Goal: Communication & Community: Answer question/provide support

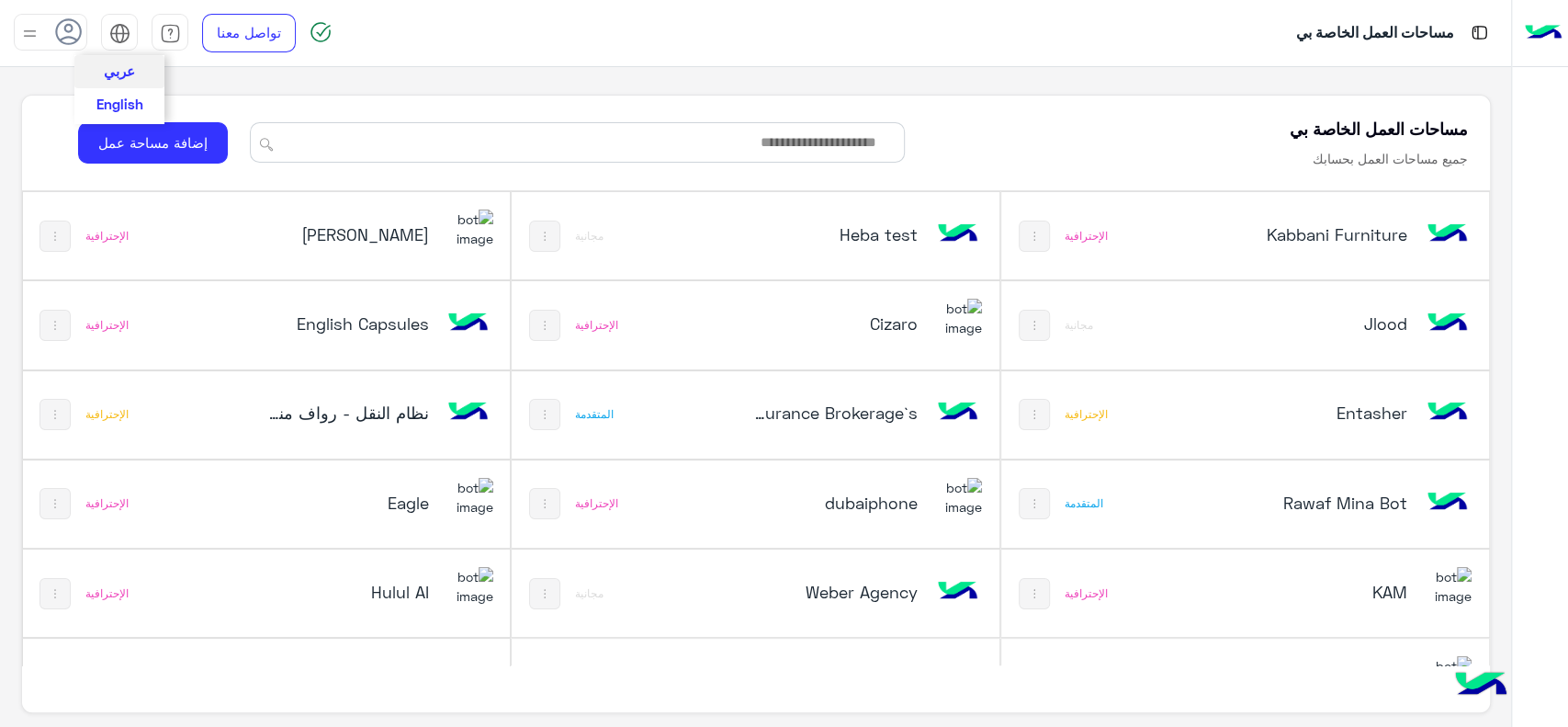
click at [117, 41] on img at bounding box center [120, 34] width 21 height 21
click at [129, 99] on span "English" at bounding box center [120, 102] width 47 height 17
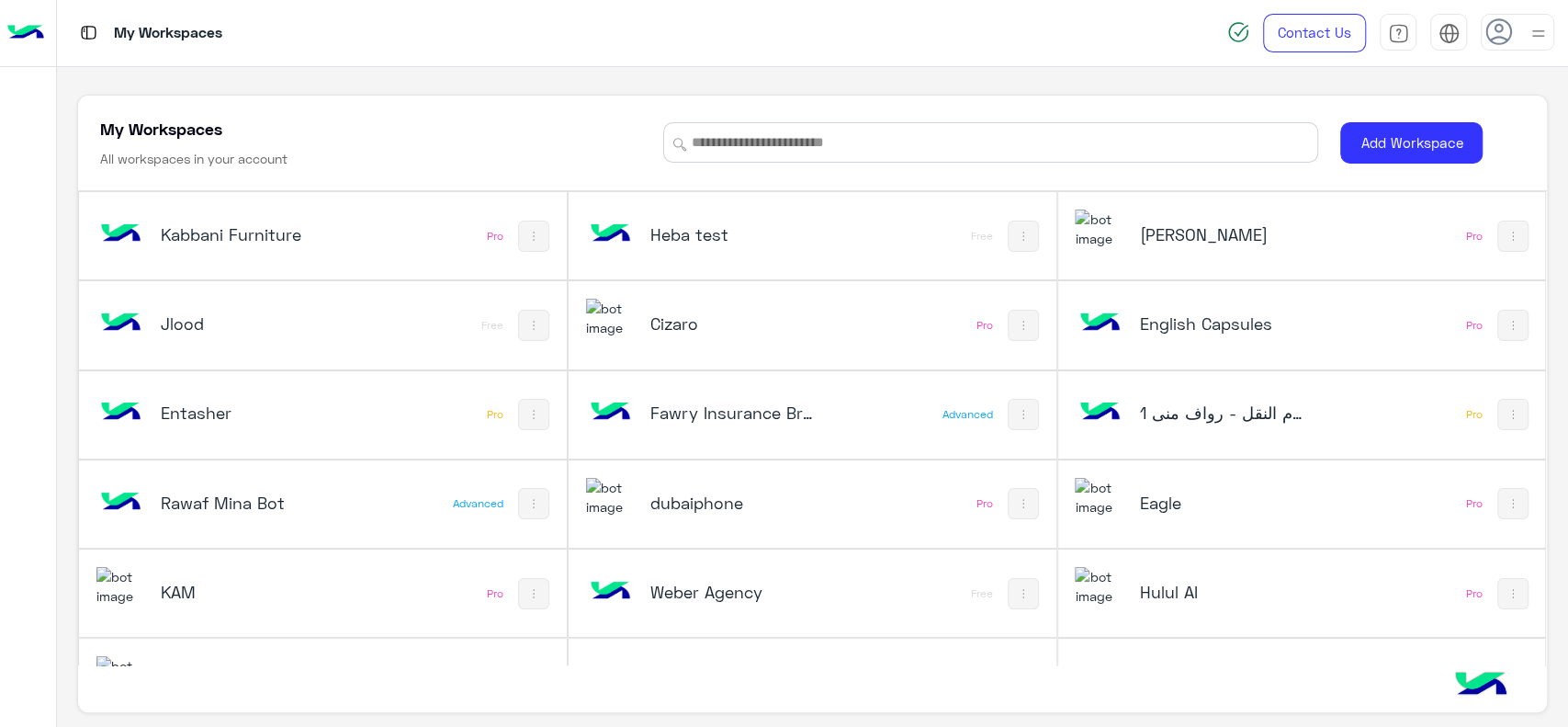
click at [687, 482] on div "dubaiphone" at bounding box center [722, 503] width 272 height 53
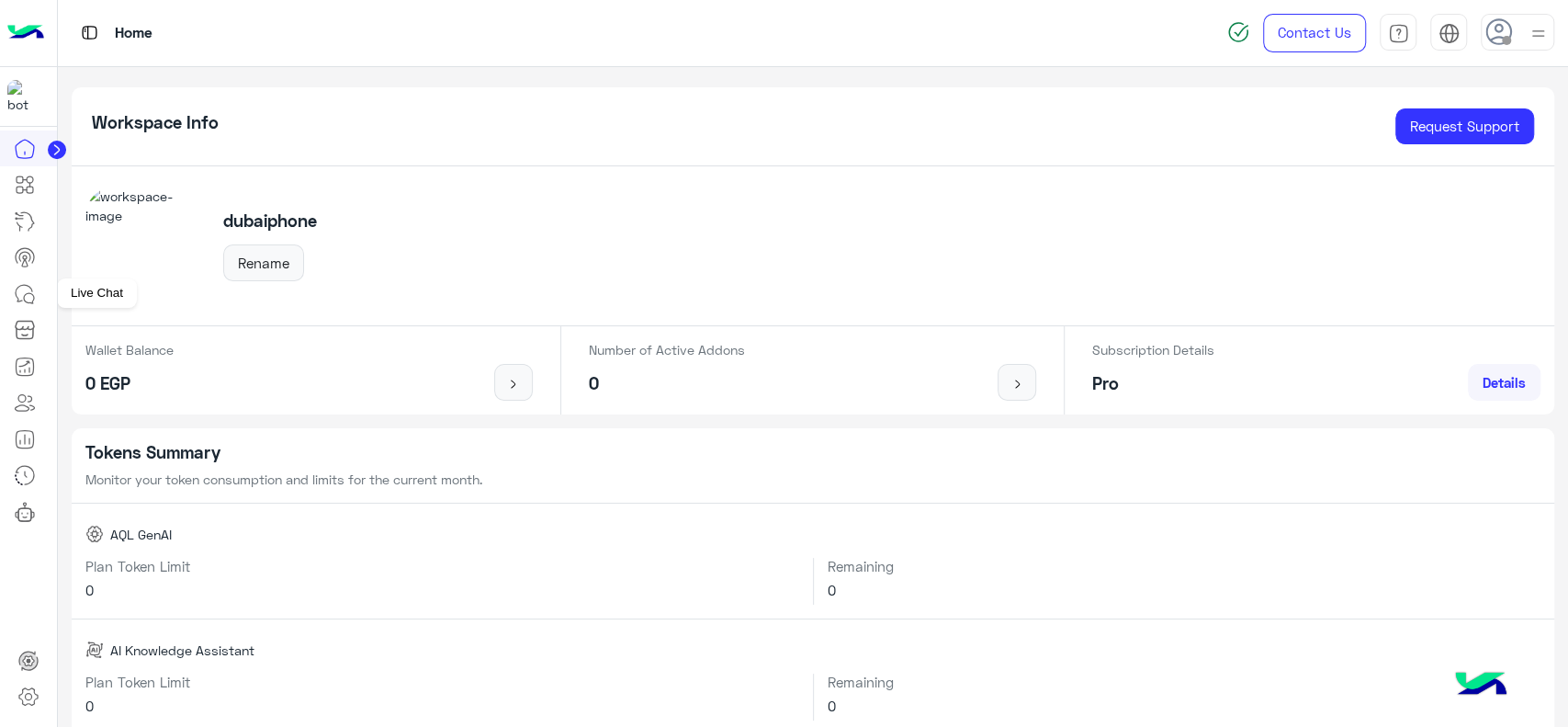
click at [17, 298] on icon at bounding box center [23, 293] width 17 height 17
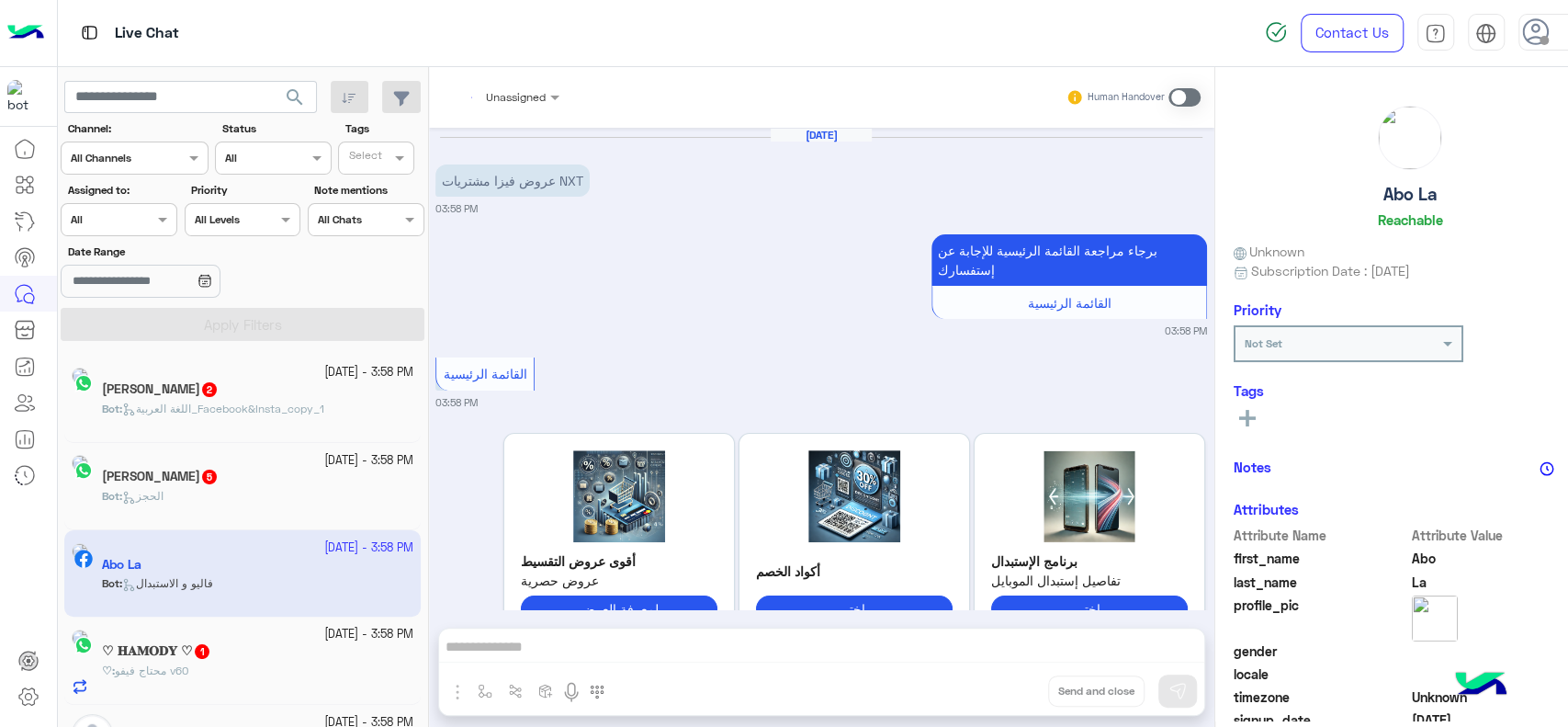
scroll to position [358, 0]
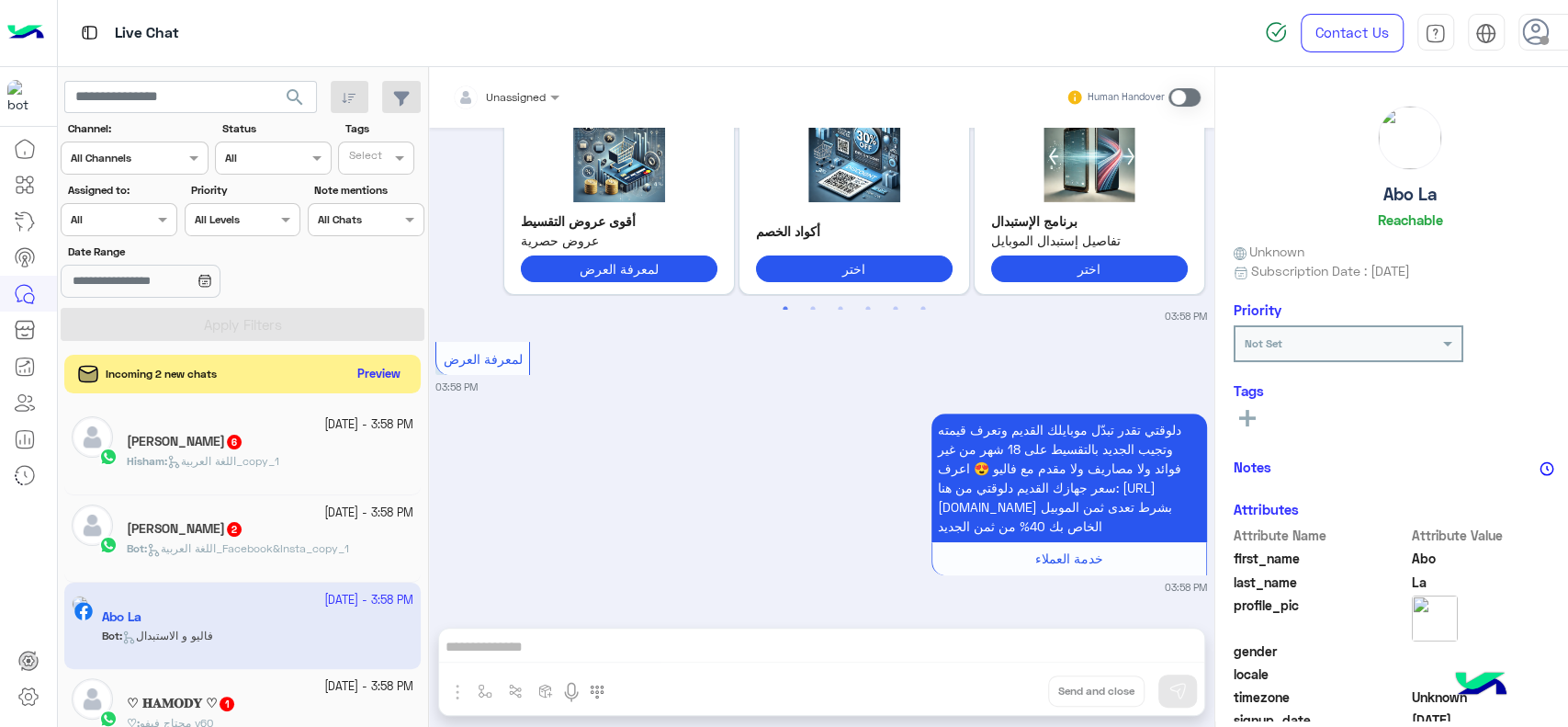
click at [350, 375] on button "Preview" at bounding box center [378, 374] width 57 height 25
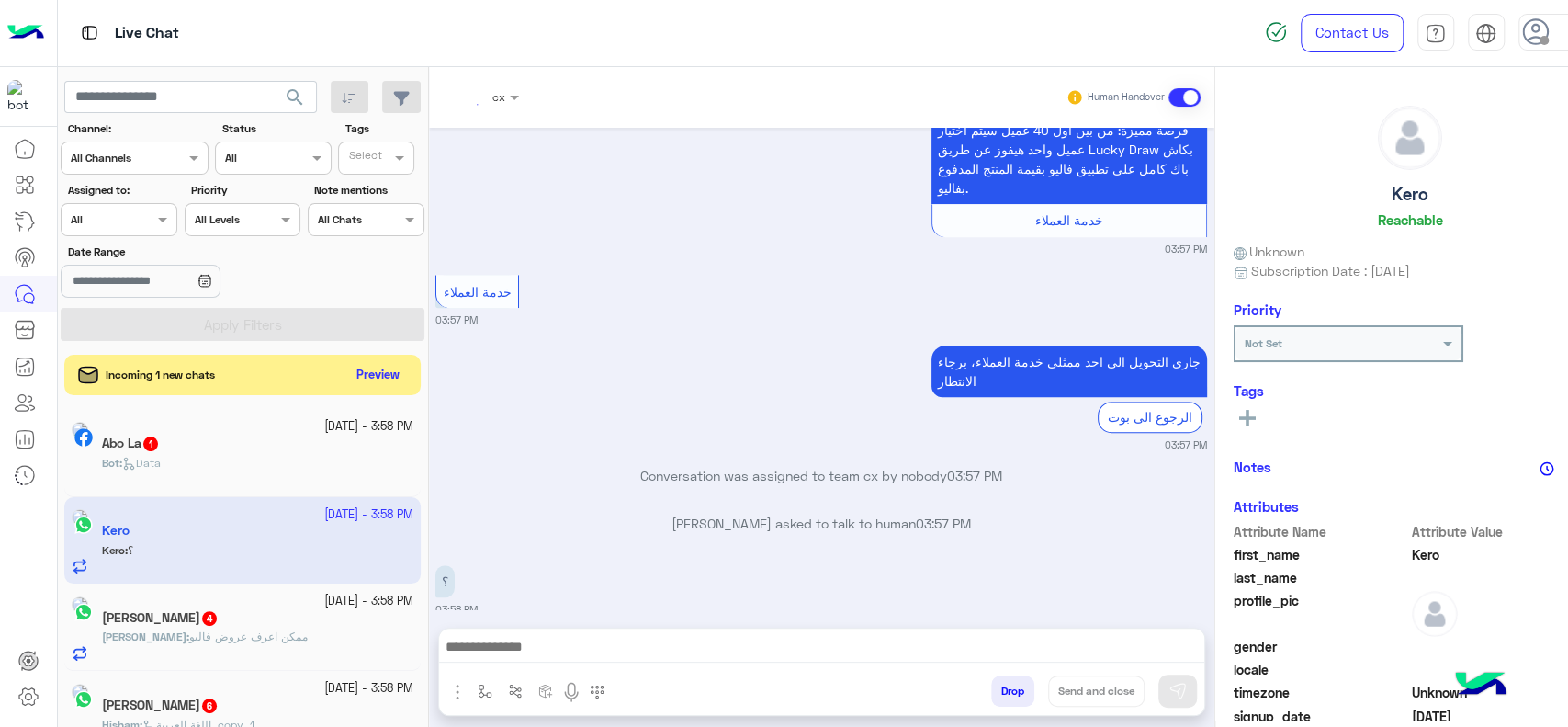
scroll to position [801, 0]
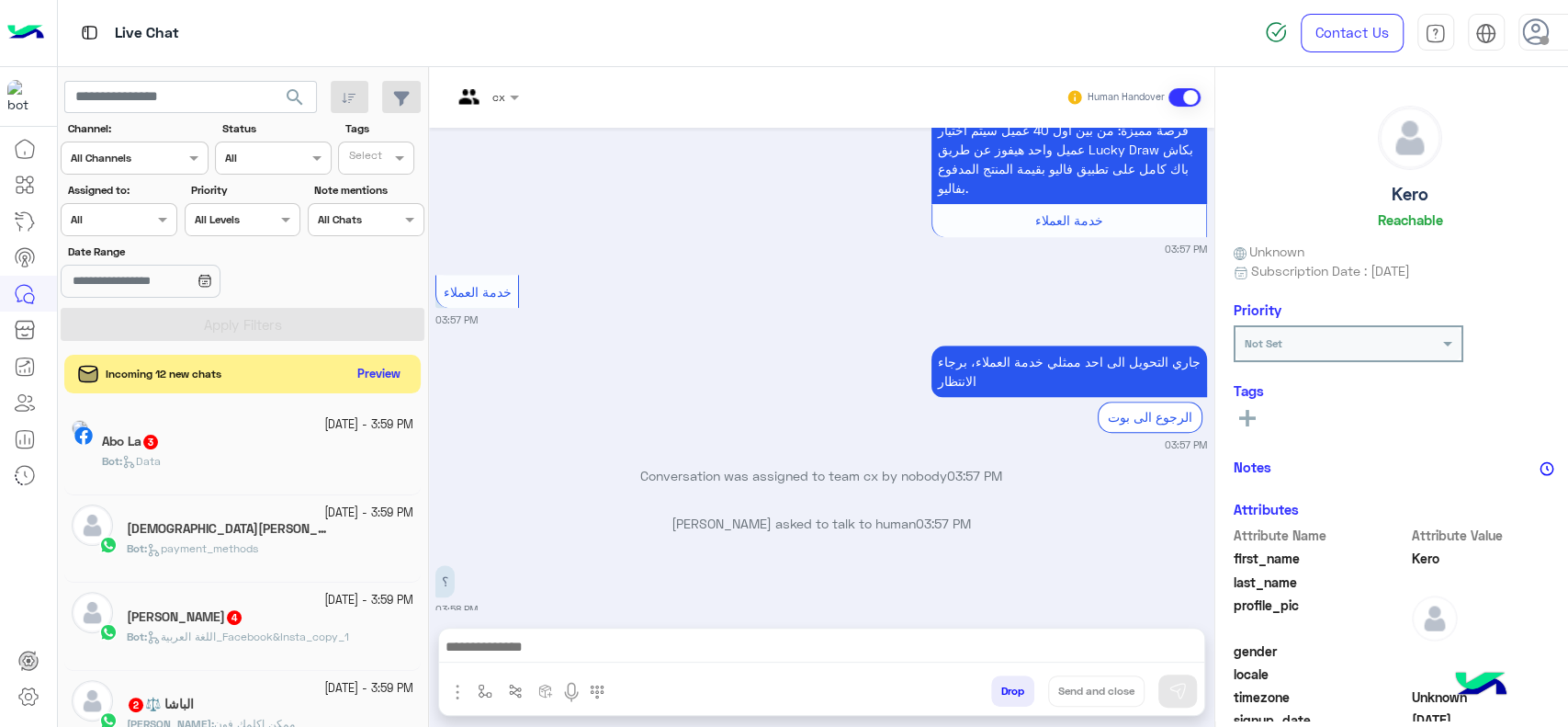
click at [350, 375] on button "Preview" at bounding box center [378, 374] width 57 height 25
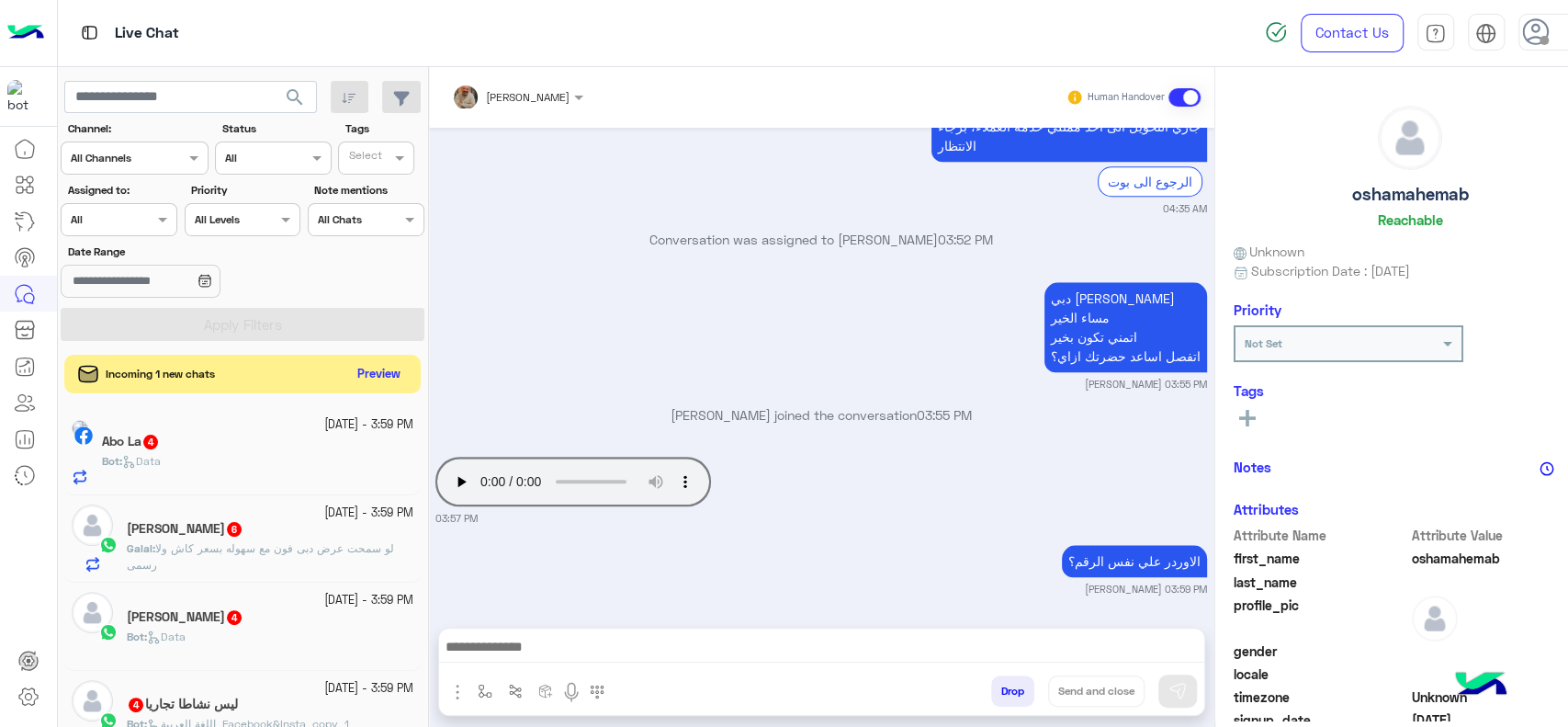
click at [350, 373] on button "Preview" at bounding box center [378, 374] width 57 height 25
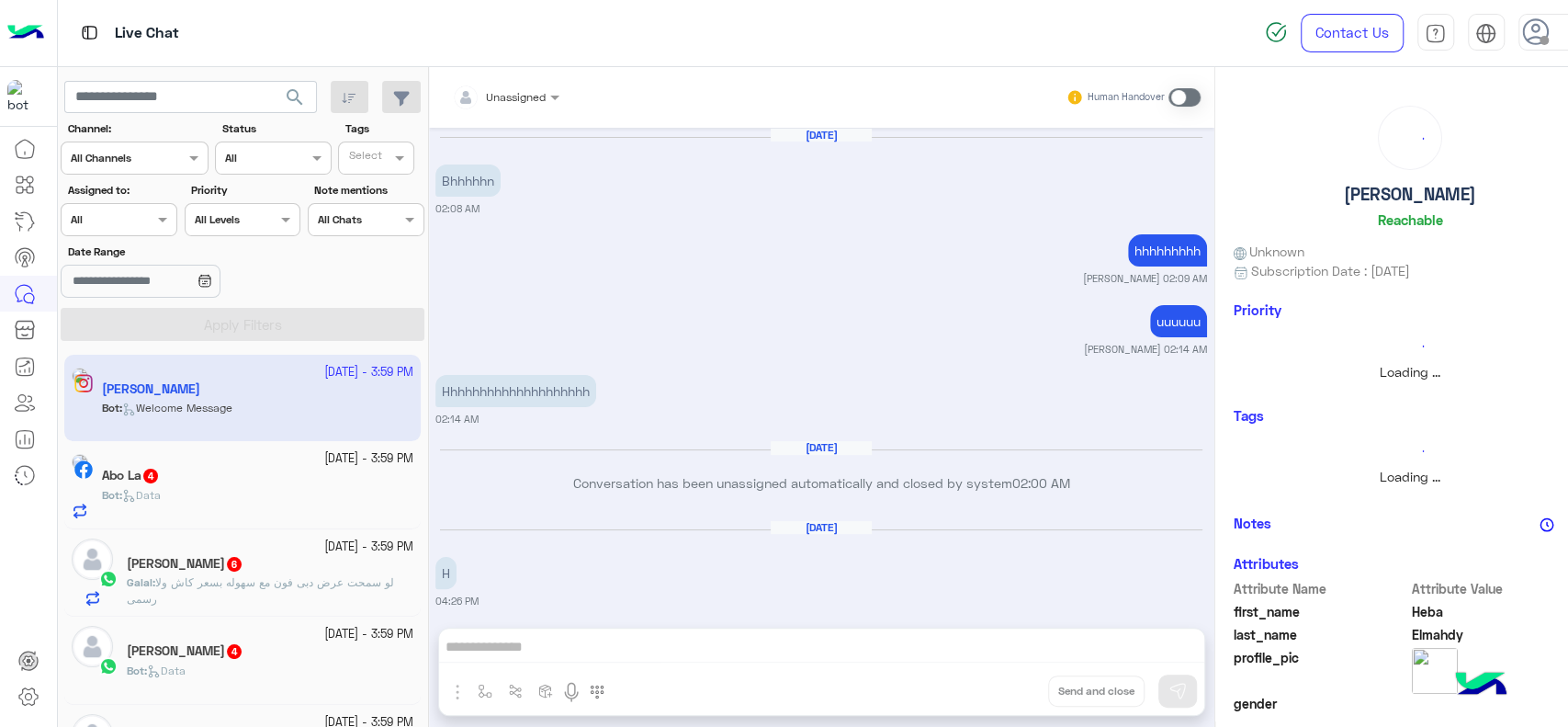
scroll to position [1191, 0]
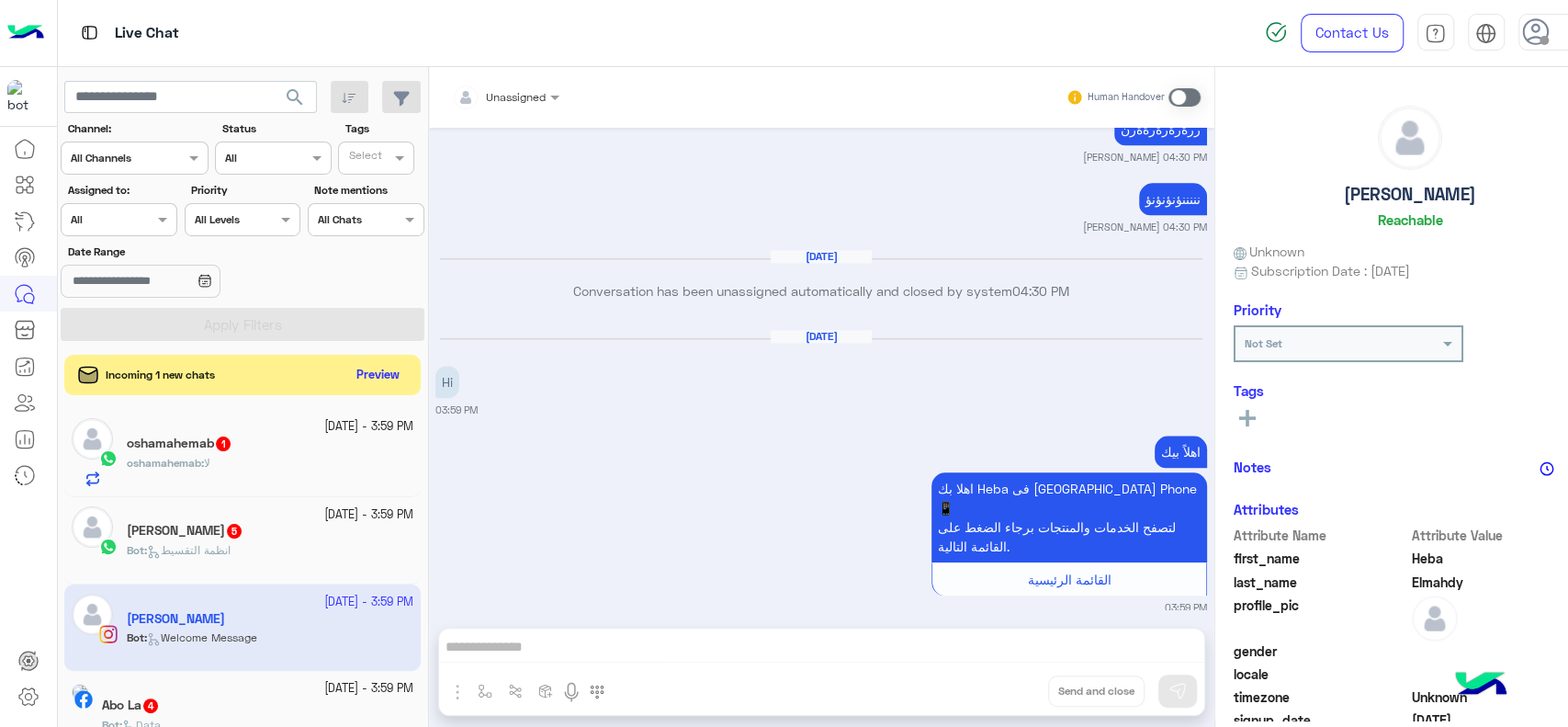
click at [293, 577] on div "26 September - 3:59 PM oshamahemab 1 oshamahemab : لا 26 September - 3:59 PM Ah…" at bounding box center [243, 568] width 370 height 331
click at [263, 644] on app-inbox-user "26 September - 3:59 PM Heba Elmahdy Bot : Welcome Message" at bounding box center [242, 627] width 357 height 87
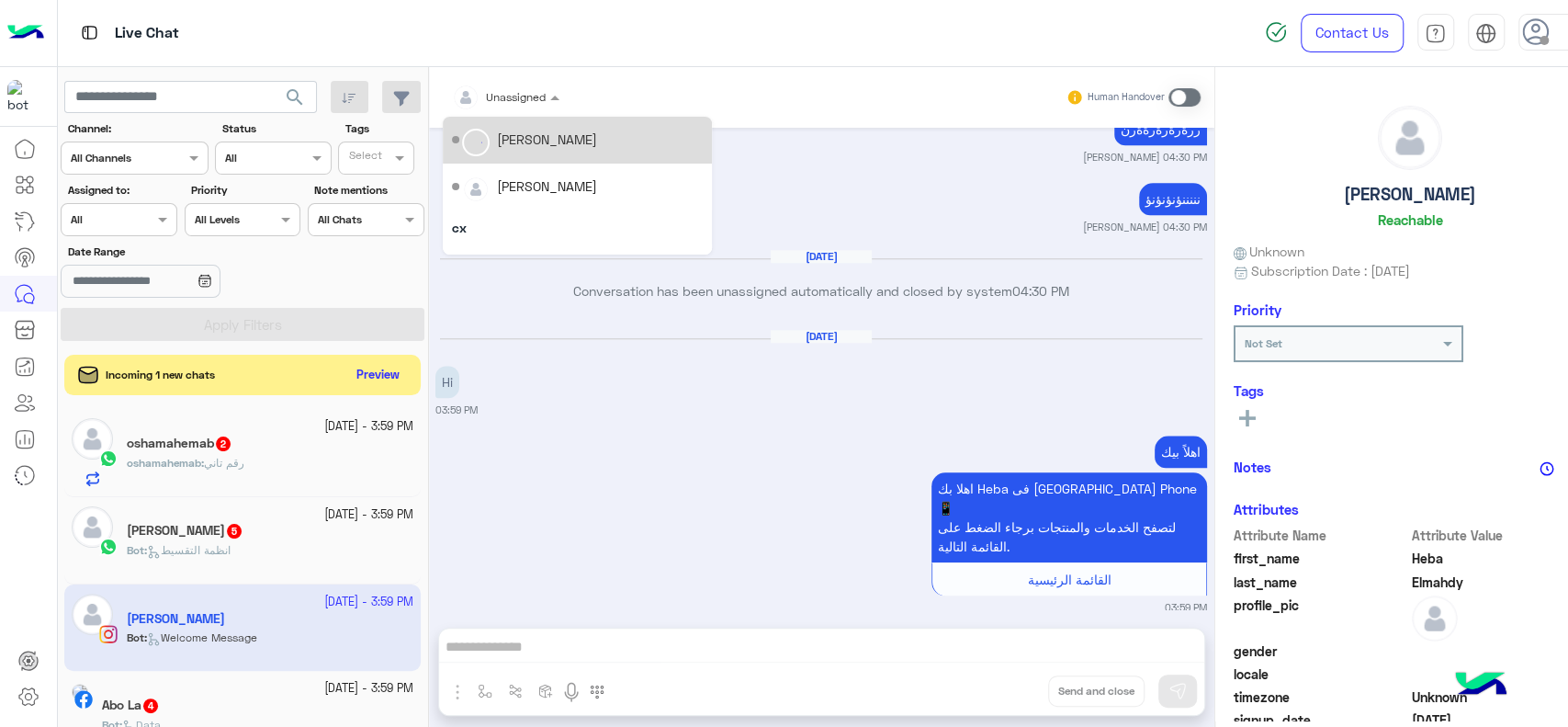
click at [492, 98] on div at bounding box center [506, 94] width 126 height 17
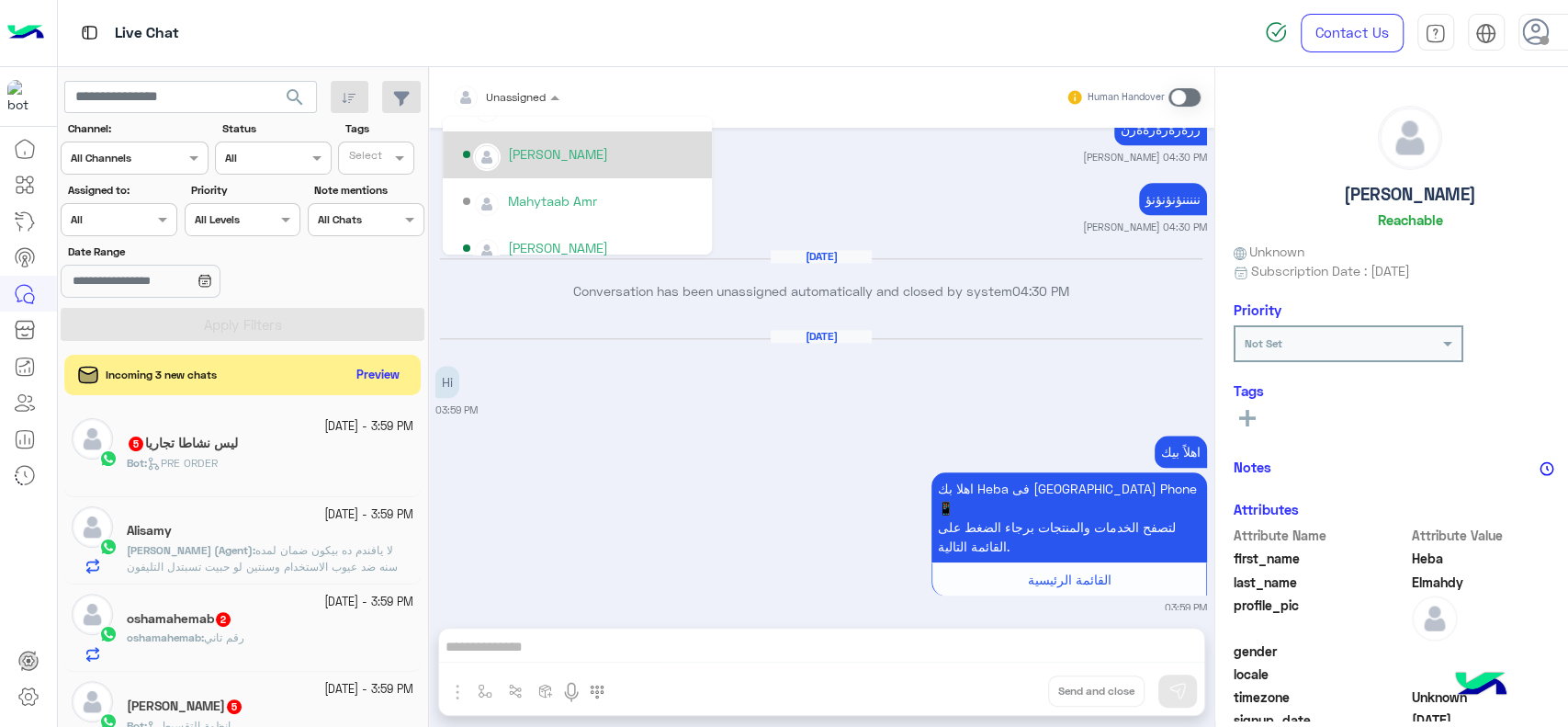
scroll to position [678, 0]
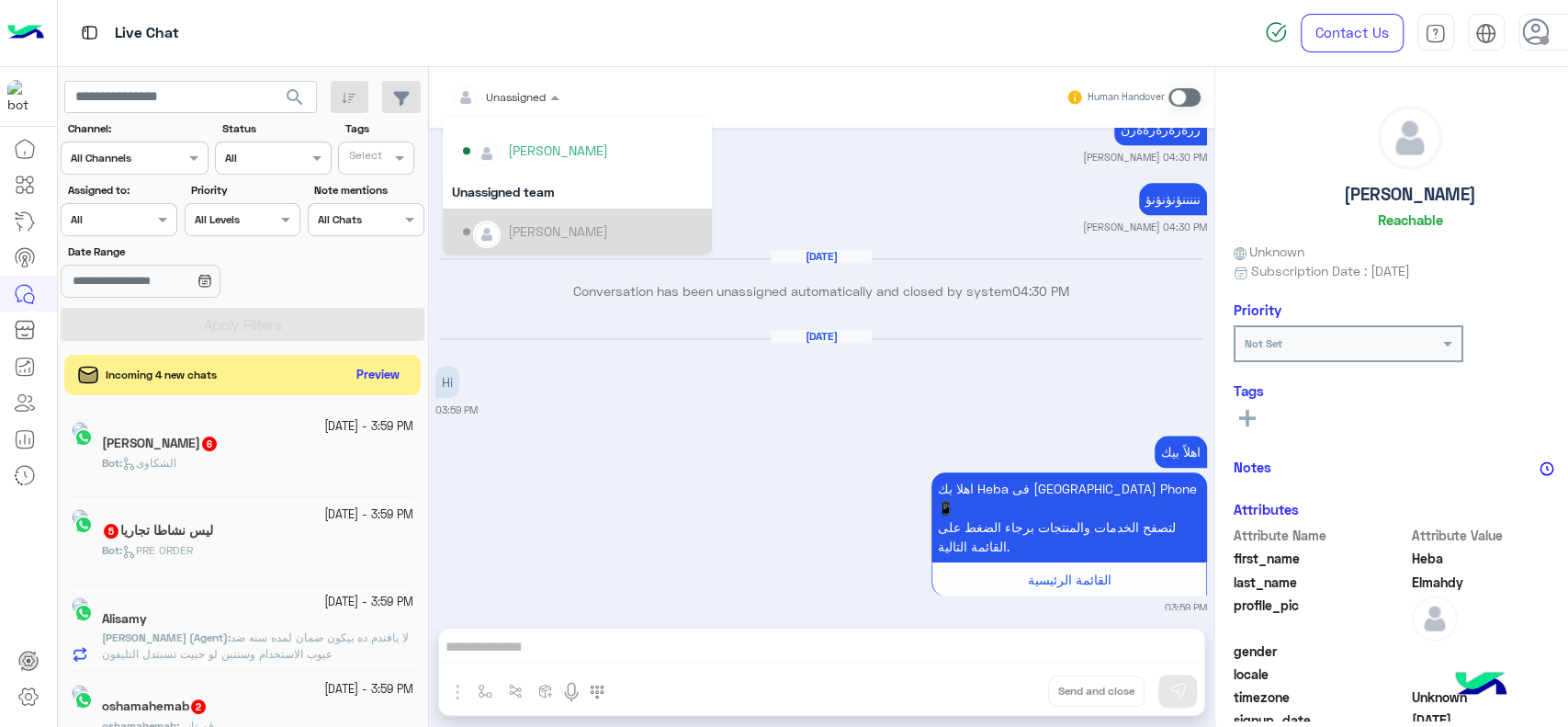
click at [508, 233] on div "[PERSON_NAME]" at bounding box center [558, 231] width 100 height 19
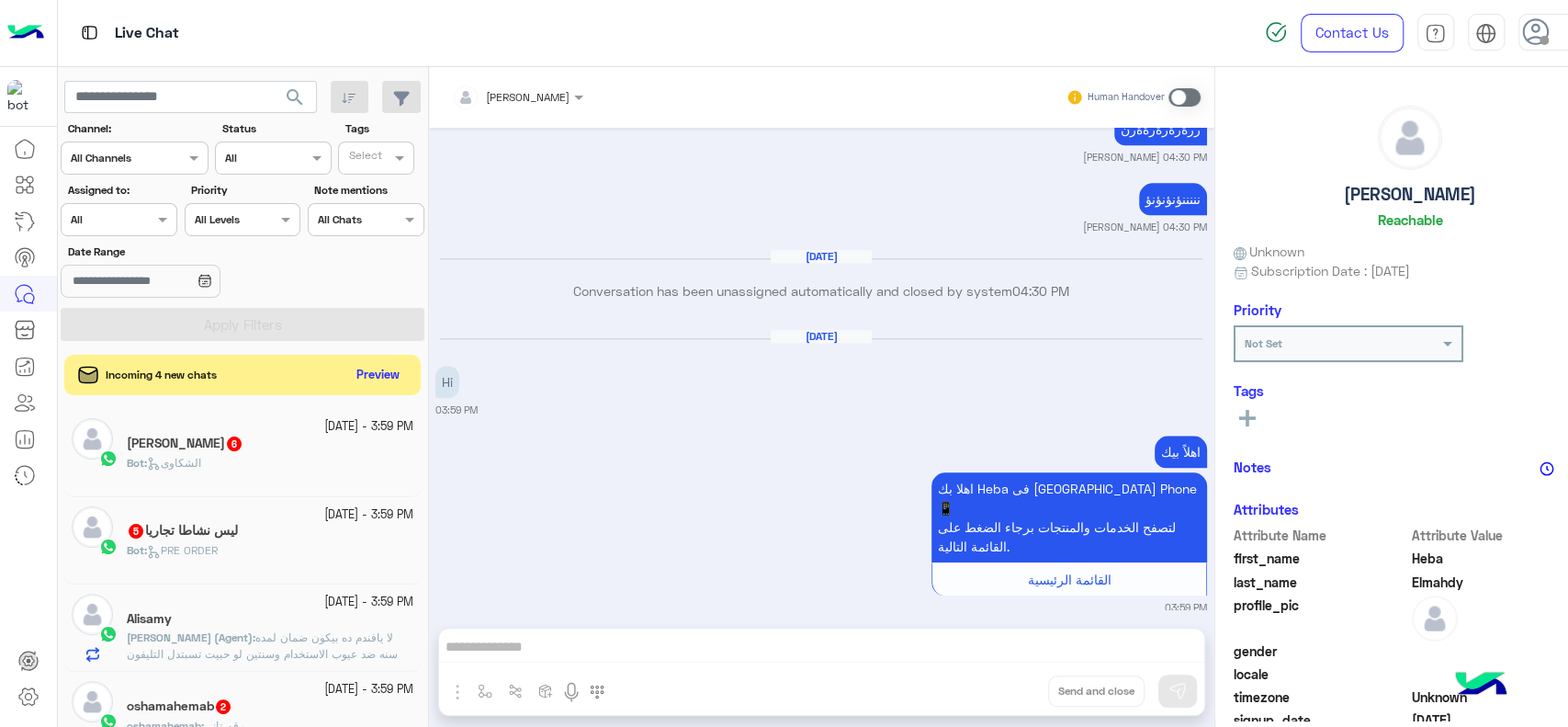
scroll to position [1251, 0]
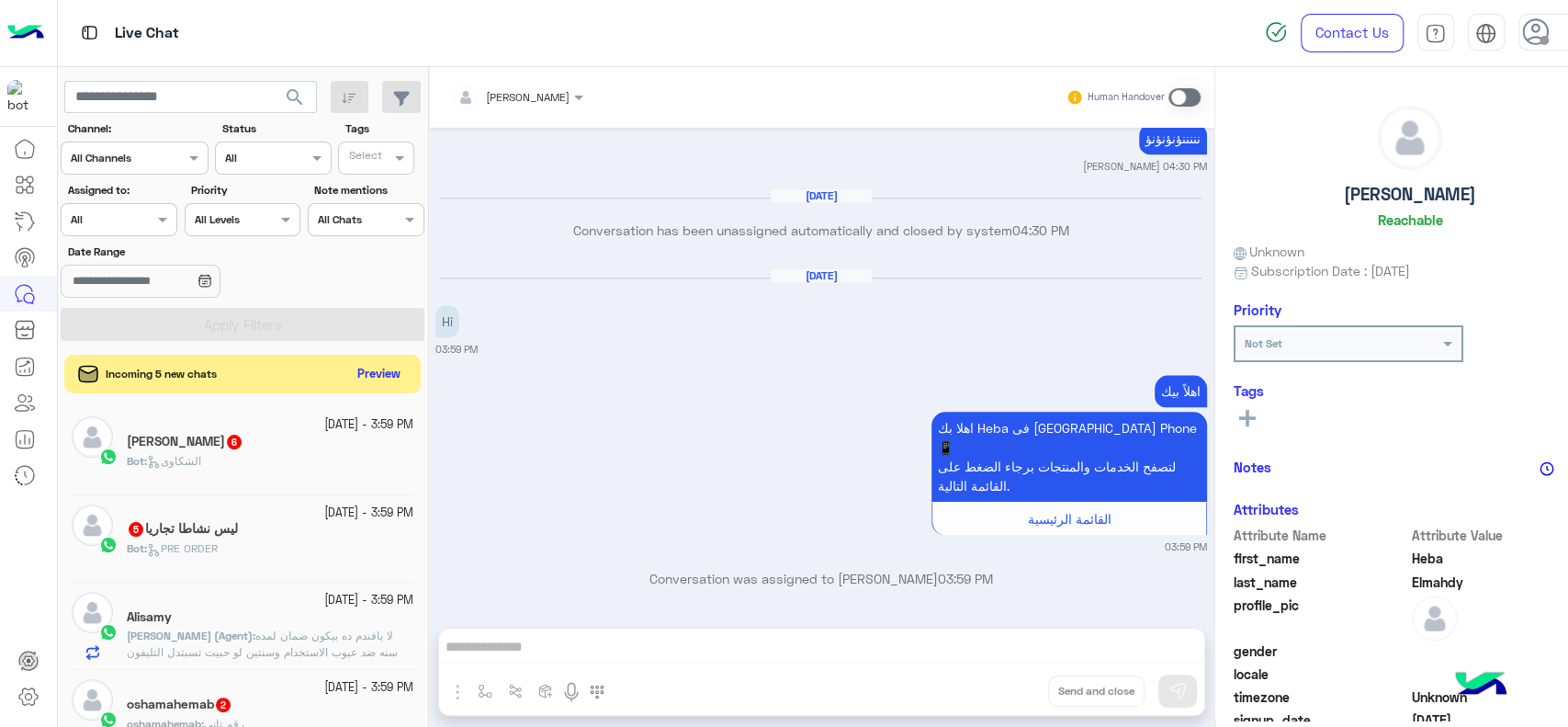
click at [357, 370] on button "Preview" at bounding box center [378, 374] width 57 height 25
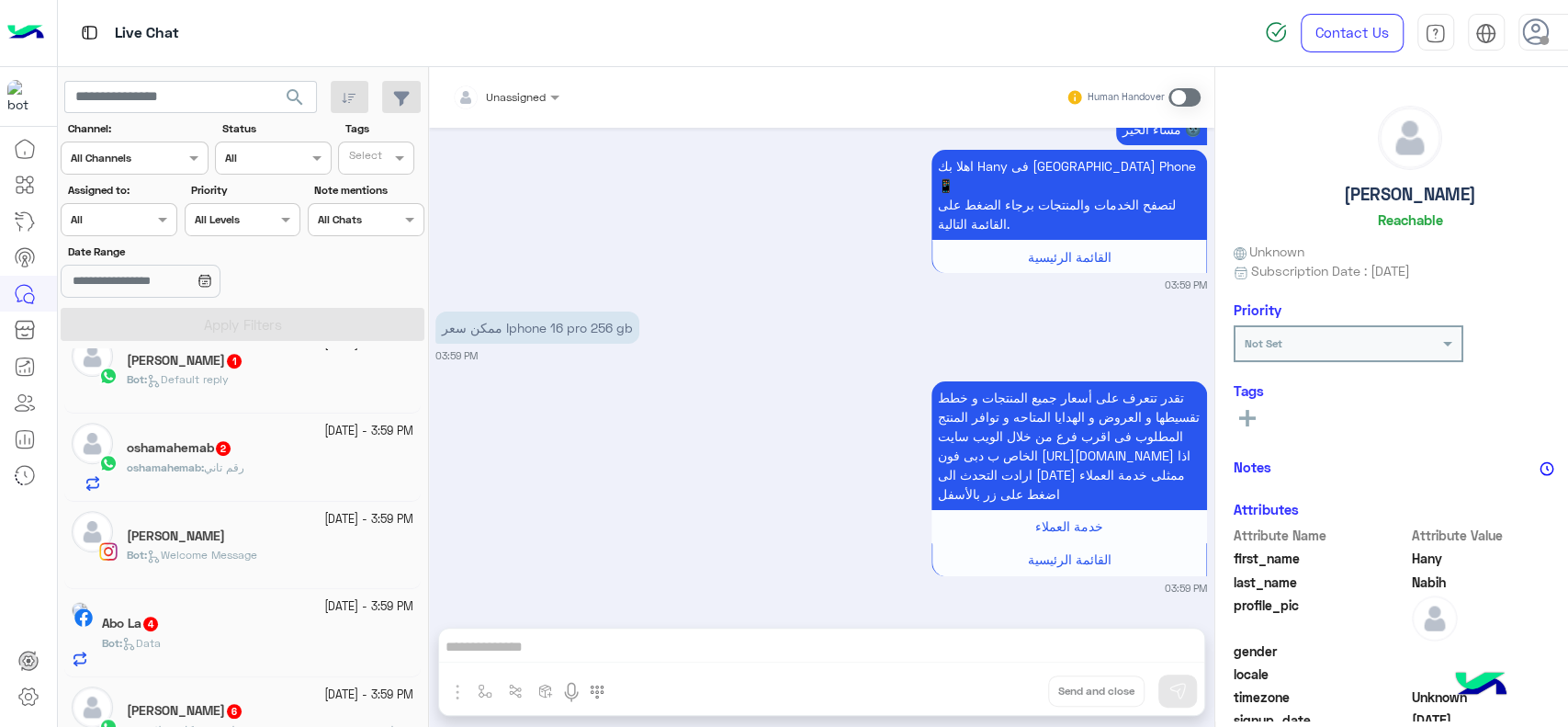
scroll to position [728, 0]
click at [252, 534] on div "[PERSON_NAME]" at bounding box center [269, 538] width 287 height 19
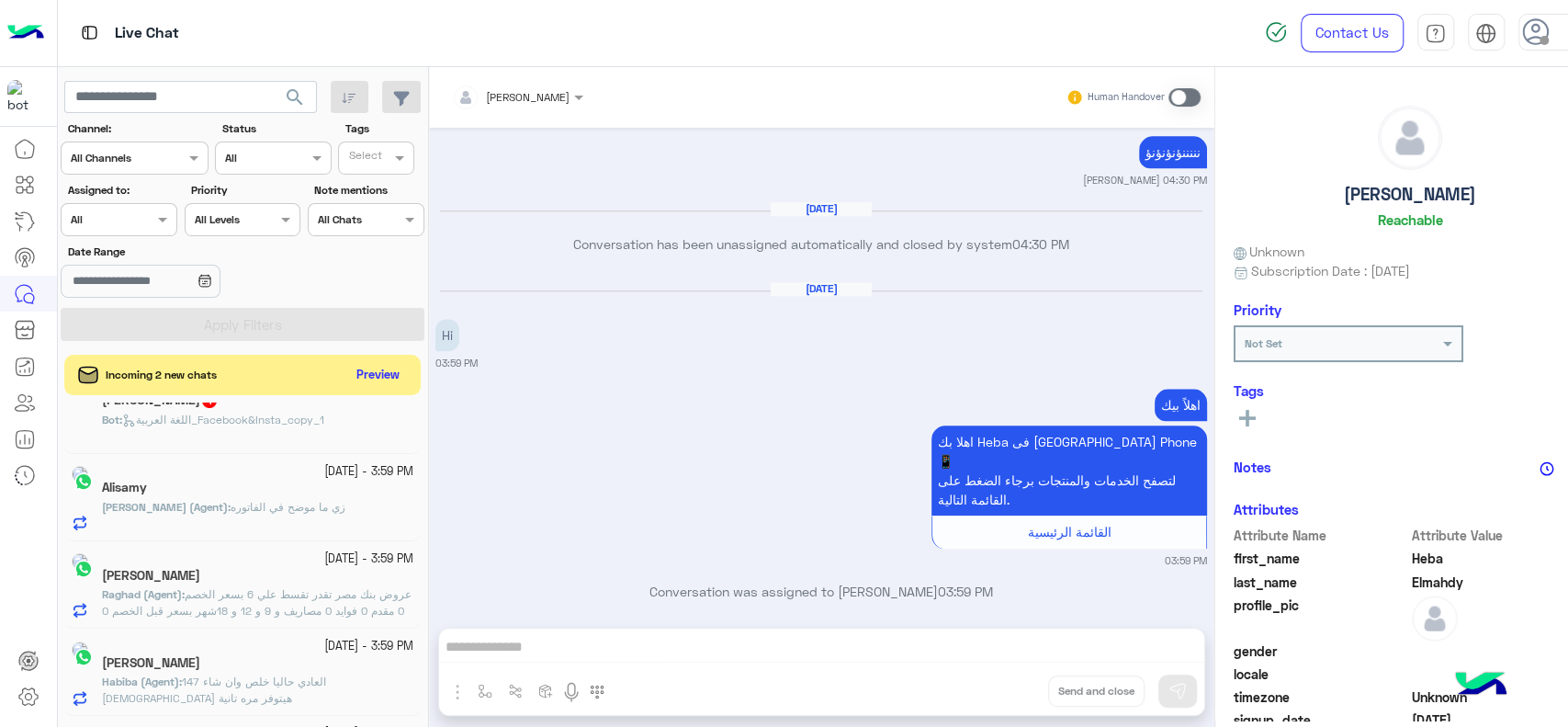
scroll to position [219, 0]
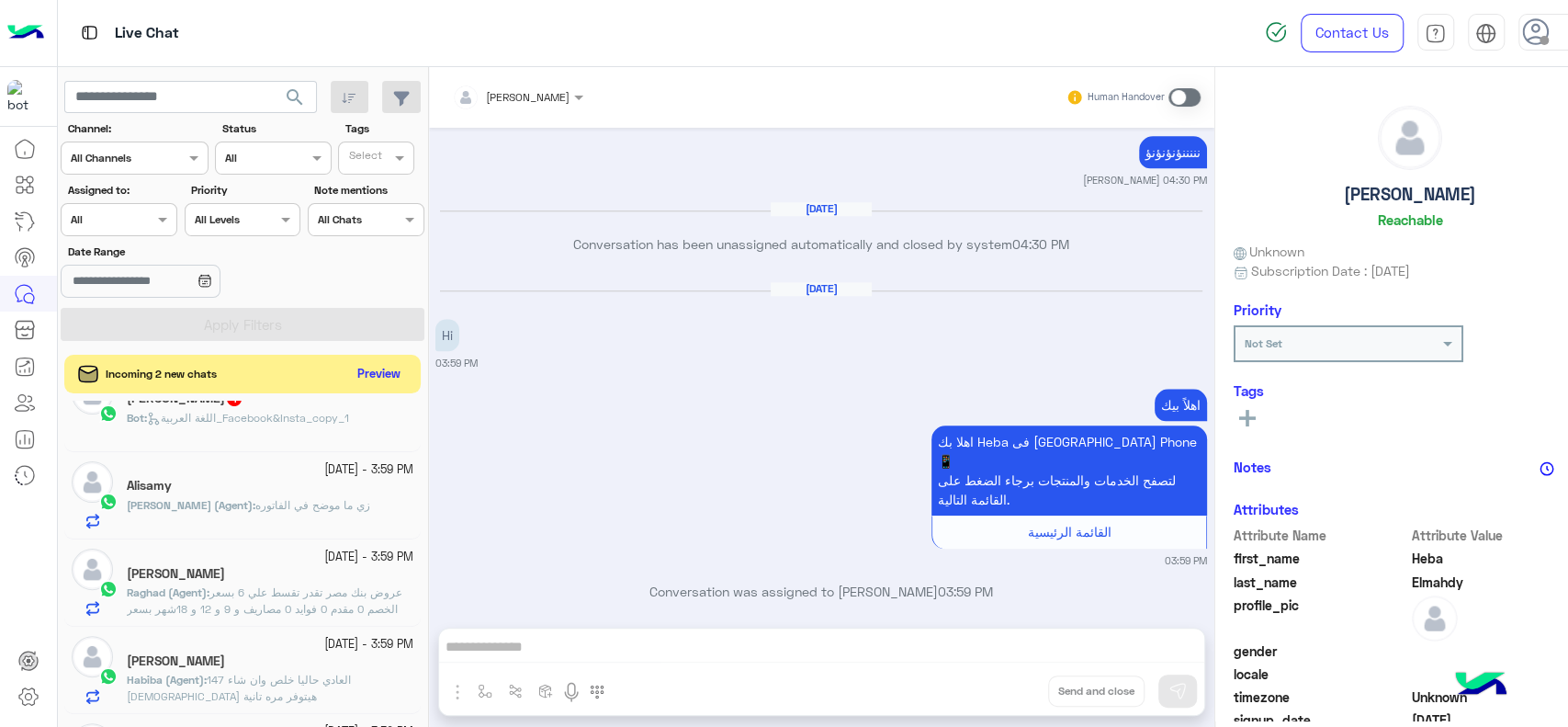
click at [350, 375] on button "Preview" at bounding box center [378, 374] width 57 height 25
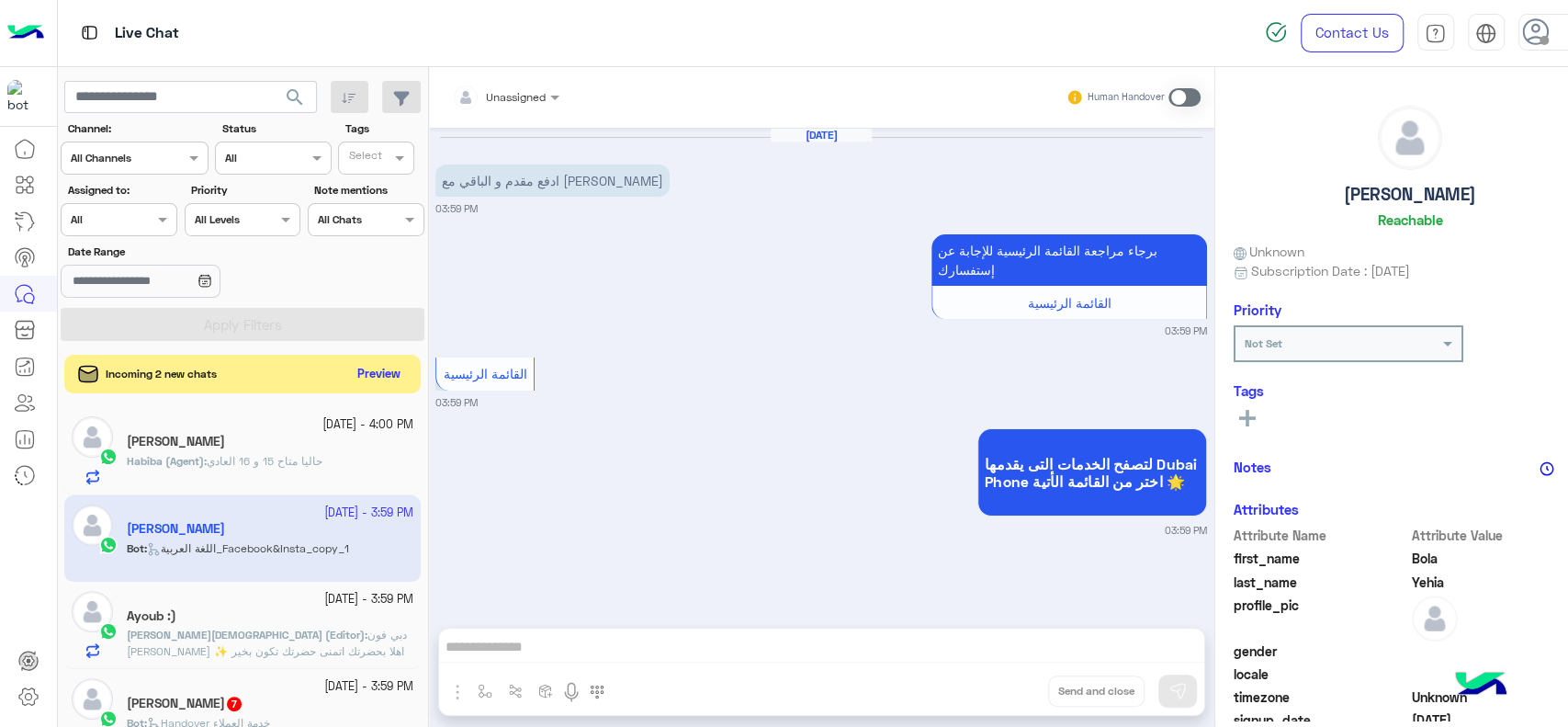
click at [350, 373] on button "Preview" at bounding box center [378, 374] width 57 height 25
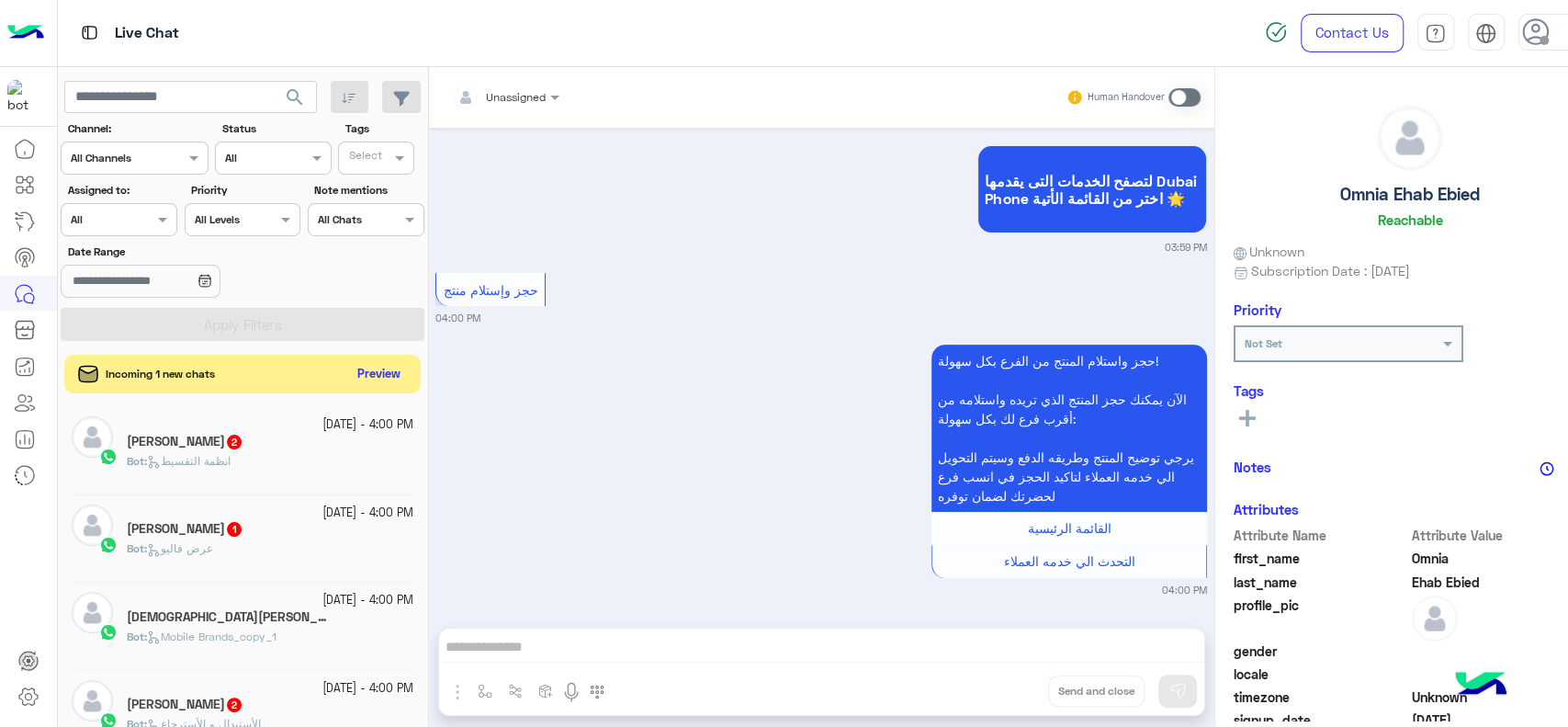
click at [350, 373] on button "Preview" at bounding box center [378, 374] width 57 height 25
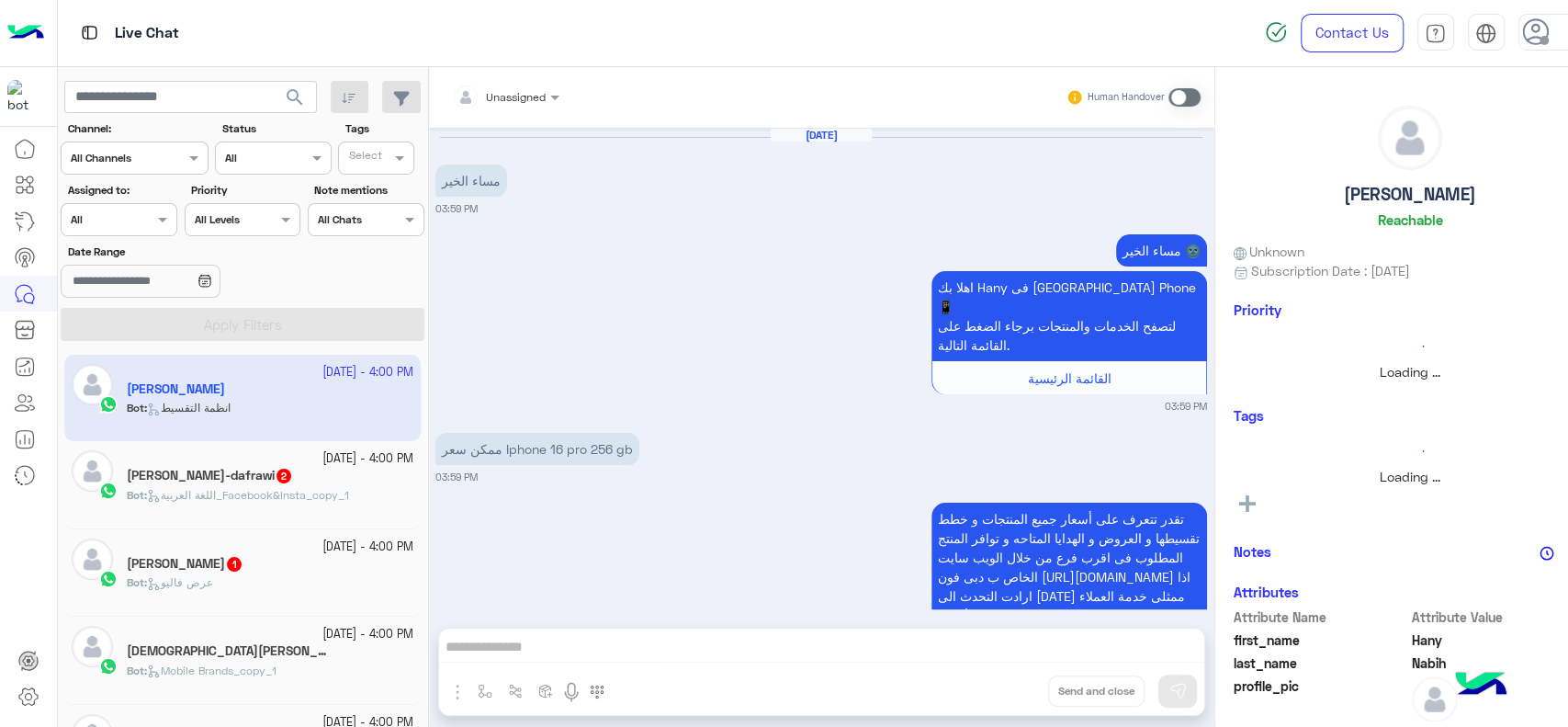
scroll to position [724, 0]
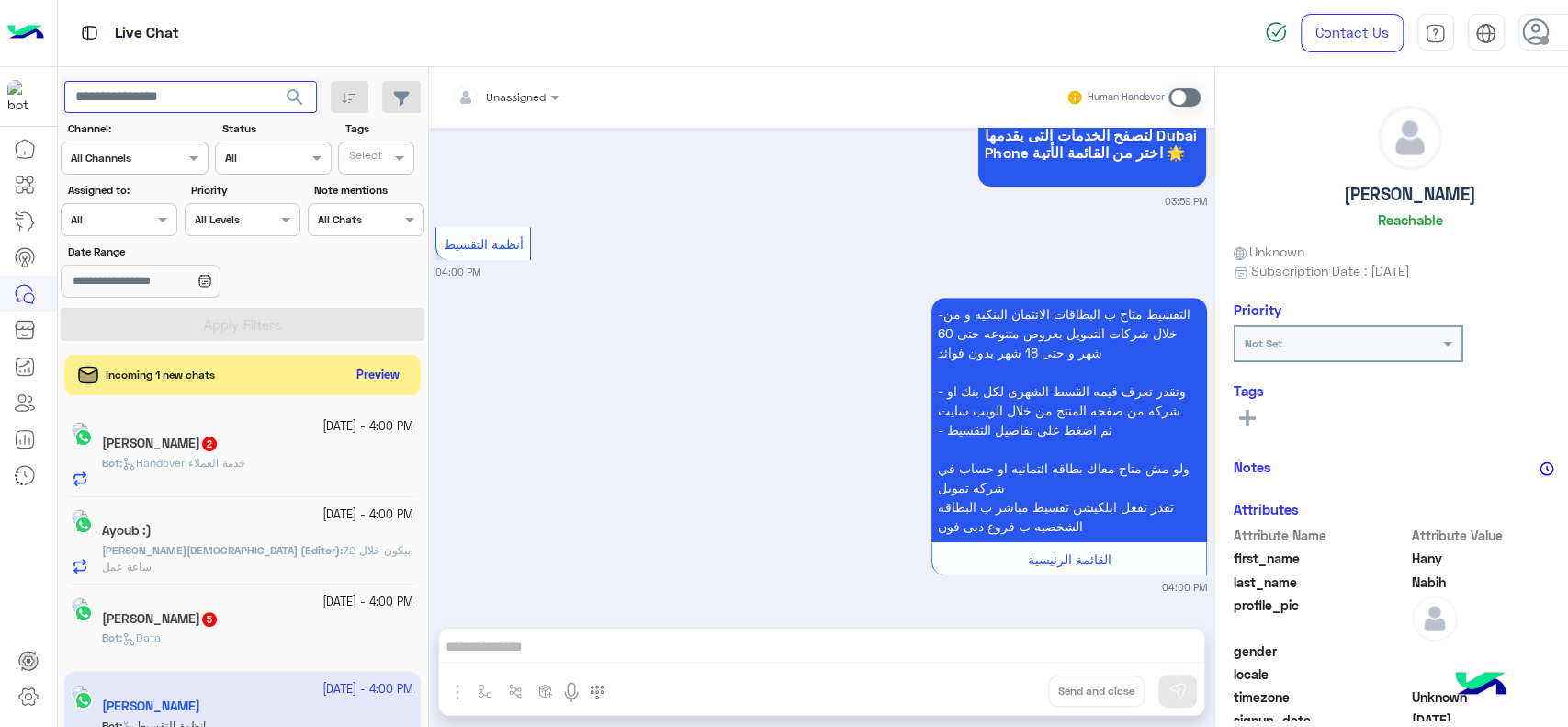
click at [229, 94] on input "text" at bounding box center [191, 97] width 253 height 33
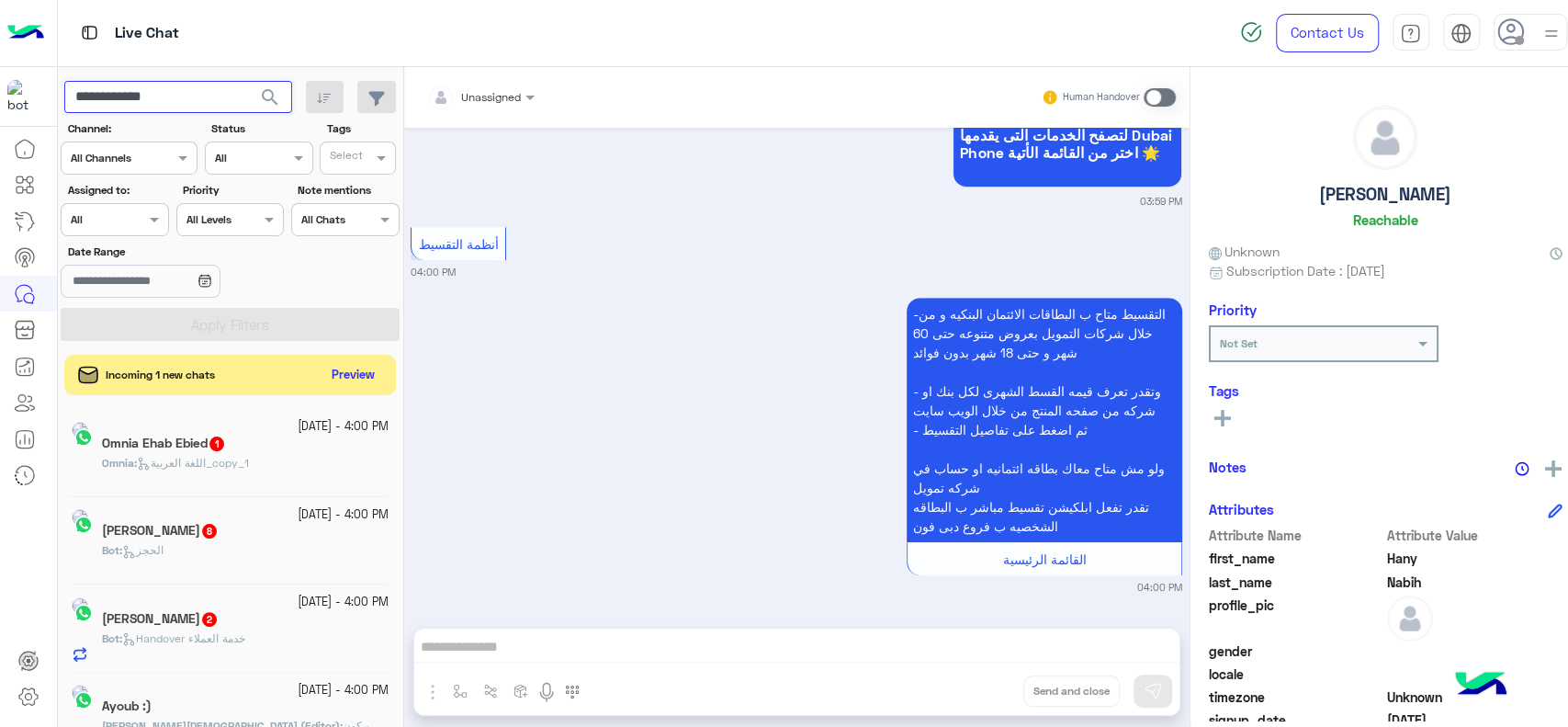
click at [248, 81] on button "search" at bounding box center [270, 100] width 45 height 40
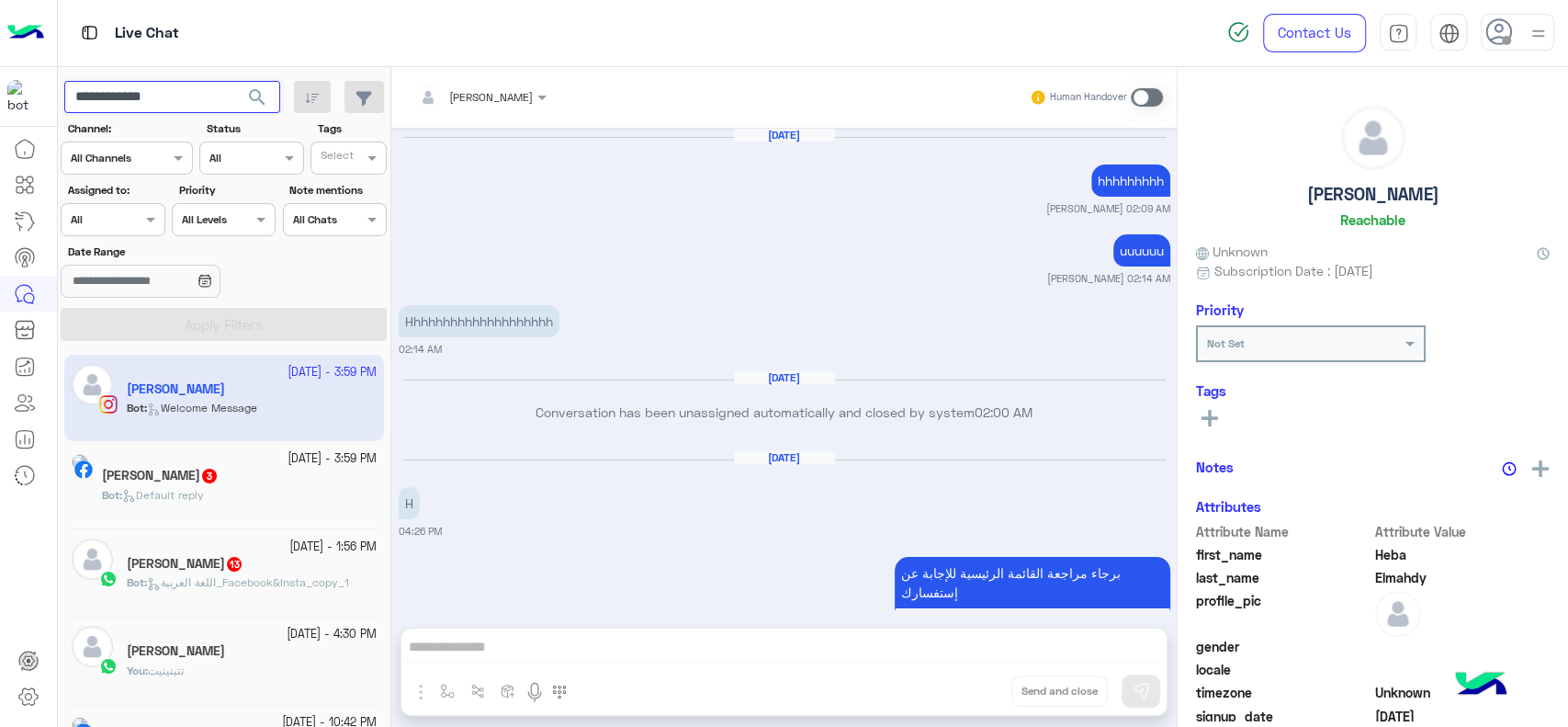
scroll to position [1167, 0]
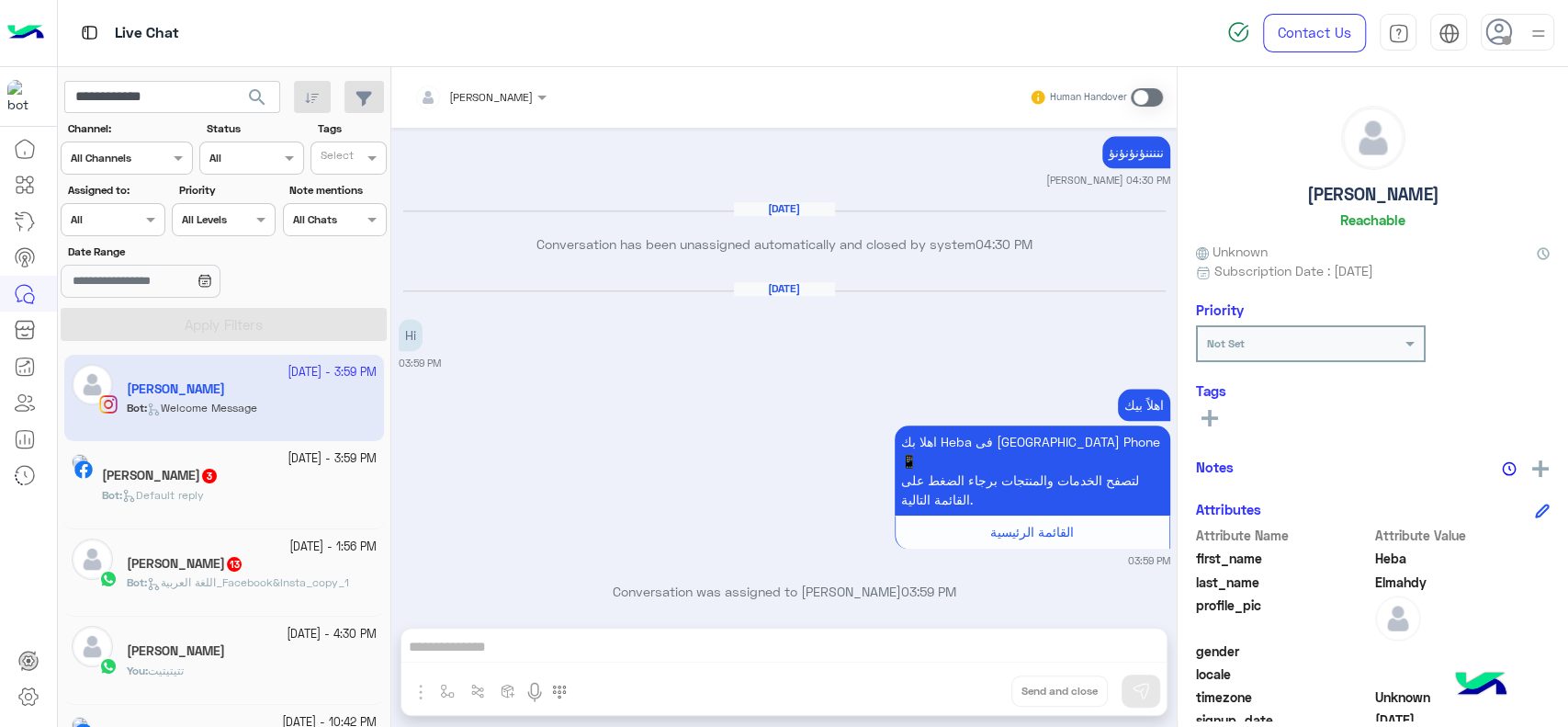
click at [208, 480] on h5 "Heba Elmahdy 3" at bounding box center [160, 475] width 117 height 16
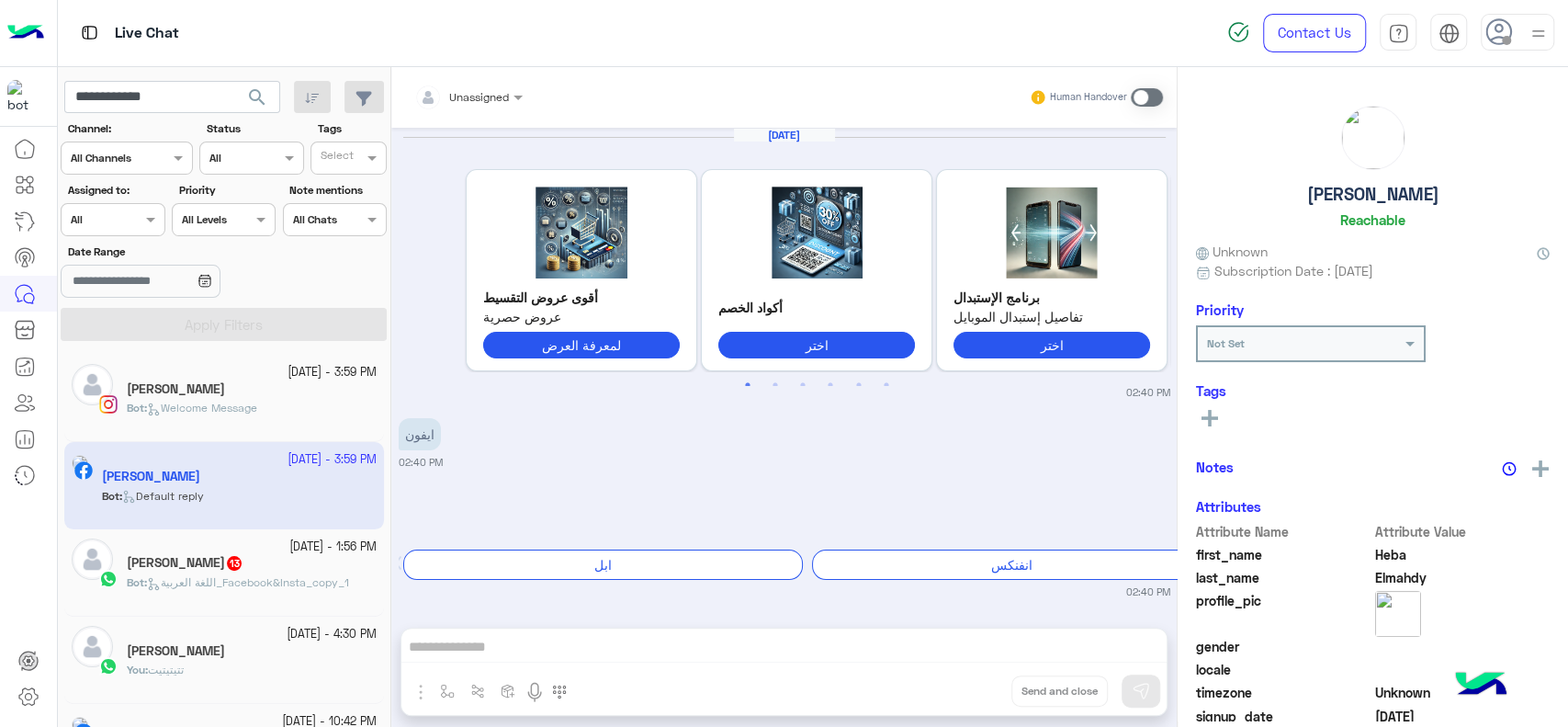
scroll to position [2067, 0]
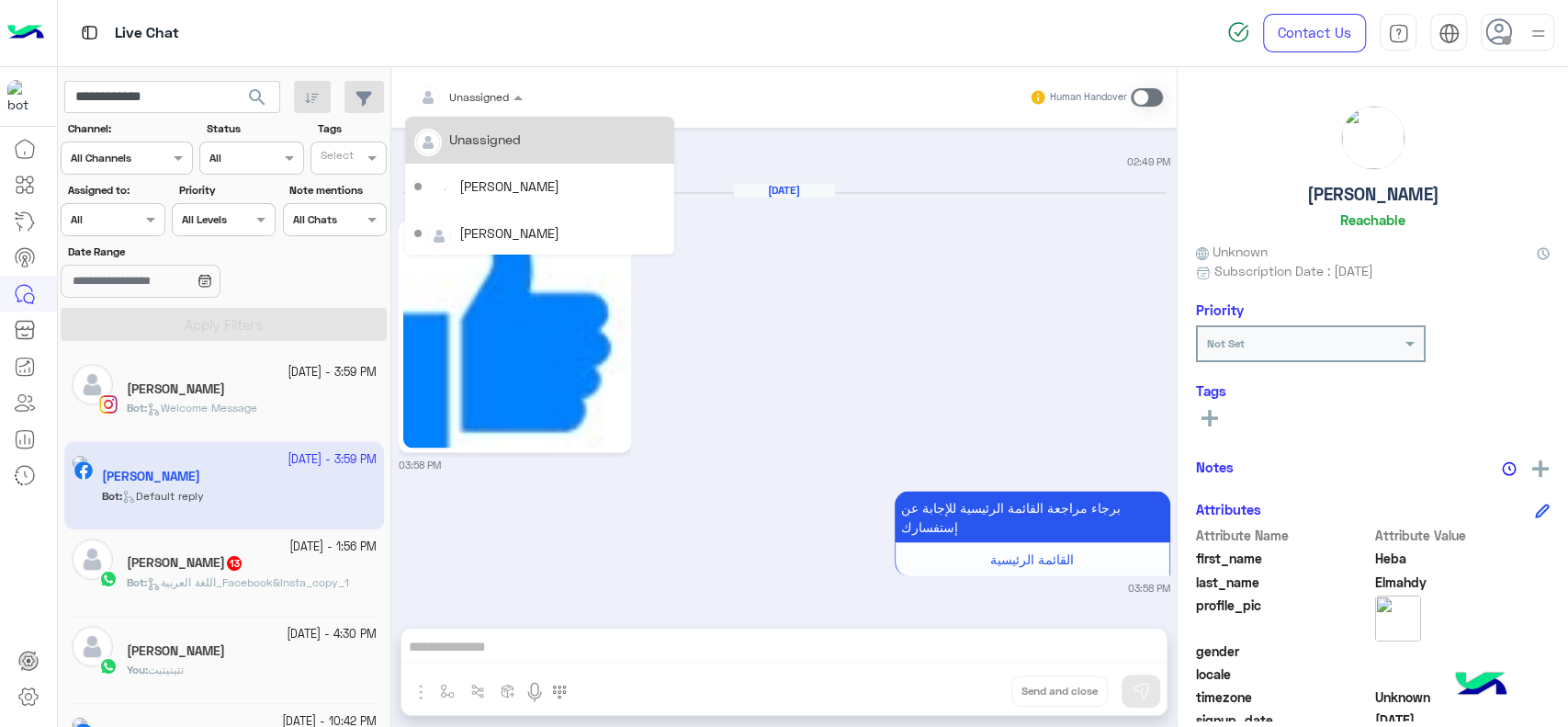
click at [502, 87] on div at bounding box center [469, 94] width 126 height 17
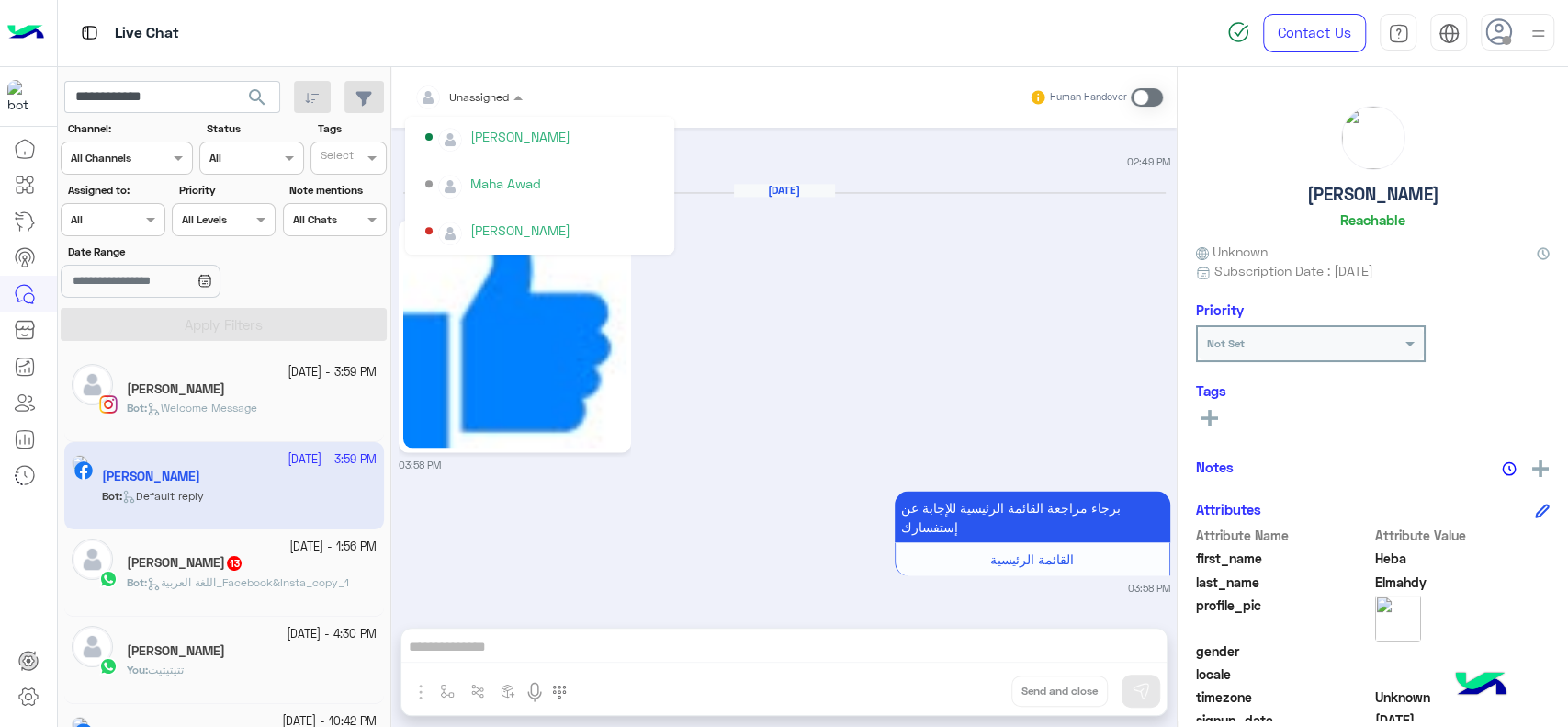
scroll to position [678, 0]
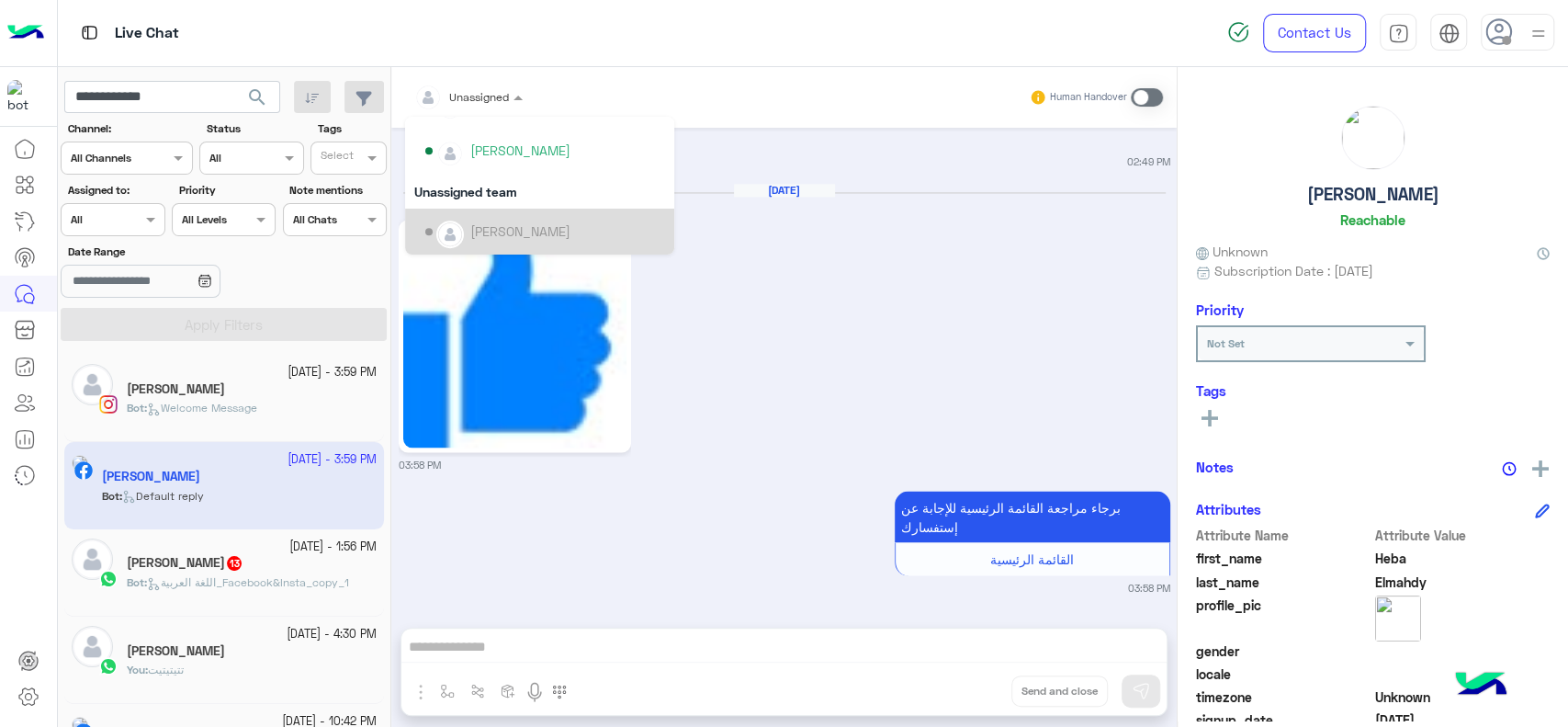
click at [488, 217] on div "[PERSON_NAME]" at bounding box center [545, 231] width 240 height 32
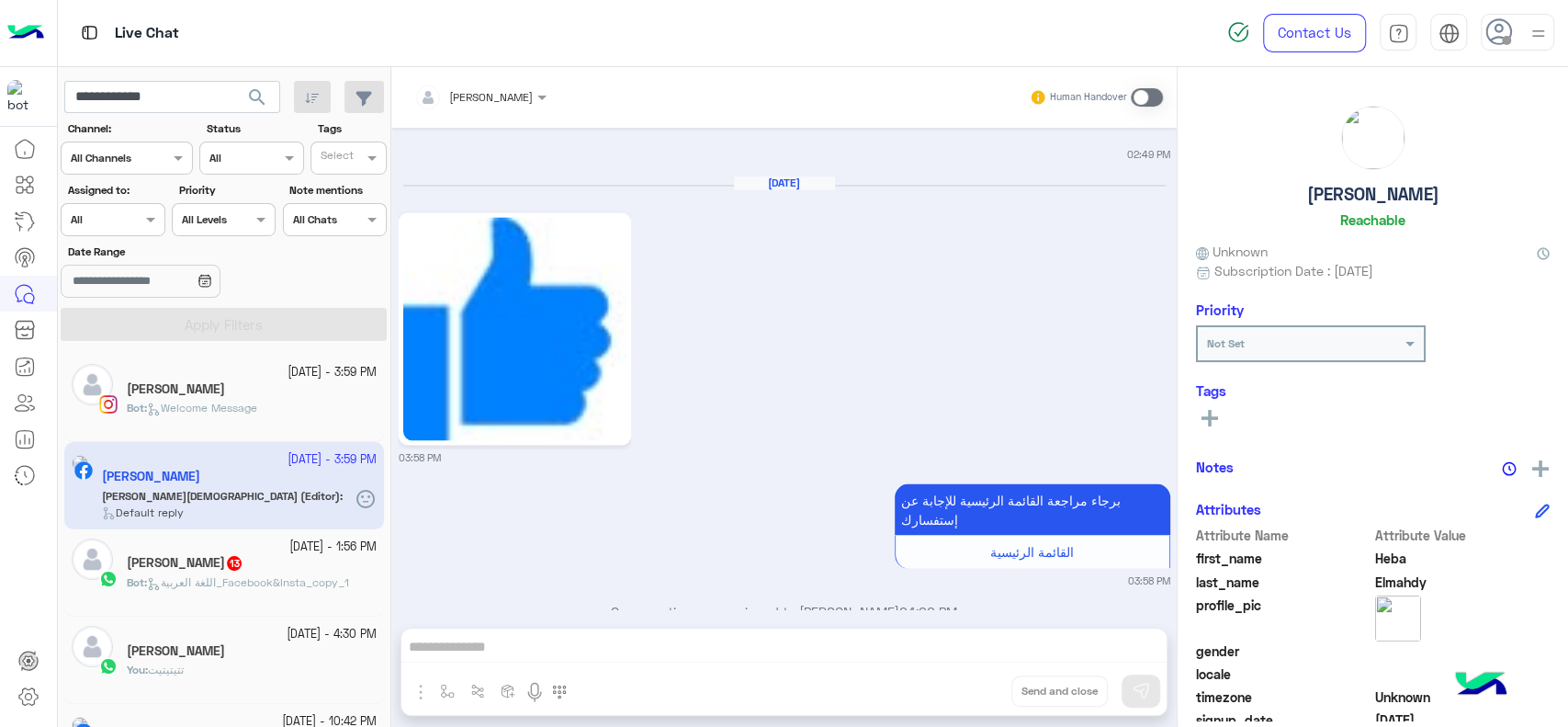
scroll to position [2129, 0]
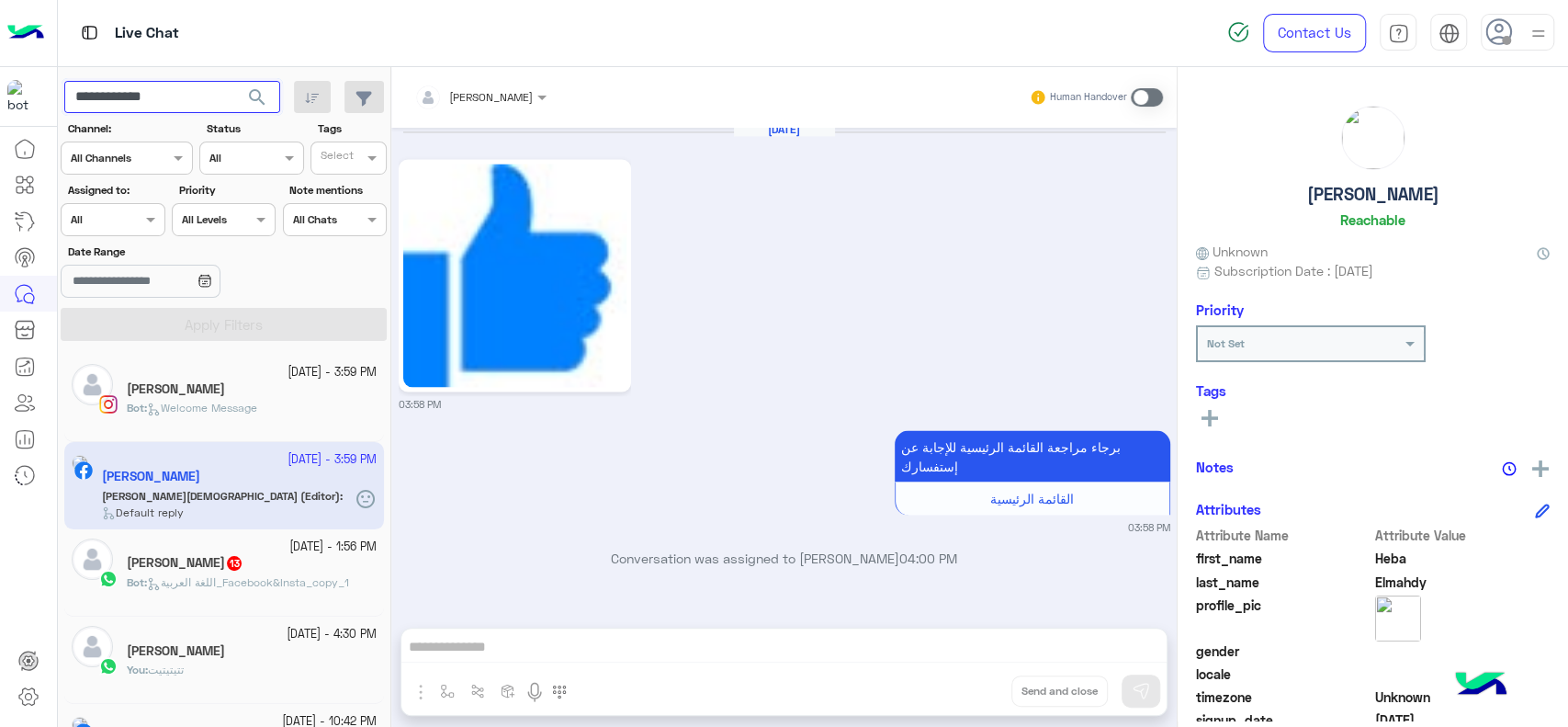
click at [189, 97] on input "**********" at bounding box center [172, 97] width 216 height 33
type input "**********"
click at [235, 81] on button "search" at bounding box center [258, 100] width 45 height 40
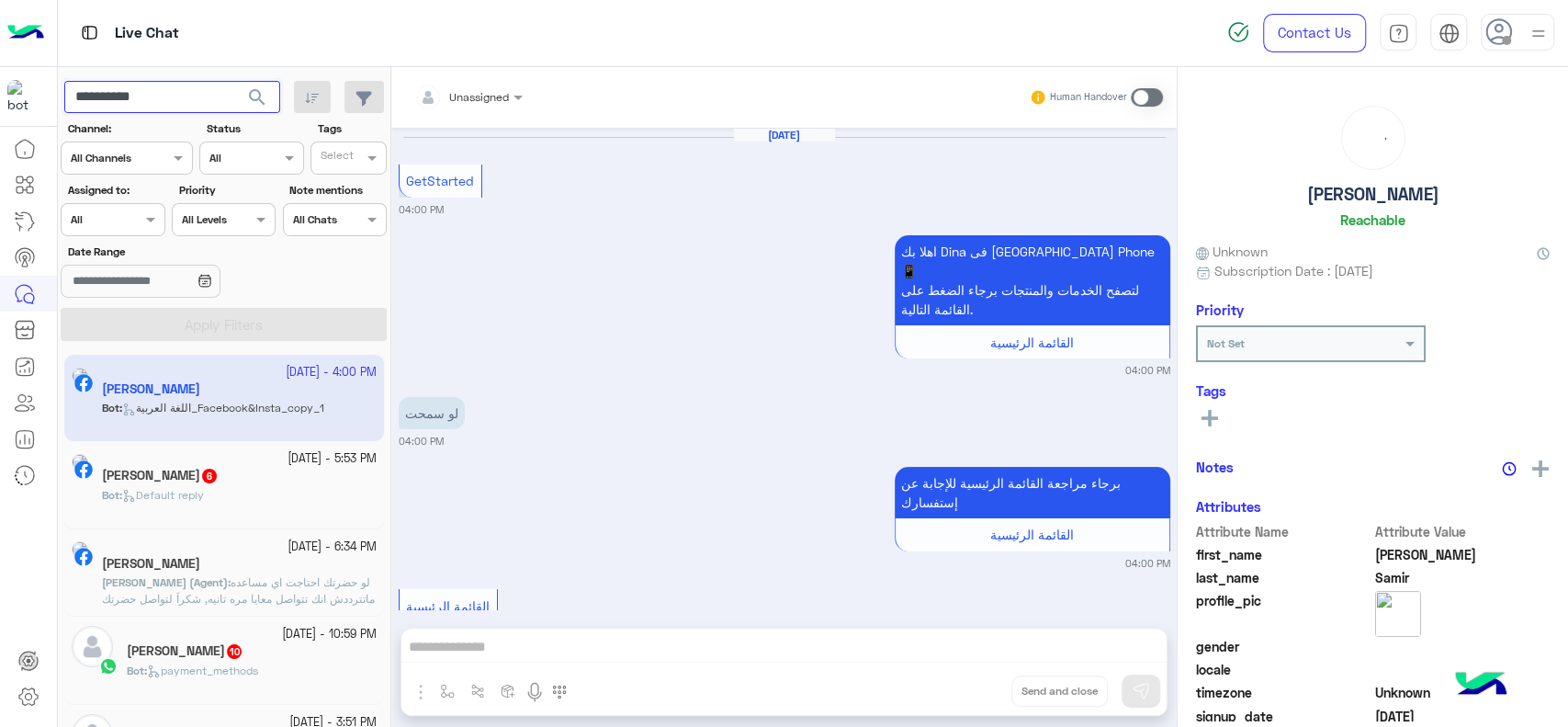
scroll to position [280, 0]
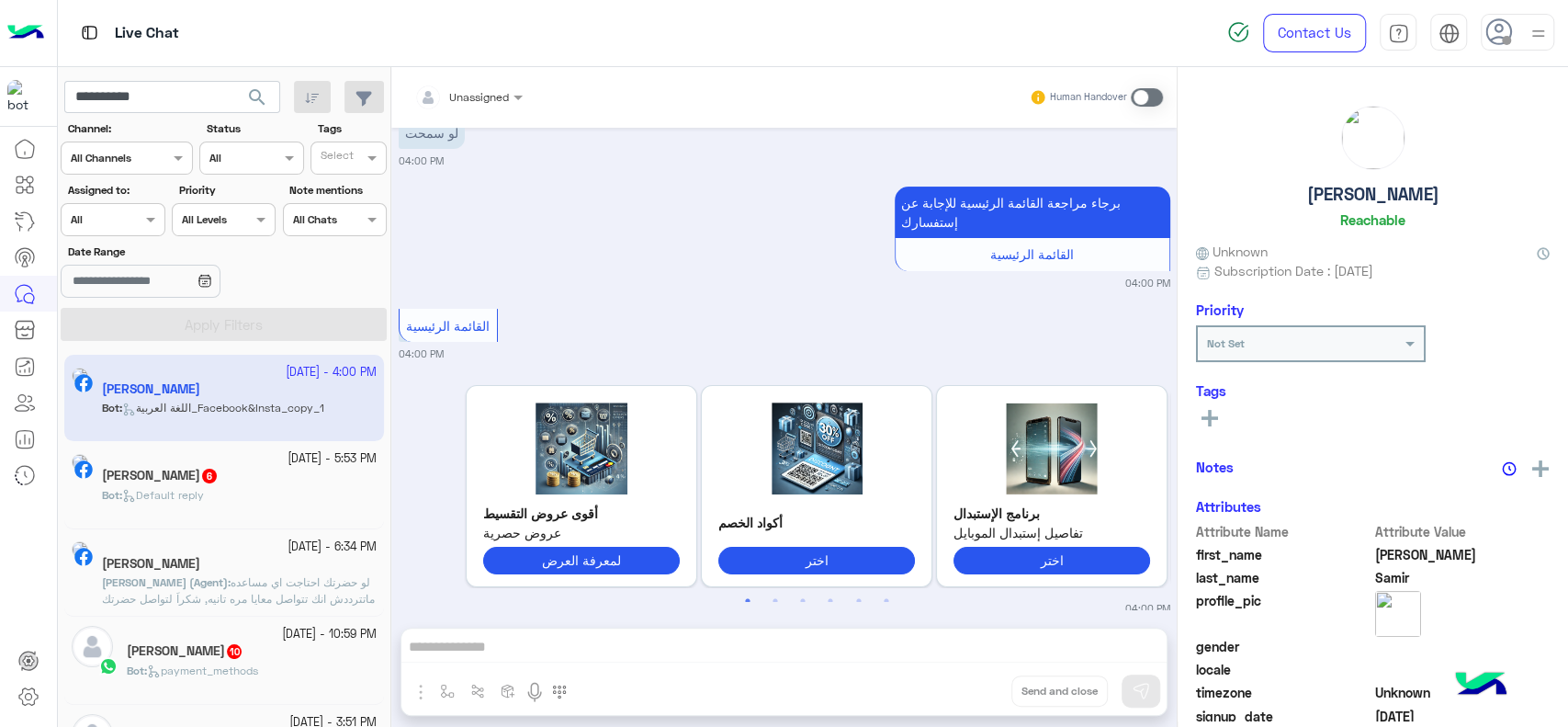
click at [214, 392] on app-inbox-user "26 September - 4:00 PM Dina Samir Bot : اللغة العربية_Facebook&Insta_copy_1" at bounding box center [224, 398] width 320 height 87
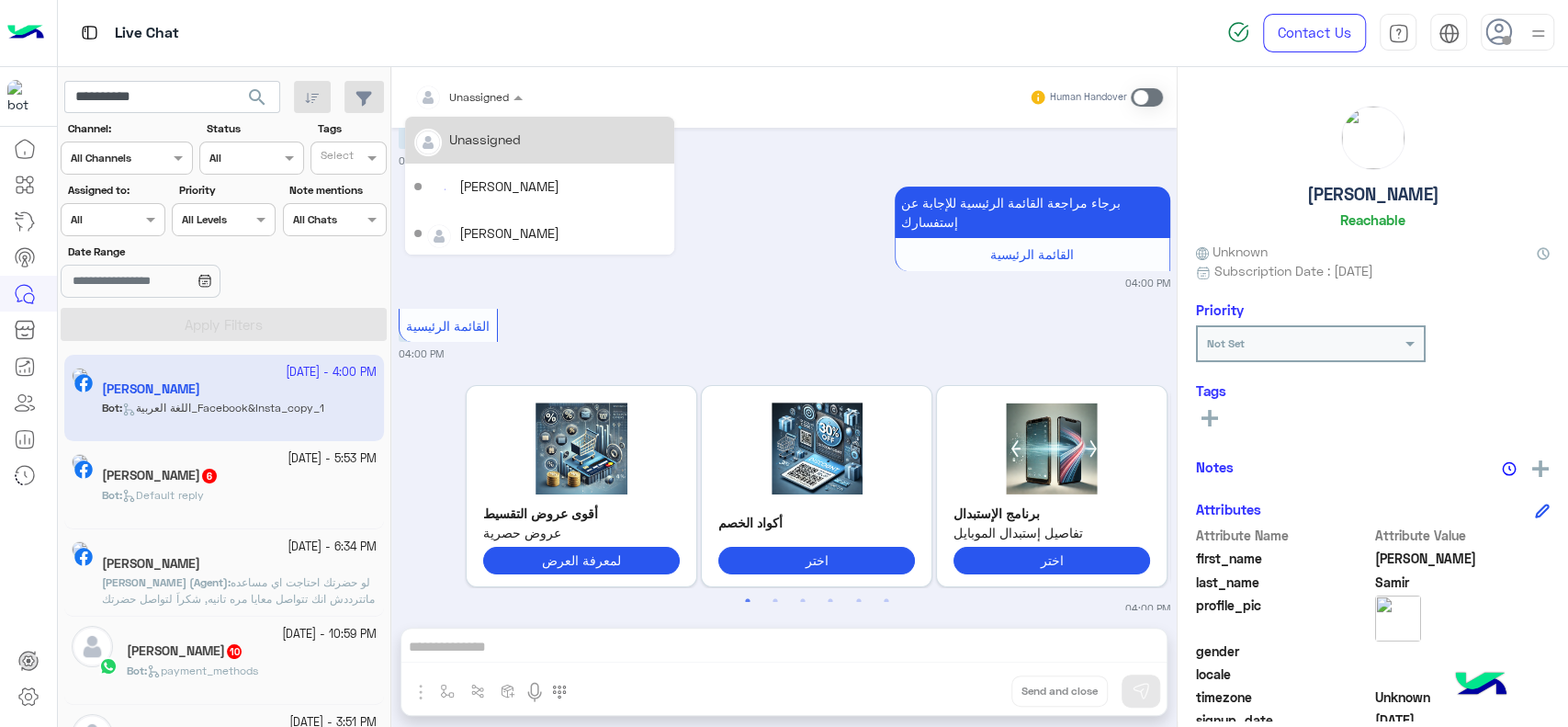
click at [461, 93] on input "text" at bounding box center [446, 94] width 64 height 17
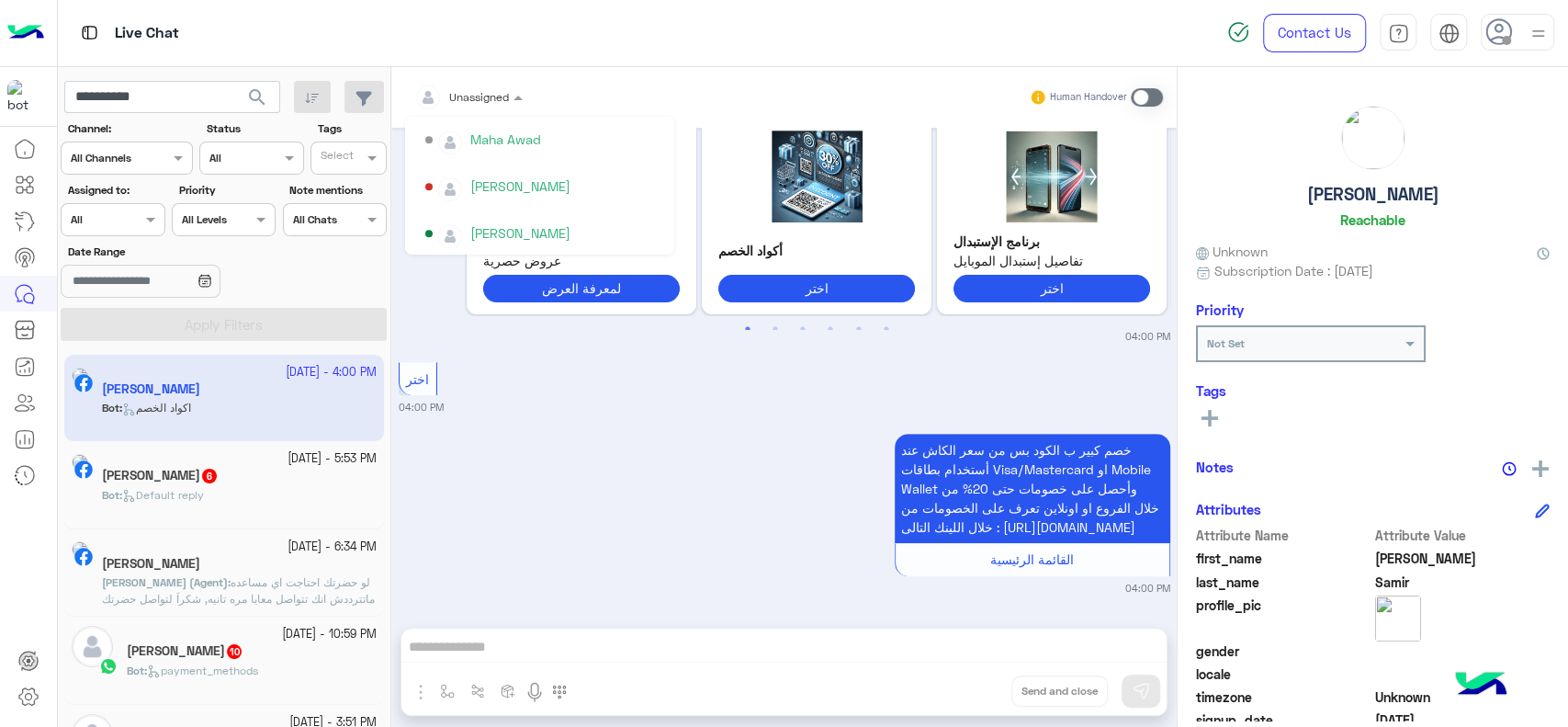
scroll to position [678, 0]
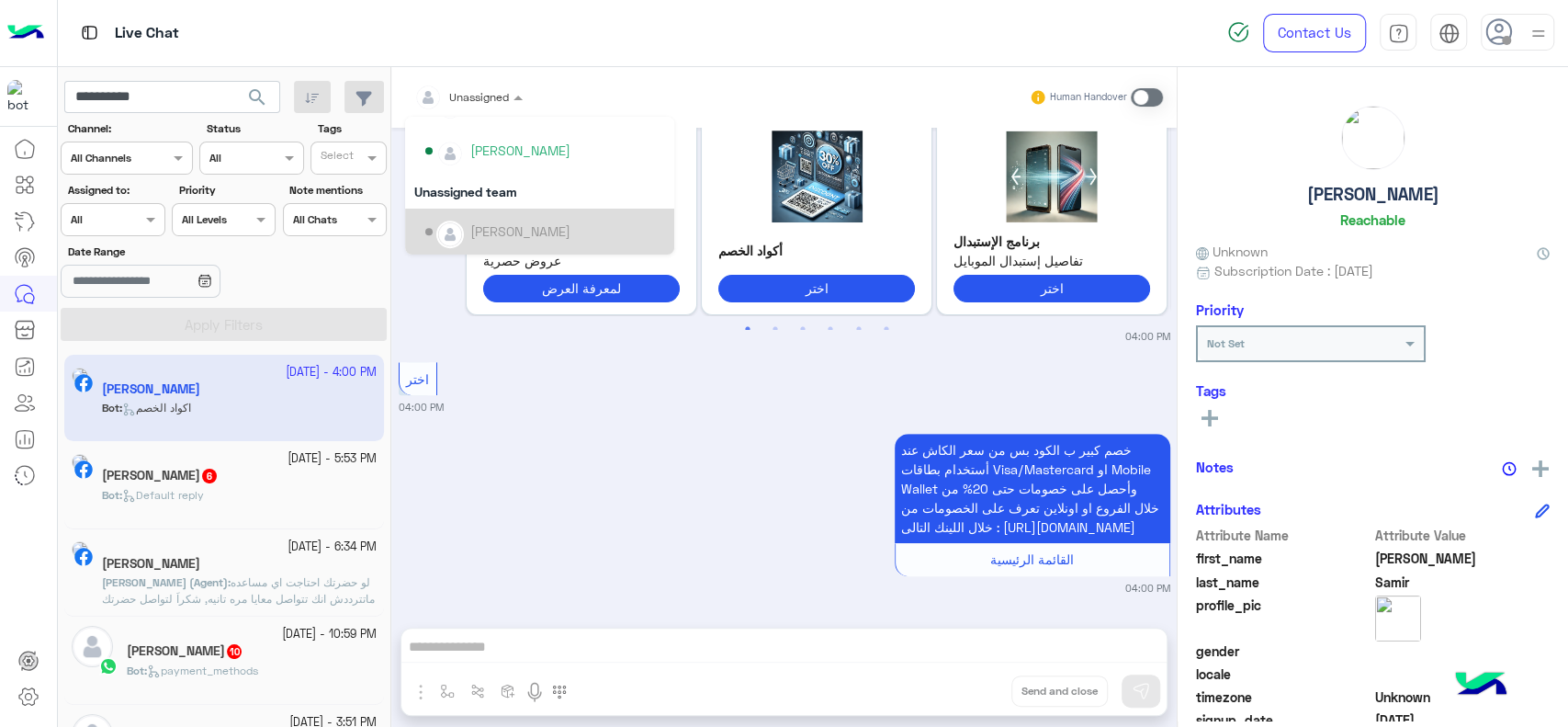
click at [472, 226] on div "[PERSON_NAME]" at bounding box center [520, 231] width 100 height 19
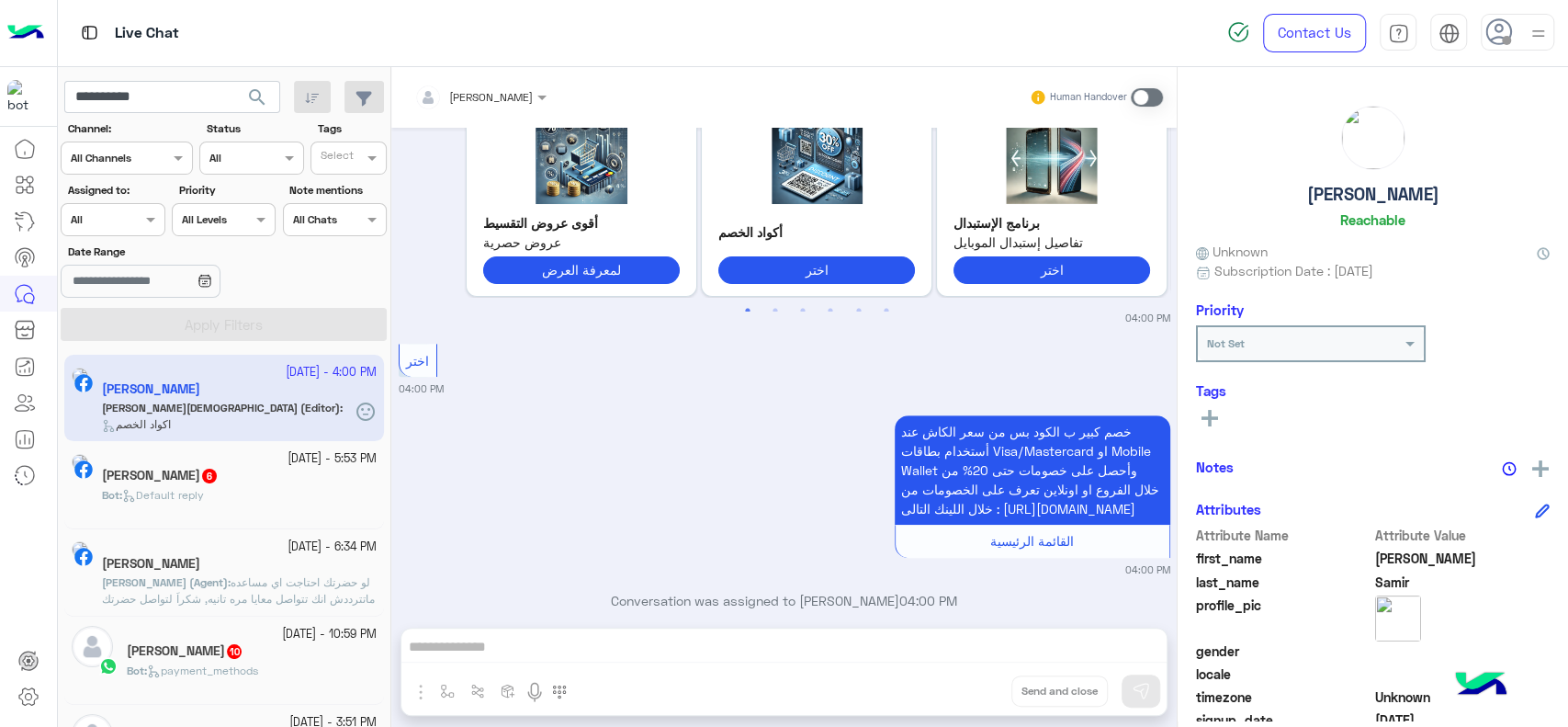
scroll to position [632, 0]
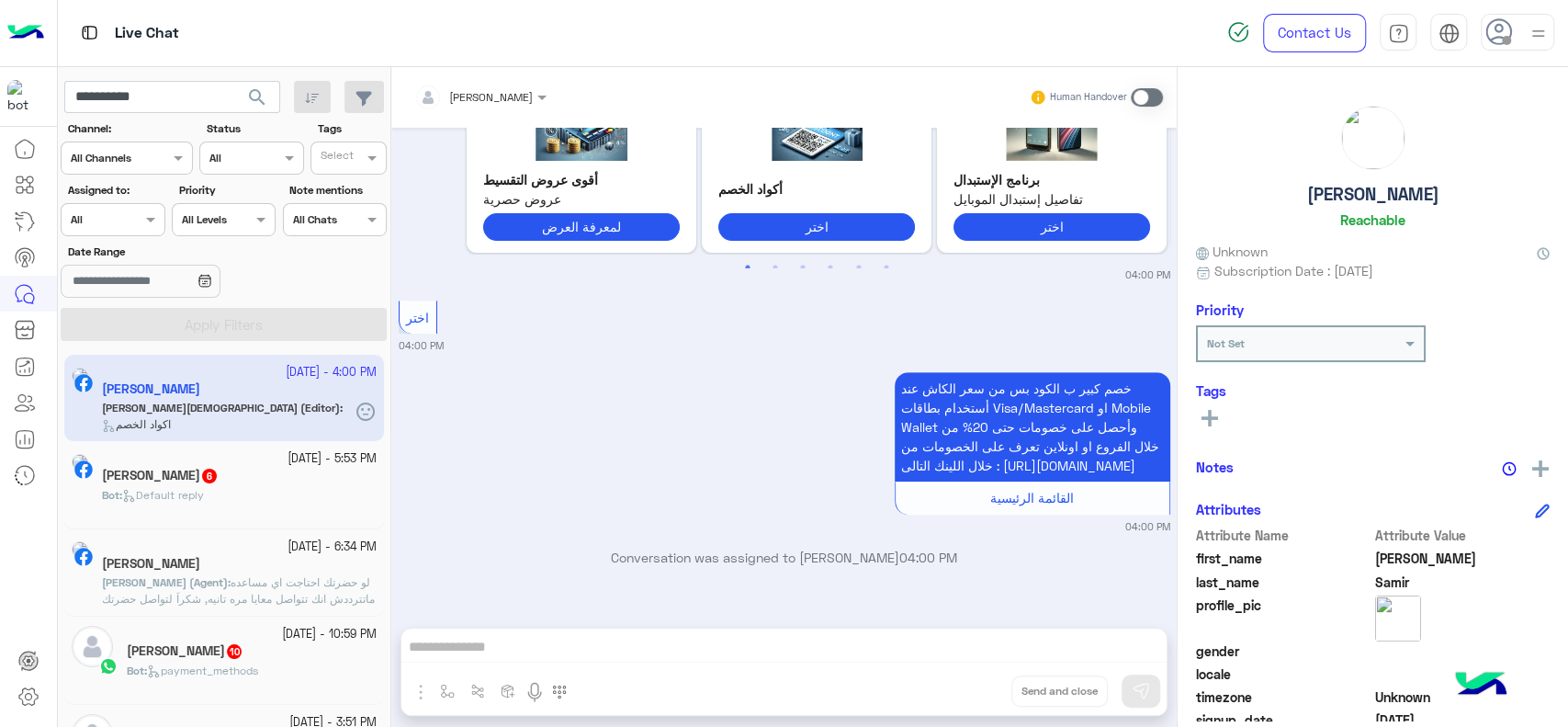
click at [320, 489] on div "Bot : Default reply" at bounding box center [239, 502] width 275 height 32
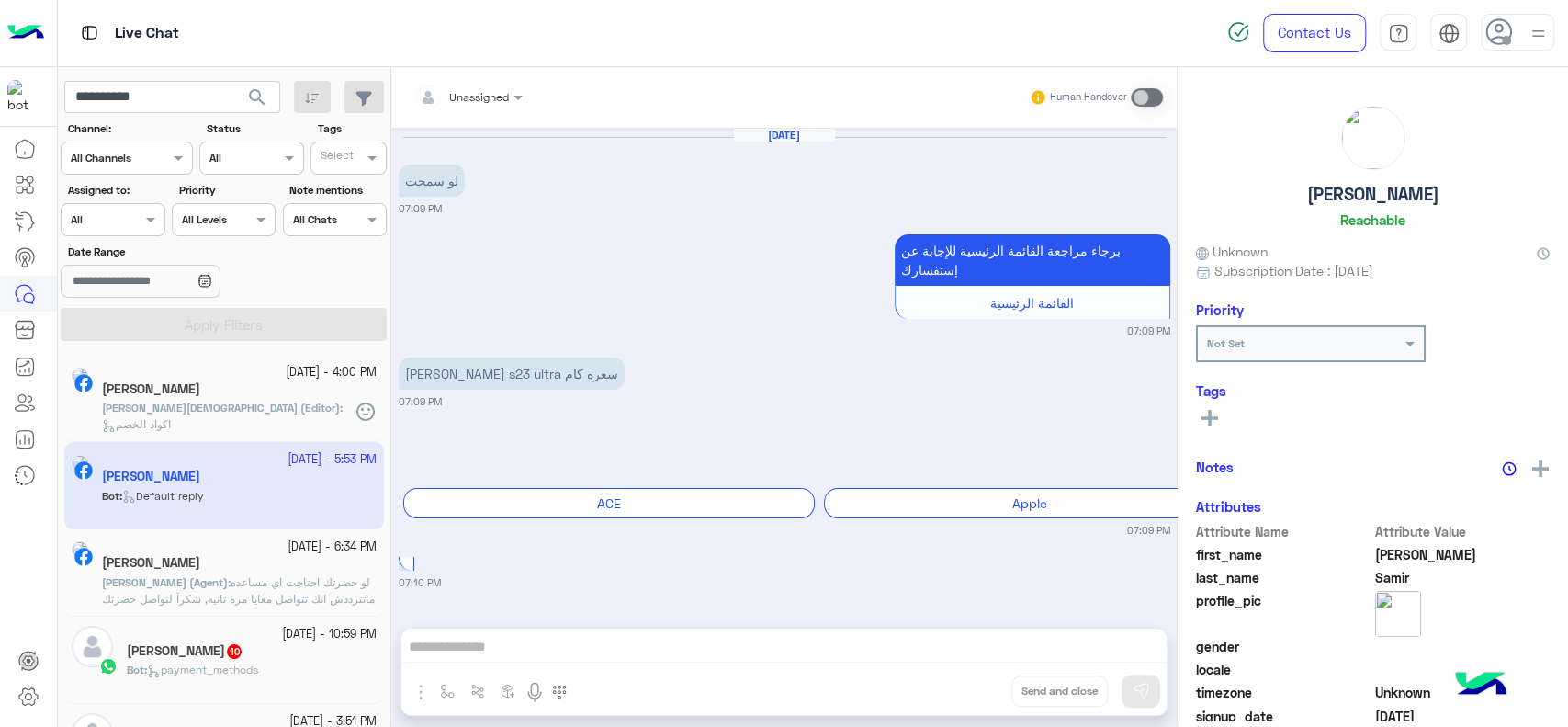
scroll to position [1126, 0]
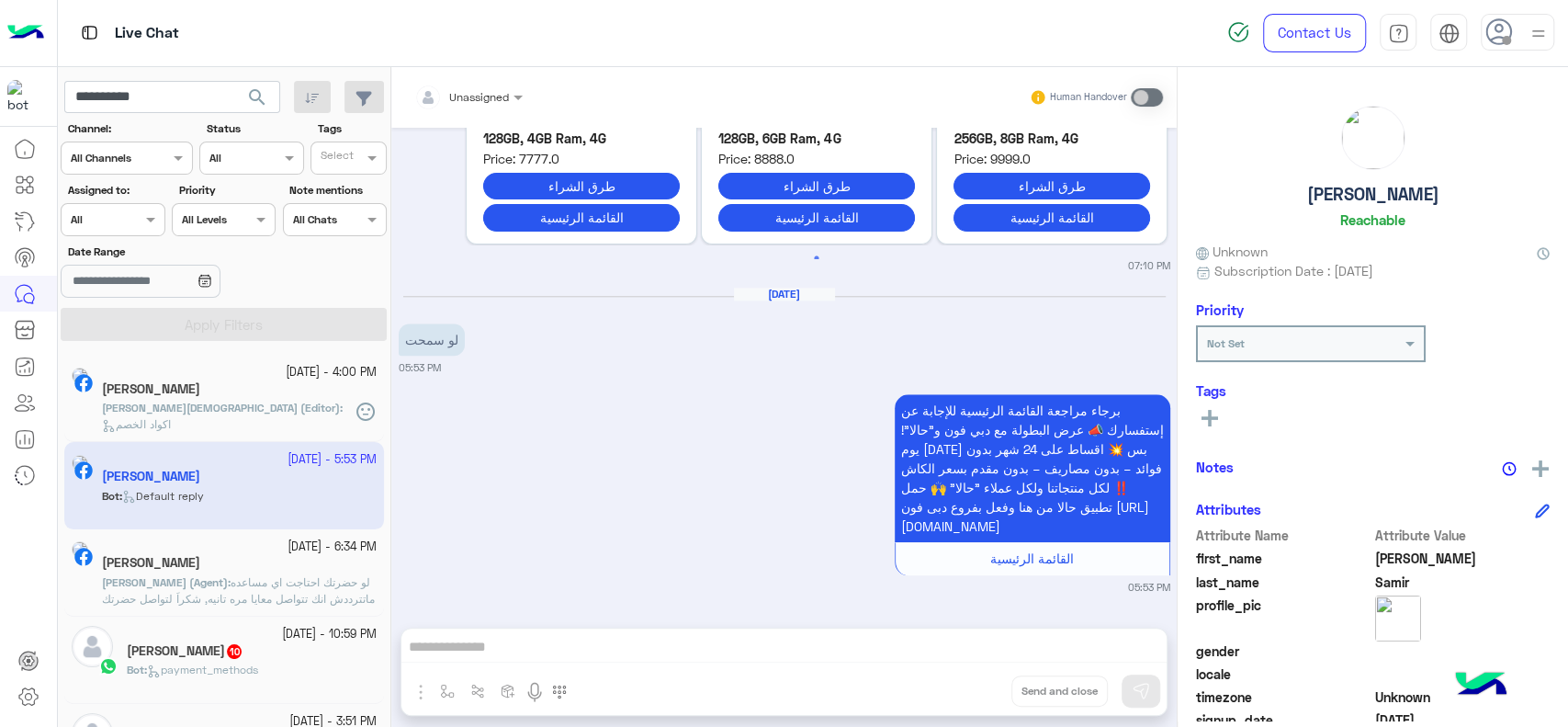
click at [282, 398] on div "[PERSON_NAME]" at bounding box center [239, 391] width 275 height 19
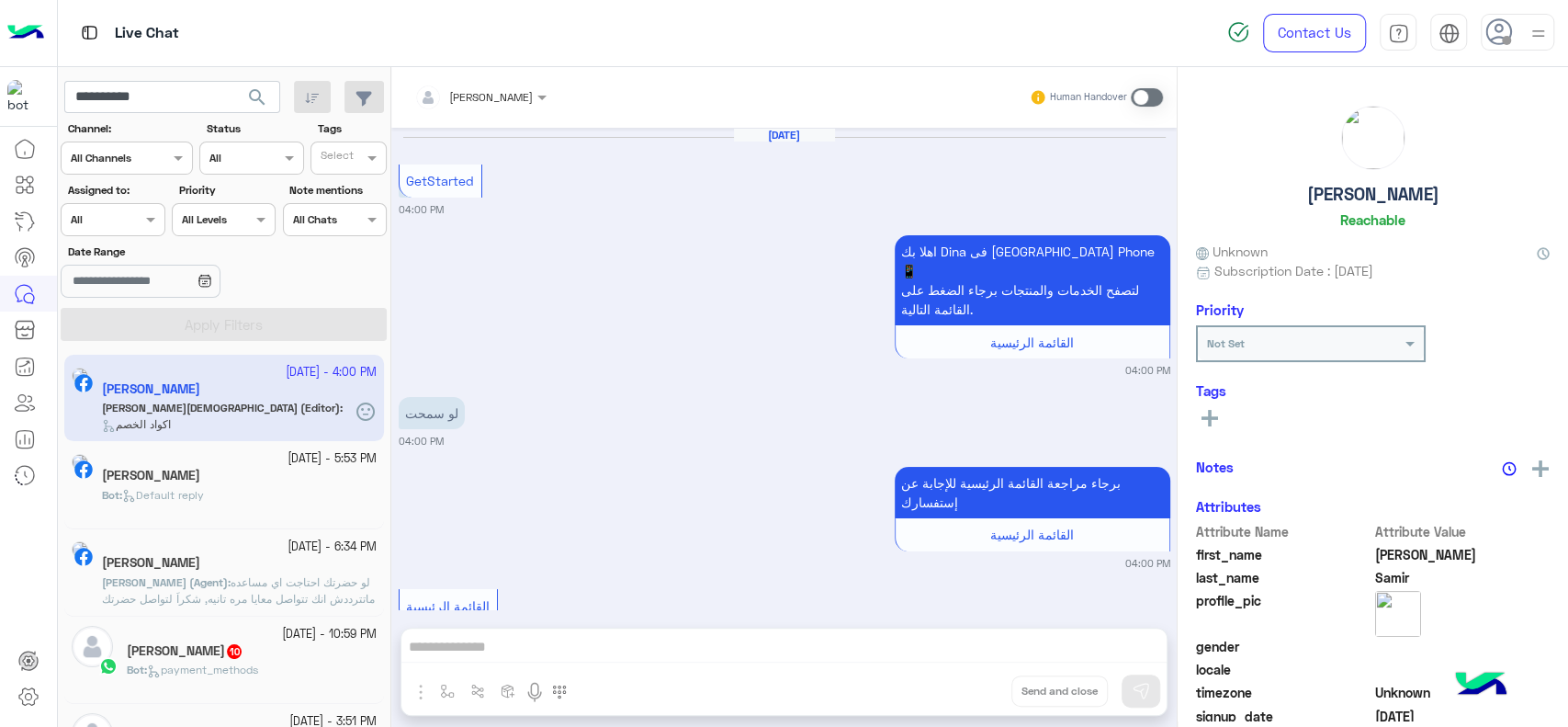
scroll to position [617, 0]
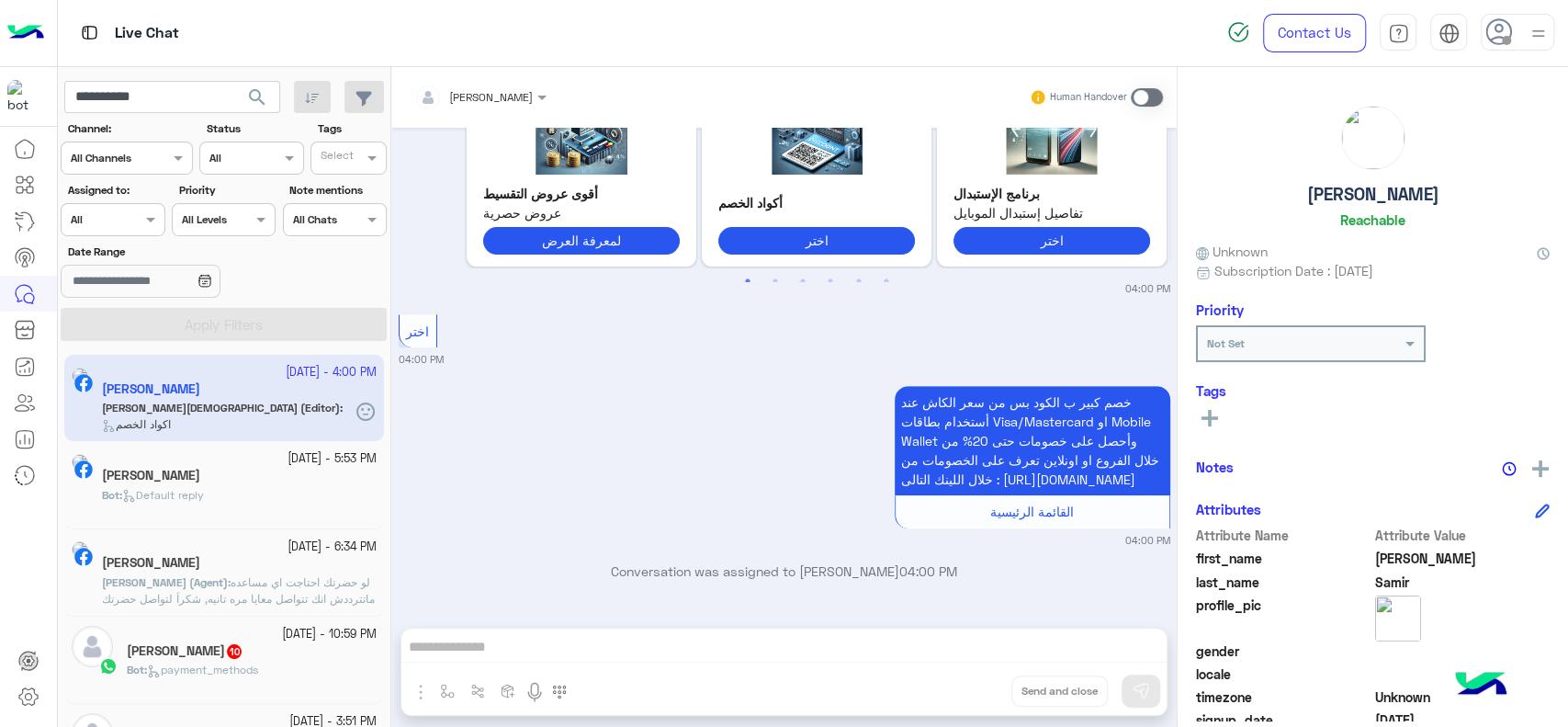
click at [254, 92] on span "search" at bounding box center [257, 97] width 22 height 22
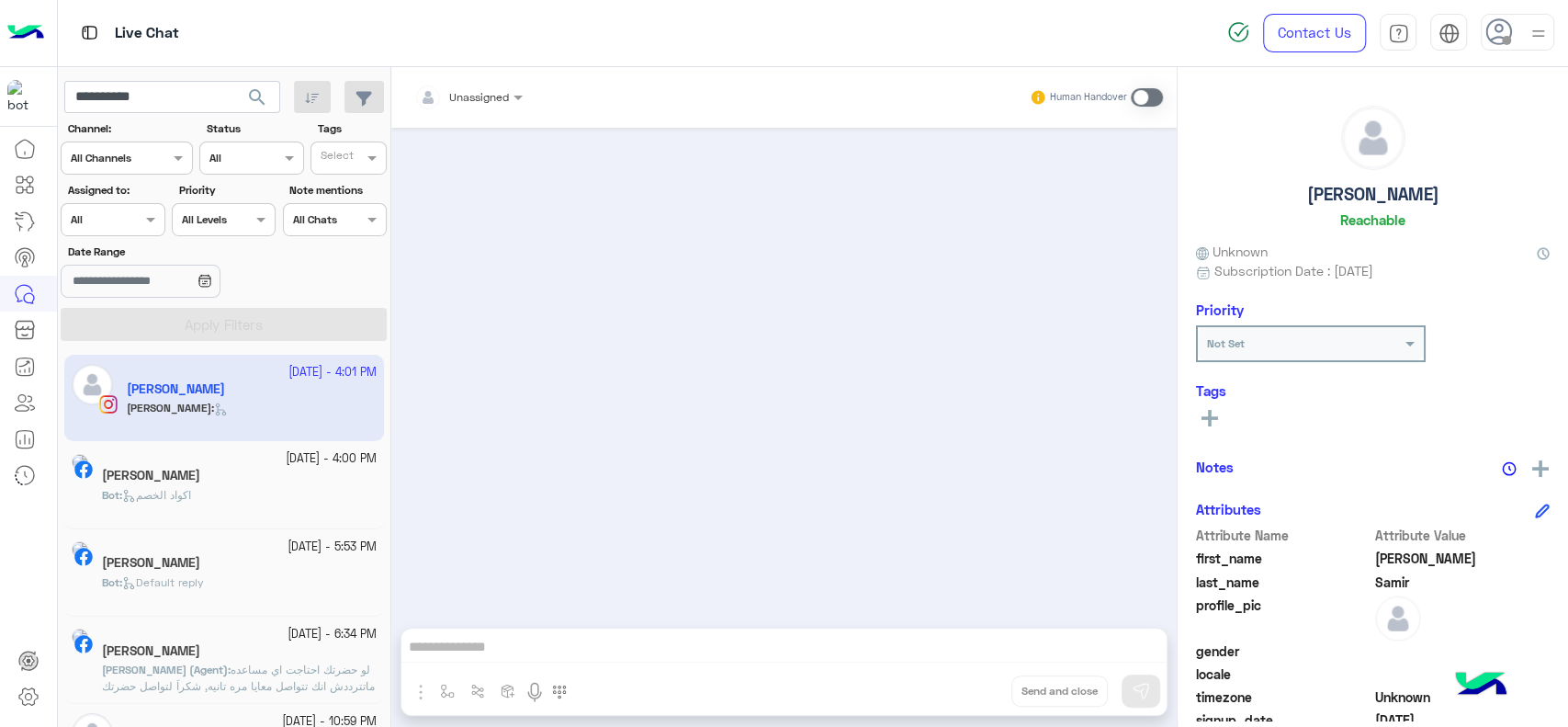
click at [260, 397] on app-inbox-user "26 September - 4:01 PM Dina Samir Dina :" at bounding box center [224, 398] width 320 height 87
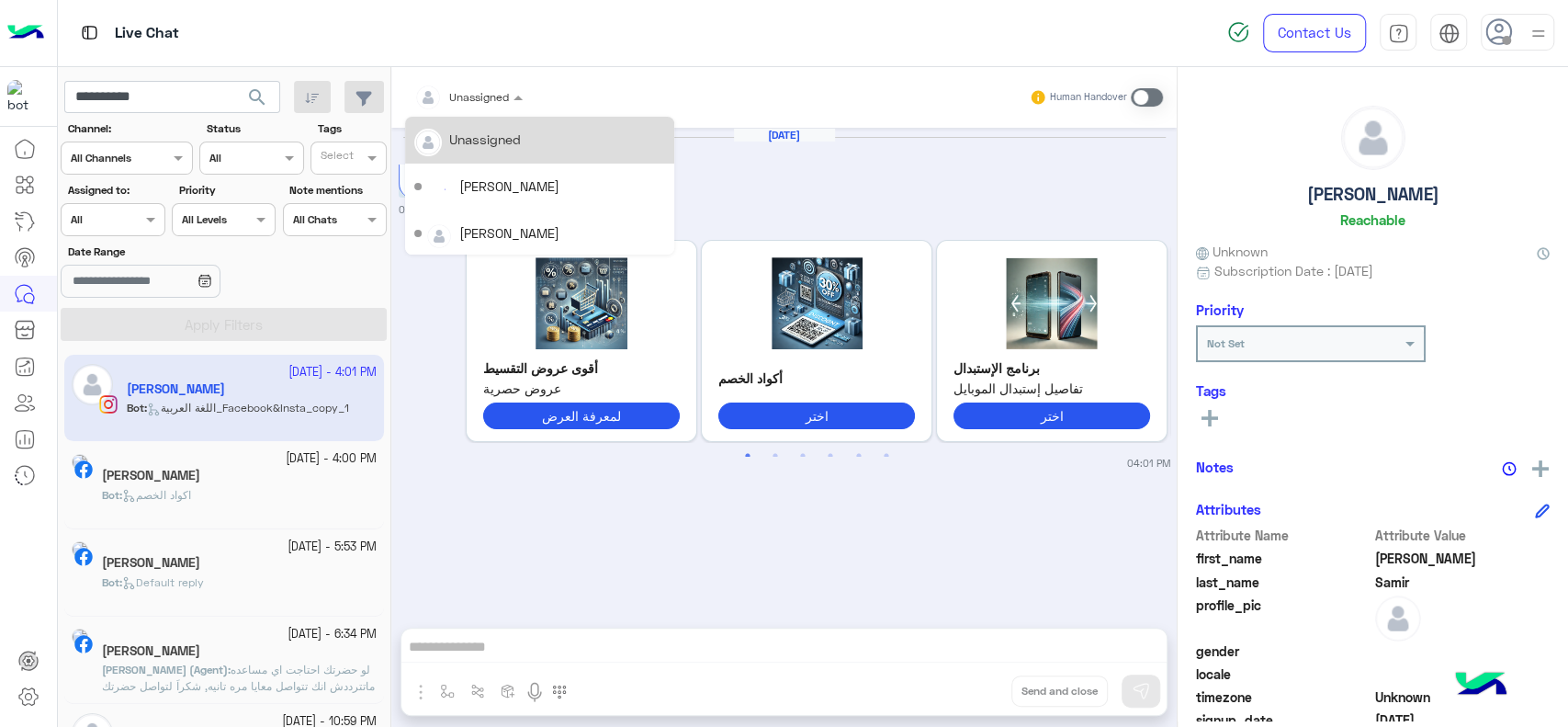
click at [482, 89] on div at bounding box center [469, 94] width 126 height 17
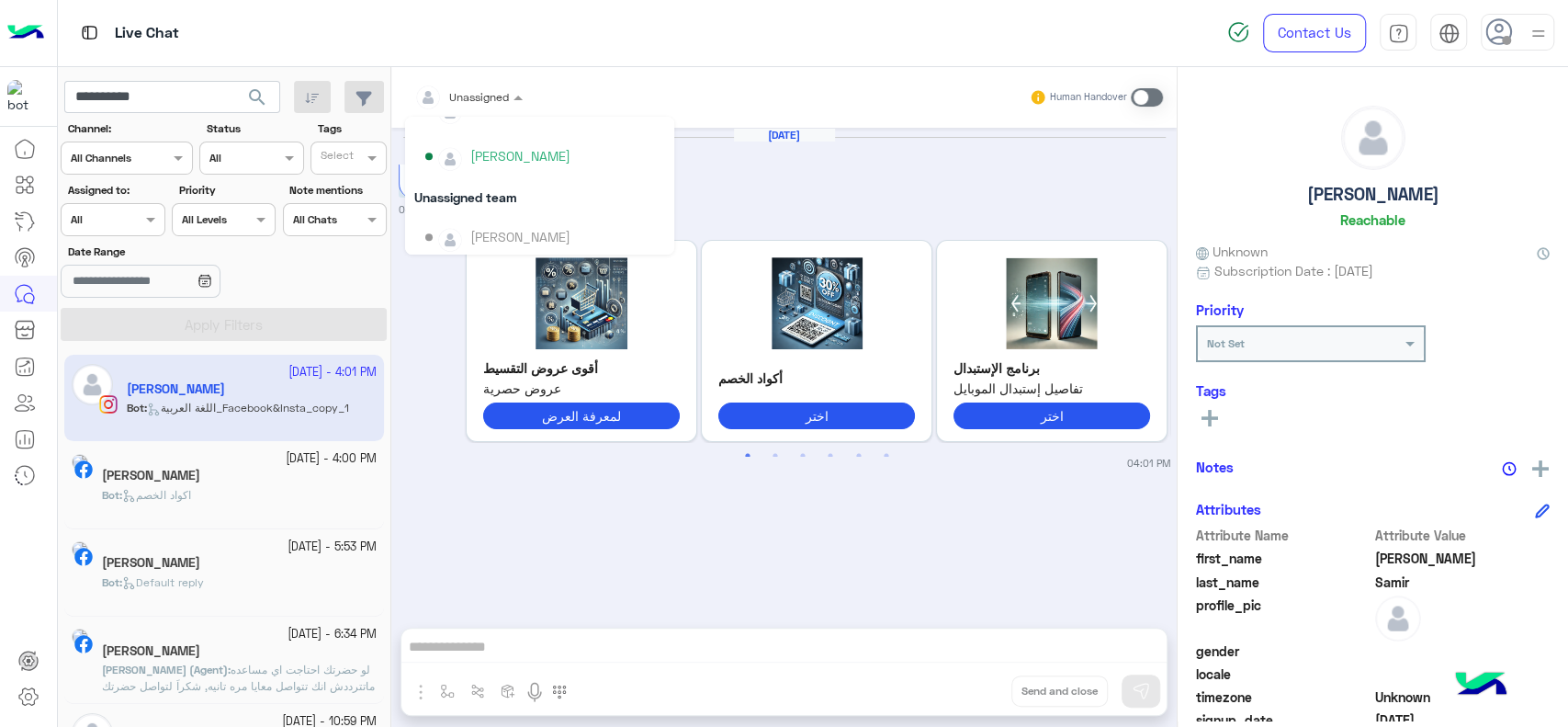
scroll to position [678, 0]
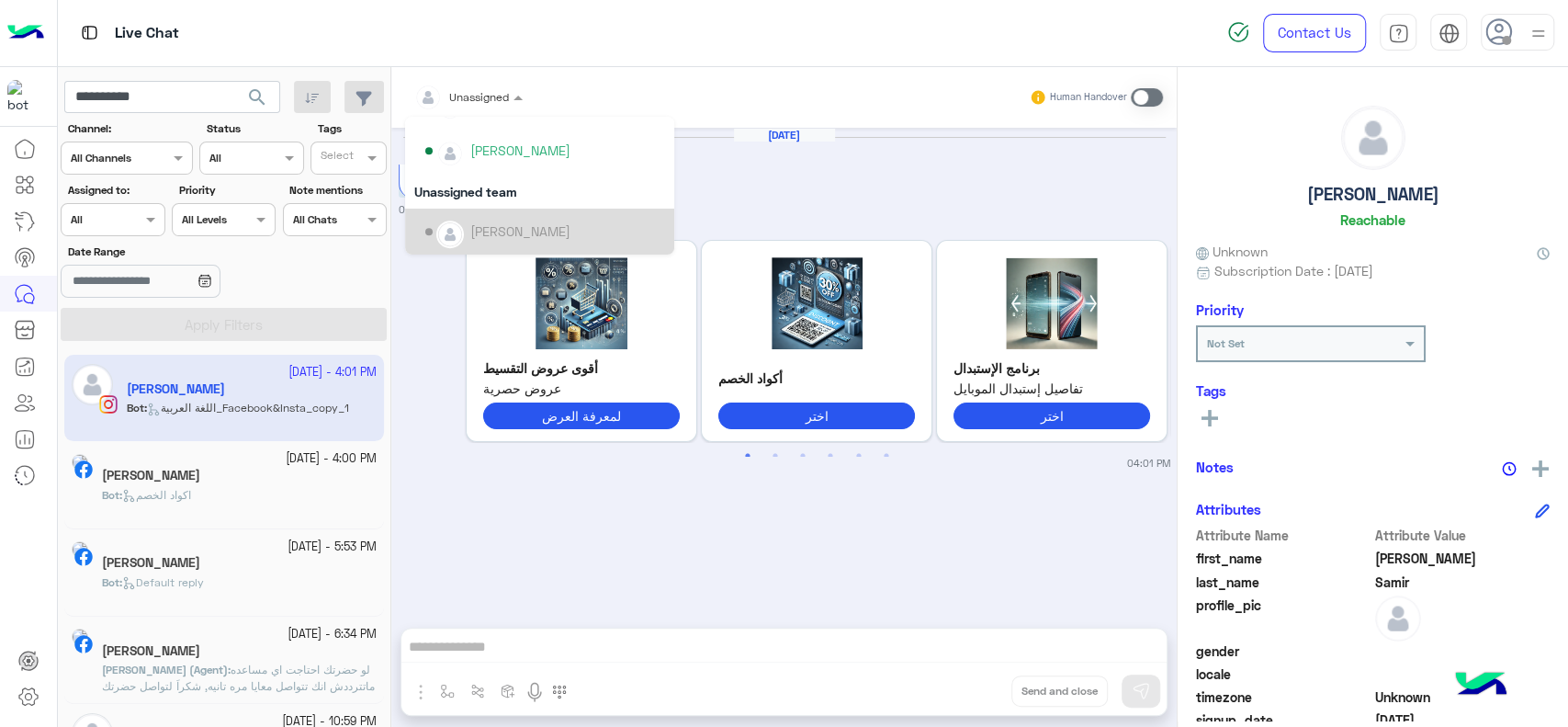
click at [481, 226] on div "[PERSON_NAME]" at bounding box center [520, 231] width 100 height 19
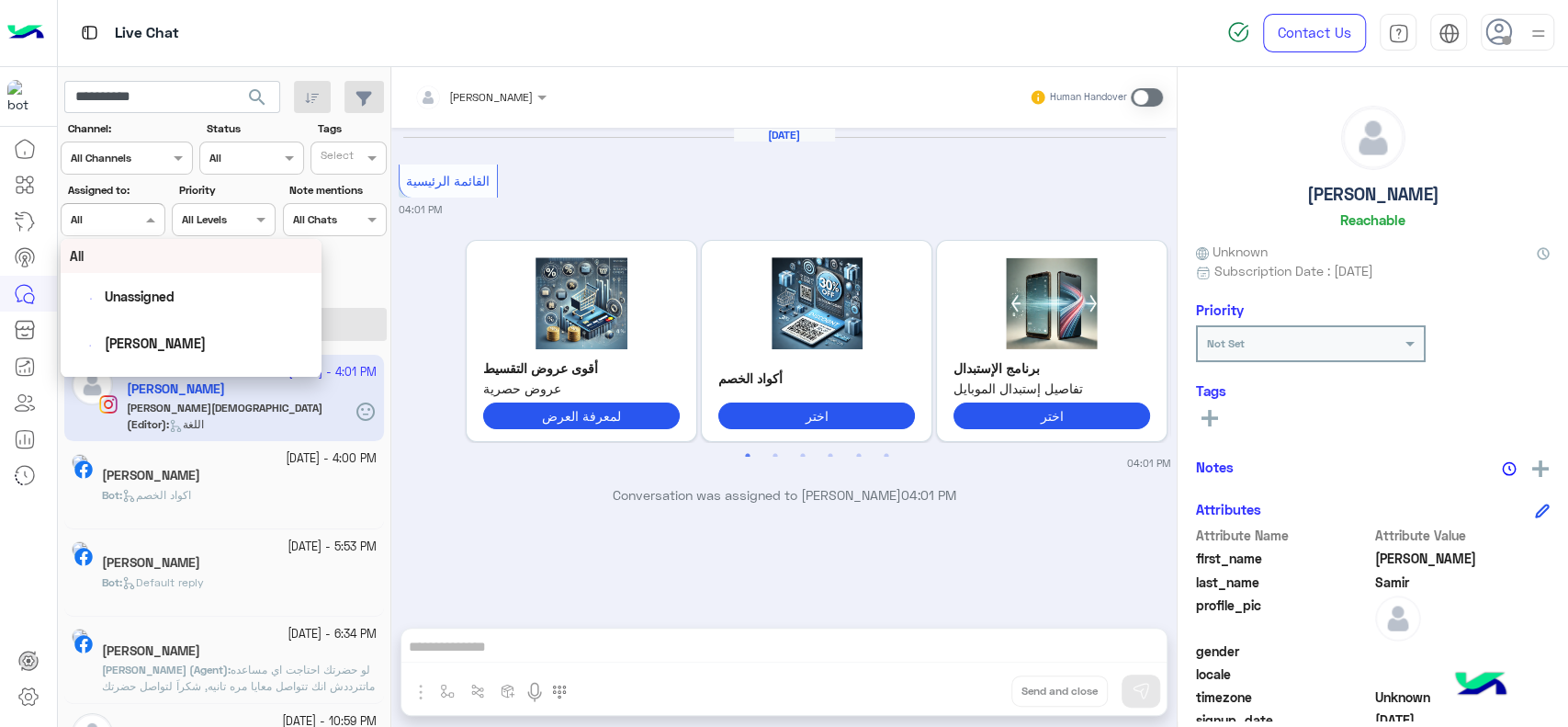
click at [147, 220] on span at bounding box center [154, 219] width 23 height 19
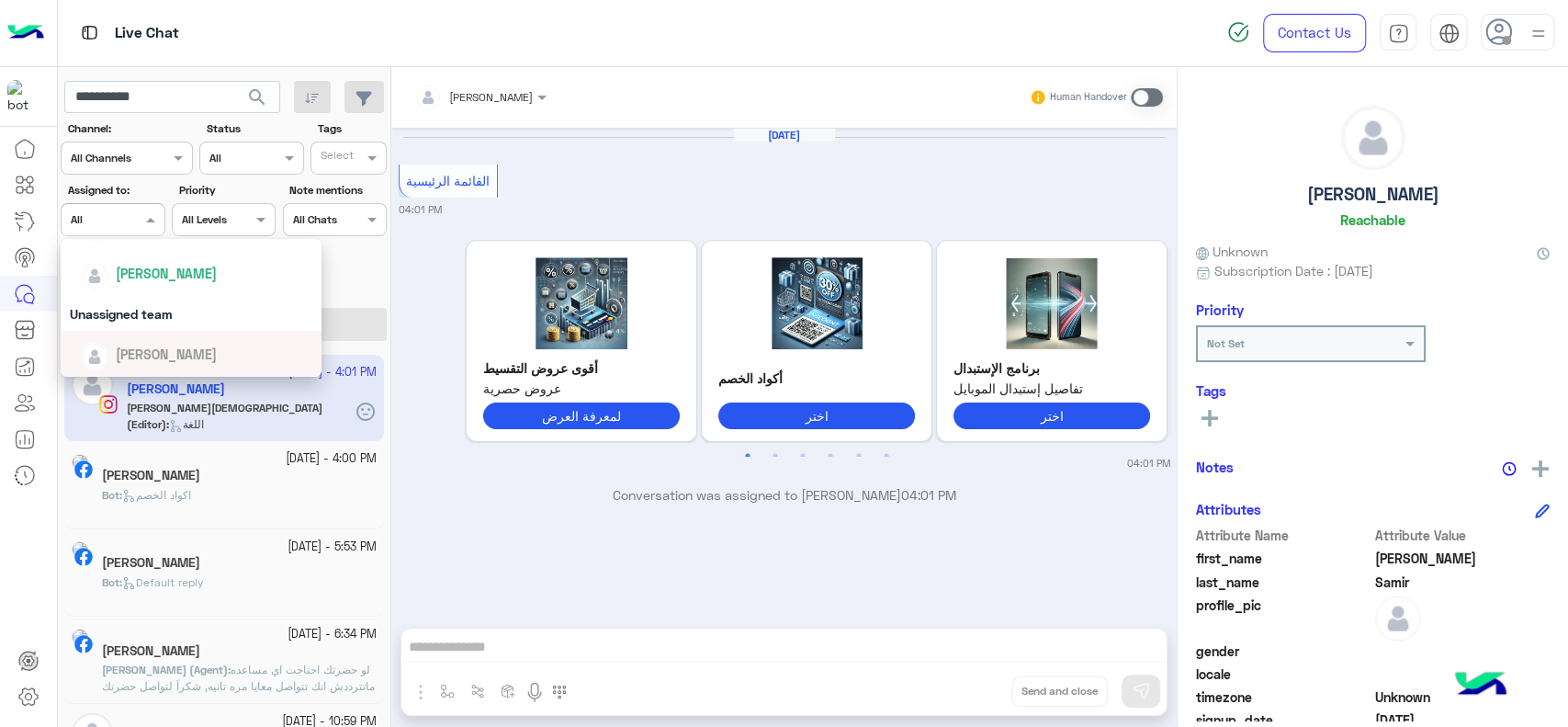
click at [156, 352] on span "[PERSON_NAME]" at bounding box center [166, 354] width 101 height 16
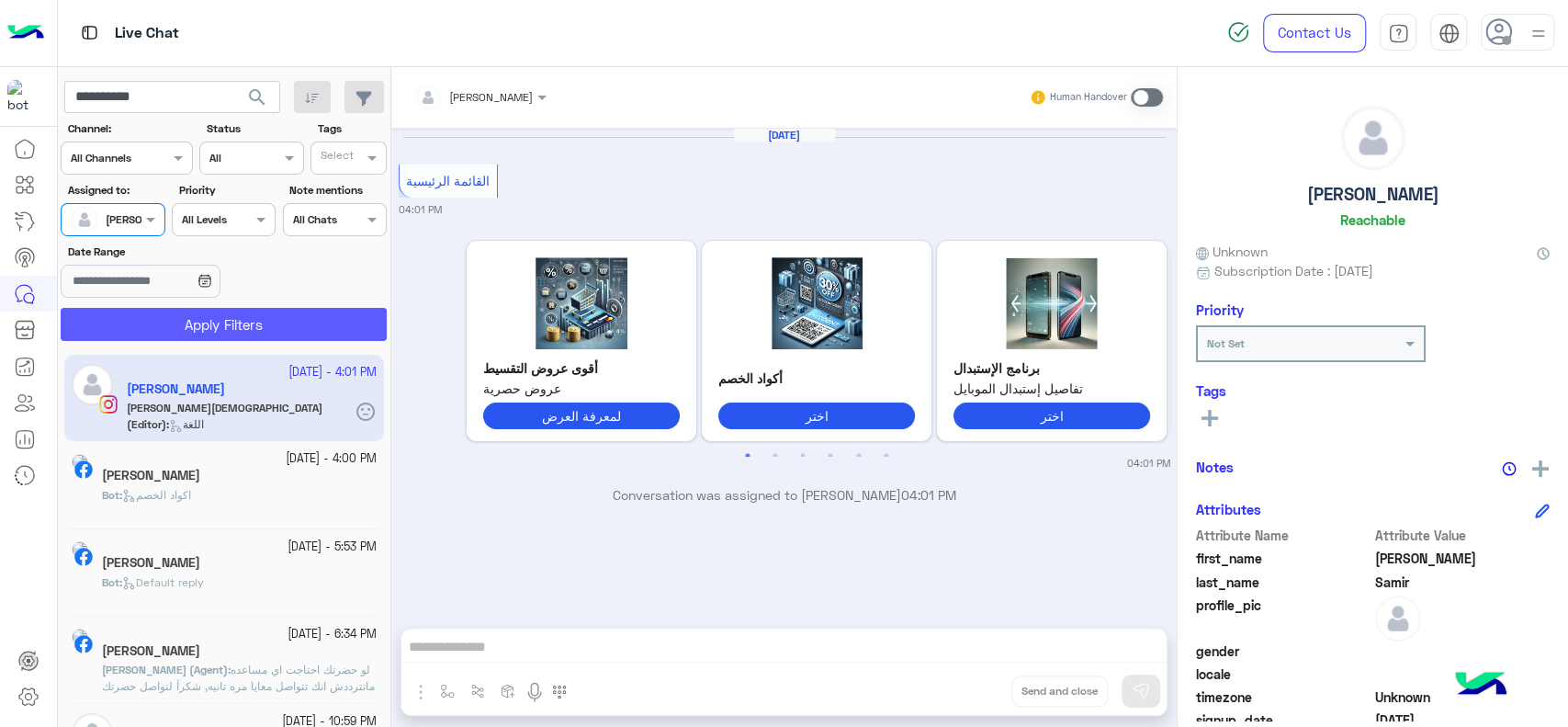
click at [189, 313] on button "Apply Filters" at bounding box center [224, 325] width 327 height 33
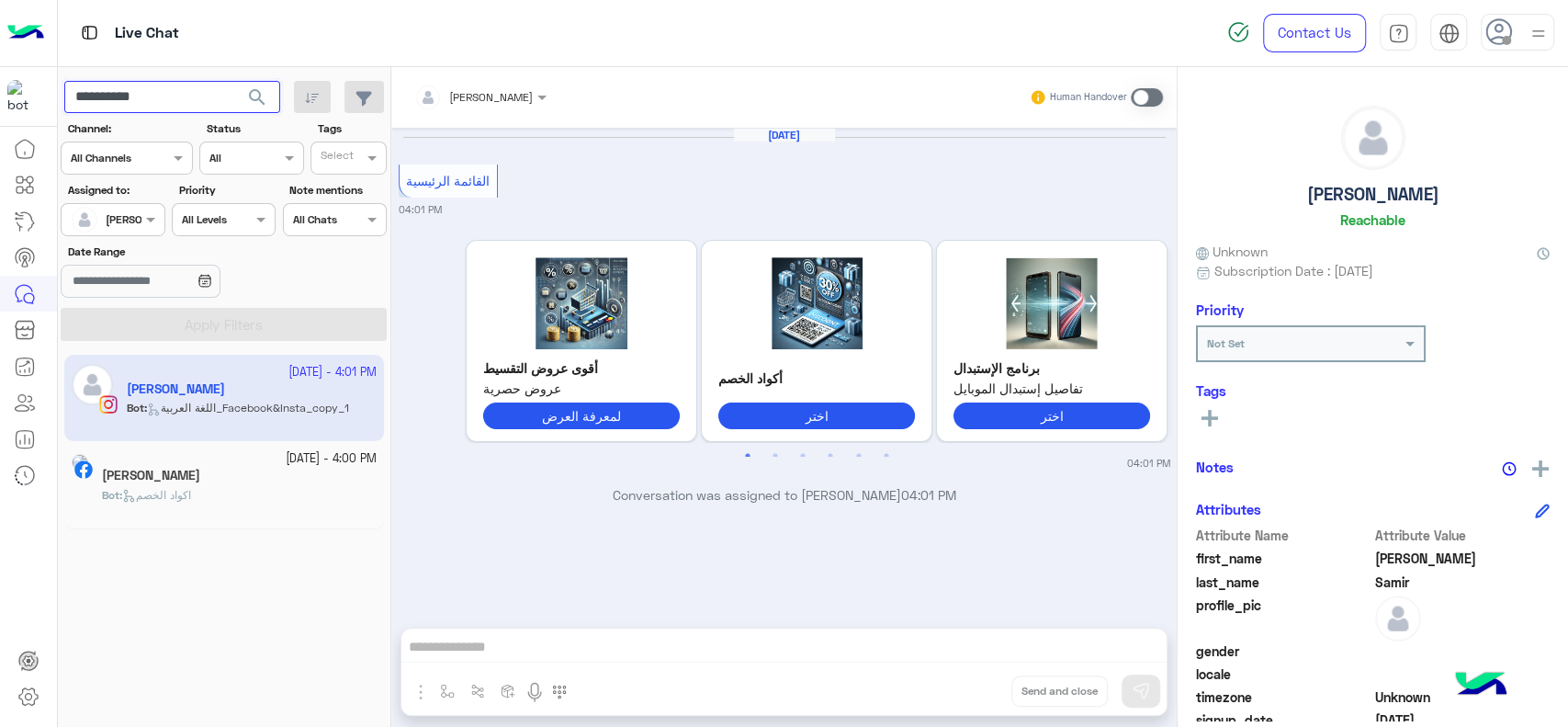
click at [226, 108] on input "**********" at bounding box center [172, 97] width 216 height 33
click at [262, 104] on span "search" at bounding box center [257, 97] width 22 height 22
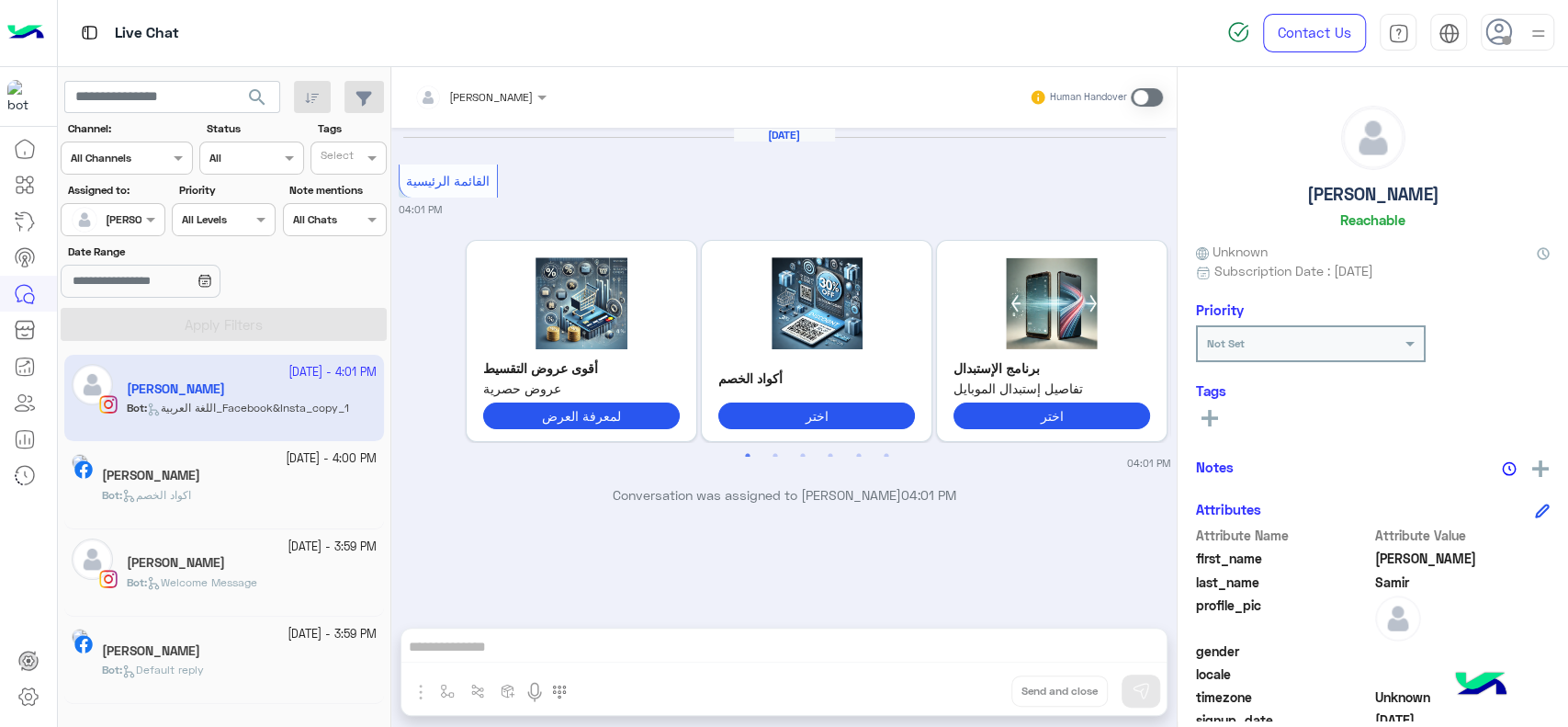
click at [856, 57] on div "Live Chat" at bounding box center [562, 33] width 1007 height 66
click at [246, 502] on div "Bot : اكواد الخصم" at bounding box center [239, 502] width 275 height 32
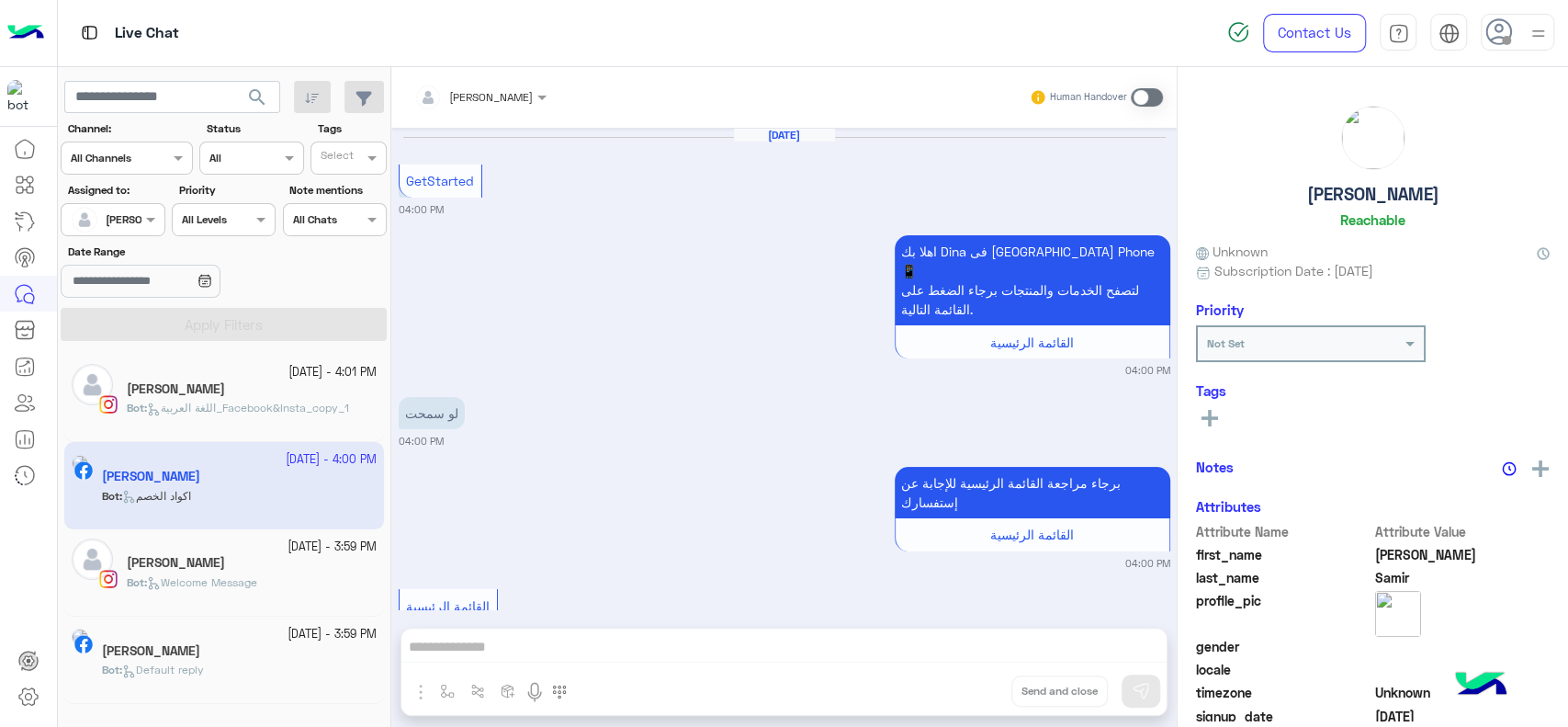
scroll to position [617, 0]
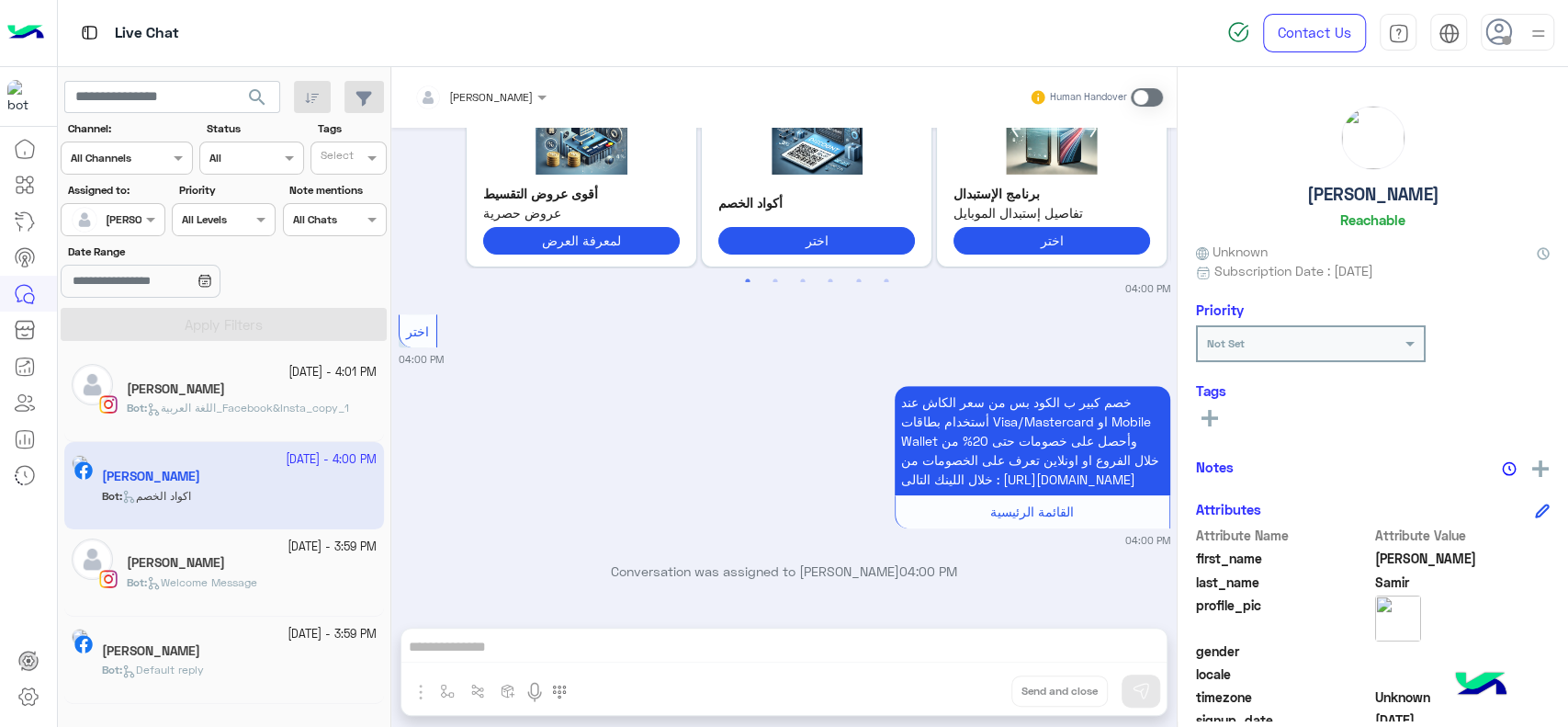
click at [239, 558] on div "[PERSON_NAME]" at bounding box center [251, 565] width 250 height 19
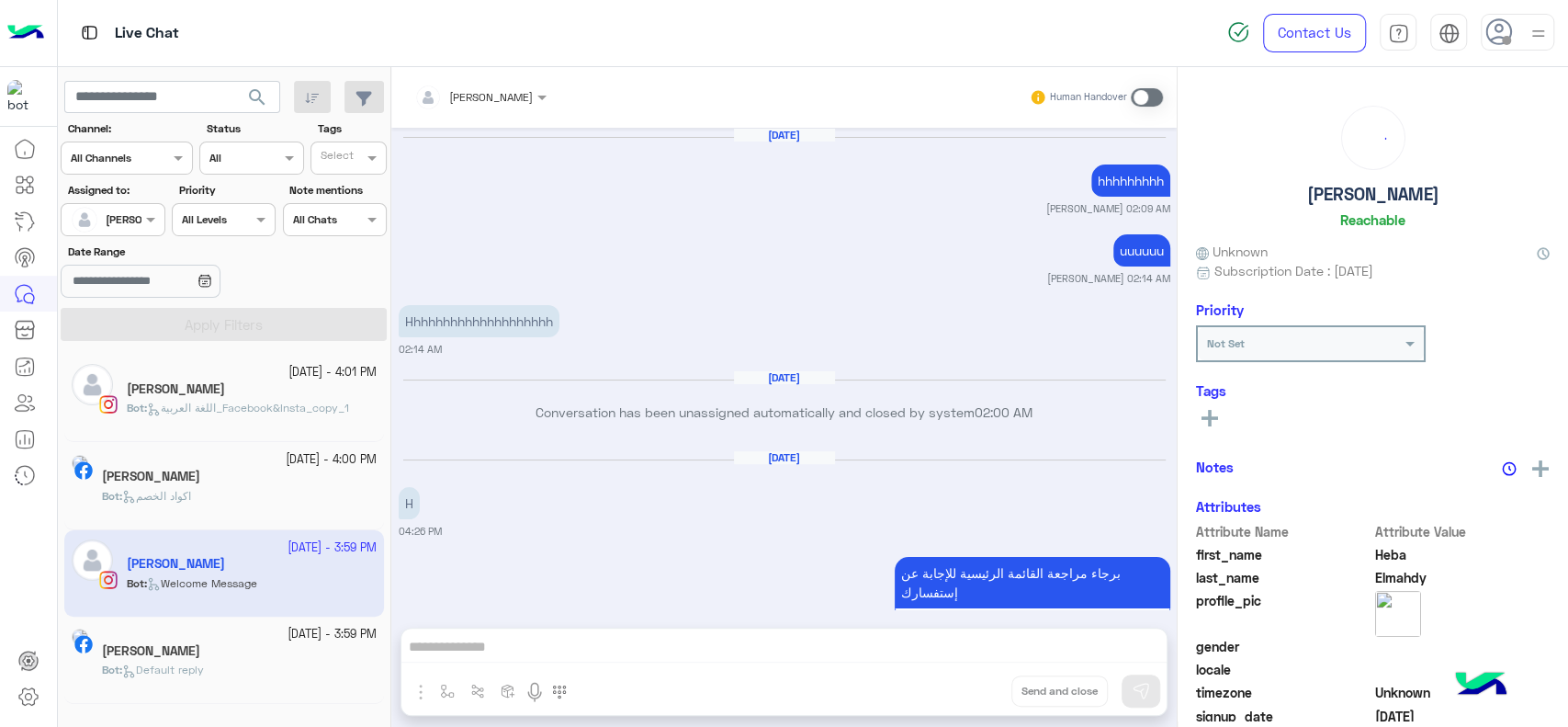
scroll to position [1167, 0]
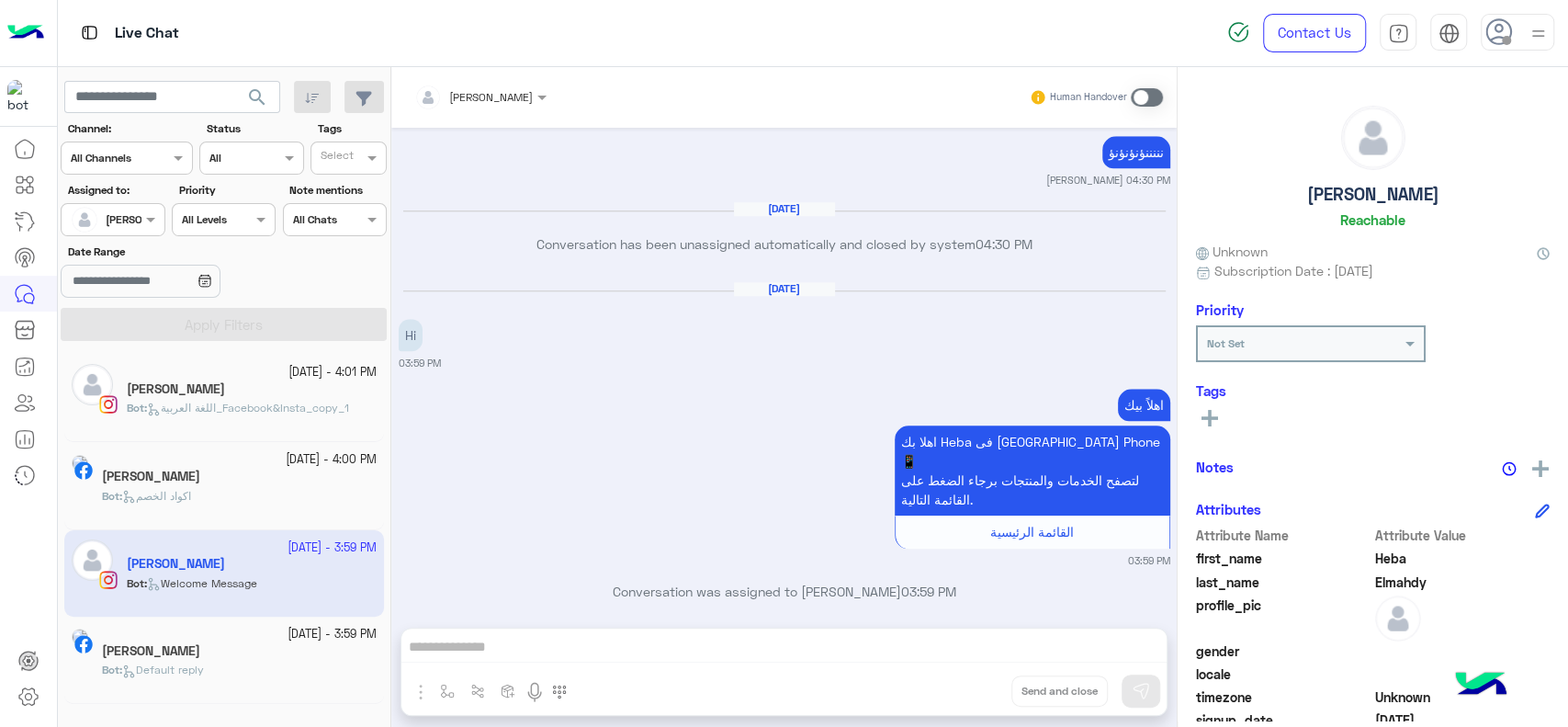
click at [1149, 93] on span at bounding box center [1146, 97] width 32 height 18
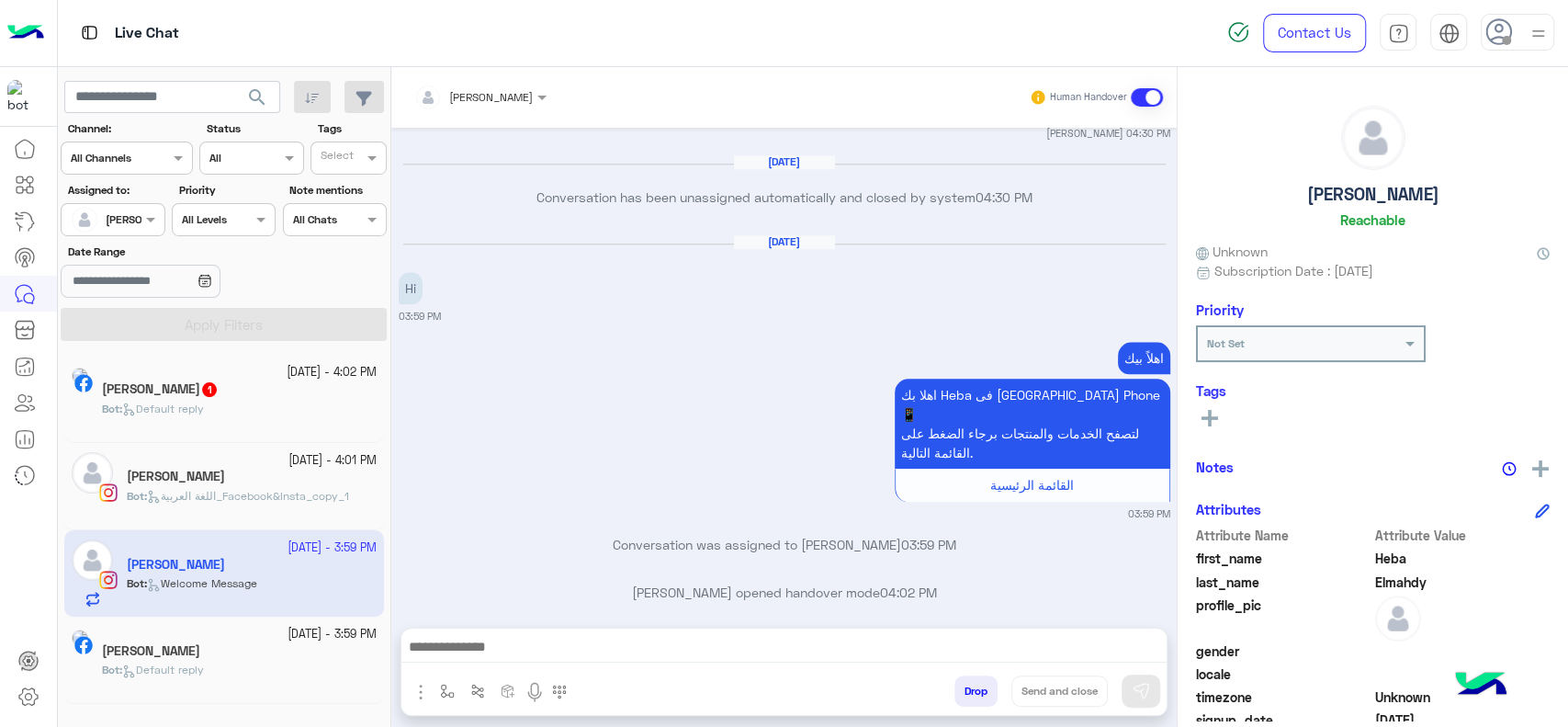
click at [327, 460] on small "26 September - 4:01 PM" at bounding box center [332, 461] width 88 height 17
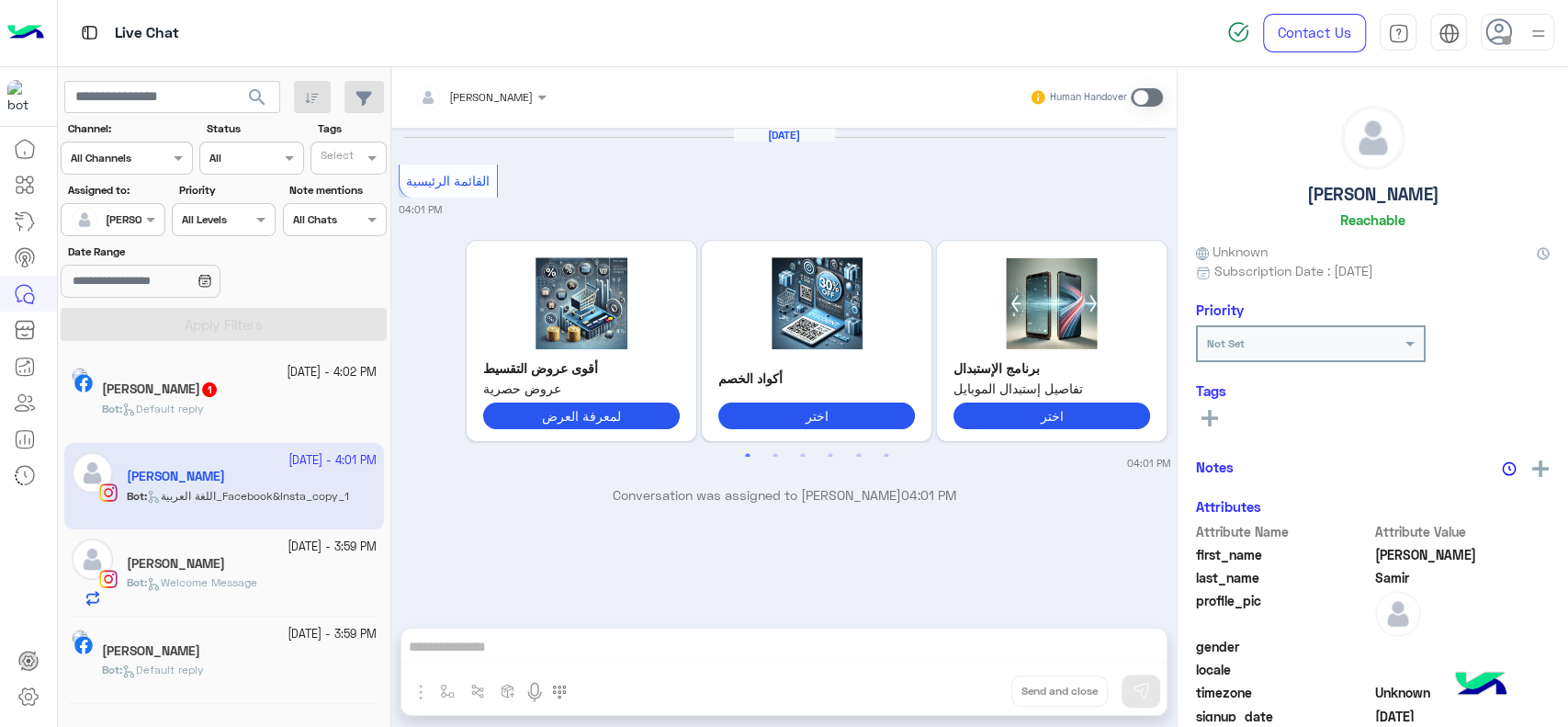
click at [1134, 99] on span at bounding box center [1146, 97] width 32 height 18
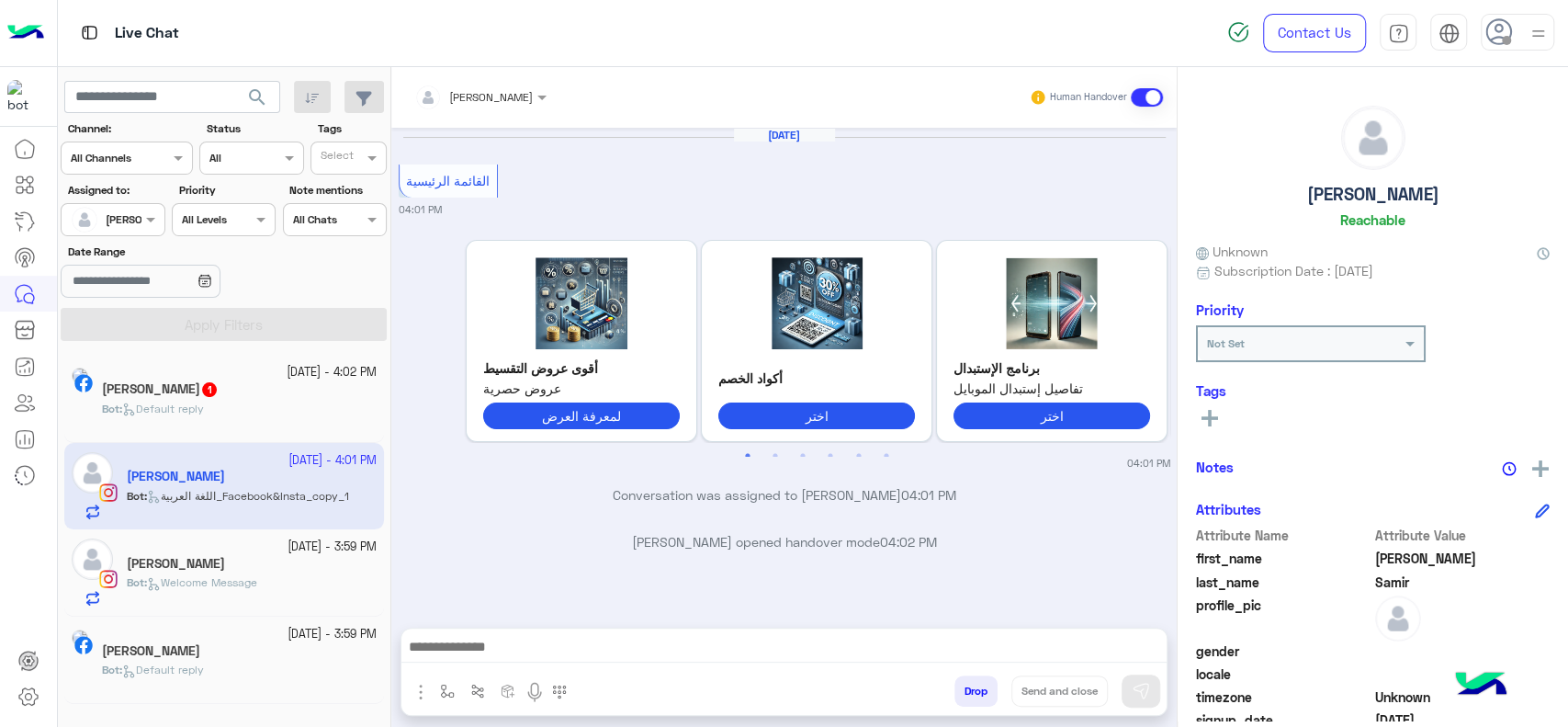
click at [331, 394] on div "Dina Samir 1" at bounding box center [239, 391] width 275 height 19
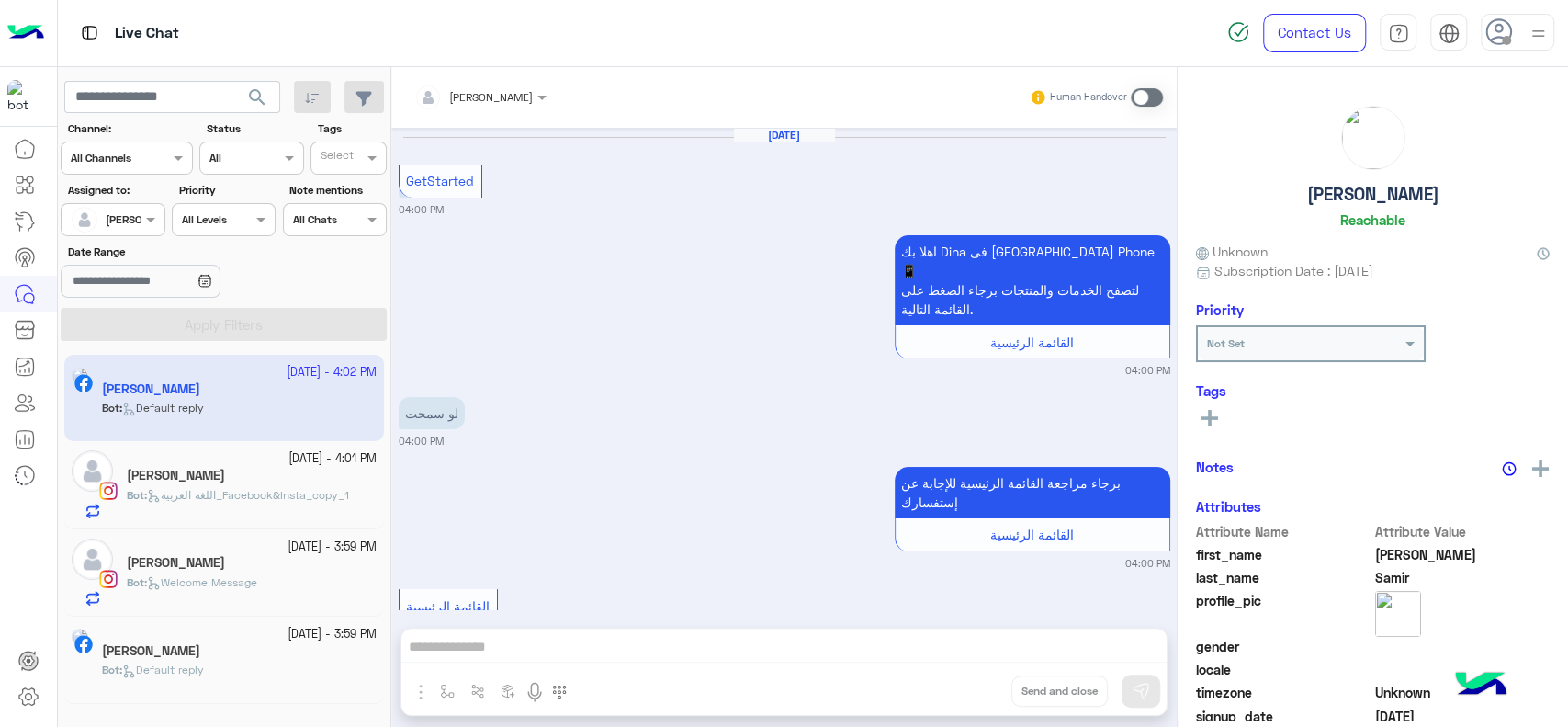
scroll to position [811, 0]
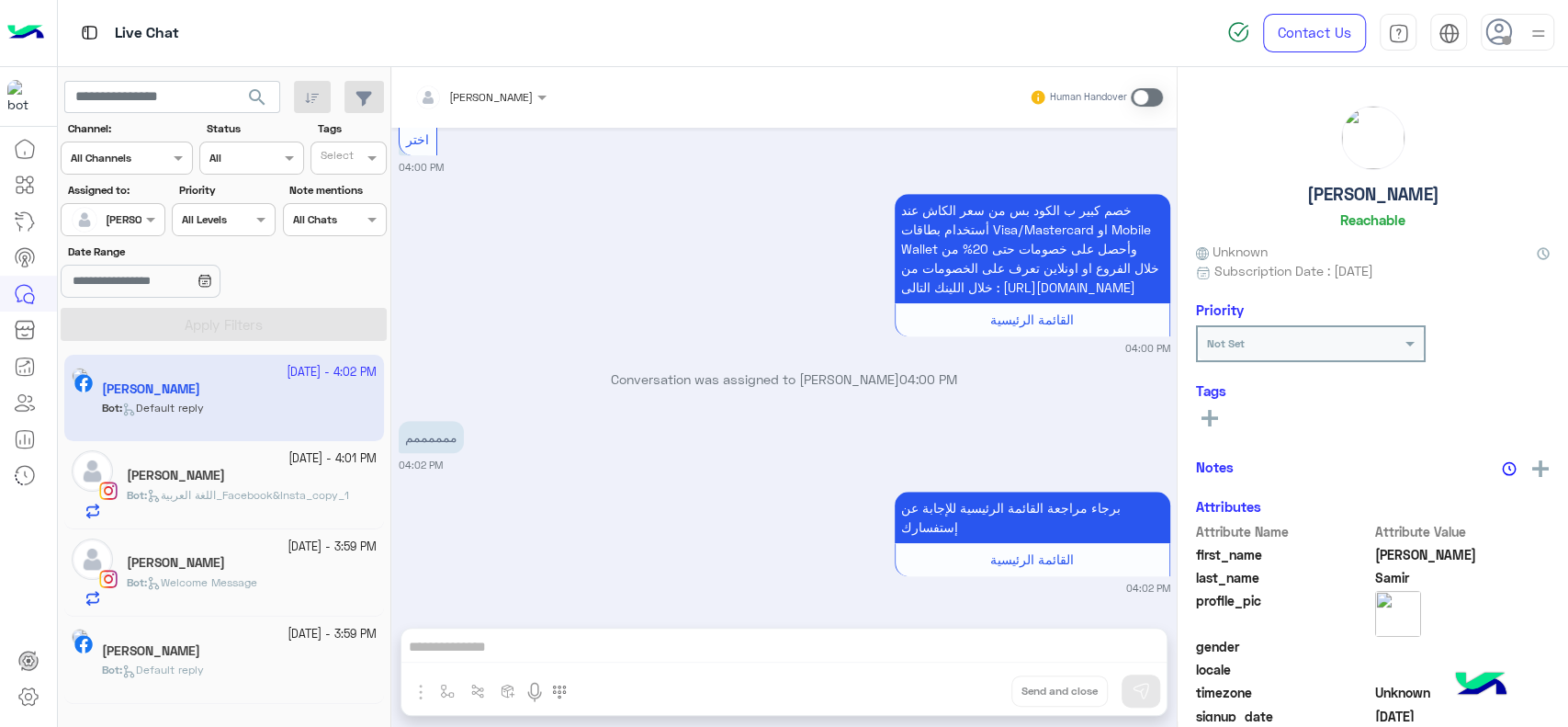
click at [1144, 96] on span at bounding box center [1146, 97] width 32 height 18
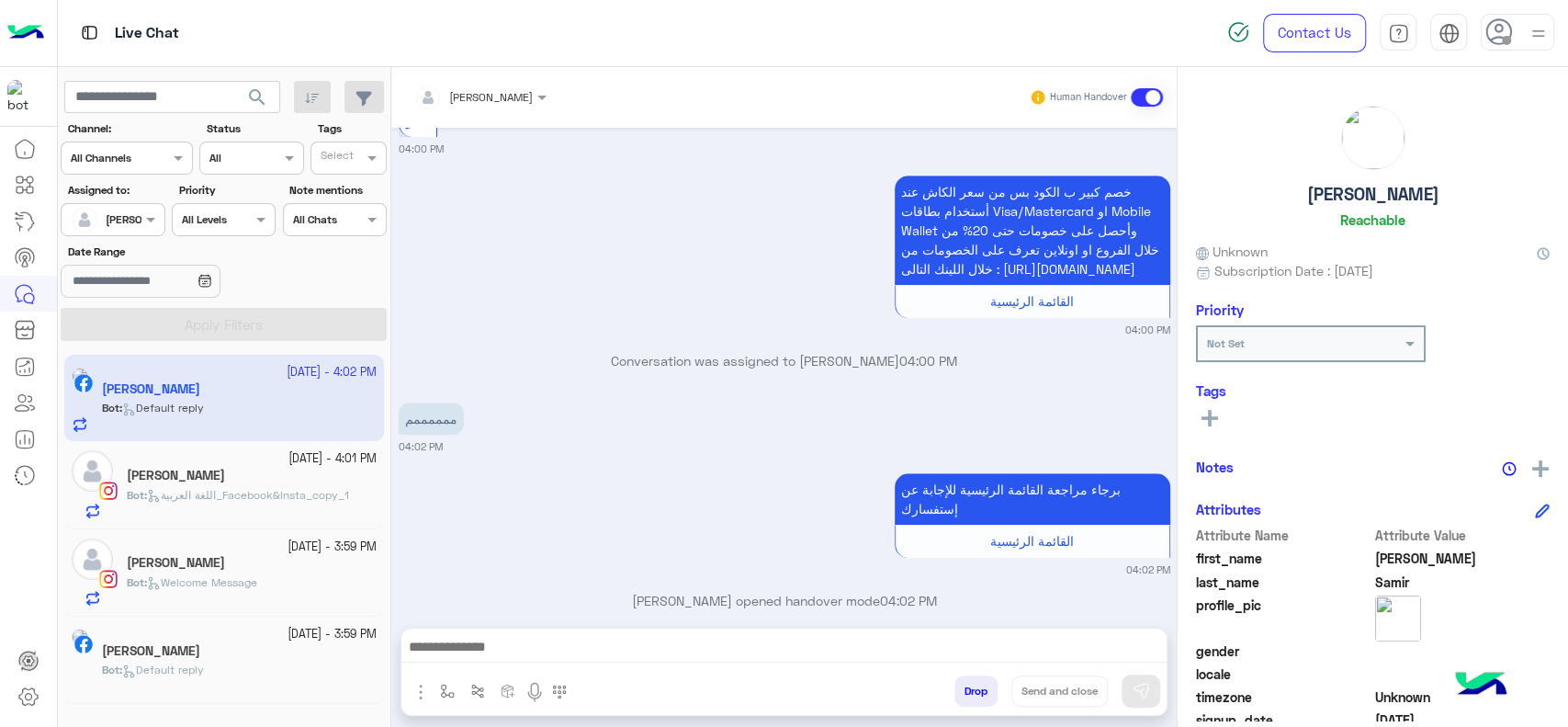
scroll to position [858, 0]
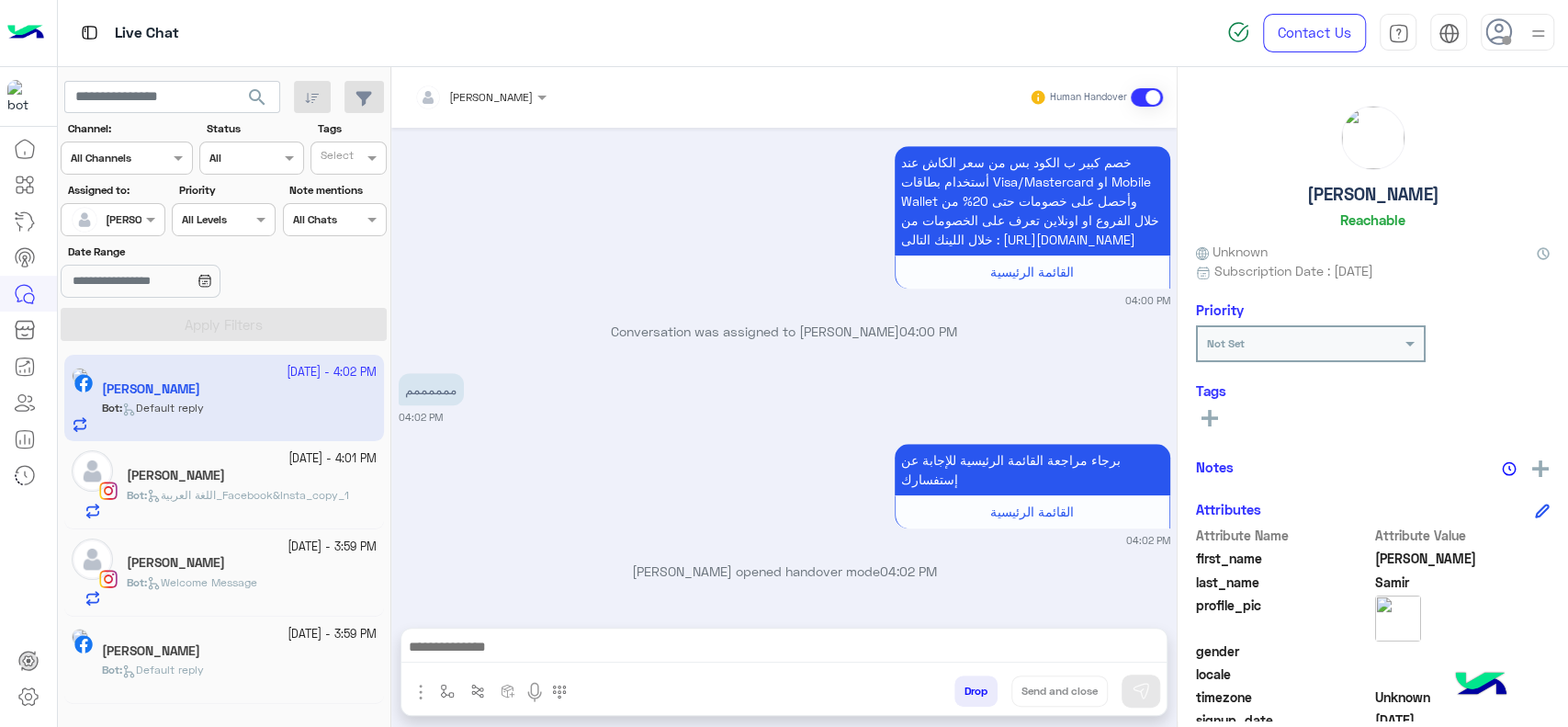
click at [276, 645] on div "[PERSON_NAME]" at bounding box center [239, 653] width 275 height 19
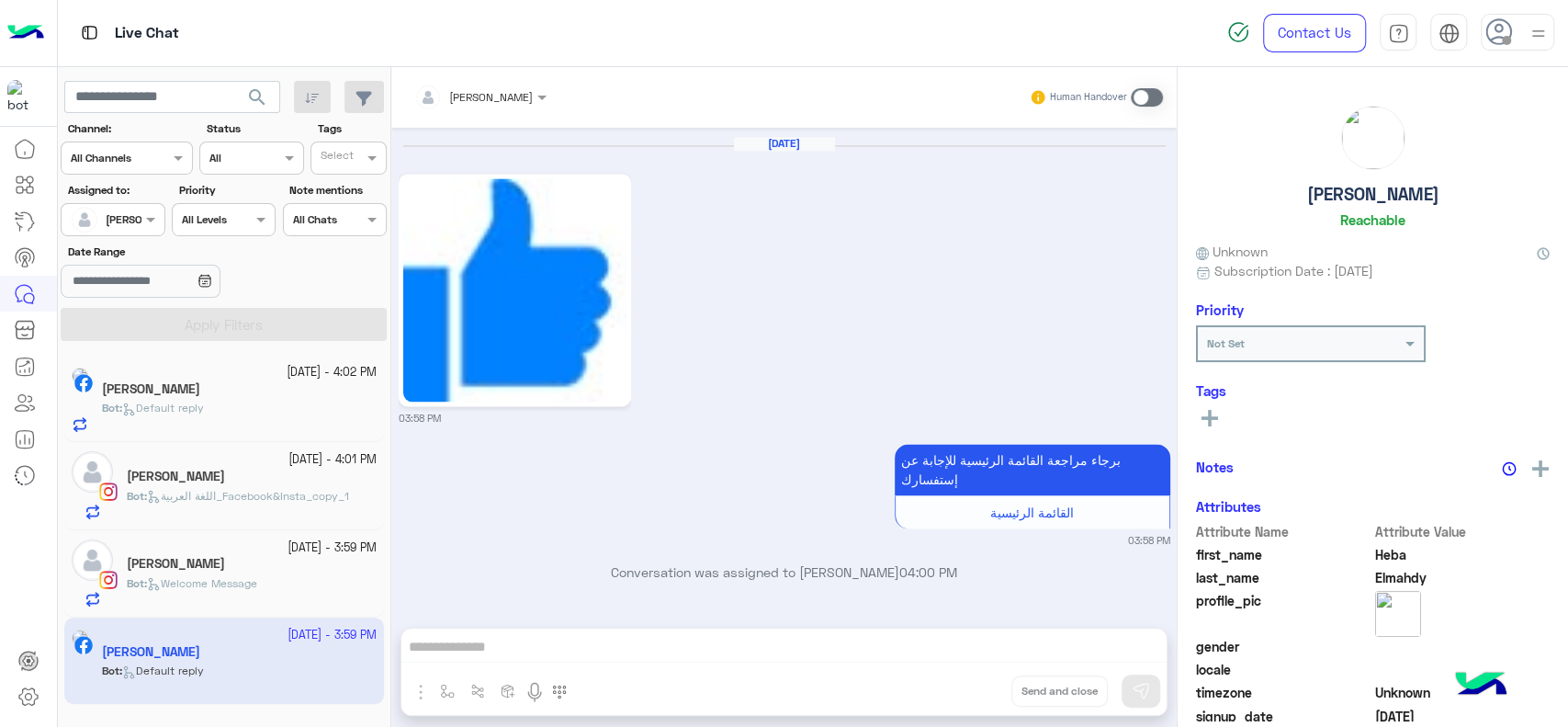
click at [1142, 98] on span at bounding box center [1146, 97] width 32 height 18
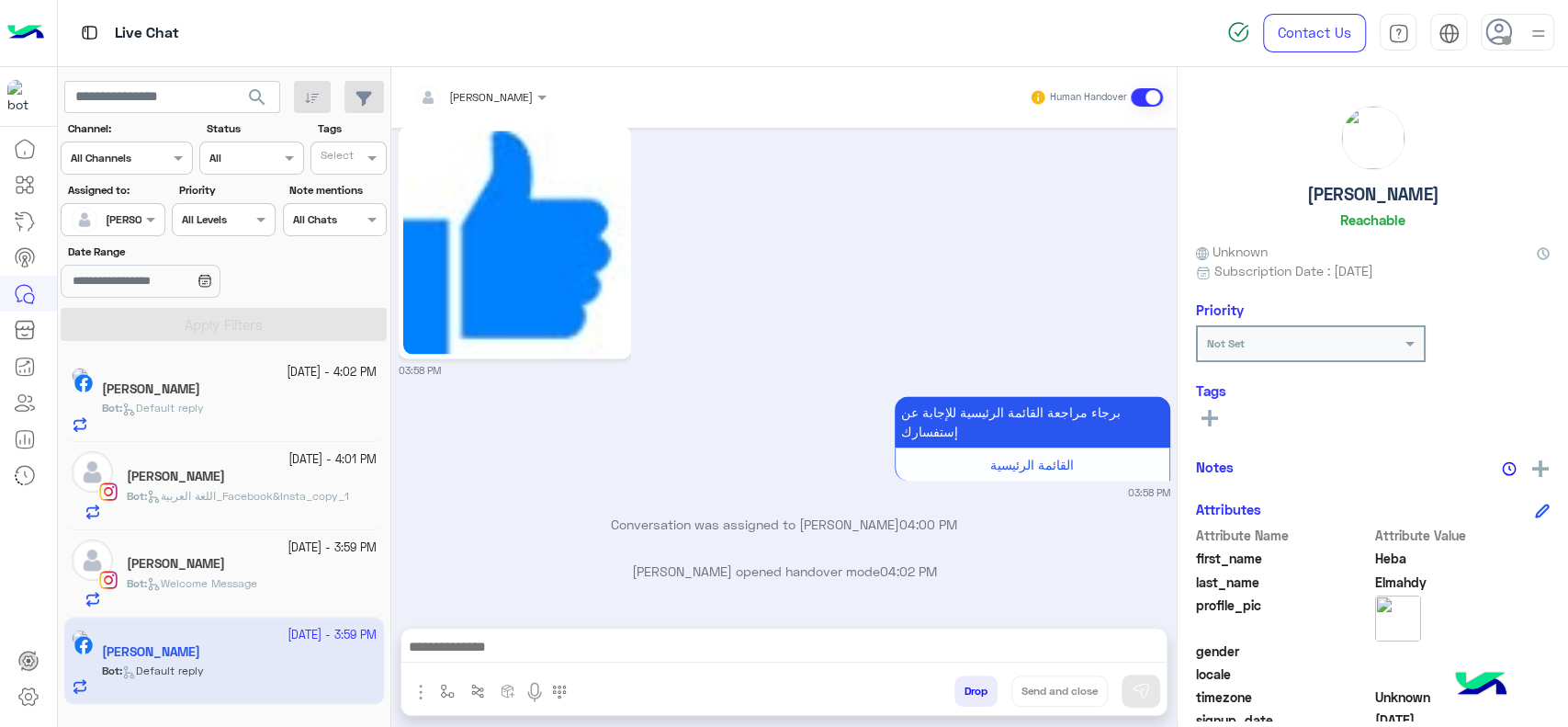
click at [226, 584] on span "Welcome Message" at bounding box center [201, 583] width 110 height 14
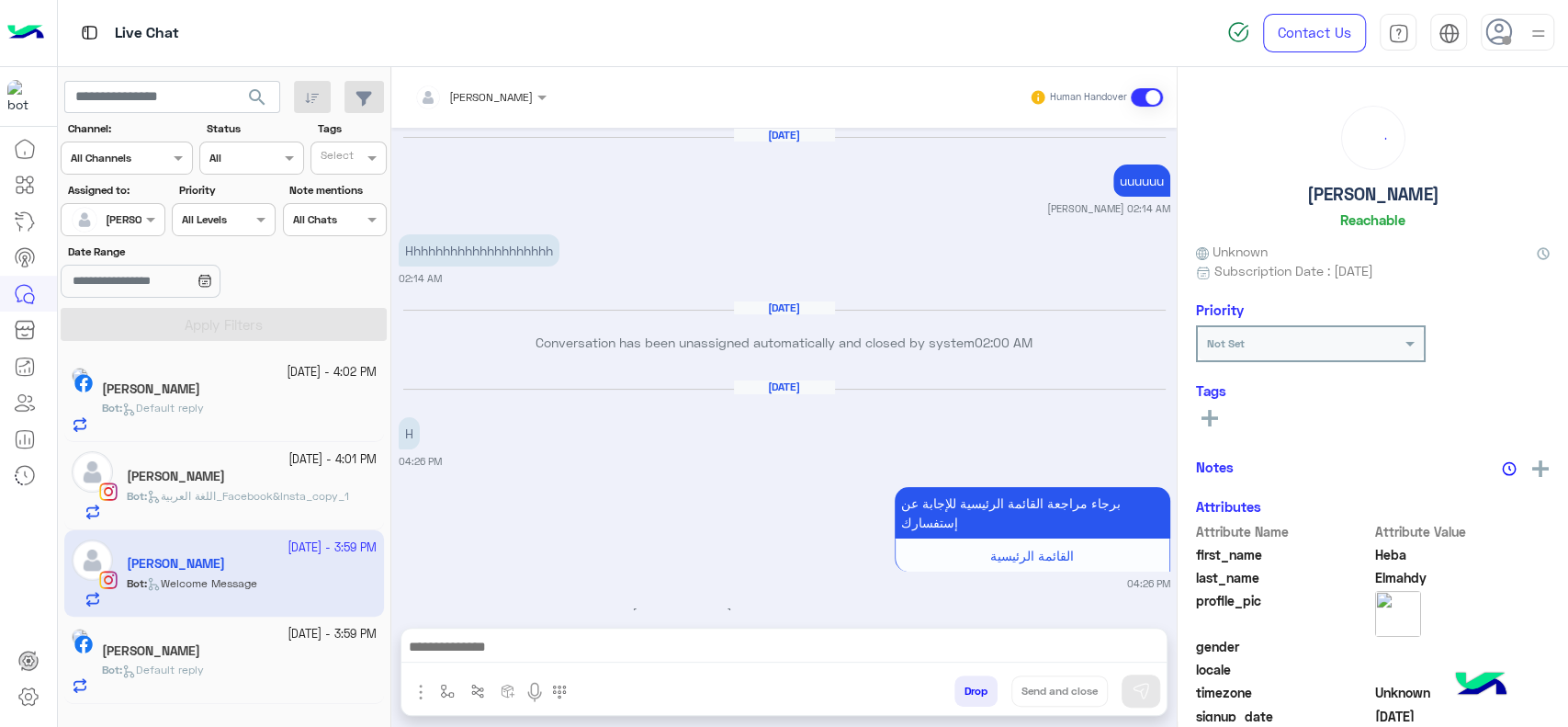
scroll to position [1145, 0]
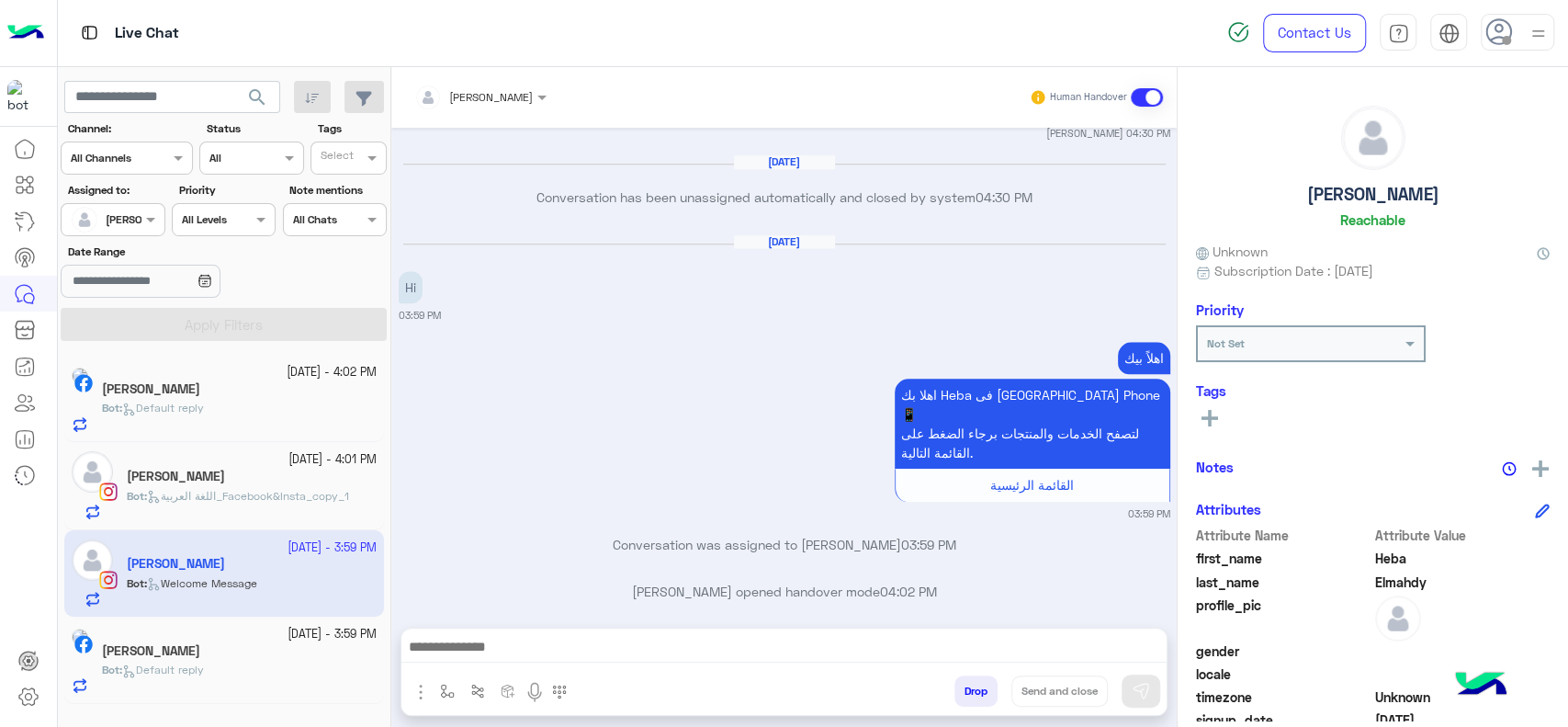
click at [275, 495] on span "اللغة العربية_Facebook&Insta_copy_1" at bounding box center [248, 496] width 202 height 14
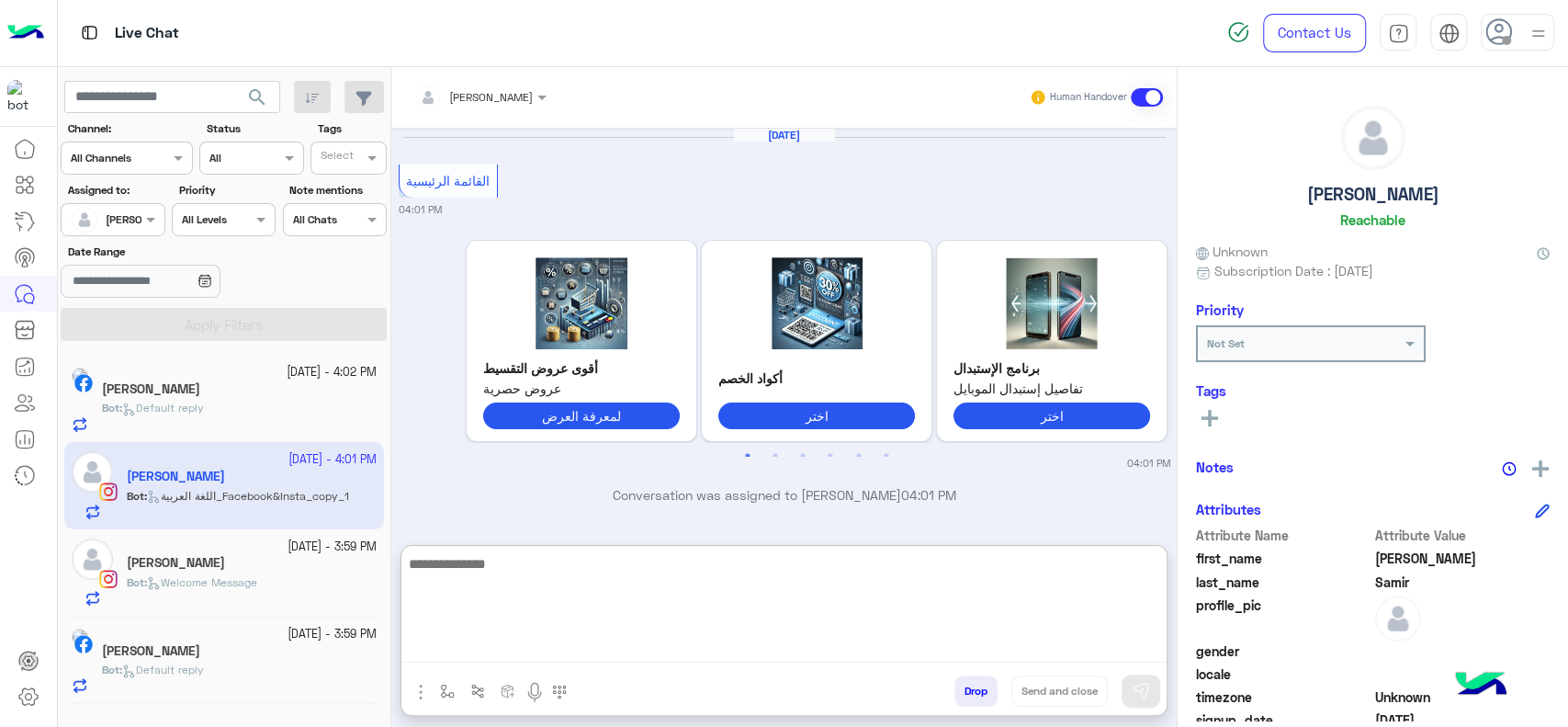
click at [537, 645] on textarea at bounding box center [784, 606] width 765 height 110
type textarea "**"
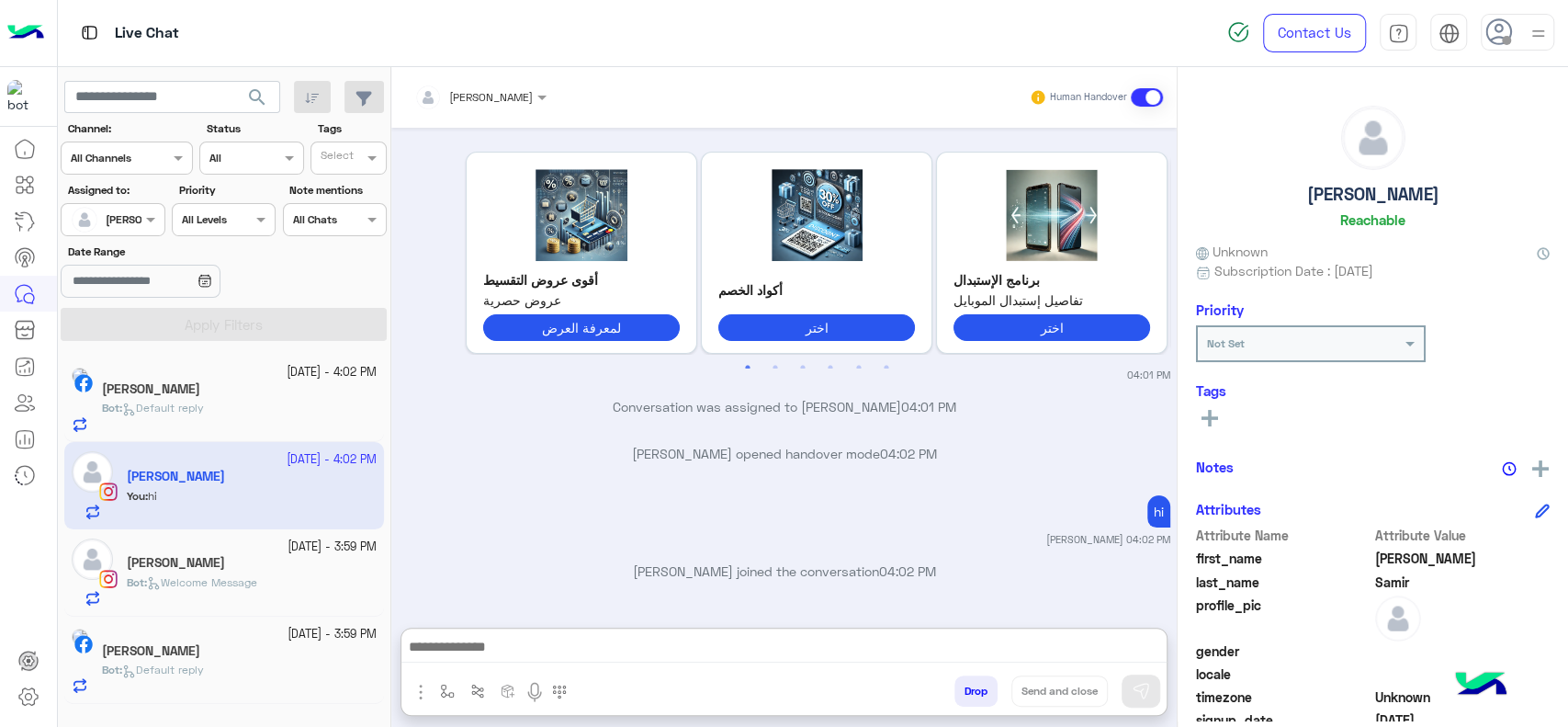
scroll to position [126, 0]
click at [337, 578] on div "Bot : Welcome Message" at bounding box center [251, 590] width 250 height 32
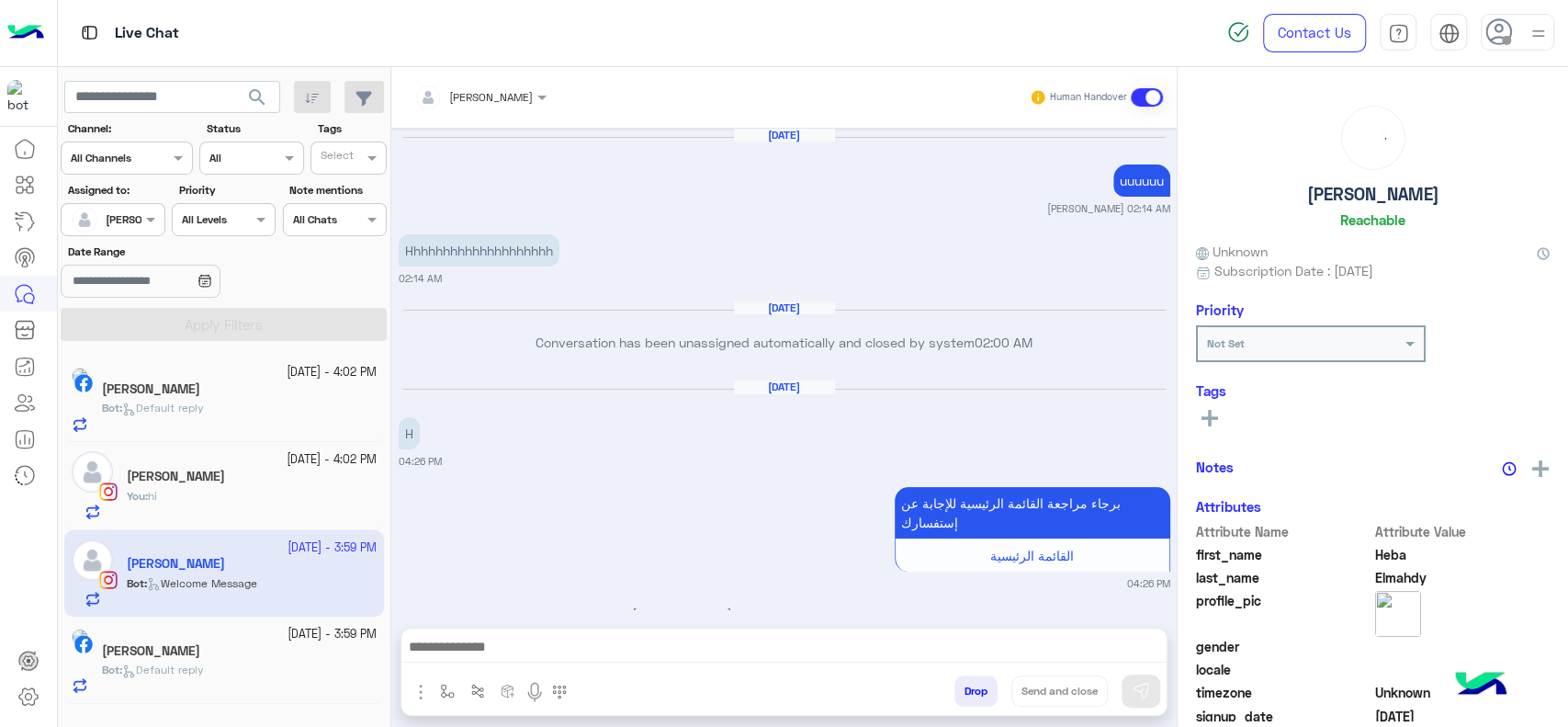
scroll to position [1145, 0]
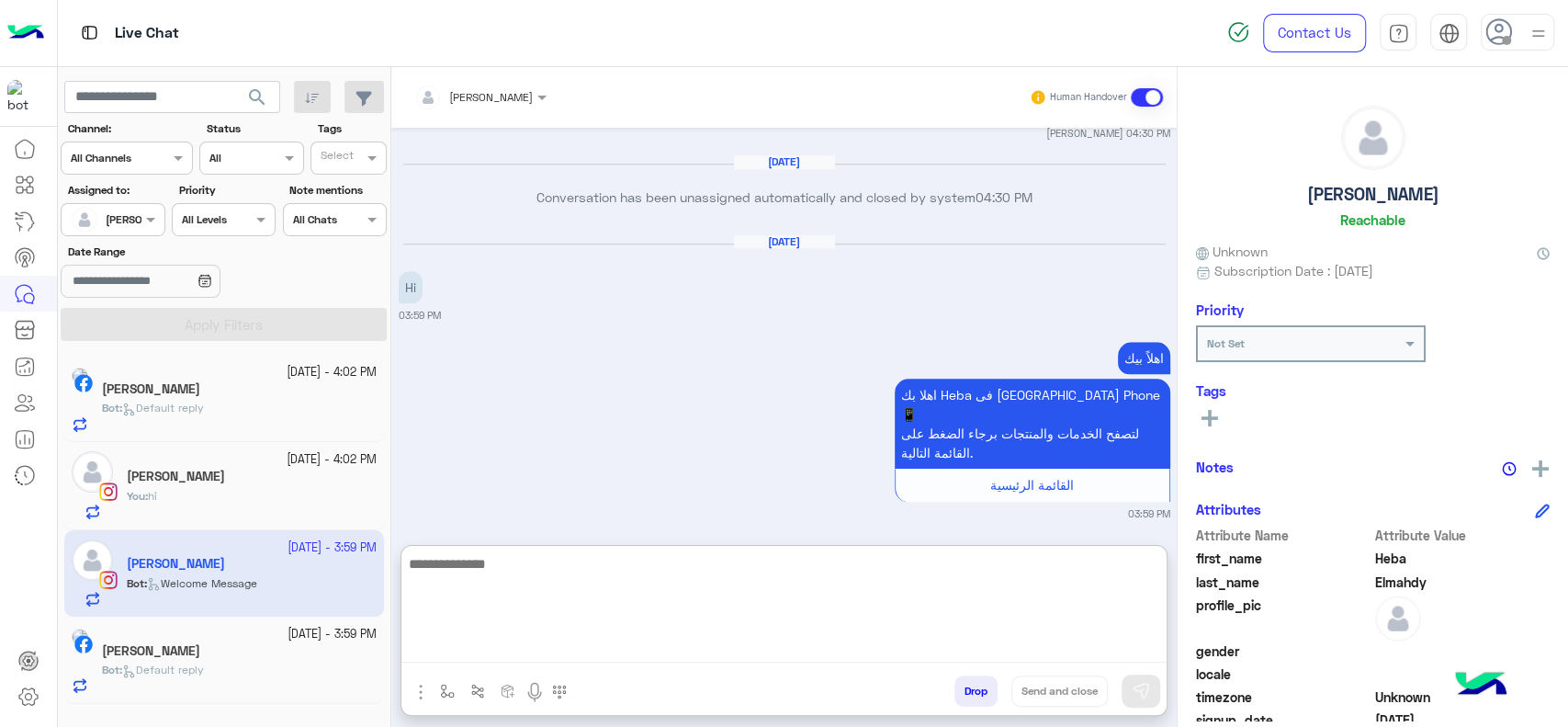
click at [471, 635] on textarea at bounding box center [784, 606] width 765 height 110
type textarea "****"
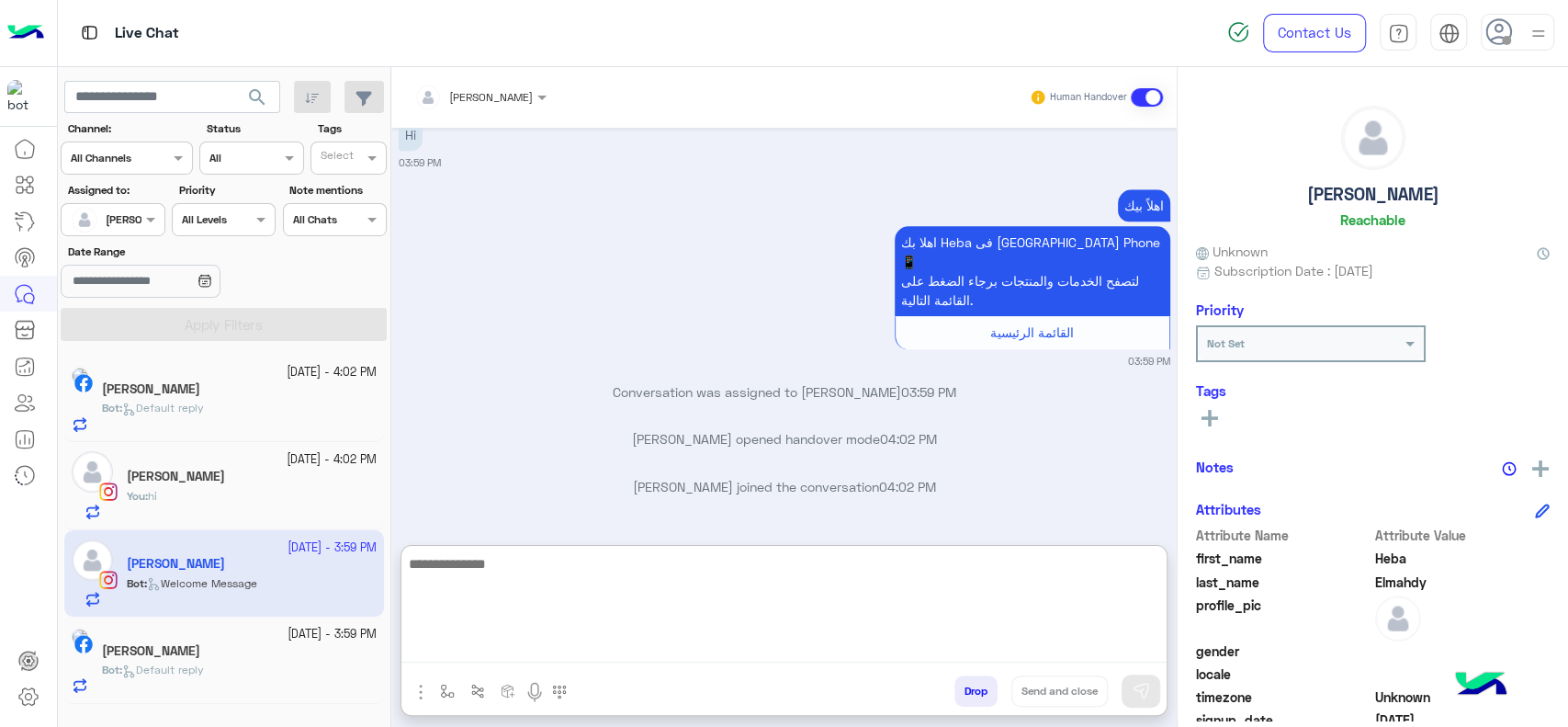
scroll to position [1345, 0]
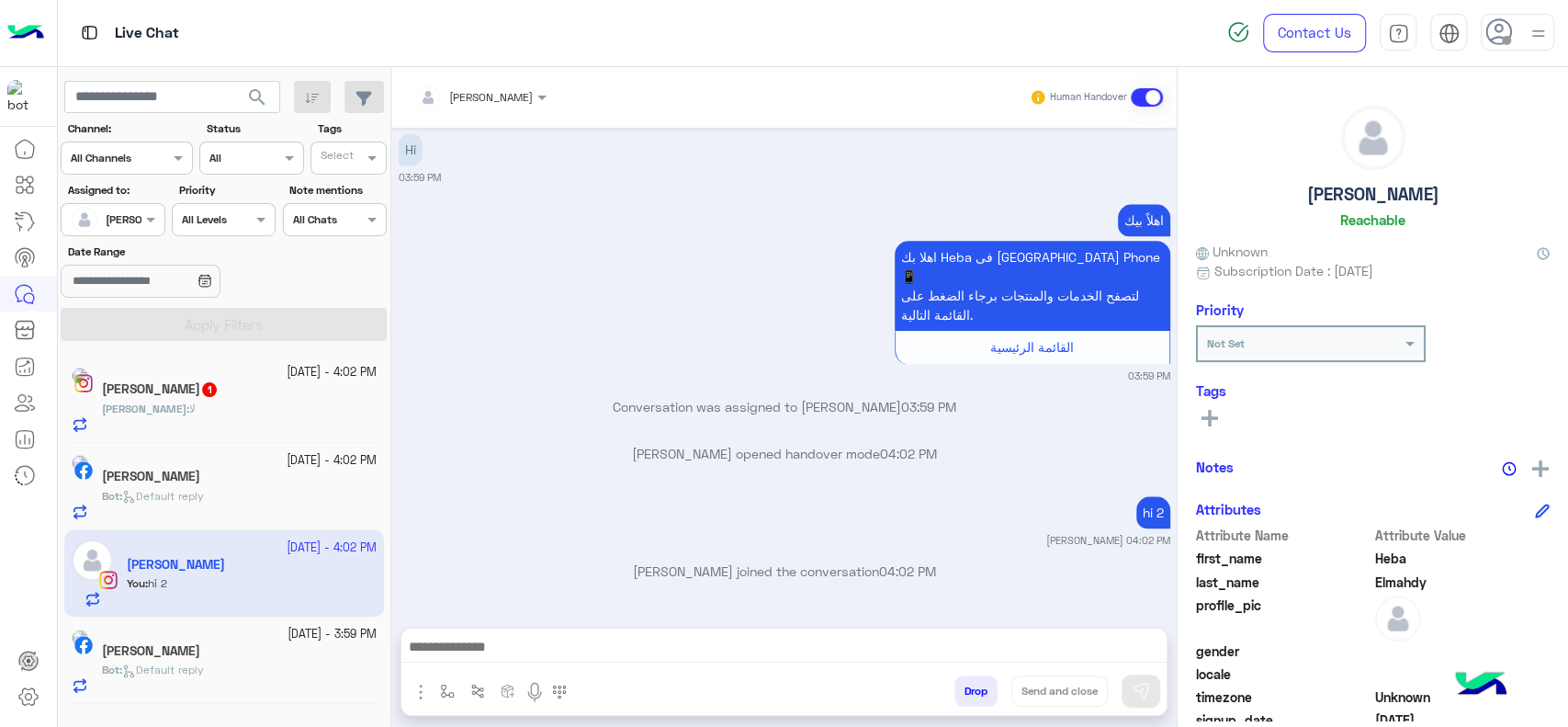
click at [300, 628] on small "26 September - 3:59 PM" at bounding box center [332, 635] width 89 height 17
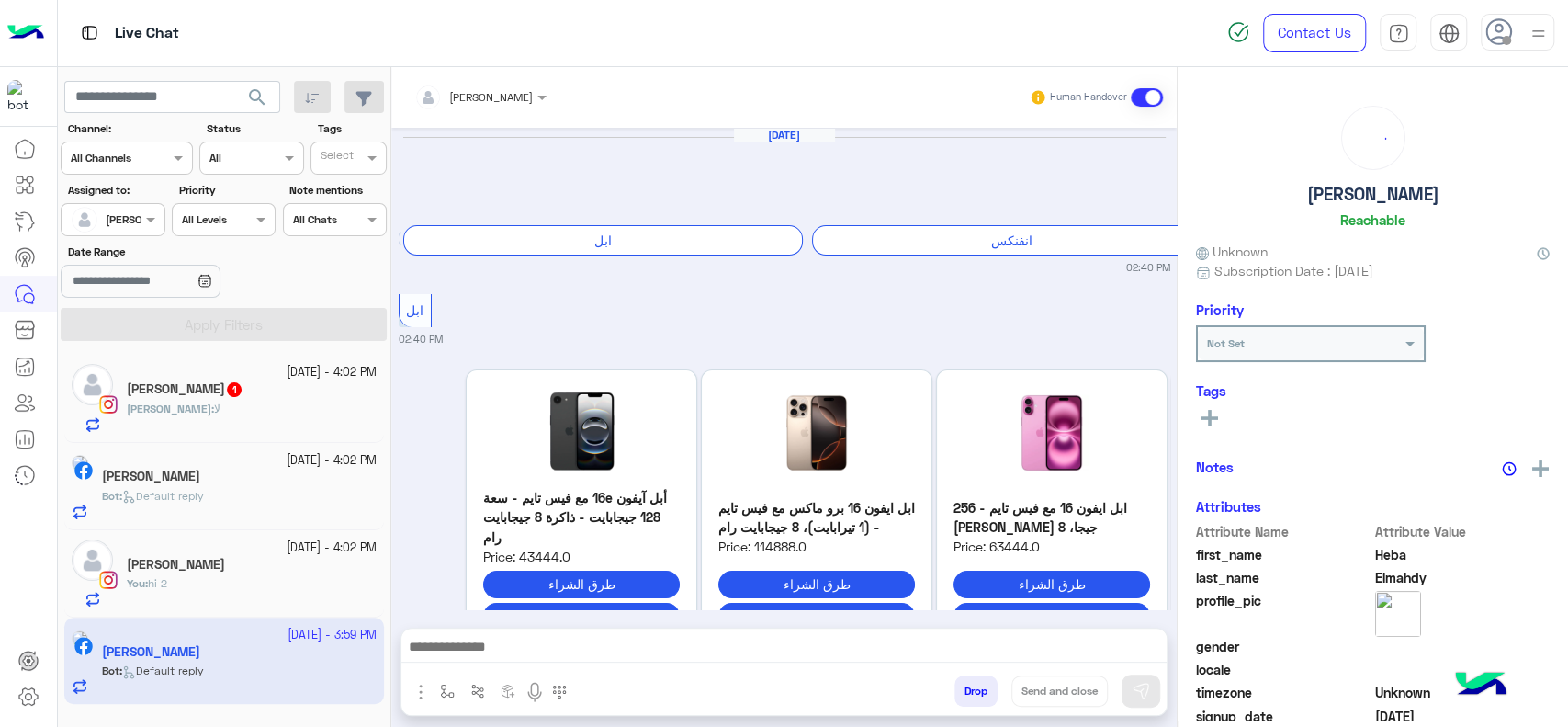
scroll to position [1838, 0]
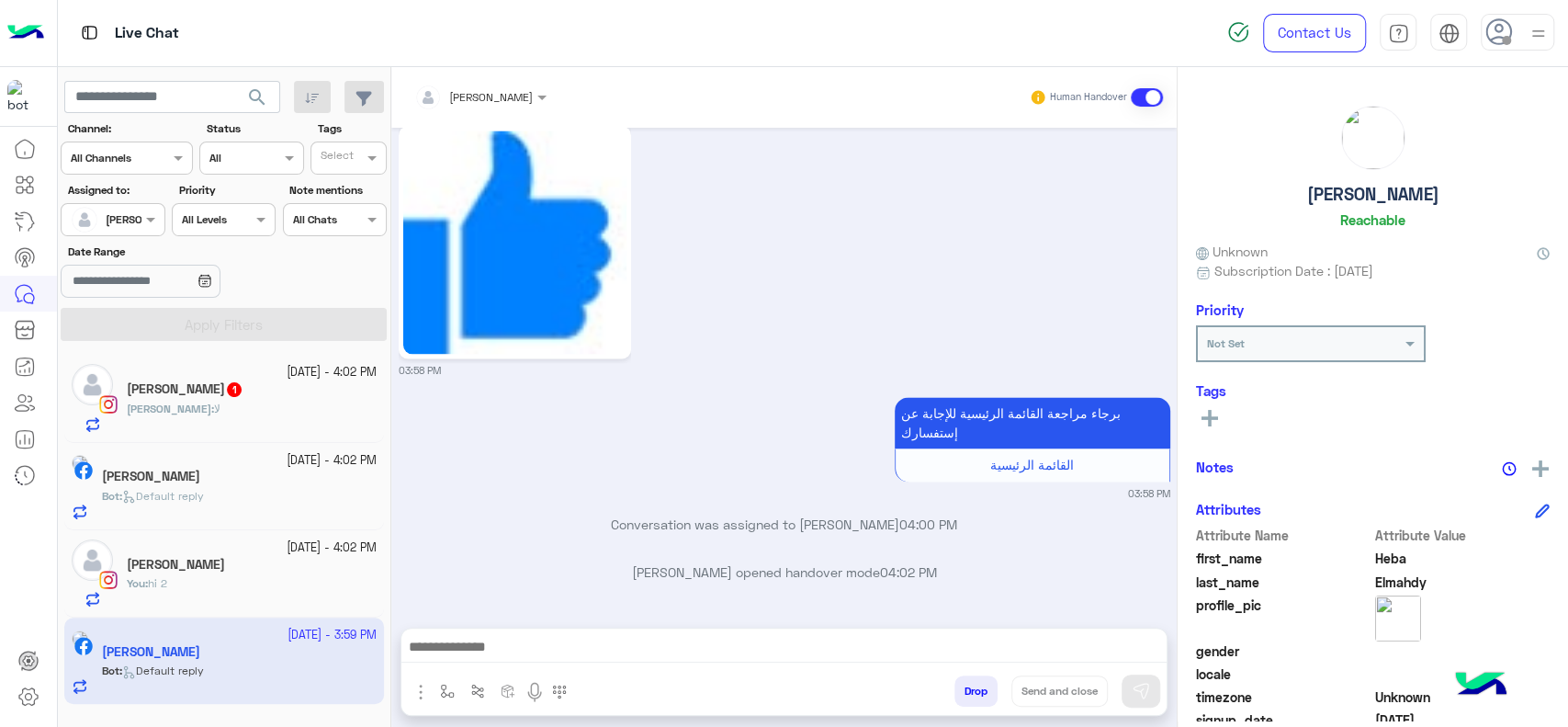
click at [434, 634] on div at bounding box center [784, 650] width 765 height 46
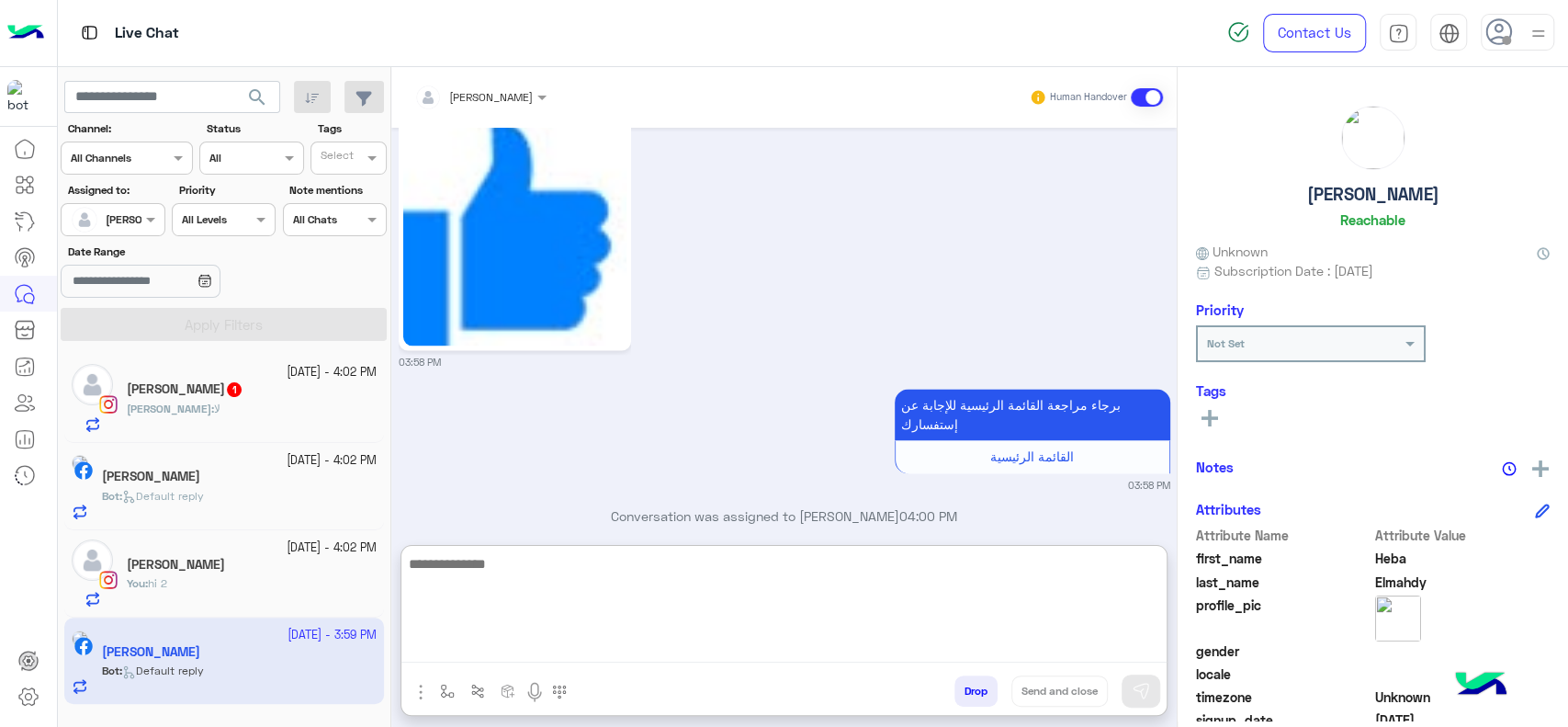
click at [444, 650] on textarea at bounding box center [784, 606] width 765 height 110
type textarea "**"
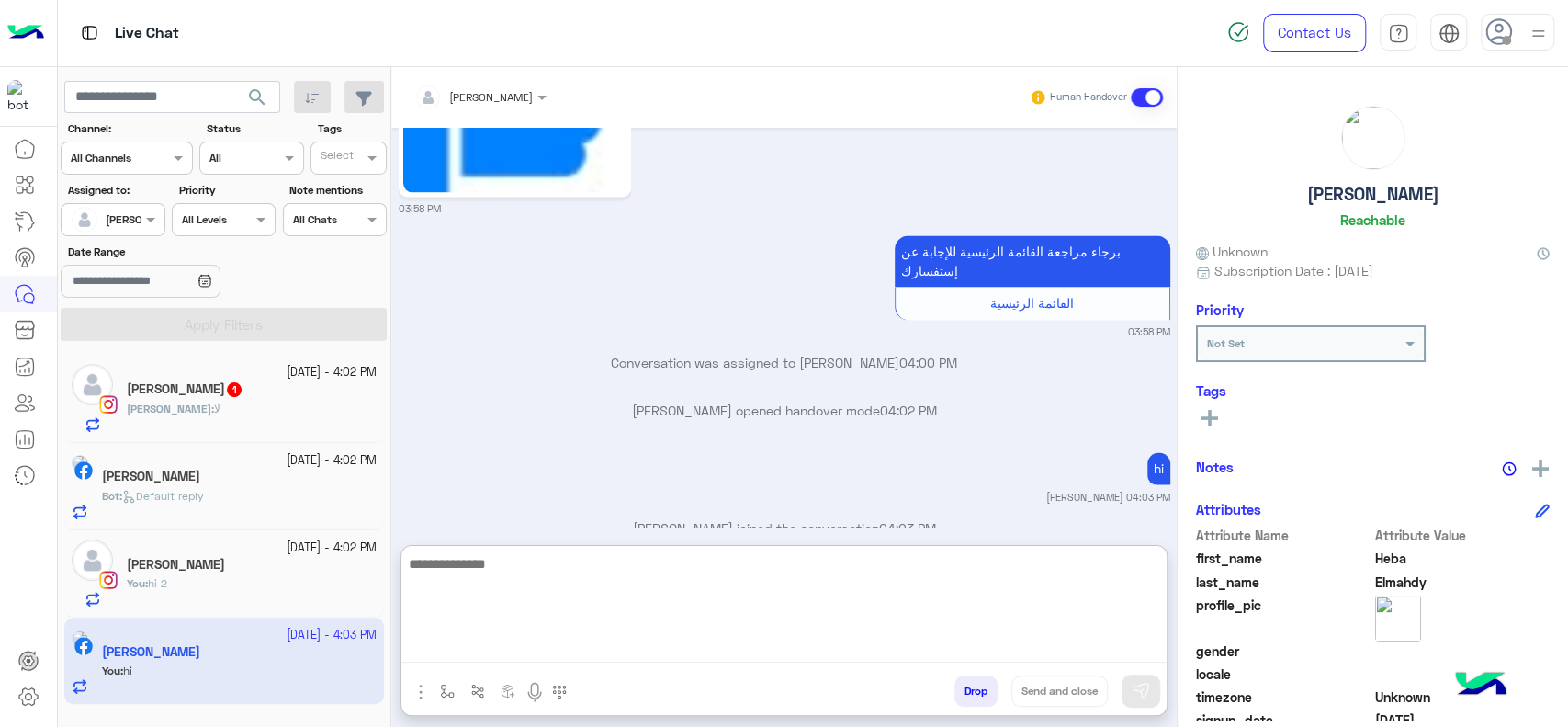
scroll to position [2038, 0]
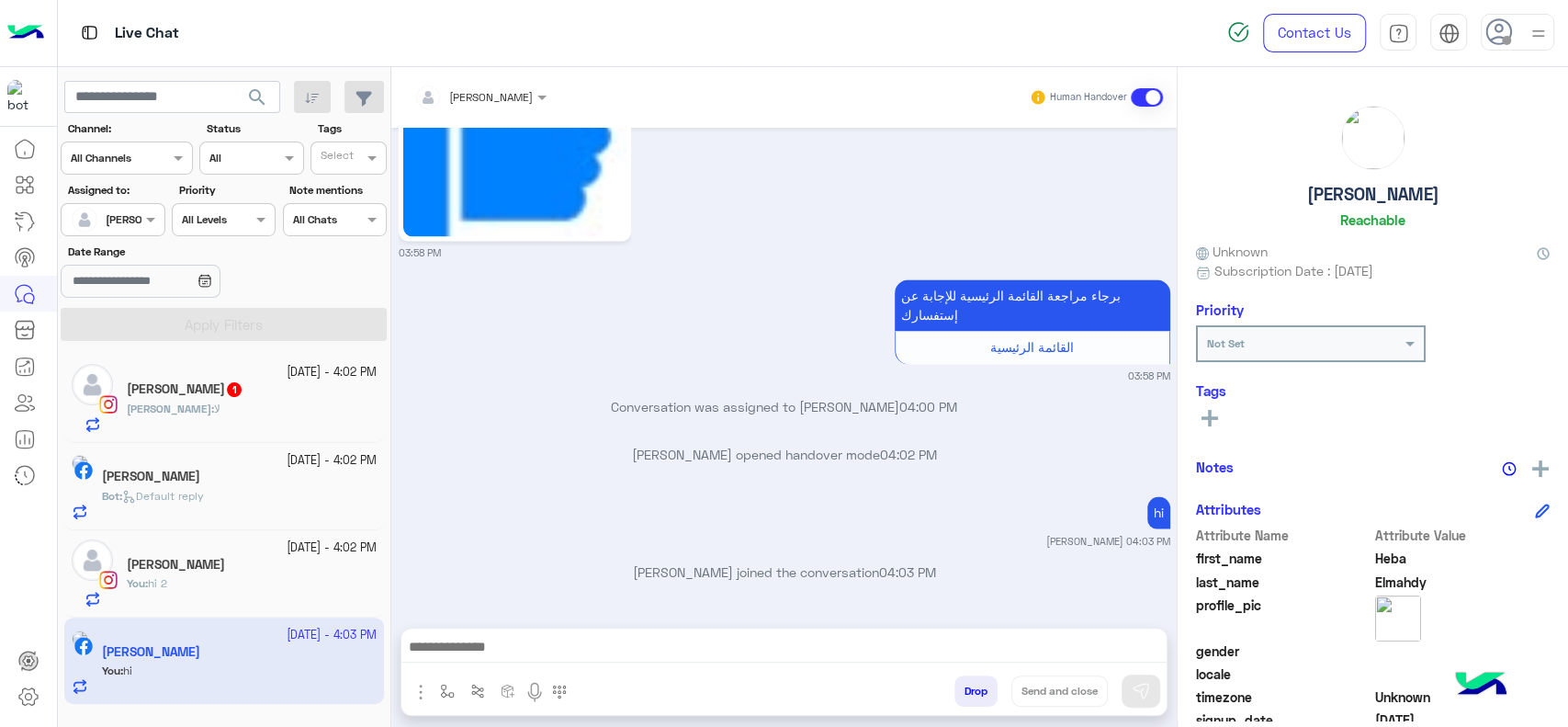
click at [313, 598] on div "You : hi 2" at bounding box center [251, 591] width 250 height 32
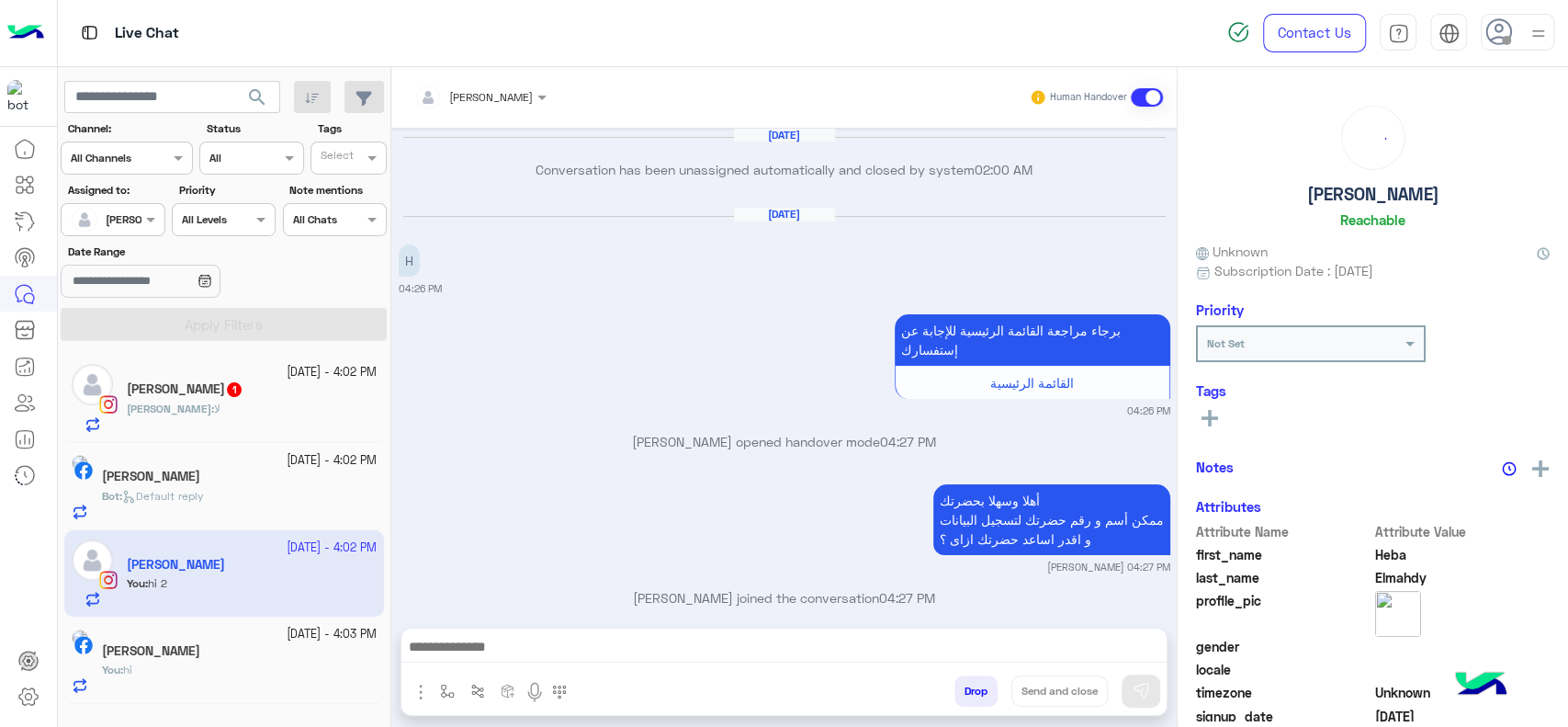
scroll to position [1089, 0]
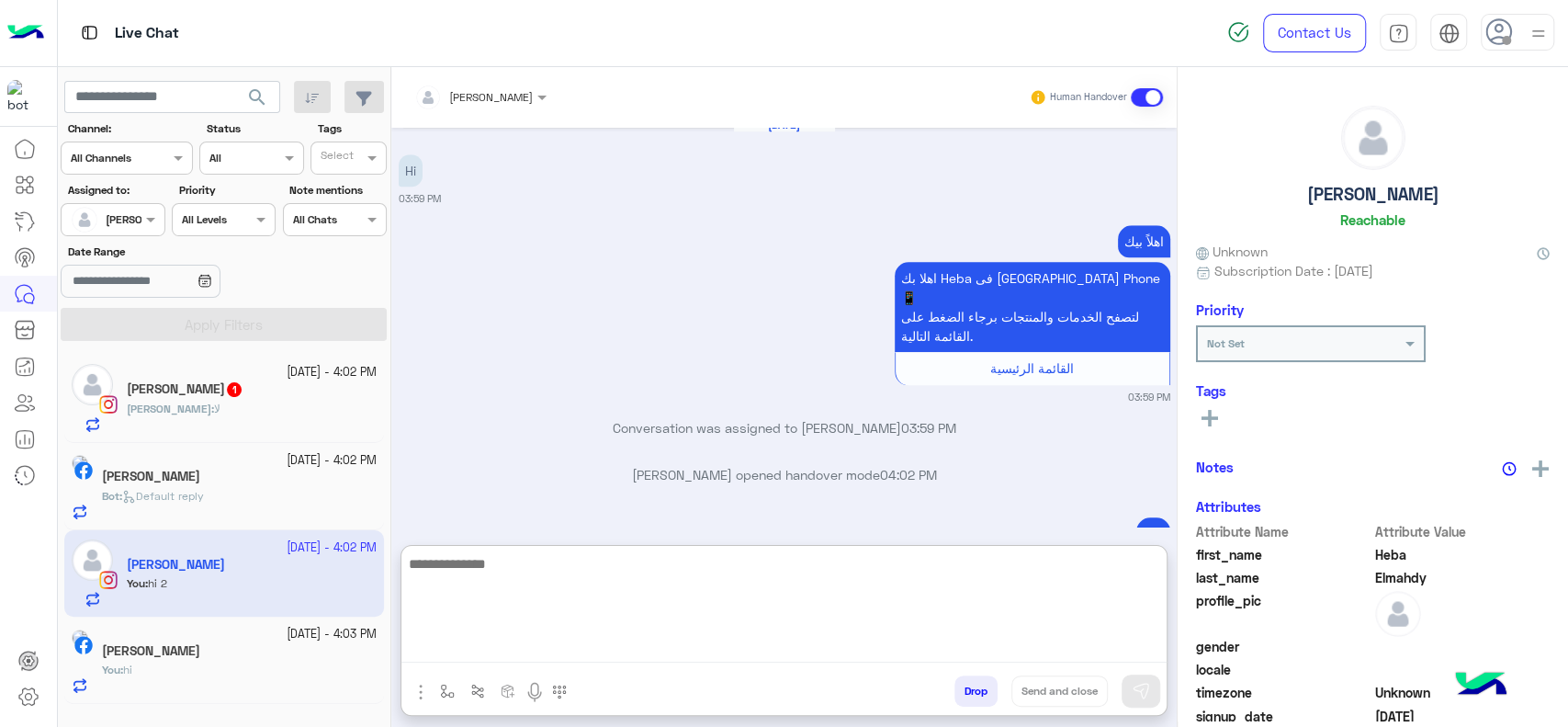
click at [495, 657] on textarea at bounding box center [784, 606] width 765 height 110
type textarea "****"
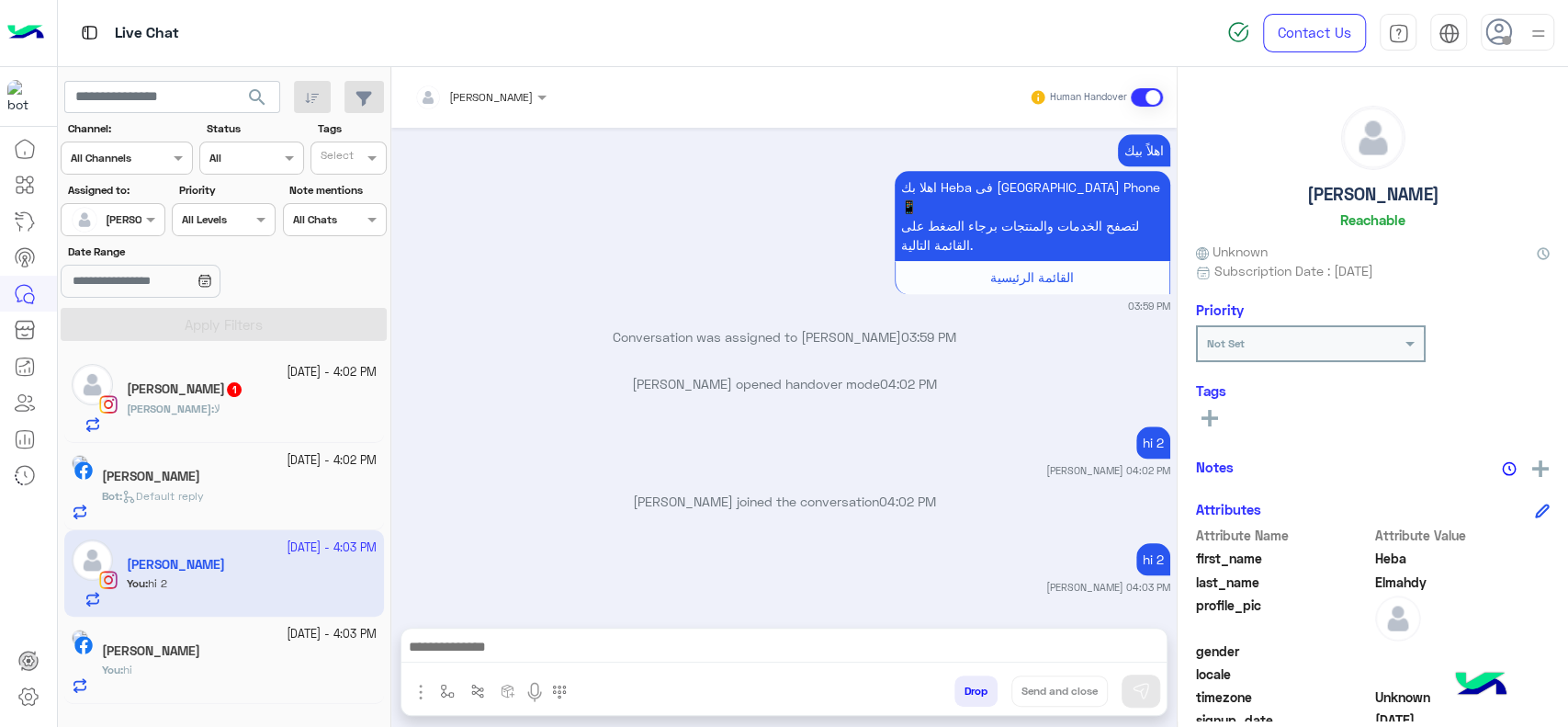
click at [282, 398] on div "Dina Samir 1" at bounding box center [251, 391] width 250 height 19
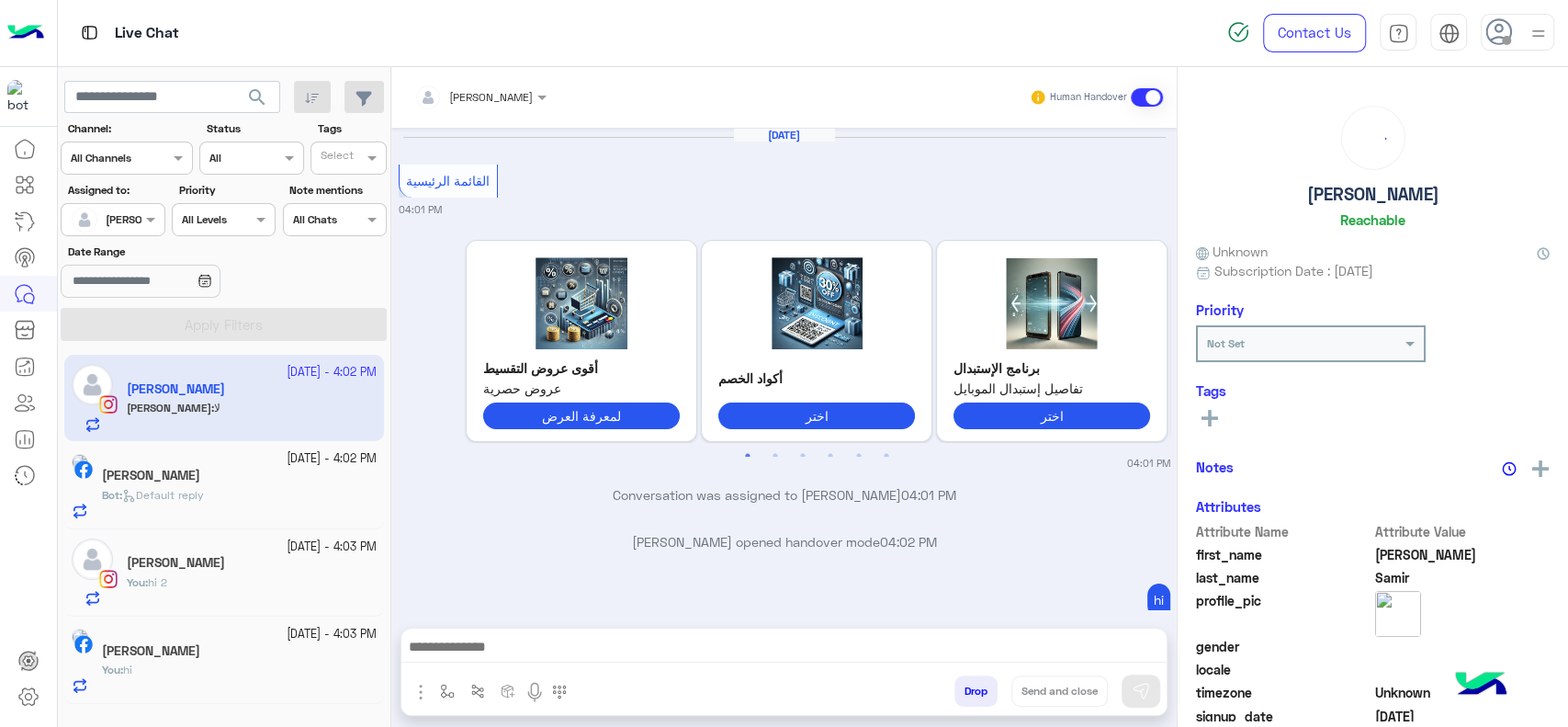
scroll to position [157, 0]
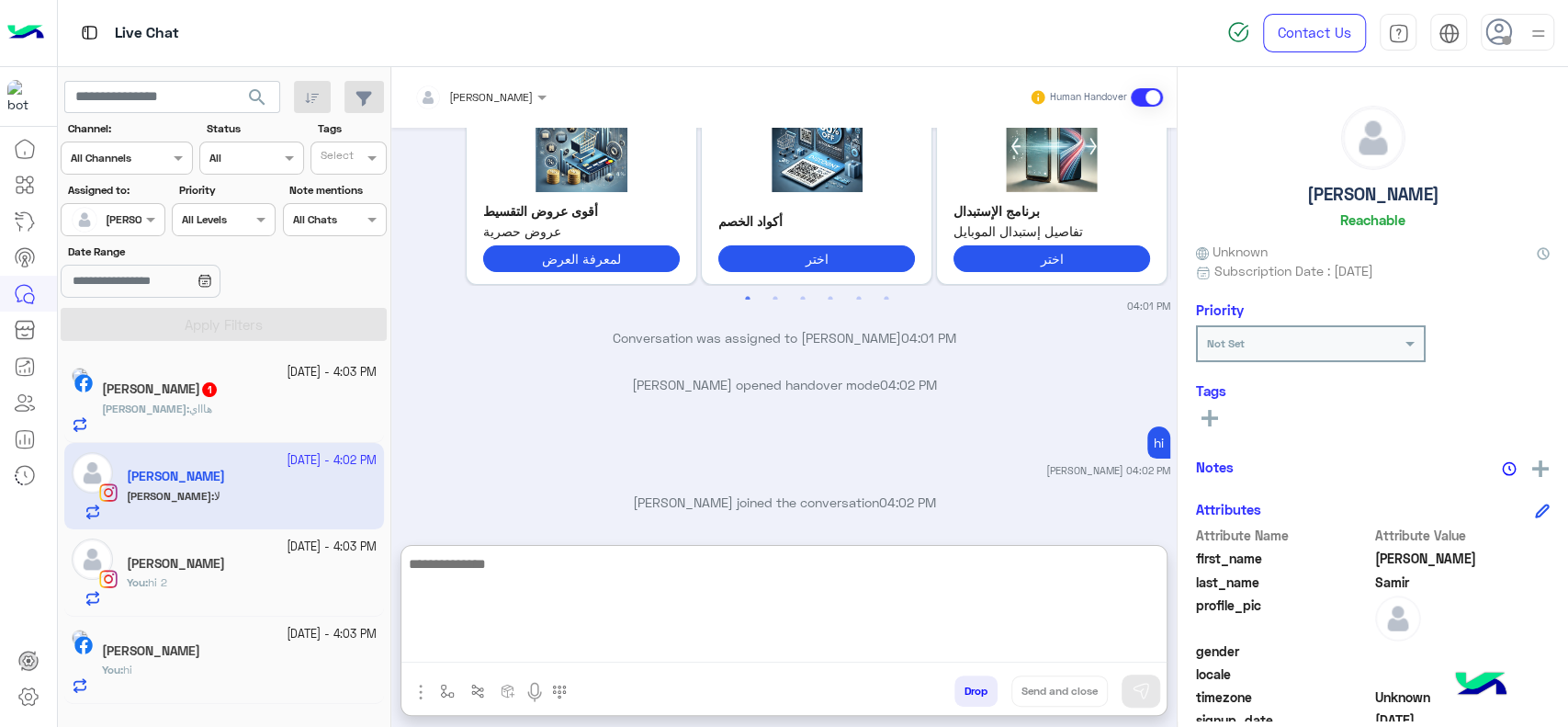
click at [507, 650] on textarea at bounding box center [784, 606] width 765 height 110
type textarea "*****"
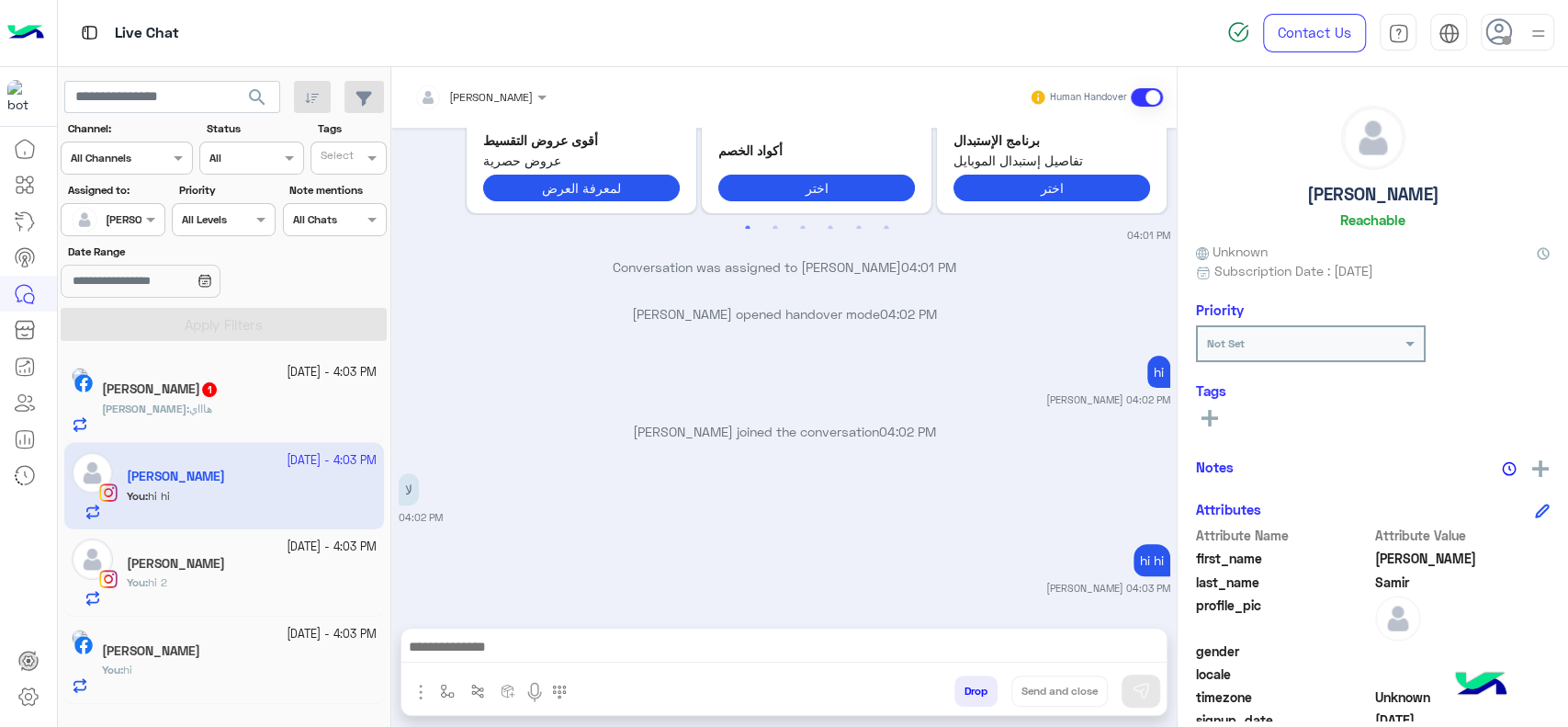
scroll to position [238, 0]
click at [322, 400] on div "Dina : هاااي" at bounding box center [239, 416] width 275 height 32
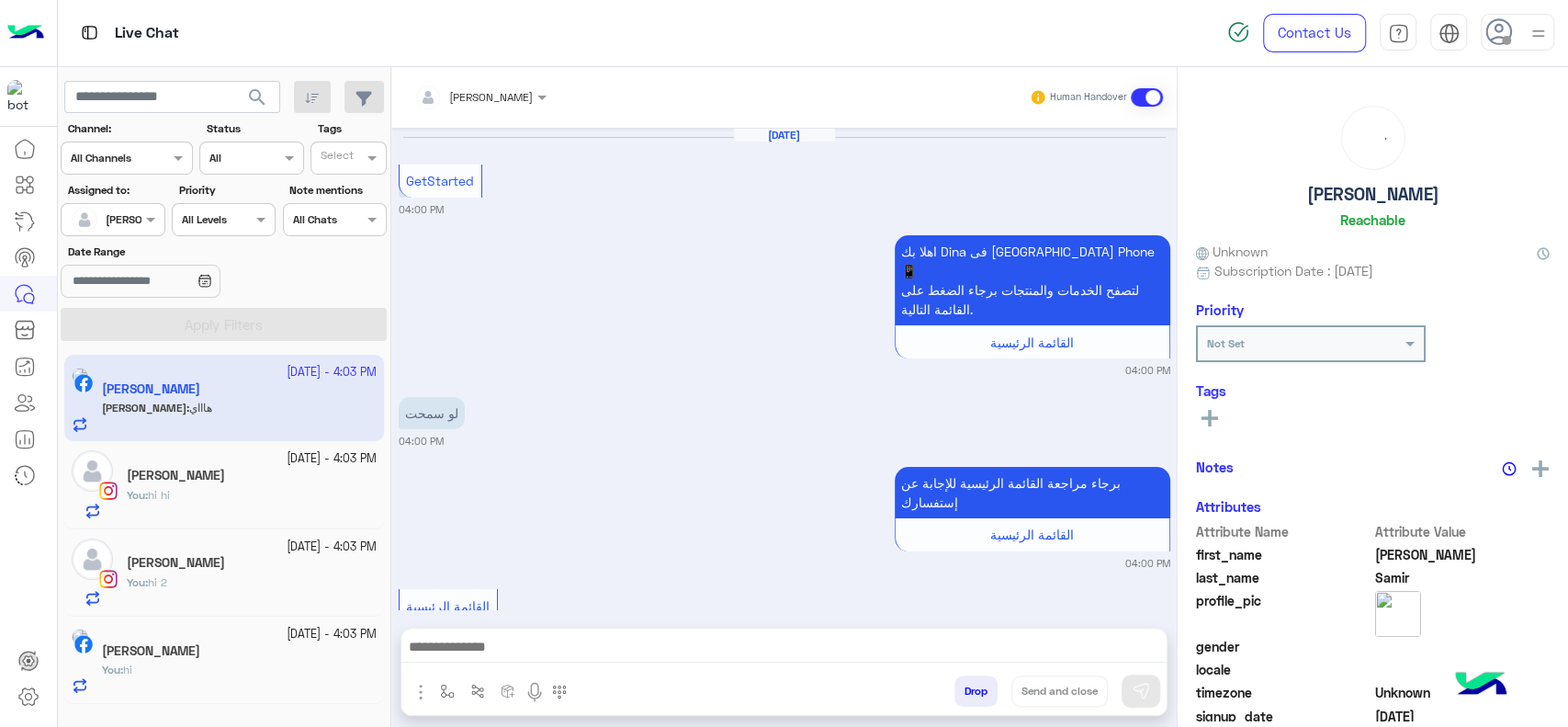
scroll to position [928, 0]
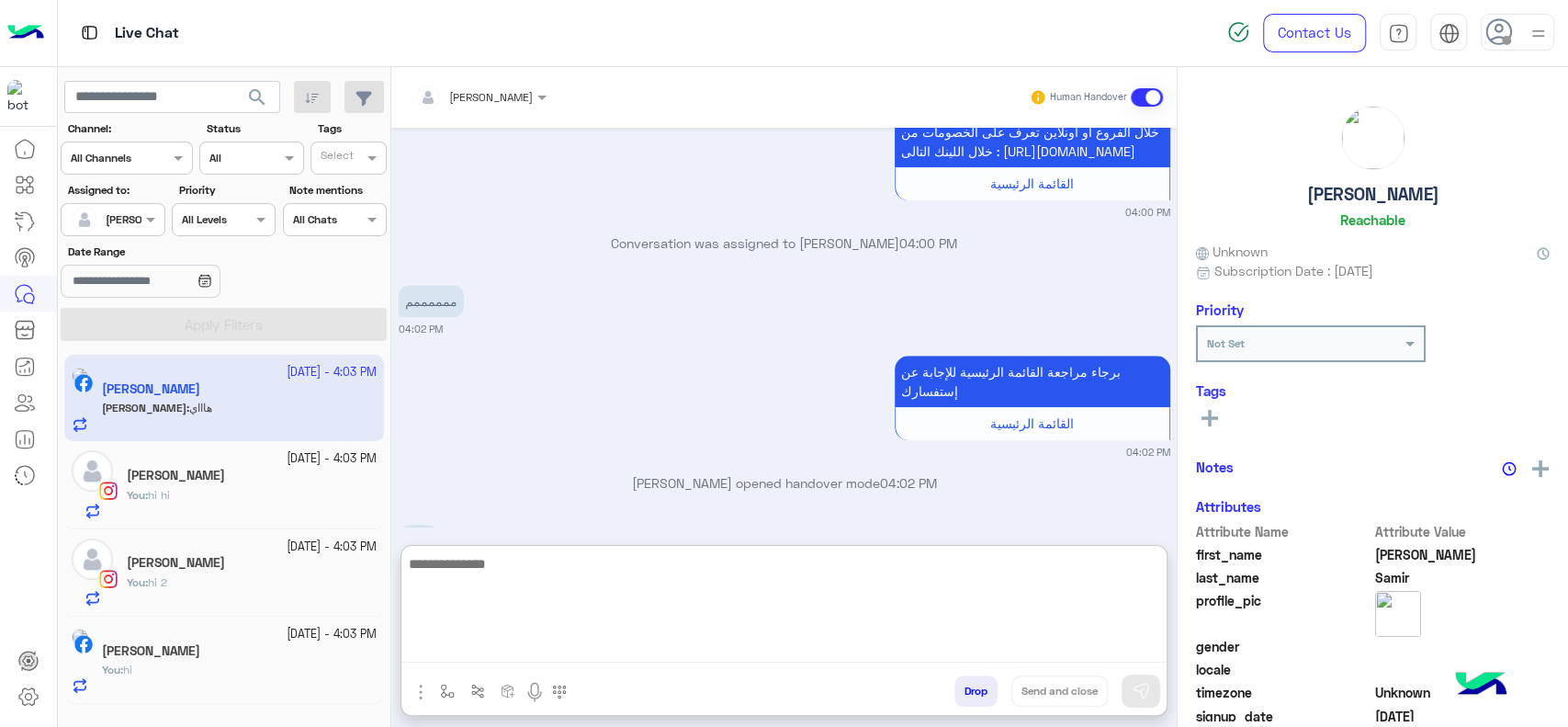
click at [551, 640] on textarea at bounding box center [784, 606] width 765 height 110
type textarea "****"
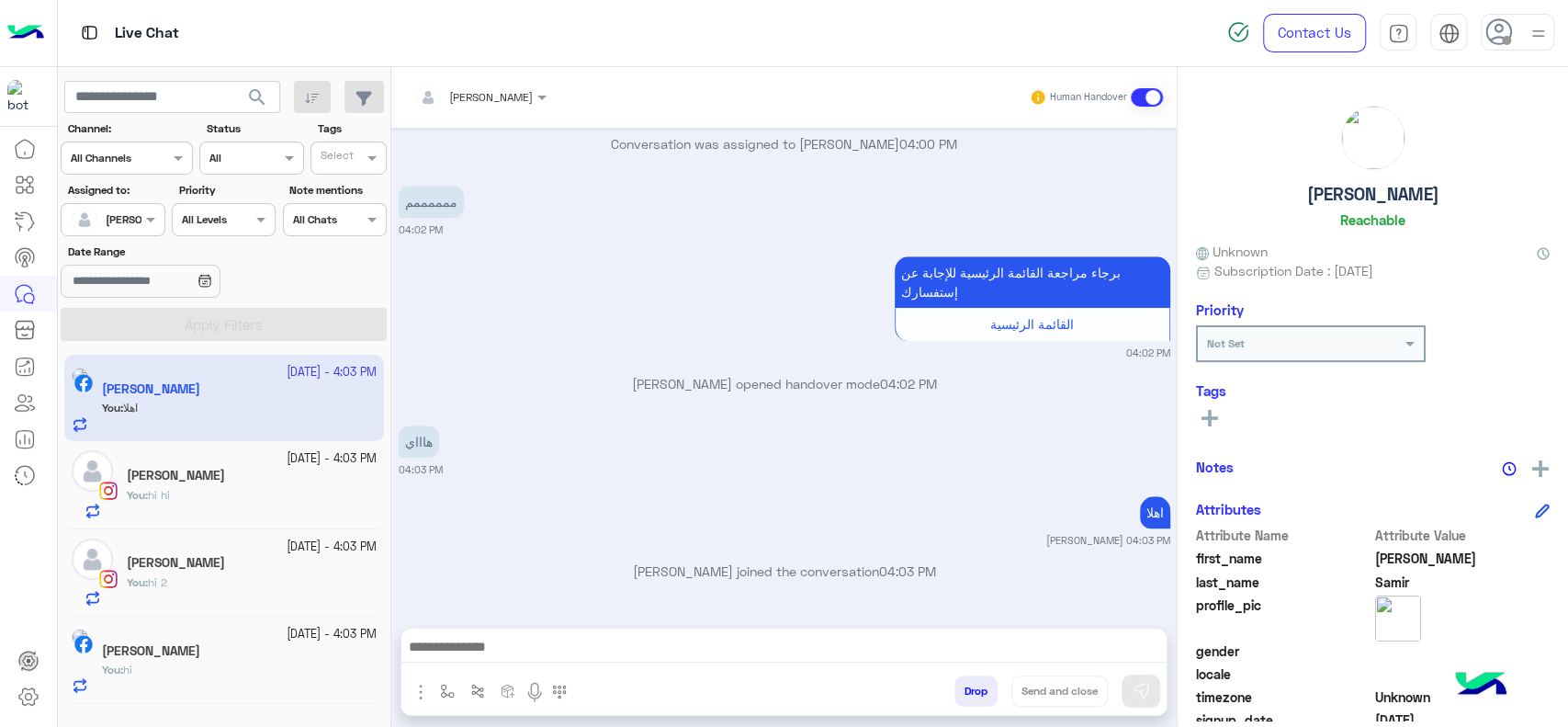
scroll to position [1086, 0]
click at [319, 489] on div "You : hi hi" at bounding box center [251, 502] width 250 height 32
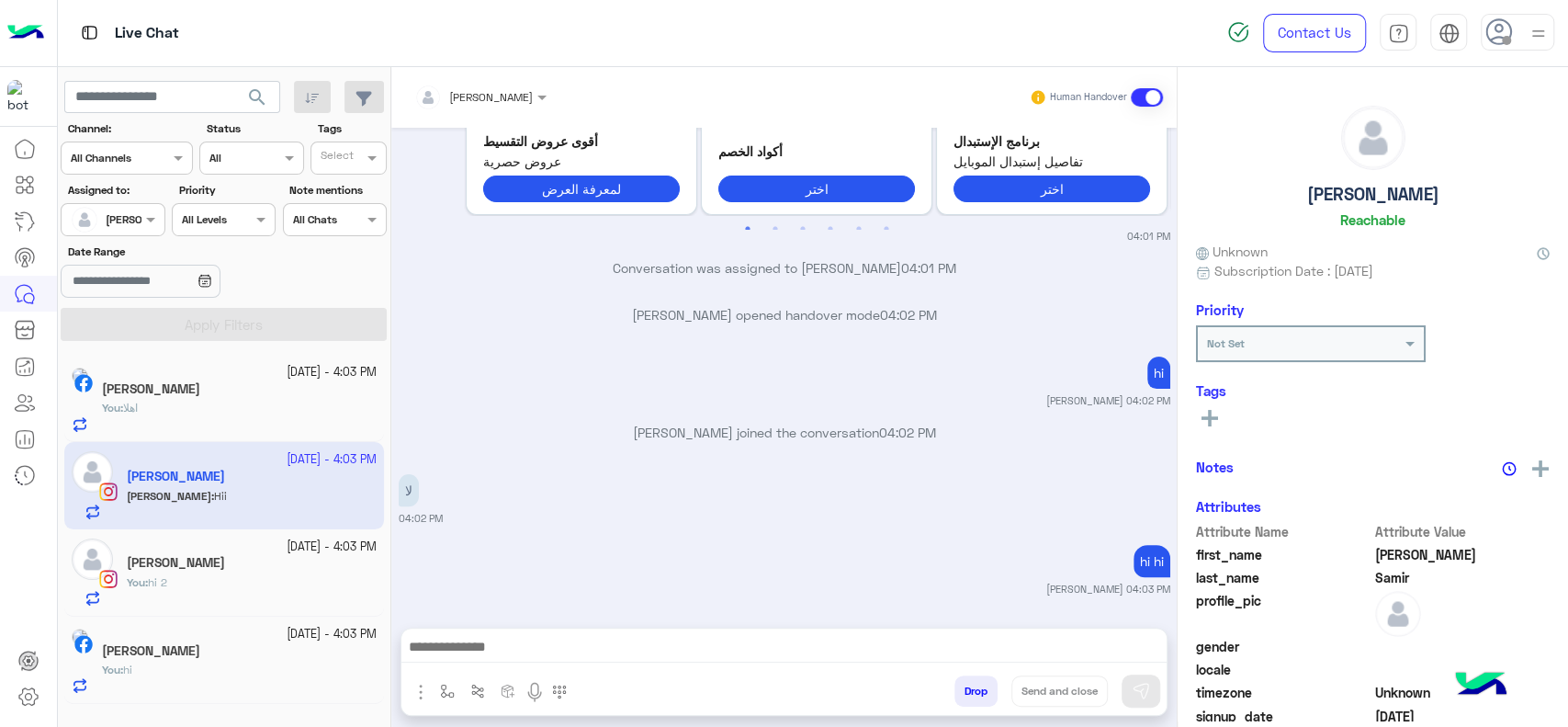
scroll to position [296, 0]
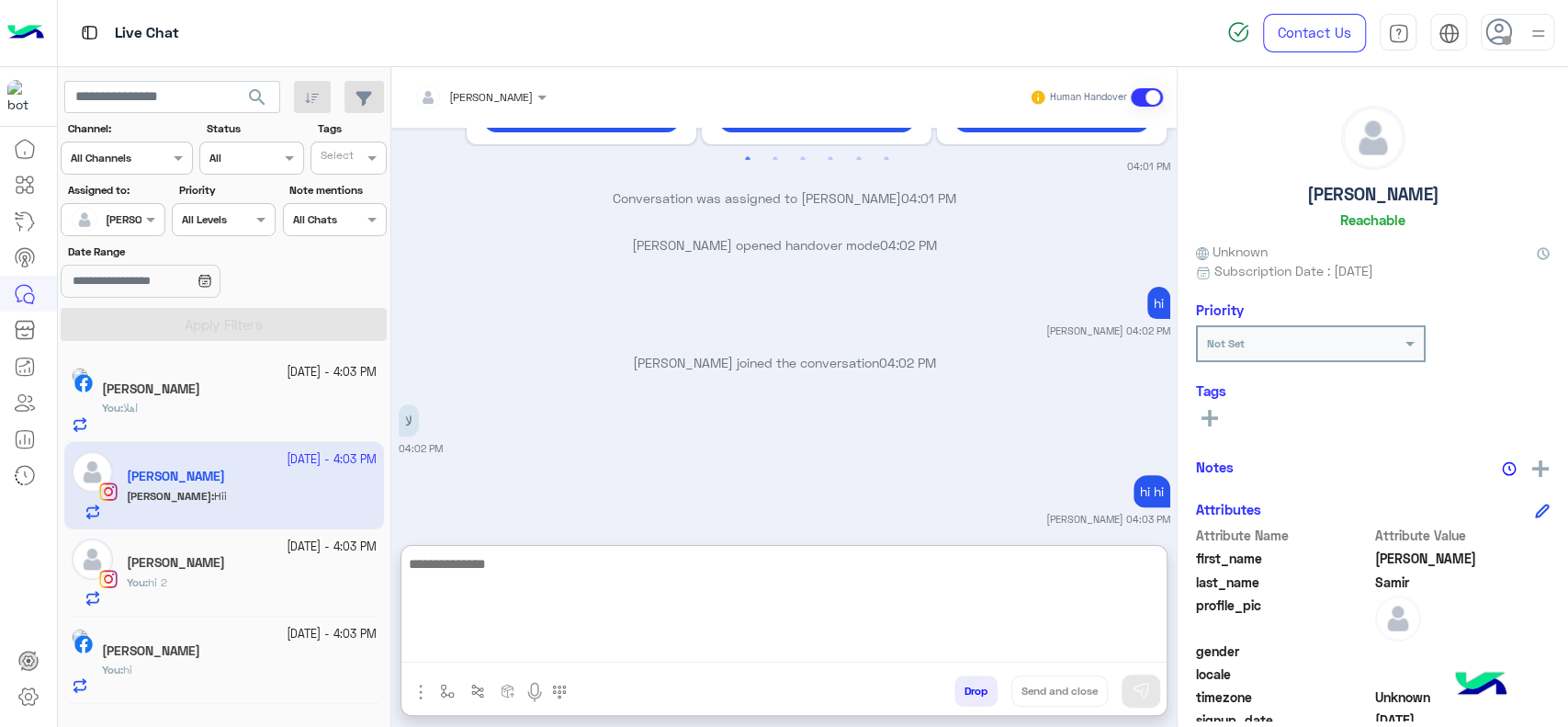
click at [559, 651] on textarea at bounding box center [784, 606] width 765 height 110
type textarea "*****"
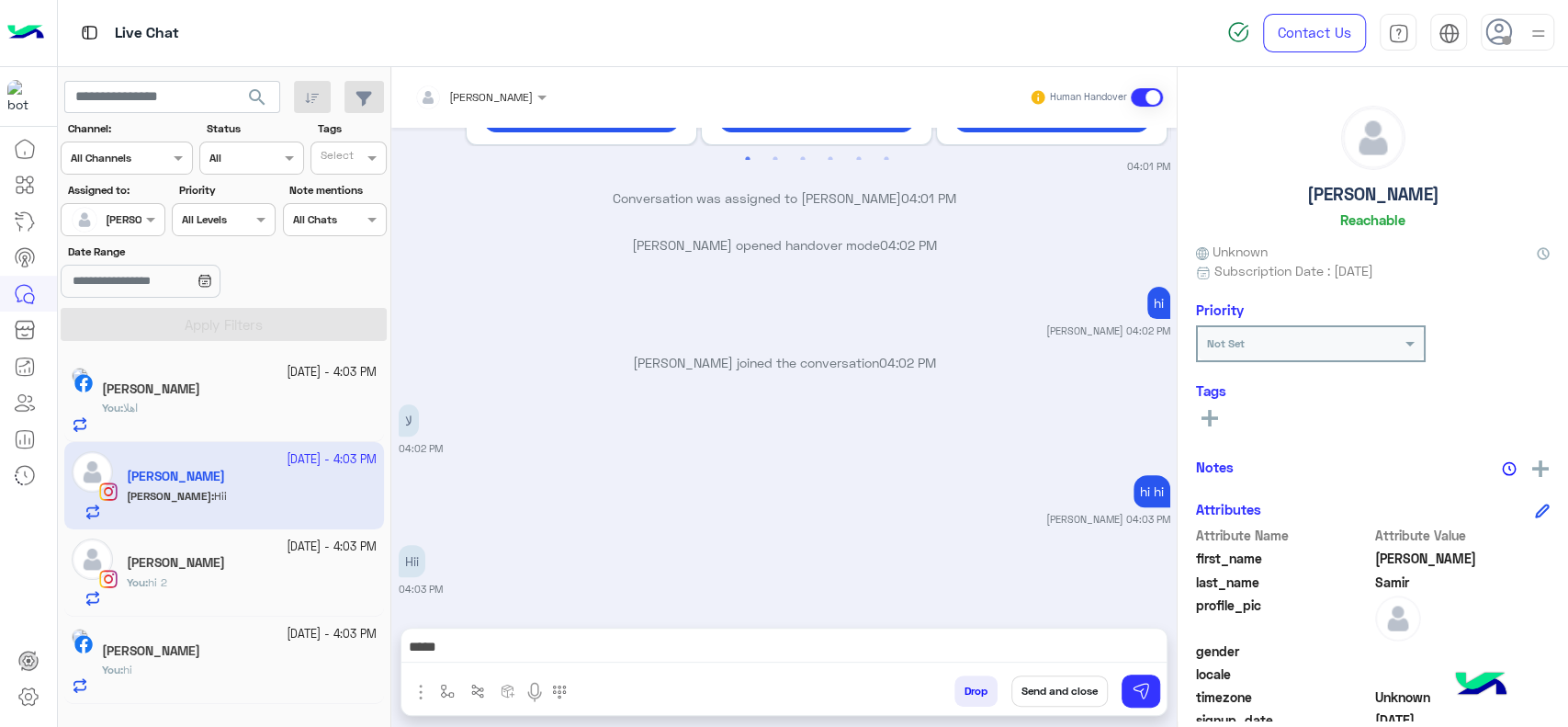
click at [1051, 686] on button "Send and close" at bounding box center [1060, 691] width 96 height 31
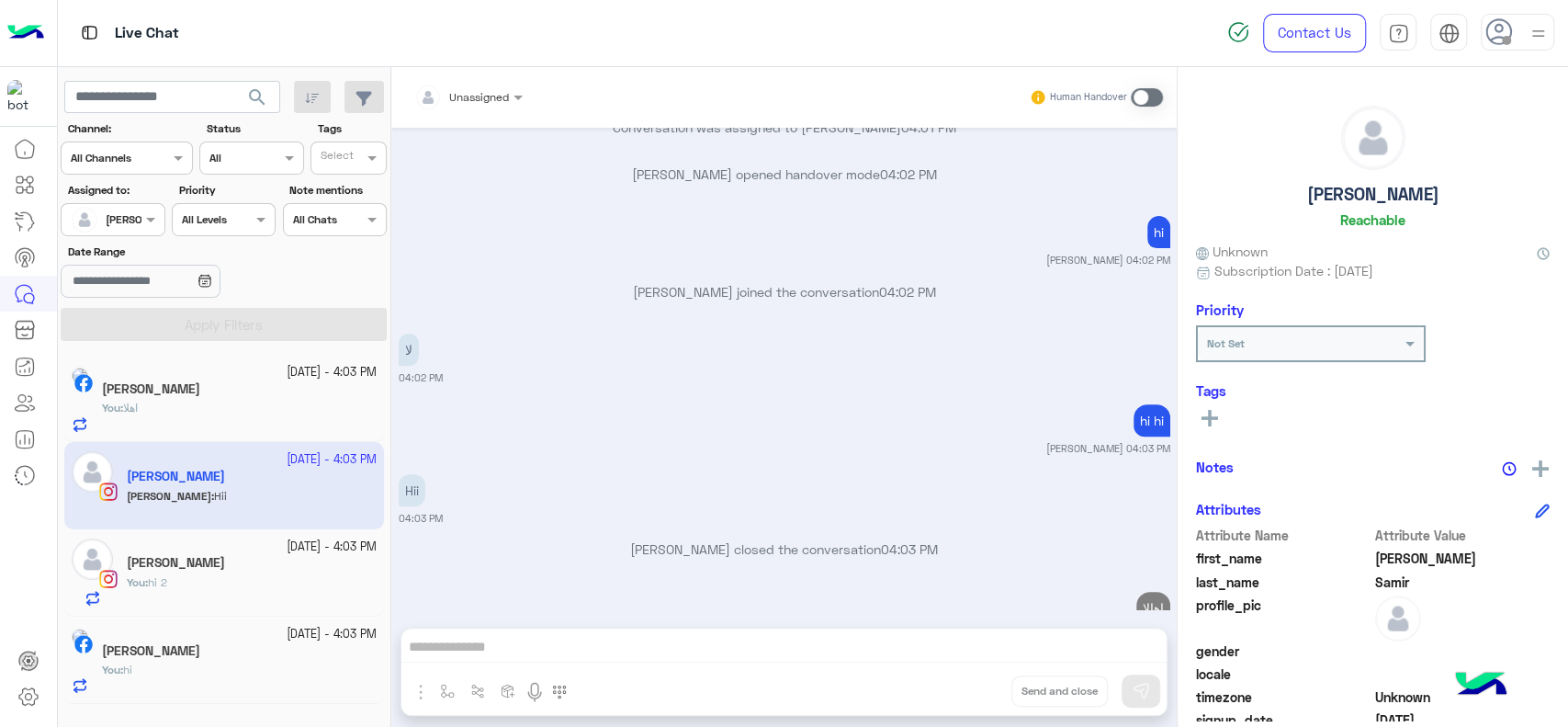
scroll to position [414, 0]
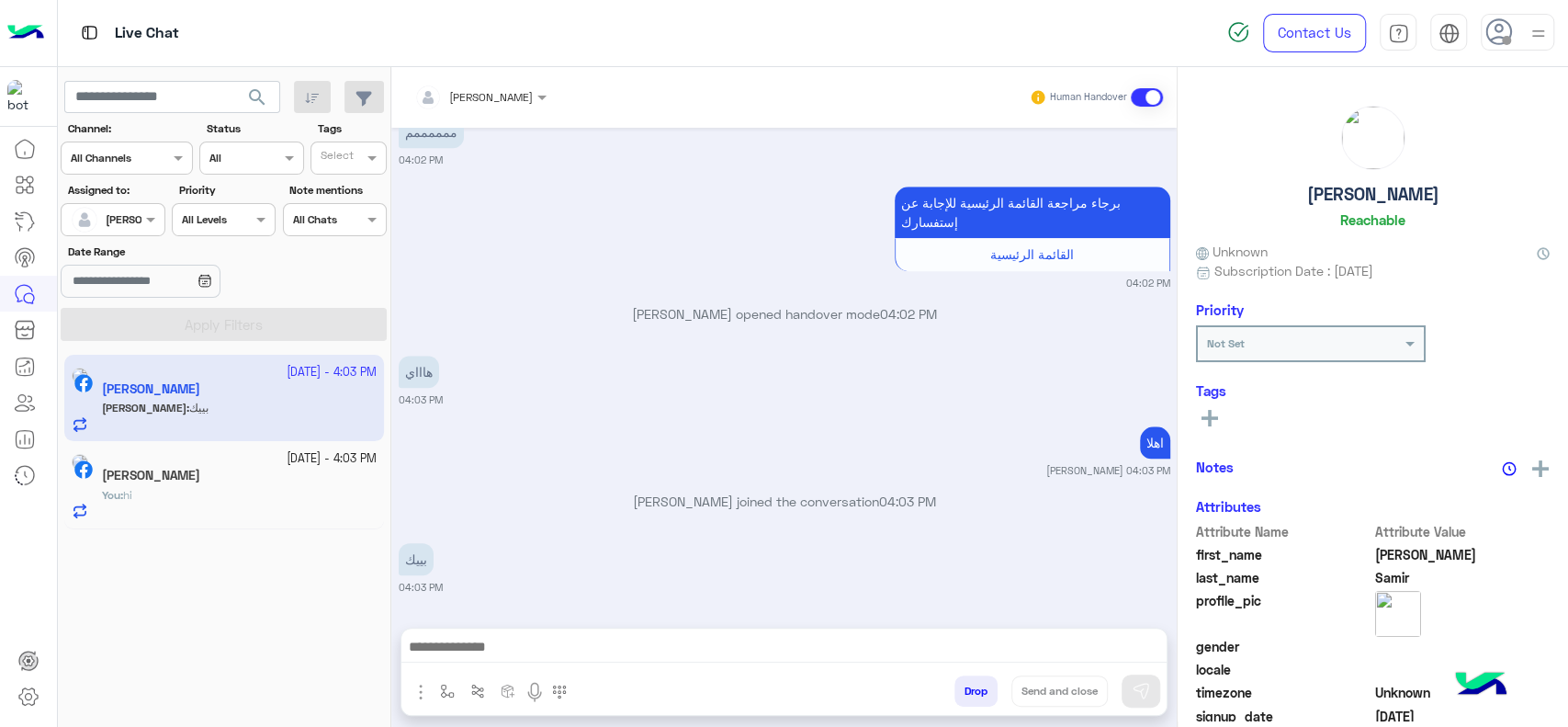
scroll to position [1115, 0]
click at [262, 497] on div "You : hi" at bounding box center [239, 502] width 275 height 32
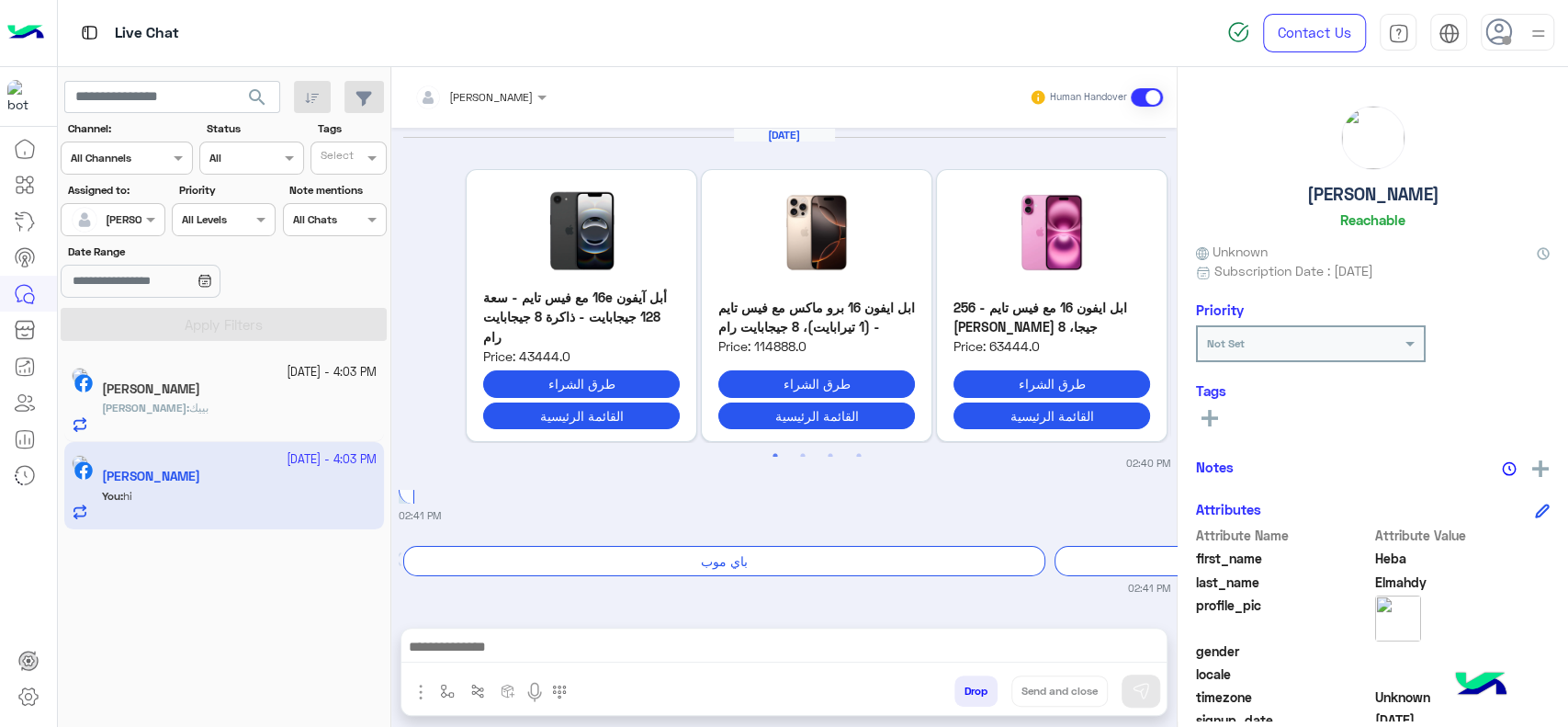
scroll to position [1749, 0]
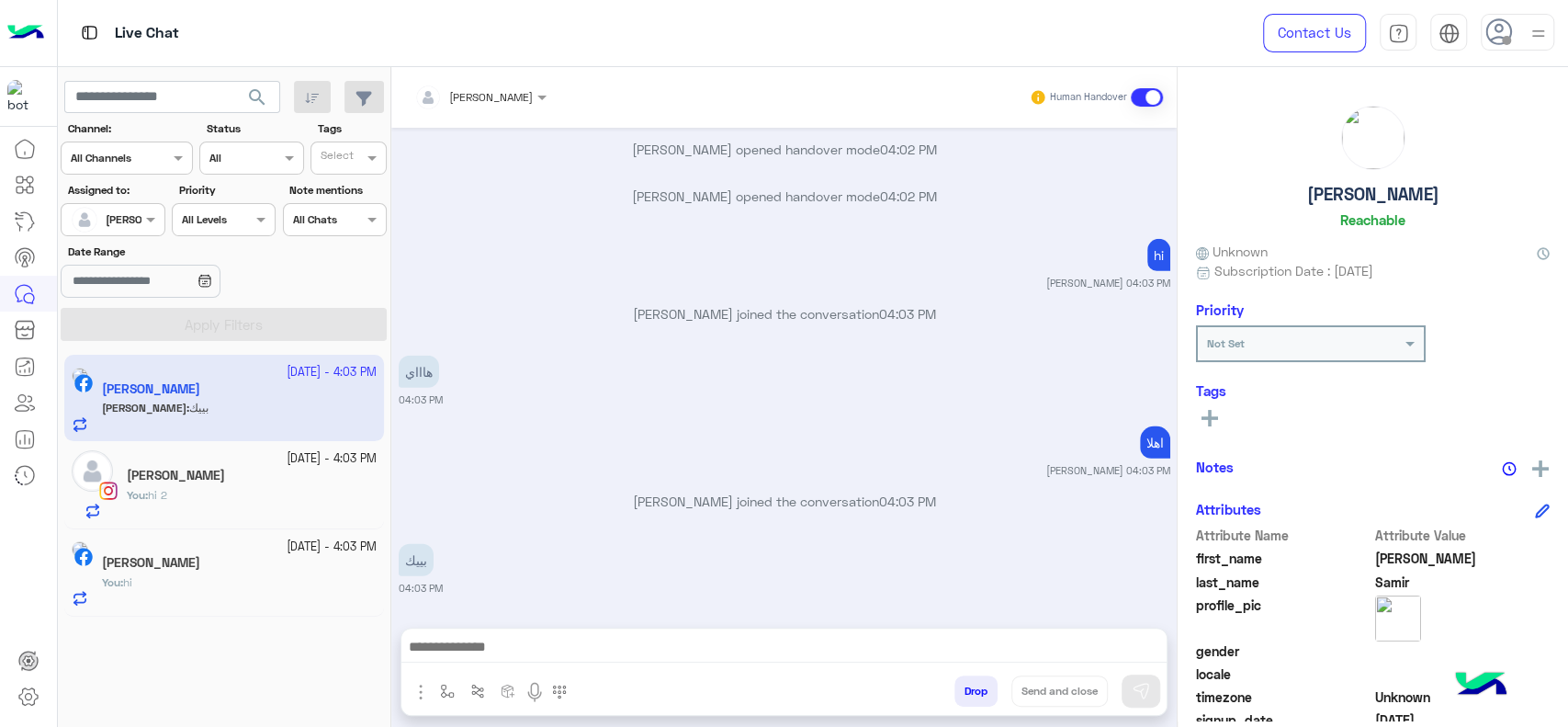
scroll to position [3314, 0]
click at [322, 504] on div "You : hi 2" at bounding box center [251, 502] width 250 height 32
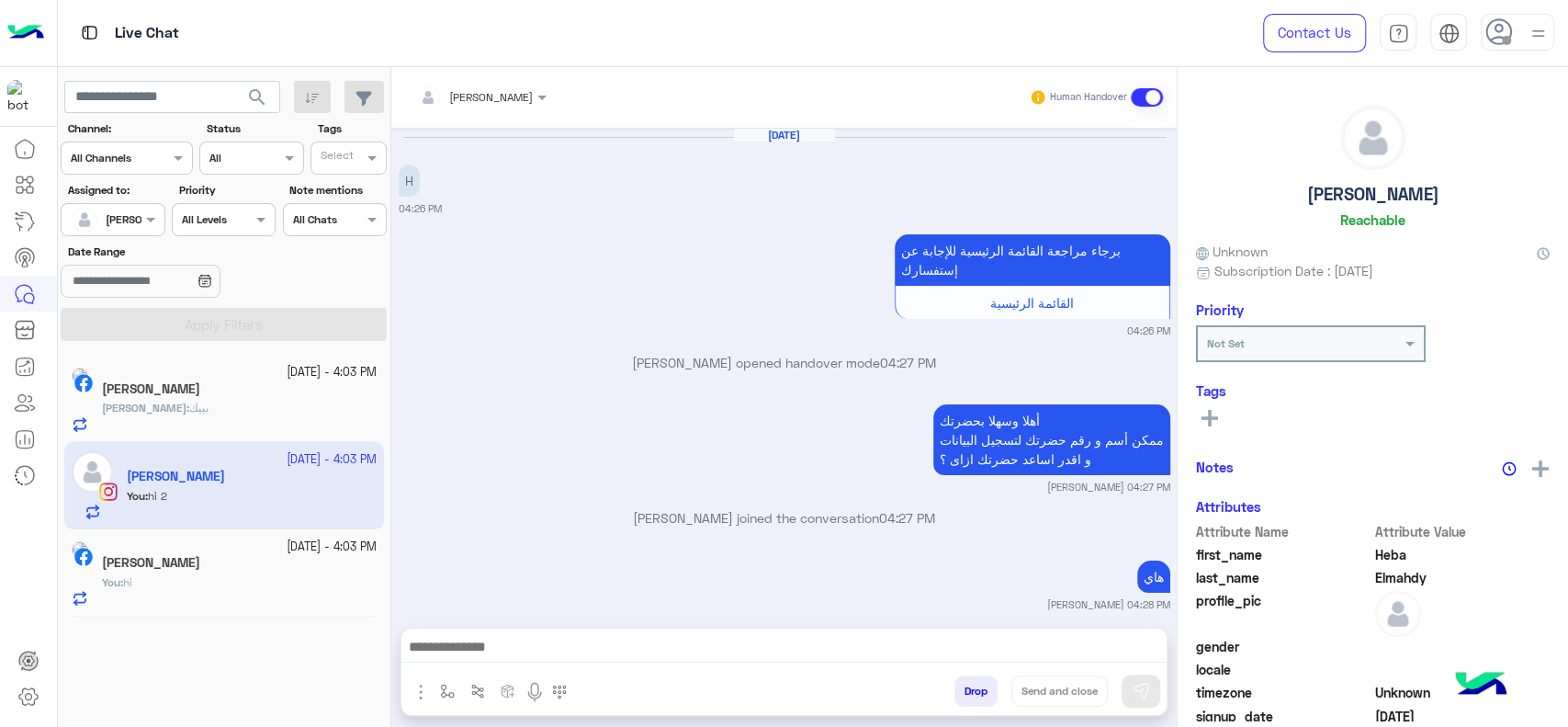
scroll to position [1080, 0]
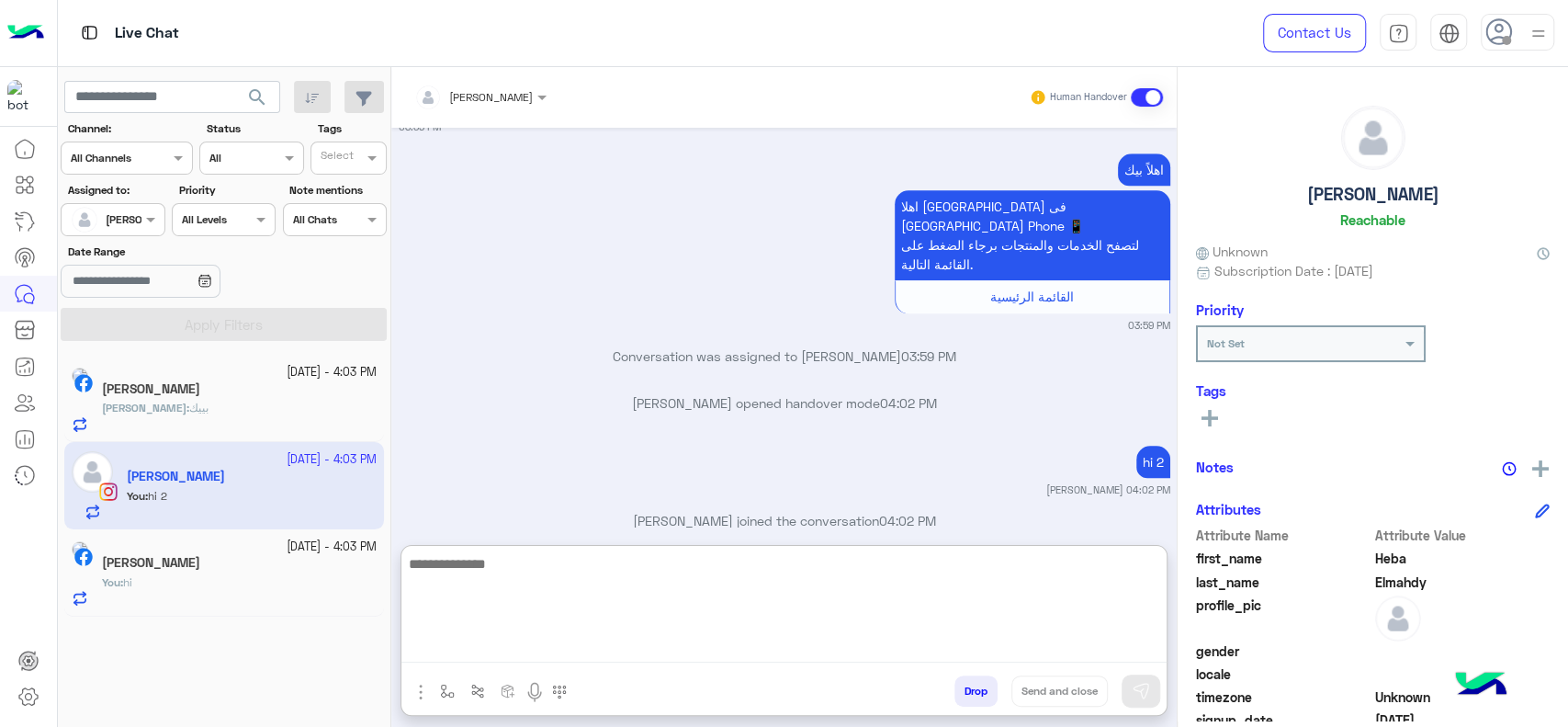
click at [580, 644] on textarea at bounding box center [784, 606] width 765 height 110
type textarea "****"
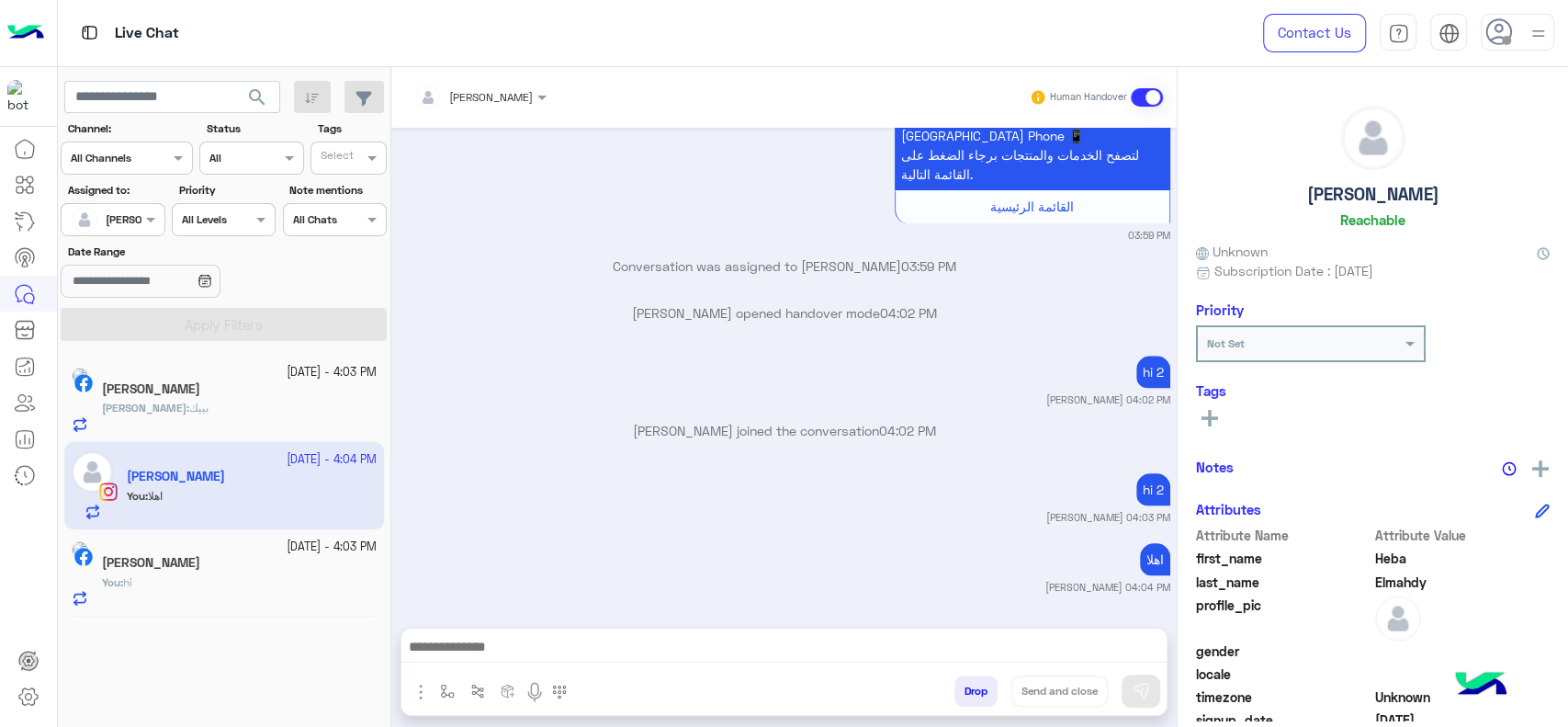
scroll to position [1182, 0]
click at [313, 405] on div "[PERSON_NAME] : بييك" at bounding box center [239, 415] width 275 height 32
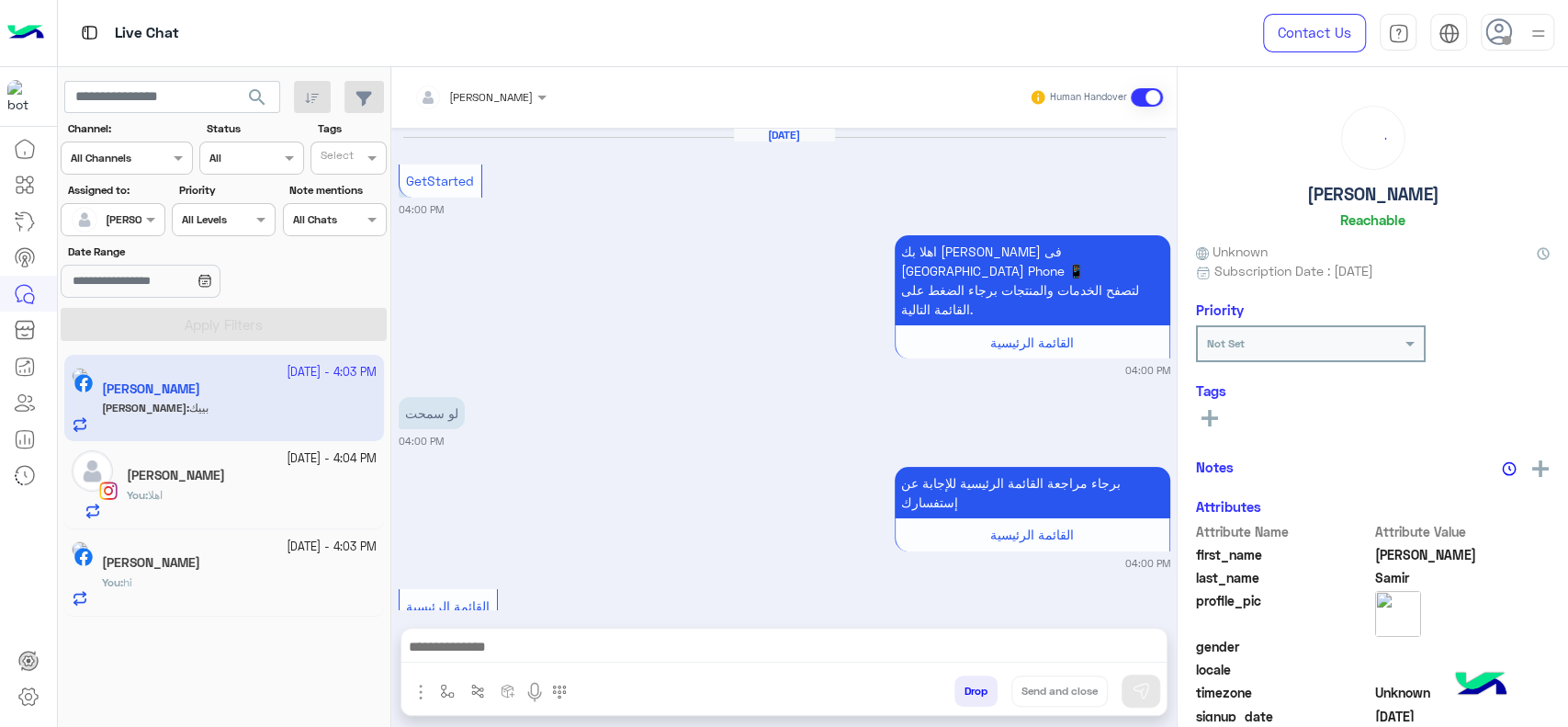
scroll to position [1115, 0]
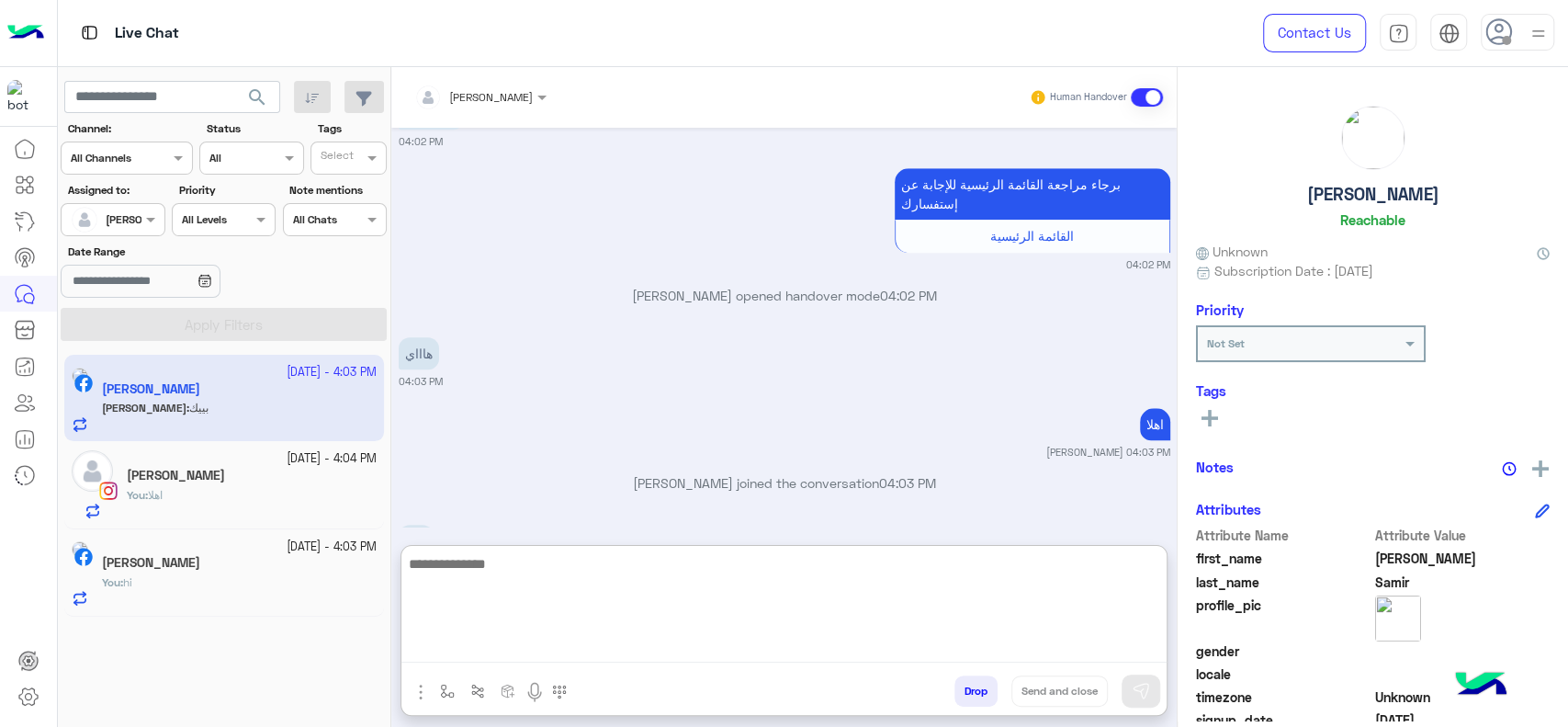
click at [484, 649] on textarea at bounding box center [784, 606] width 765 height 110
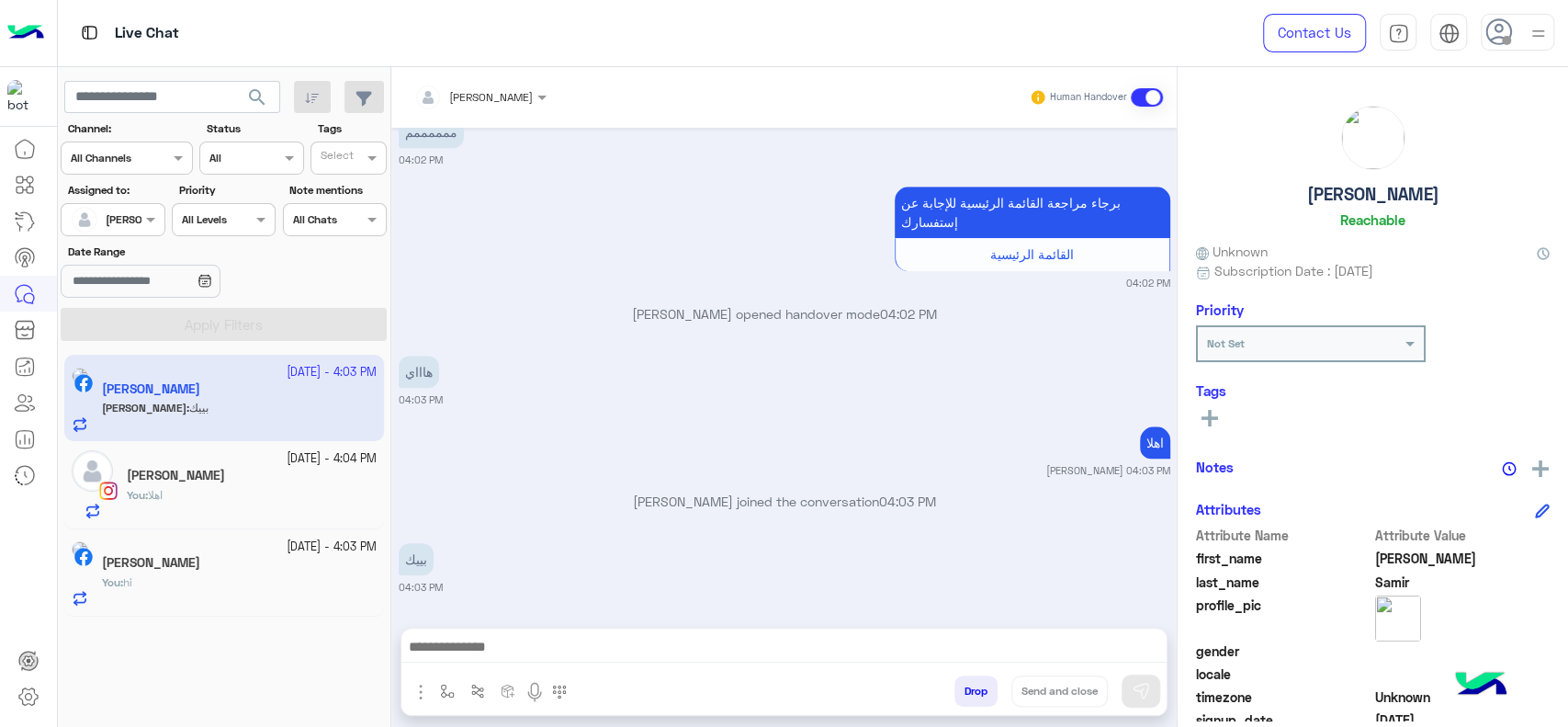
click at [327, 576] on div "You : hi" at bounding box center [239, 590] width 275 height 32
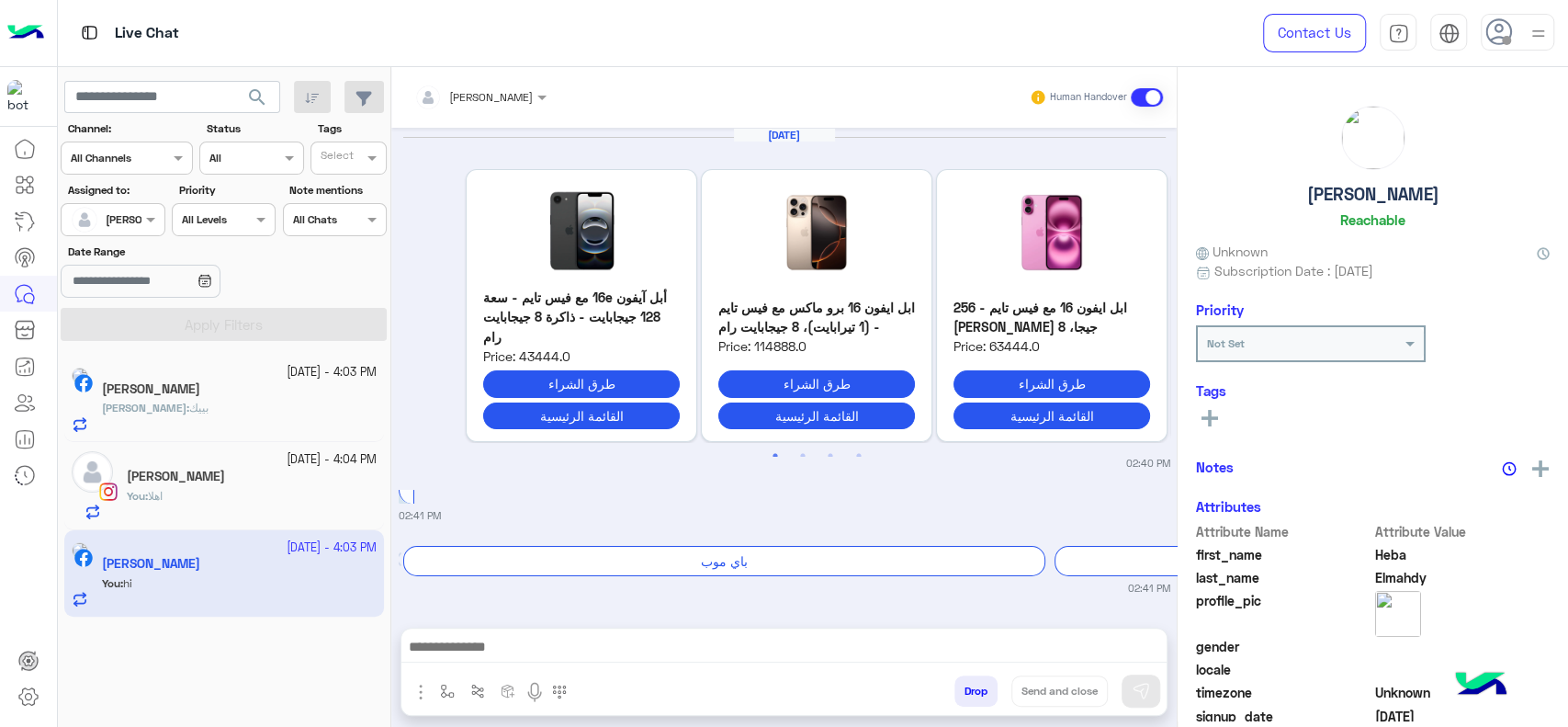
scroll to position [1749, 0]
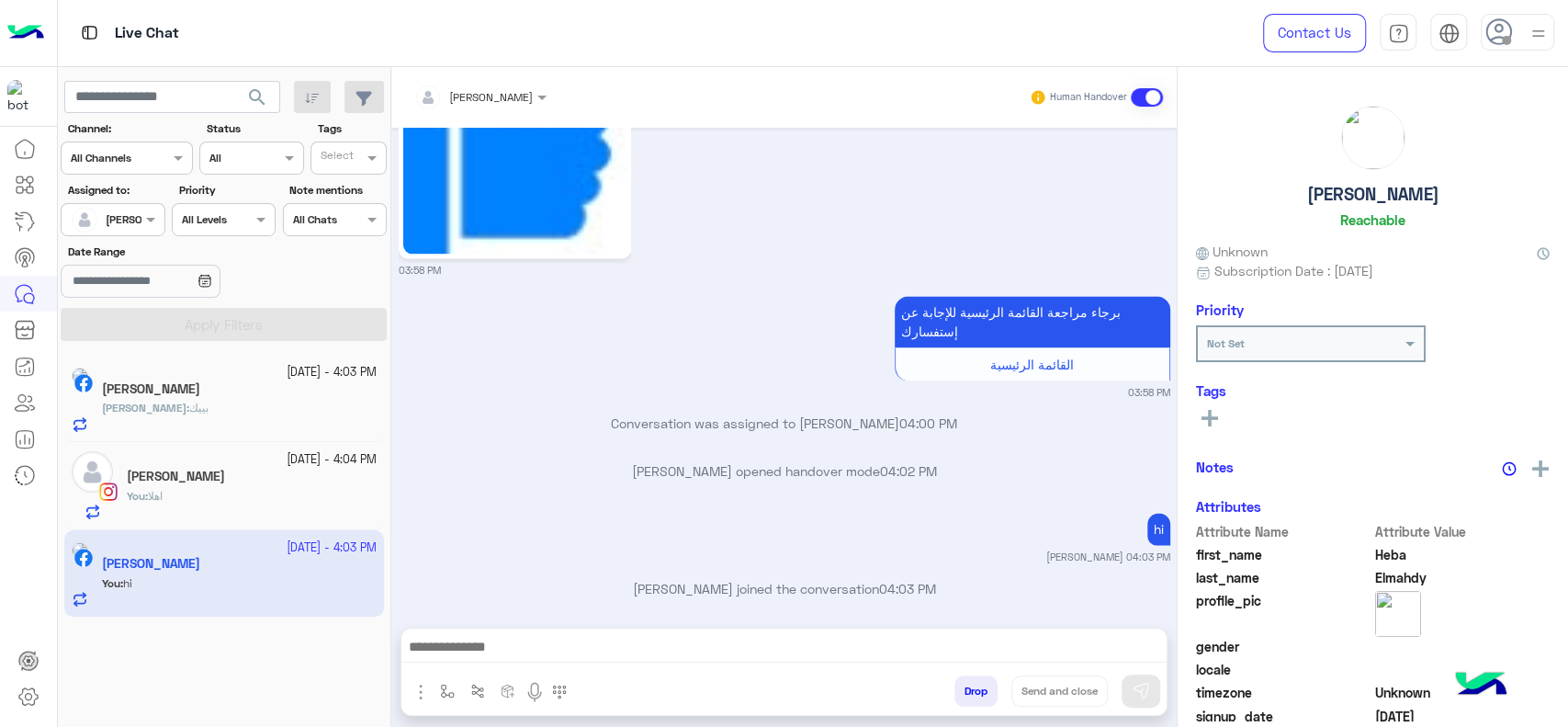
click at [462, 634] on div at bounding box center [784, 650] width 765 height 46
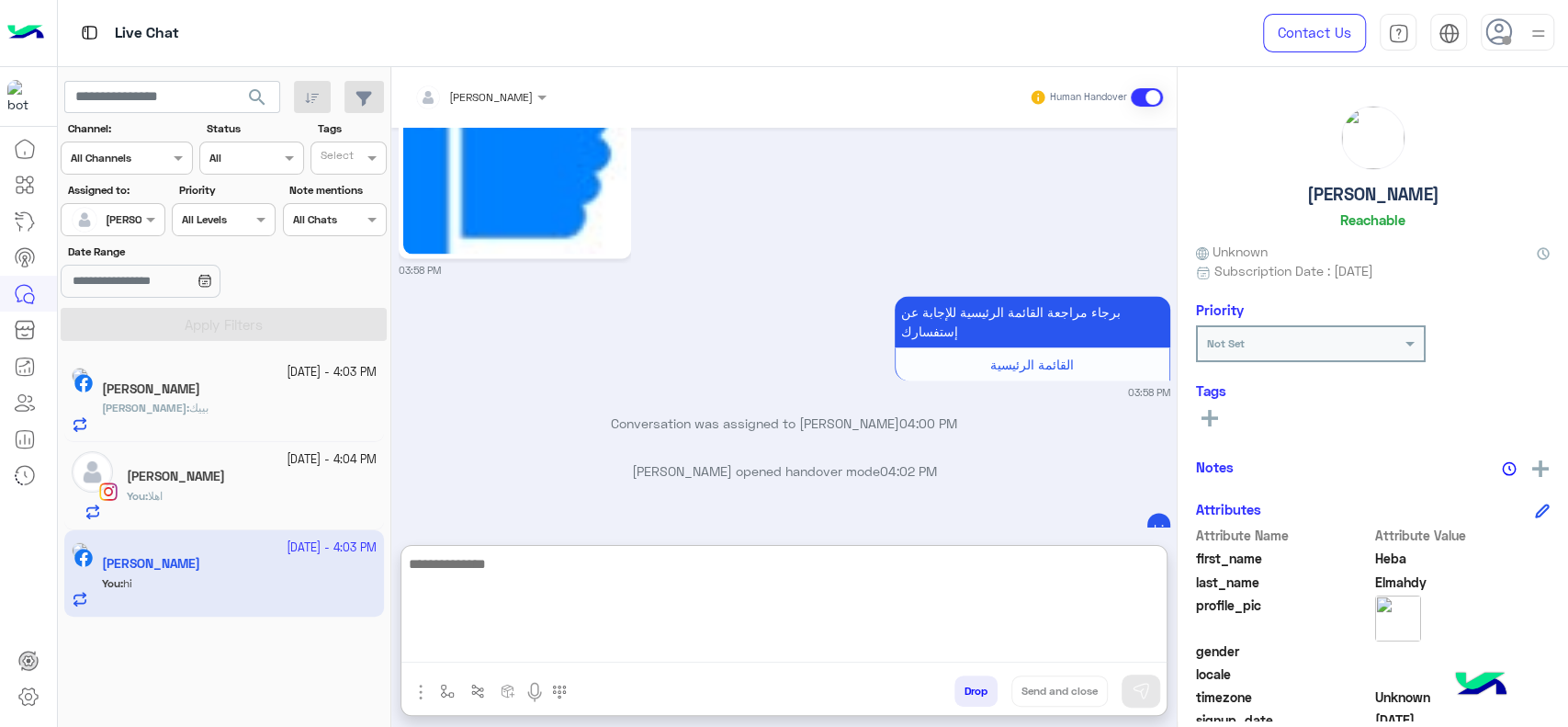
click at [486, 650] on textarea at bounding box center [784, 606] width 765 height 110
type textarea "***"
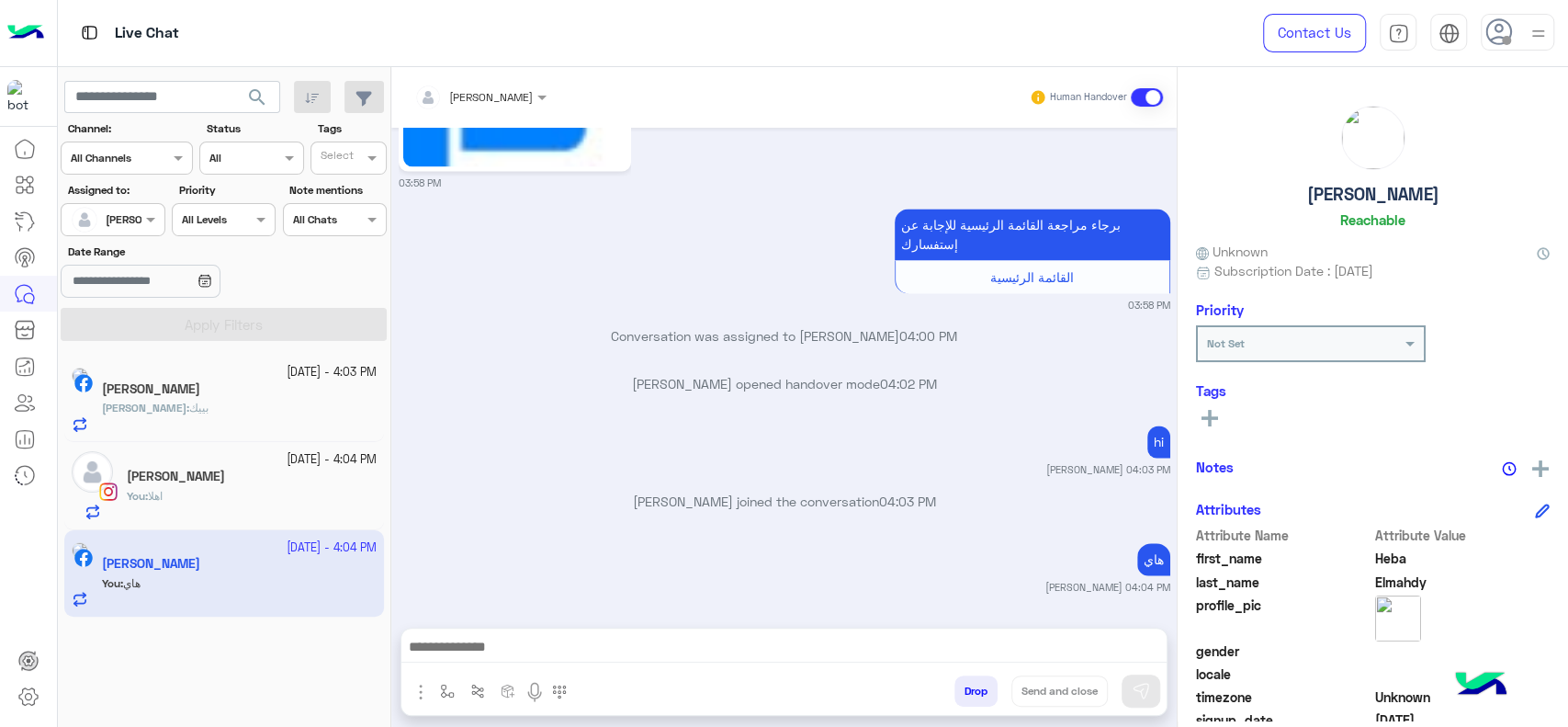
click at [286, 502] on div "You : اهلا" at bounding box center [251, 503] width 250 height 32
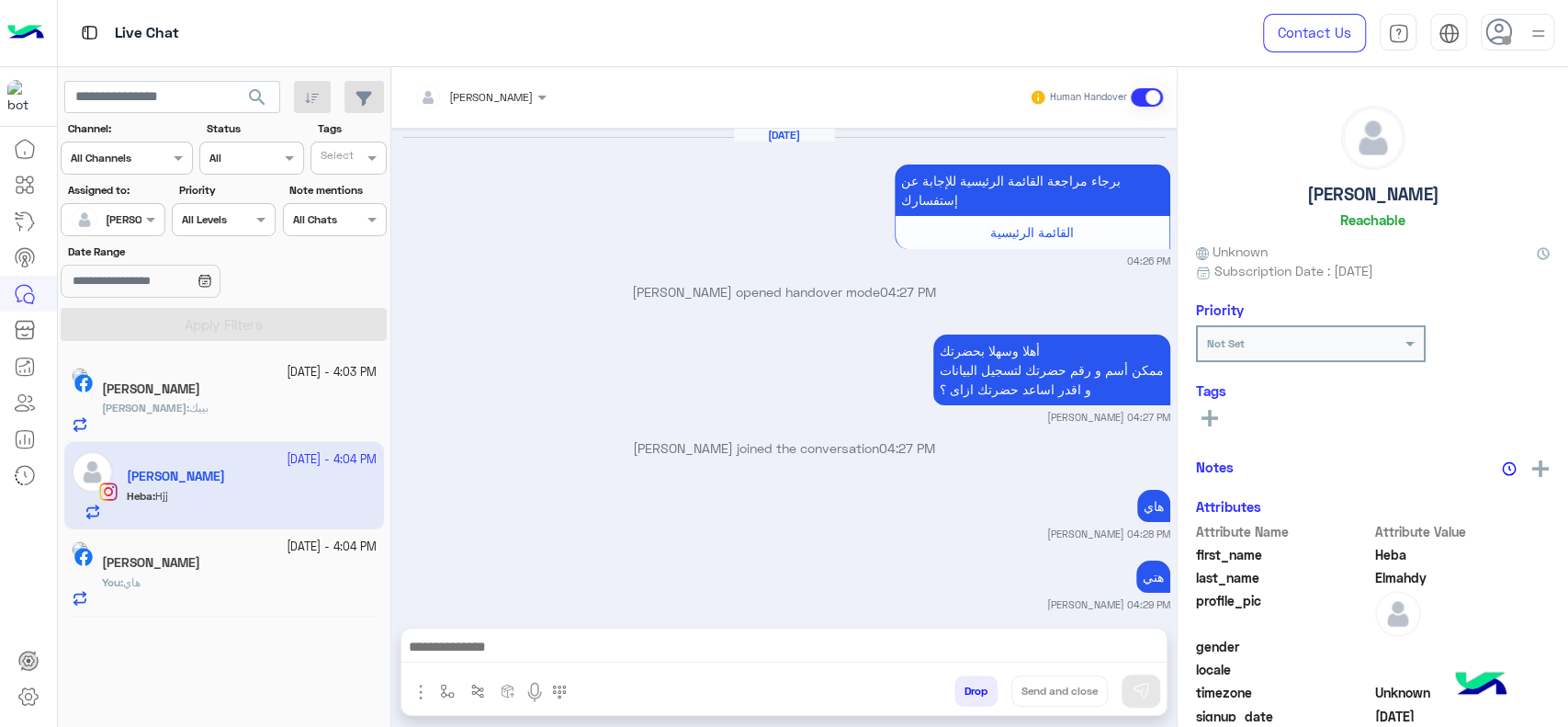
scroll to position [1150, 0]
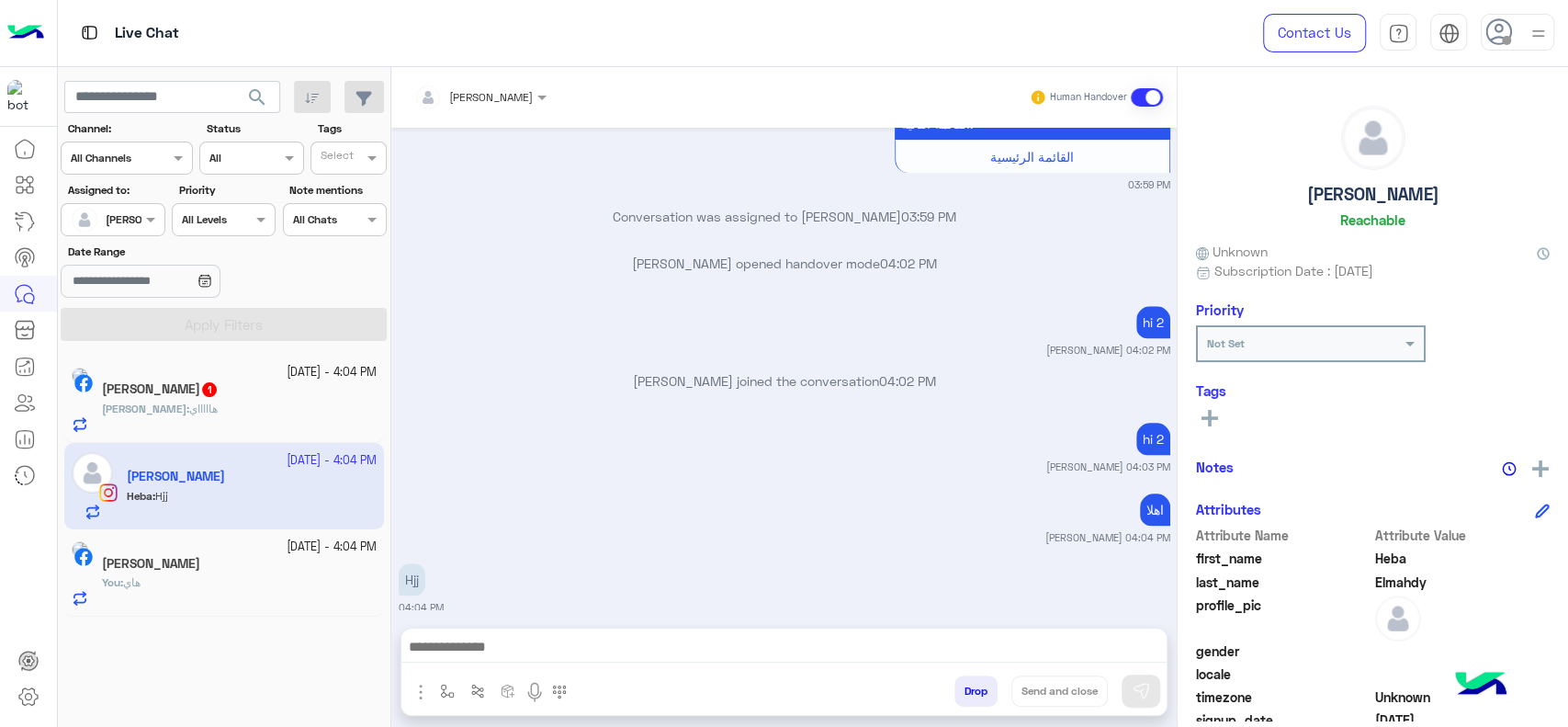
click at [285, 423] on div "[PERSON_NAME] : هاااااي" at bounding box center [239, 416] width 275 height 32
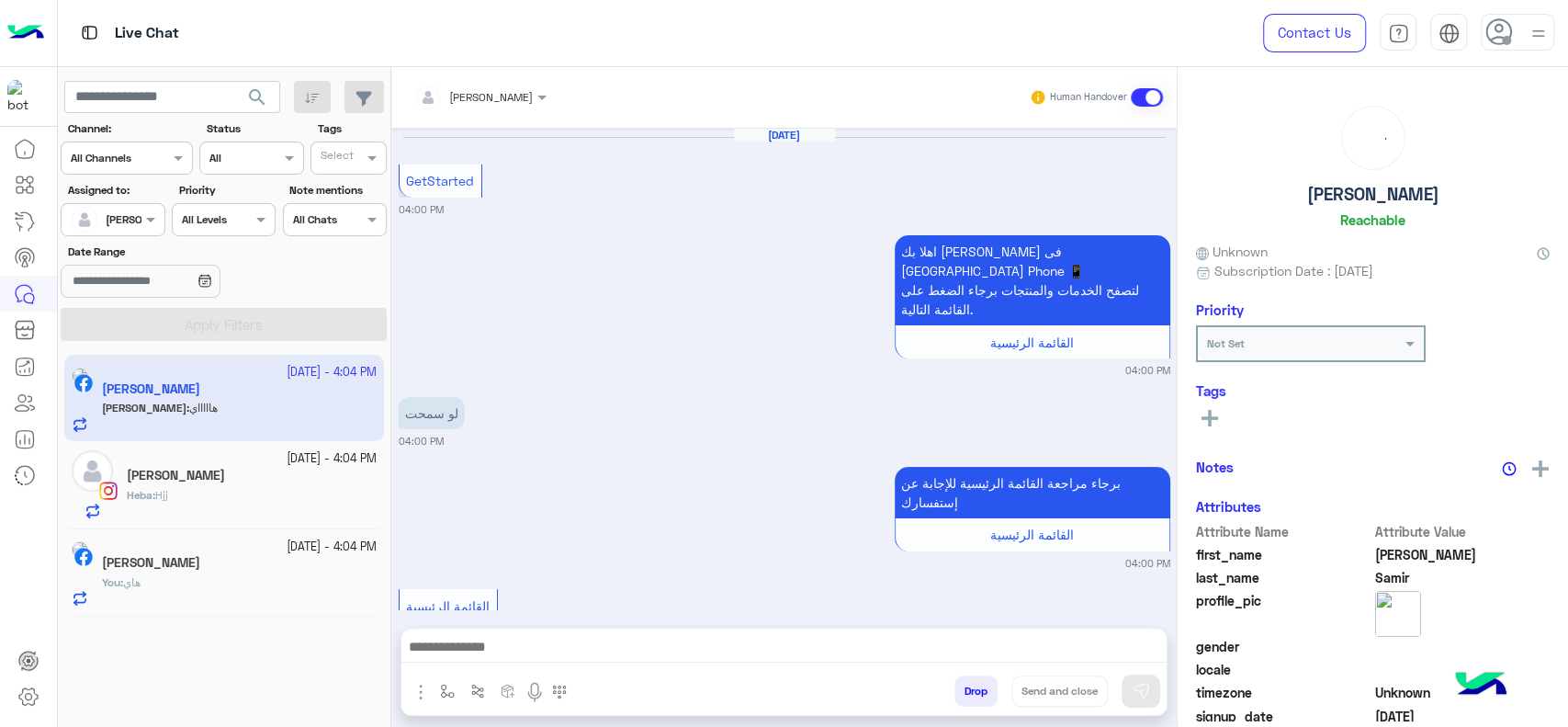
scroll to position [1185, 0]
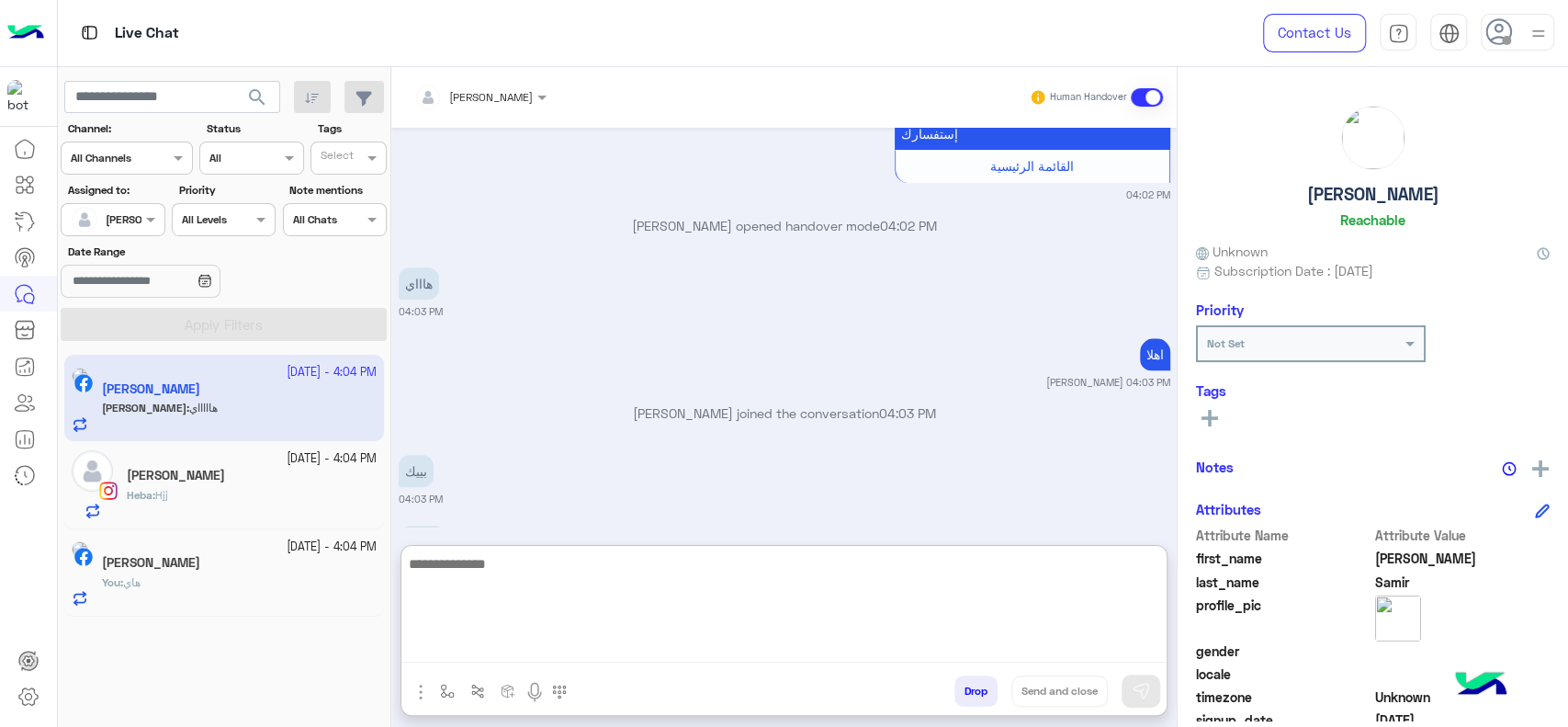
click at [474, 645] on textarea at bounding box center [784, 606] width 765 height 110
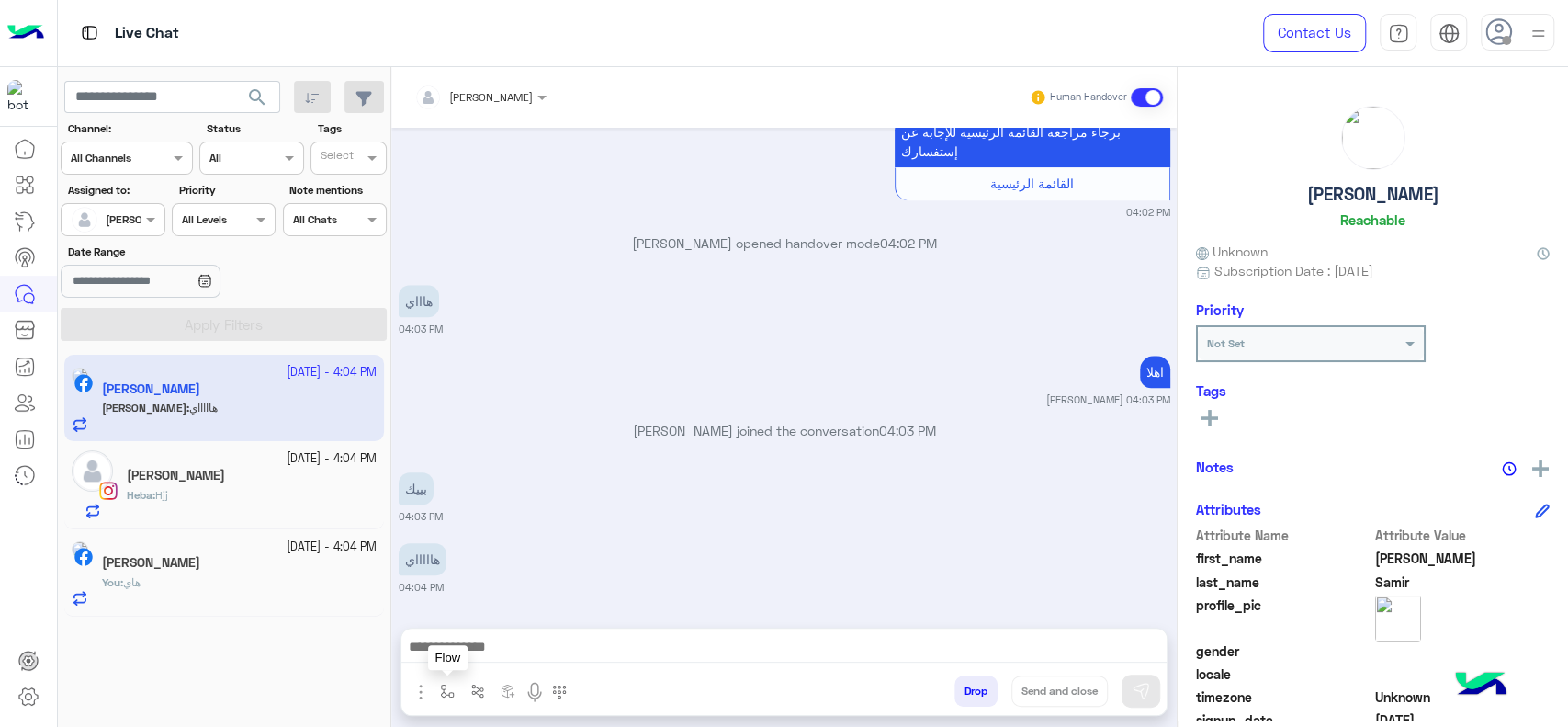
click at [433, 689] on button "button" at bounding box center [447, 690] width 30 height 30
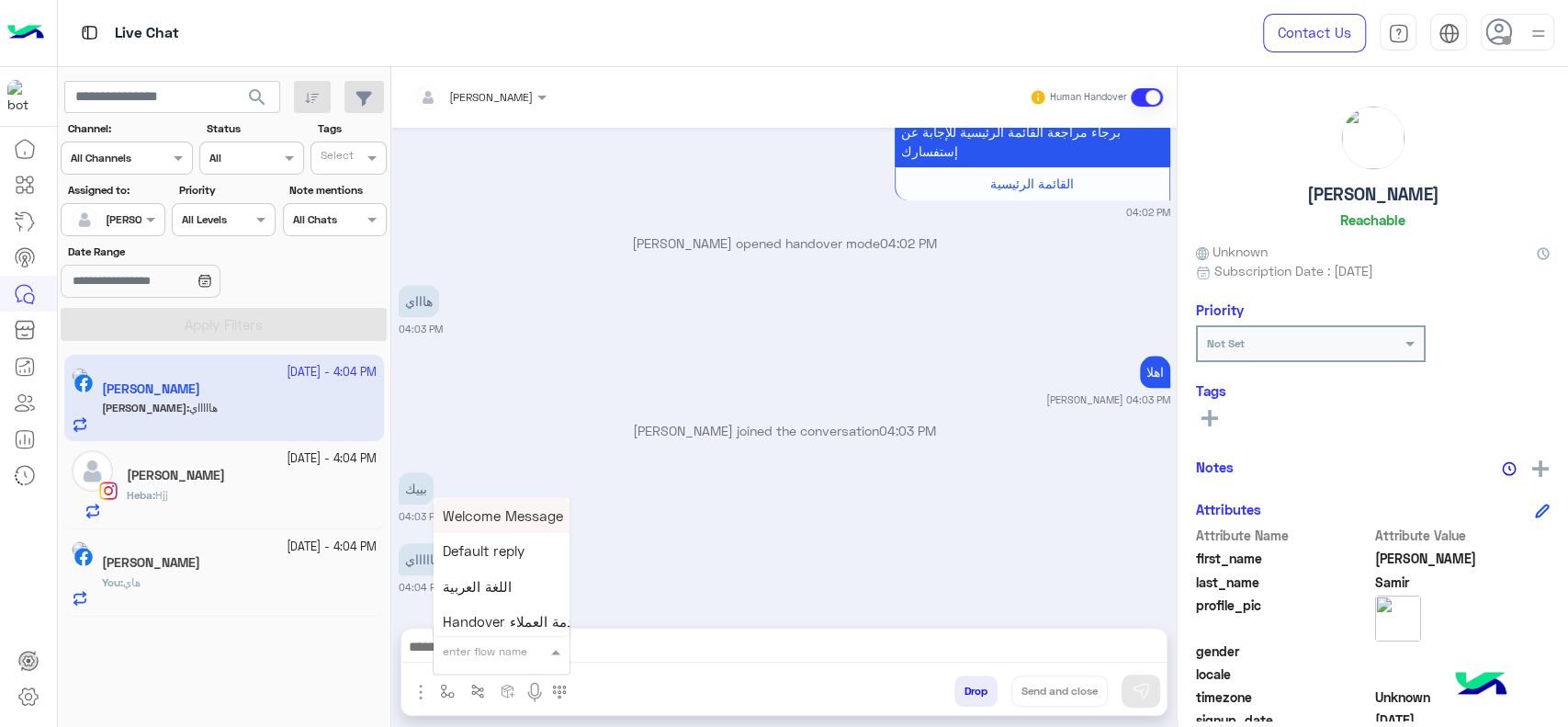
click at [500, 658] on div "enter flow name" at bounding box center [485, 650] width 85 height 17
click at [499, 538] on span "عروض حالا" at bounding box center [475, 537] width 64 height 17
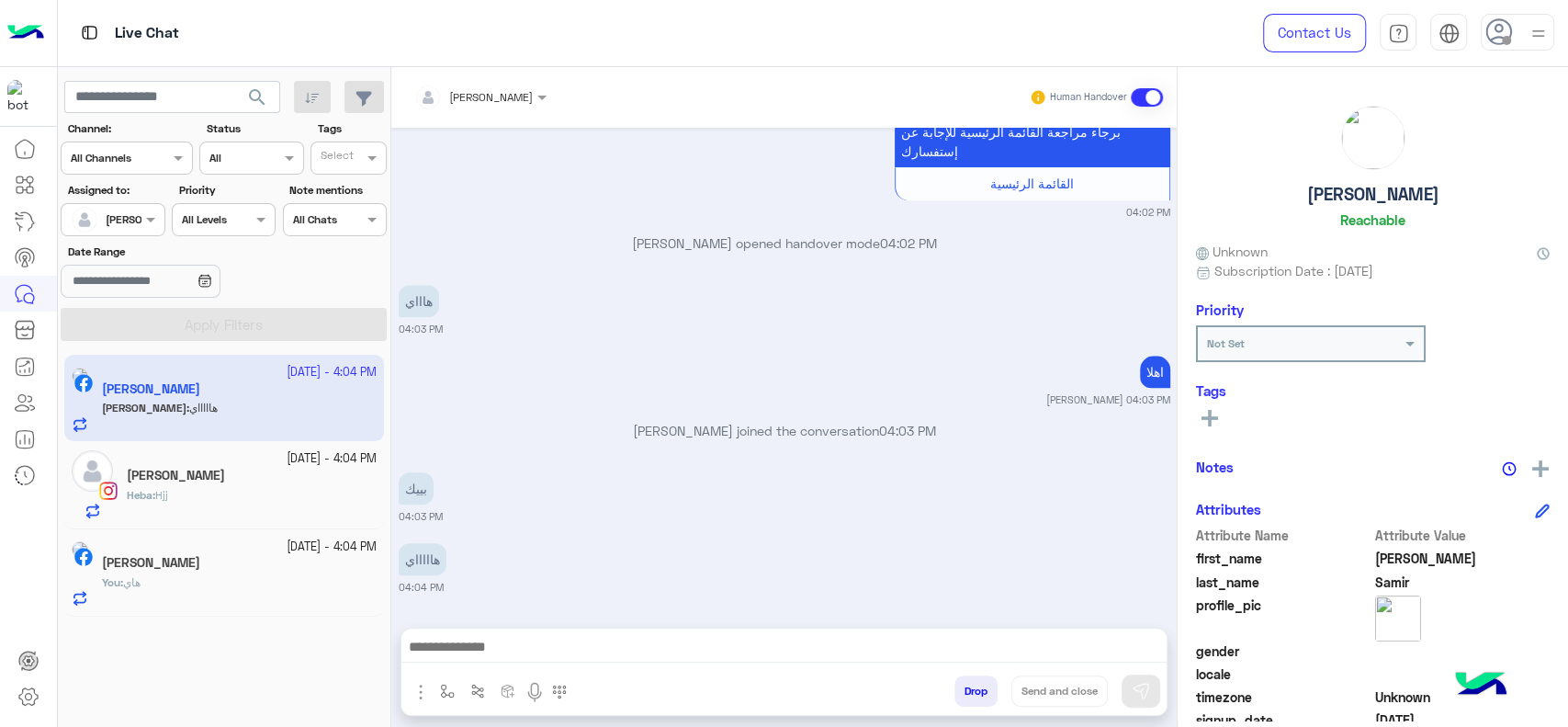
type textarea "*********"
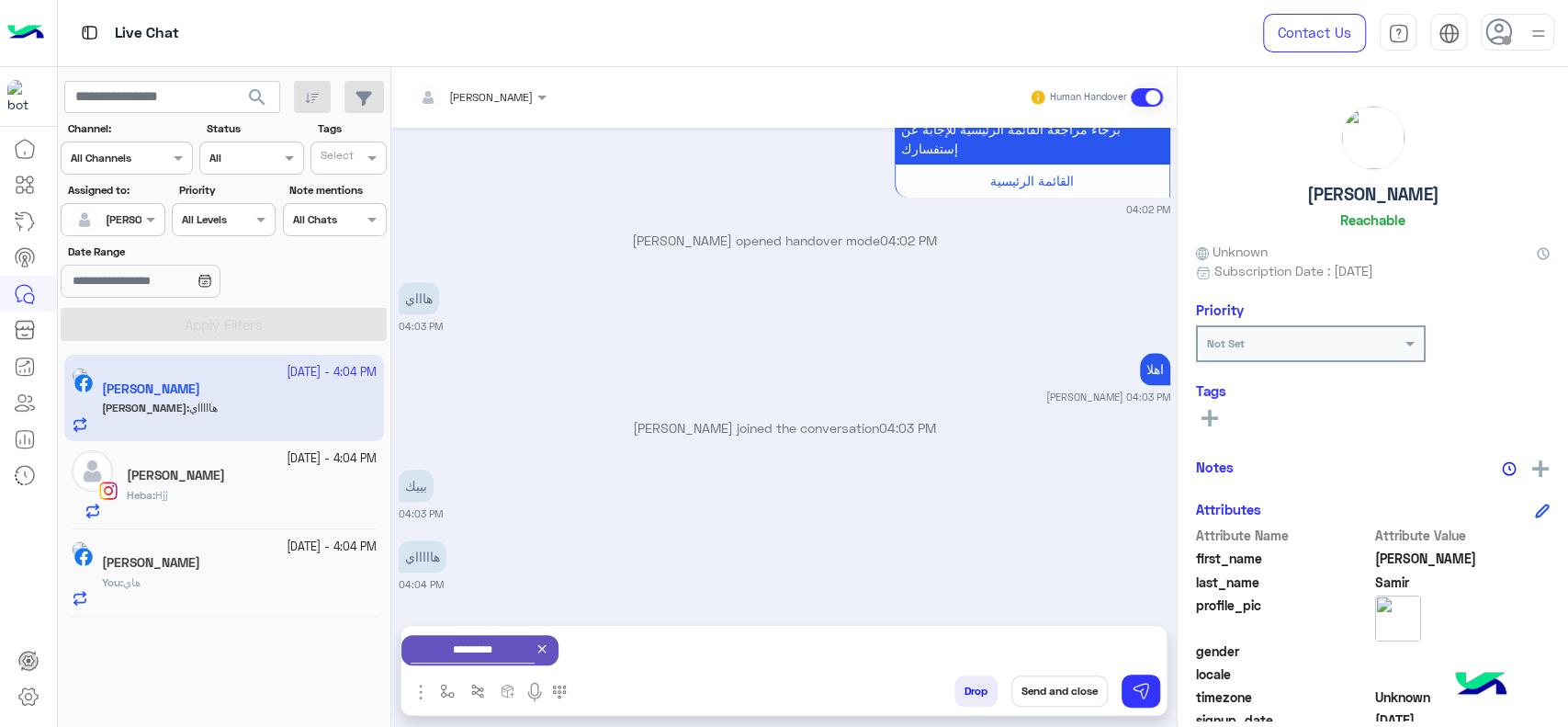
click at [637, 643] on div "*********" at bounding box center [784, 650] width 765 height 49
click at [1132, 688] on img at bounding box center [1140, 690] width 18 height 18
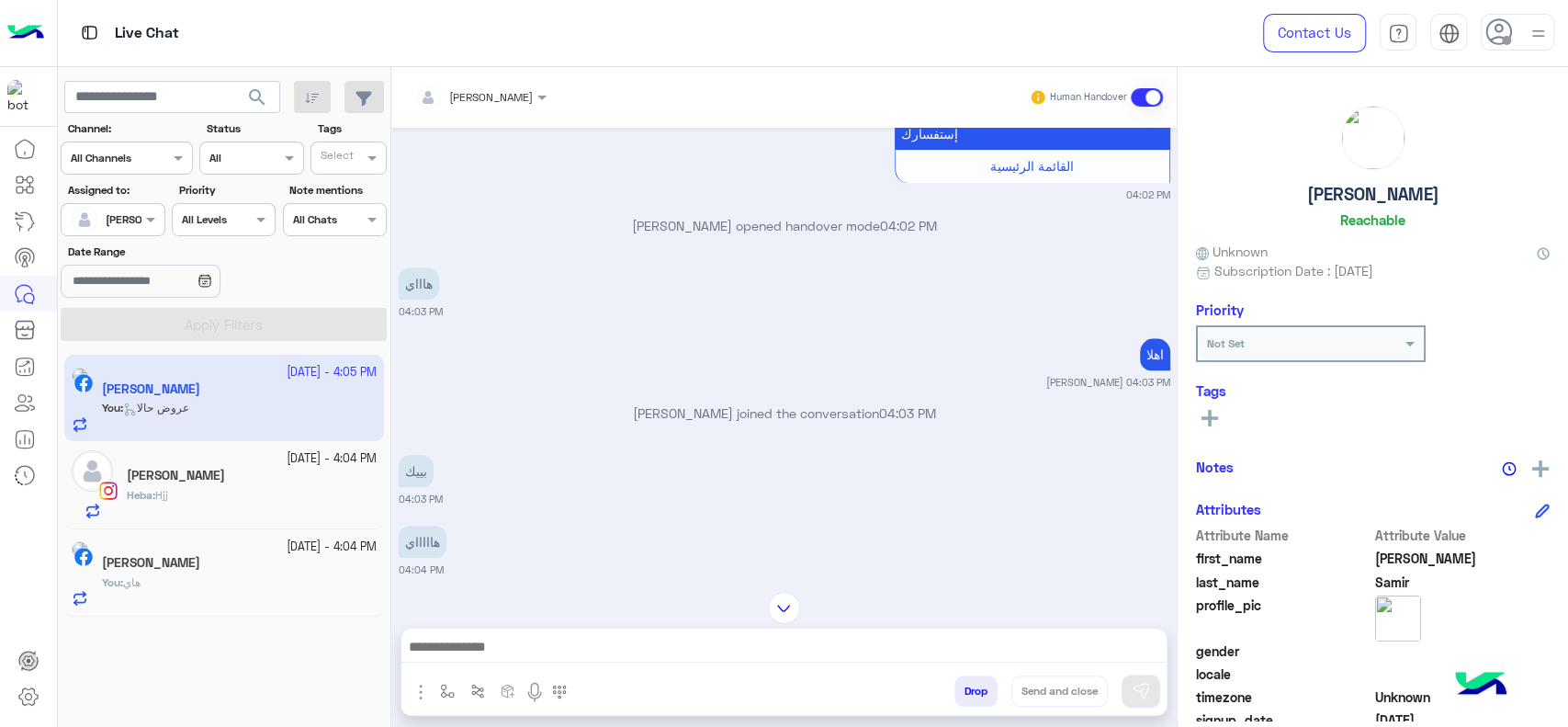
scroll to position [1712, 0]
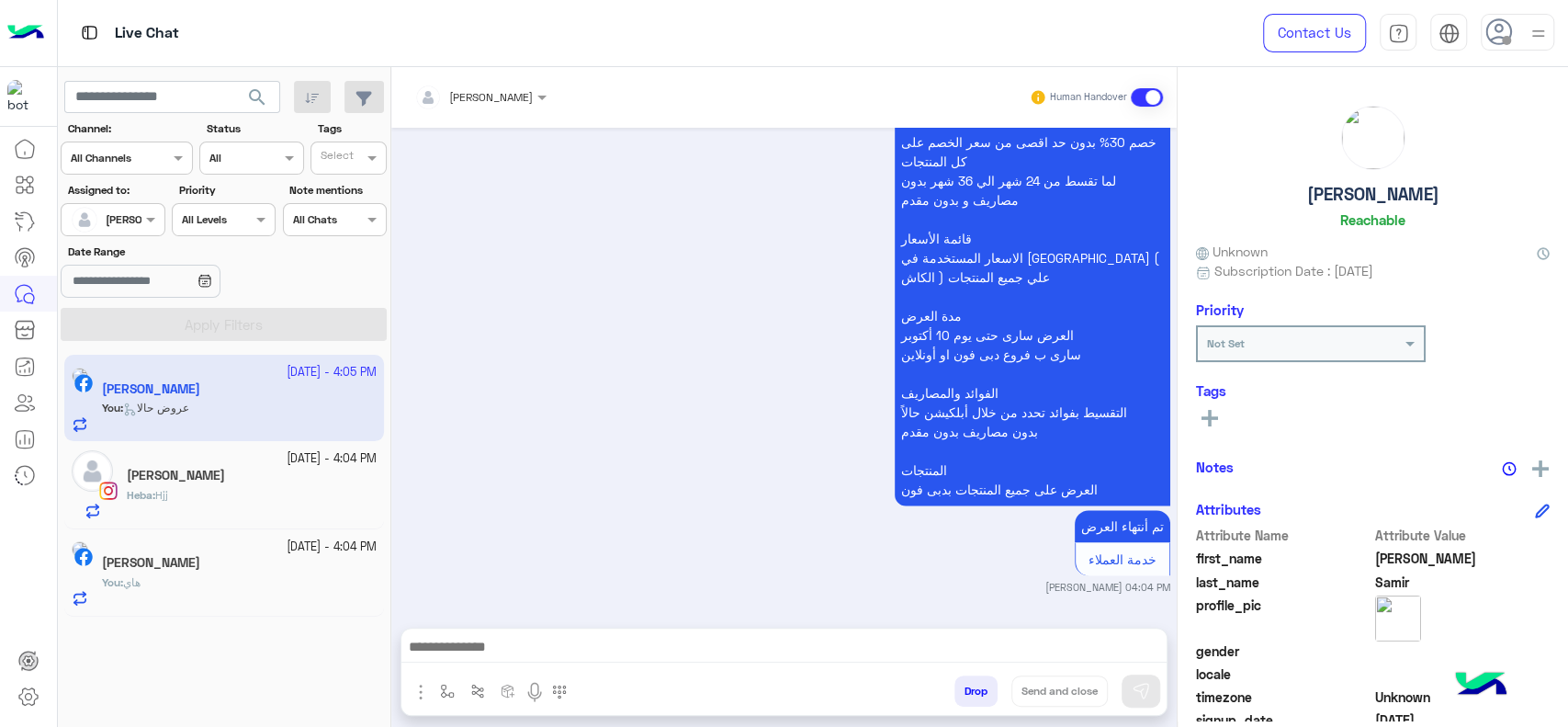
click at [333, 484] on div "[PERSON_NAME]" at bounding box center [251, 477] width 250 height 19
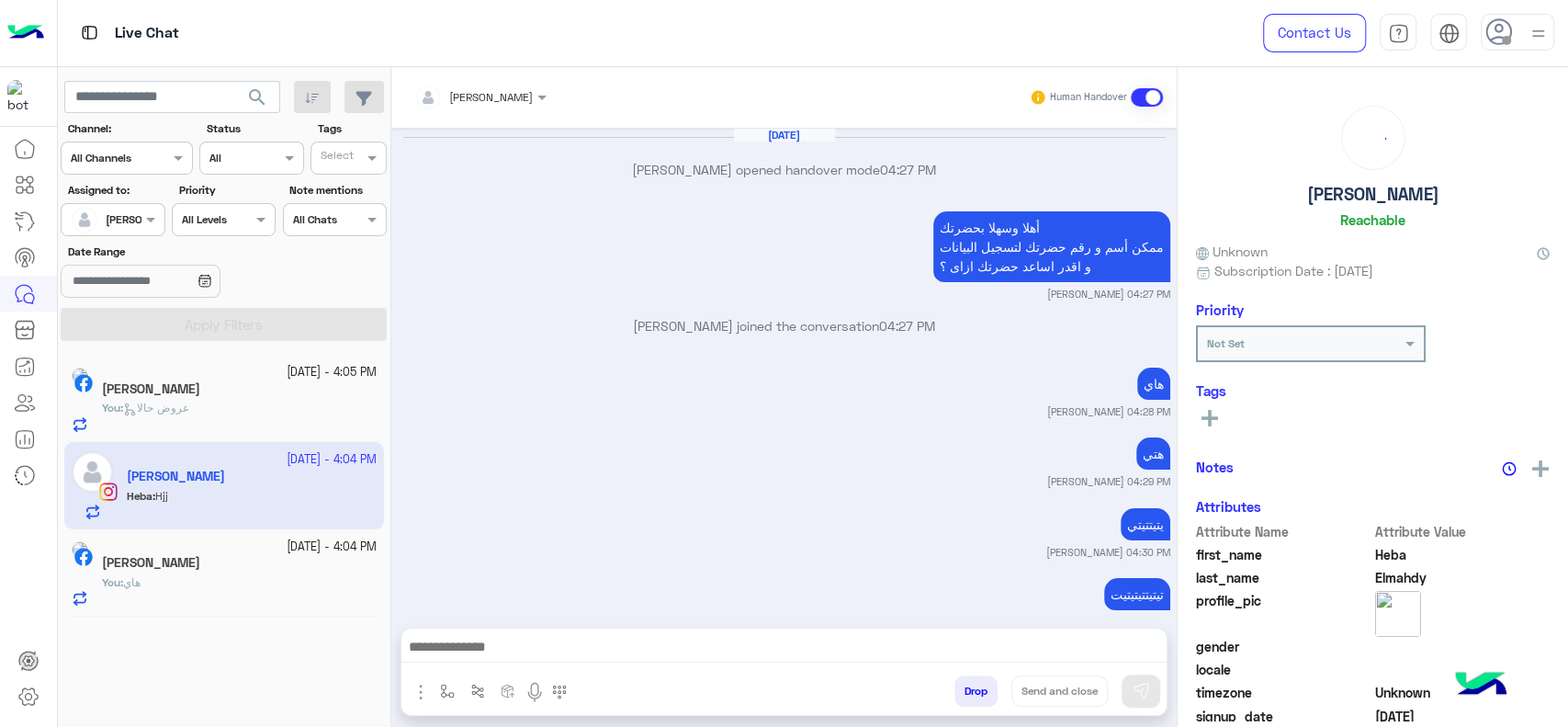
scroll to position [1028, 0]
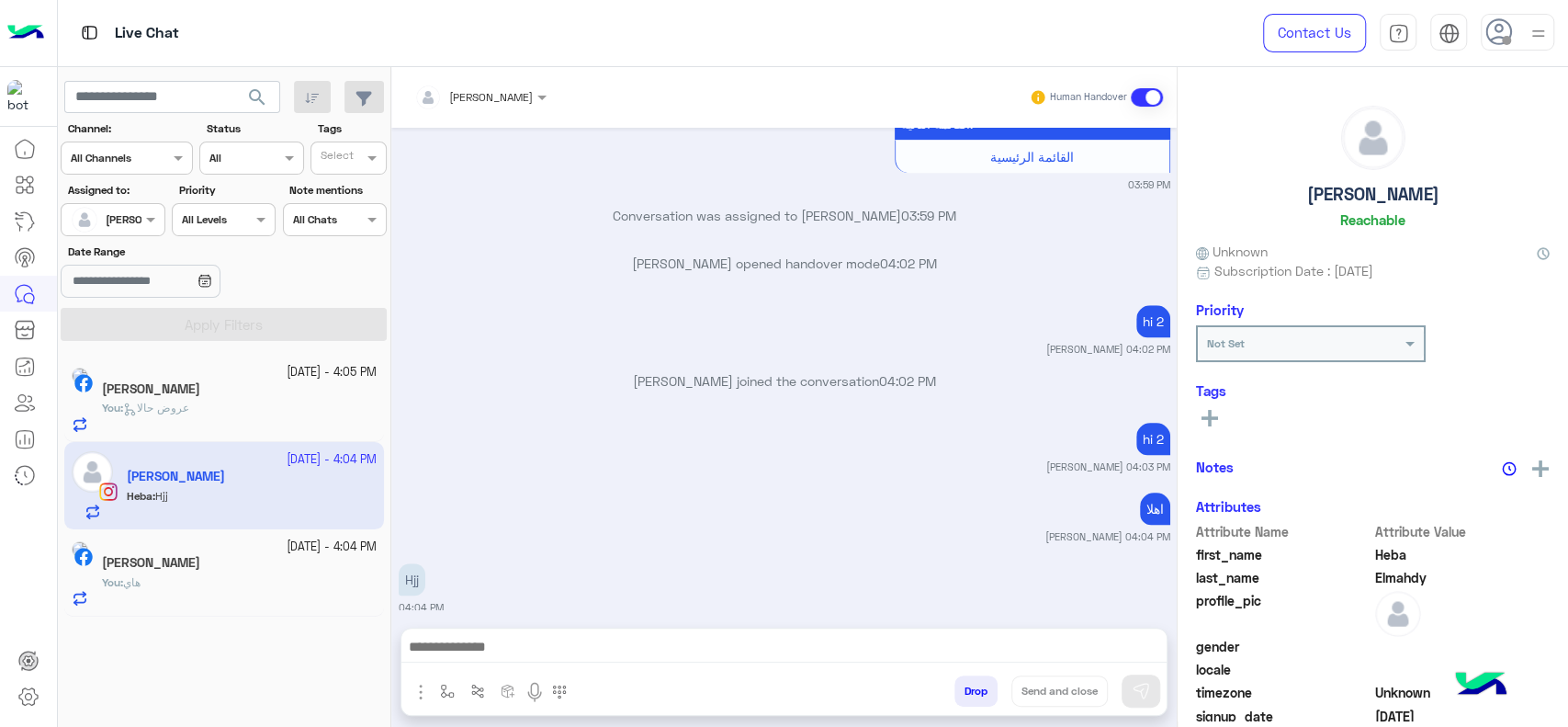
click at [319, 422] on div "You : عروض حالا" at bounding box center [239, 415] width 275 height 32
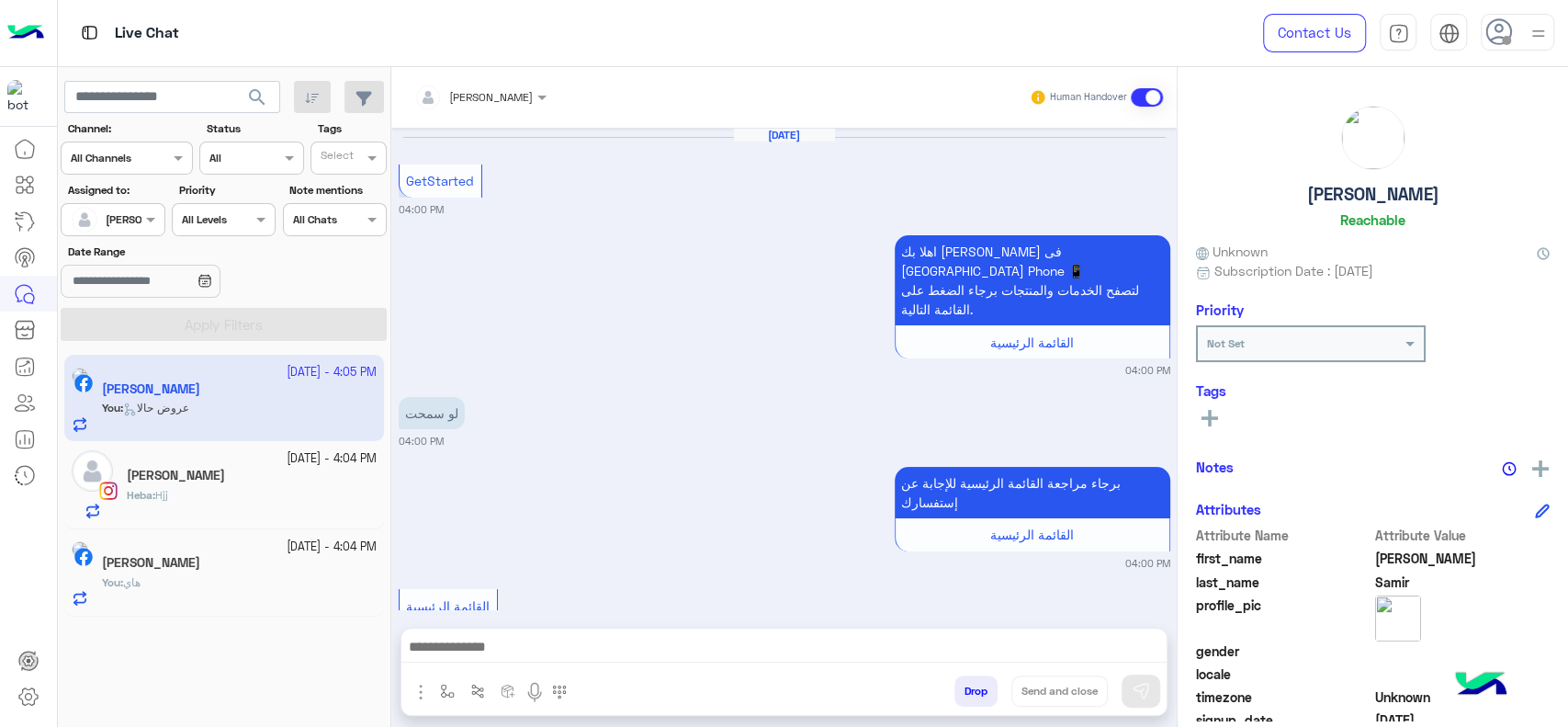
scroll to position [1712, 0]
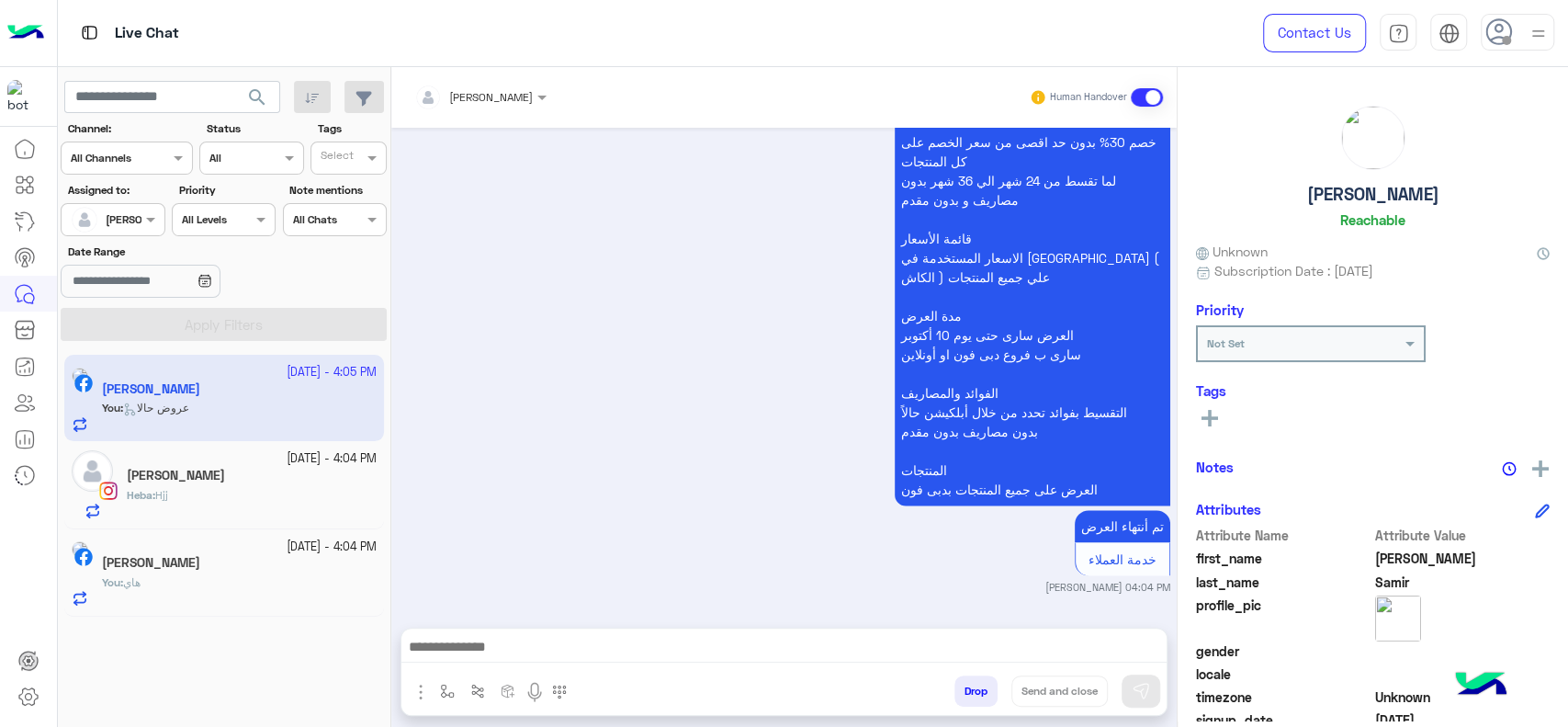
drag, startPoint x: 906, startPoint y: 632, endPoint x: 897, endPoint y: 646, distance: 16.6
click at [897, 646] on div at bounding box center [784, 650] width 765 height 46
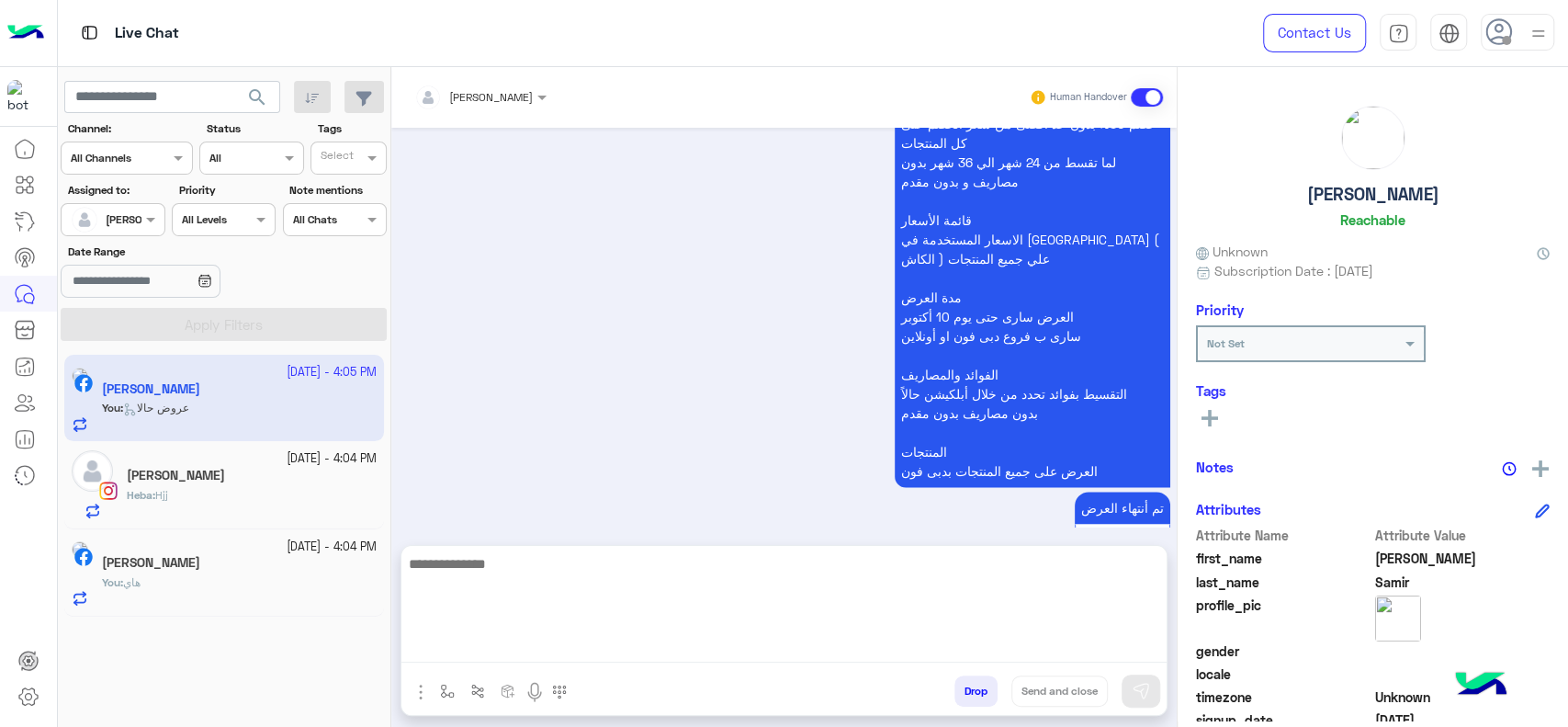
click at [897, 646] on textarea at bounding box center [784, 606] width 765 height 110
type textarea "***"
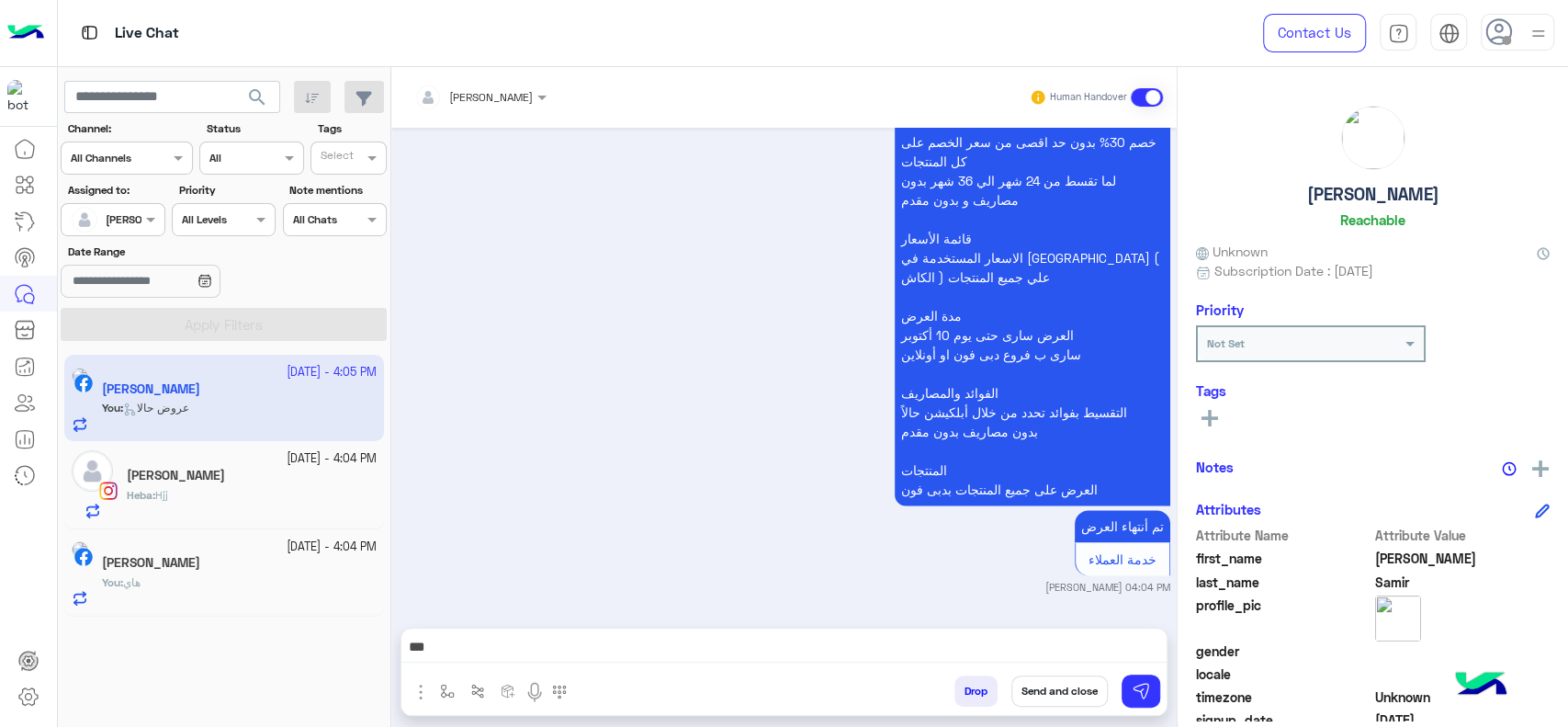
click at [1046, 682] on button "Send and close" at bounding box center [1060, 691] width 96 height 31
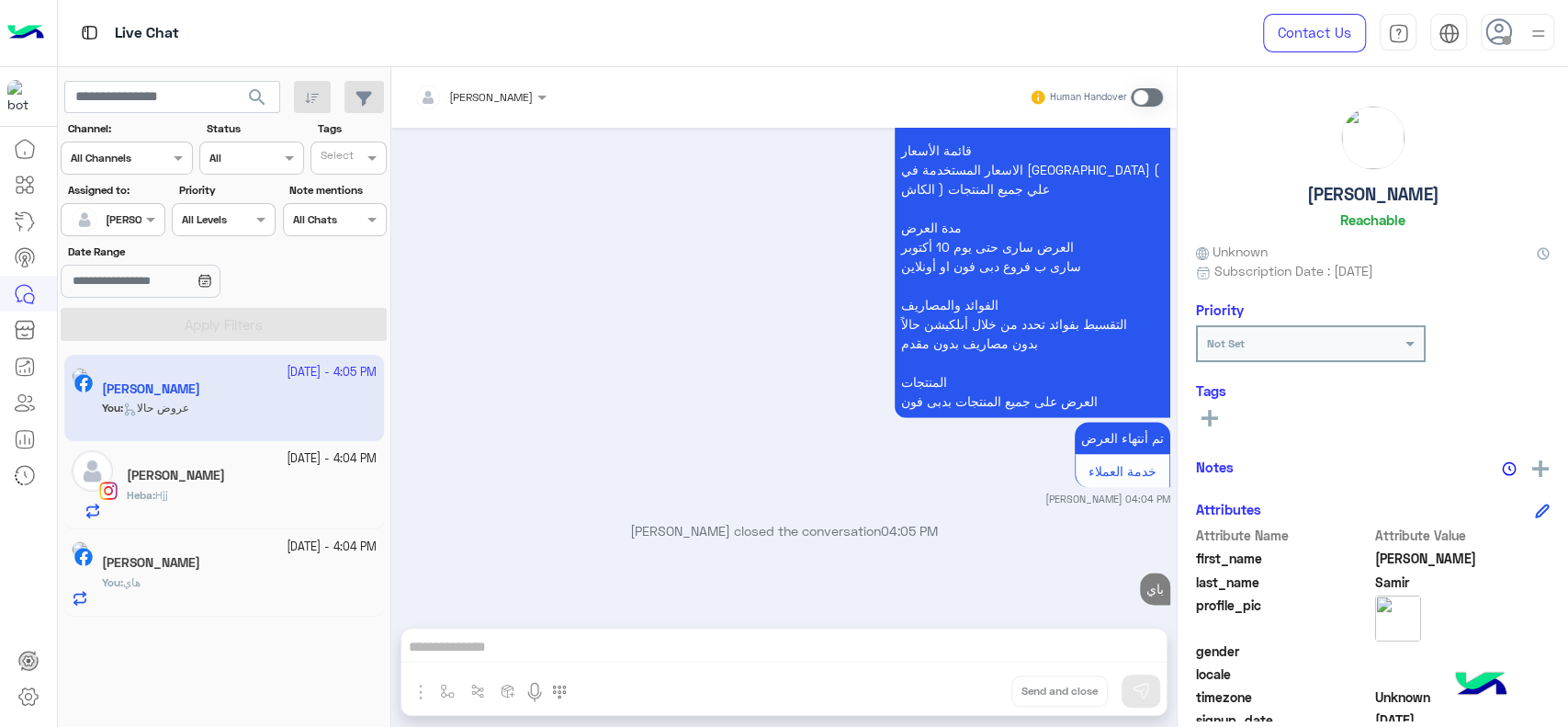
scroll to position [1829, 0]
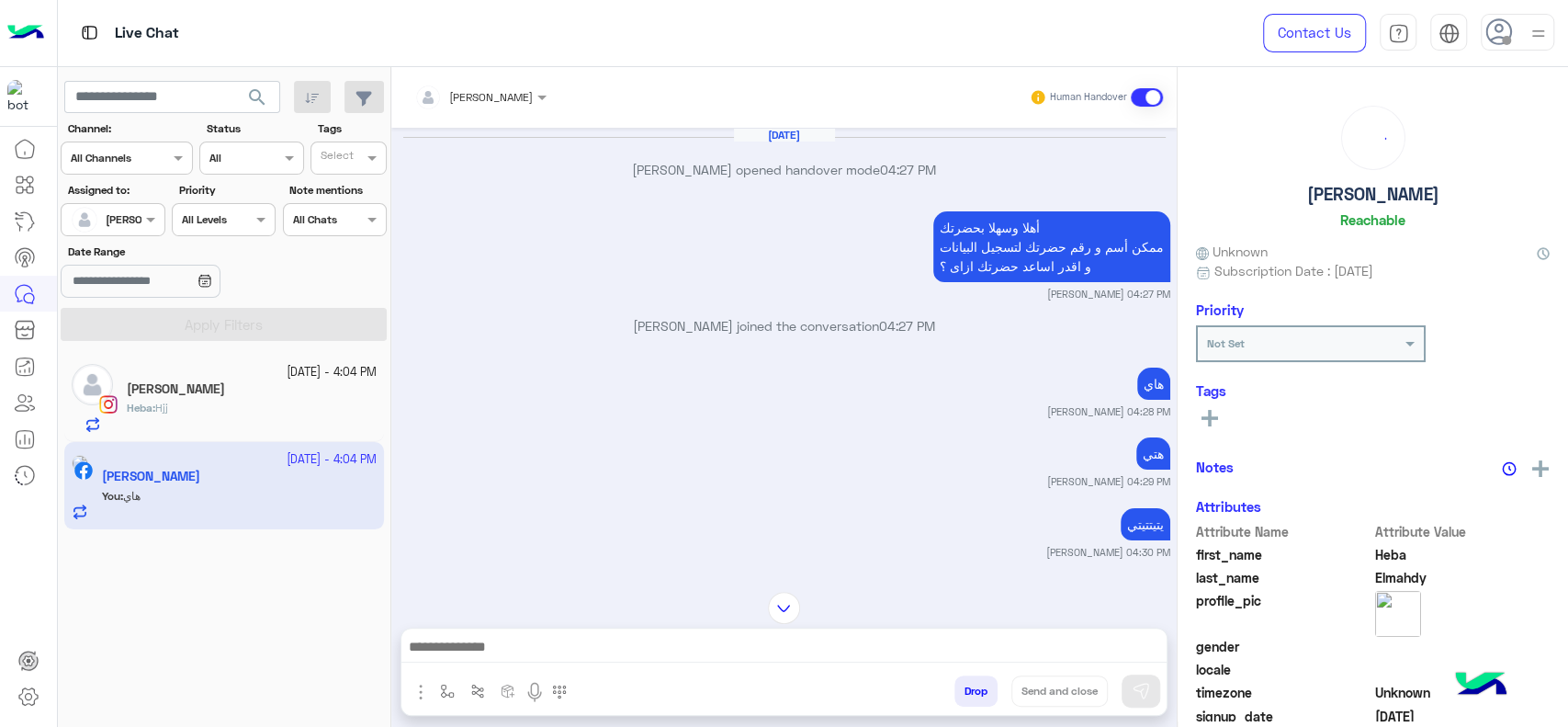
scroll to position [2973, 0]
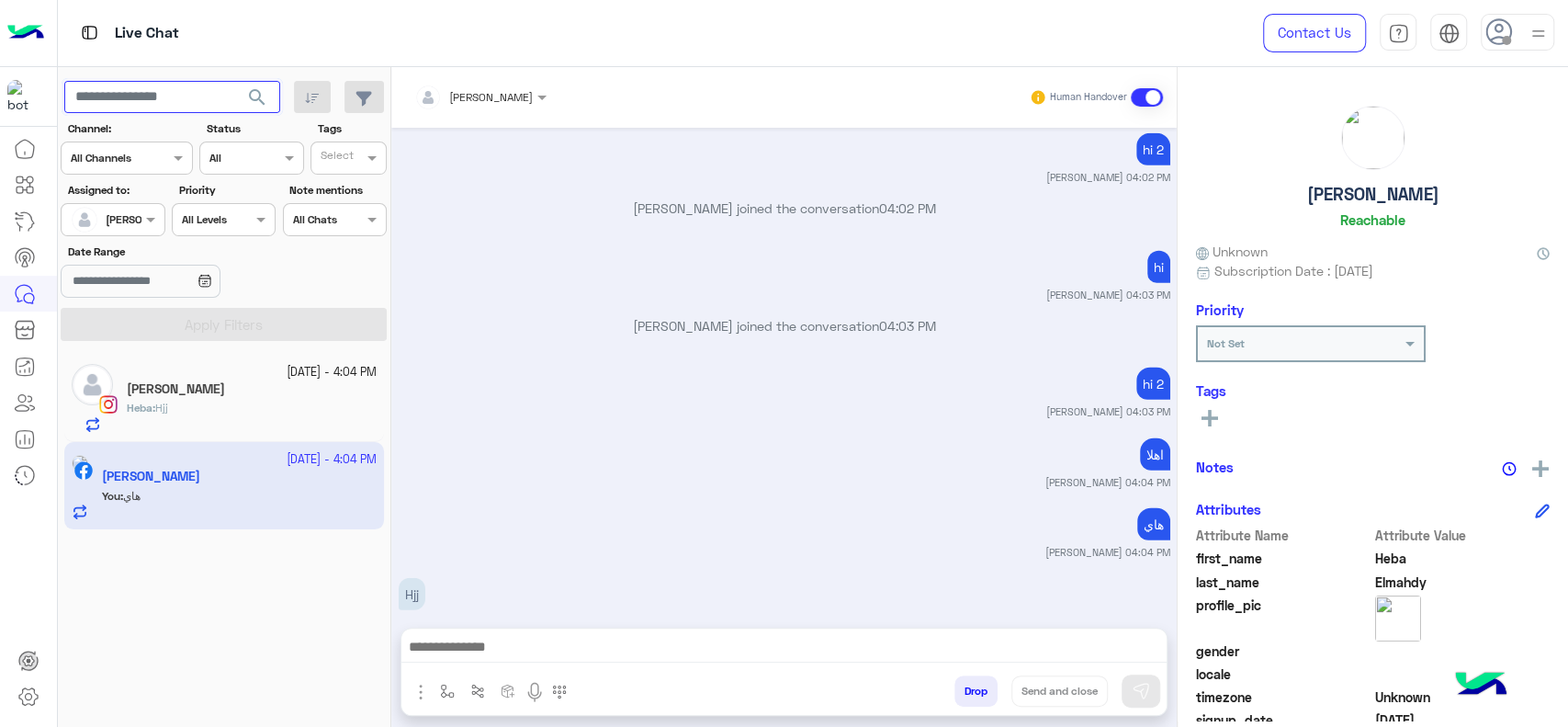
click at [191, 84] on input "text" at bounding box center [172, 97] width 216 height 33
type input "*"
type input "**********"
click at [235, 81] on button "search" at bounding box center [258, 100] width 45 height 40
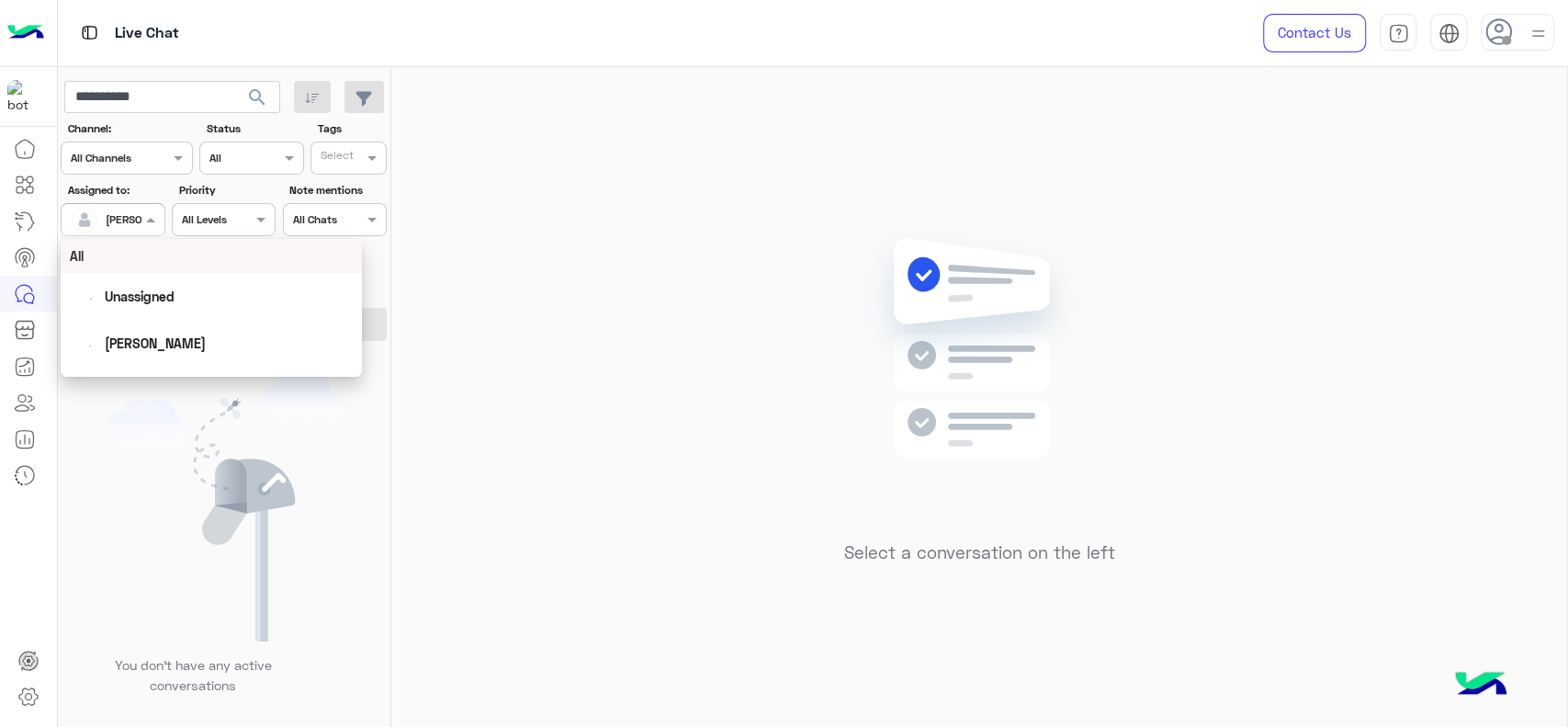
click at [151, 224] on span at bounding box center [154, 219] width 23 height 19
click at [140, 260] on div "All" at bounding box center [211, 256] width 283 height 19
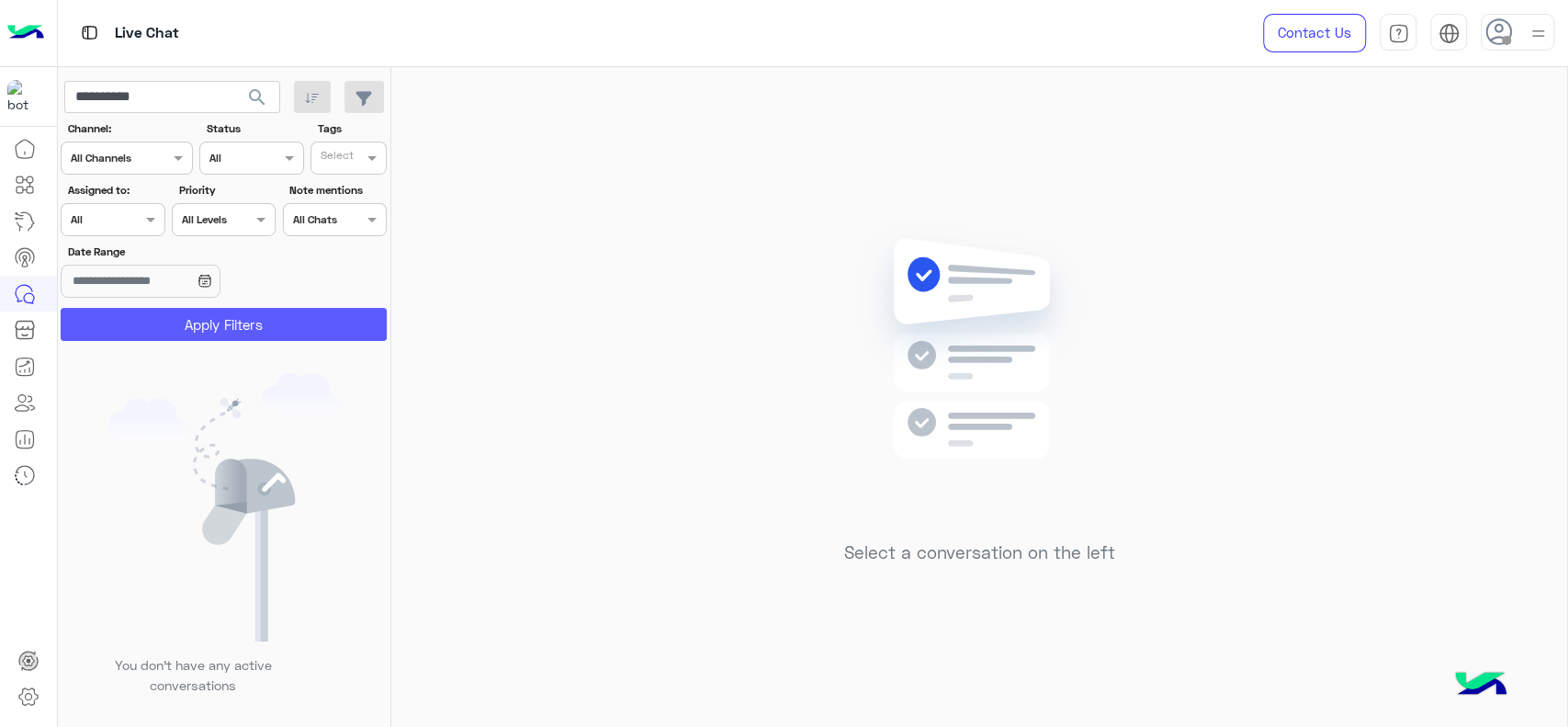
click at [154, 320] on button "Apply Filters" at bounding box center [224, 325] width 327 height 33
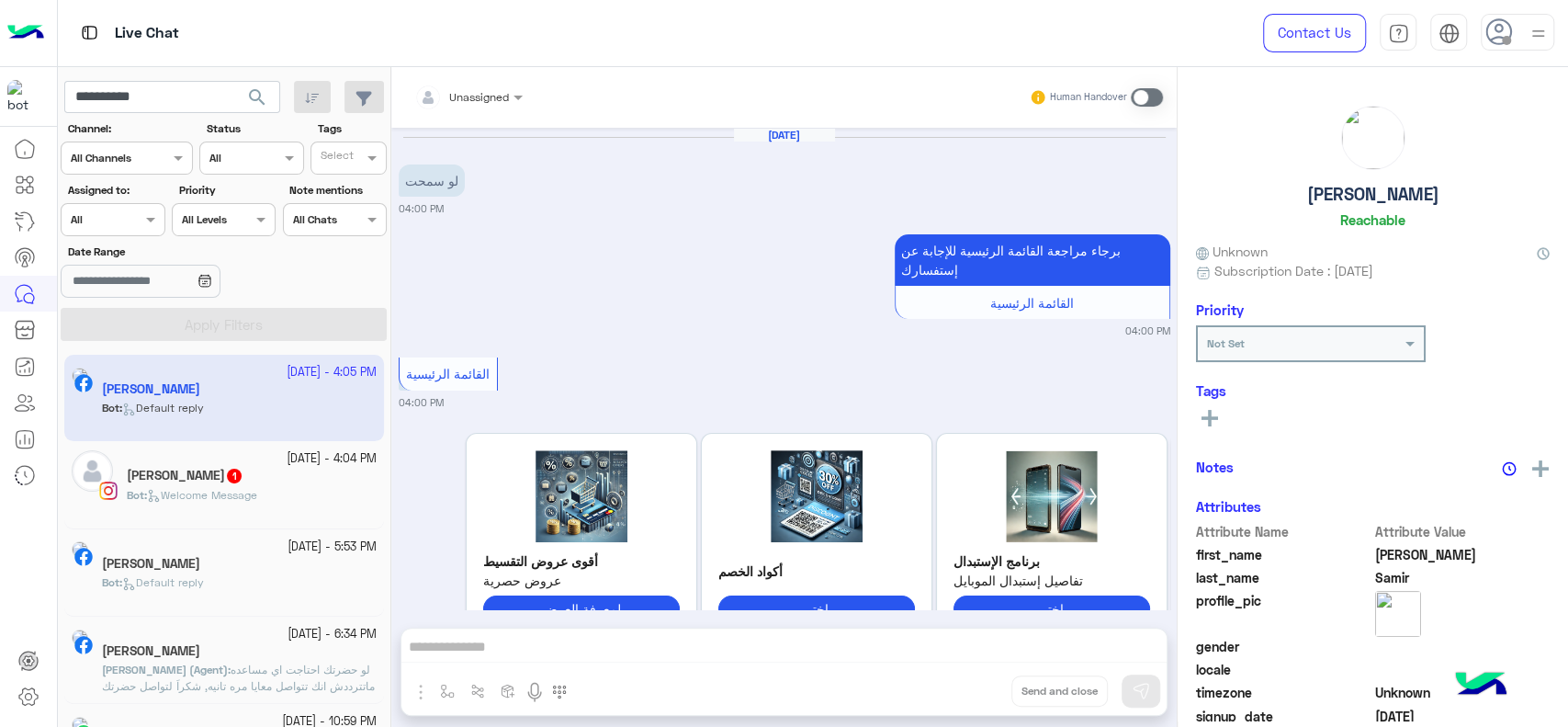
scroll to position [1808, 0]
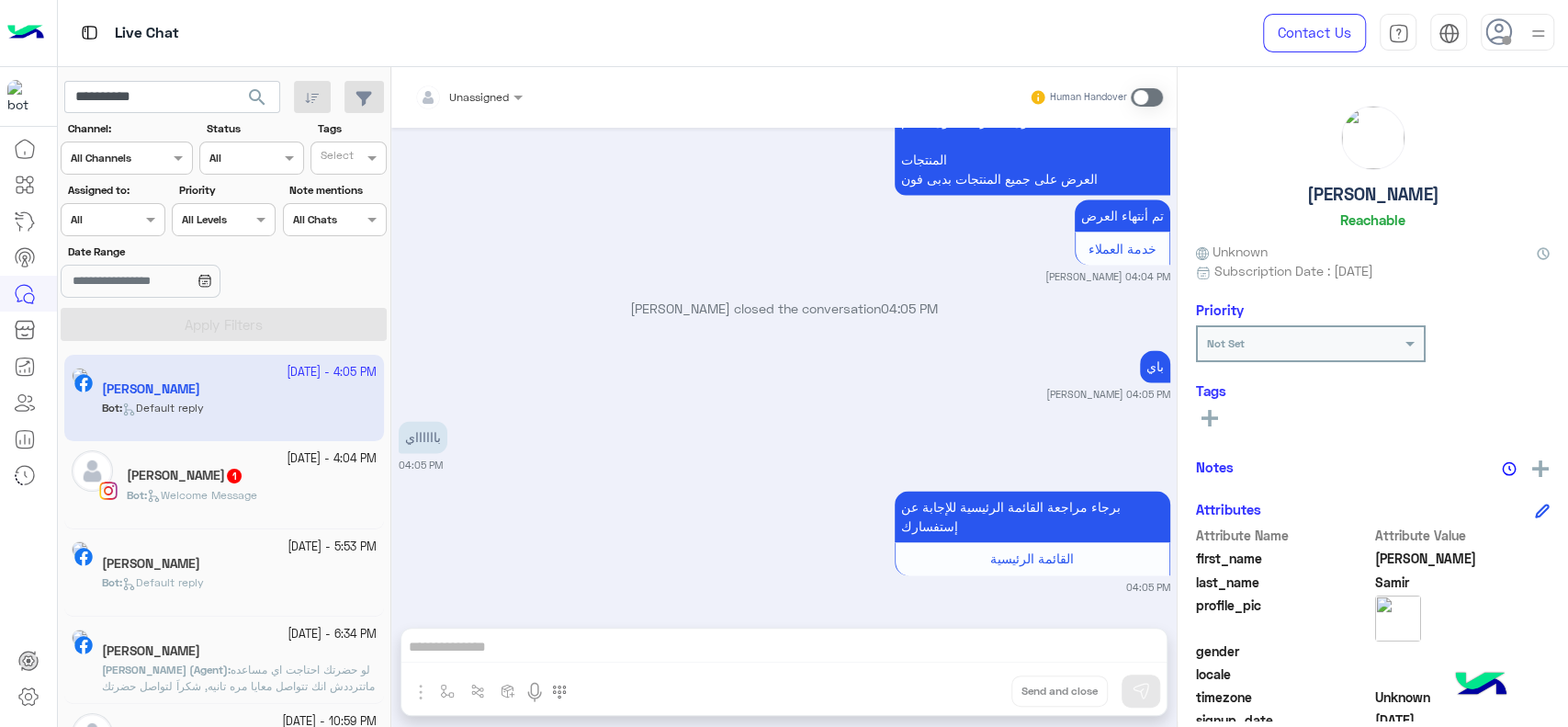
click at [320, 500] on div "Bot : Welcome Message" at bounding box center [251, 502] width 250 height 32
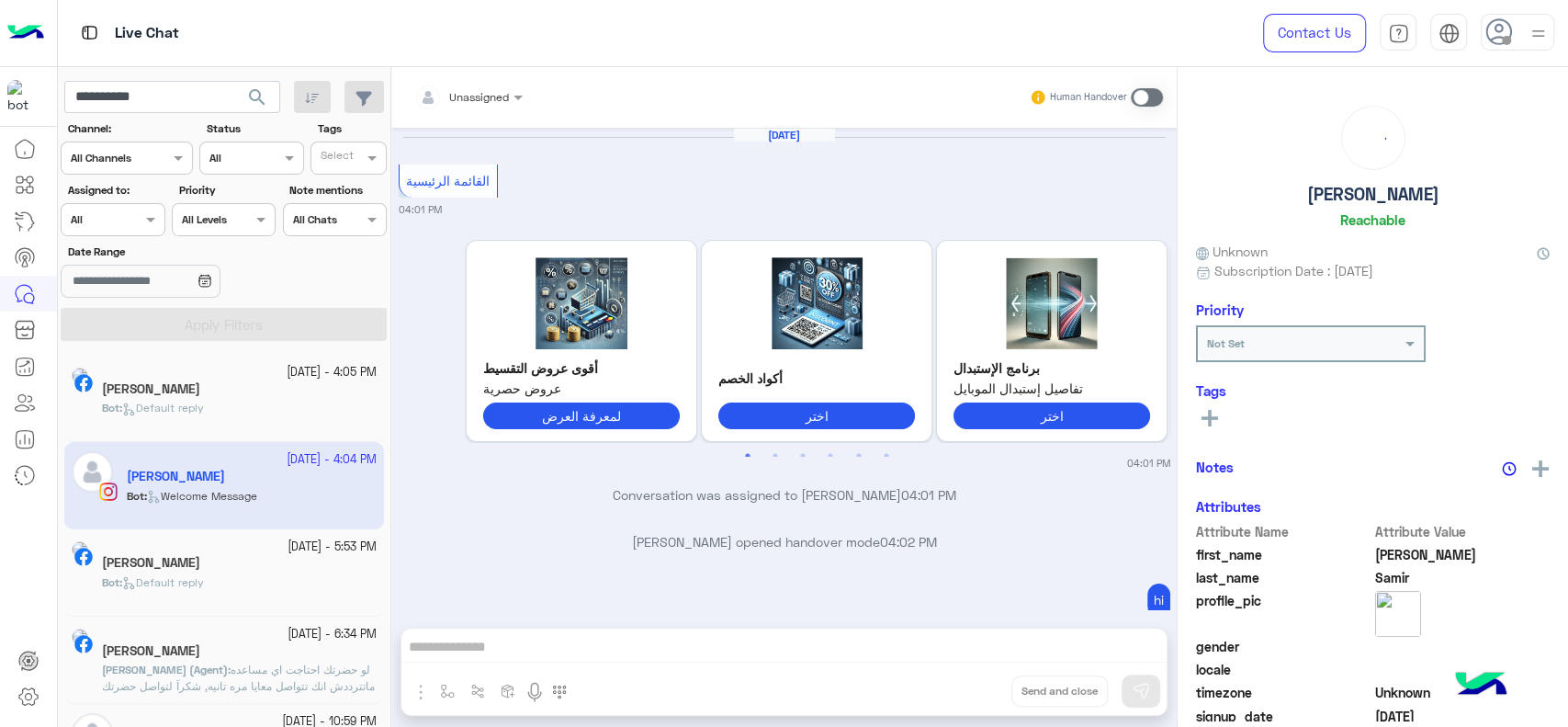
scroll to position [663, 0]
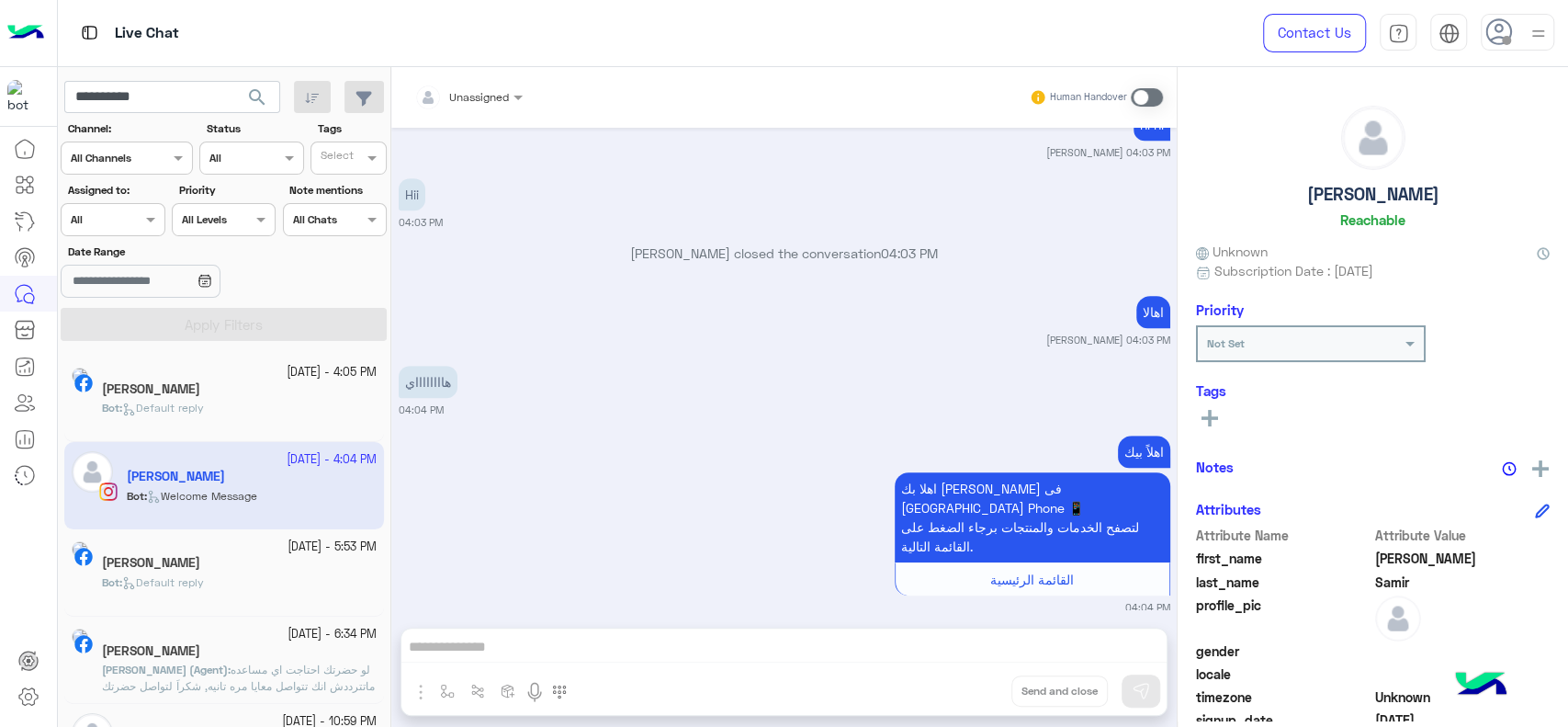
click at [893, 215] on small "04:03 PM" at bounding box center [784, 222] width 772 height 15
click at [176, 97] on input "**********" at bounding box center [172, 97] width 216 height 33
click at [235, 81] on button "search" at bounding box center [258, 100] width 45 height 40
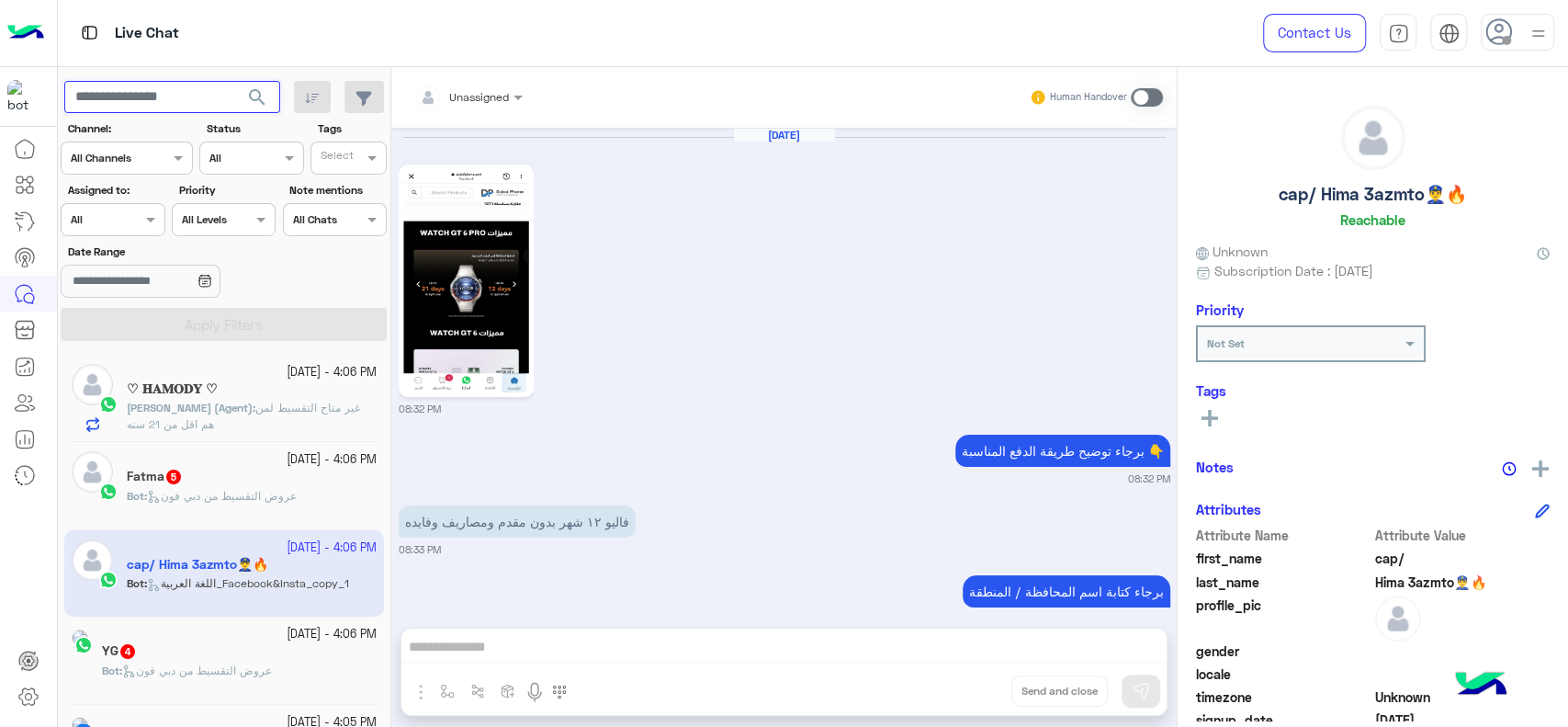
scroll to position [1812, 0]
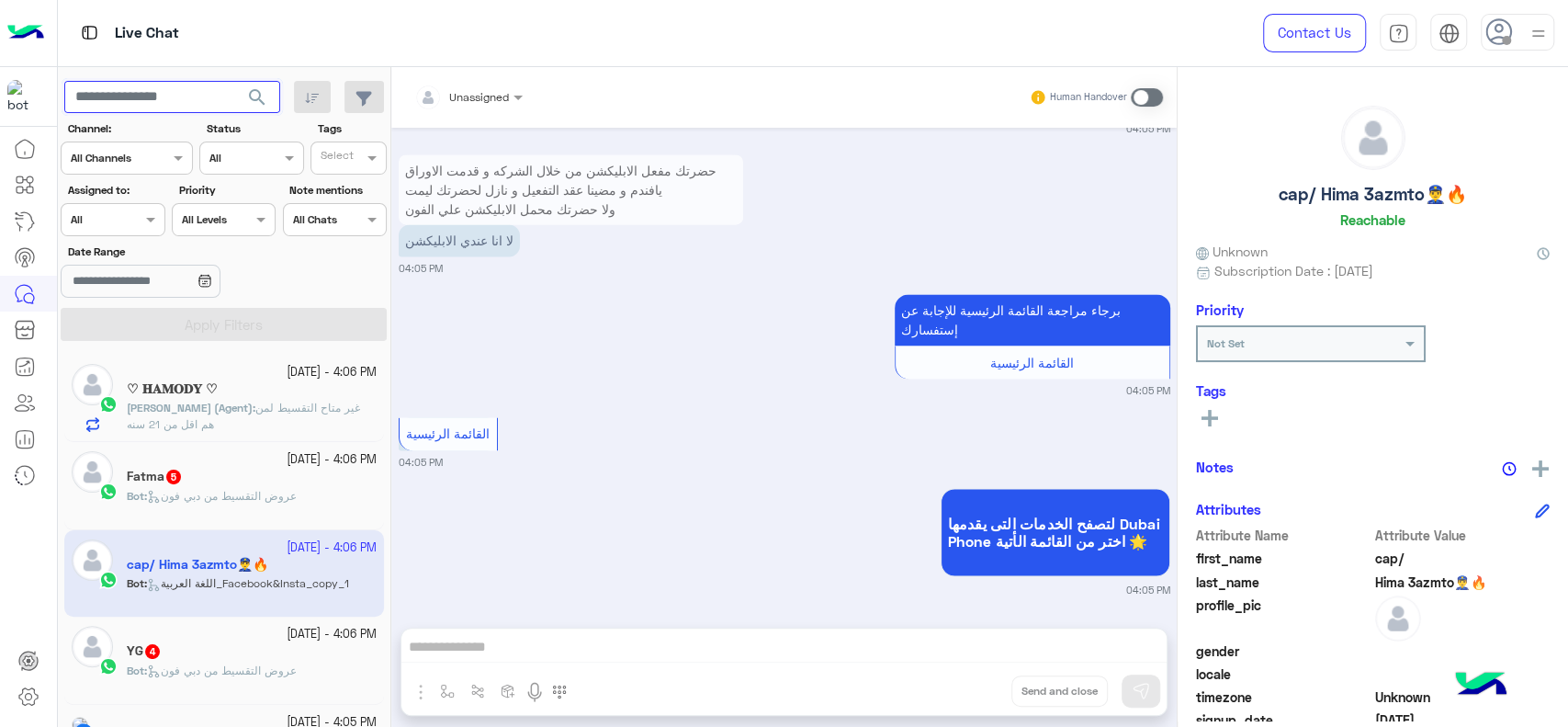
paste input "**********"
click at [235, 81] on button "search" at bounding box center [258, 100] width 45 height 40
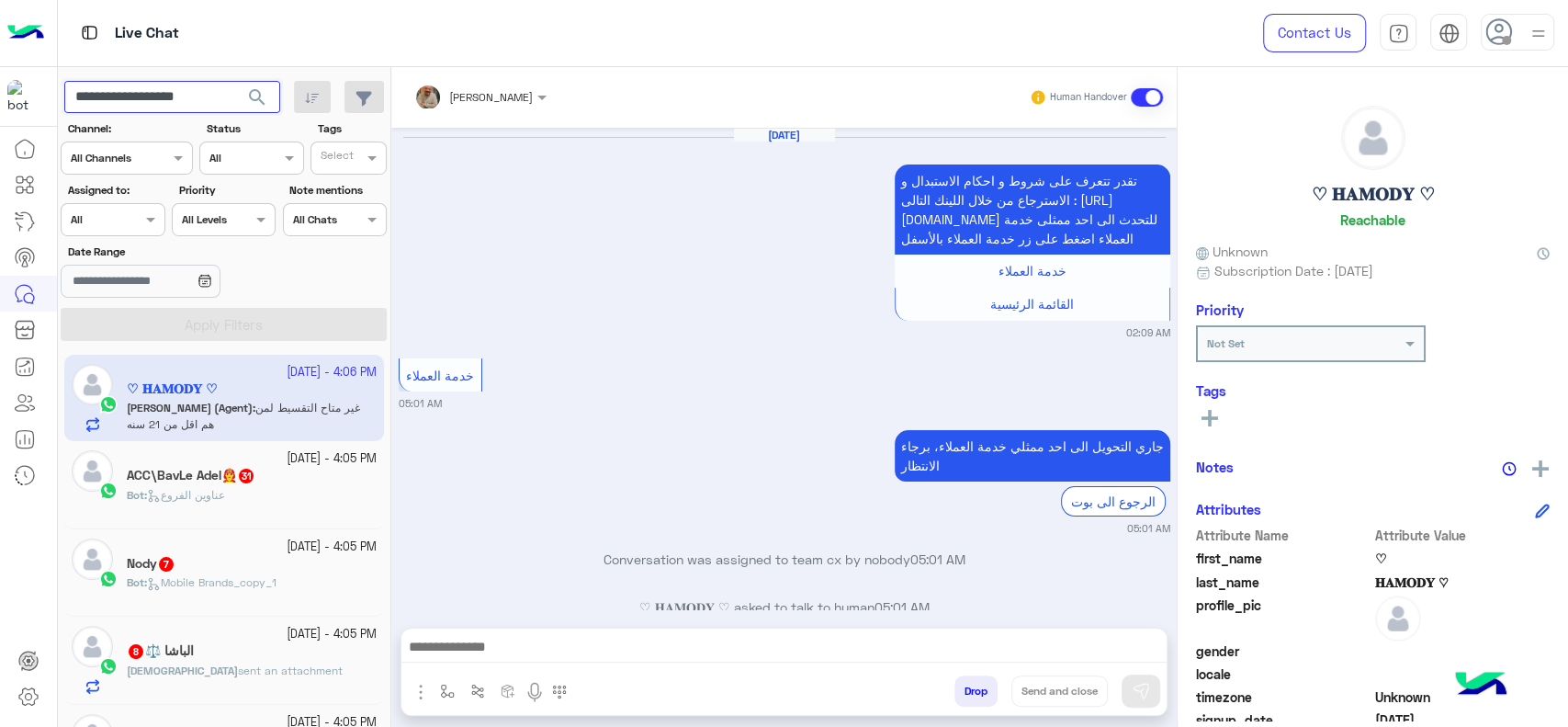
scroll to position [1492, 0]
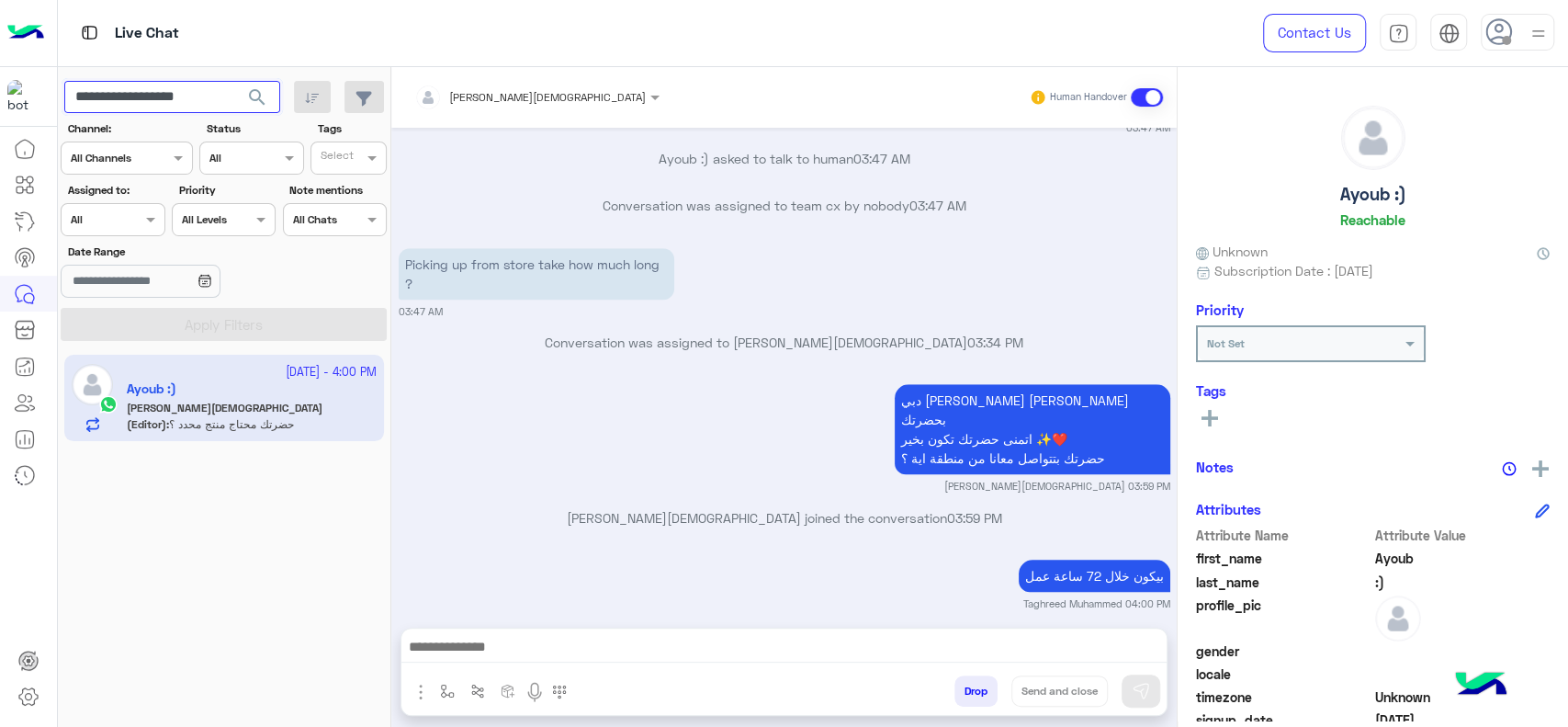
scroll to position [1044, 0]
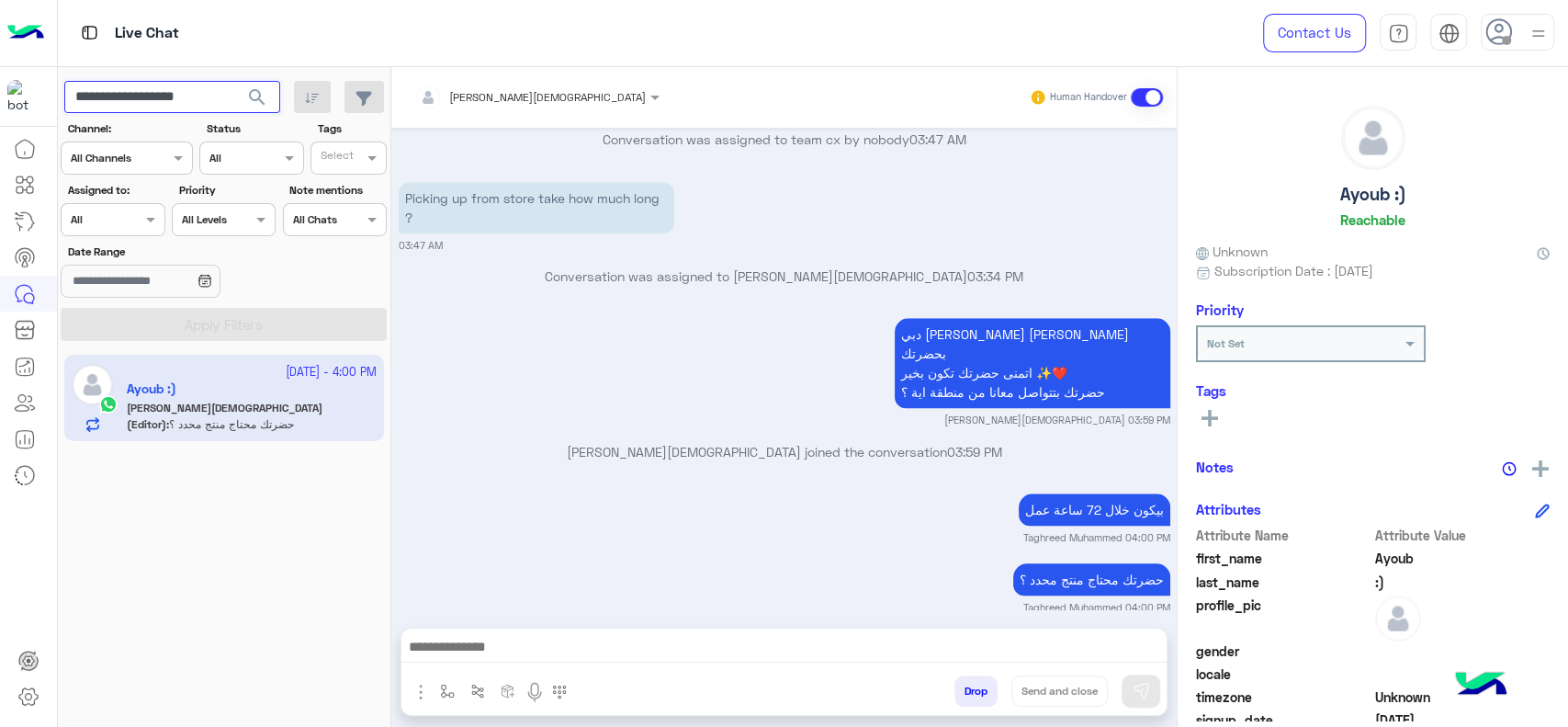
click at [147, 99] on input "**********" at bounding box center [172, 97] width 216 height 33
paste input "text"
click at [235, 81] on button "search" at bounding box center [258, 100] width 45 height 40
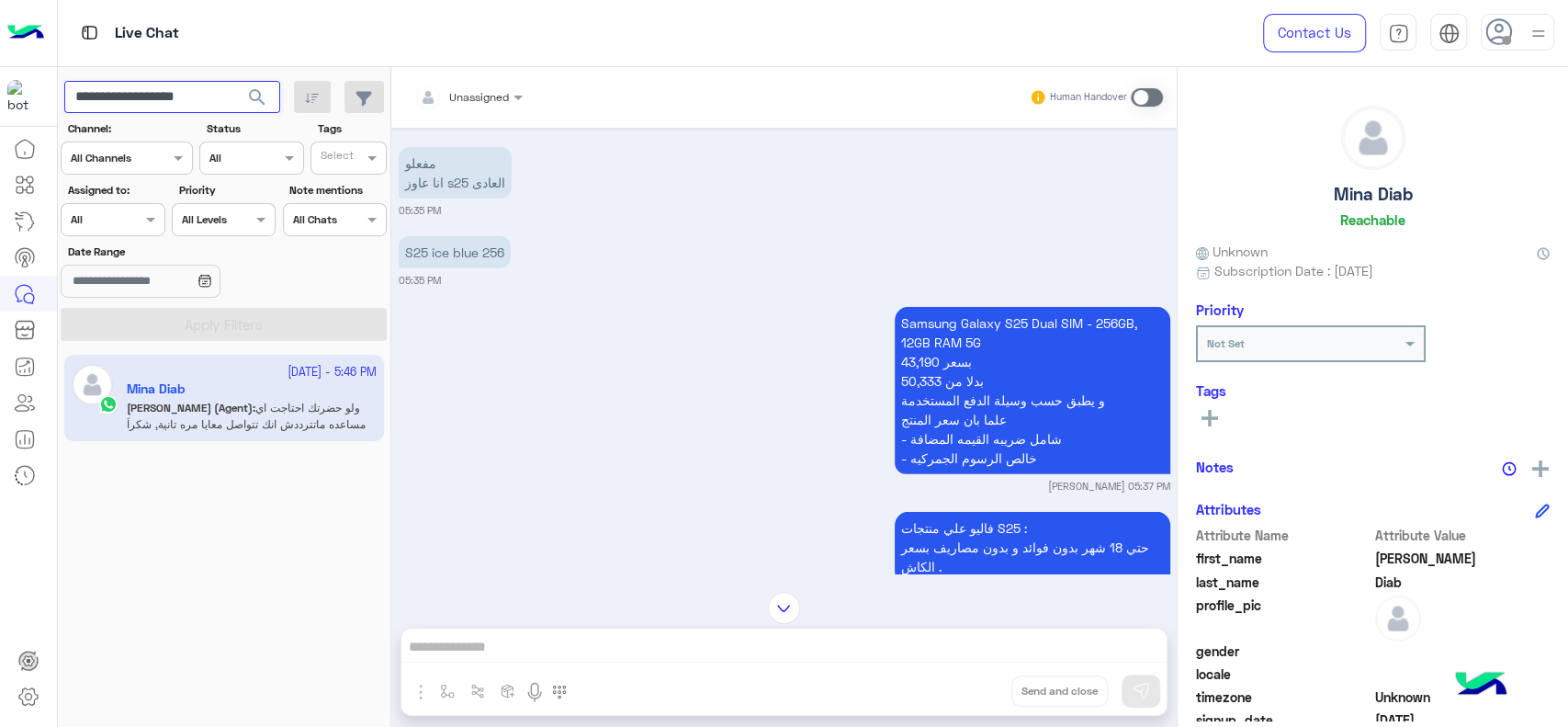
scroll to position [3305, 0]
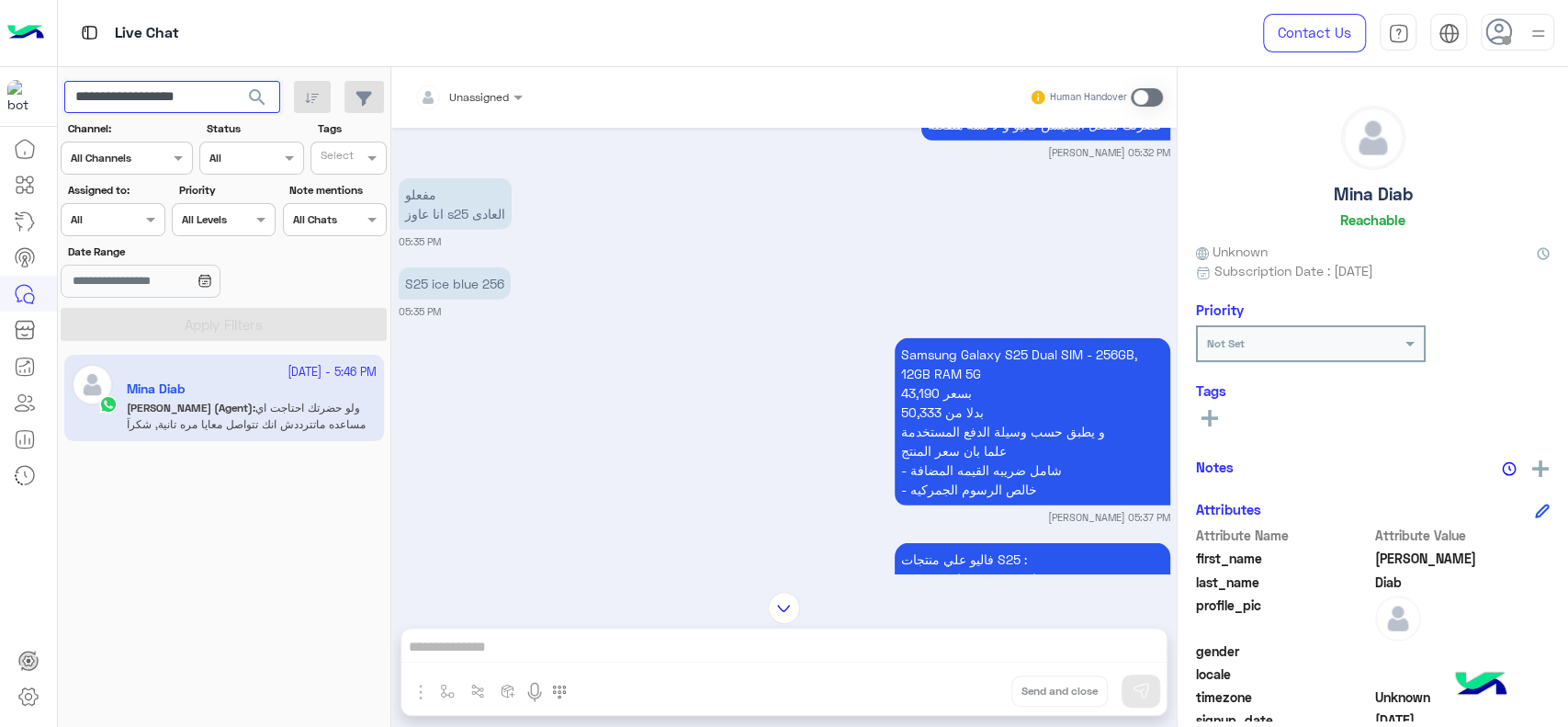
click at [215, 109] on input "**********" at bounding box center [172, 97] width 216 height 33
paste input "text"
type input "**********"
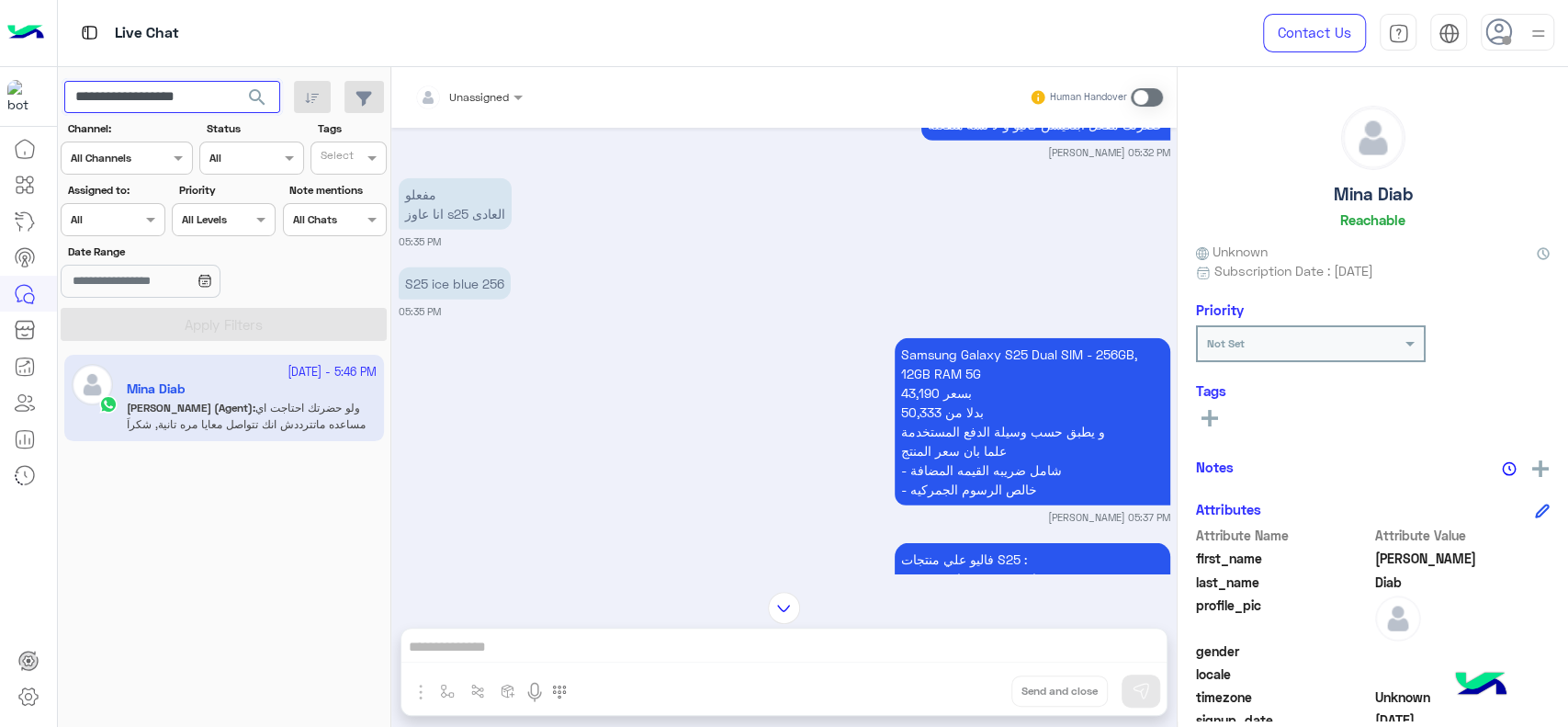
click at [235, 81] on button "search" at bounding box center [258, 100] width 45 height 40
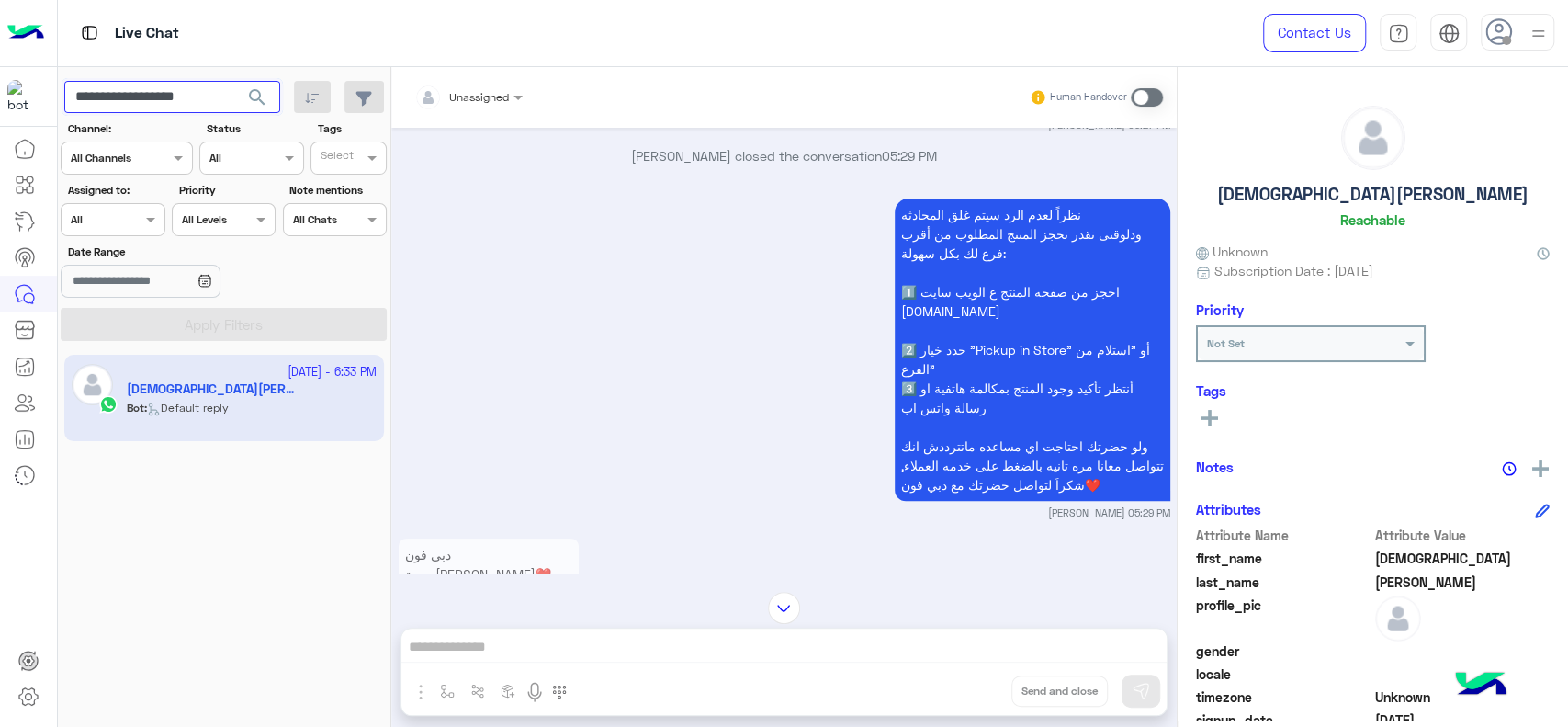
scroll to position [472, 0]
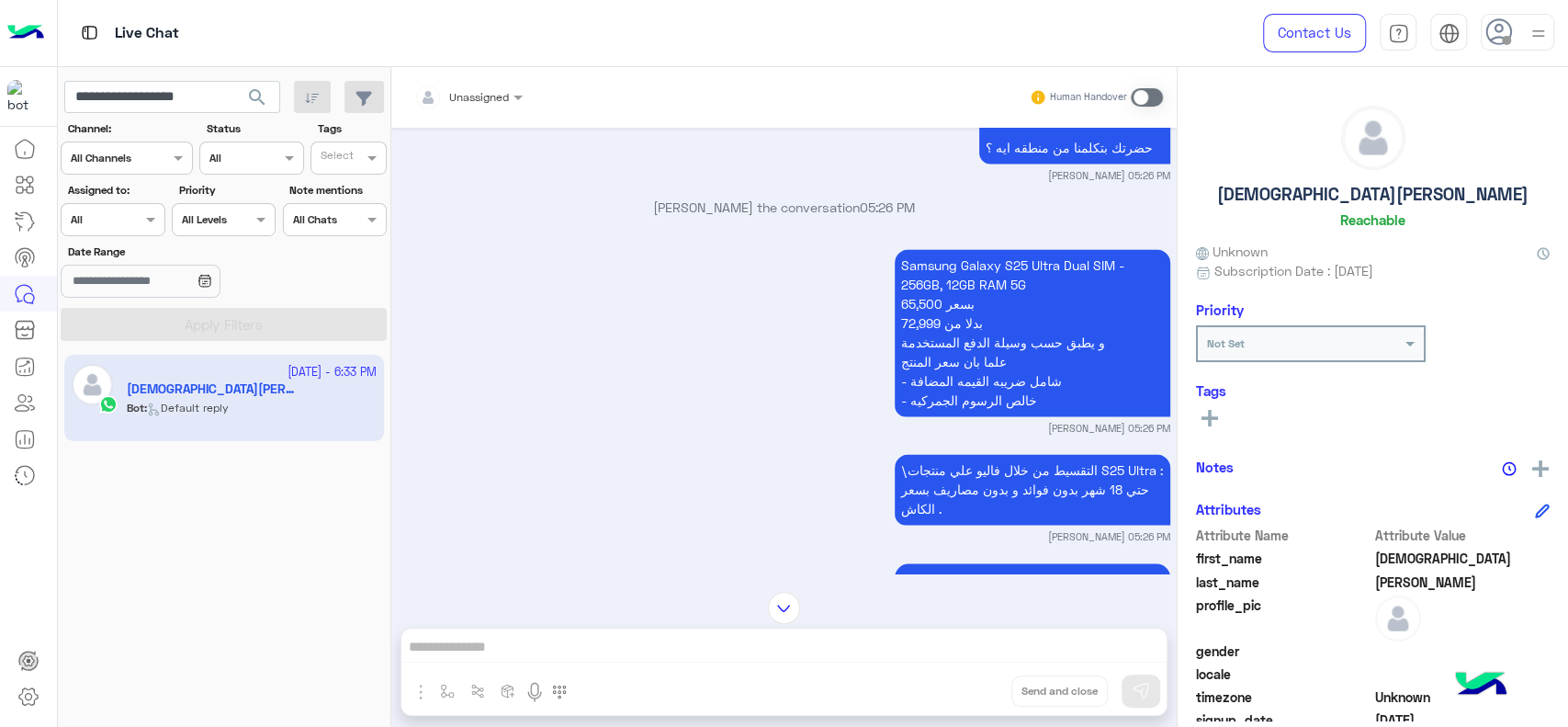
scroll to position [1884, 0]
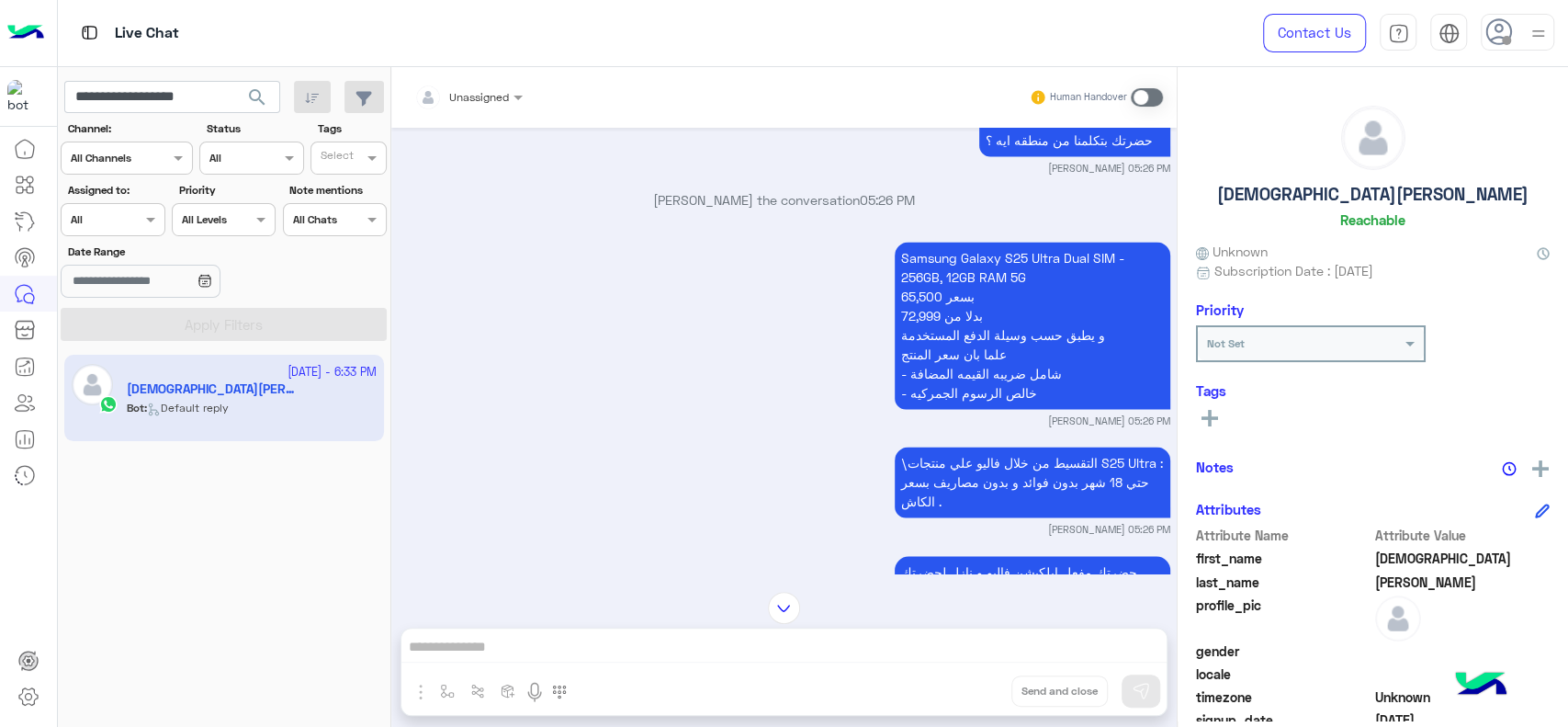
click at [112, 532] on div "25 September - 6:33 PM Ibrahiim Mohamed Bot : Default reply" at bounding box center [225, 540] width 333 height 386
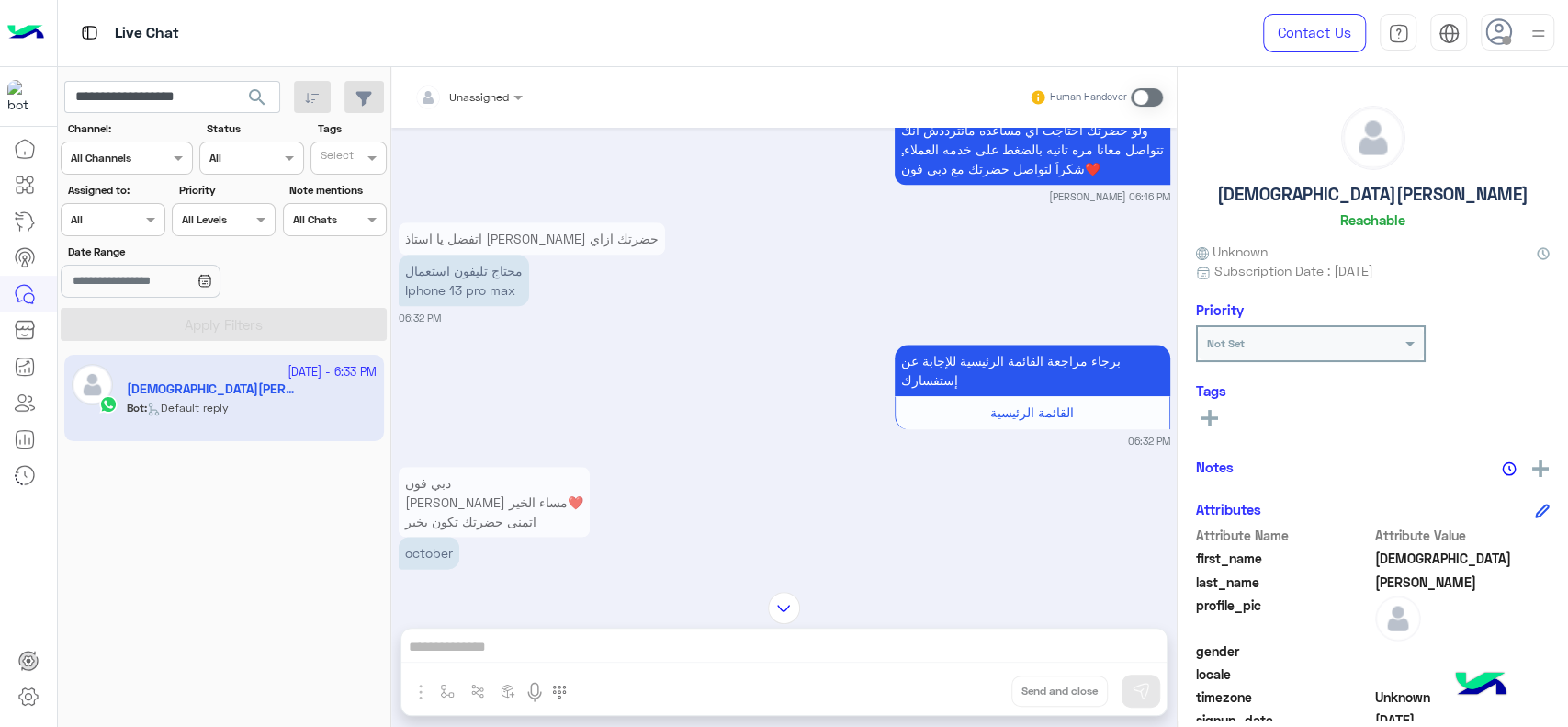
scroll to position [6155, 0]
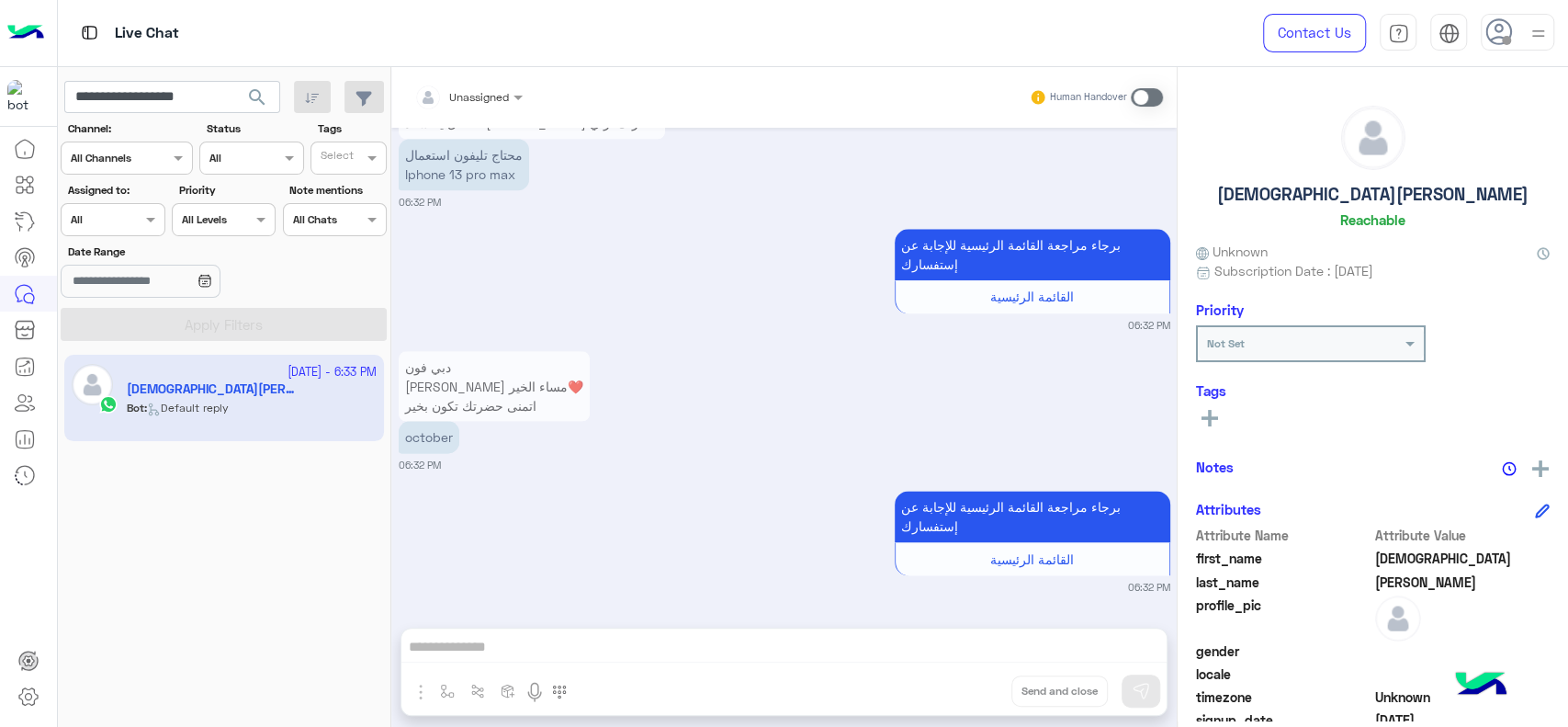
click at [125, 536] on div "25 September - 6:33 PM Ibrahiim Mohamed Bot : Default reply" at bounding box center [225, 540] width 333 height 386
click at [164, 83] on input "**********" at bounding box center [172, 97] width 216 height 33
paste input "text"
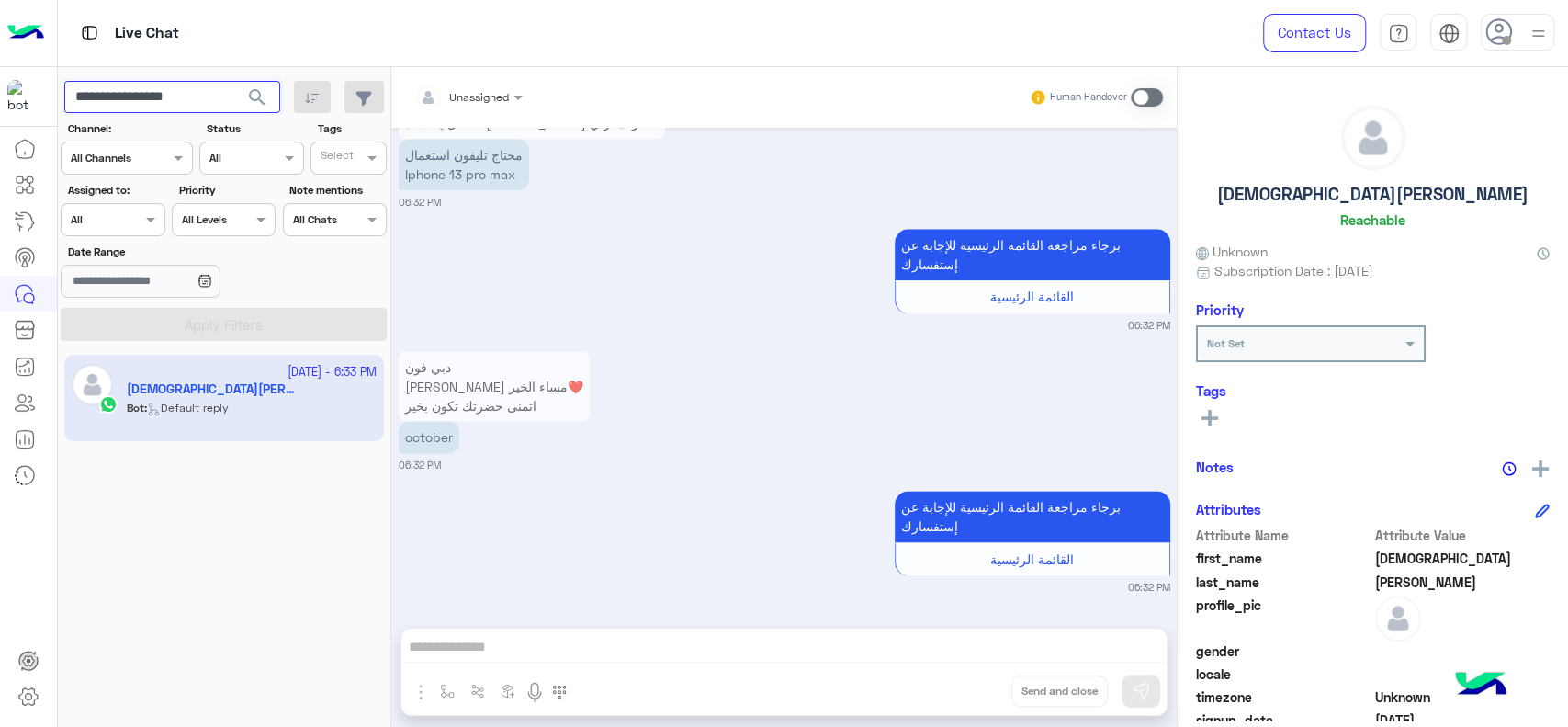
type input "**********"
click at [235, 81] on button "search" at bounding box center [258, 100] width 45 height 40
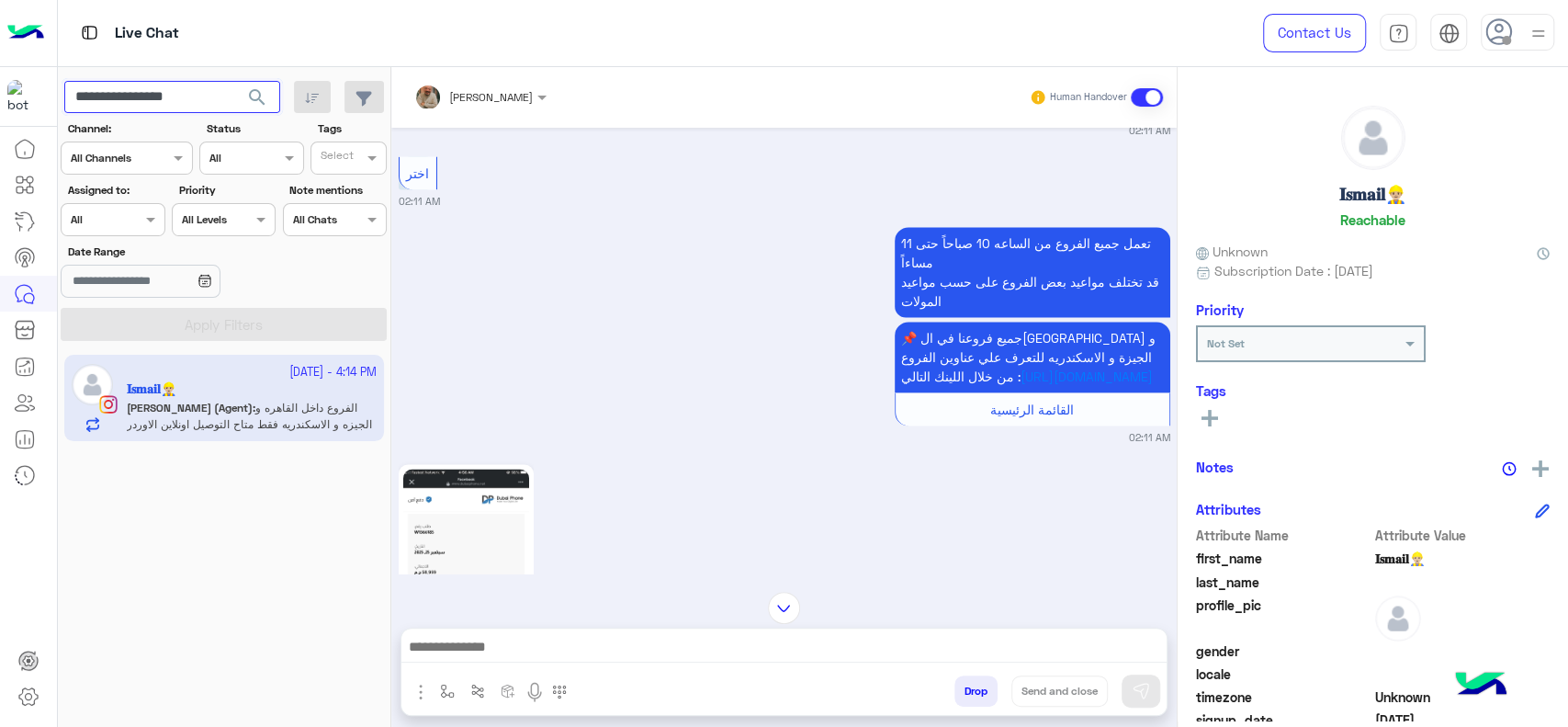
scroll to position [2146, 0]
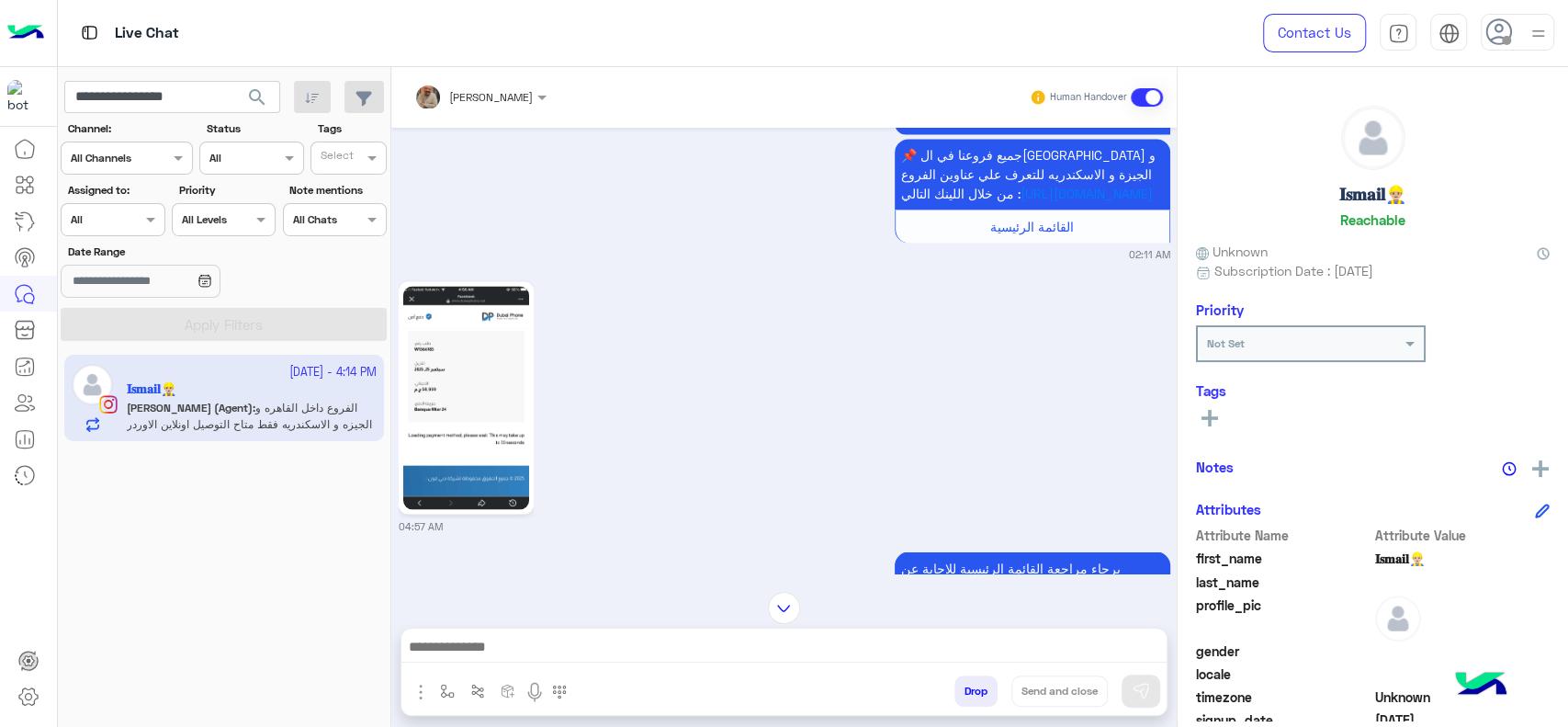
click at [476, 433] on img at bounding box center [466, 398] width 125 height 224
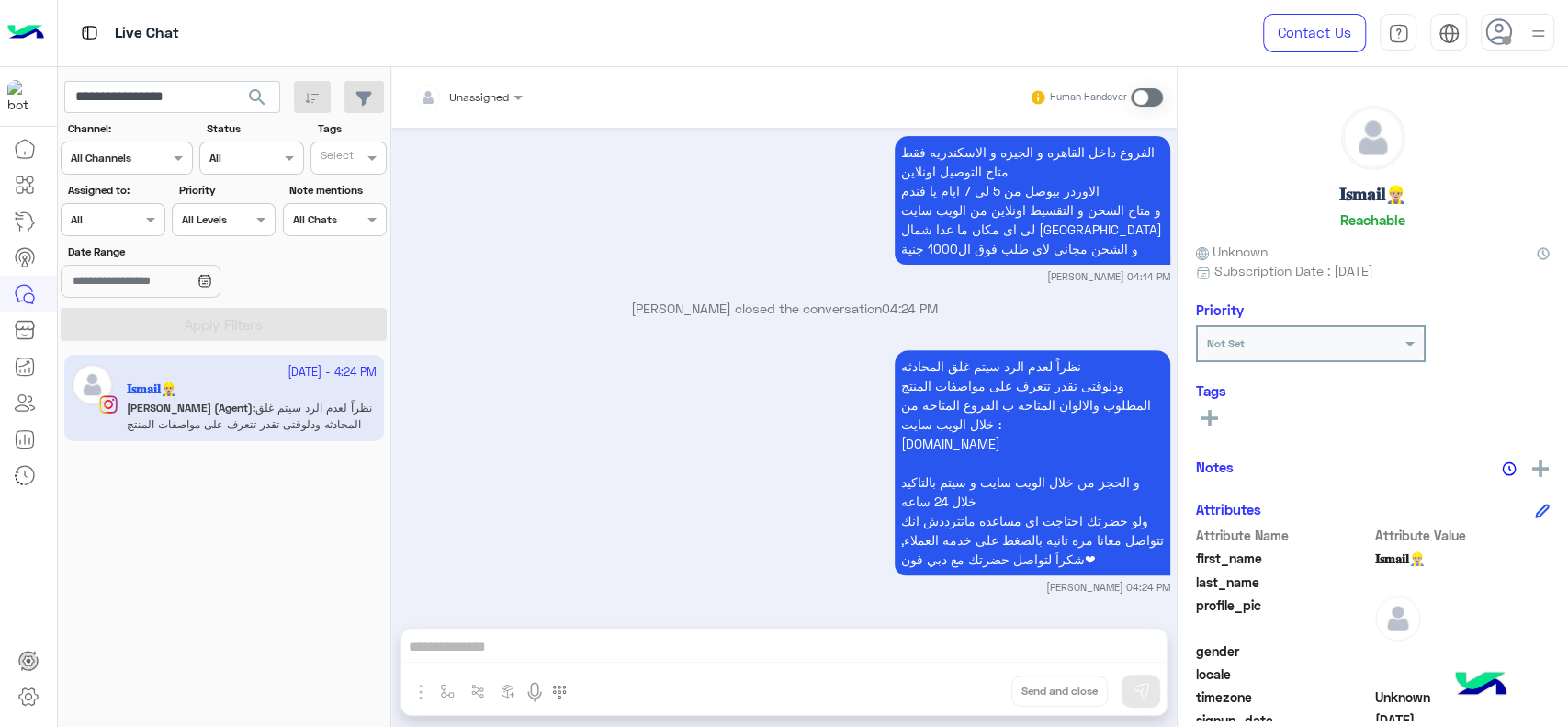
scroll to position [5164, 0]
click at [129, 598] on div "26 September - 4:24 PM 𝐈𝐬𝐦𝐚𝐢𝐥👷🏼‍♂️ Omar (Agent) : نظراً لعدم الرد سيتم غلق المح…" at bounding box center [225, 540] width 333 height 386
click at [154, 526] on div "26 September - 4:24 PM 𝐈𝐬𝐦𝐚𝐢𝐥👷🏼‍♂️ Omar (Agent) : نظراً لعدم الرد سيتم غلق المح…" at bounding box center [225, 540] width 333 height 386
click at [154, 605] on div "26 September - 4:24 PM 𝐈𝐬𝐦𝐚𝐢𝐥👷🏼‍♂️ Omar (Agent) : نظراً لعدم الرد سيتم غلق المح…" at bounding box center [225, 540] width 333 height 386
click at [174, 95] on input "**********" at bounding box center [172, 97] width 216 height 33
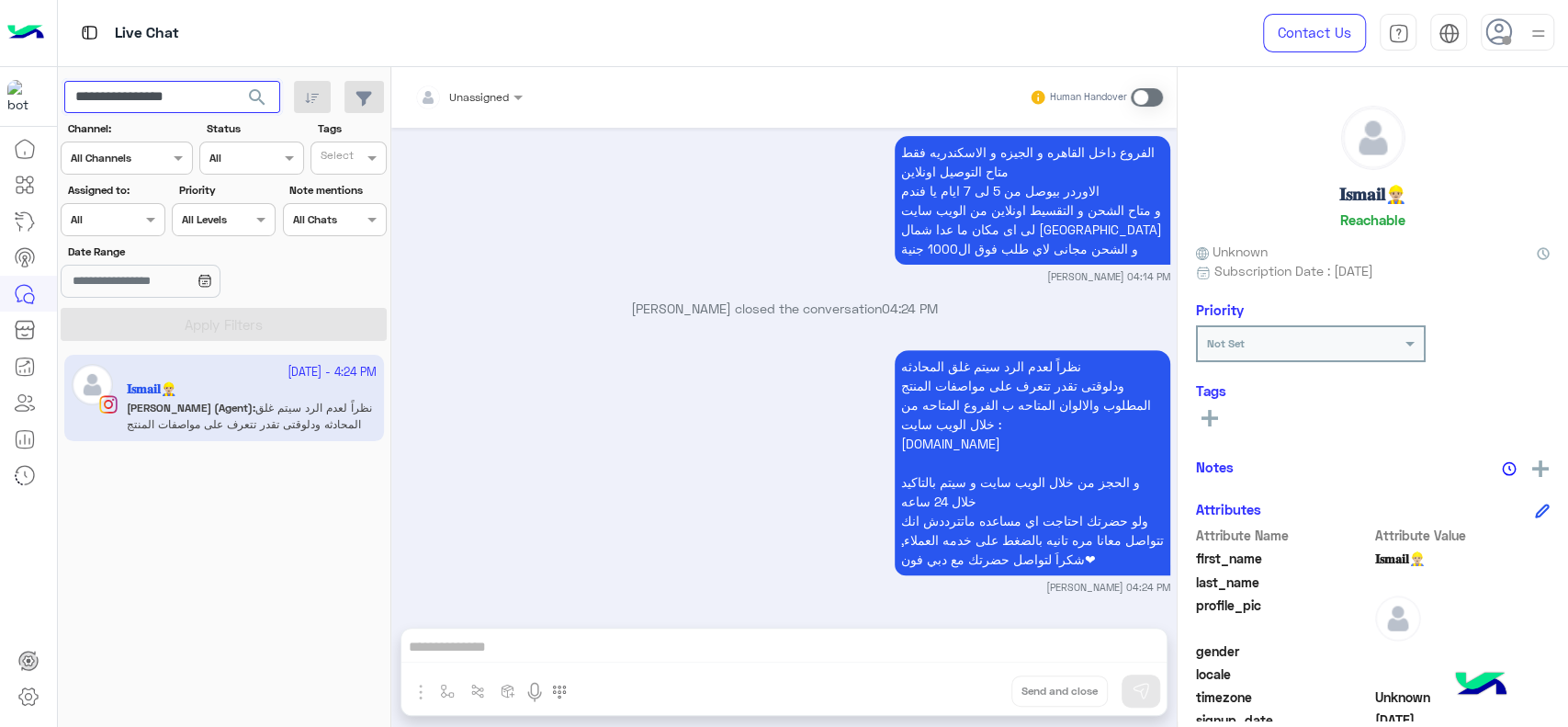
click at [174, 95] on input "**********" at bounding box center [172, 97] width 216 height 33
click at [235, 81] on button "search" at bounding box center [258, 100] width 45 height 40
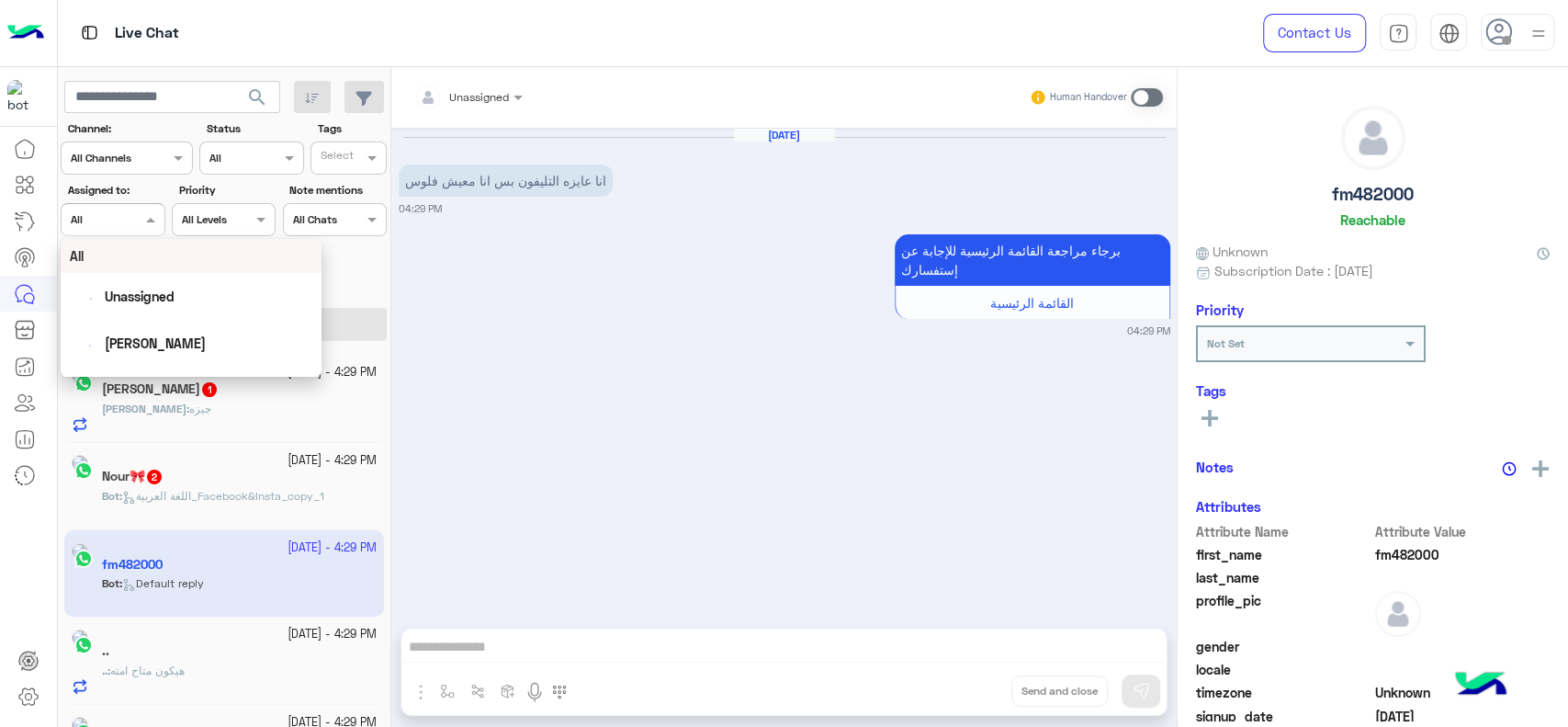
click at [132, 223] on div at bounding box center [112, 218] width 102 height 17
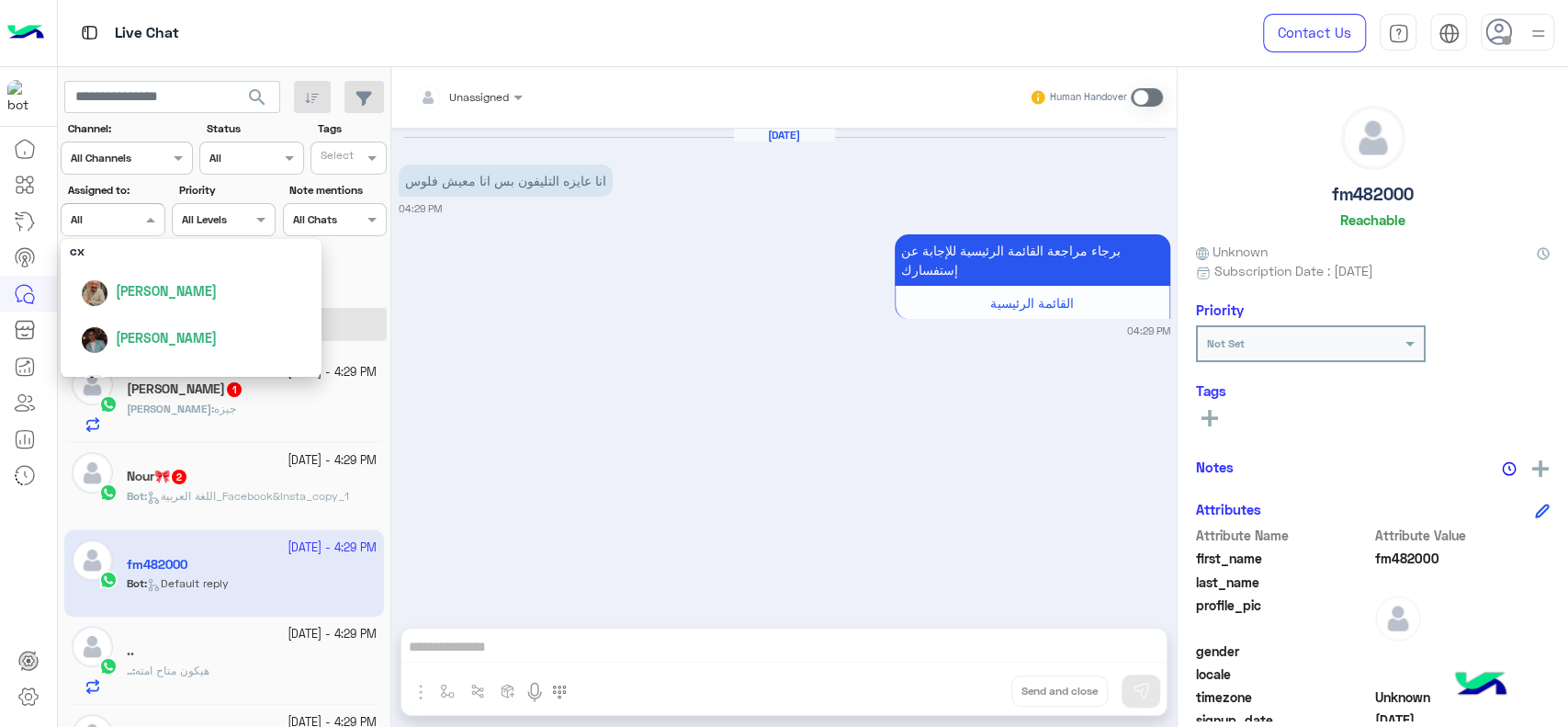
scroll to position [181, 0]
click at [140, 293] on span "[PERSON_NAME]" at bounding box center [166, 290] width 101 height 16
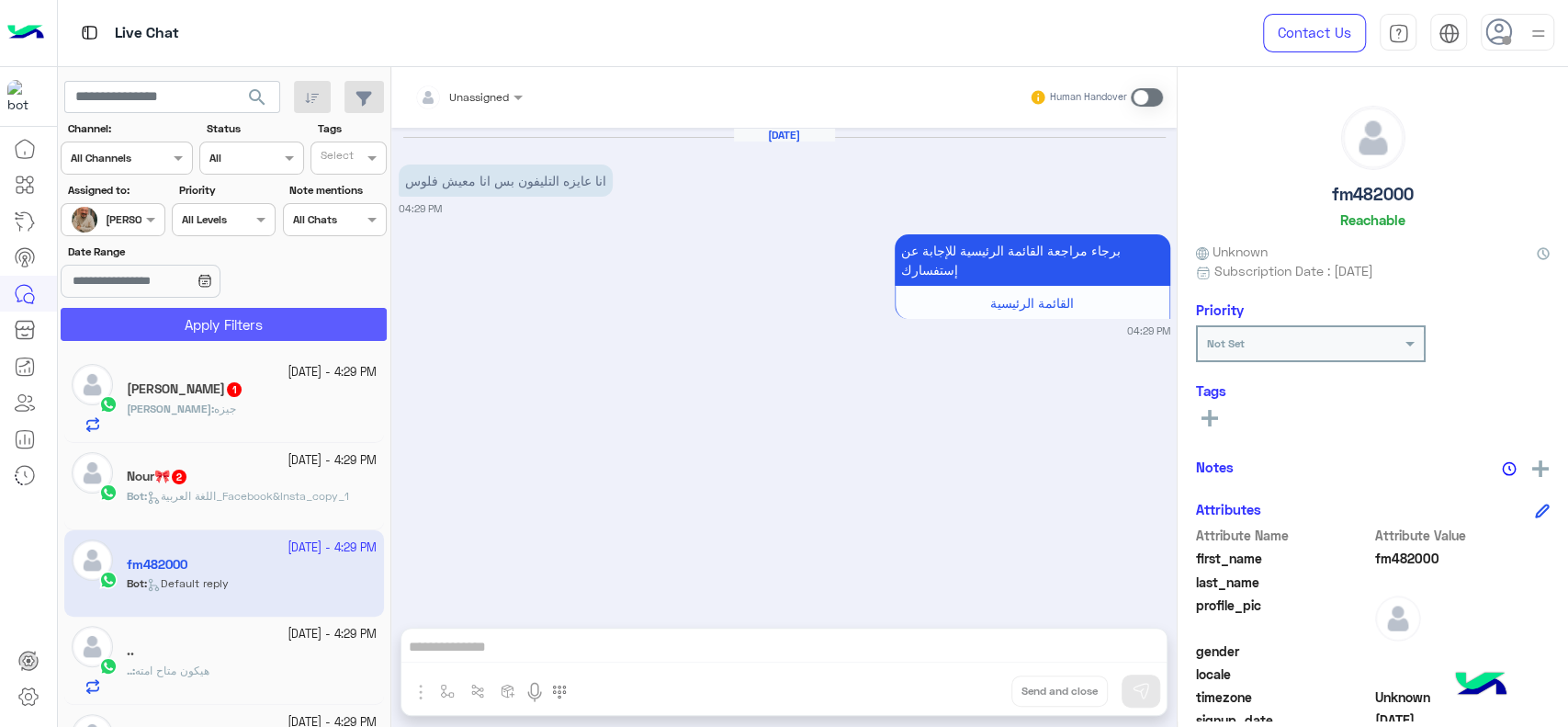
click at [142, 324] on button "Apply Filters" at bounding box center [224, 325] width 327 height 33
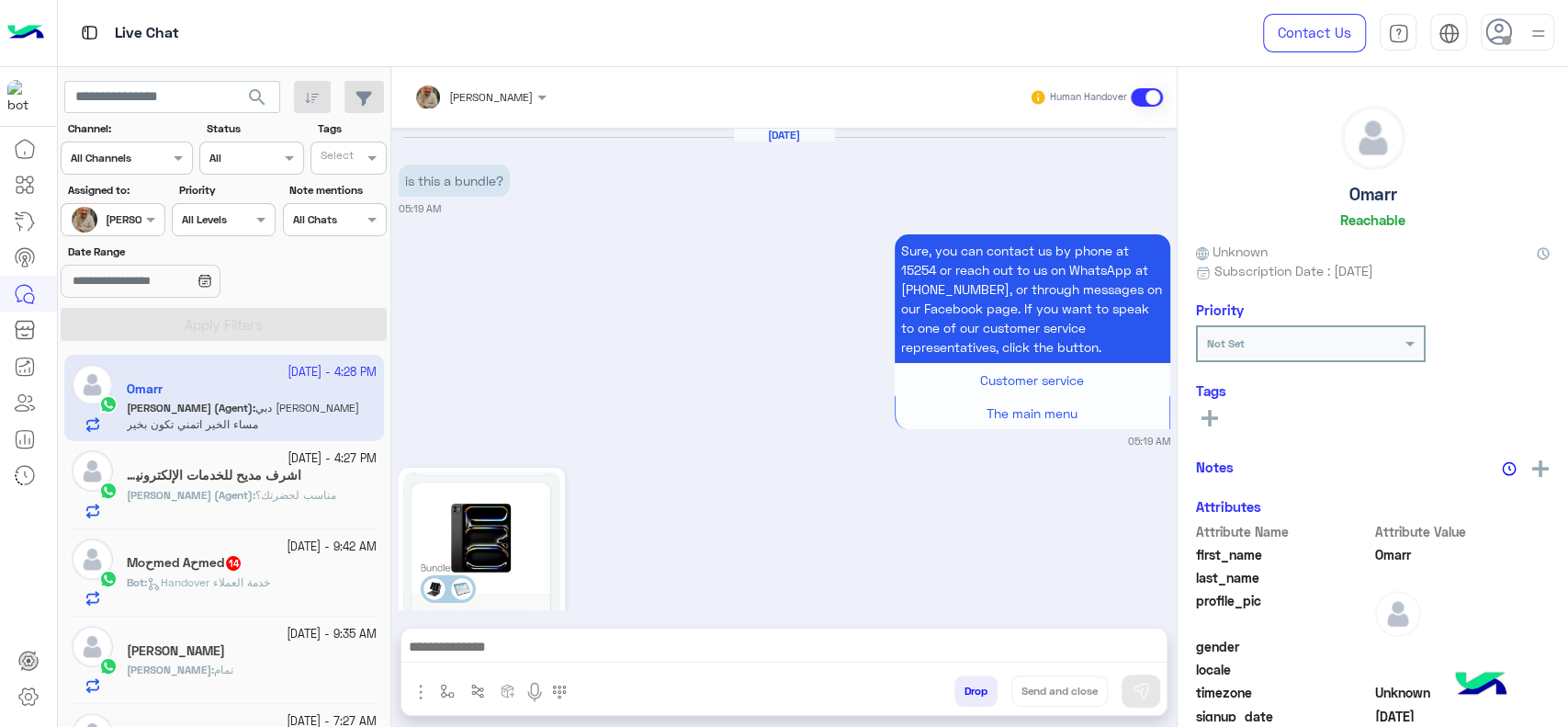
scroll to position [1080, 0]
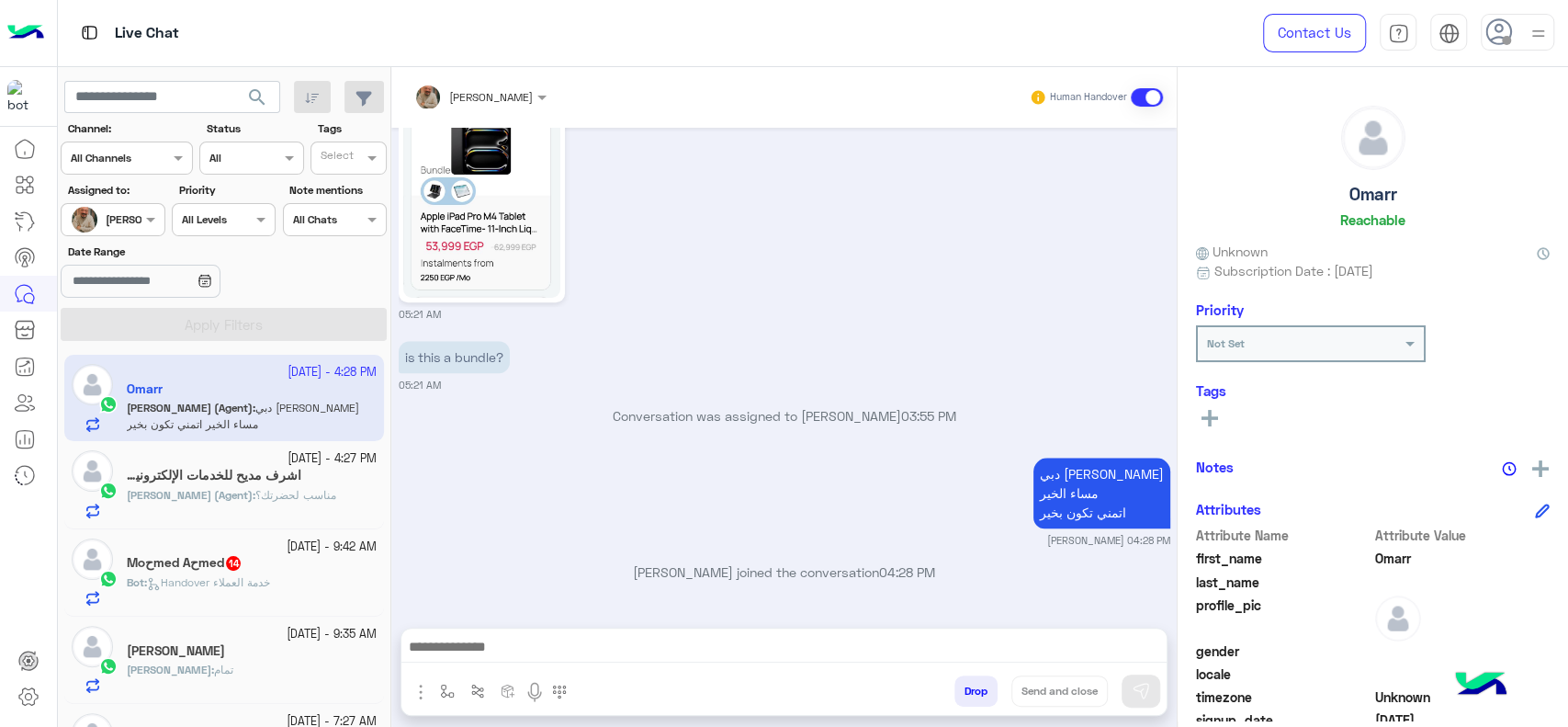
click at [331, 480] on div "اشرف مديح للخدمات الإلكترونية والطباعة" at bounding box center [251, 477] width 250 height 19
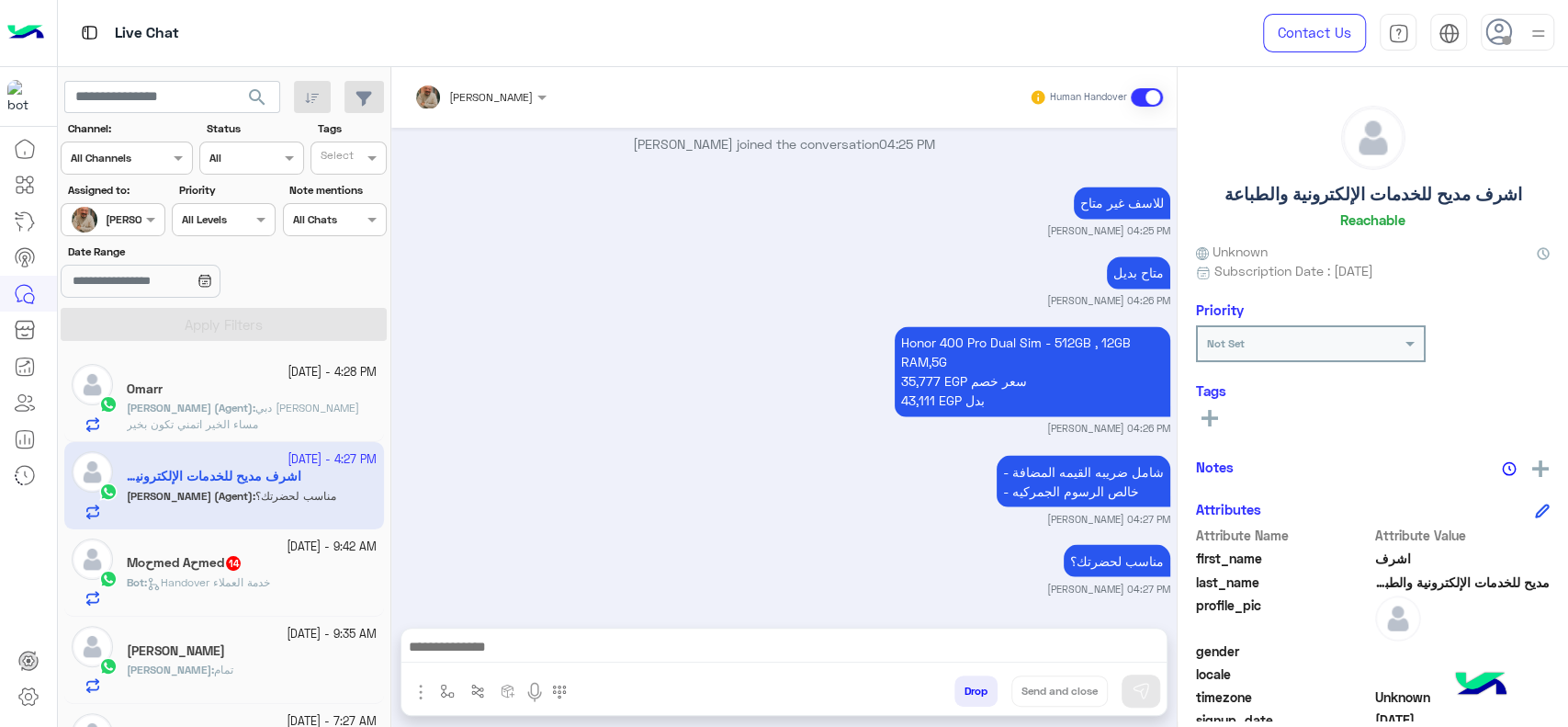
scroll to position [64, 0]
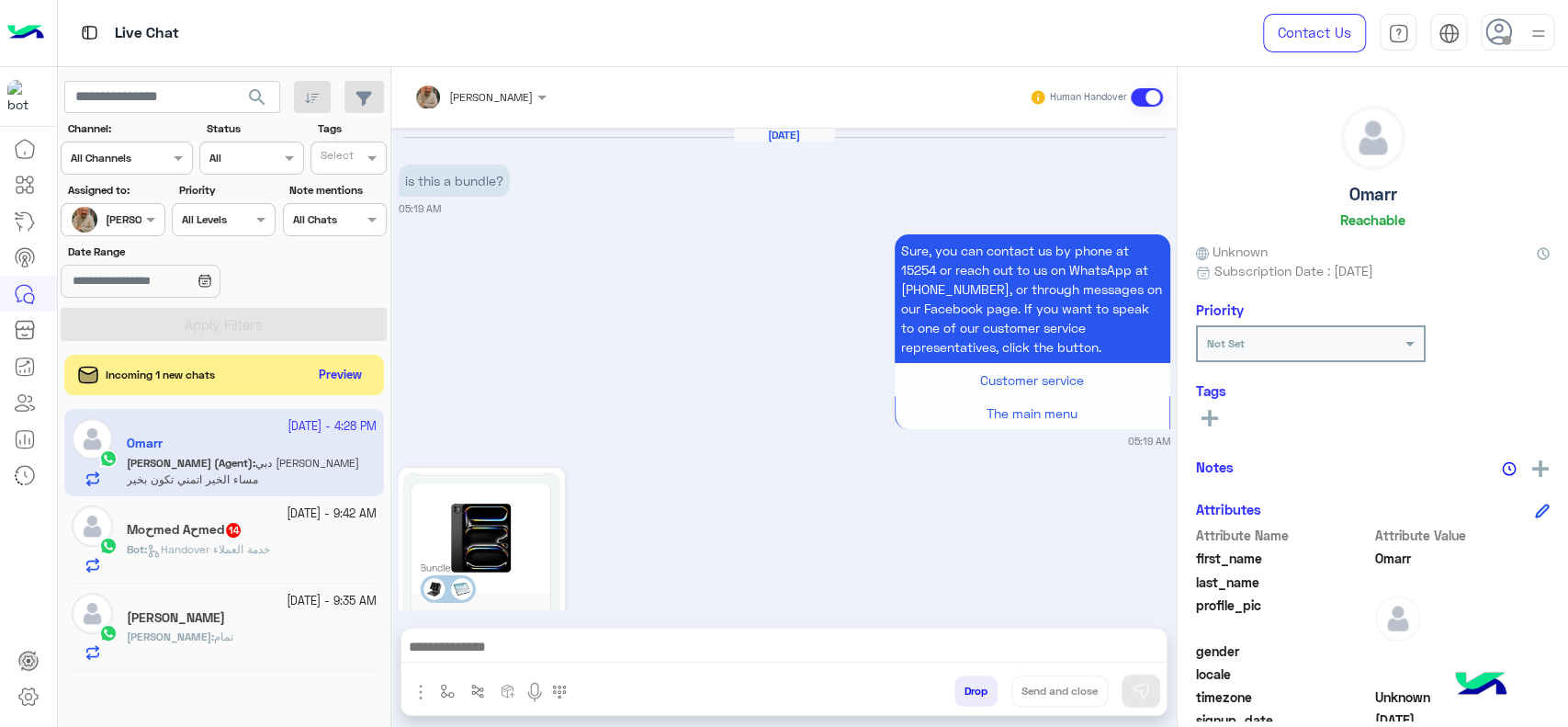
scroll to position [1080, 0]
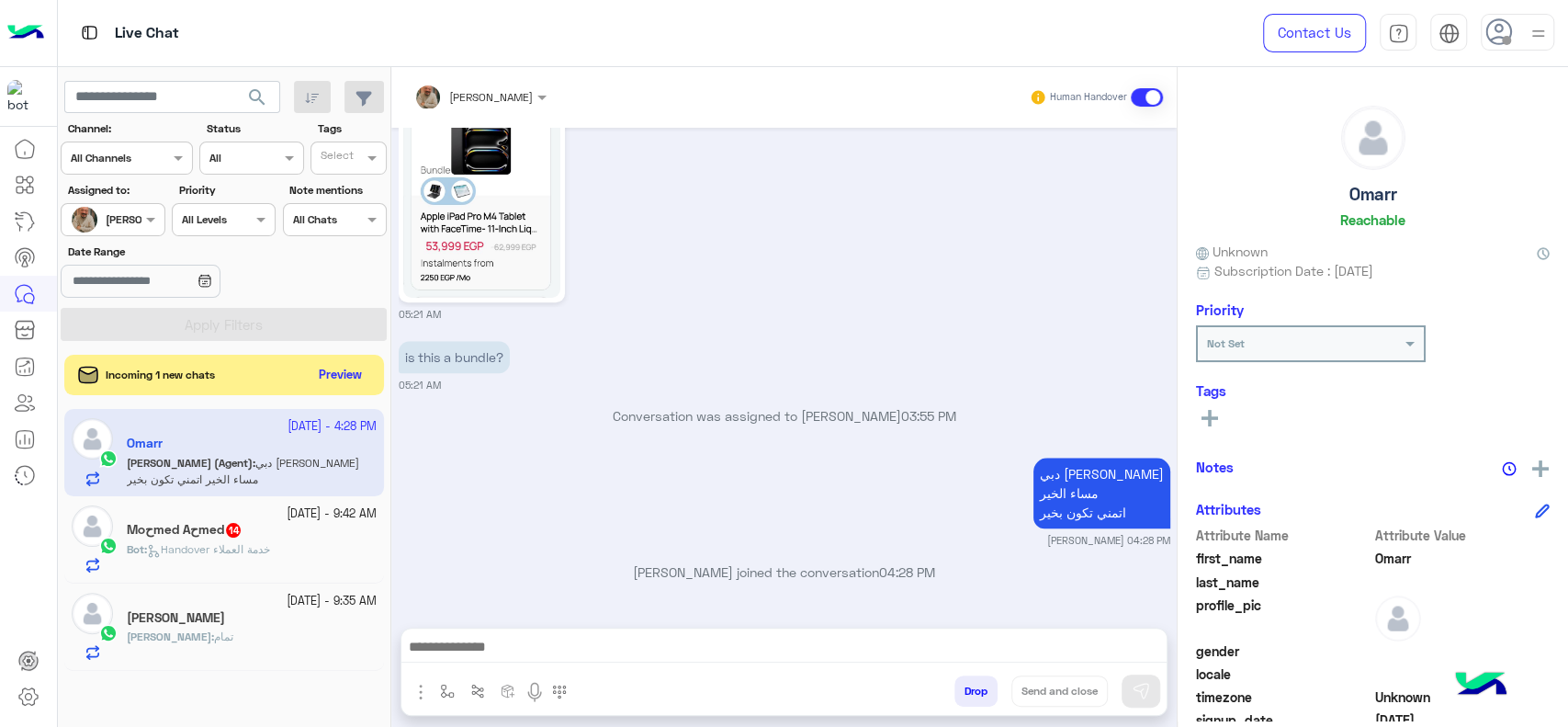
click at [1096, 21] on div "Live Chat Contact Us Help Center عربي English" at bounding box center [814, 33] width 1512 height 67
click at [343, 373] on button "Preview" at bounding box center [341, 374] width 57 height 25
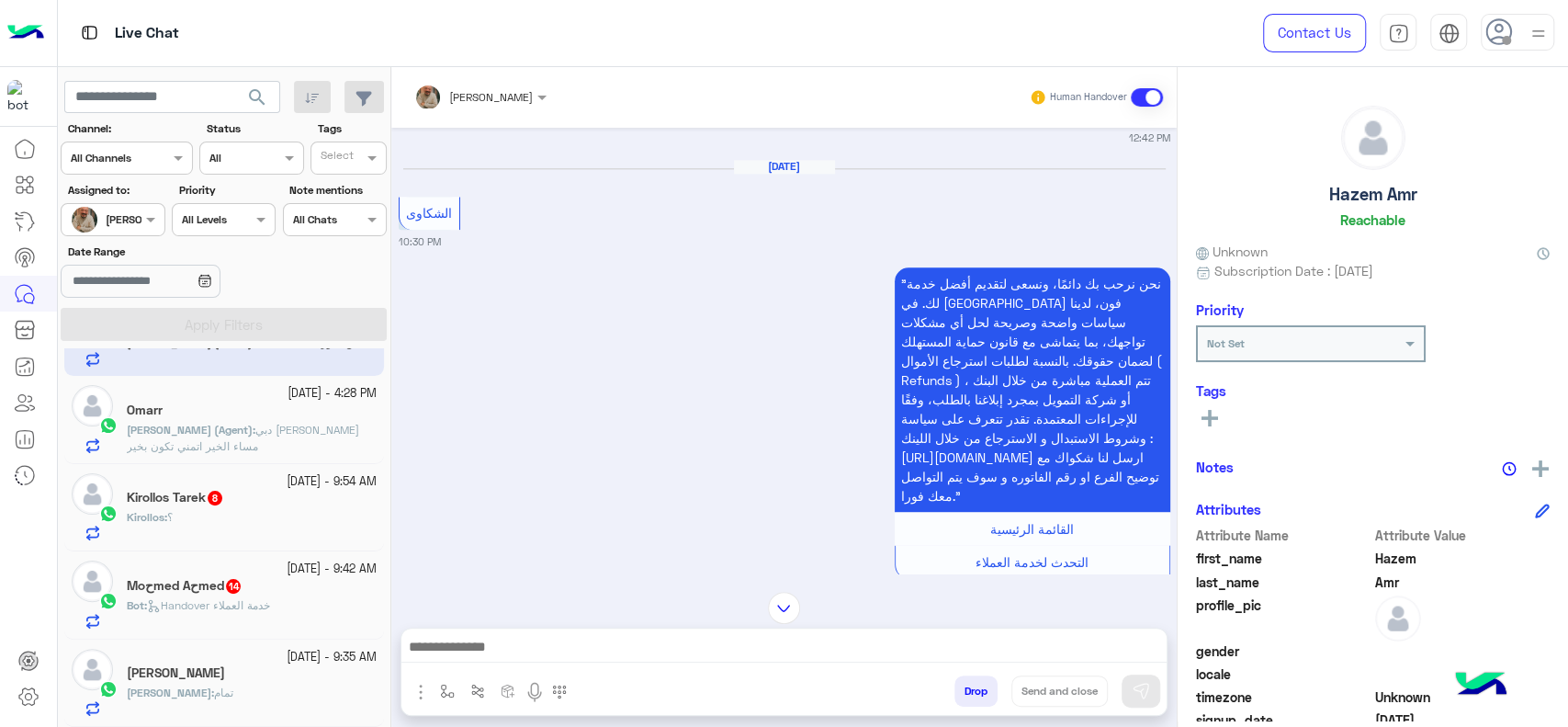
scroll to position [1558, 0]
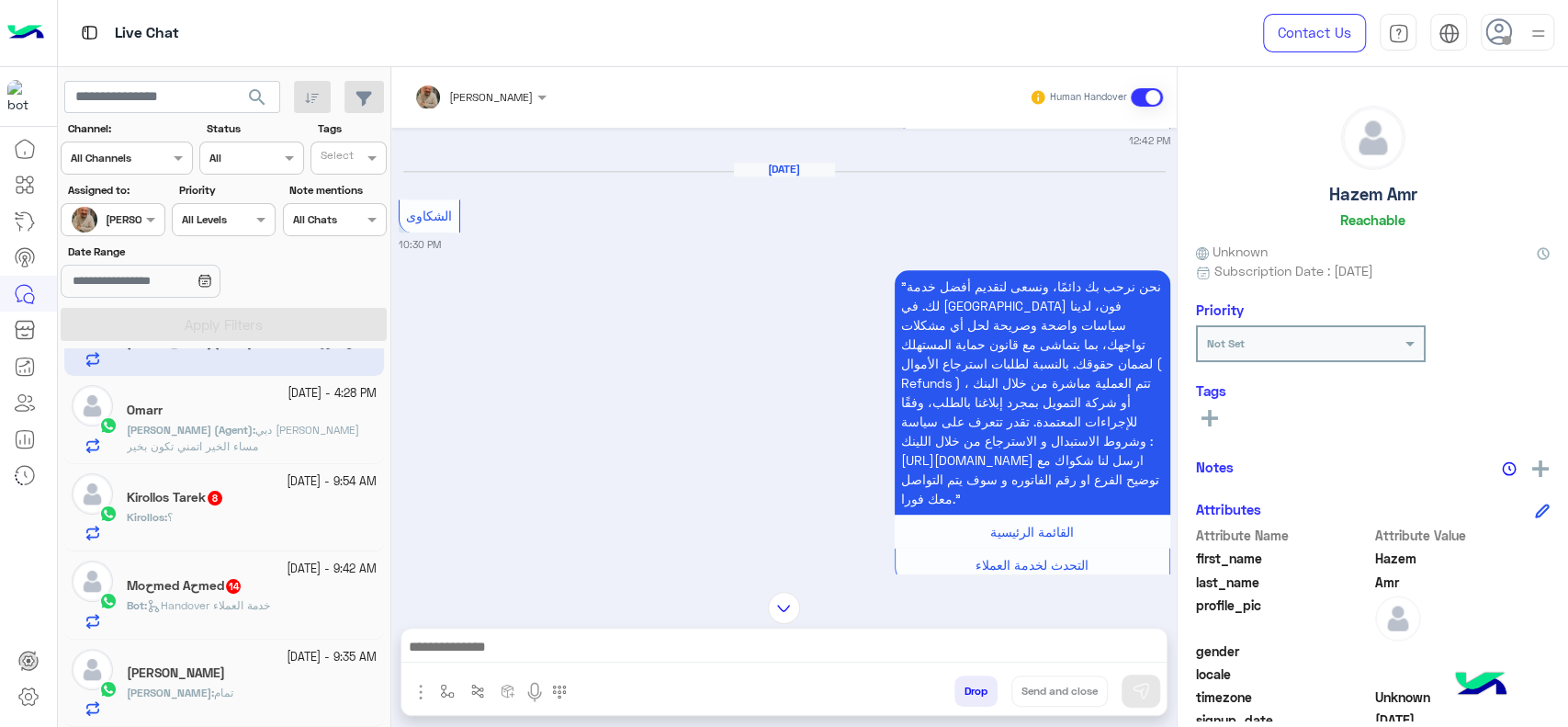
click at [308, 494] on div "Kirollos Tarek 8" at bounding box center [251, 500] width 250 height 19
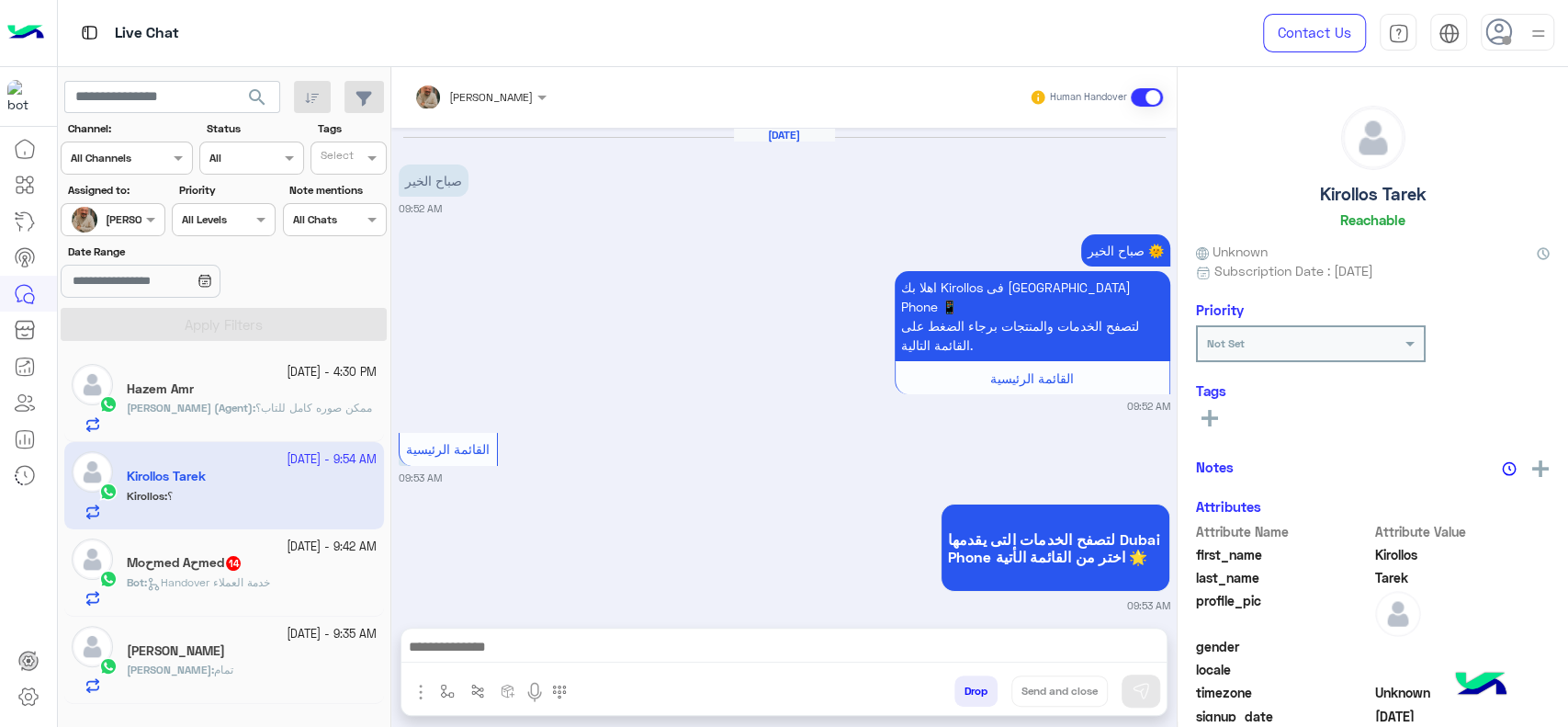
scroll to position [2194, 0]
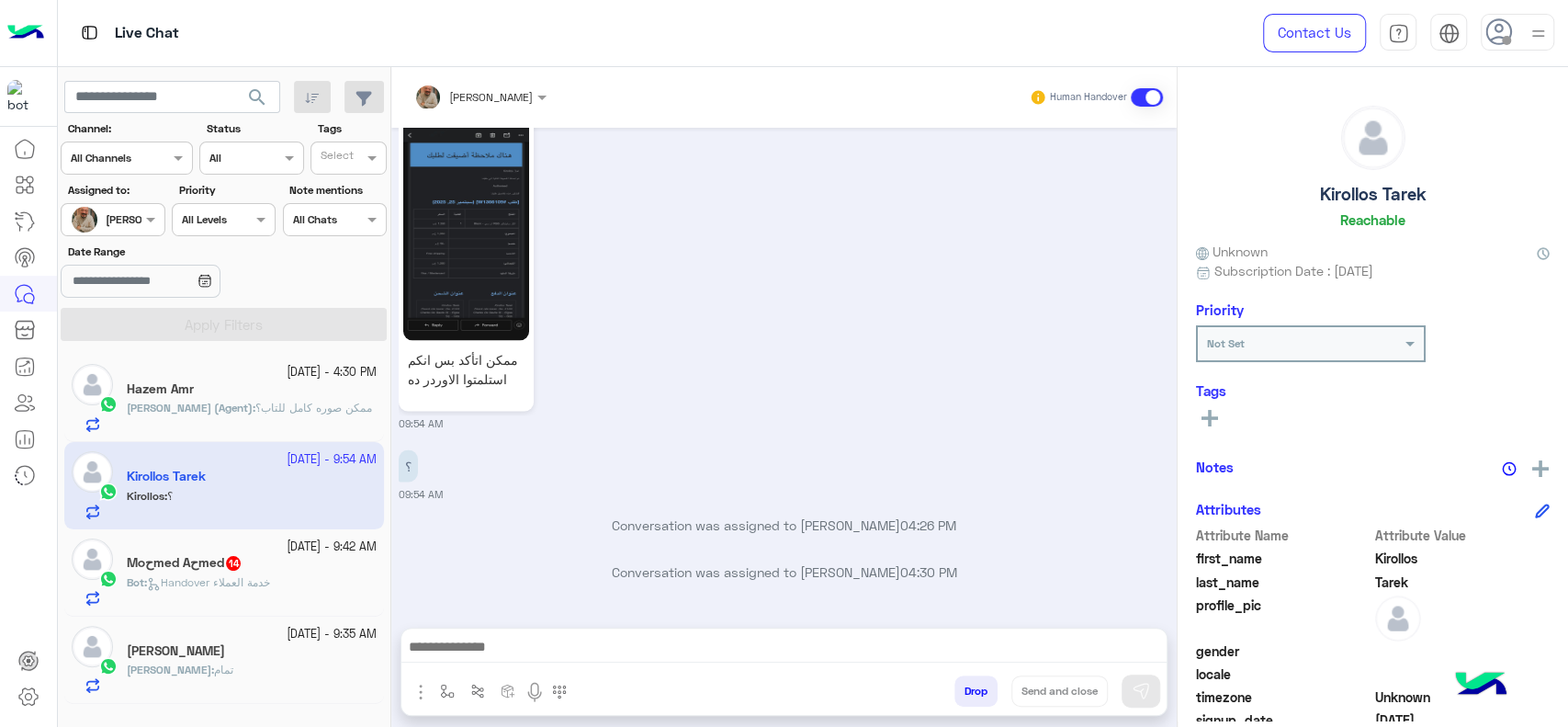
click at [303, 566] on div "Moحmed Aحmed 14" at bounding box center [251, 565] width 250 height 19
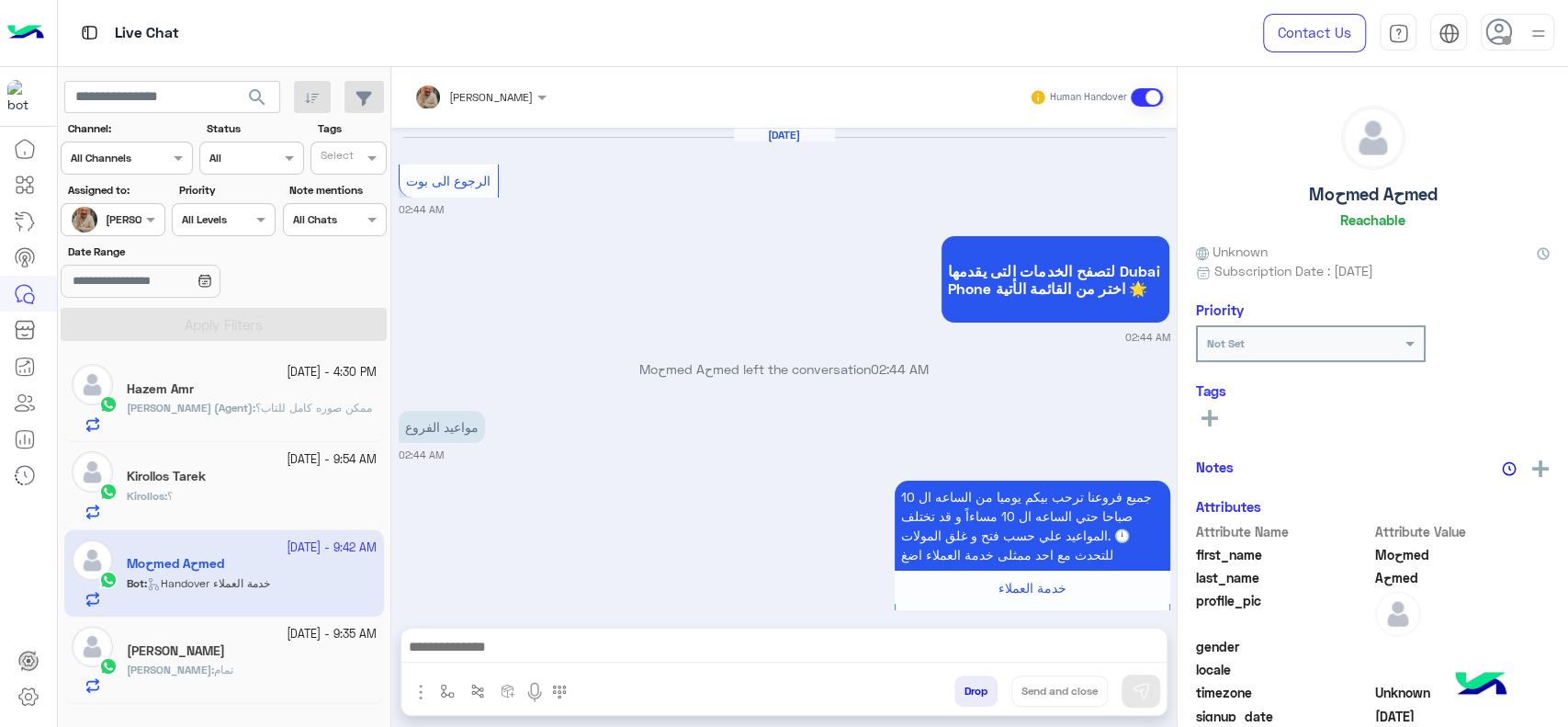
scroll to position [1303, 0]
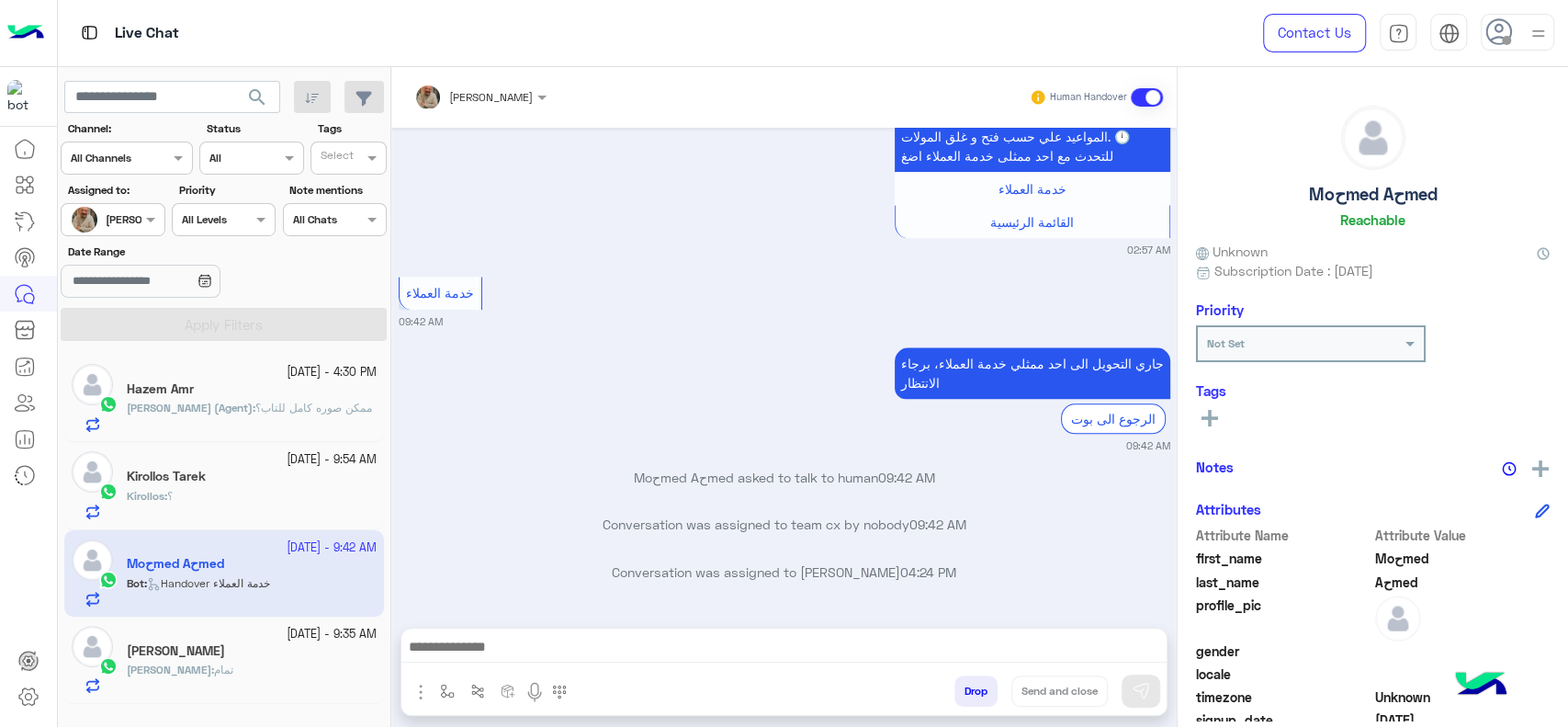
click at [317, 643] on div "Mohamed Sameh" at bounding box center [251, 653] width 250 height 19
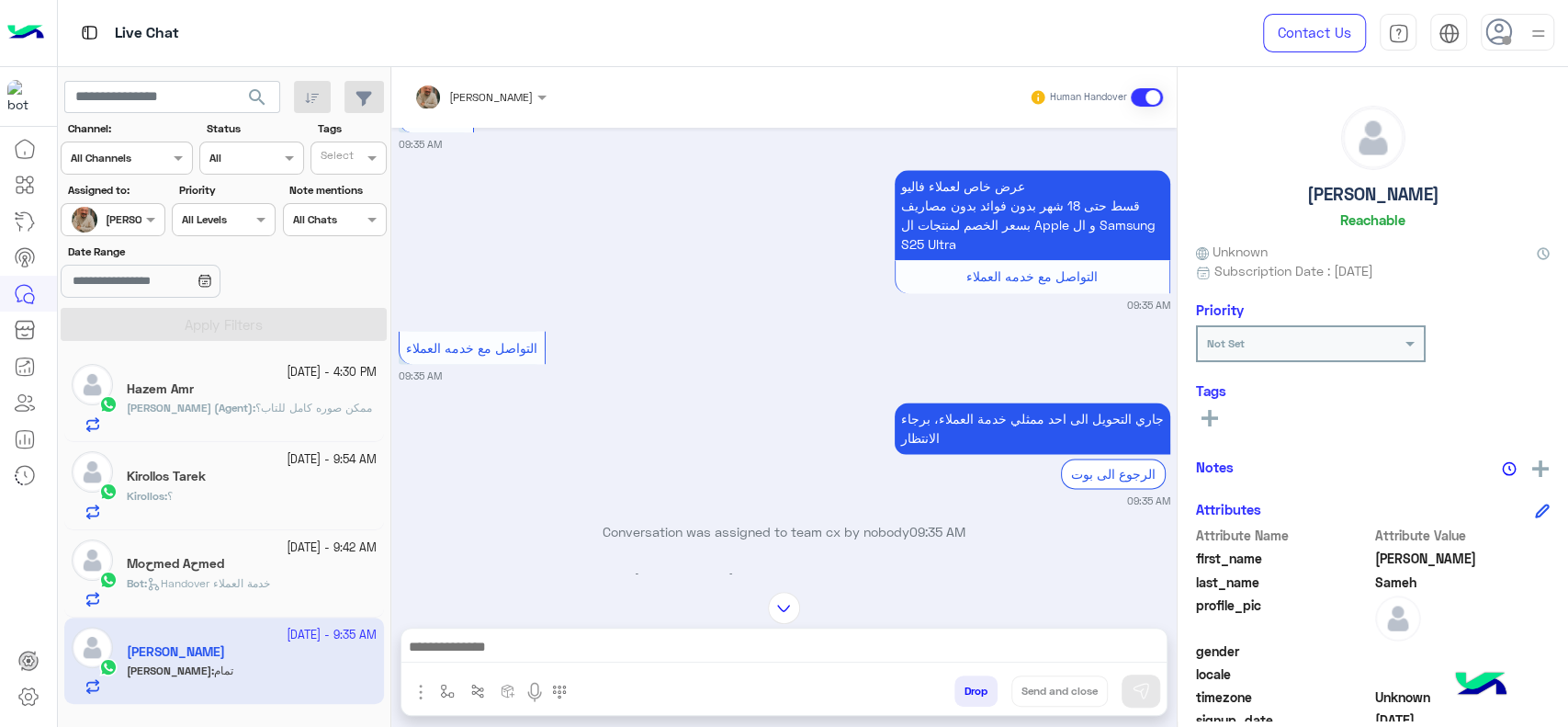
scroll to position [1754, 0]
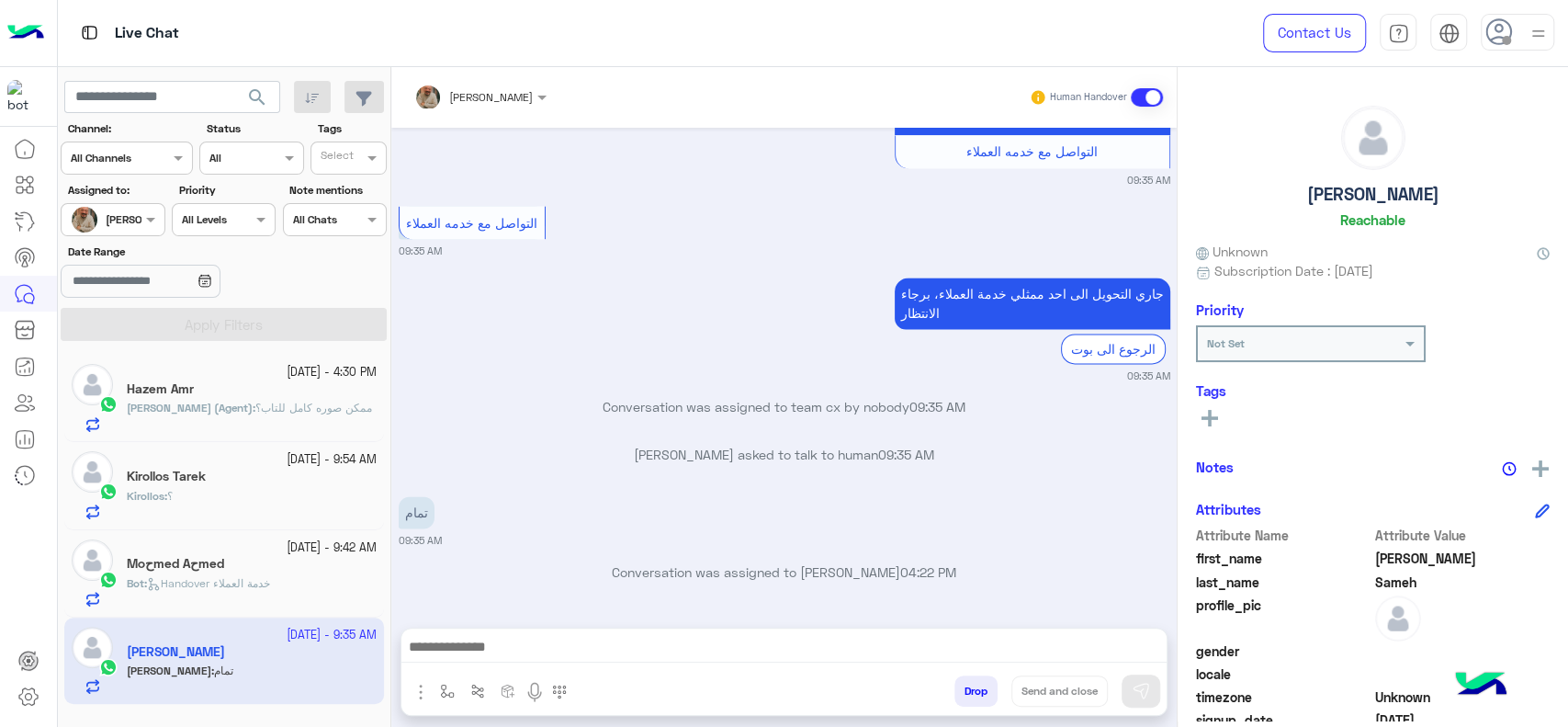
click at [333, 551] on small "26 September - 9:42 AM" at bounding box center [331, 548] width 90 height 17
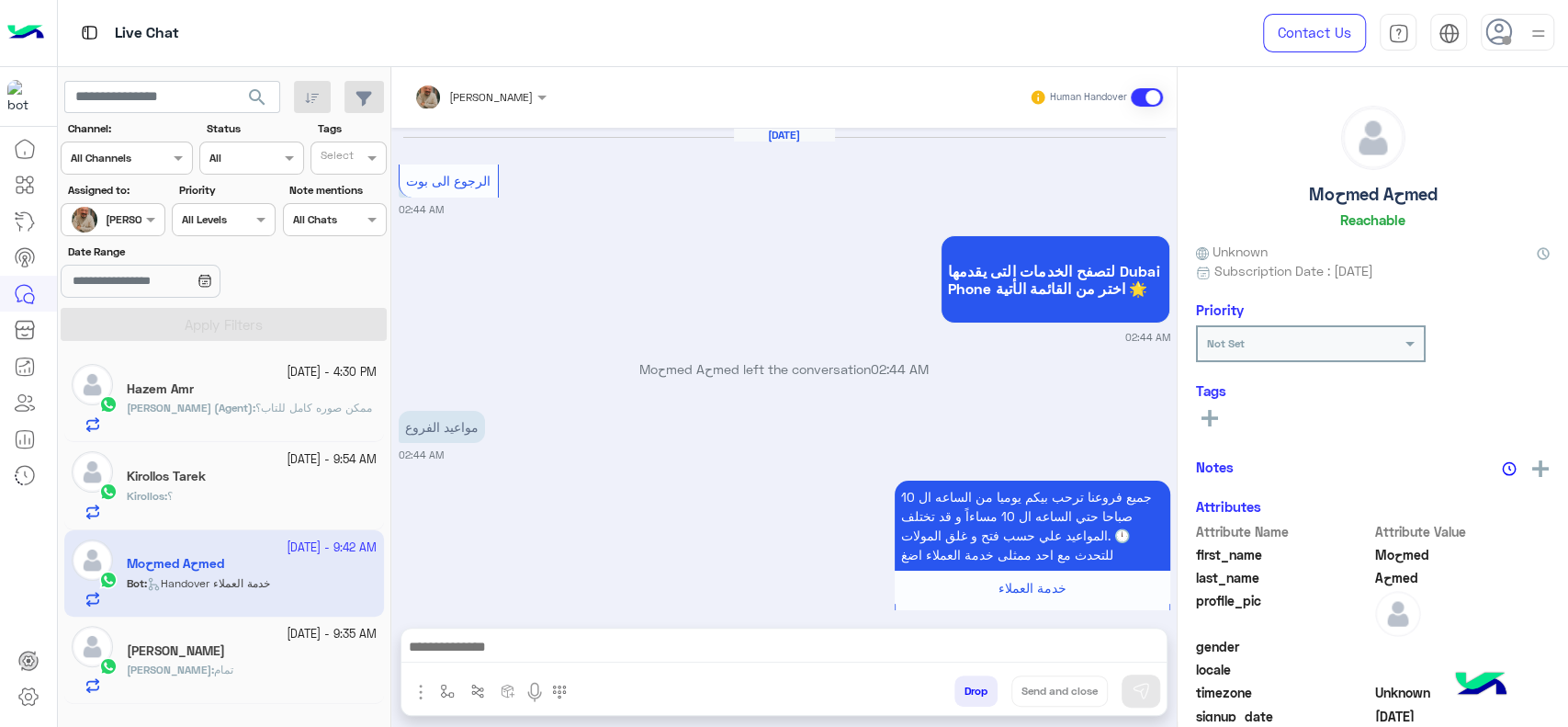
scroll to position [1303, 0]
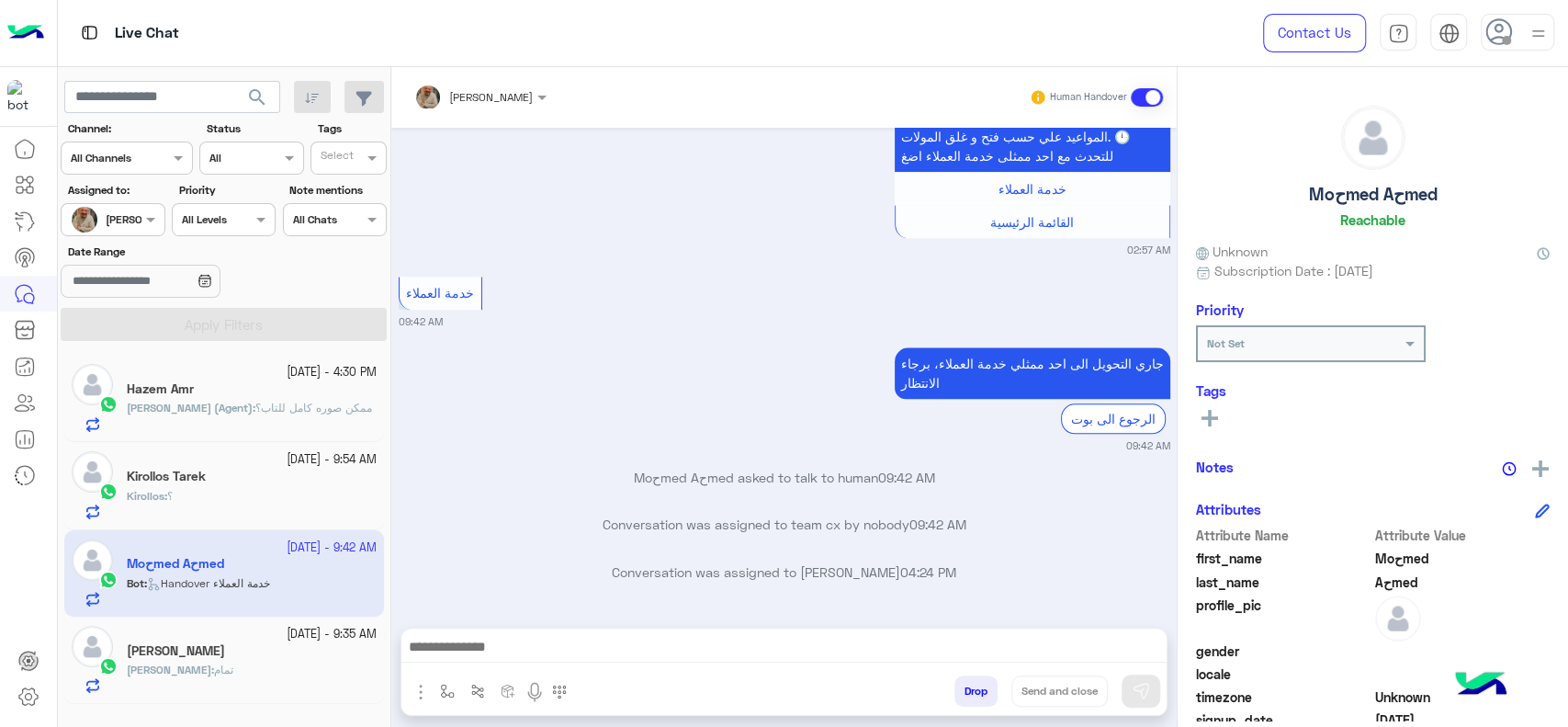
click at [334, 510] on div "Kirollos : ؟" at bounding box center [251, 503] width 250 height 32
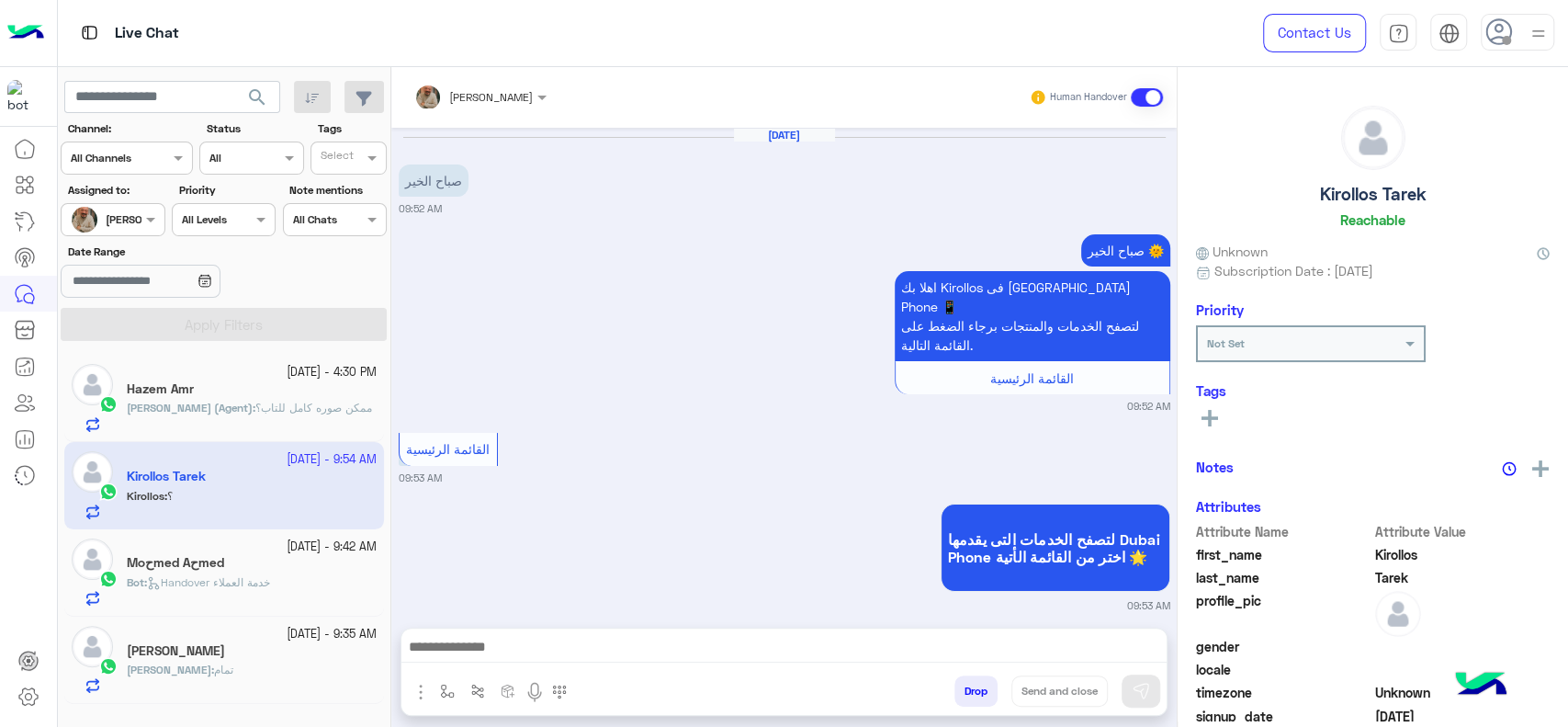
scroll to position [2194, 0]
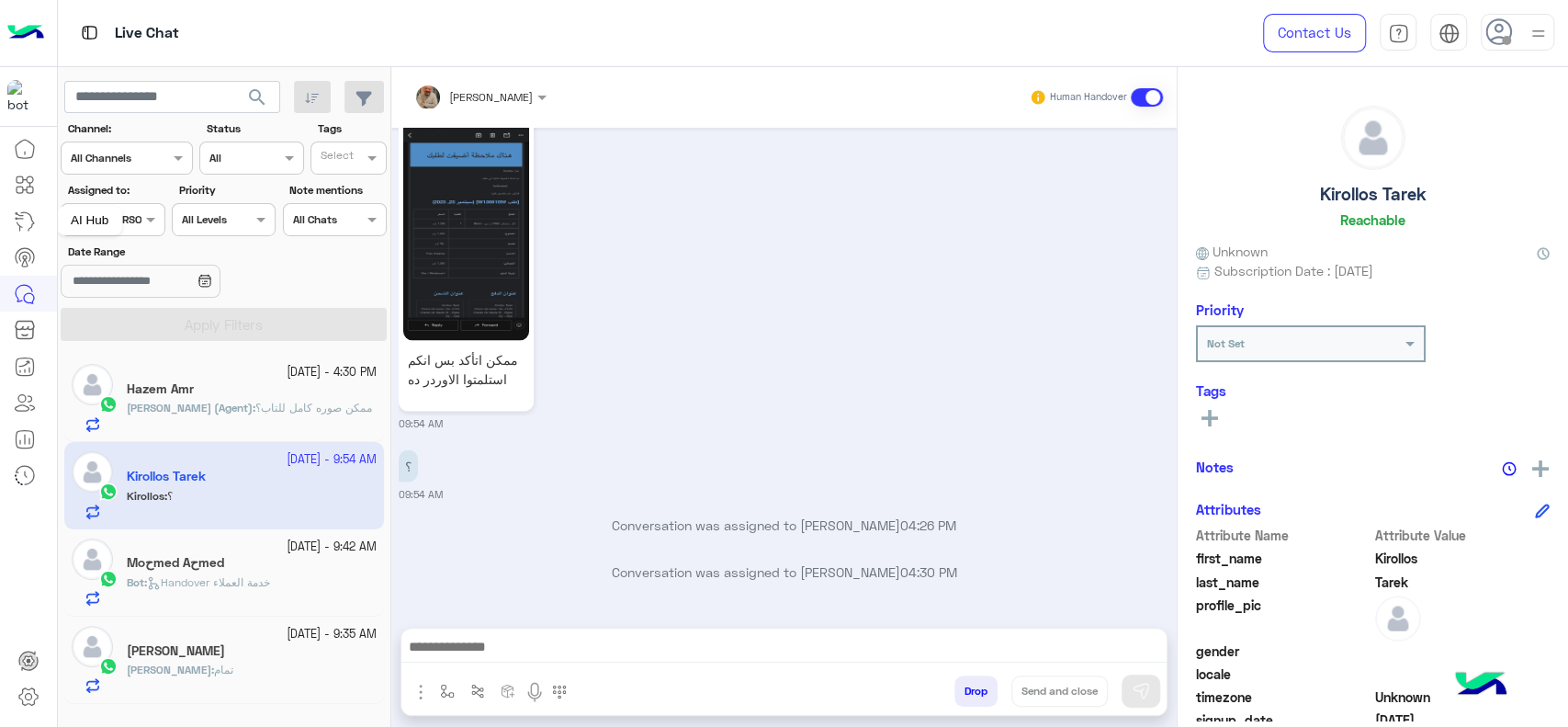
click at [104, 218] on div "AI Hub" at bounding box center [89, 221] width 65 height 29
click at [138, 217] on div at bounding box center [112, 218] width 102 height 17
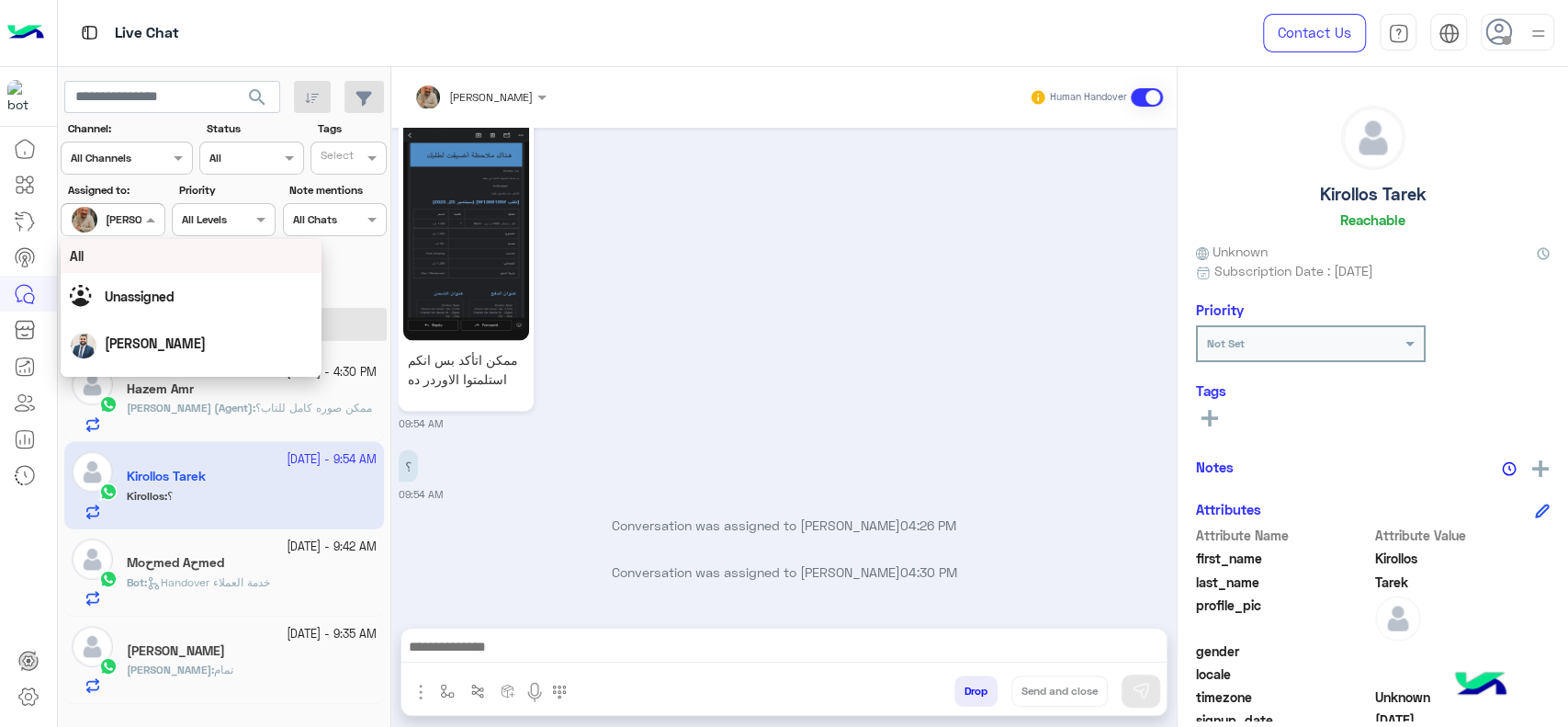
click at [151, 246] on div "All" at bounding box center [192, 256] width 243 height 19
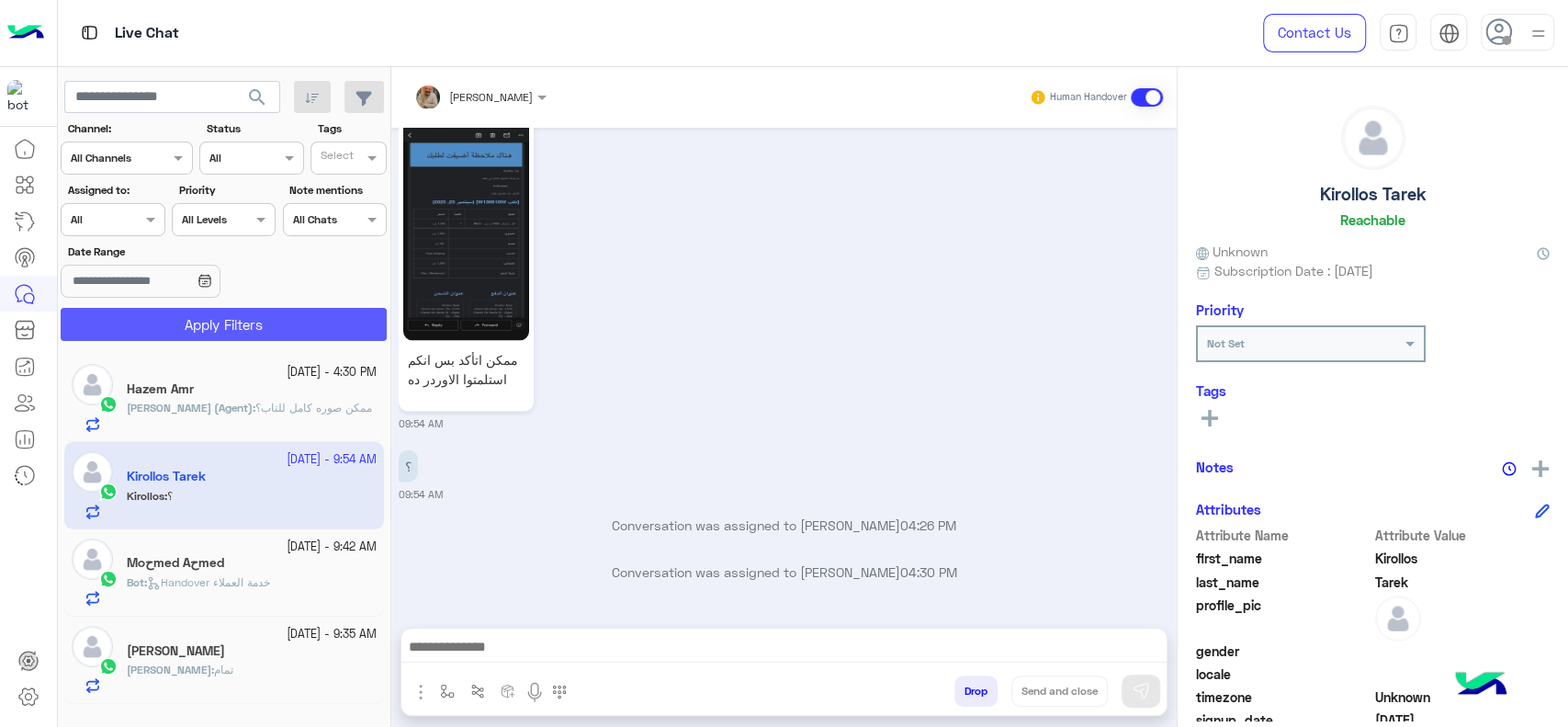
click at [168, 328] on button "Apply Filters" at bounding box center [224, 325] width 327 height 33
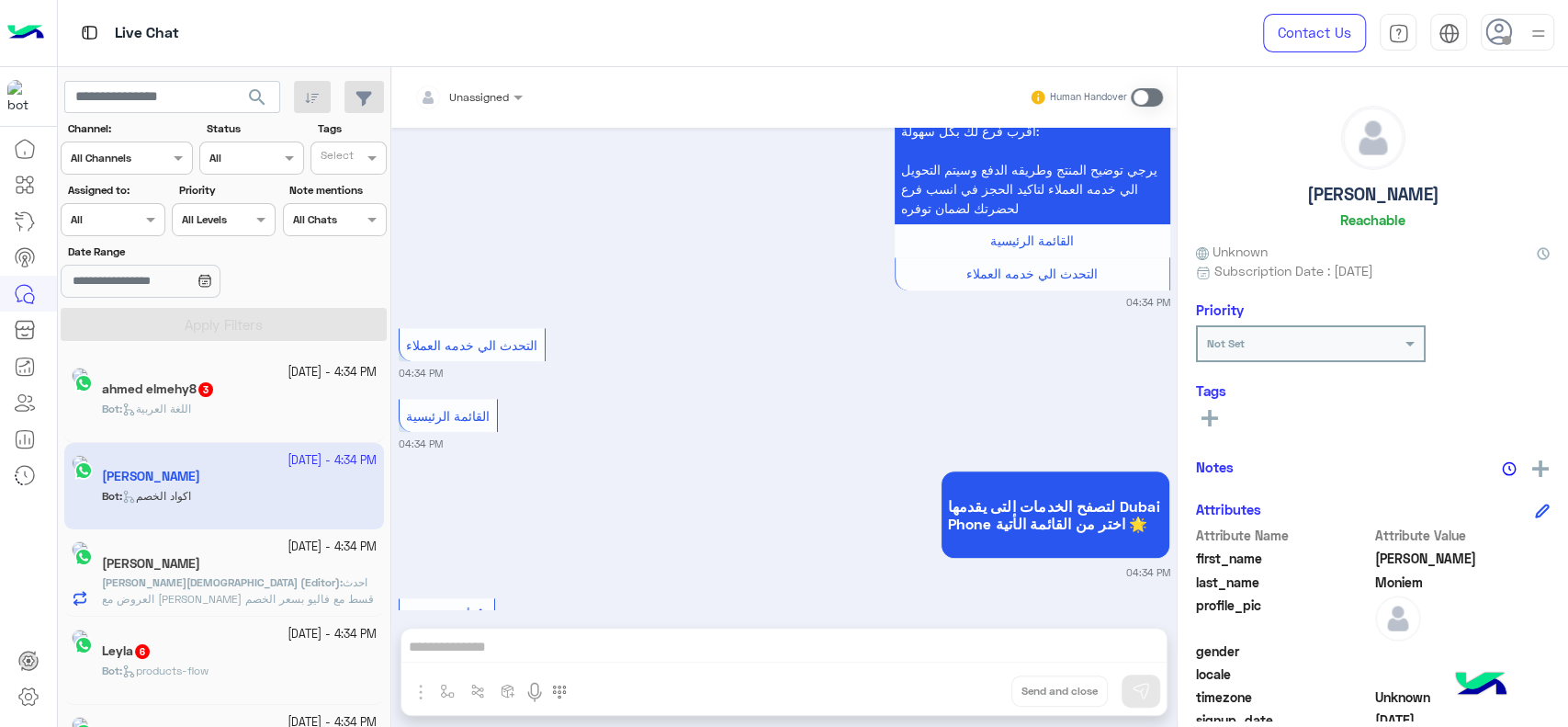
scroll to position [935, 0]
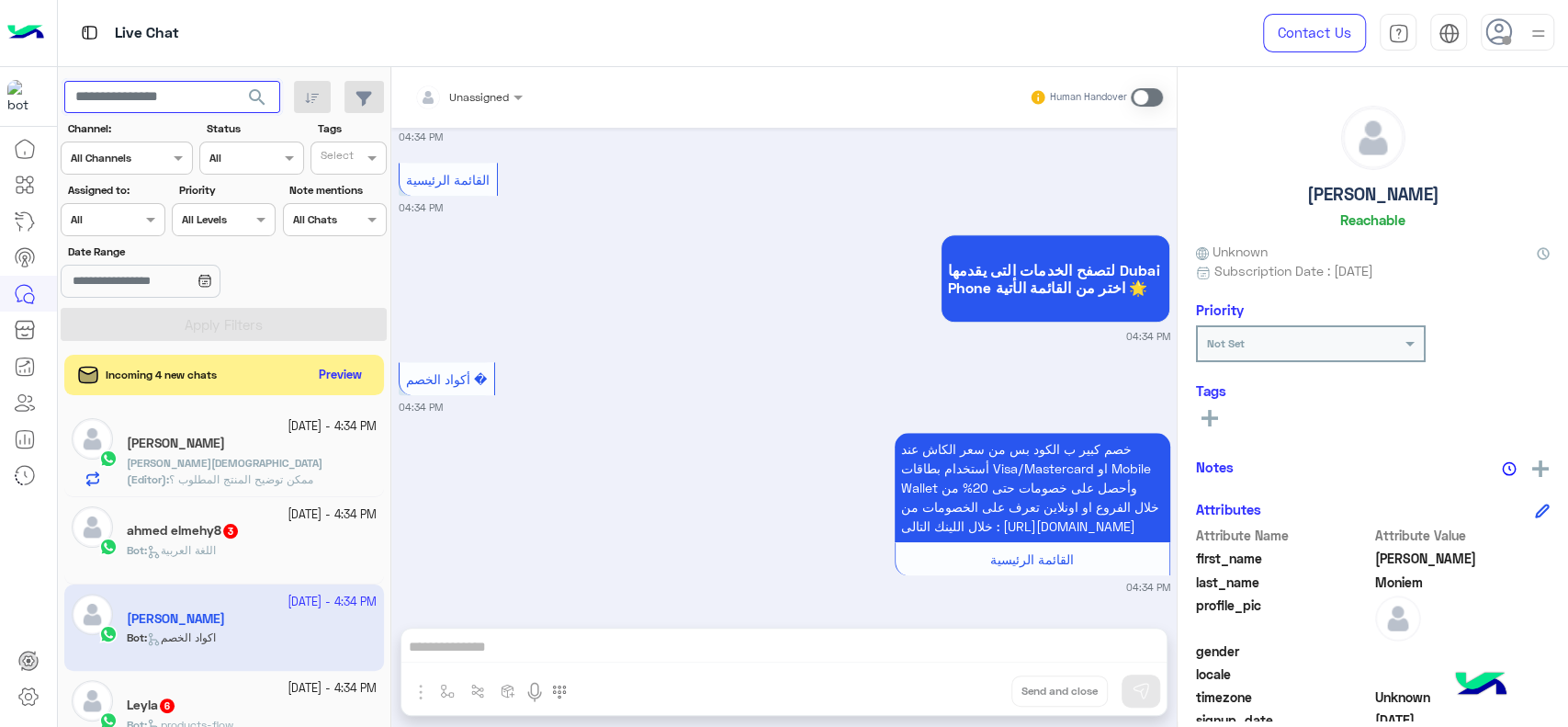
click at [168, 96] on input "text" at bounding box center [172, 97] width 216 height 33
paste input "**********"
type input "**********"
click at [235, 81] on button "search" at bounding box center [258, 100] width 45 height 40
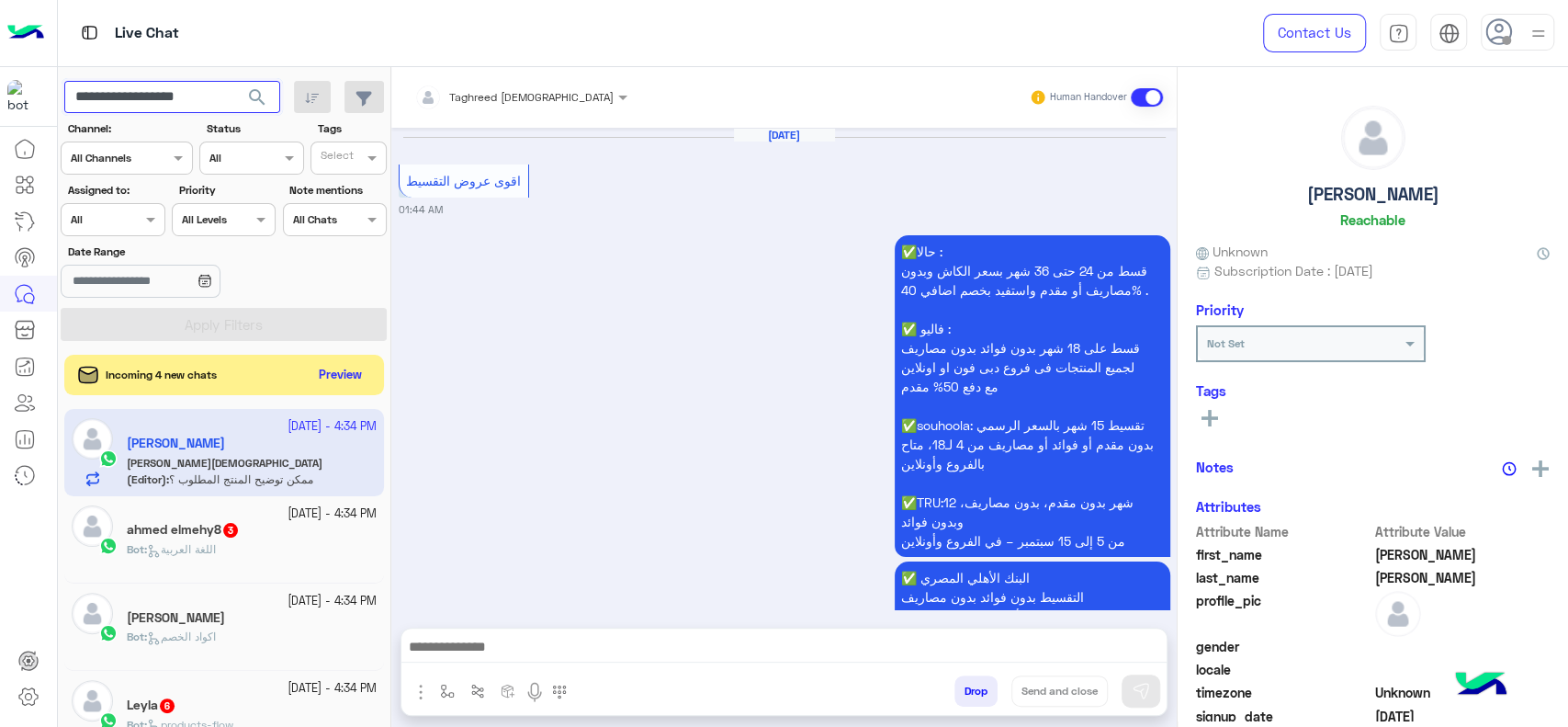
scroll to position [2145, 0]
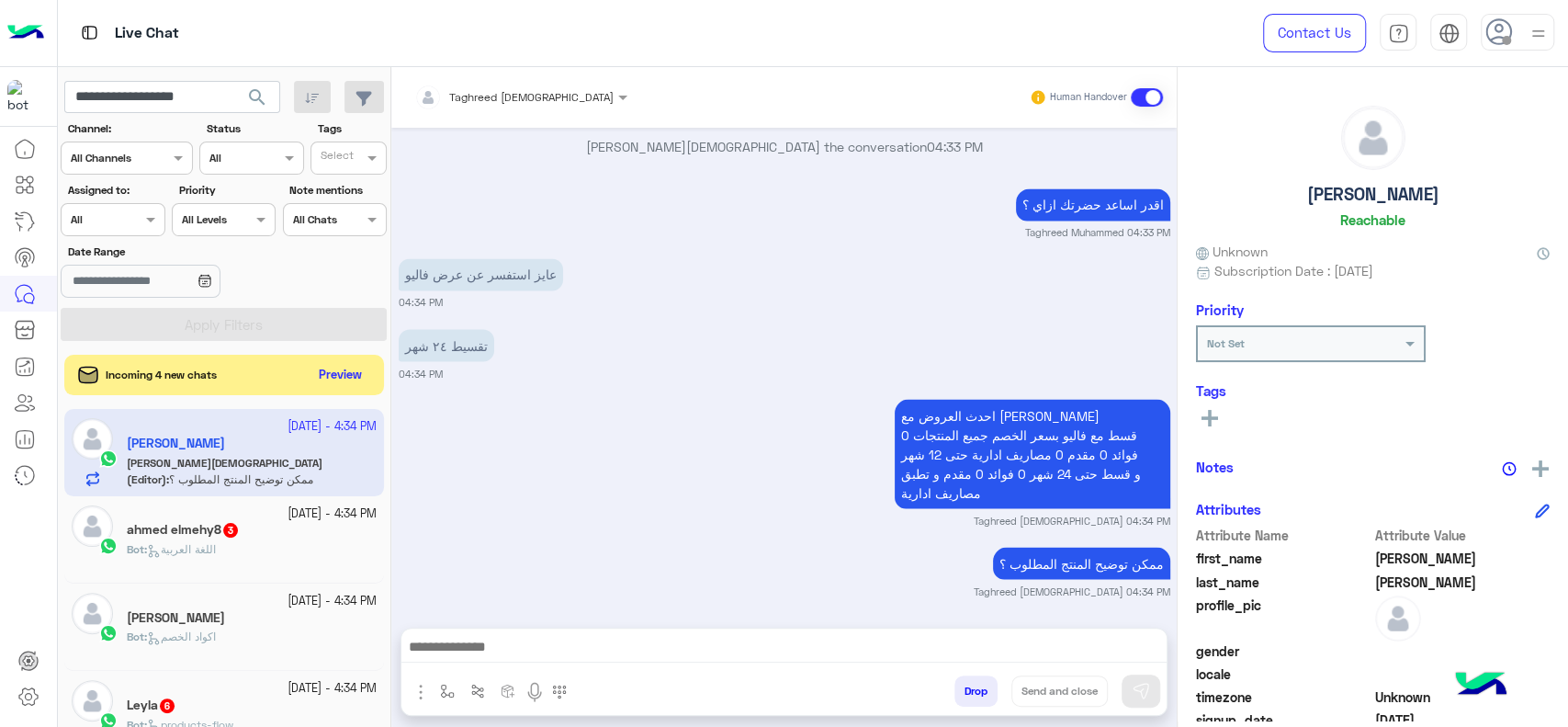
click at [261, 105] on span "search" at bounding box center [257, 97] width 22 height 22
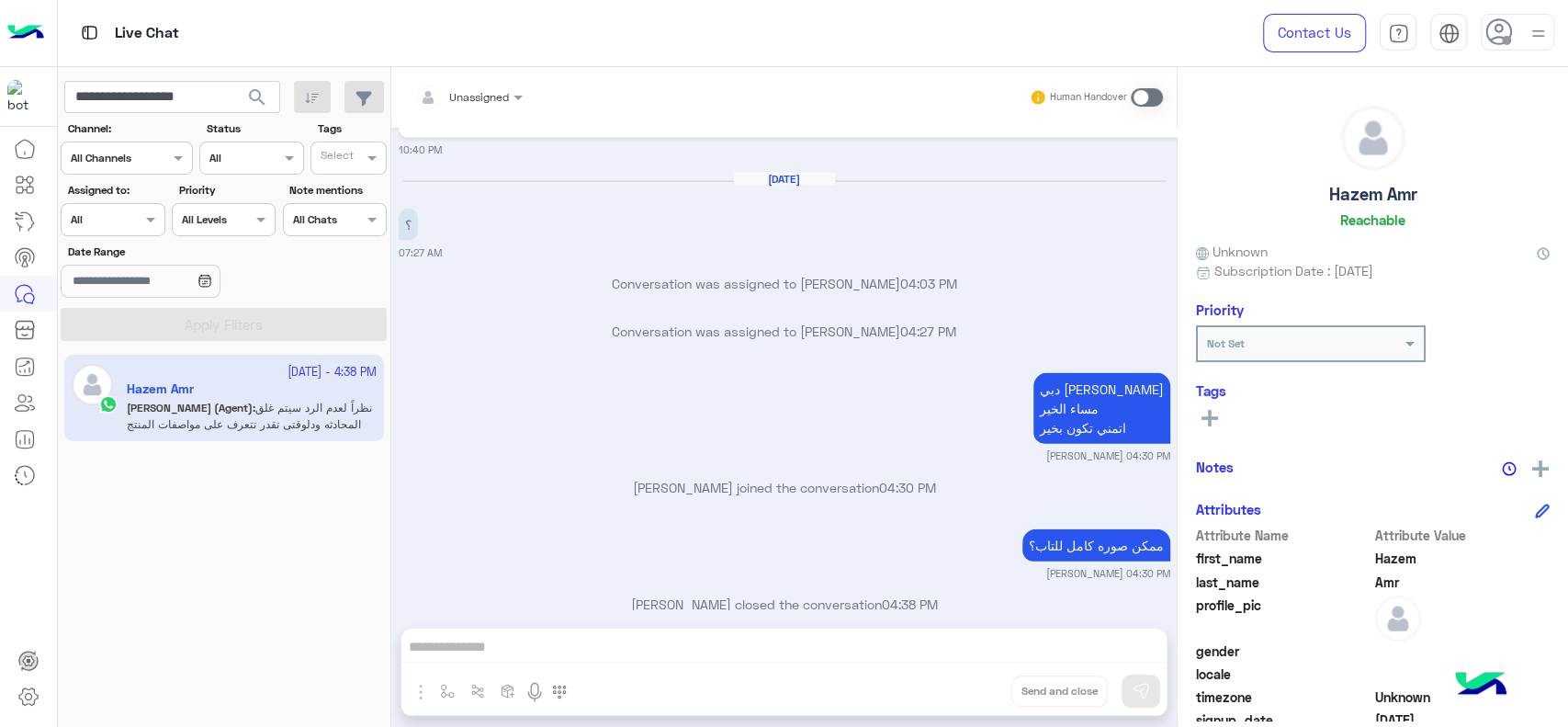
scroll to position [2995, 0]
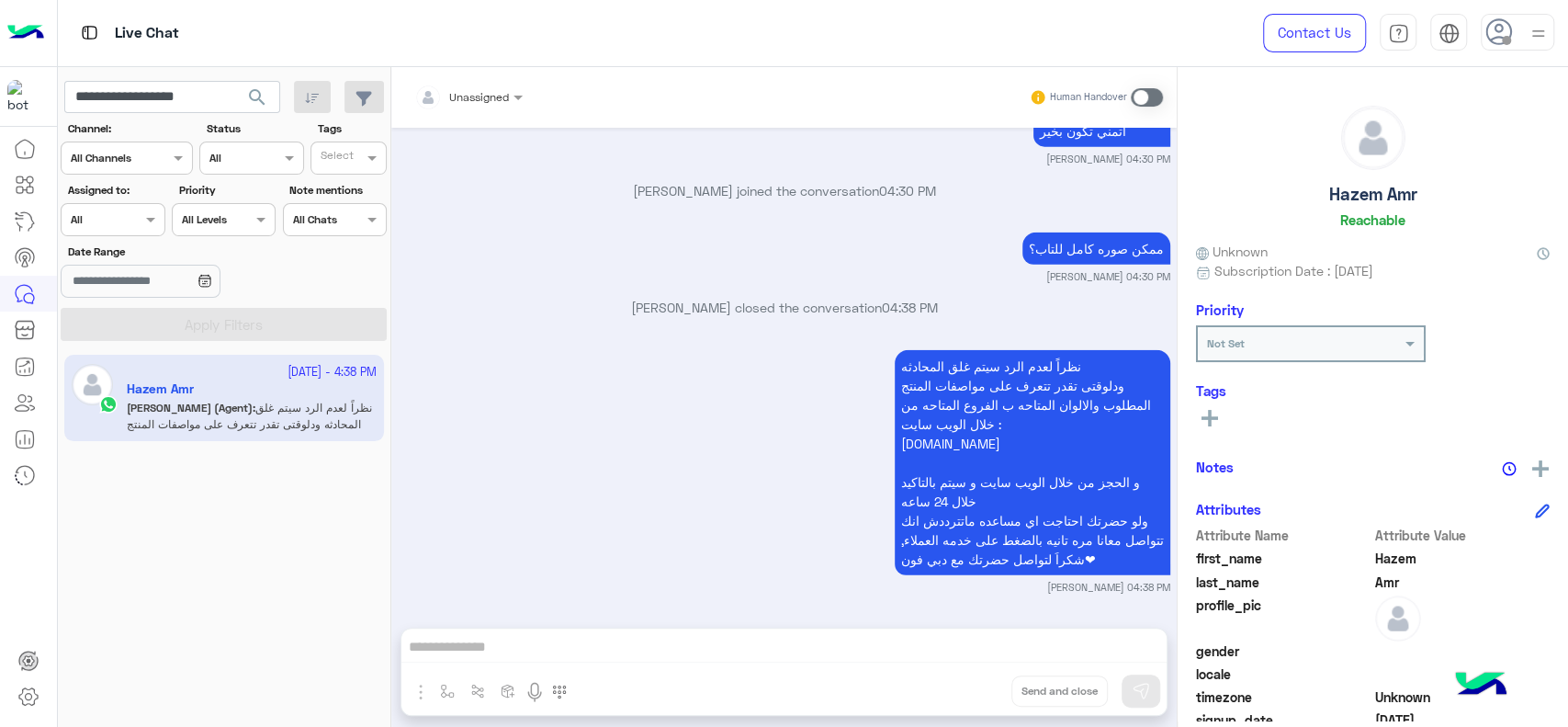
click at [159, 490] on div "26 September - 4:38 PM Hazem Amr Omar (Agent) : نظراً لعدم الرد سيتم غلق المحاد…" at bounding box center [225, 540] width 333 height 386
click at [169, 598] on div "26 September - 4:38 PM Hazem Amr Omar (Agent) : نظراً لعدم الرد سيتم غلق المحاد…" at bounding box center [225, 540] width 333 height 386
click at [155, 108] on input "**********" at bounding box center [172, 97] width 216 height 33
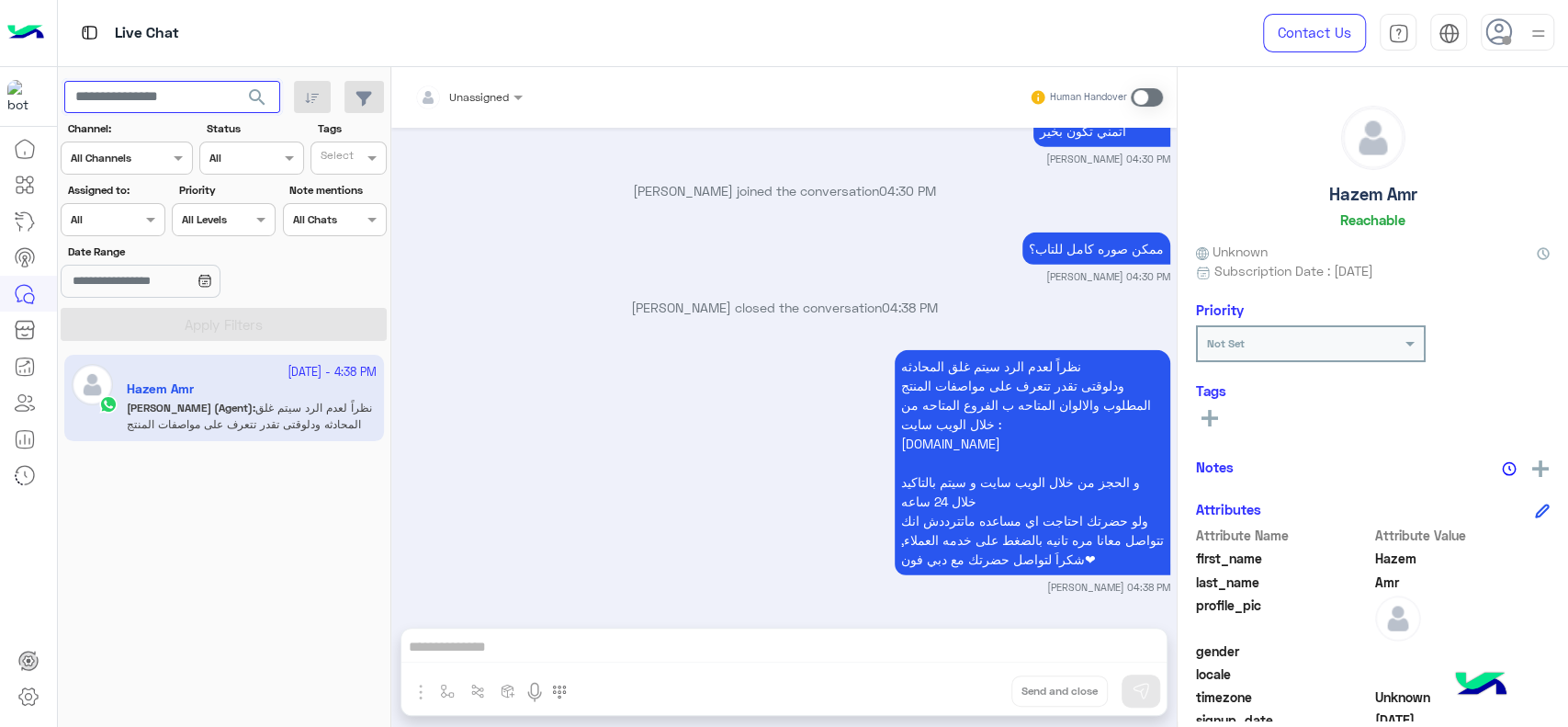
click at [235, 81] on button "search" at bounding box center [258, 100] width 45 height 40
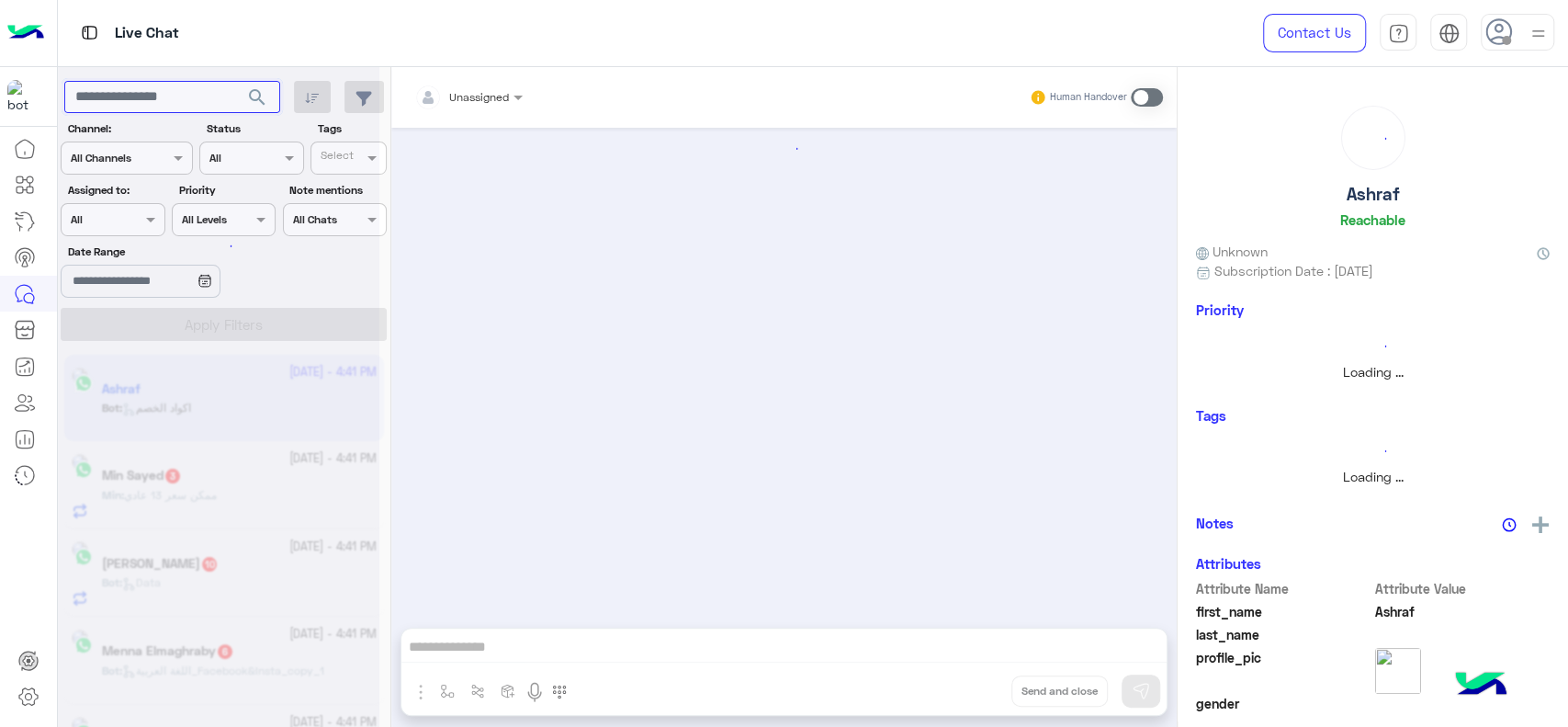
scroll to position [268, 0]
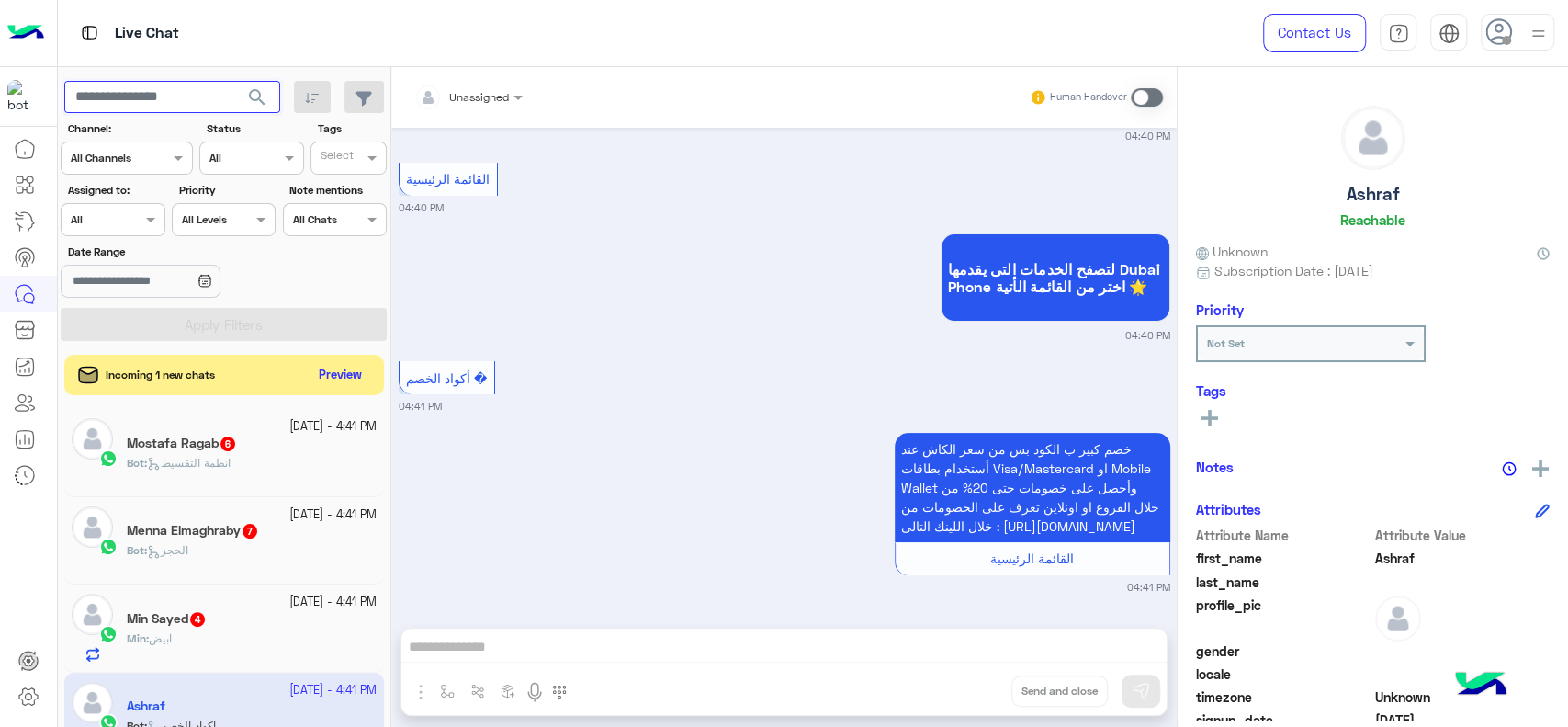
click at [157, 96] on input "text" at bounding box center [172, 97] width 216 height 33
type input "**********"
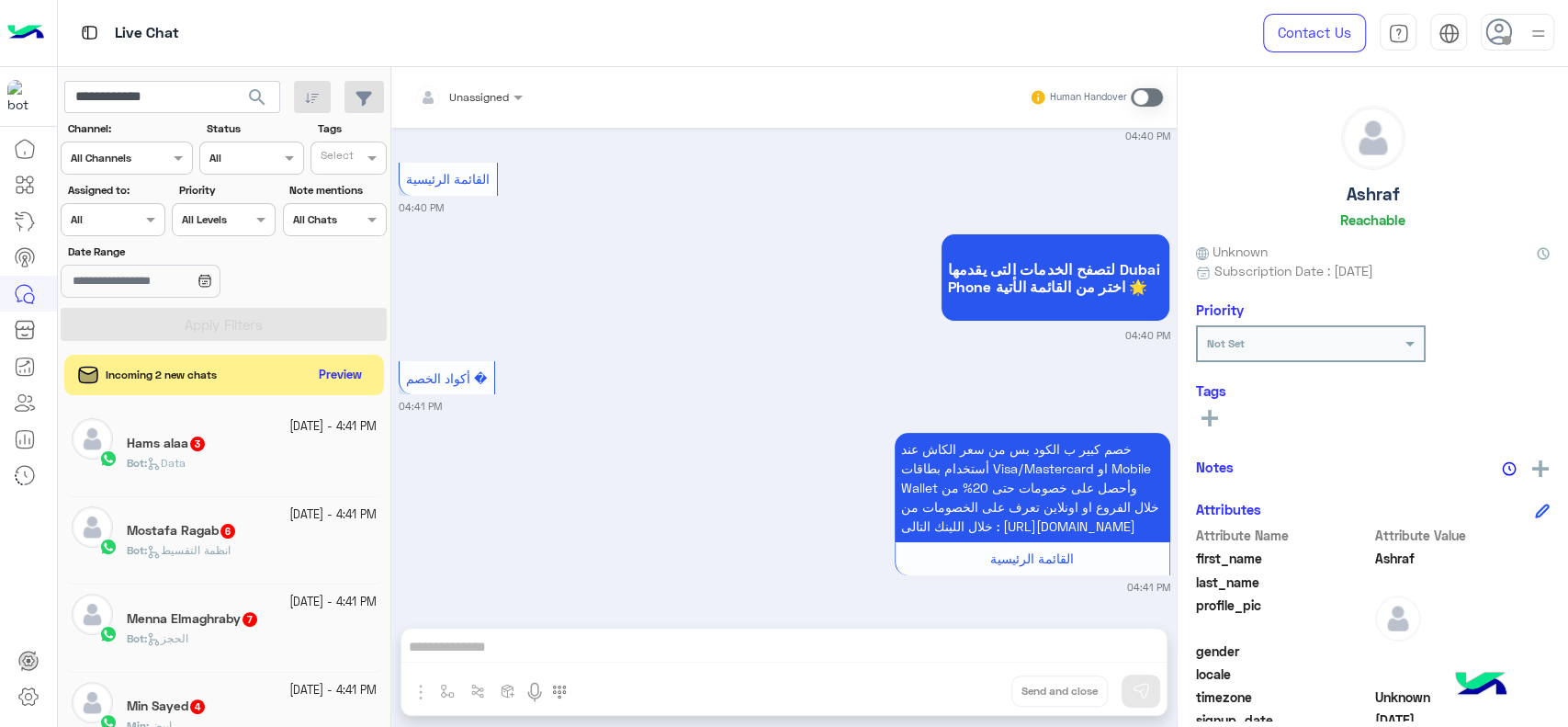
click at [252, 92] on span "search" at bounding box center [257, 97] width 22 height 22
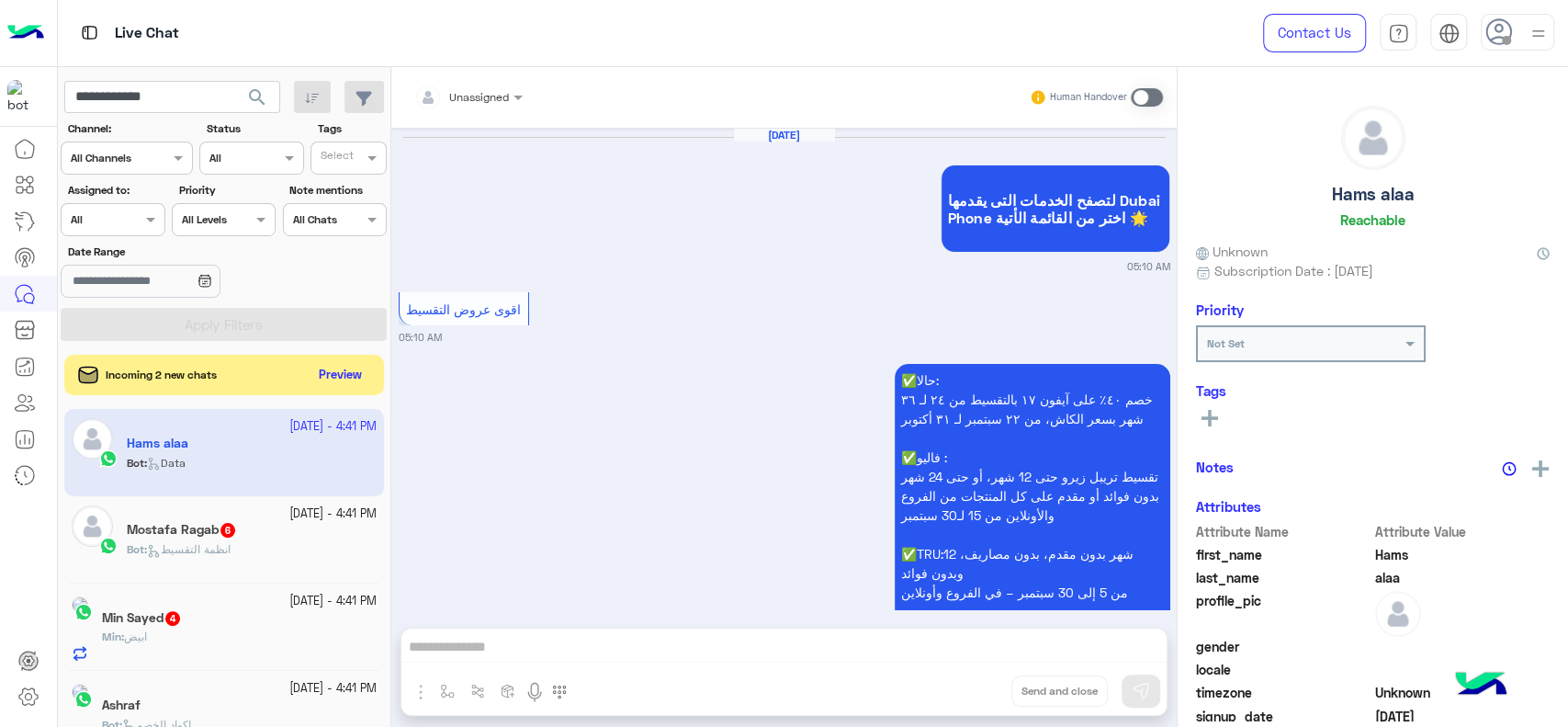
scroll to position [2642, 0]
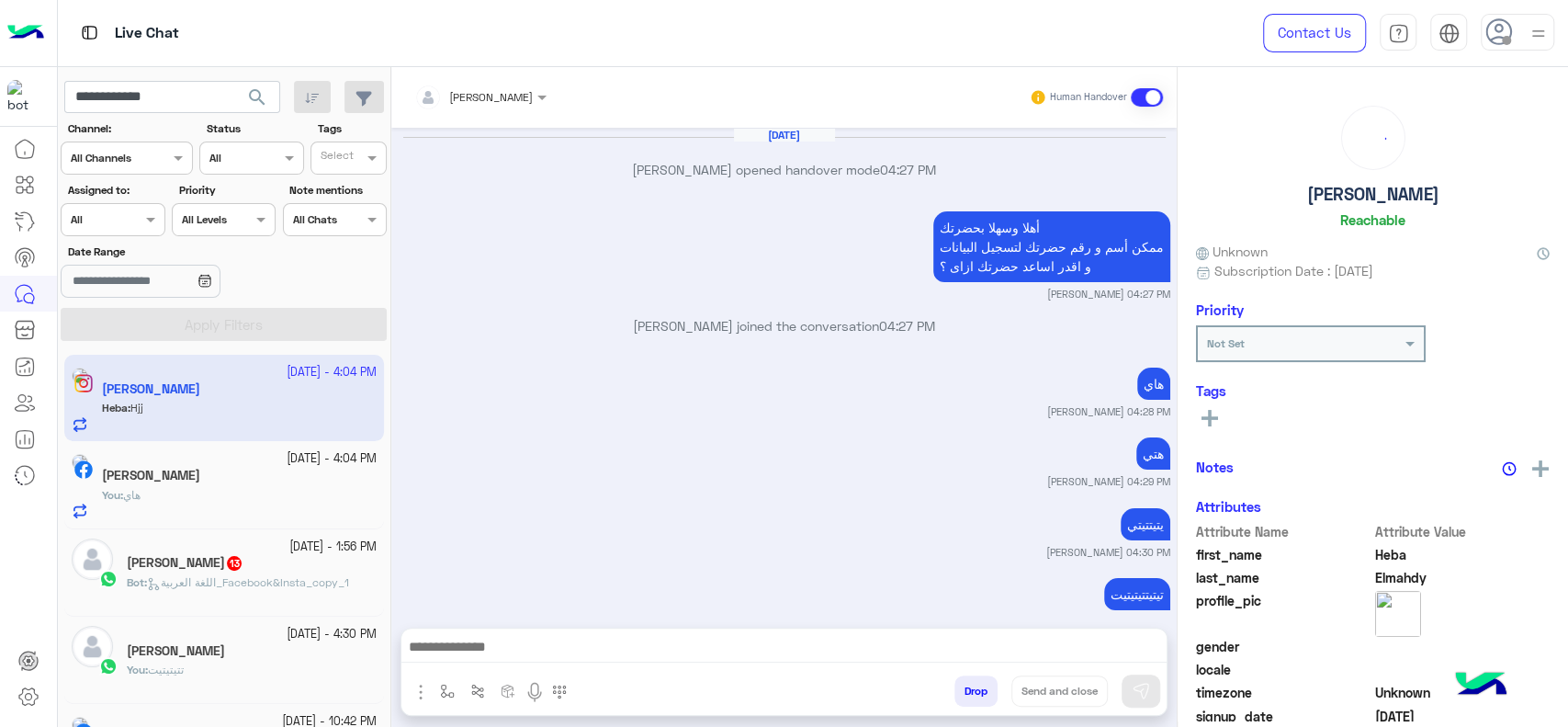
scroll to position [1028, 0]
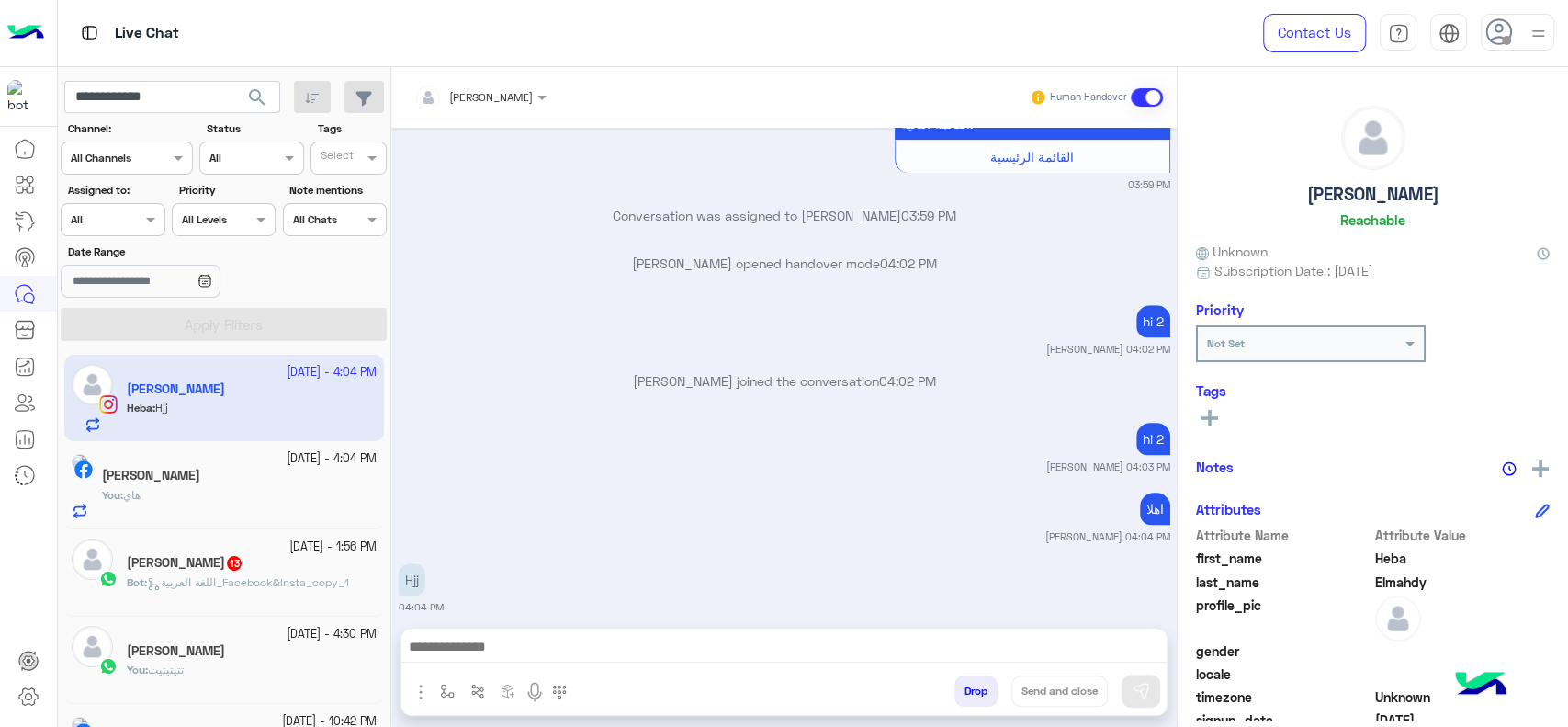
click at [282, 408] on app-inbox-user "26 September - 4:04 PM Heba Elmahdy Heba : Hjj" at bounding box center [224, 398] width 320 height 87
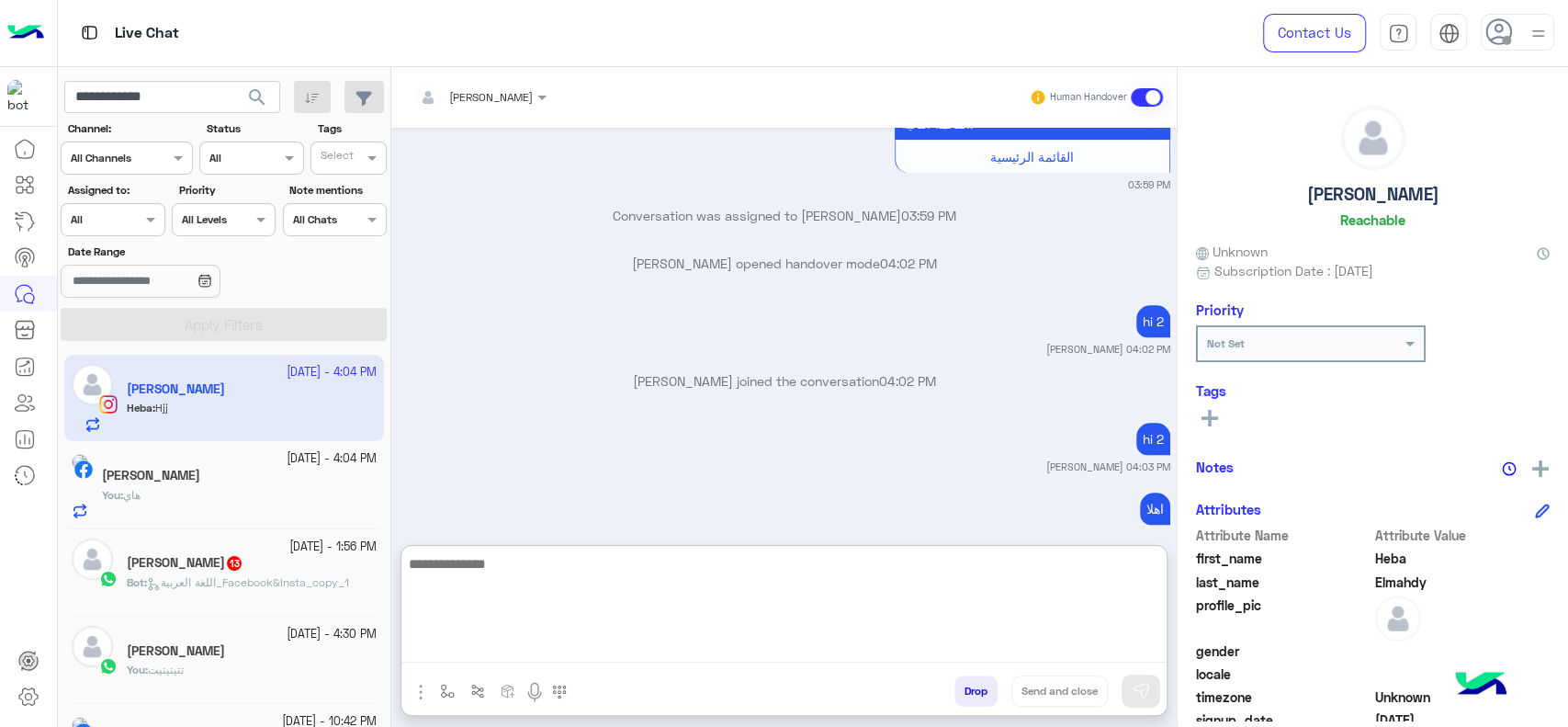
click at [616, 640] on textarea at bounding box center [784, 606] width 765 height 110
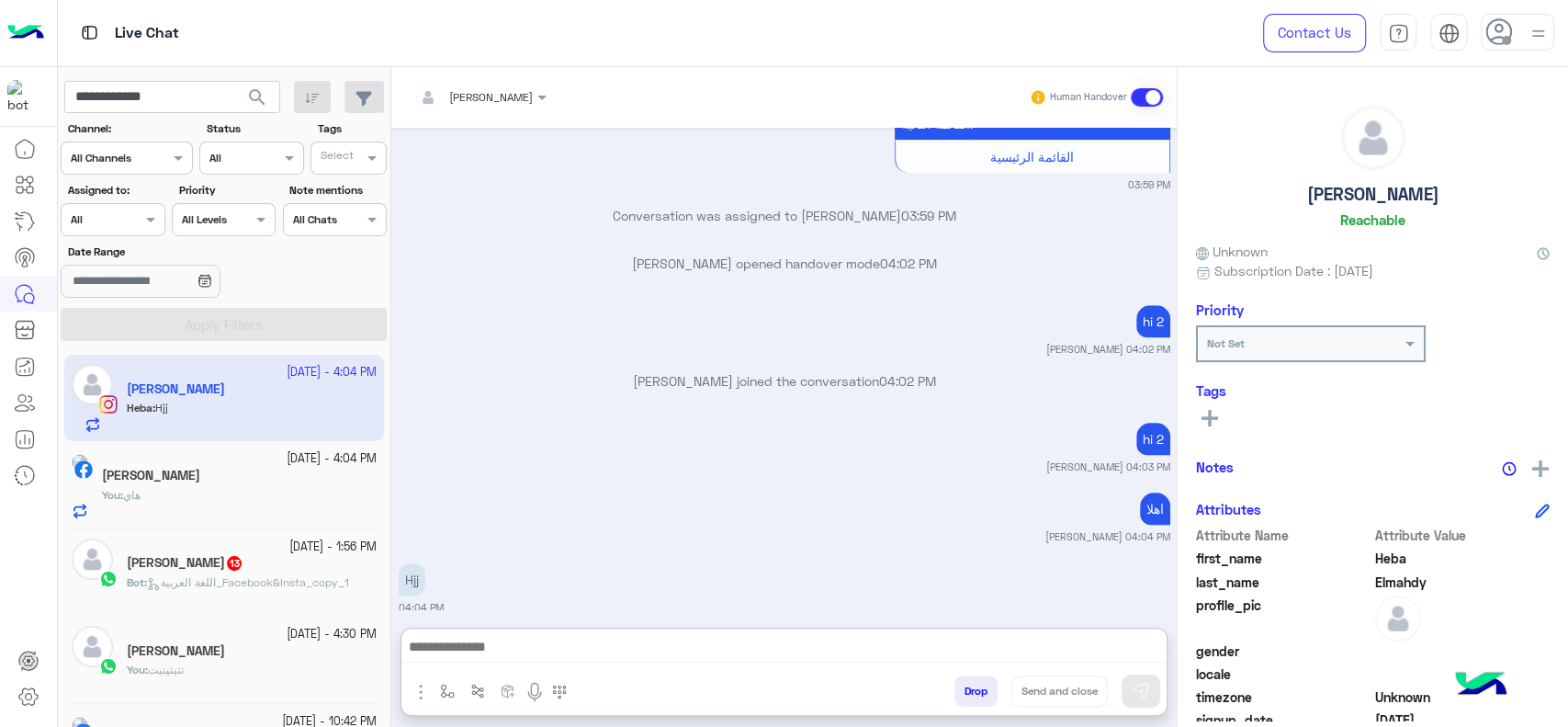
click at [245, 467] on div "[PERSON_NAME]" at bounding box center [239, 477] width 275 height 19
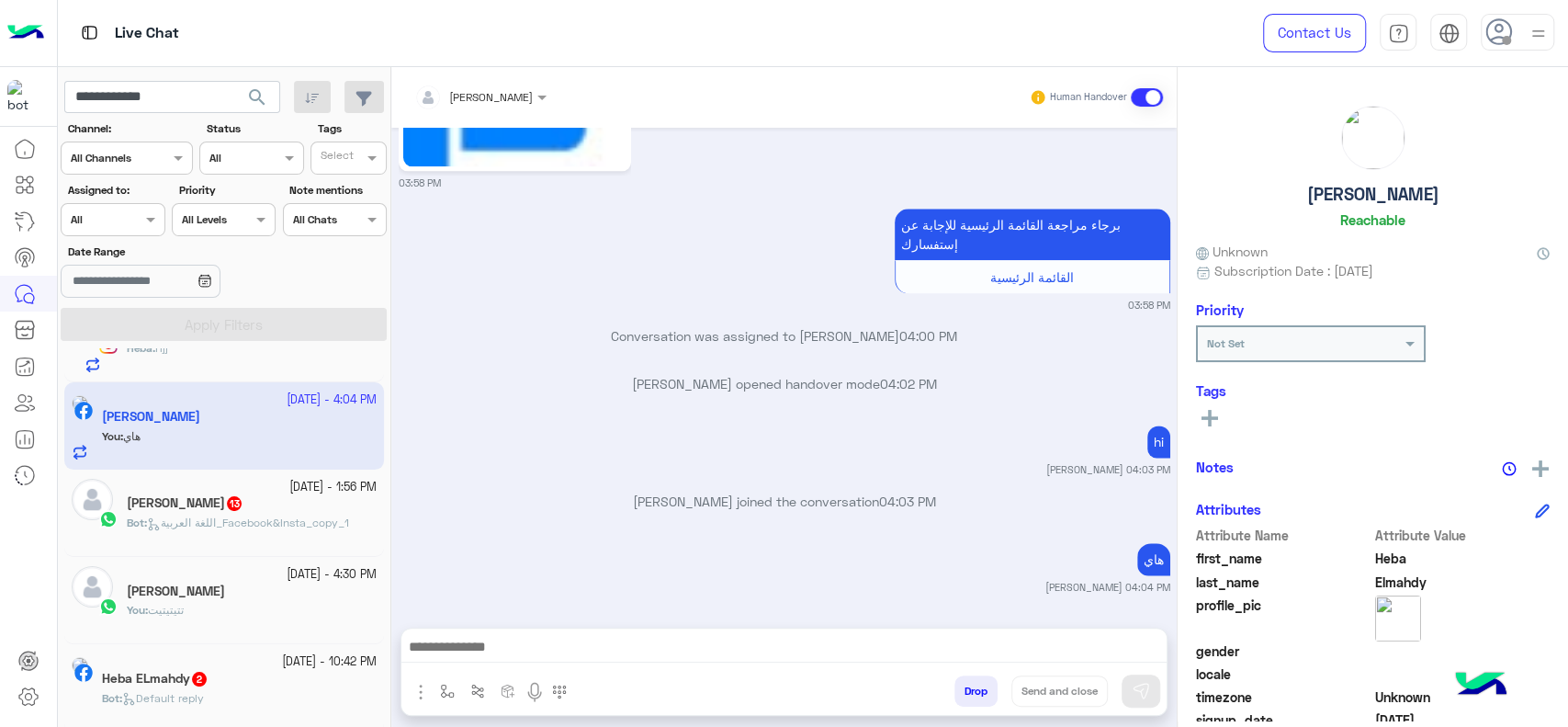
scroll to position [60, 0]
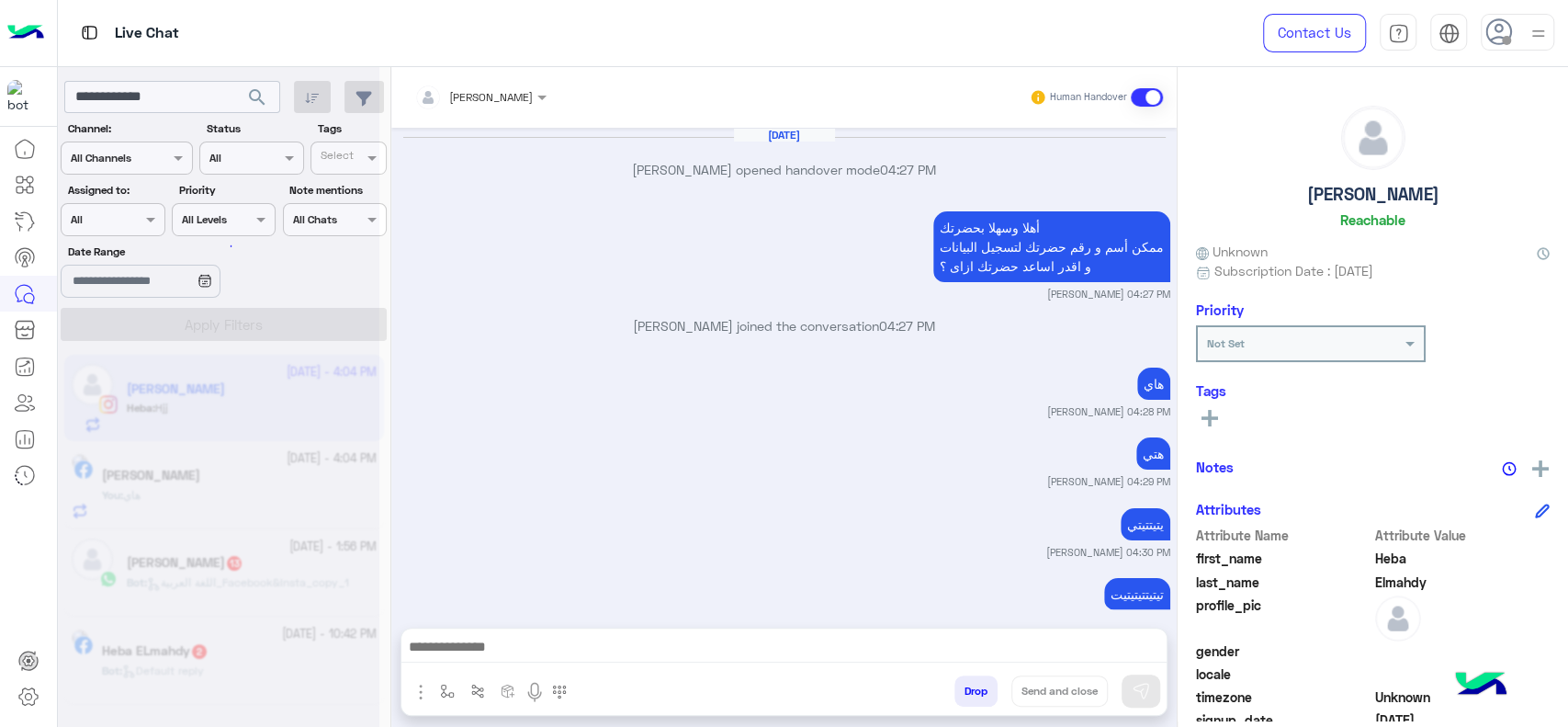
scroll to position [1028, 0]
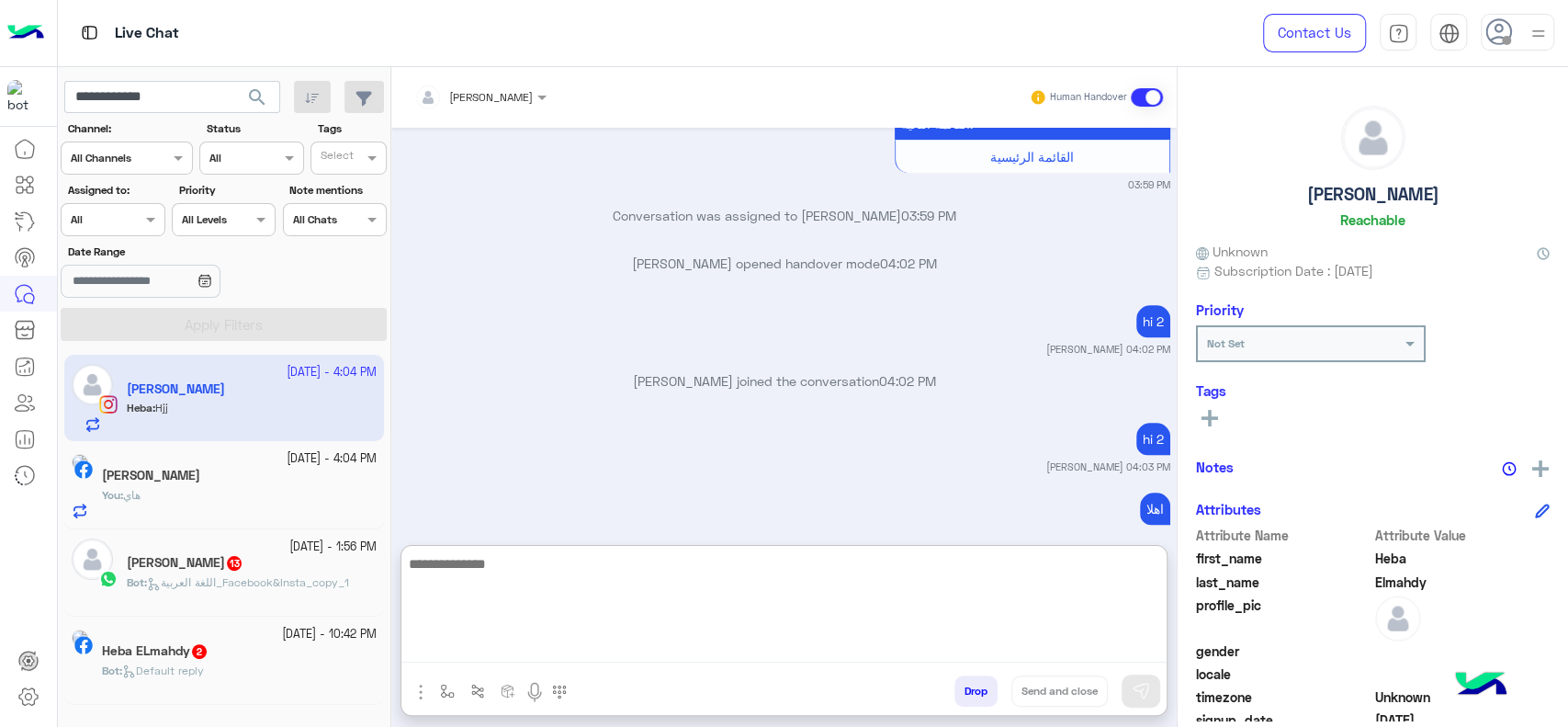
click at [505, 647] on textarea at bounding box center [784, 606] width 765 height 110
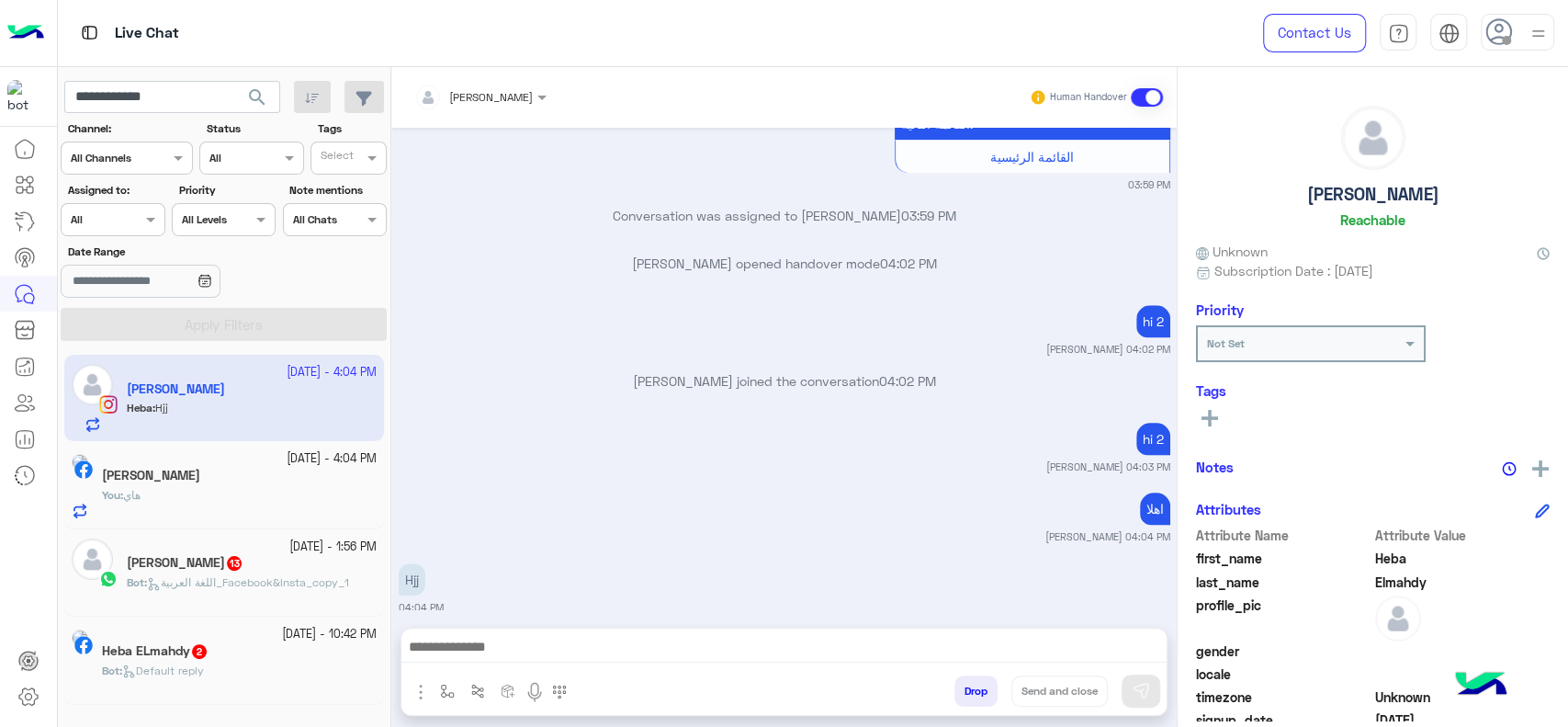
click at [258, 96] on span "search" at bounding box center [257, 97] width 22 height 22
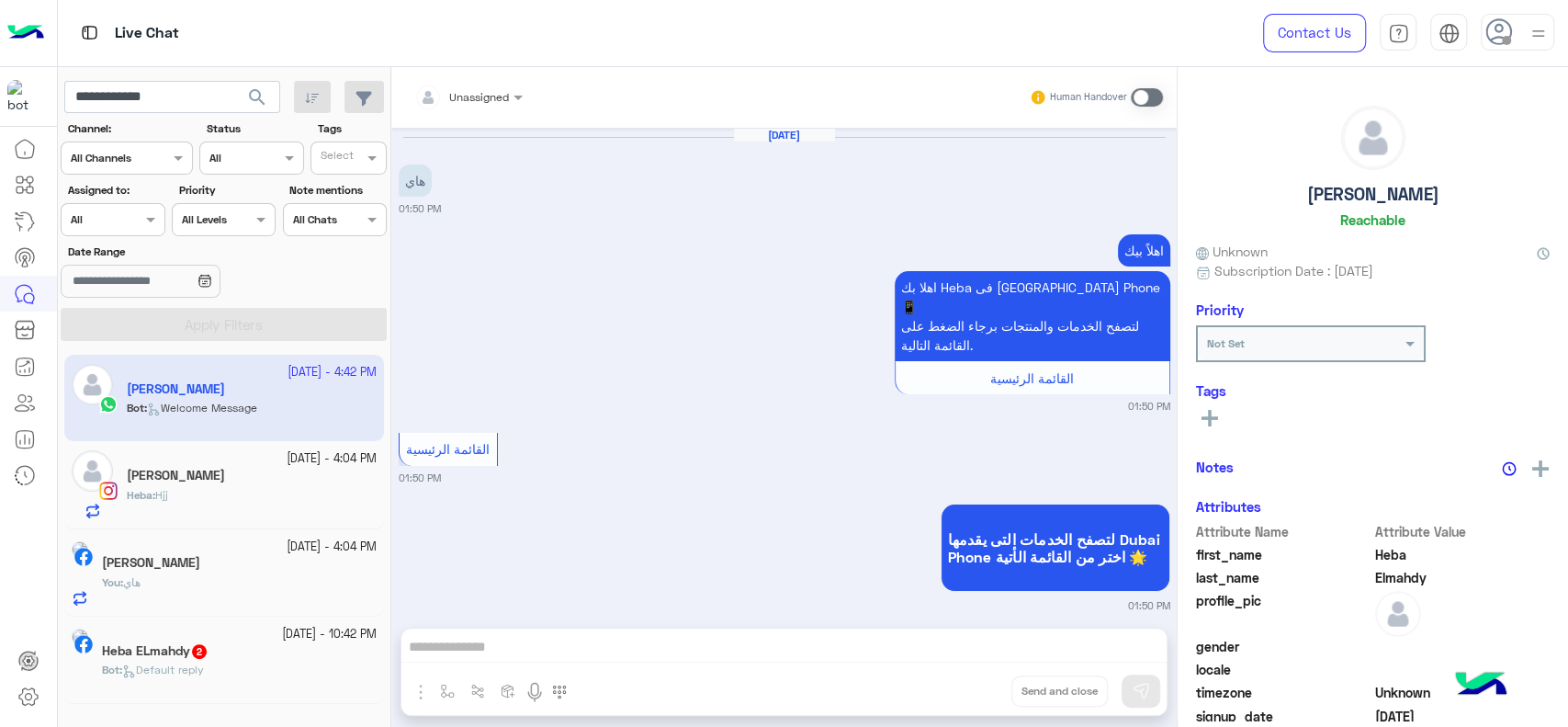
scroll to position [1862, 0]
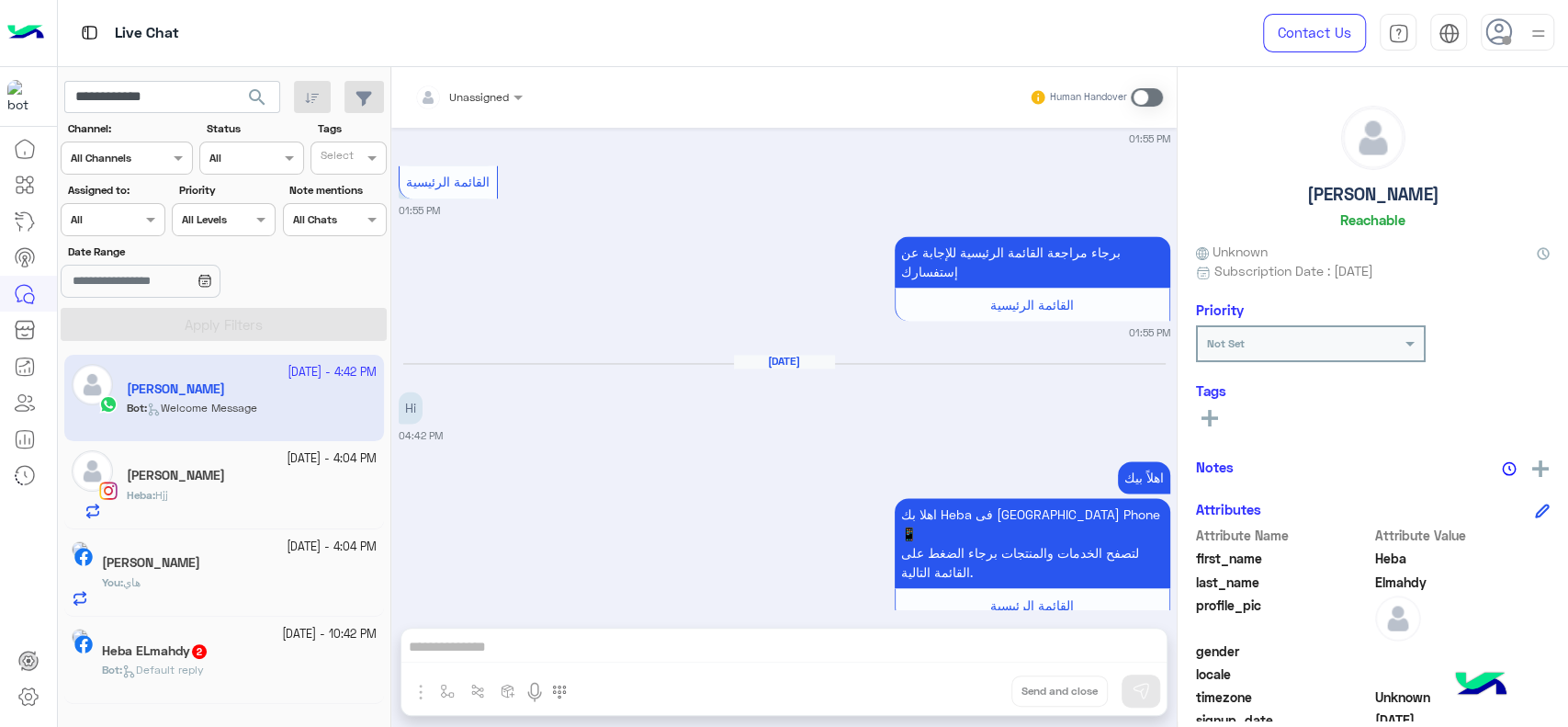
click at [276, 381] on app-inbox-user "26 September - 4:42 PM Heba Elmahdy Bot : Welcome Message" at bounding box center [224, 398] width 320 height 87
click at [1154, 99] on span at bounding box center [1146, 97] width 32 height 18
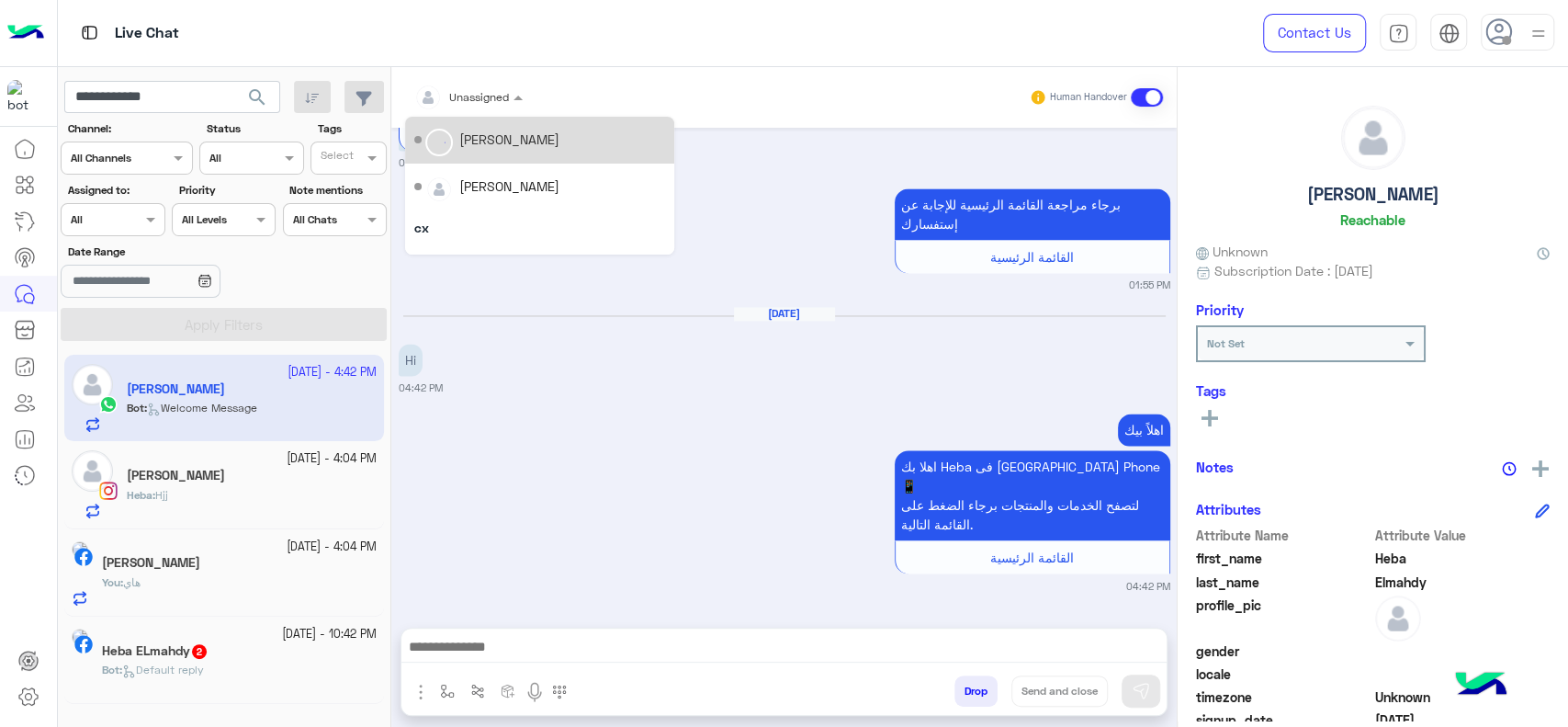
click at [477, 99] on input "text" at bounding box center [446, 94] width 64 height 17
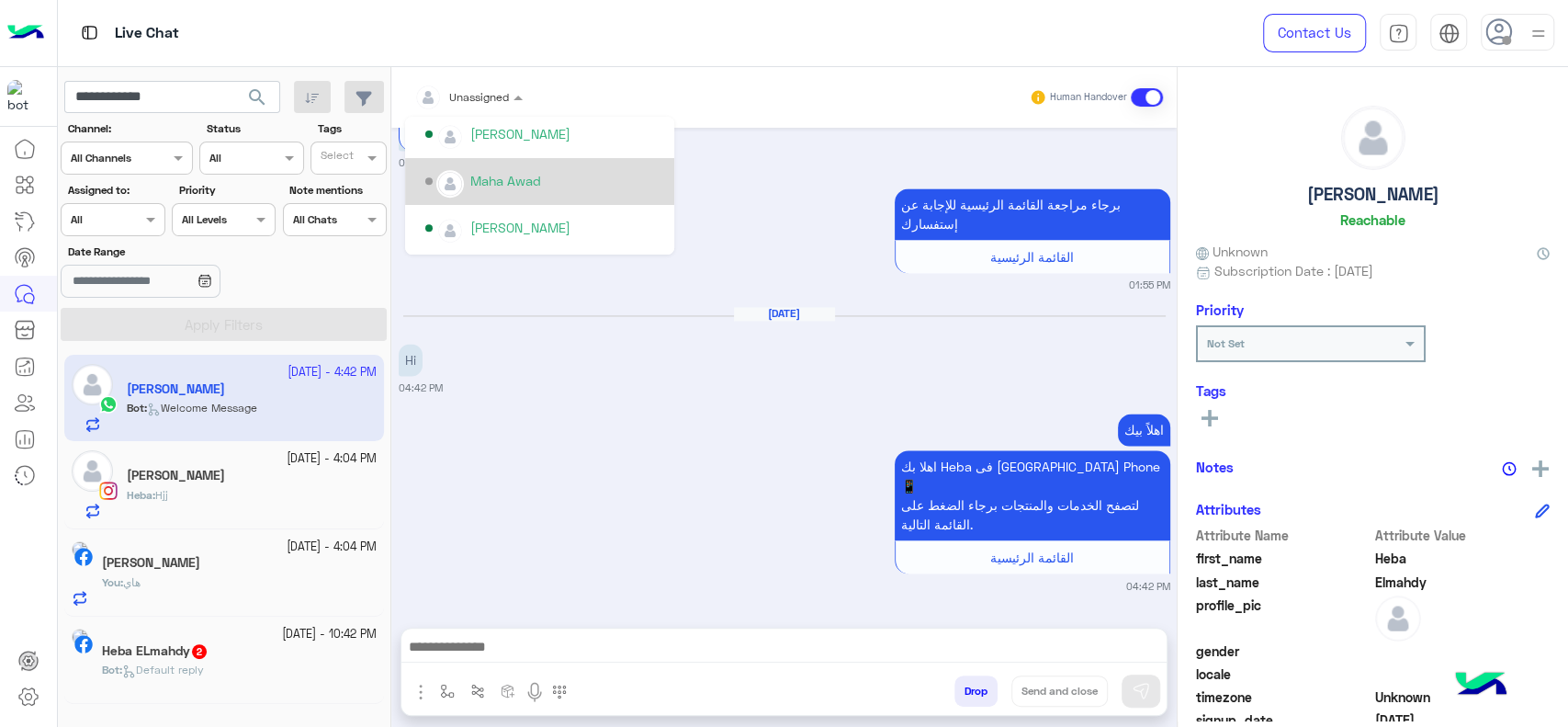
scroll to position [678, 0]
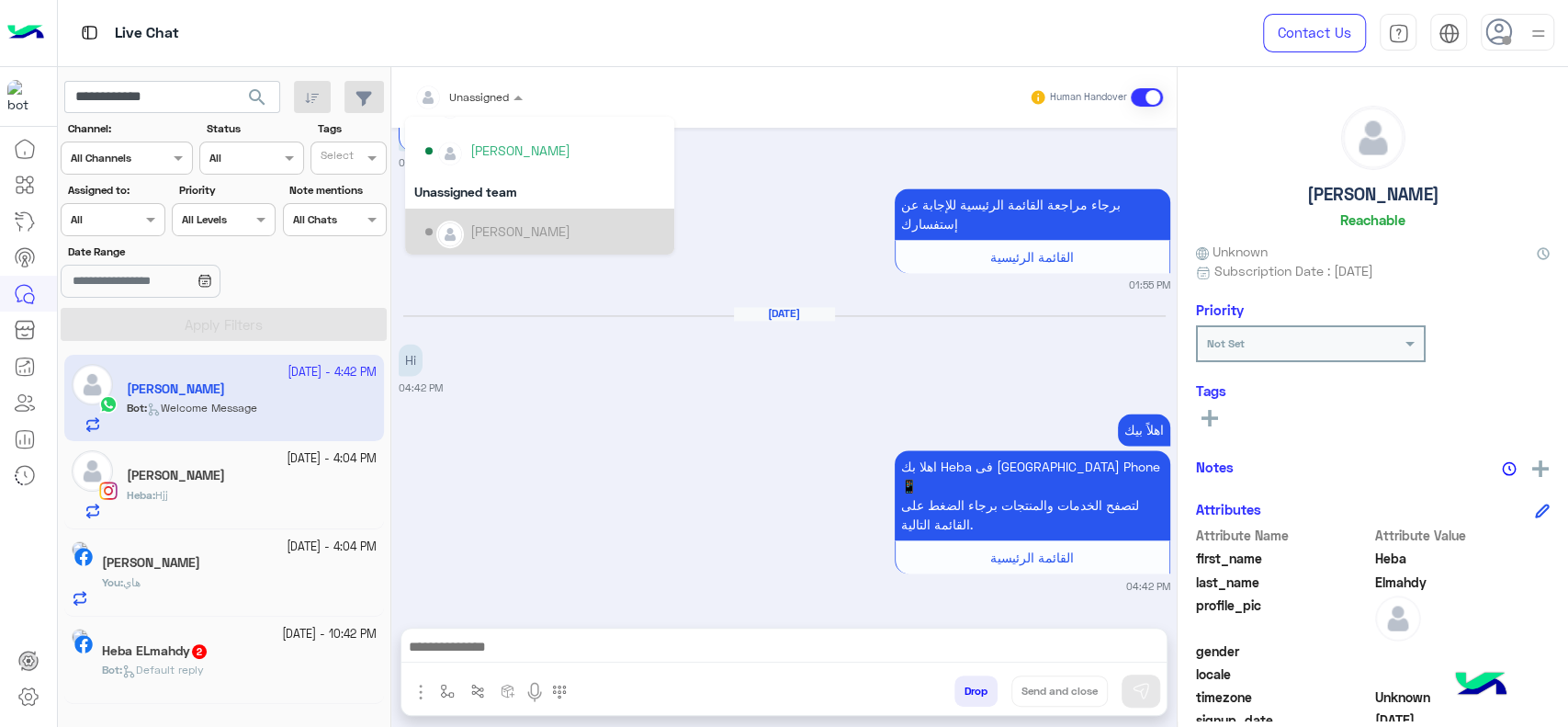
click at [516, 225] on div "[PERSON_NAME]" at bounding box center [520, 231] width 100 height 19
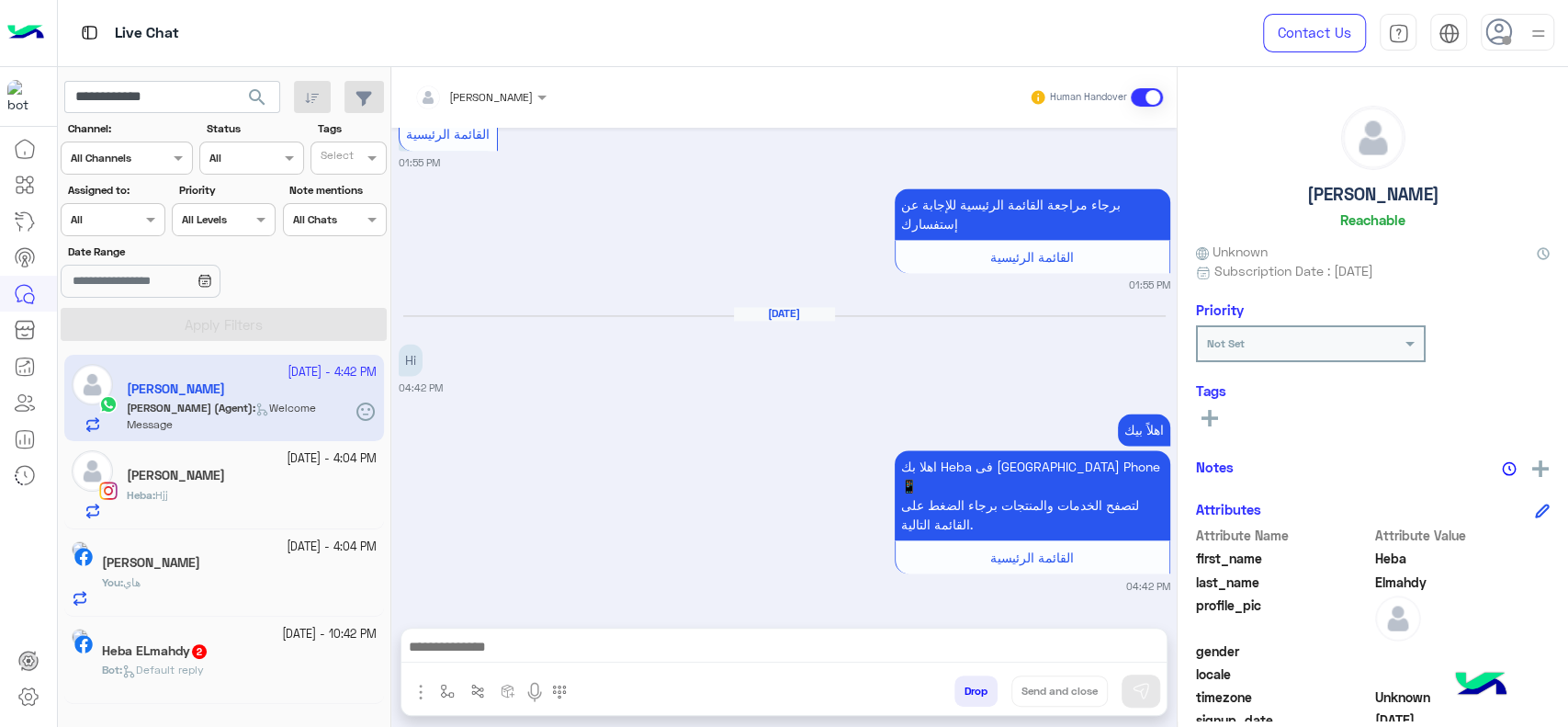
scroll to position [1970, 0]
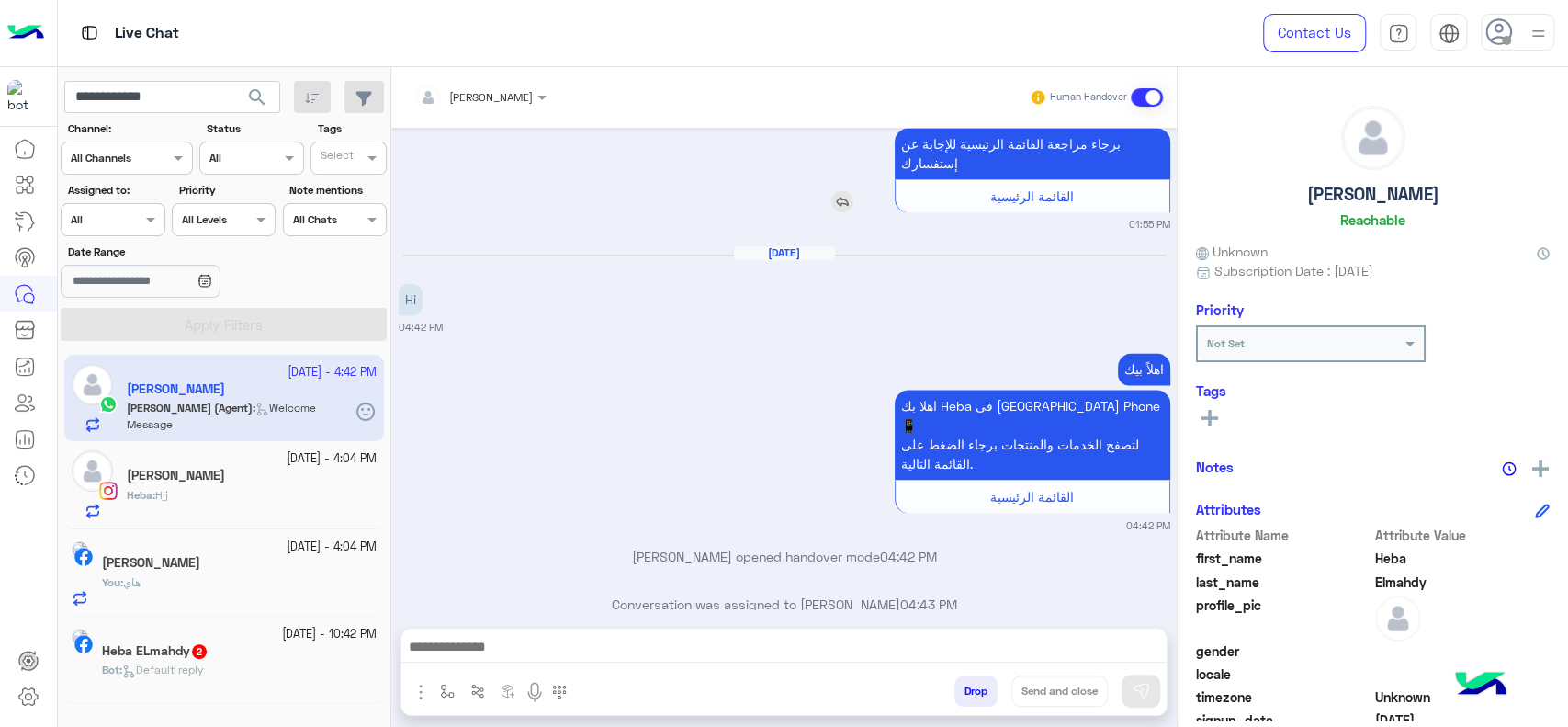
click at [855, 156] on div "برجاء مراجعة القائمة الرئيسية للإجابة عن إستفسارك القائمة الرئيسية" at bounding box center [980, 169] width 380 height 85
click at [258, 99] on span "search" at bounding box center [257, 97] width 22 height 22
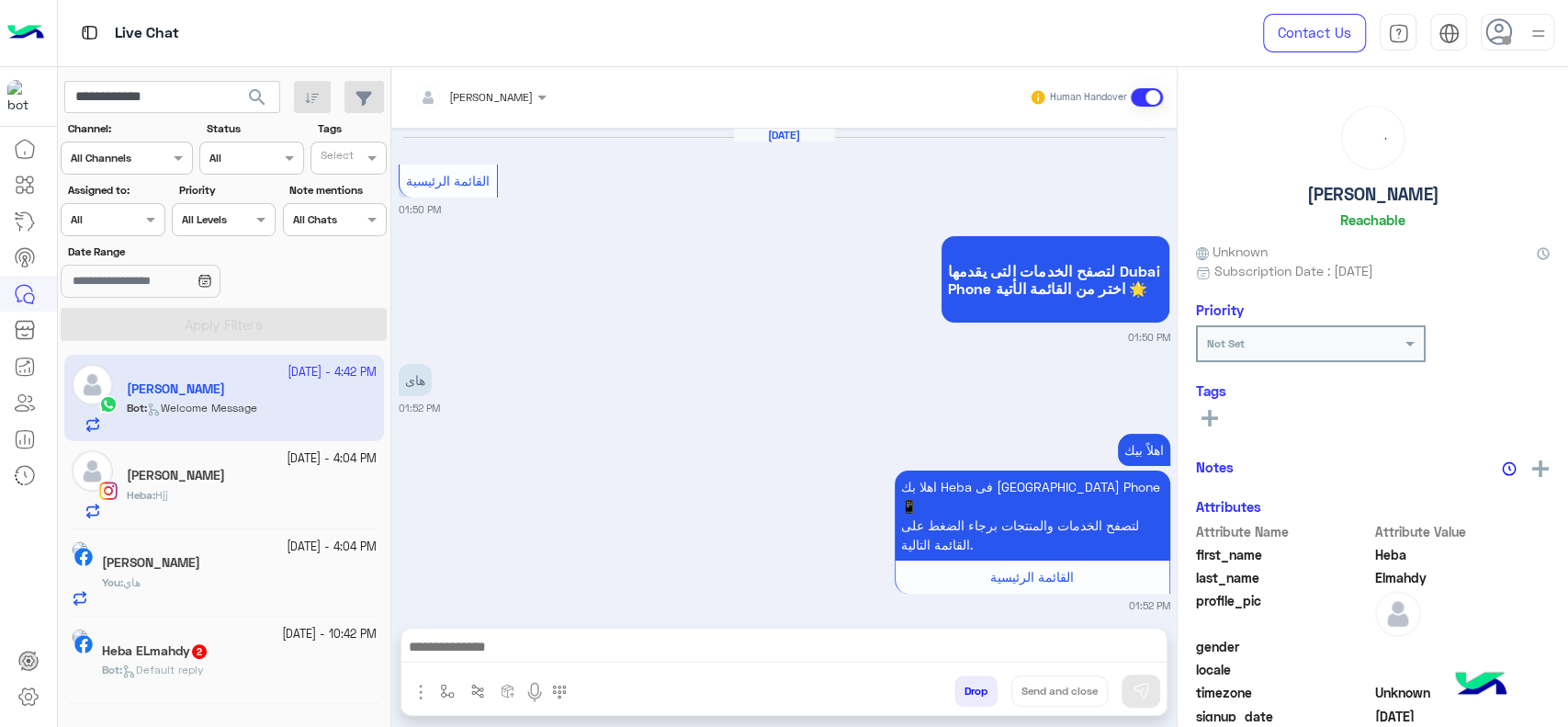
scroll to position [1708, 0]
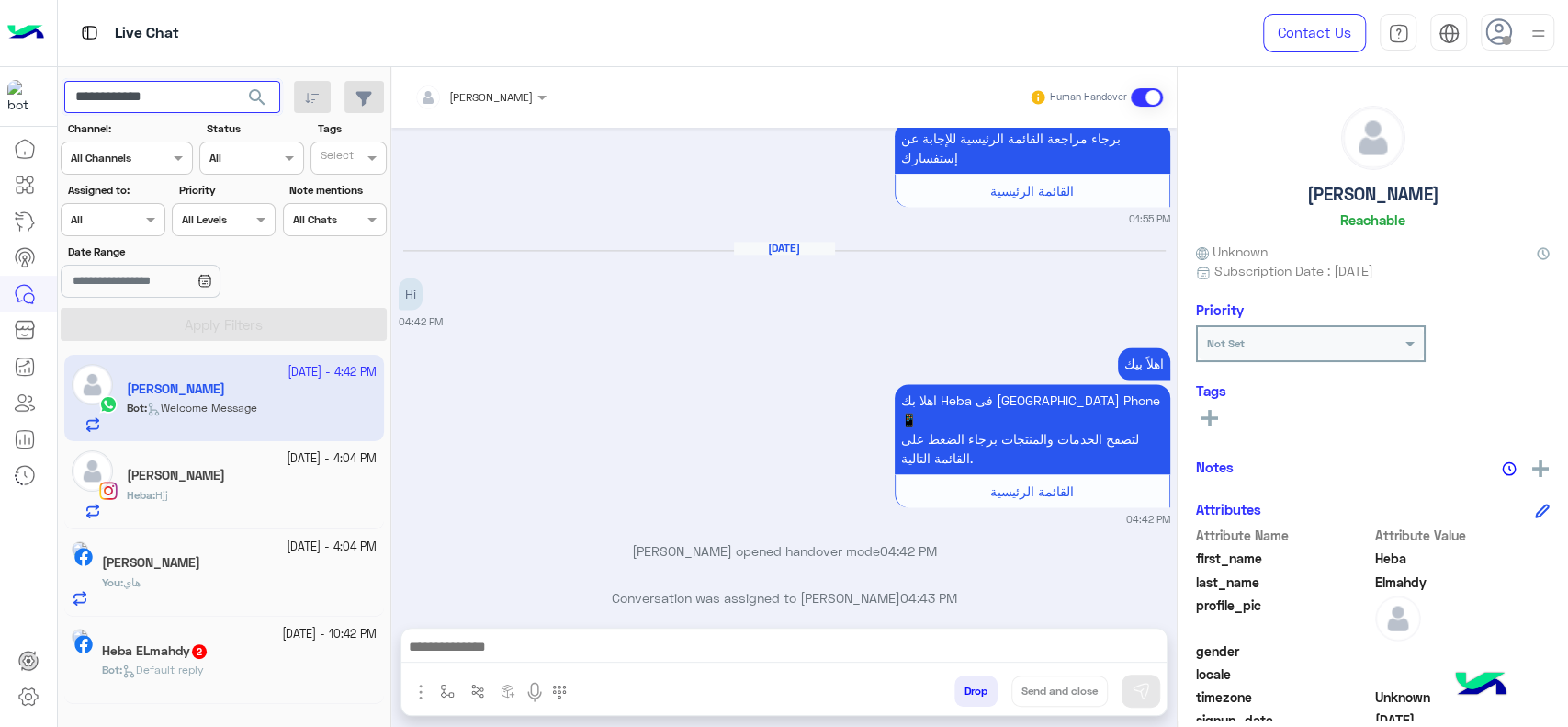
click at [157, 101] on input "**********" at bounding box center [172, 97] width 216 height 33
click at [235, 81] on button "search" at bounding box center [258, 100] width 45 height 40
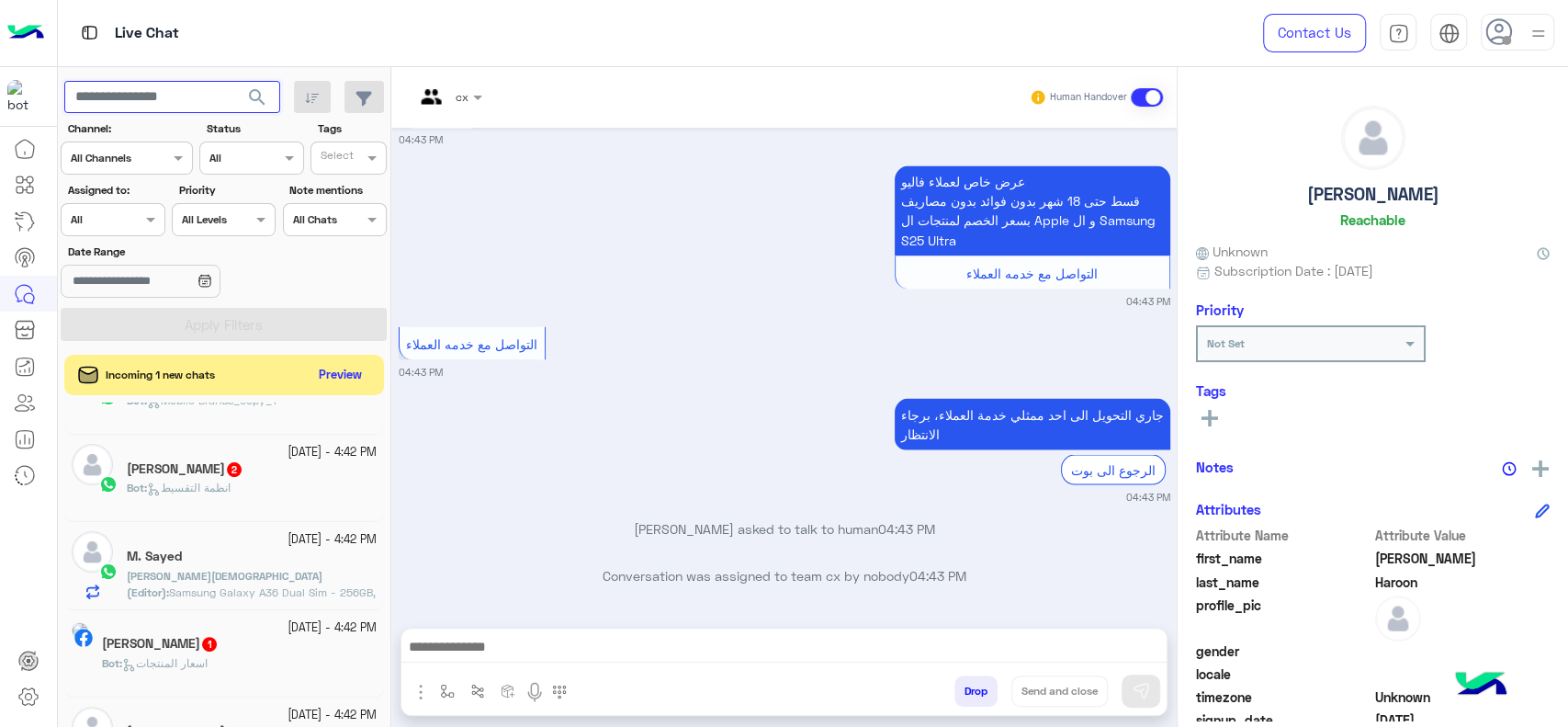
scroll to position [868, 0]
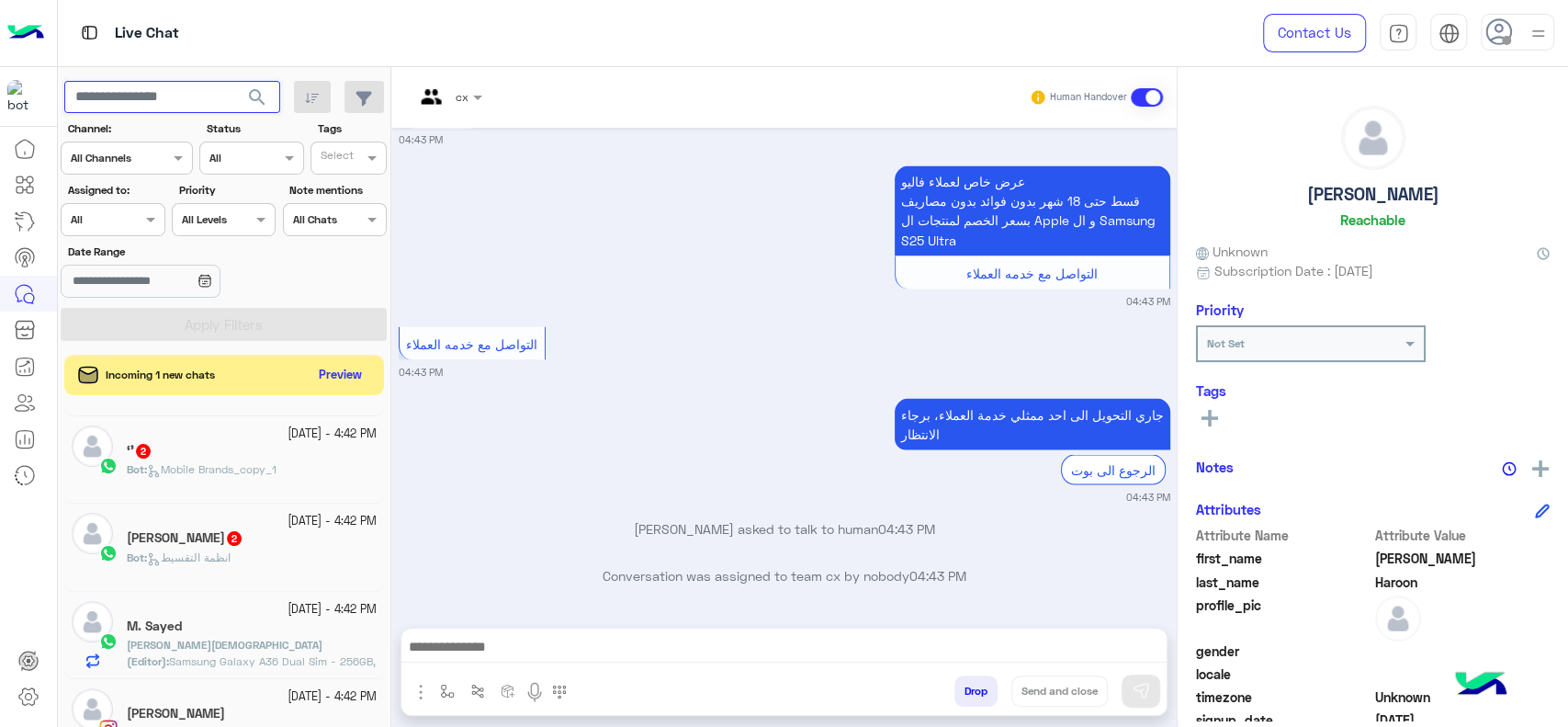
click at [193, 107] on input "text" at bounding box center [172, 97] width 216 height 33
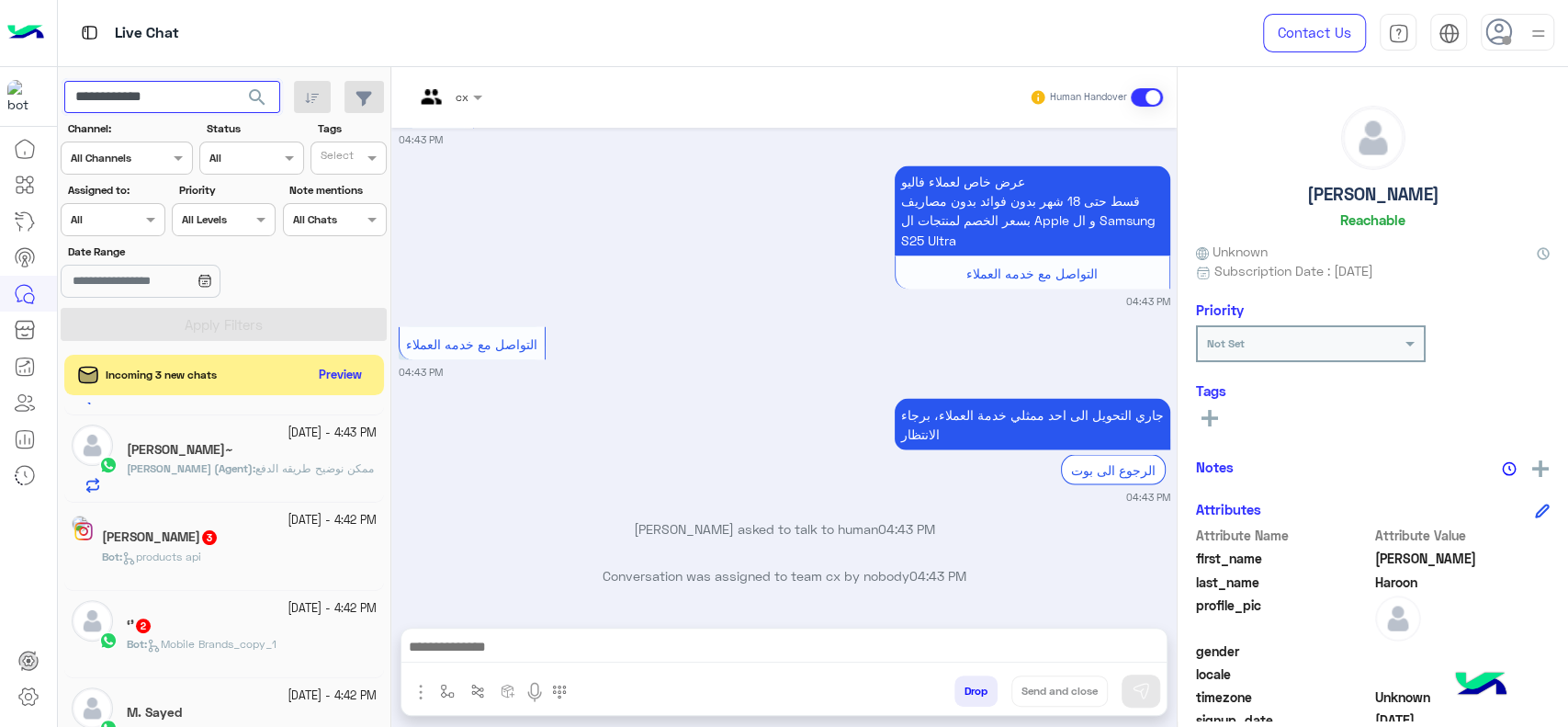
type input "**********"
click at [235, 81] on button "search" at bounding box center [258, 100] width 45 height 40
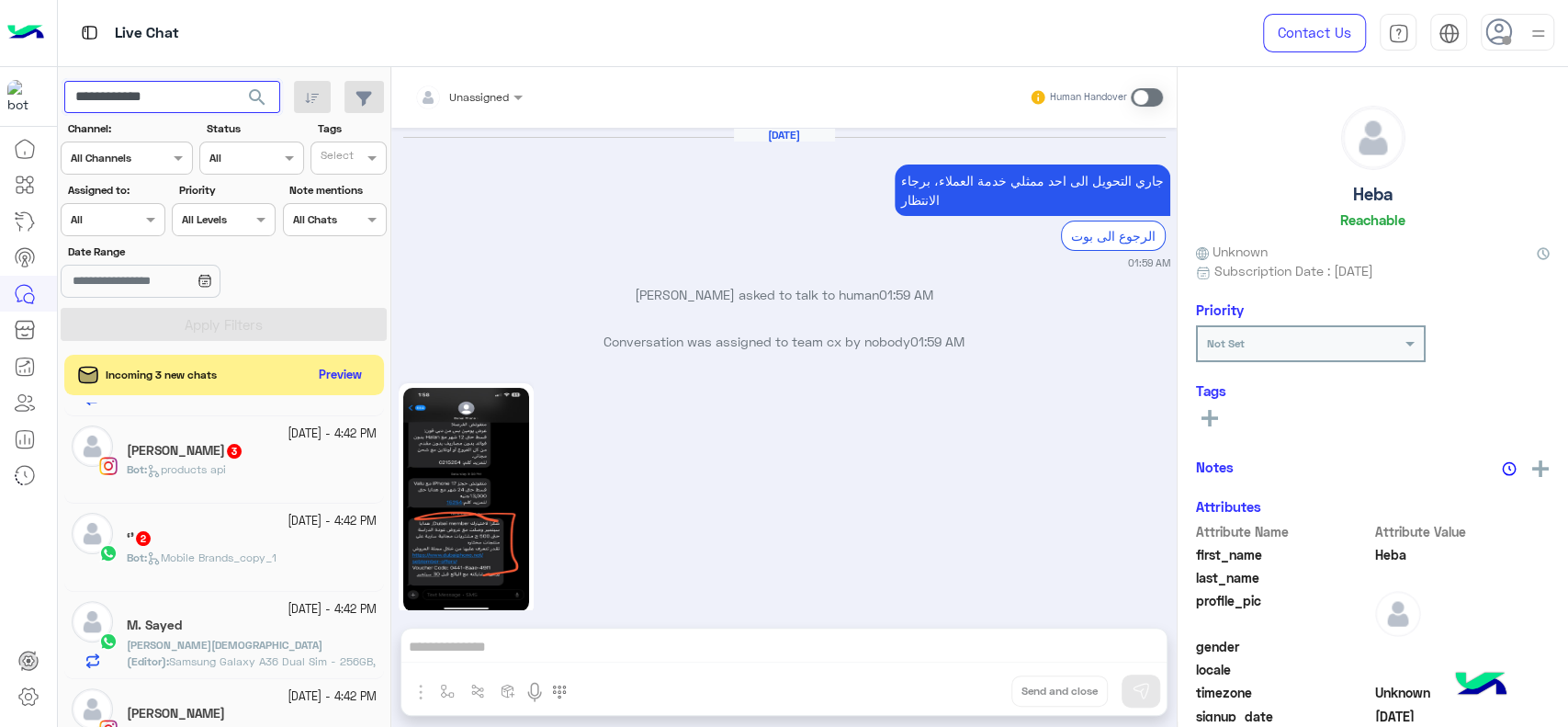
scroll to position [1867, 0]
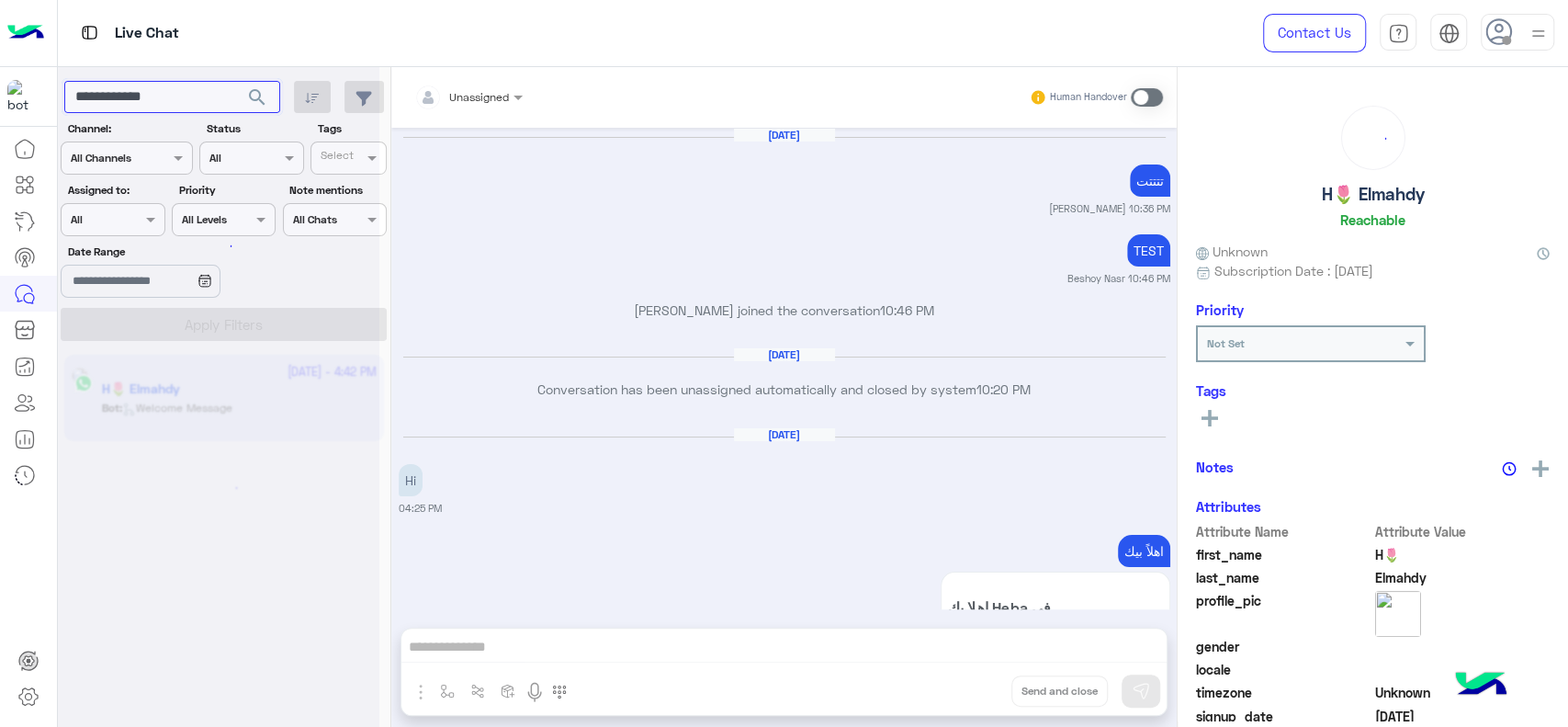
scroll to position [1272, 0]
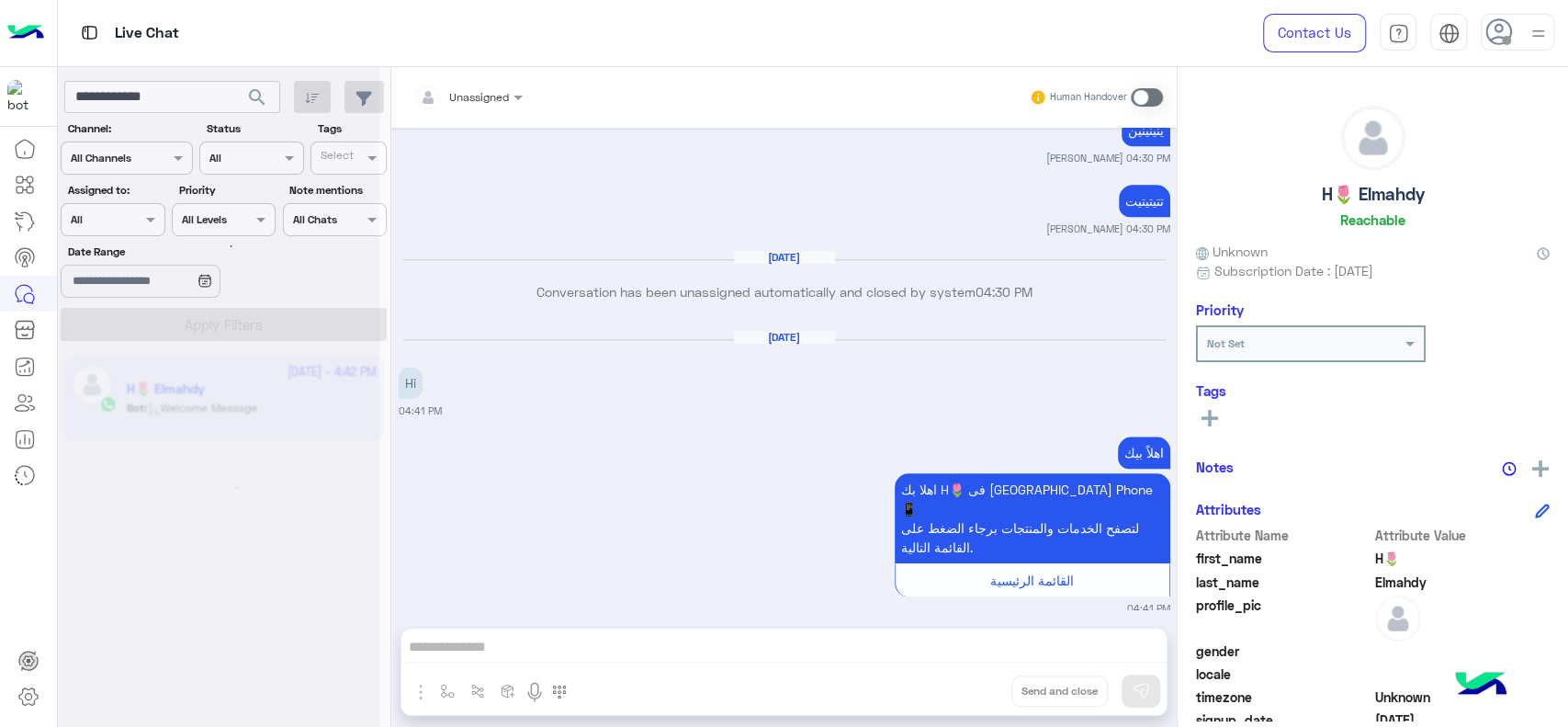
click at [258, 403] on div at bounding box center [219, 371] width 322 height 727
click at [258, 403] on app-inbox-user "26 September - 4:42 PM H🌷 Elmahdy Bot : Welcome Message" at bounding box center [224, 398] width 320 height 87
click at [1139, 92] on span at bounding box center [1146, 97] width 32 height 18
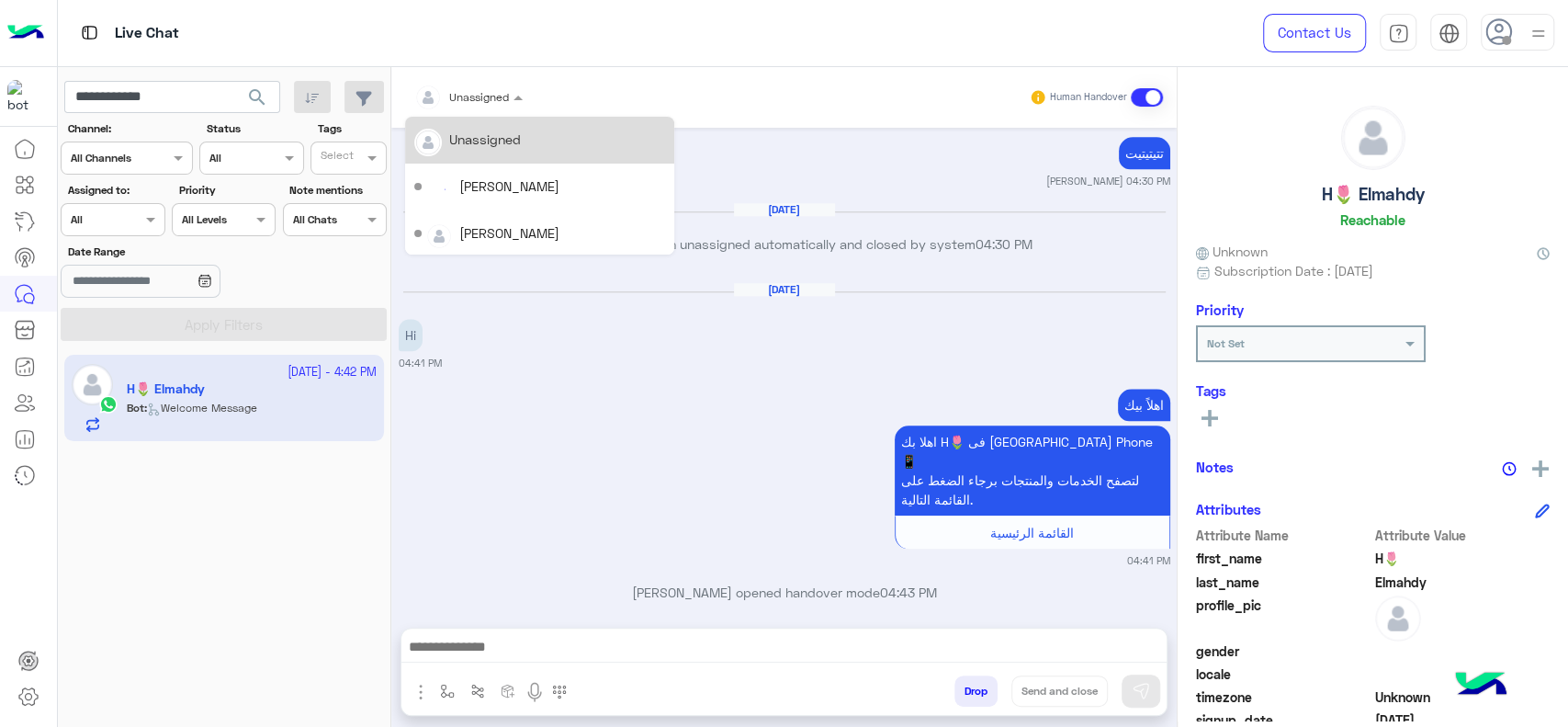
click at [507, 94] on div at bounding box center [469, 94] width 126 height 17
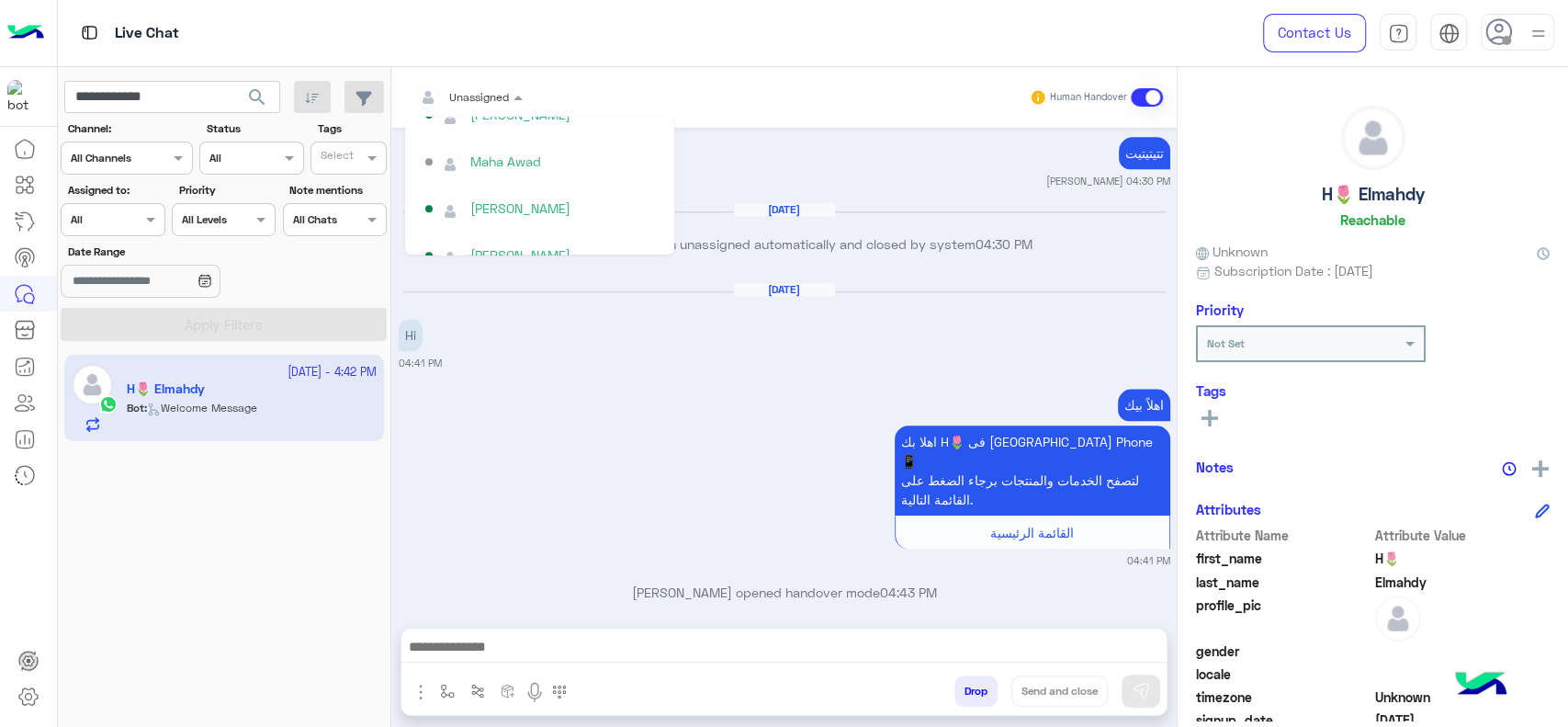
scroll to position [678, 0]
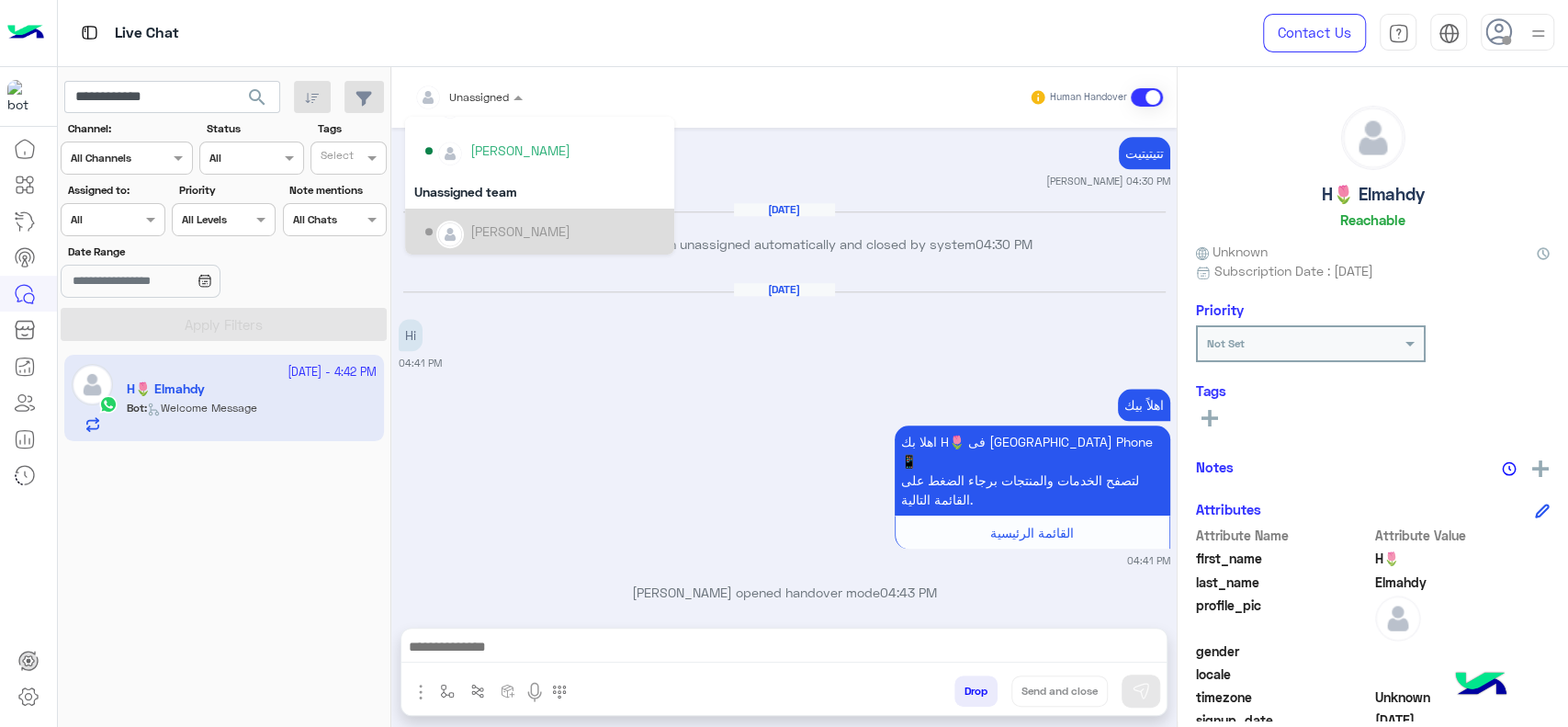
click at [492, 227] on div "[PERSON_NAME]" at bounding box center [520, 231] width 100 height 19
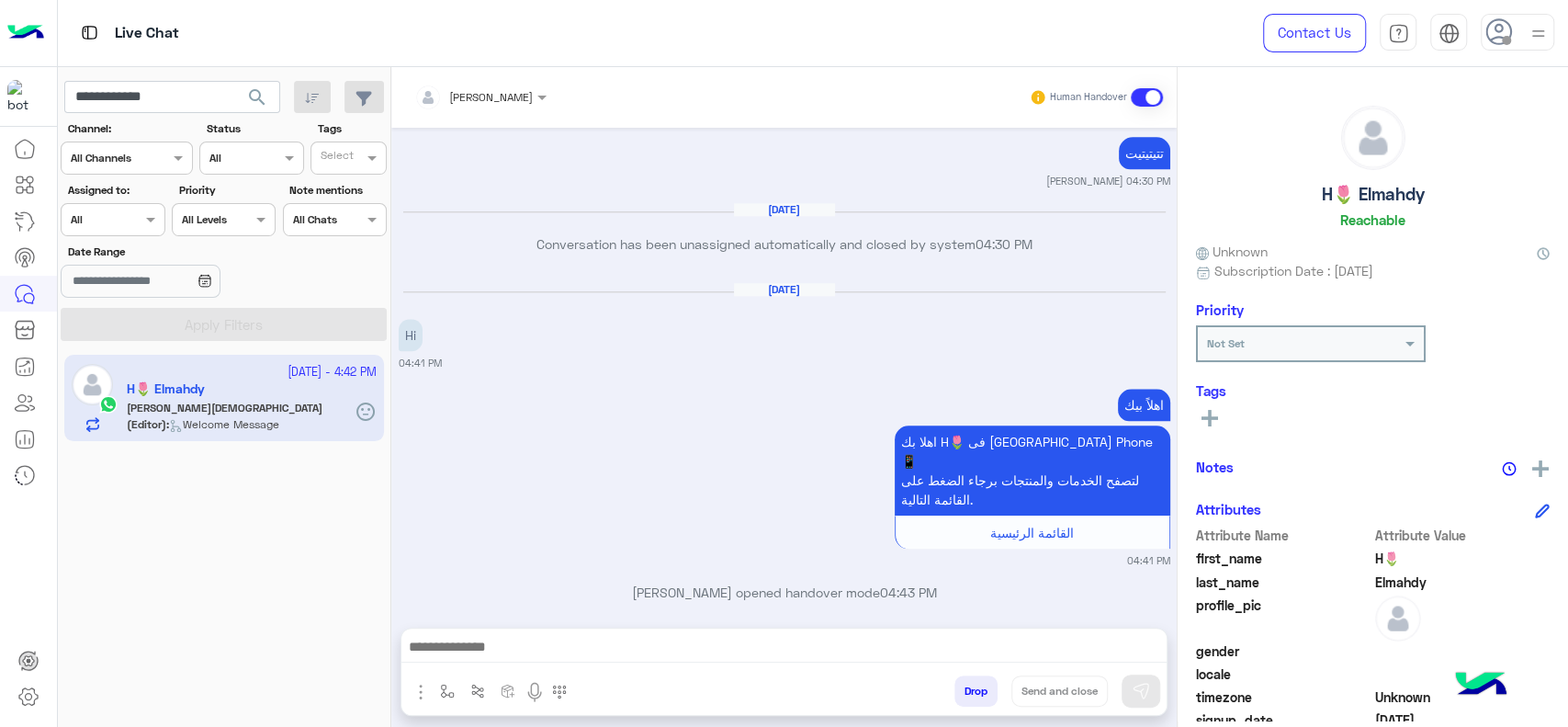
scroll to position [1381, 0]
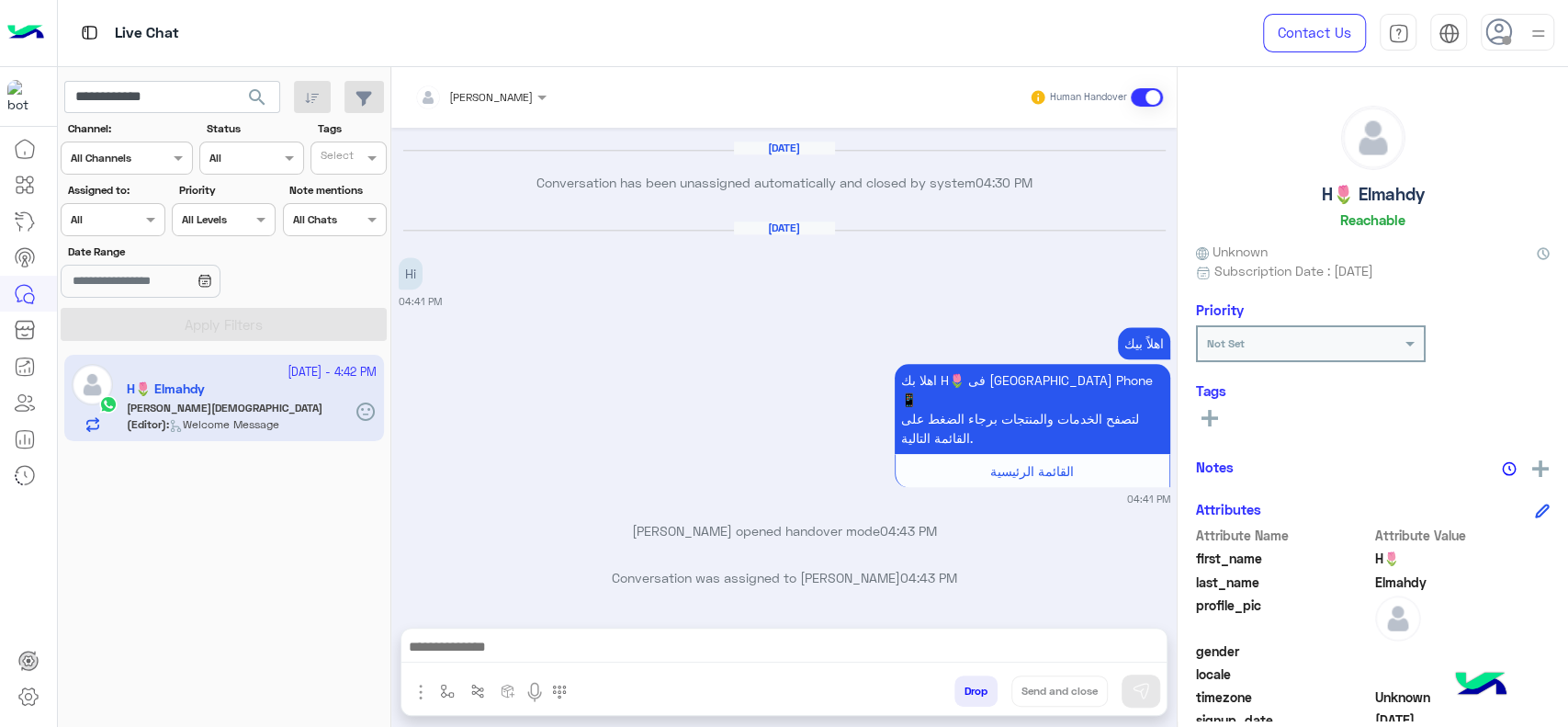
click at [264, 99] on span "search" at bounding box center [257, 97] width 22 height 22
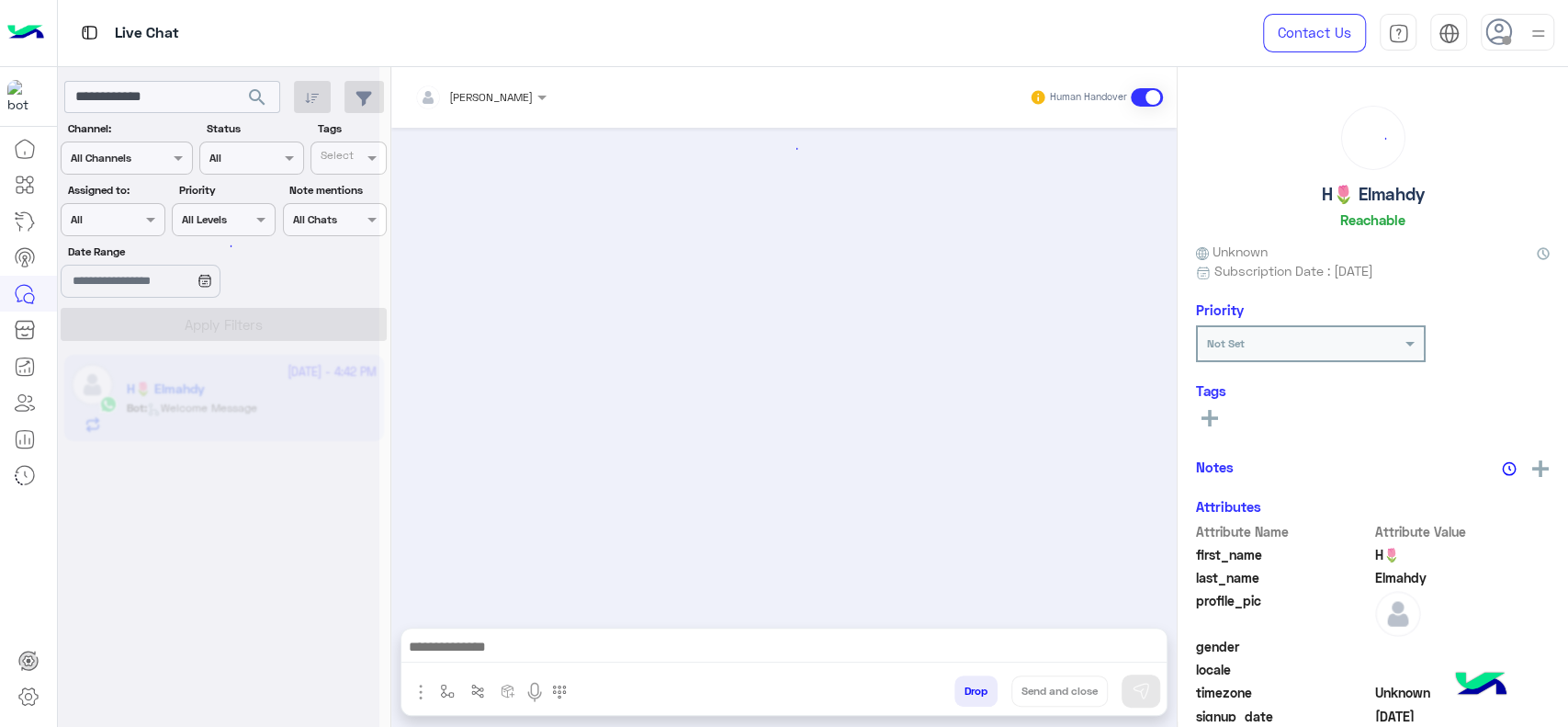
scroll to position [1228, 0]
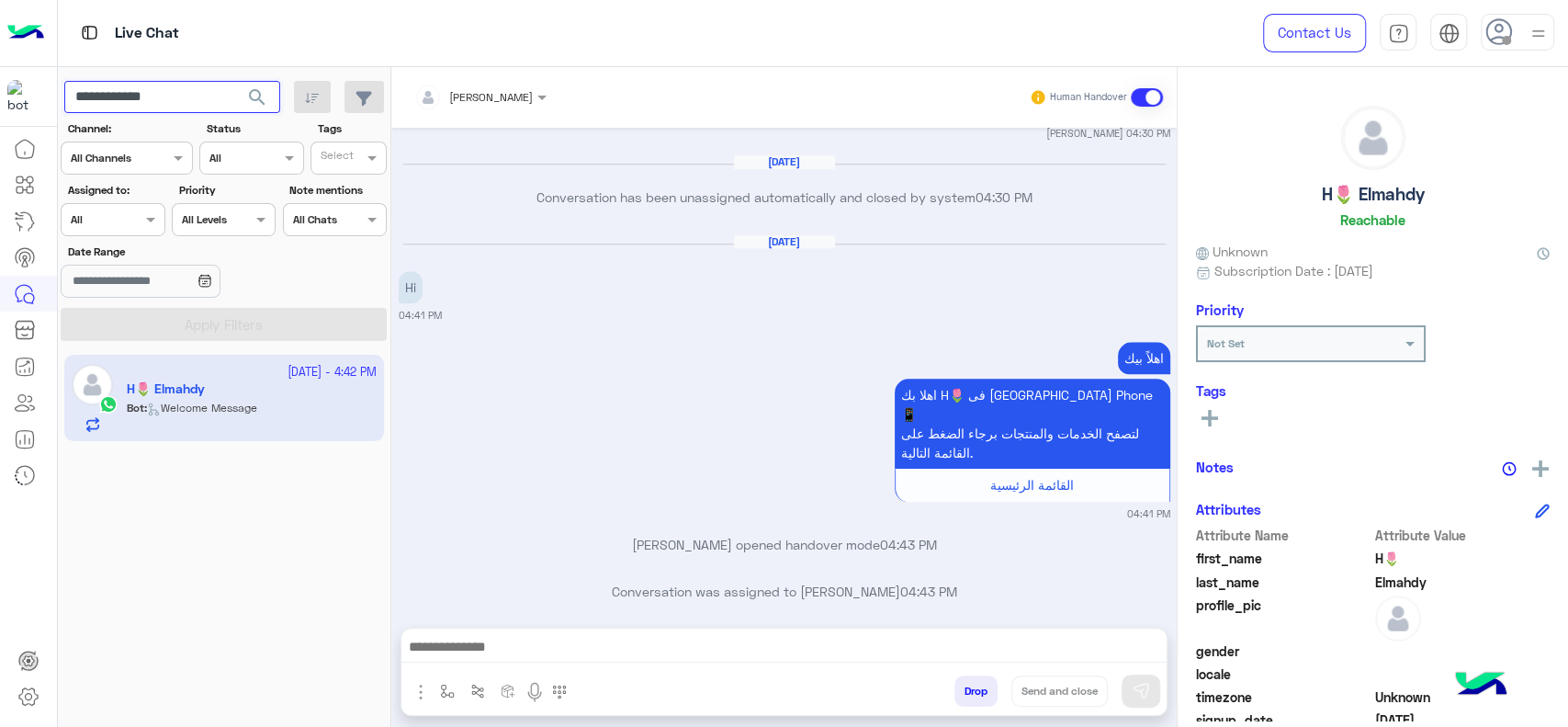
click at [212, 94] on input "**********" at bounding box center [172, 97] width 216 height 33
click at [235, 81] on button "search" at bounding box center [258, 100] width 45 height 40
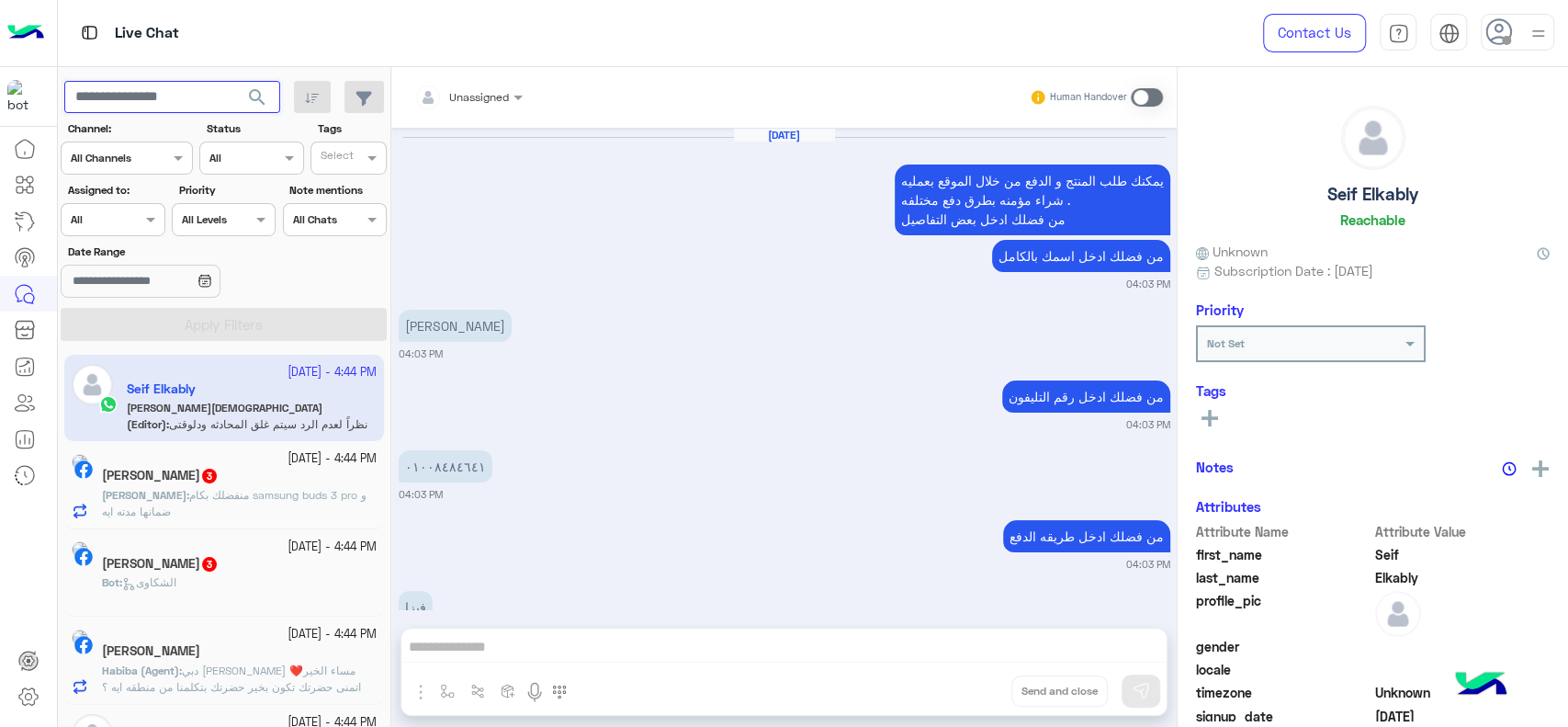
scroll to position [1177, 0]
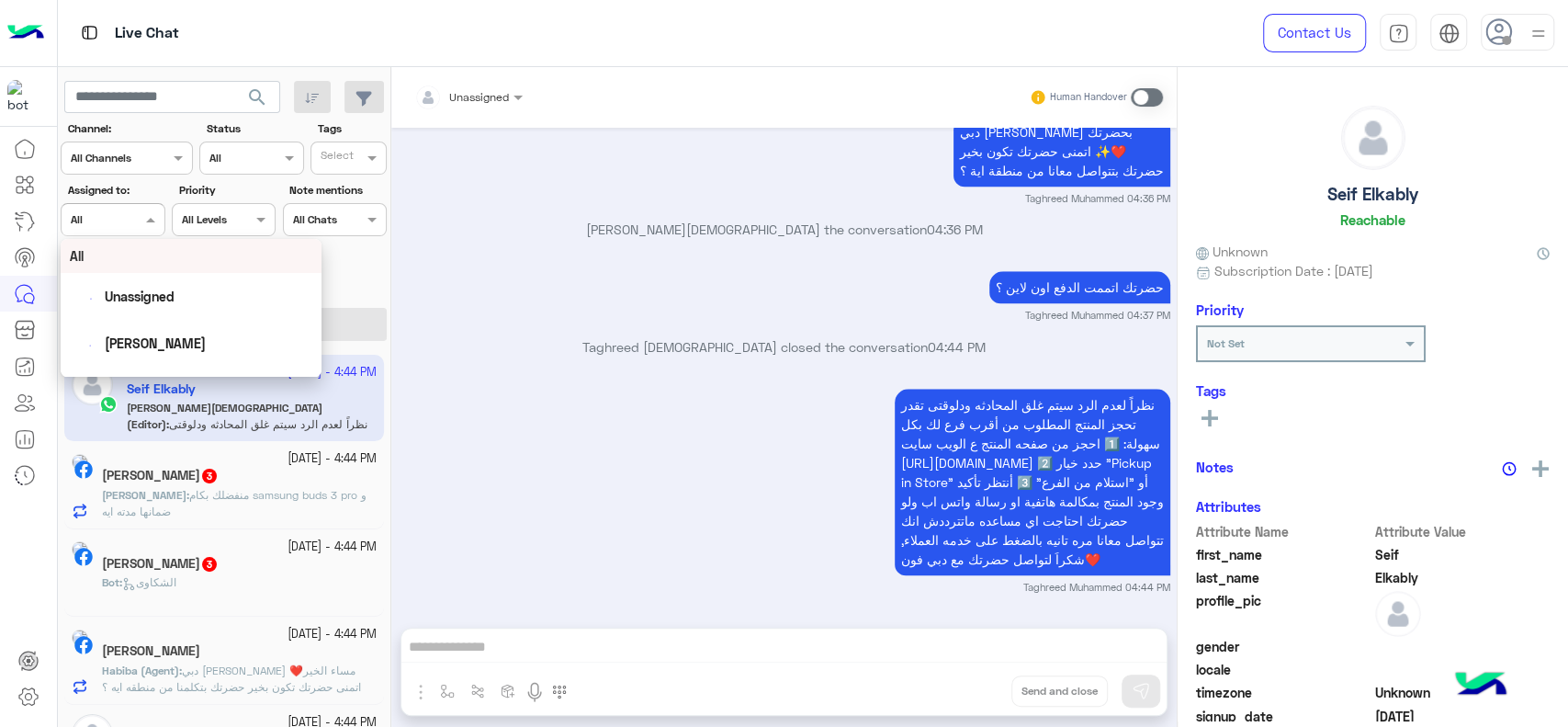
click at [111, 219] on input "text" at bounding box center [91, 217] width 42 height 17
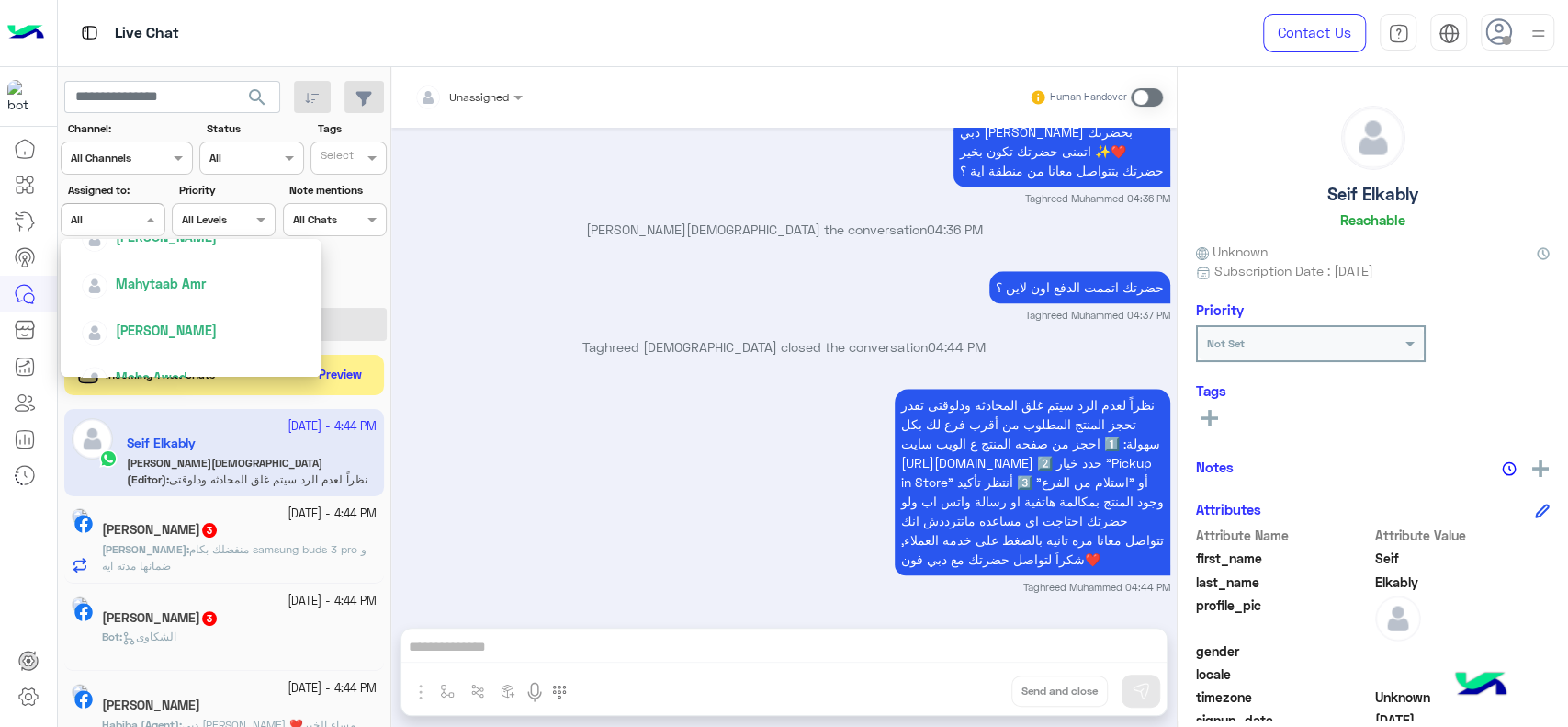
scroll to position [712, 0]
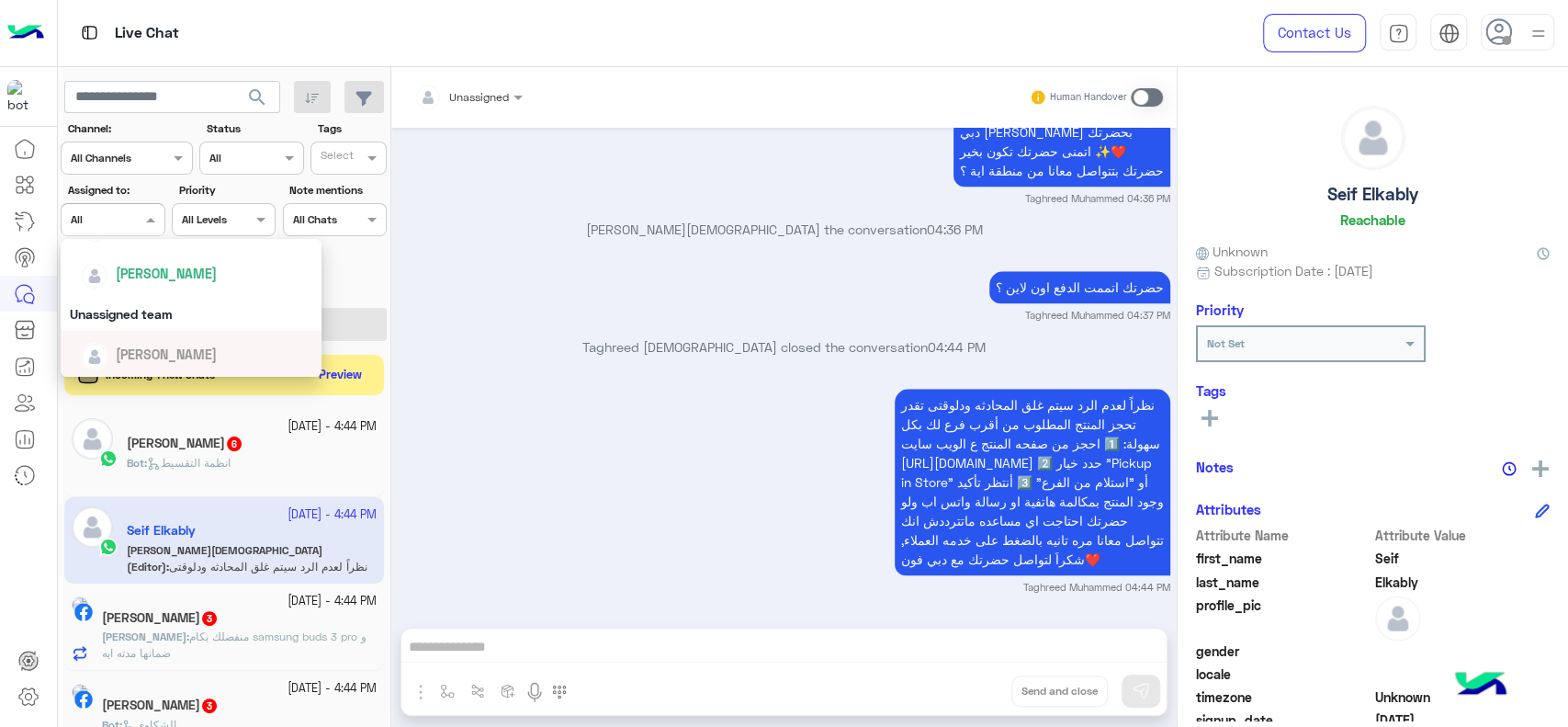
click at [157, 350] on span "[PERSON_NAME]" at bounding box center [166, 354] width 101 height 16
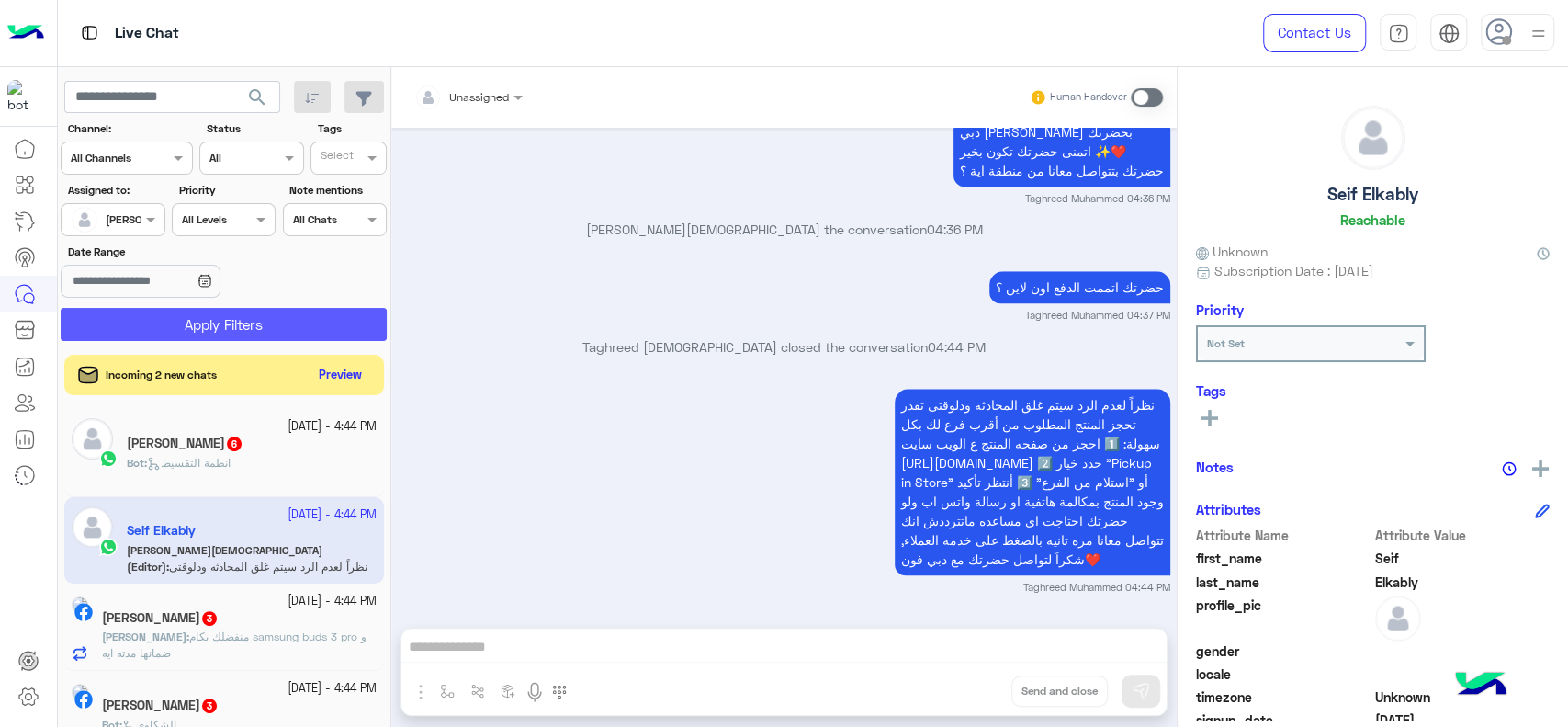
click at [188, 329] on button "Apply Filters" at bounding box center [224, 325] width 327 height 33
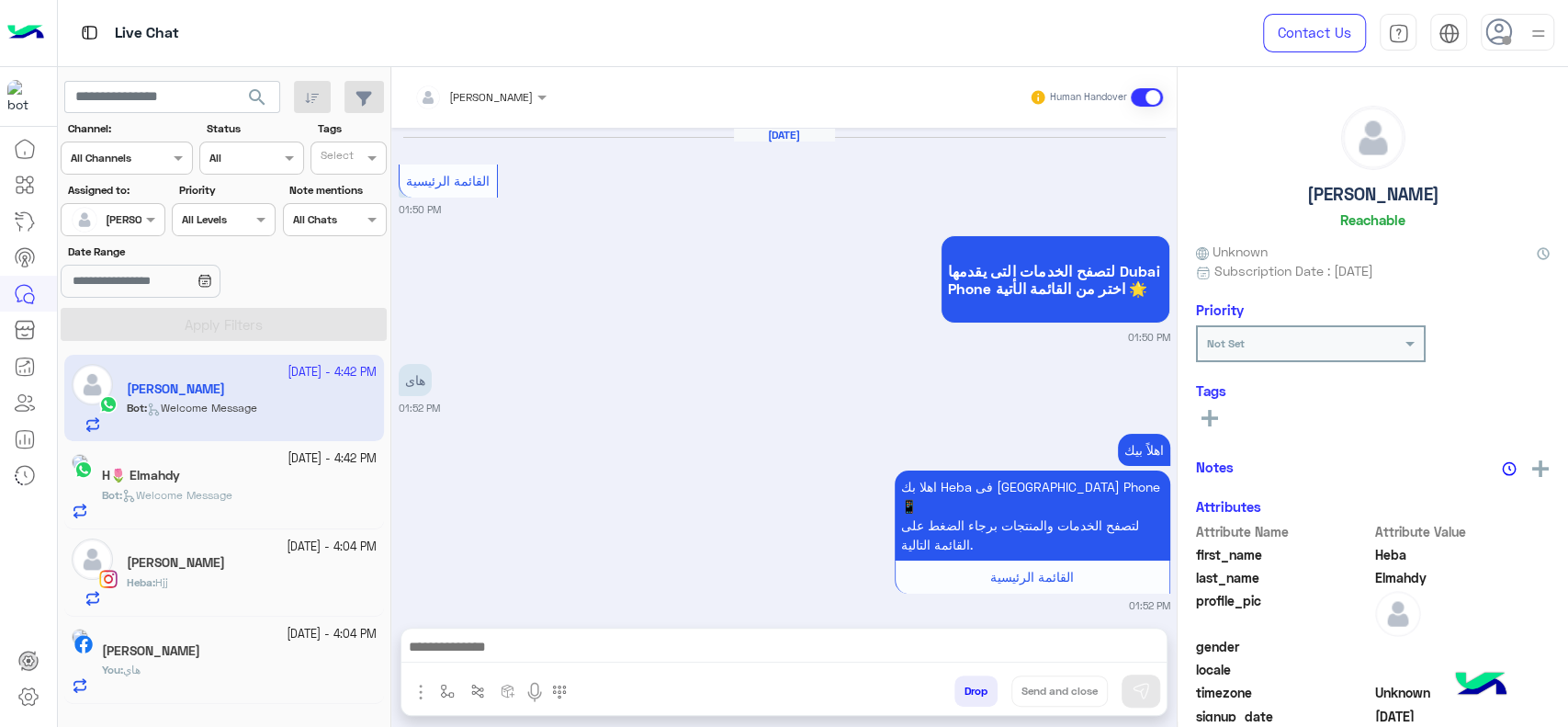
scroll to position [1708, 0]
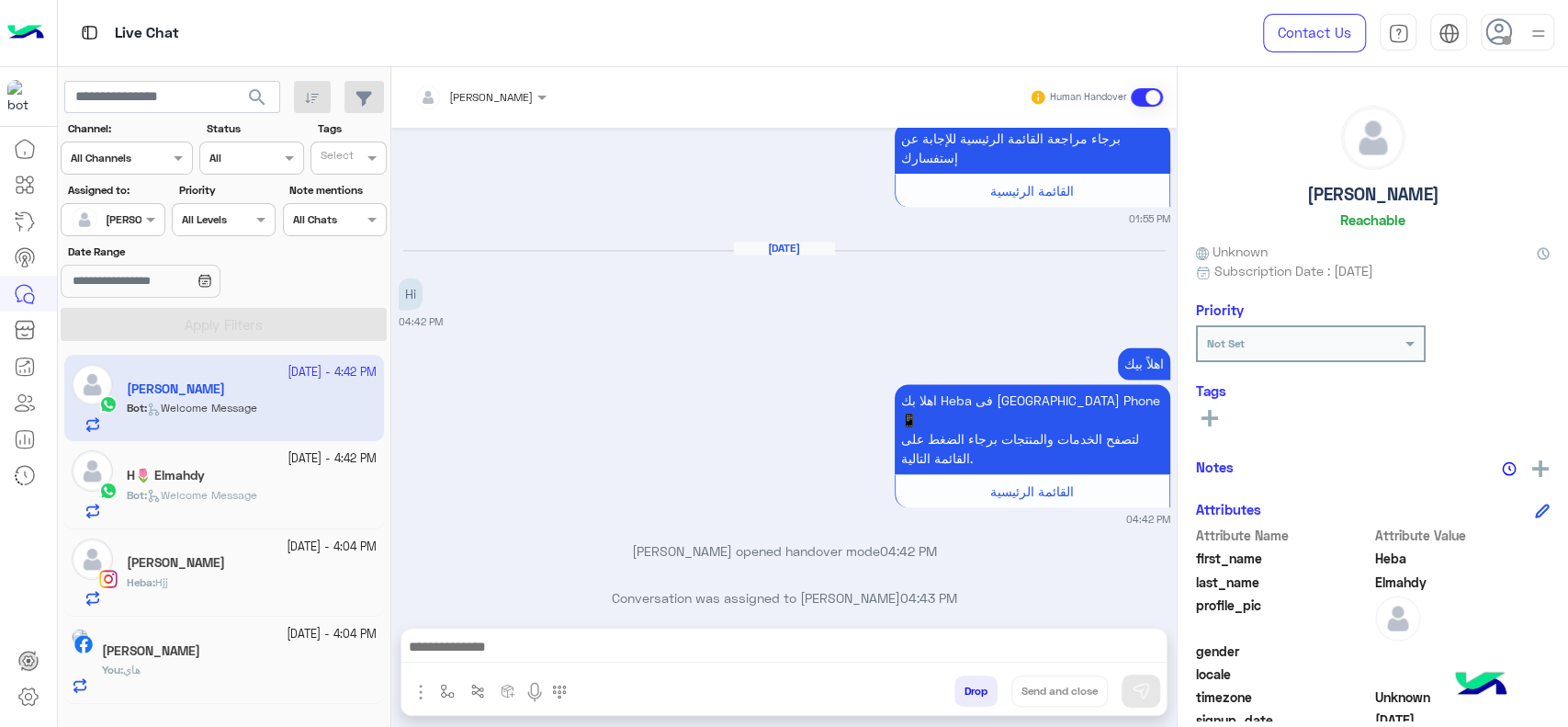
click at [838, 293] on div "Sep 26, 2025 Hi 04:42 PM" at bounding box center [784, 286] width 772 height 89
click at [30, 533] on div at bounding box center [28, 429] width 57 height 598
click at [24, 41] on img at bounding box center [26, 33] width 37 height 39
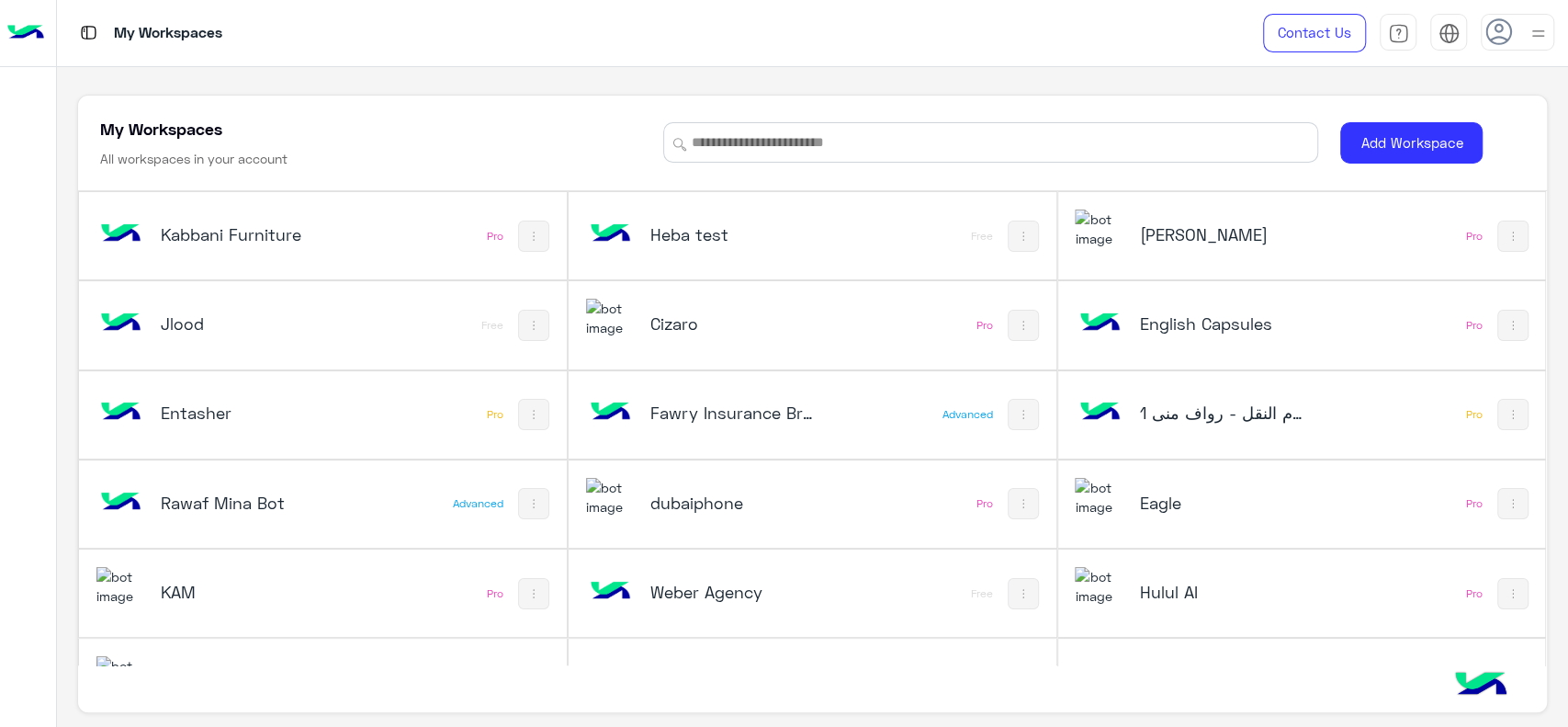
click at [671, 497] on h5 "dubaiphone" at bounding box center [732, 502] width 163 height 22
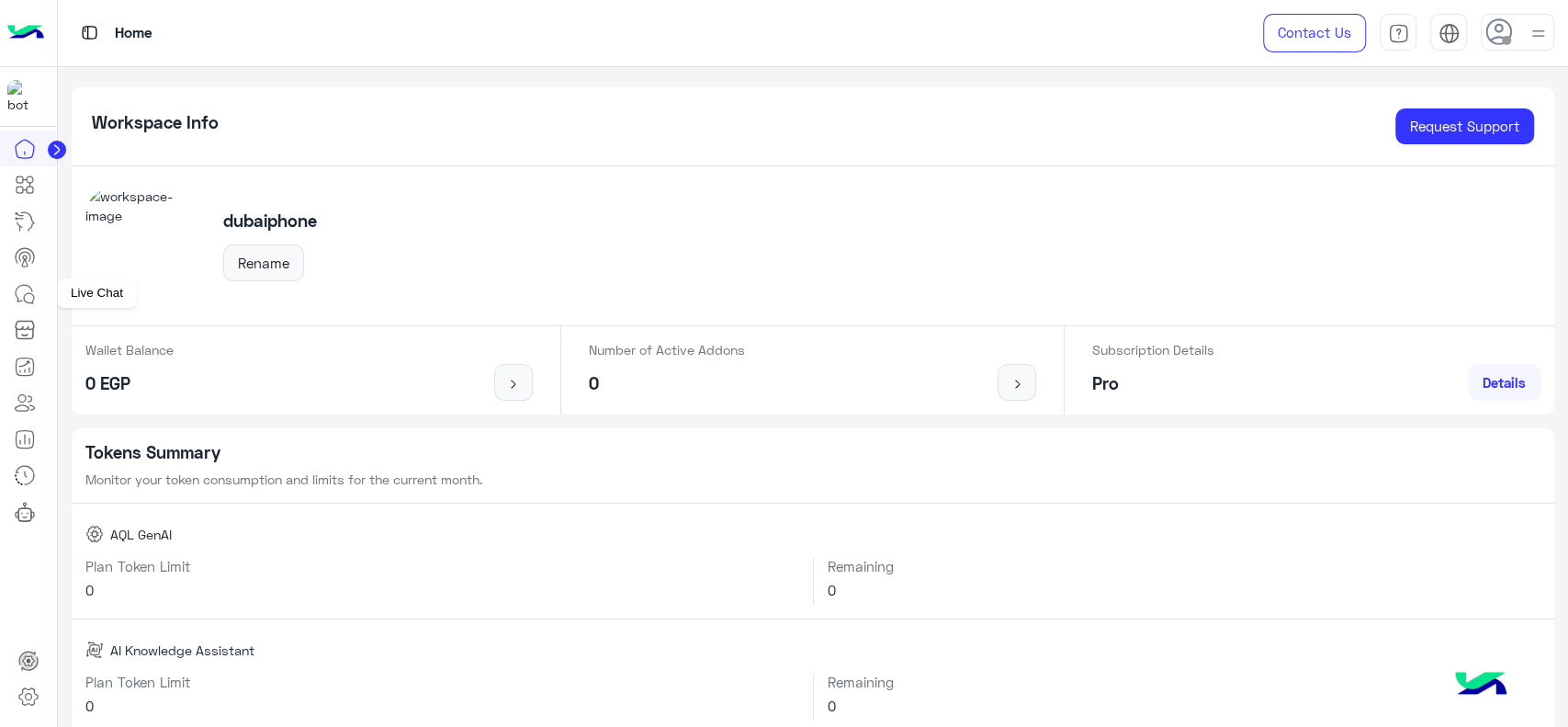
click at [38, 287] on link at bounding box center [24, 294] width 50 height 37
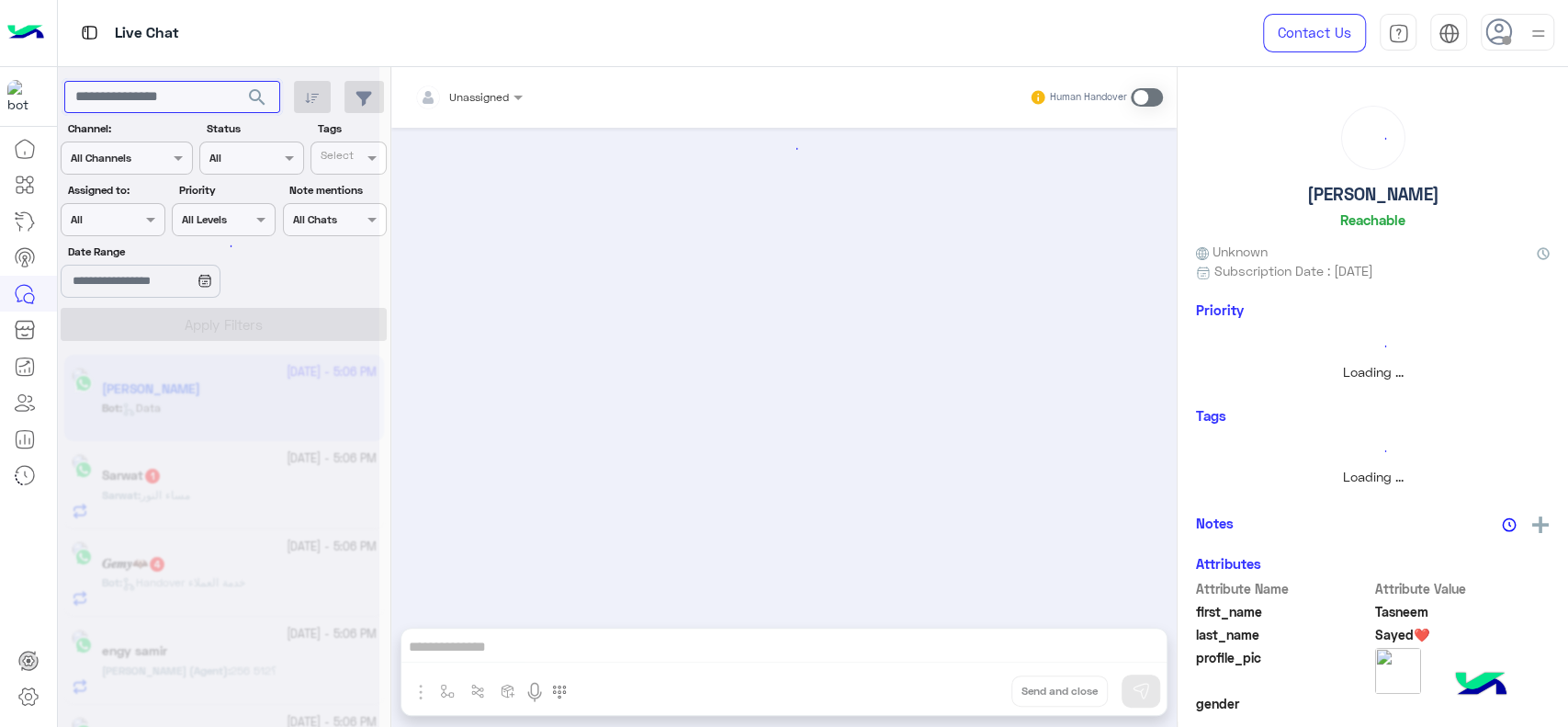
click at [153, 92] on input "text" at bounding box center [172, 97] width 216 height 33
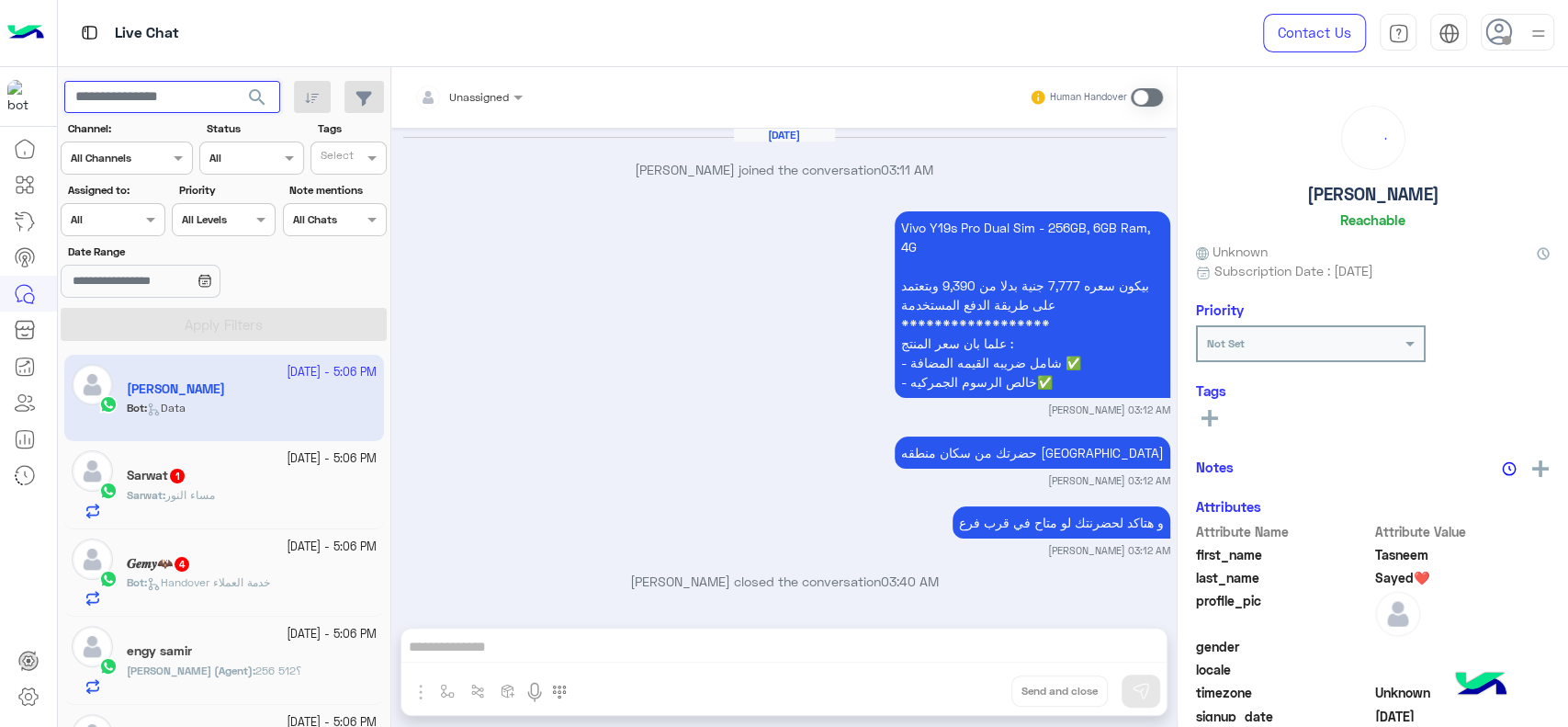
scroll to position [2789, 0]
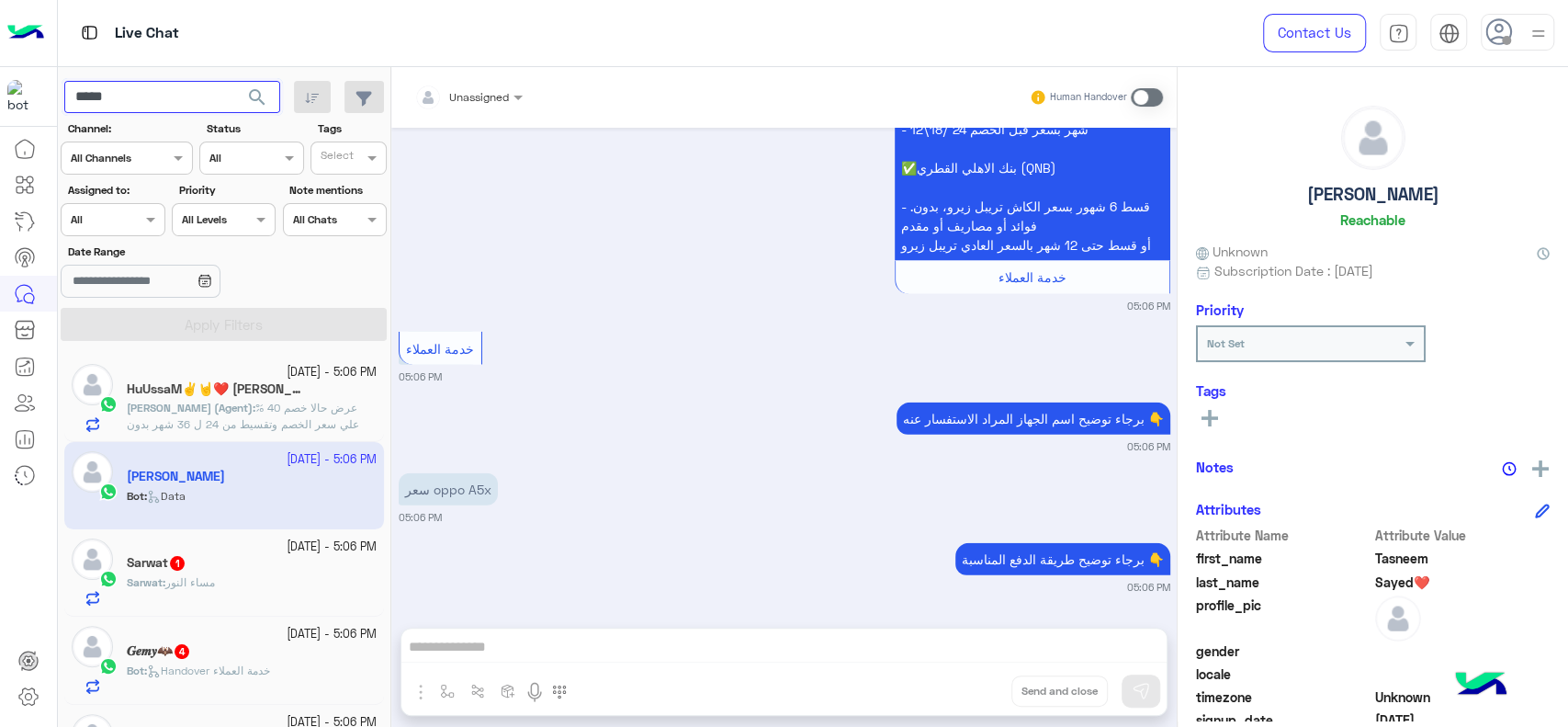
type input "*****"
click at [235, 81] on button "search" at bounding box center [258, 100] width 45 height 40
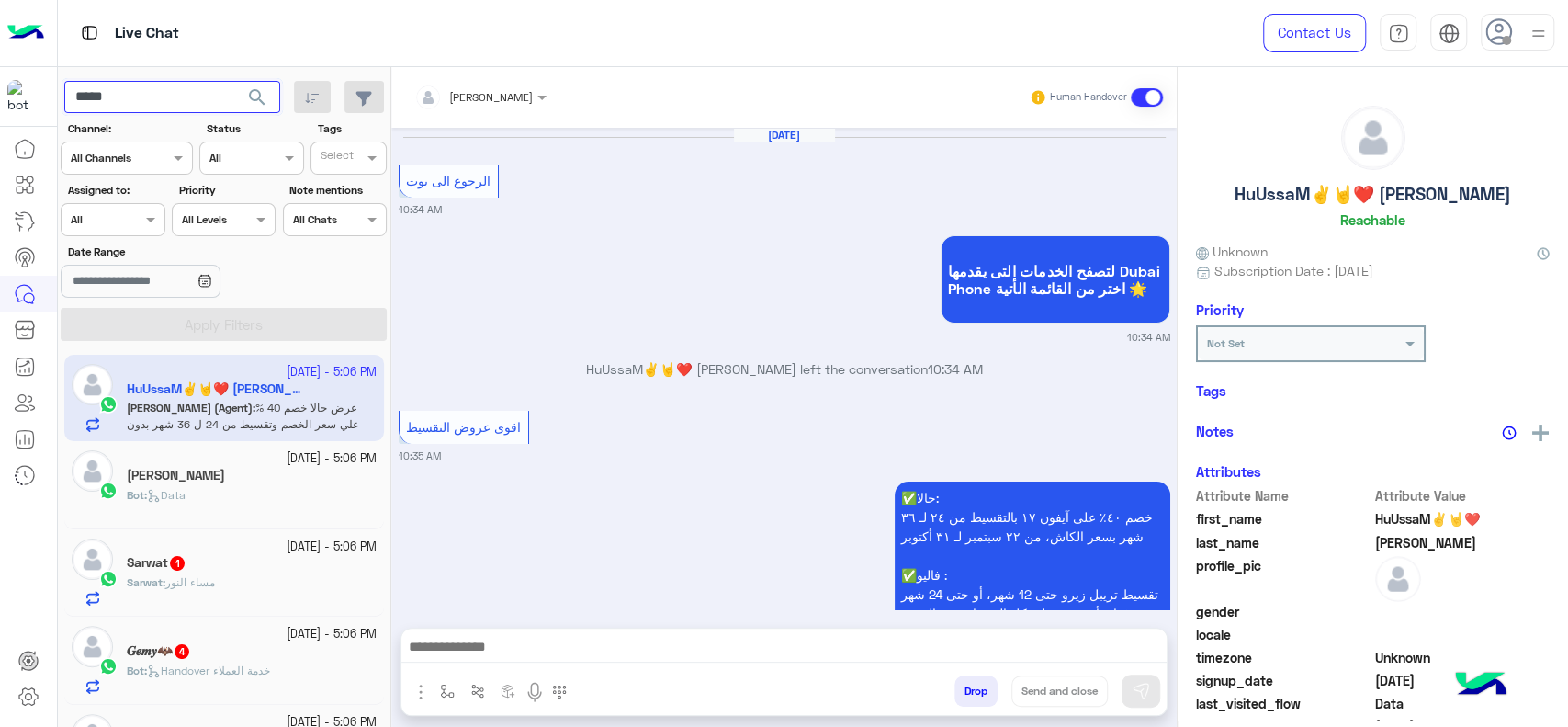
scroll to position [2083, 0]
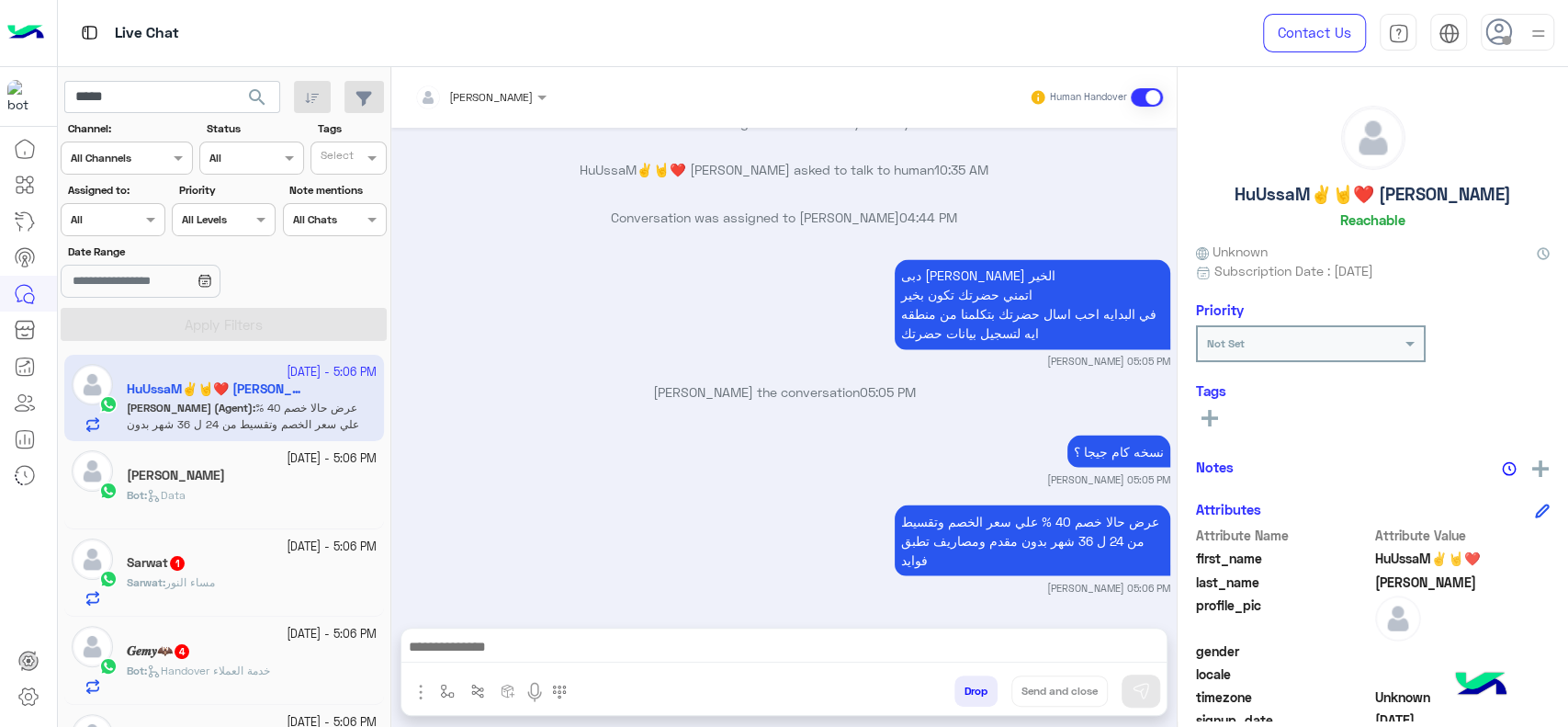
click at [270, 93] on button "search" at bounding box center [258, 100] width 45 height 40
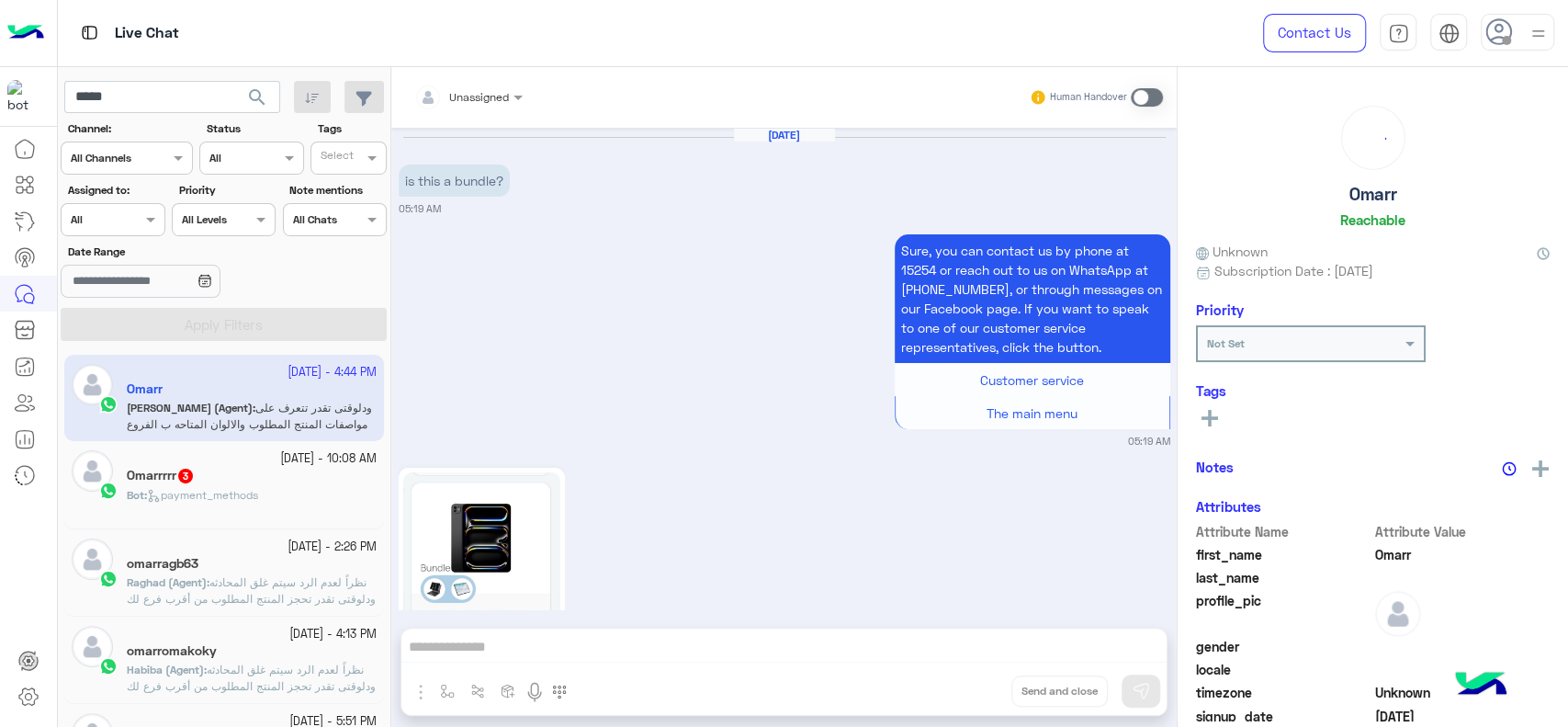
scroll to position [1748, 0]
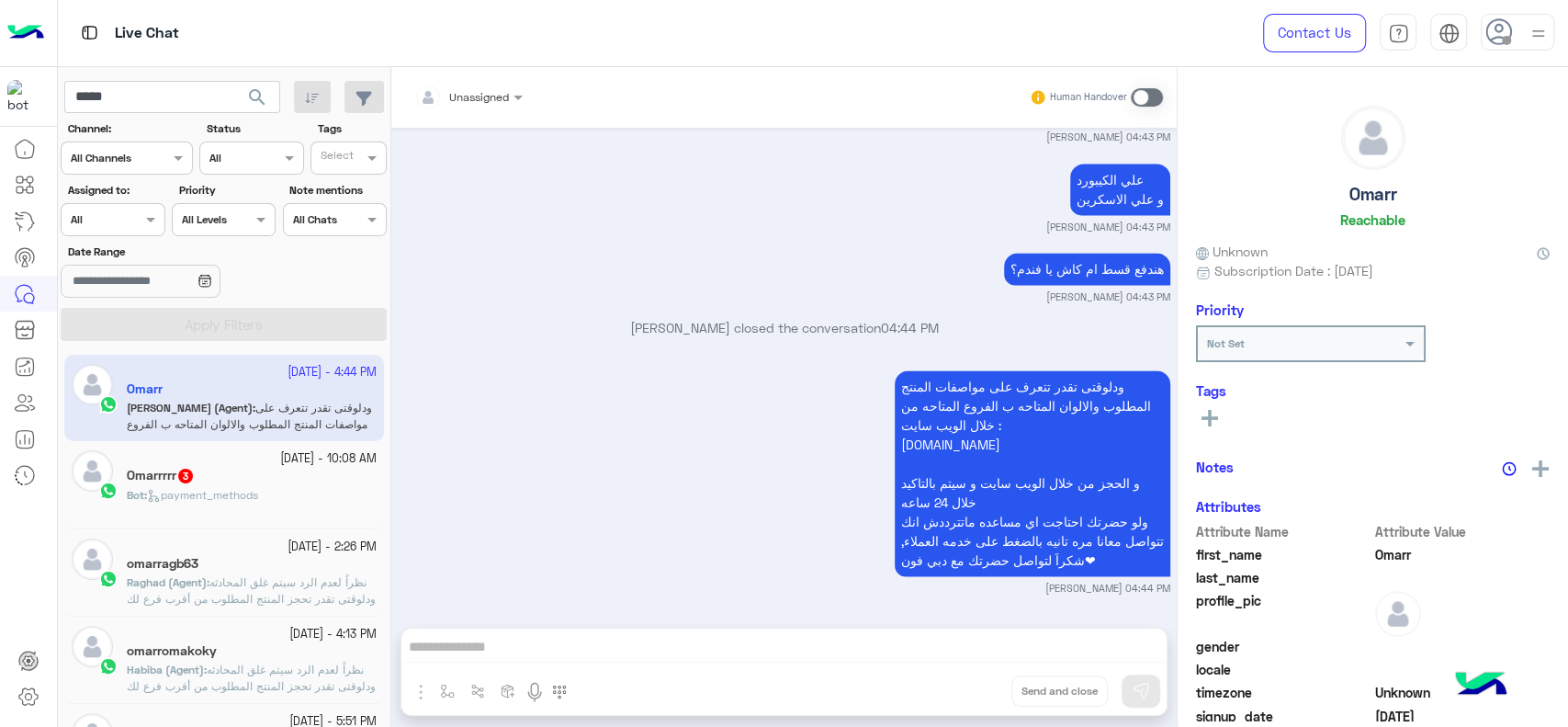
click at [280, 407] on app-inbox-user "26 September - 4:44 PM Omarr Omar (Agent) : ودلوقتى تقدر تتعرف على مواصفات المن…" at bounding box center [224, 398] width 320 height 87
click at [7, 558] on div at bounding box center [28, 429] width 57 height 598
click at [33, 39] on img at bounding box center [26, 33] width 37 height 39
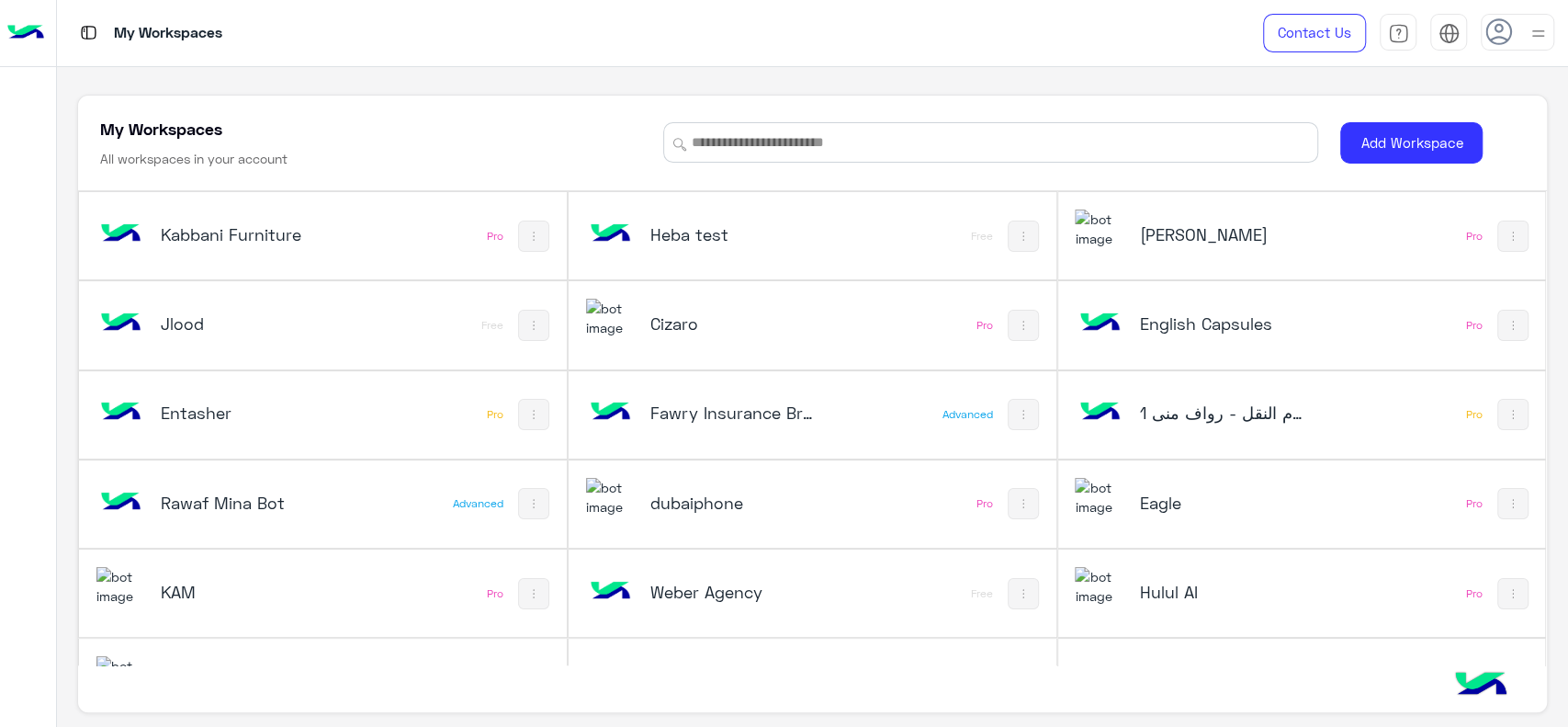
click at [700, 498] on h5 "dubaiphone" at bounding box center [732, 502] width 163 height 22
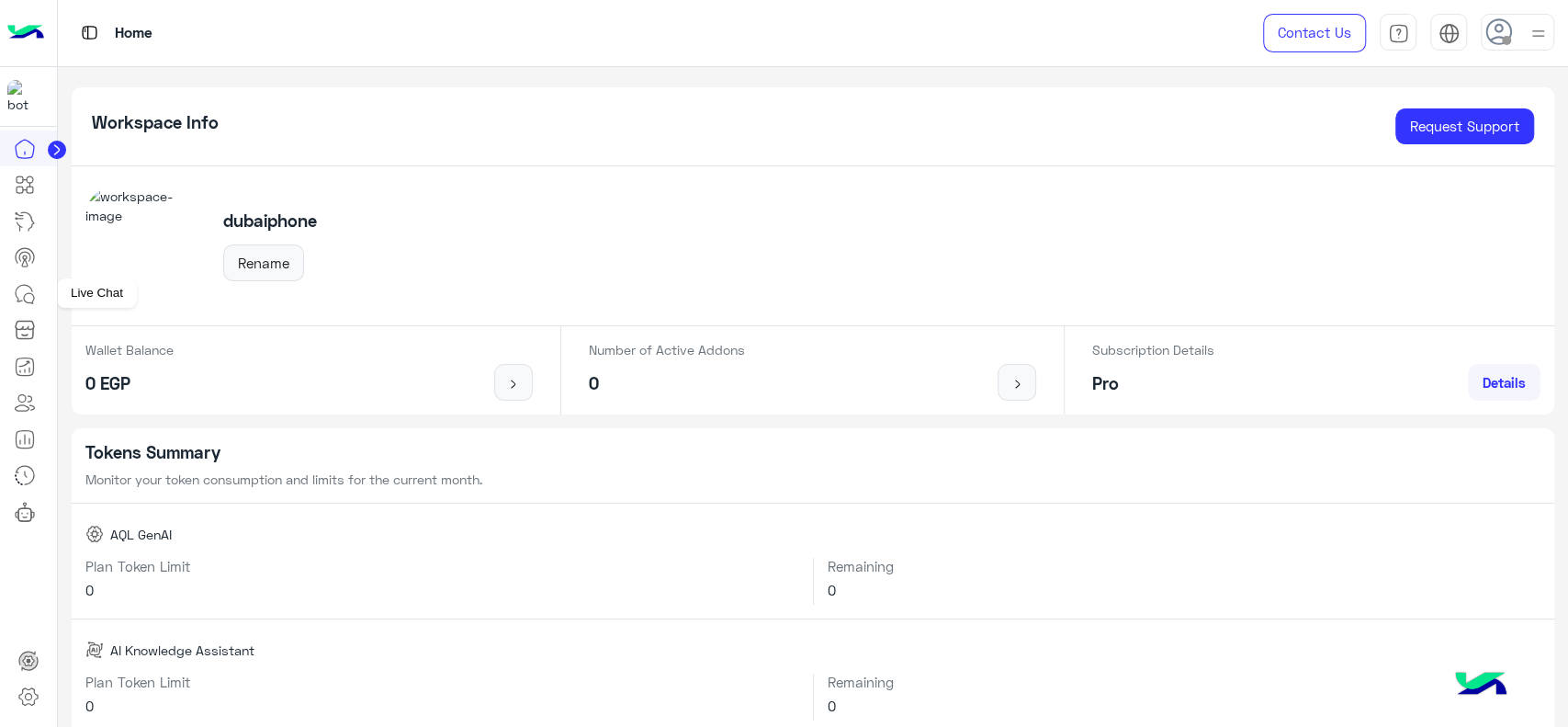
click at [27, 296] on icon at bounding box center [24, 294] width 22 height 22
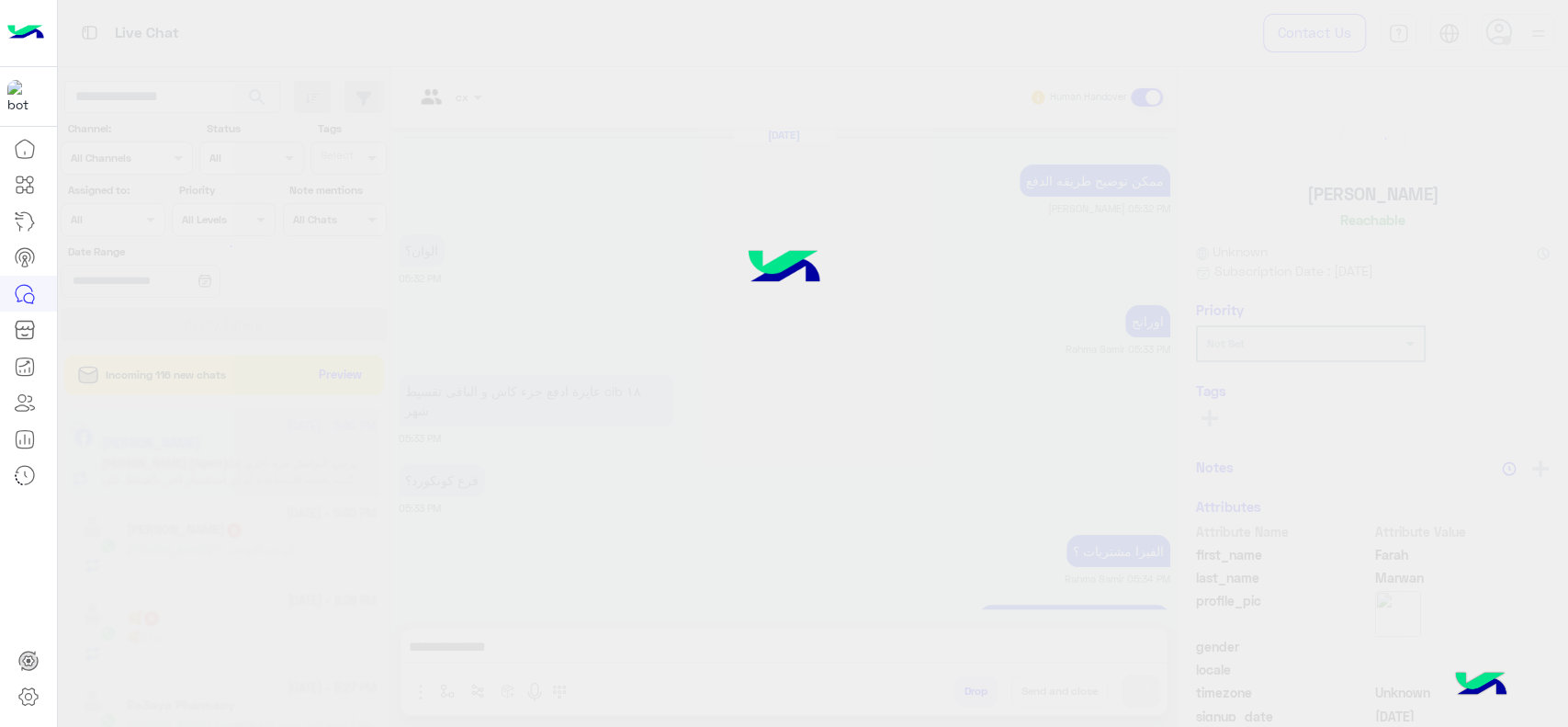
scroll to position [1509, 0]
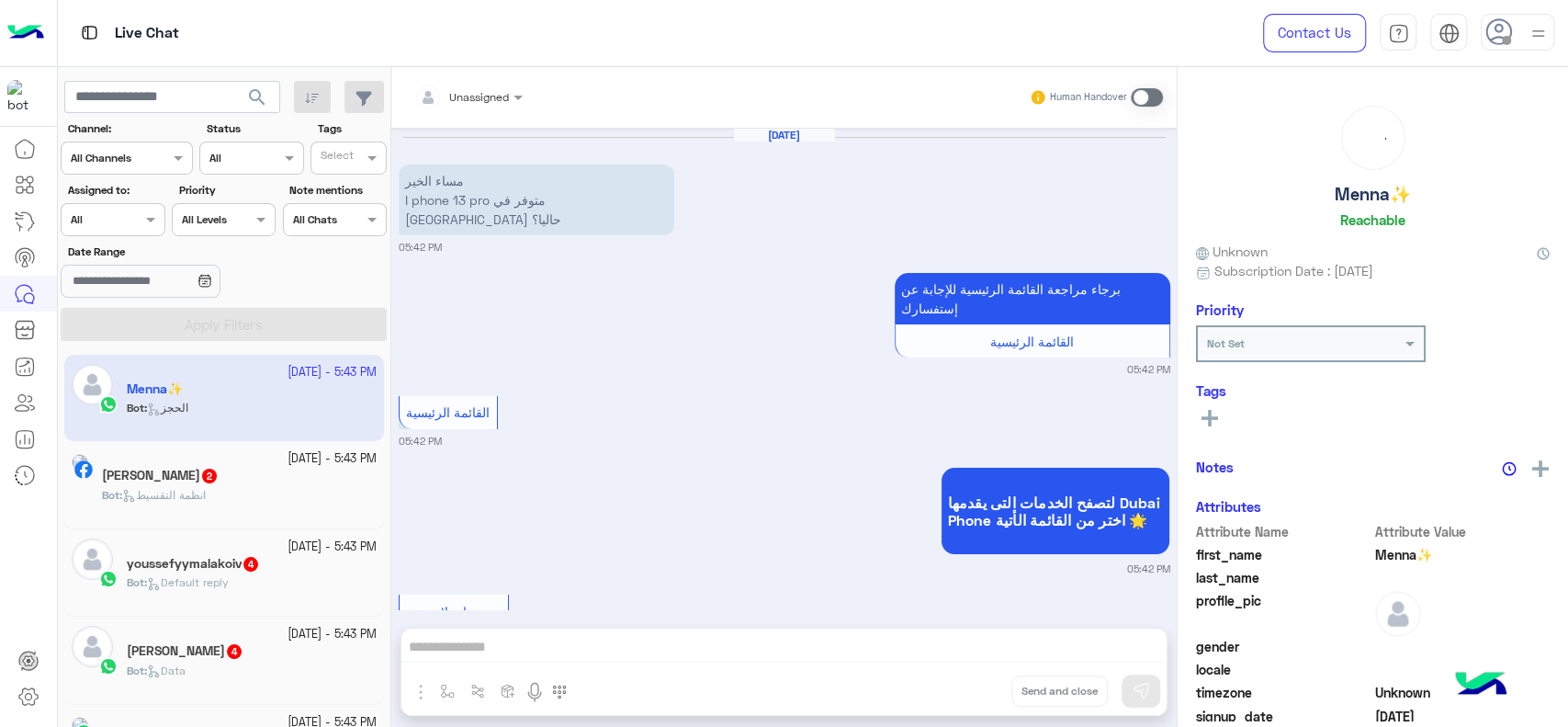
scroll to position [322, 0]
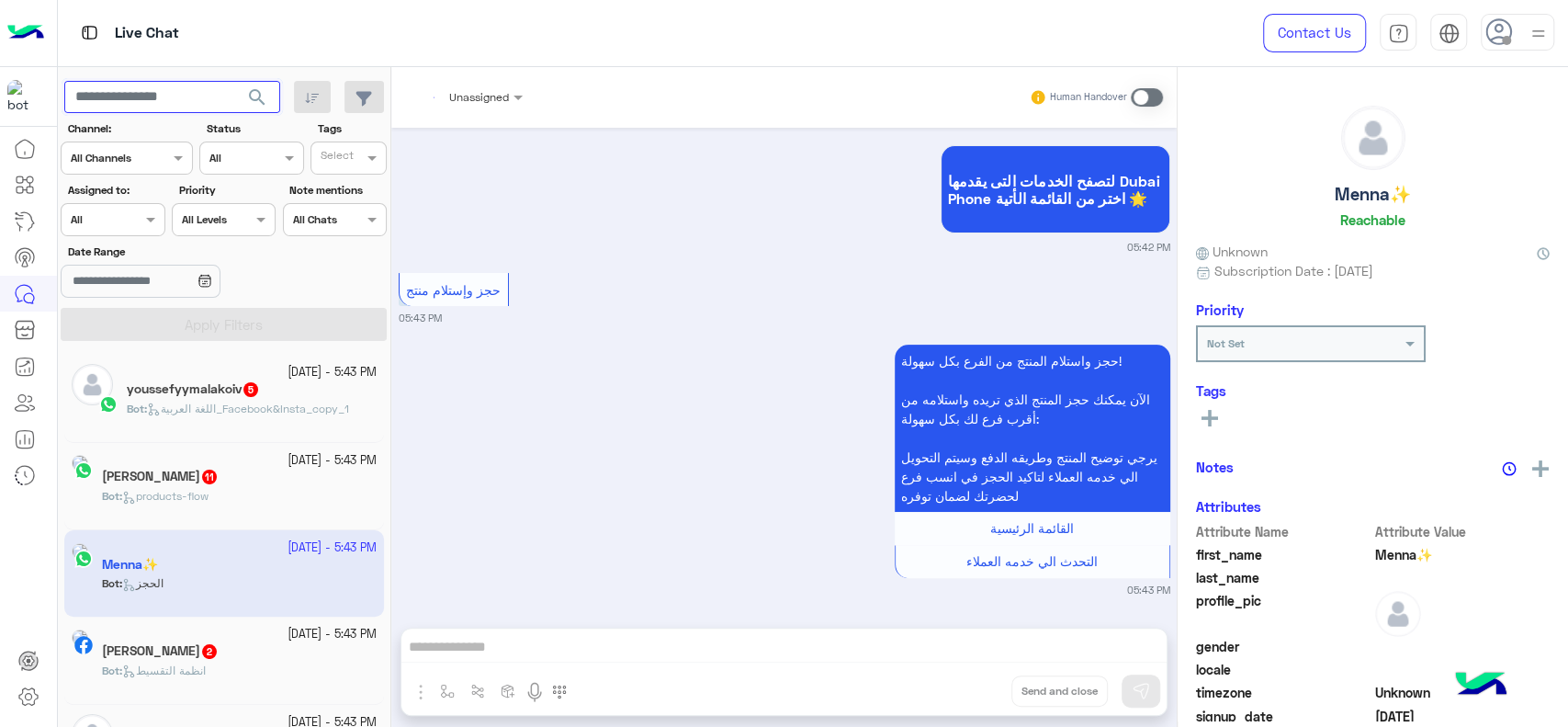
click at [177, 102] on input "text" at bounding box center [172, 97] width 216 height 33
paste input "**********"
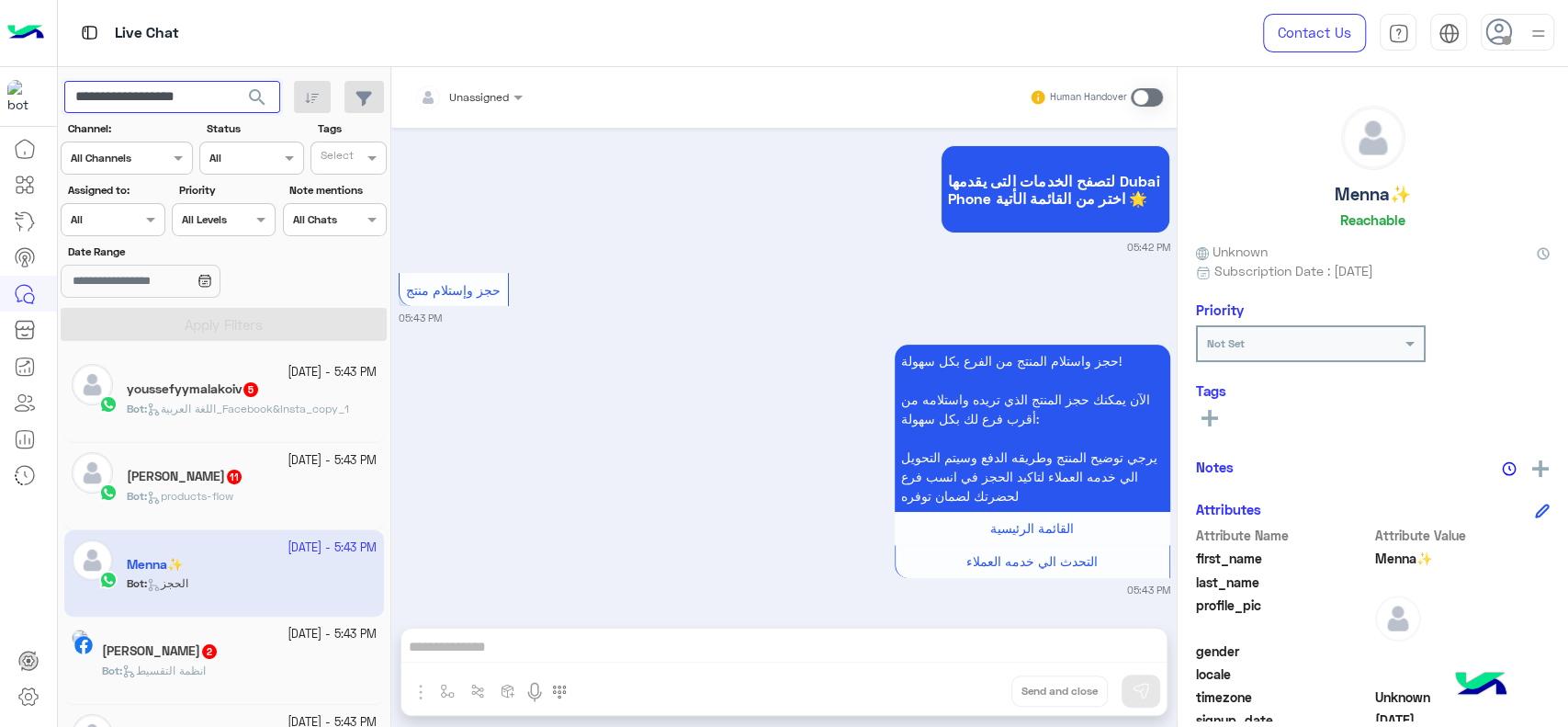
type input "**********"
click at [235, 81] on button "search" at bounding box center [258, 100] width 45 height 40
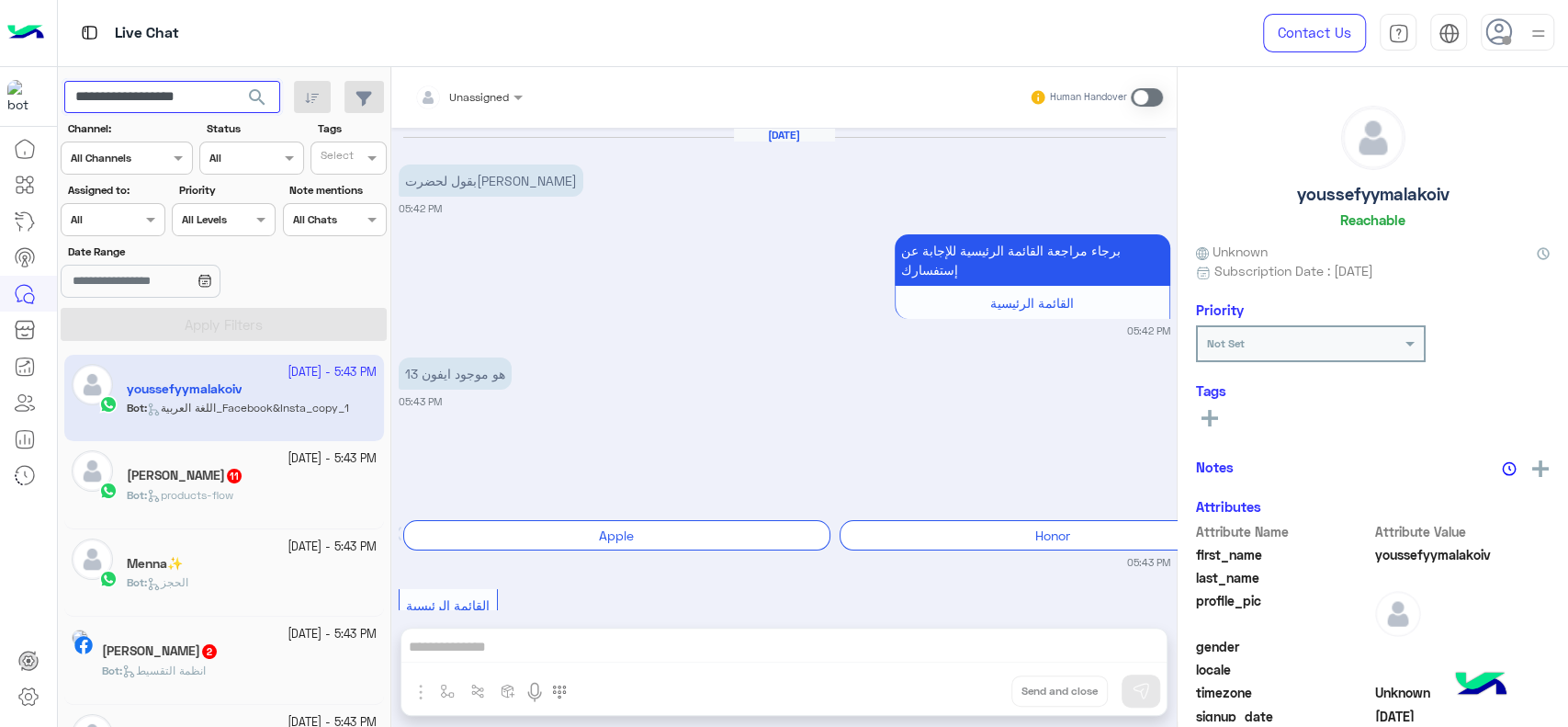
scroll to position [606, 0]
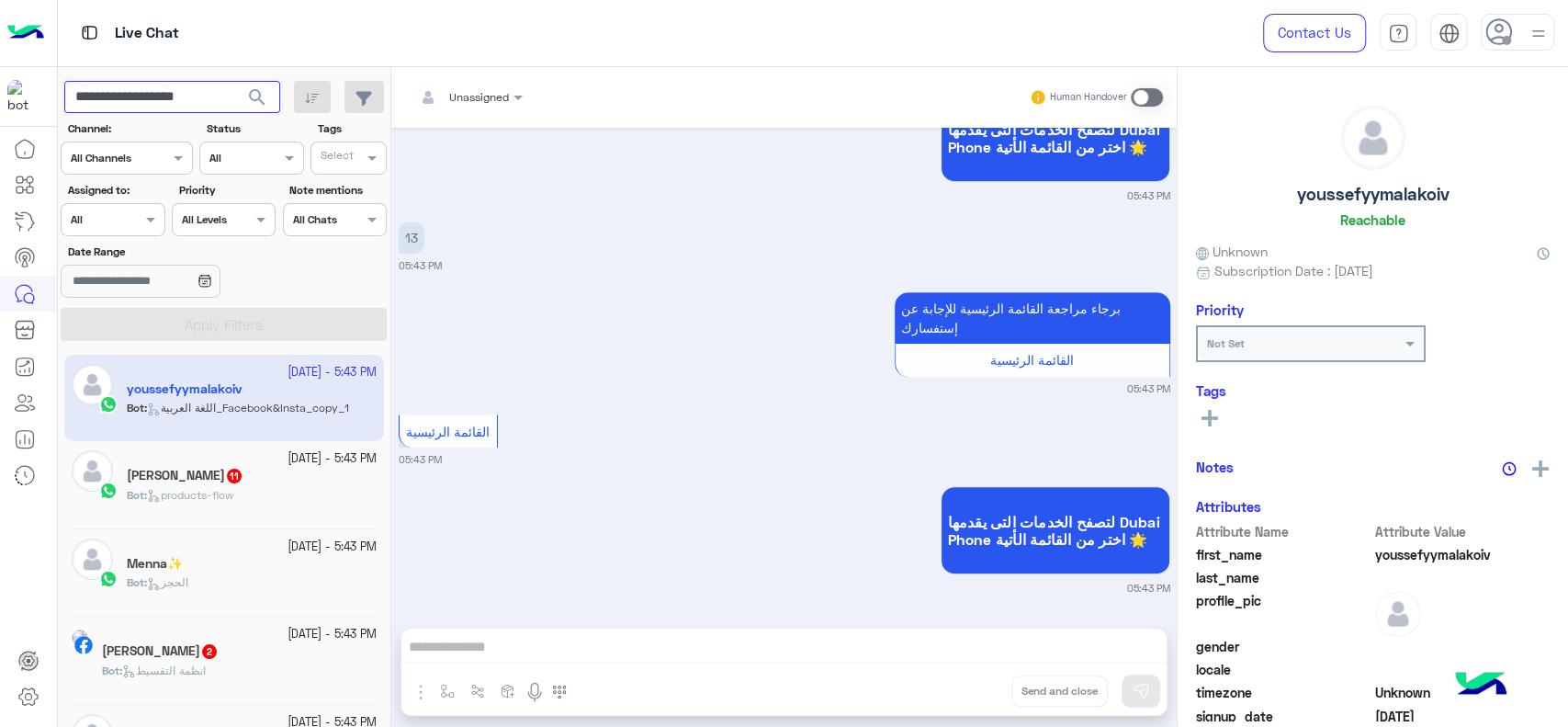
click at [235, 81] on button "search" at bounding box center [258, 100] width 45 height 40
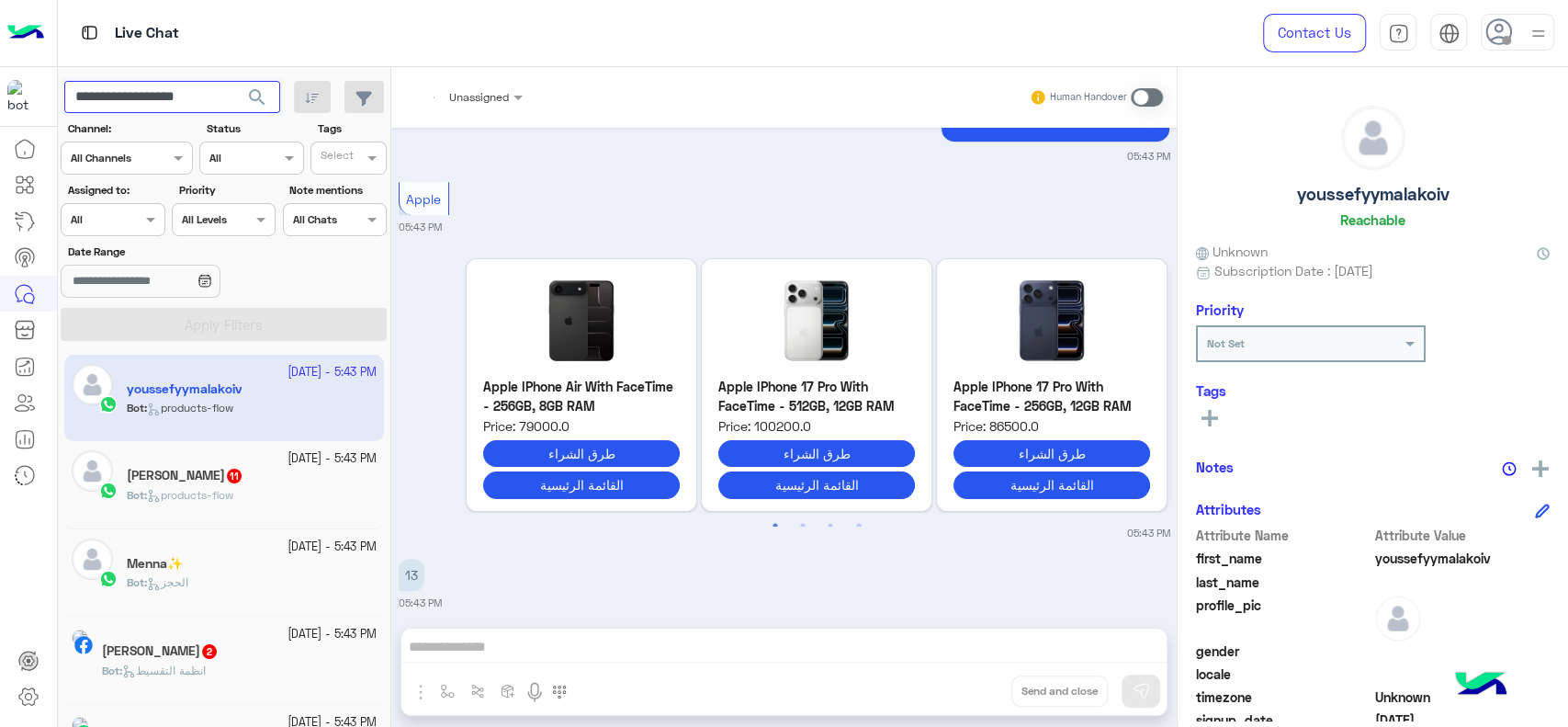
scroll to position [981, 0]
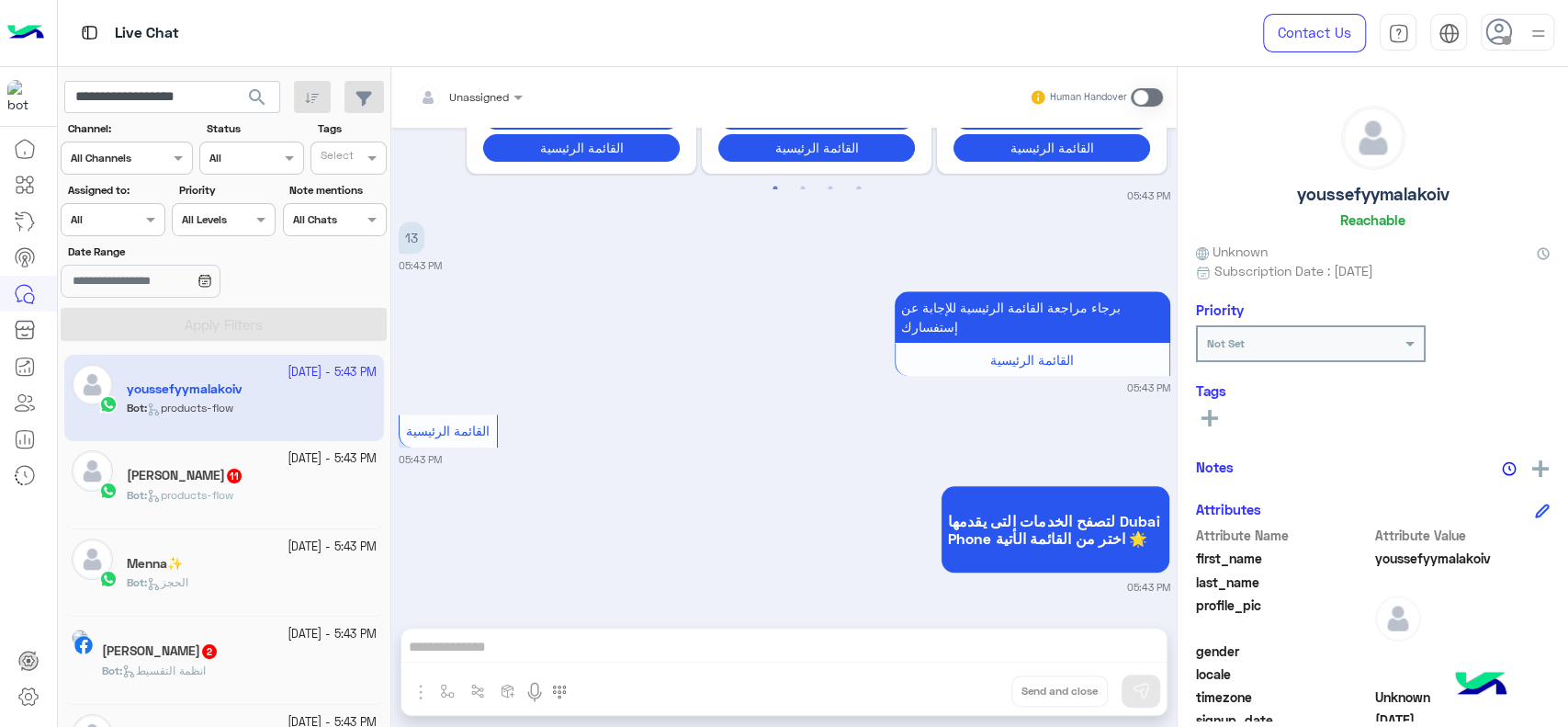
click at [252, 92] on span "search" at bounding box center [257, 97] width 22 height 22
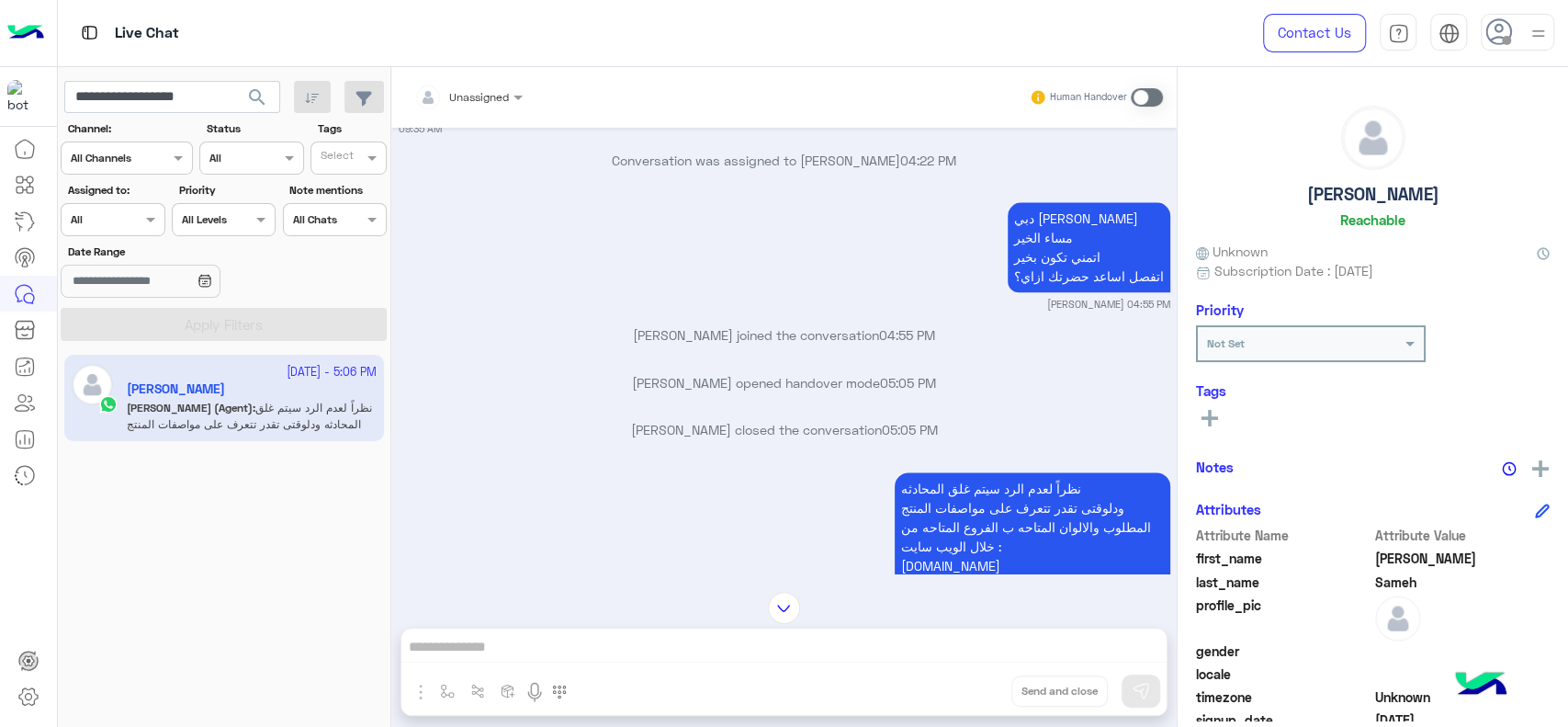
scroll to position [1419, 0]
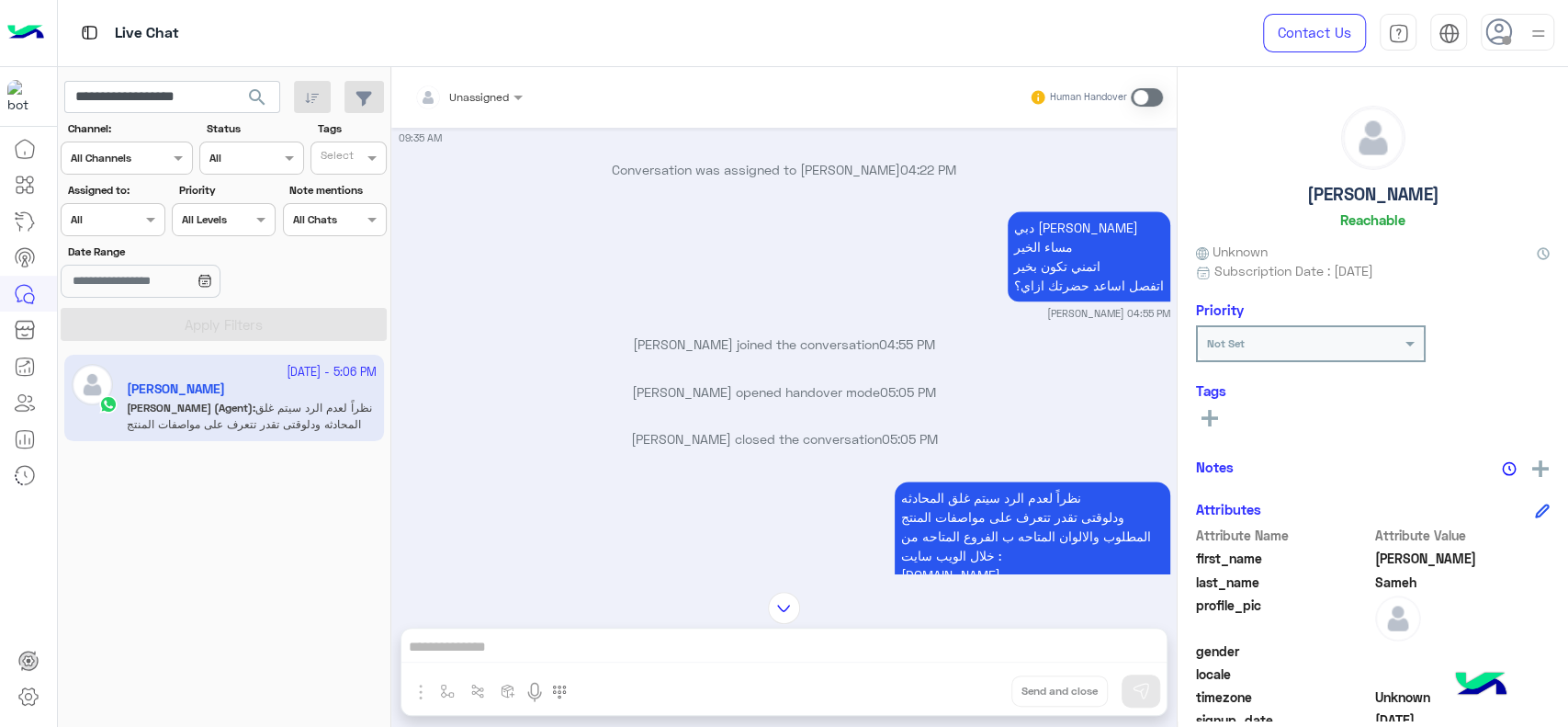
click at [126, 584] on div "26 September - 5:06 PM Mohamed Sameh Omar (Agent) : نظراً لعدم الرد سيتم غلق ال…" at bounding box center [225, 540] width 333 height 386
click at [33, 26] on img at bounding box center [26, 33] width 37 height 39
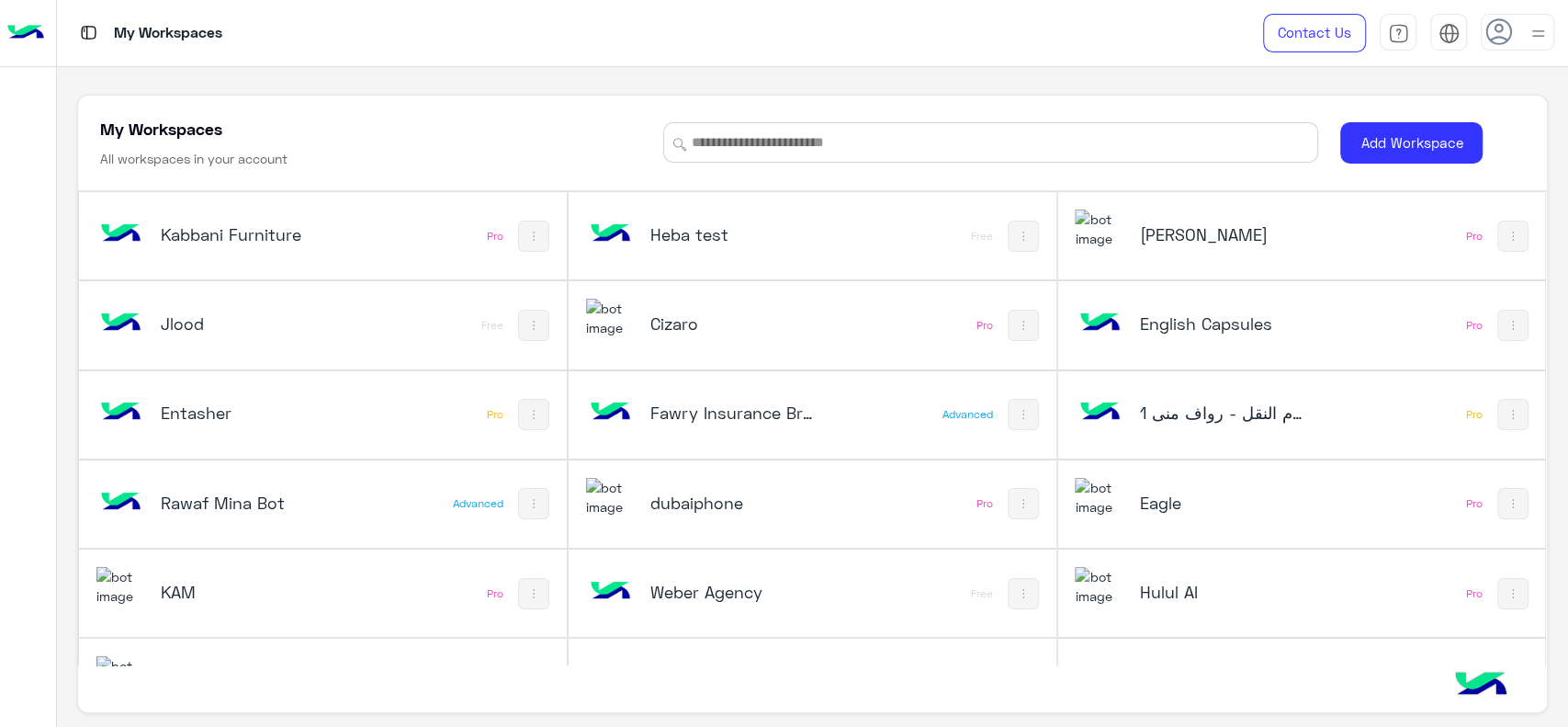
click at [700, 518] on div "dubaiphone" at bounding box center [722, 503] width 272 height 53
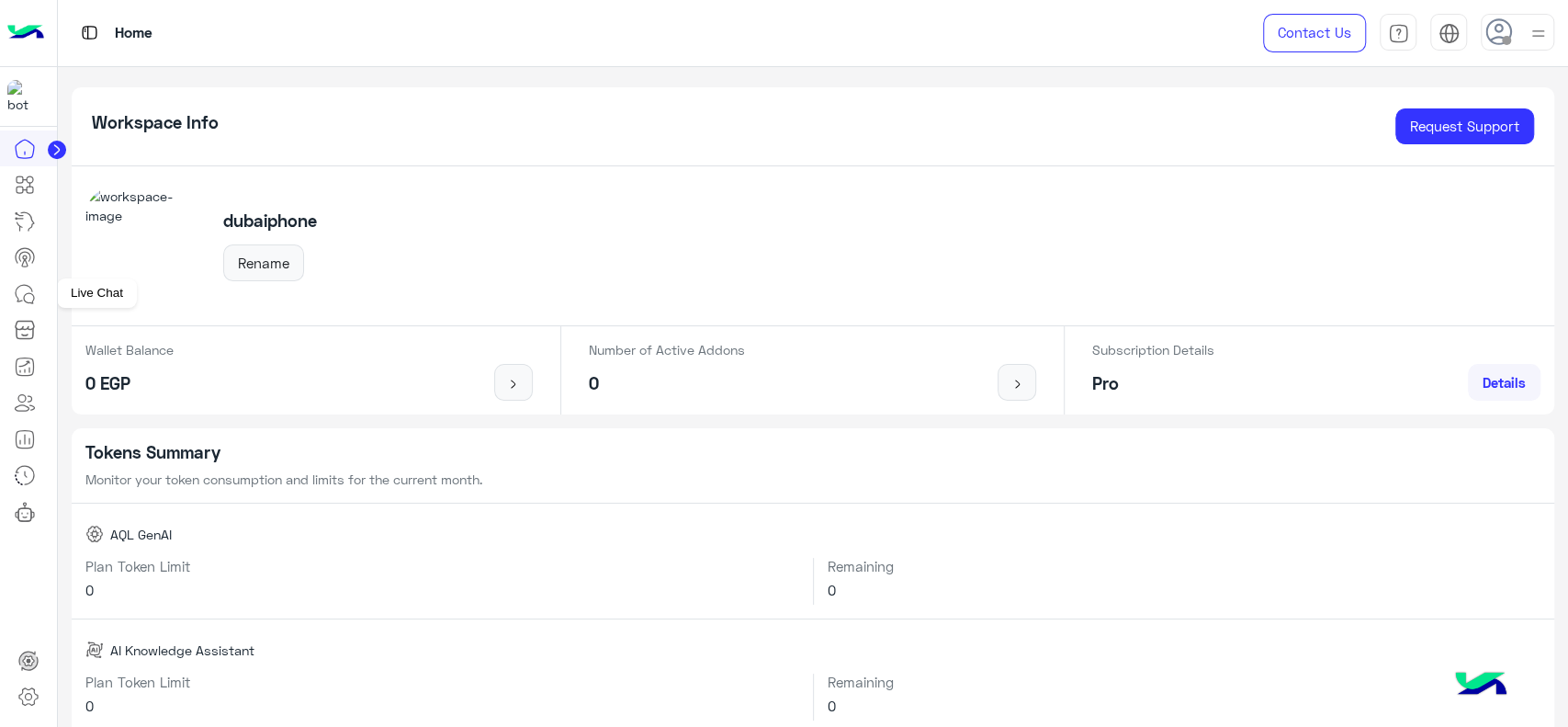
click at [34, 297] on icon at bounding box center [29, 297] width 10 height 10
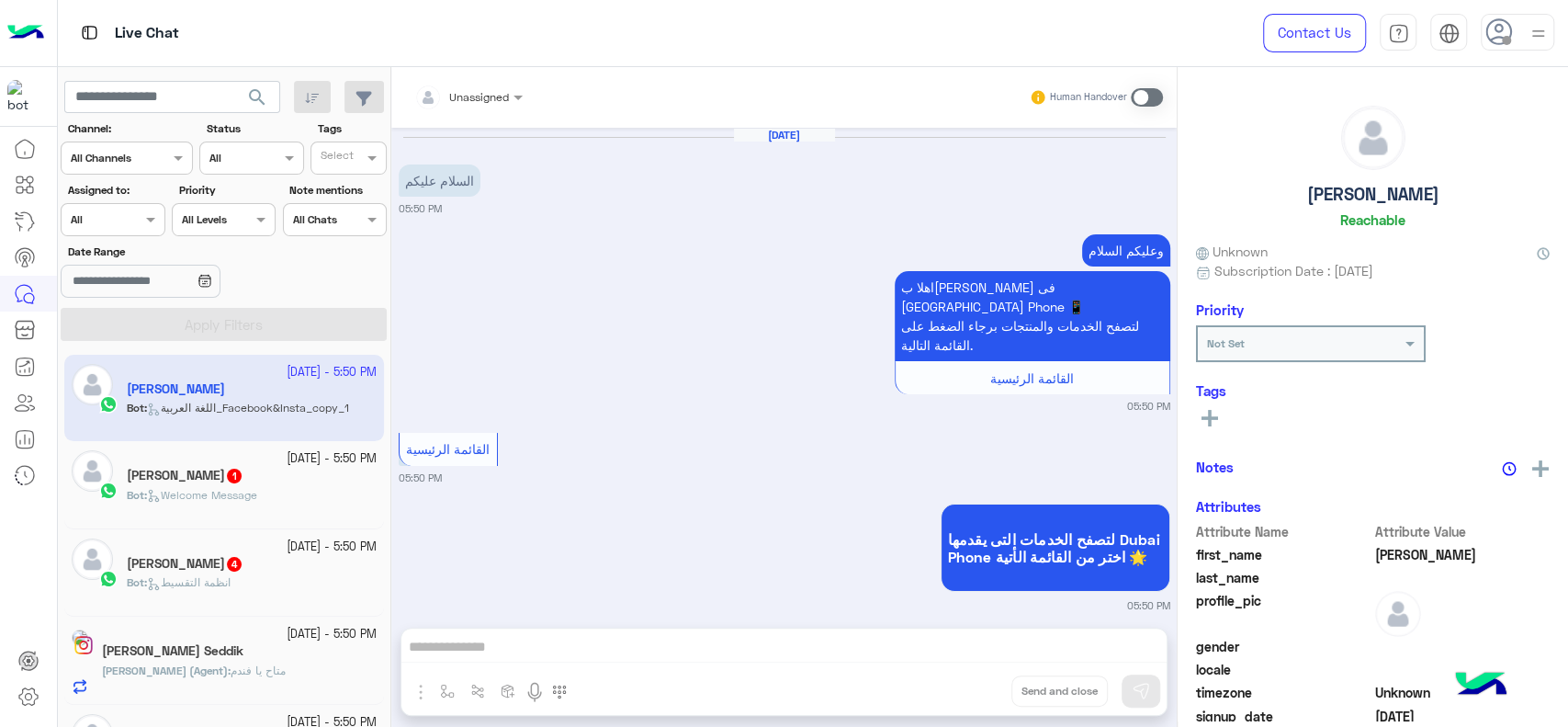
scroll to position [15, 0]
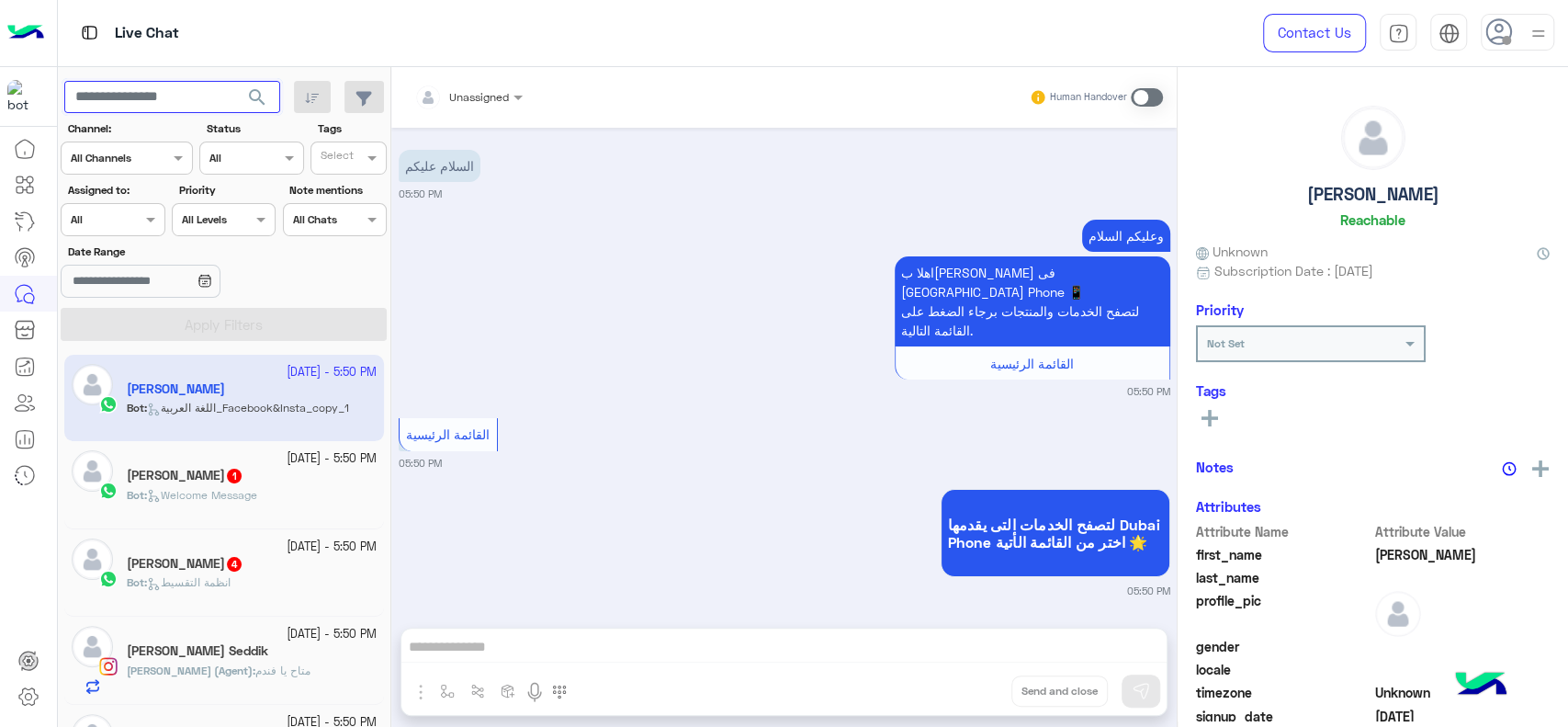
click at [175, 100] on input "text" at bounding box center [172, 97] width 216 height 33
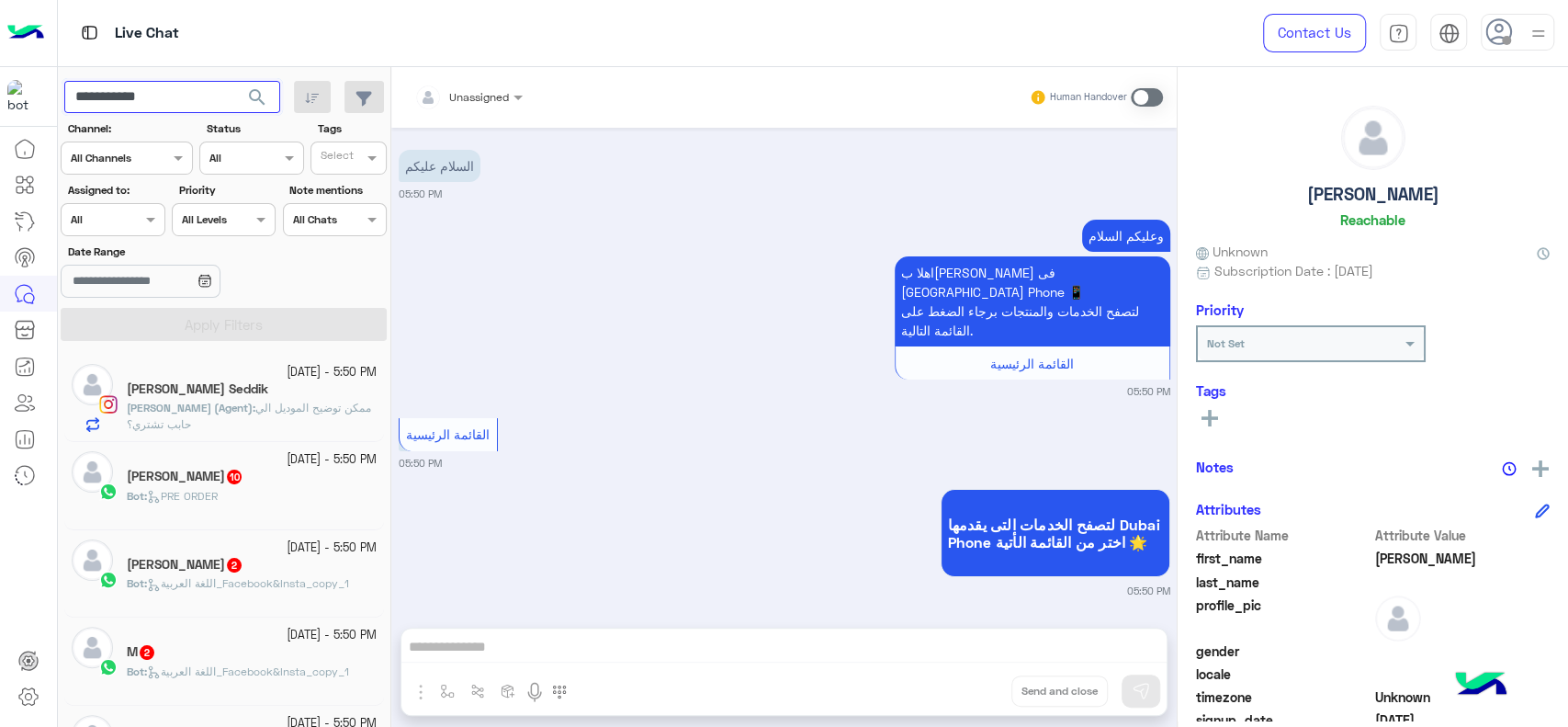
click at [235, 81] on button "search" at bounding box center [258, 100] width 45 height 40
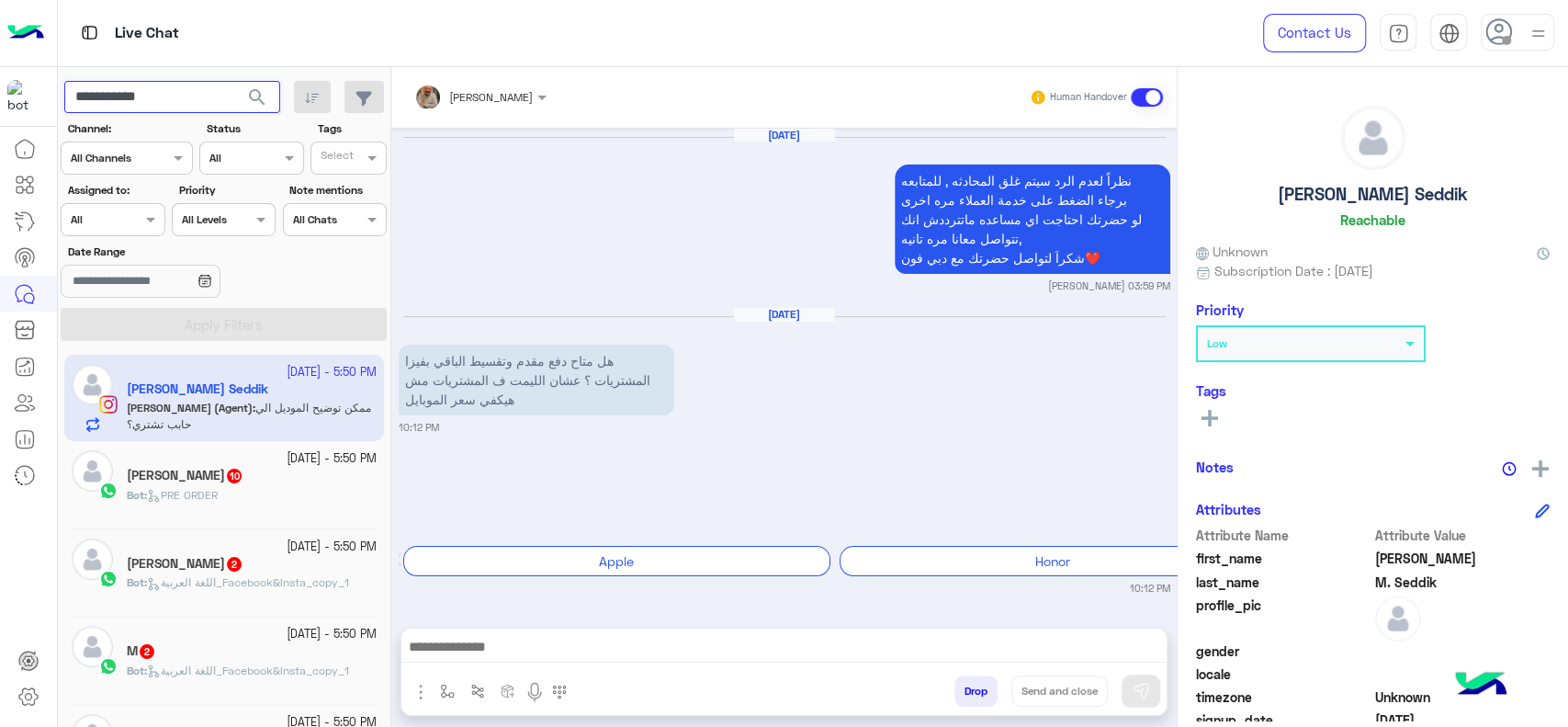
scroll to position [1622, 0]
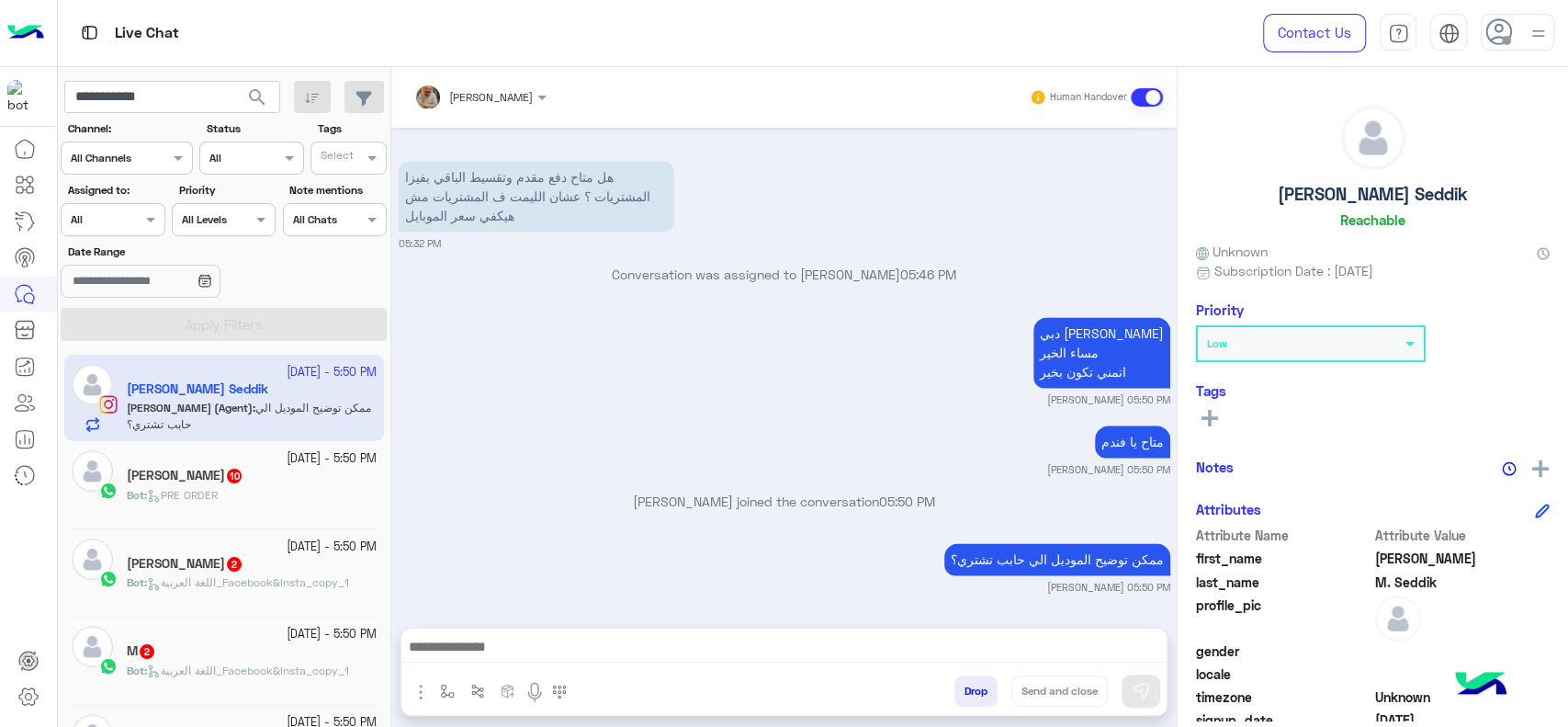
click at [257, 98] on span "search" at bounding box center [257, 97] width 22 height 22
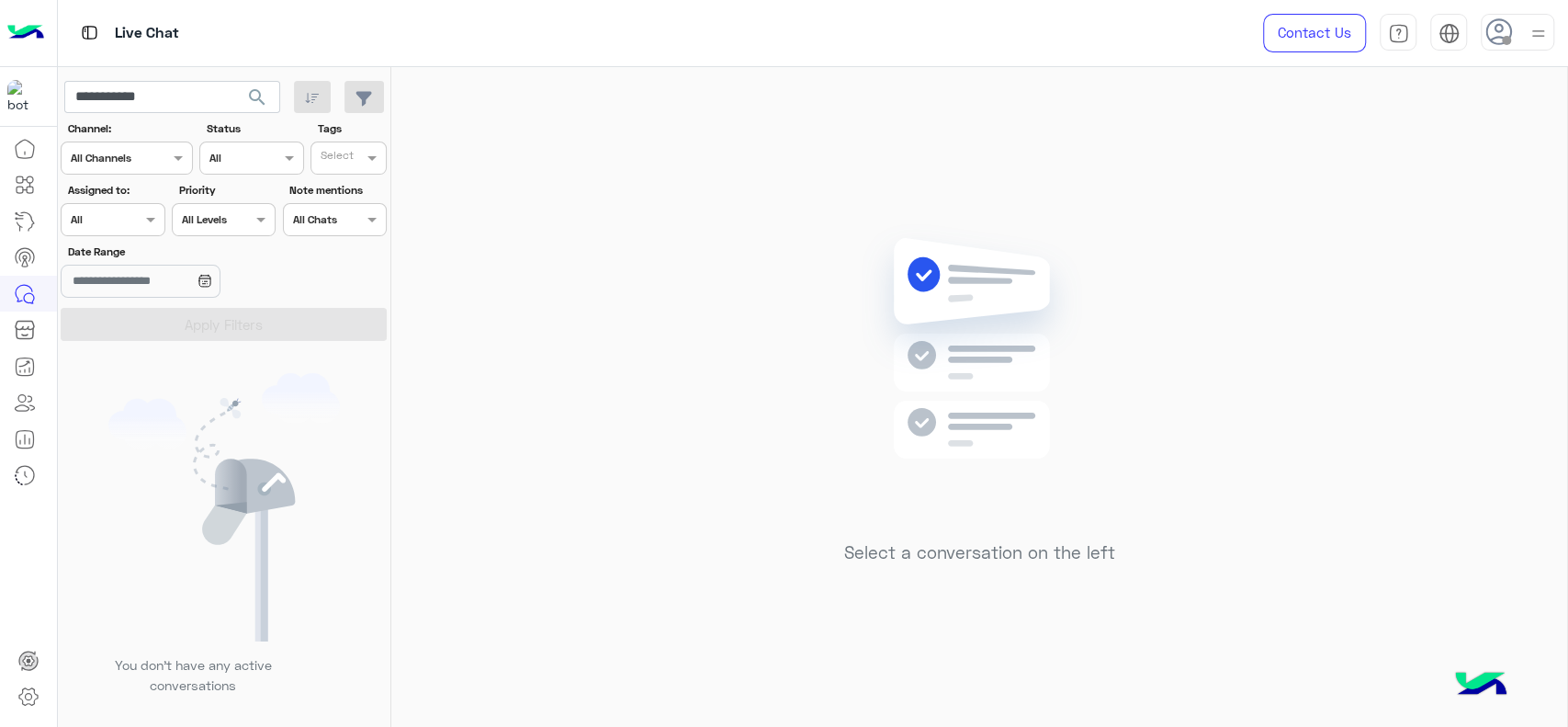
click at [257, 98] on span "search" at bounding box center [257, 97] width 22 height 22
click at [199, 100] on div at bounding box center [219, 371] width 322 height 727
click at [177, 100] on div at bounding box center [219, 371] width 322 height 727
click at [147, 100] on input "**********" at bounding box center [172, 97] width 216 height 33
click at [148, 100] on input "**********" at bounding box center [172, 97] width 216 height 33
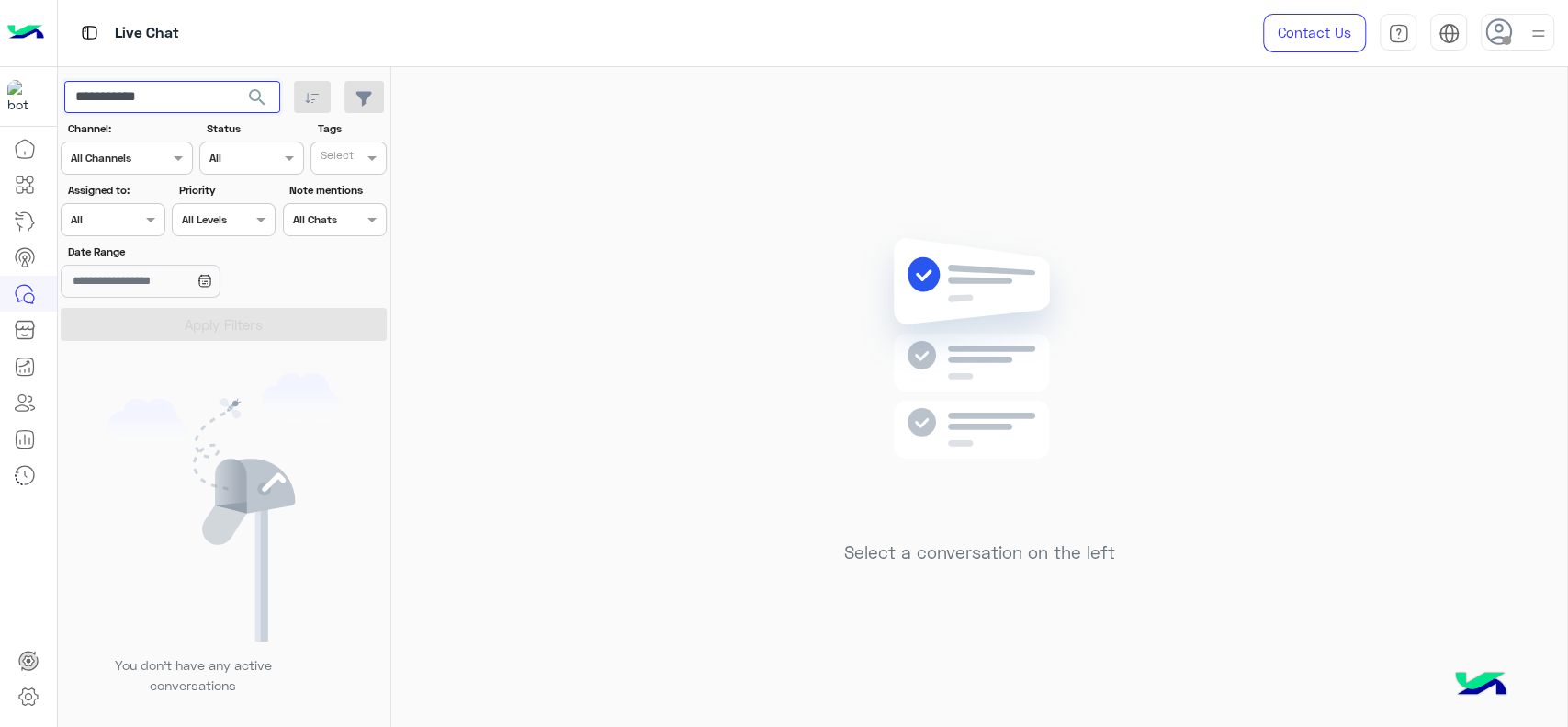
click at [235, 81] on button "search" at bounding box center [258, 100] width 45 height 40
click at [182, 102] on input "**********" at bounding box center [172, 97] width 216 height 33
type input "*****"
click at [235, 81] on button "search" at bounding box center [258, 100] width 45 height 40
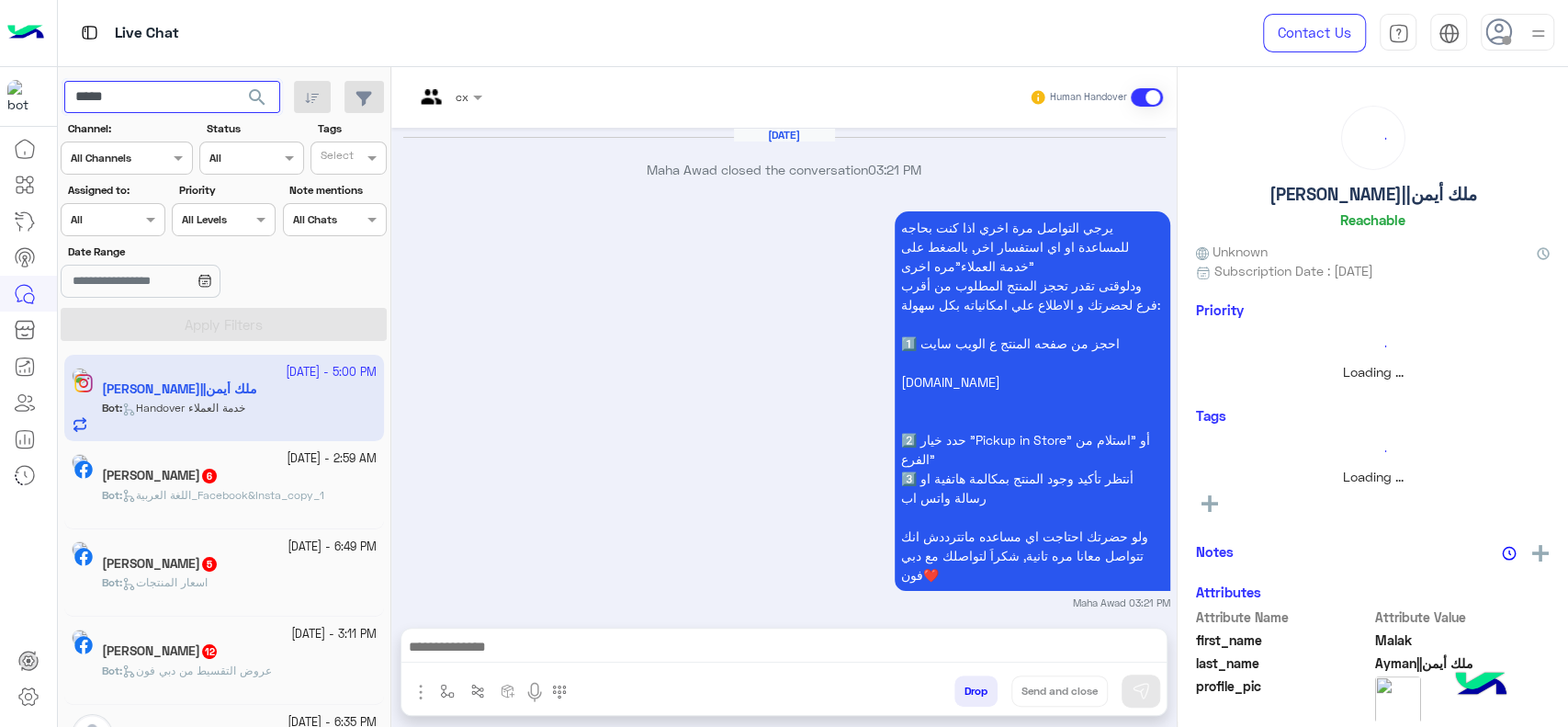
scroll to position [1727, 0]
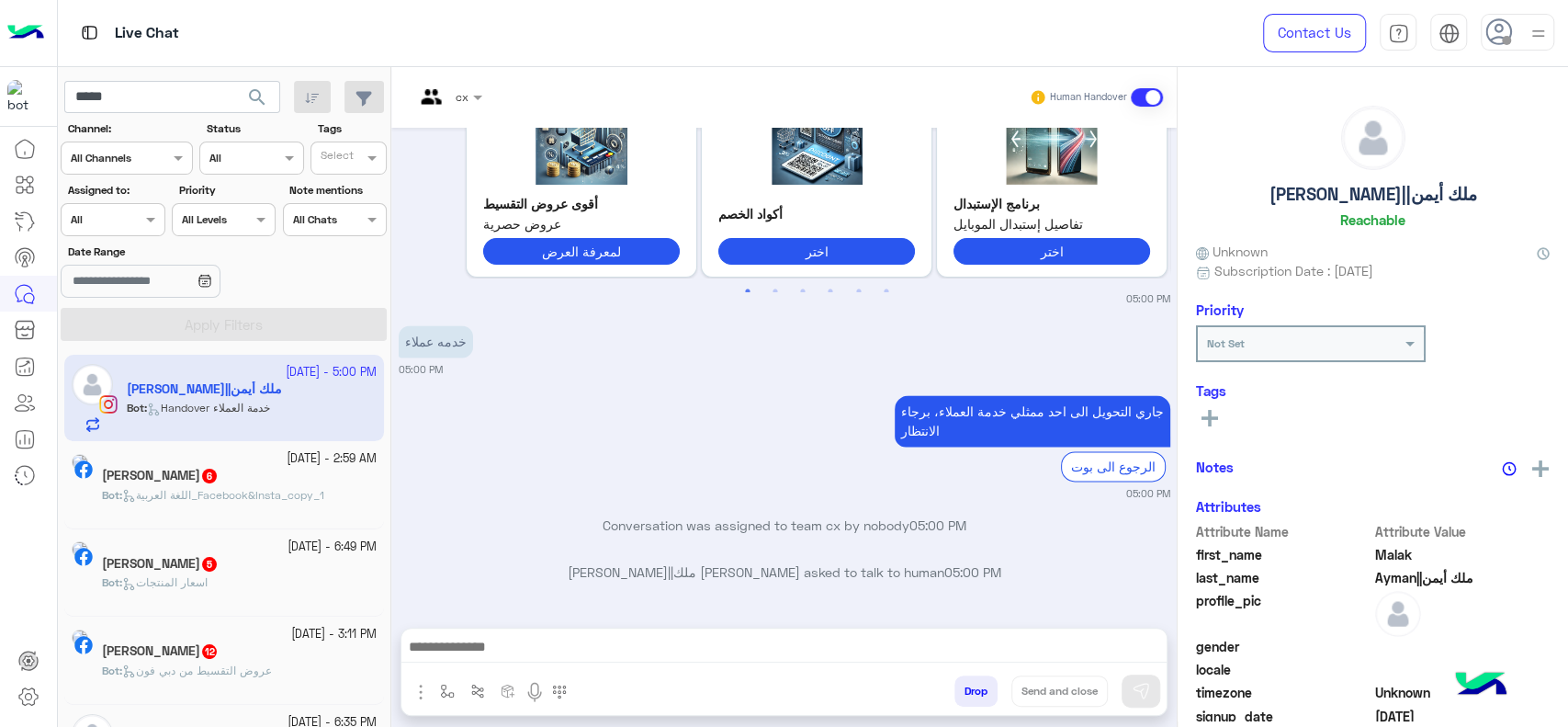
click at [276, 390] on app-inbox-user "26 September - 5:00 PM Malak Ayman||ملك أيمن Bot : Handover خدمة العملاء" at bounding box center [224, 398] width 320 height 87
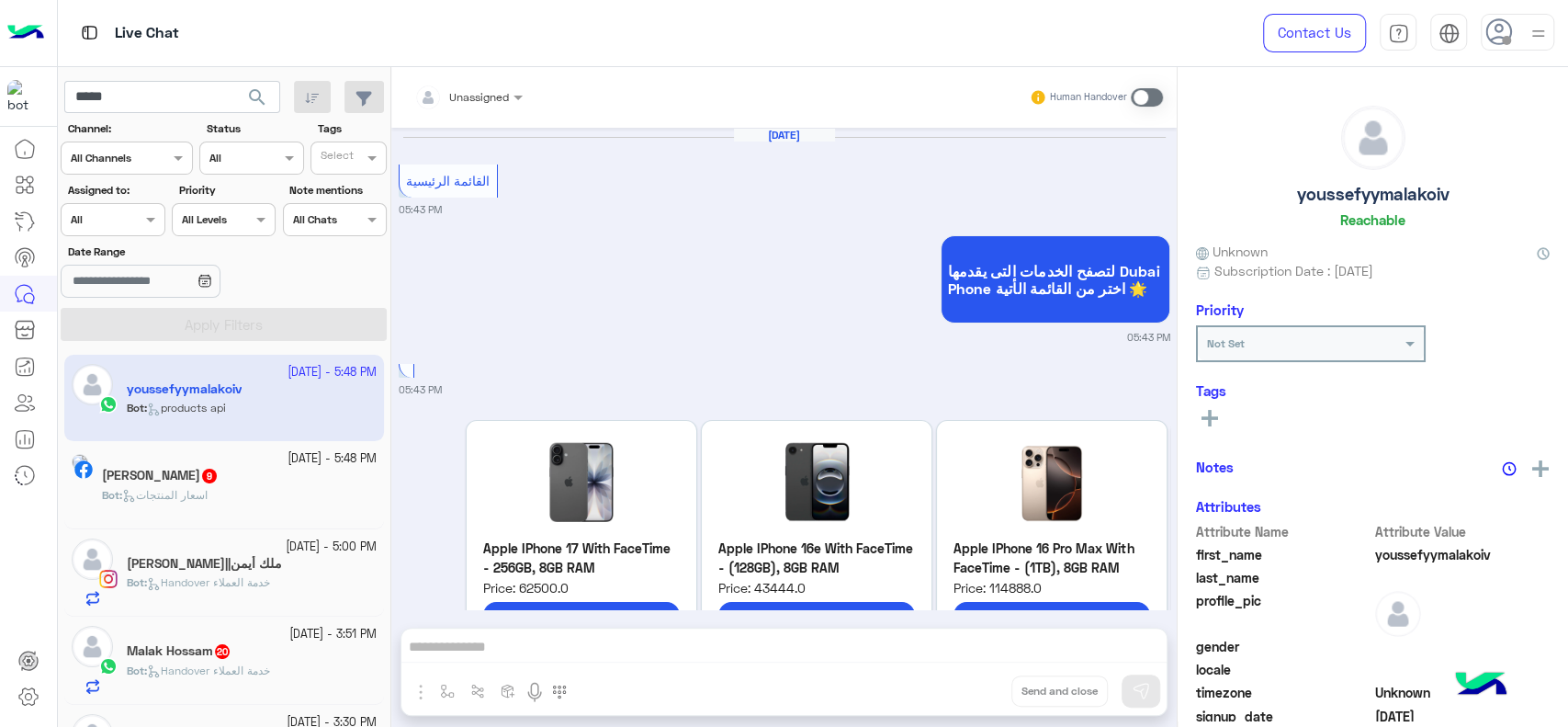
scroll to position [2754, 0]
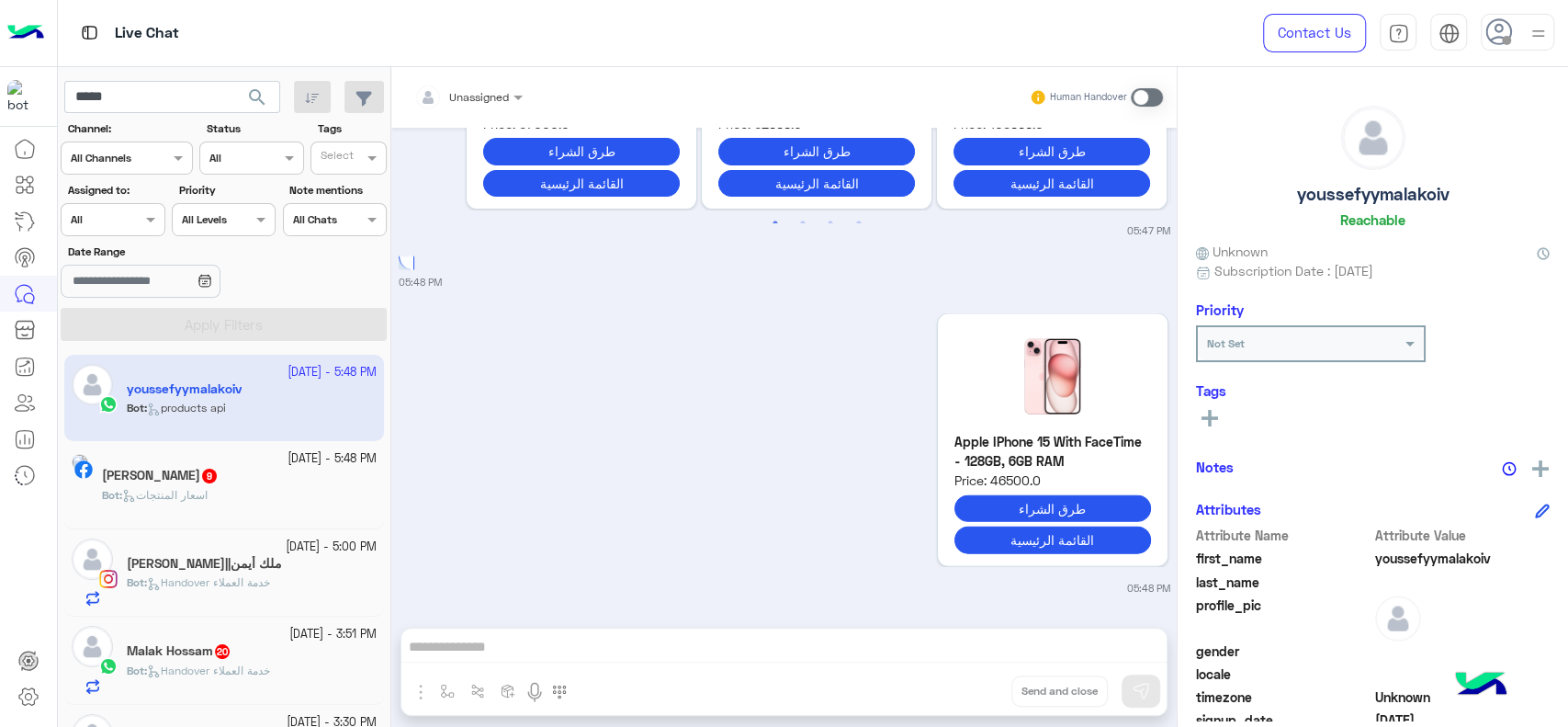
click at [291, 571] on div "Malak Ayman||ملك أيمن" at bounding box center [251, 566] width 250 height 19
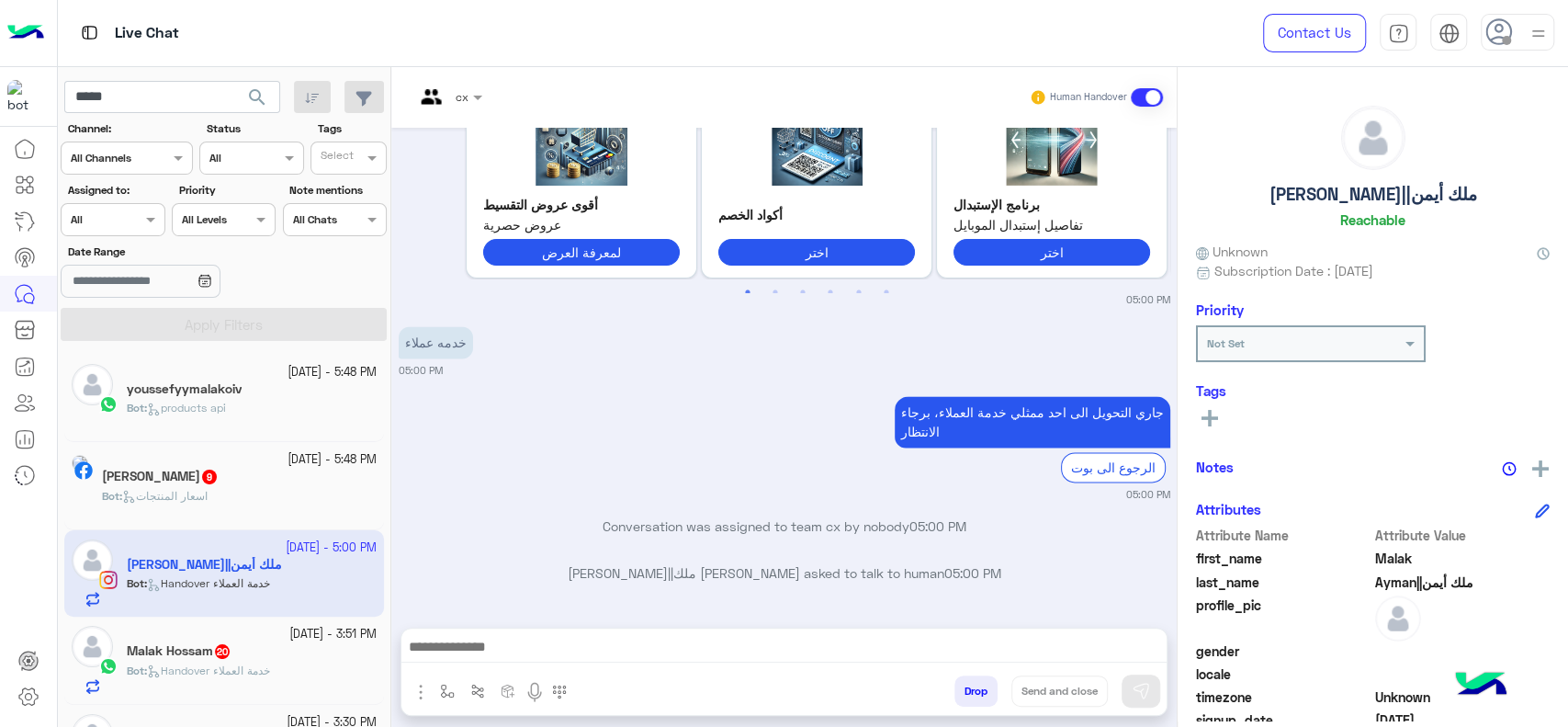
scroll to position [285, 0]
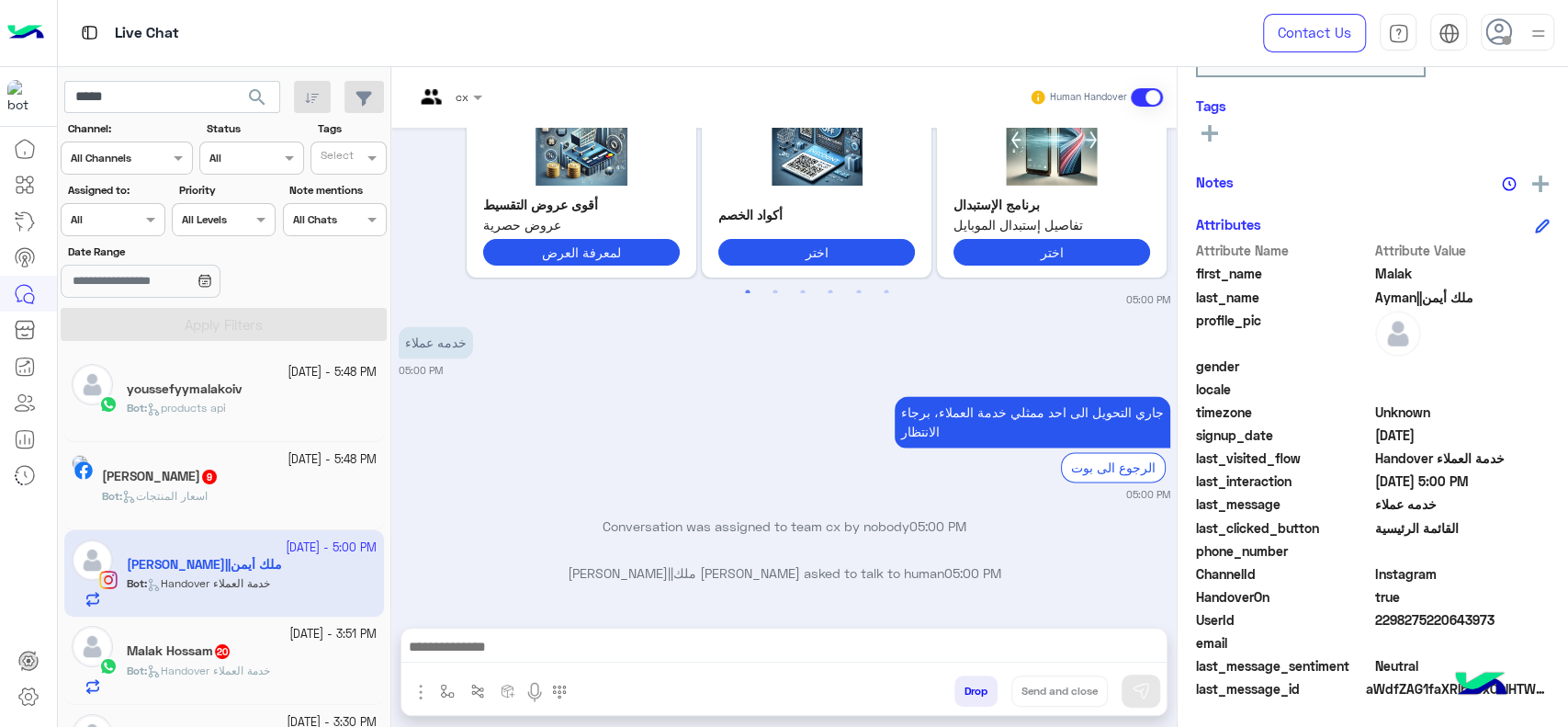
click at [1423, 621] on span "2298275220643973" at bounding box center [1463, 620] width 176 height 19
copy span "2298275220643973"
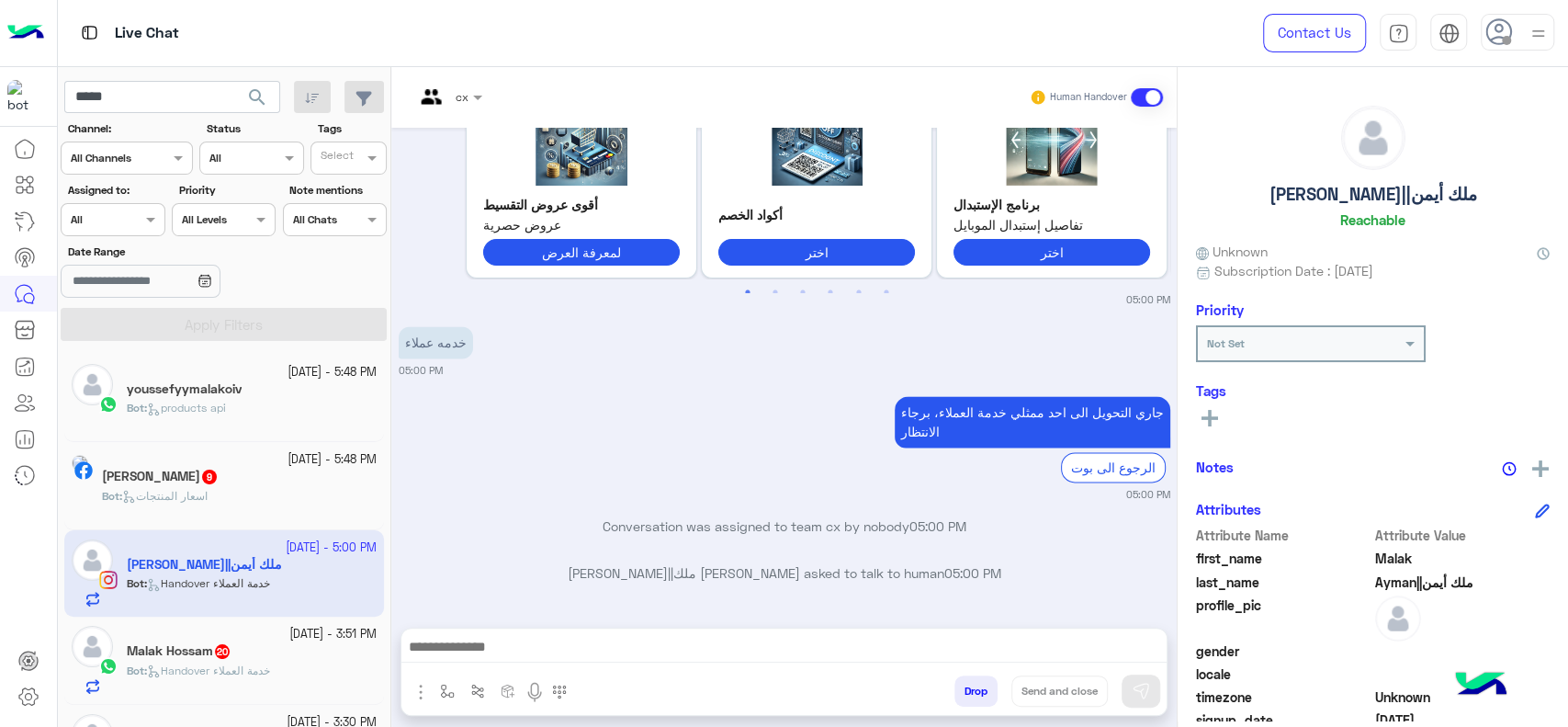
click at [0, 527] on div at bounding box center [28, 429] width 57 height 598
click at [0, 566] on div at bounding box center [28, 429] width 57 height 598
click at [17, 40] on img at bounding box center [26, 33] width 37 height 39
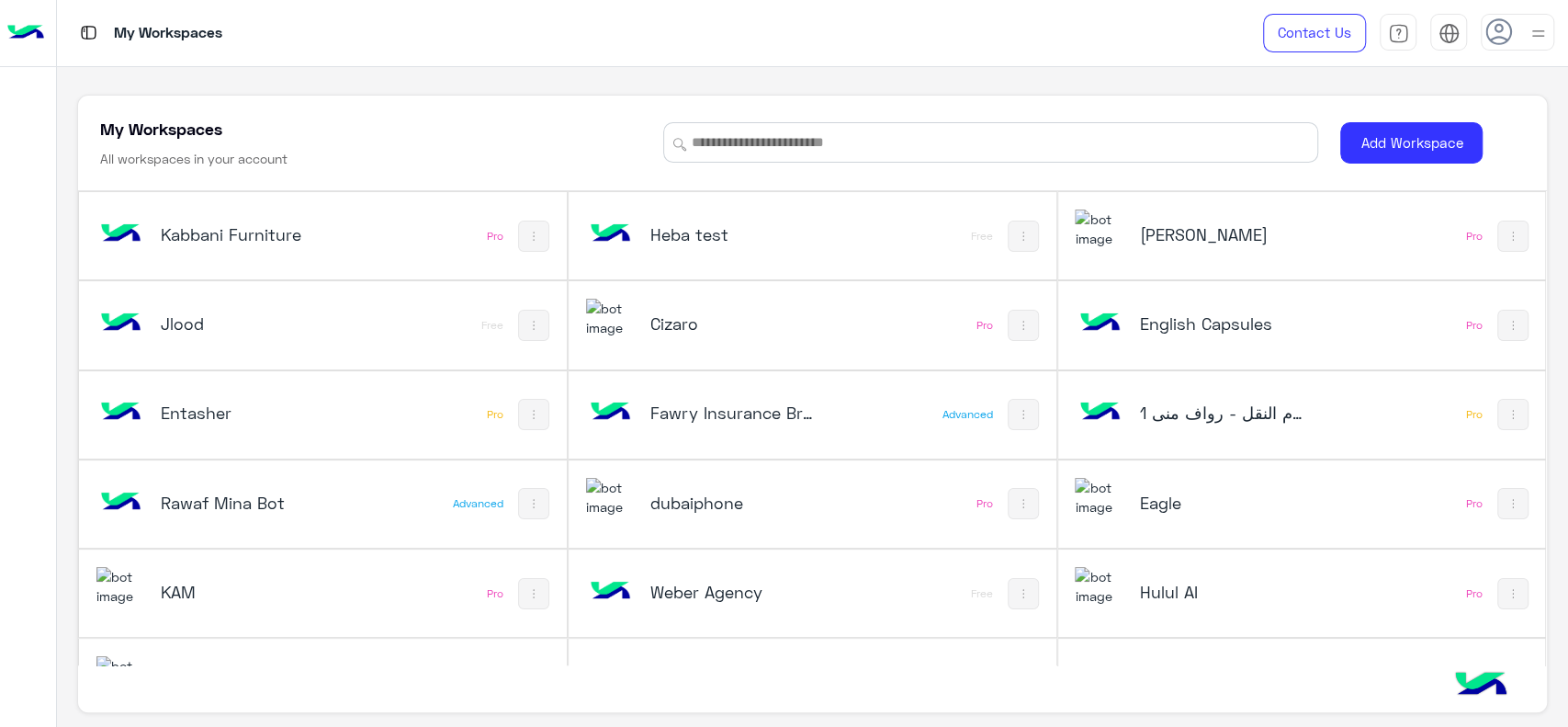
click at [683, 513] on div "dubaiphone" at bounding box center [732, 504] width 163 height 25
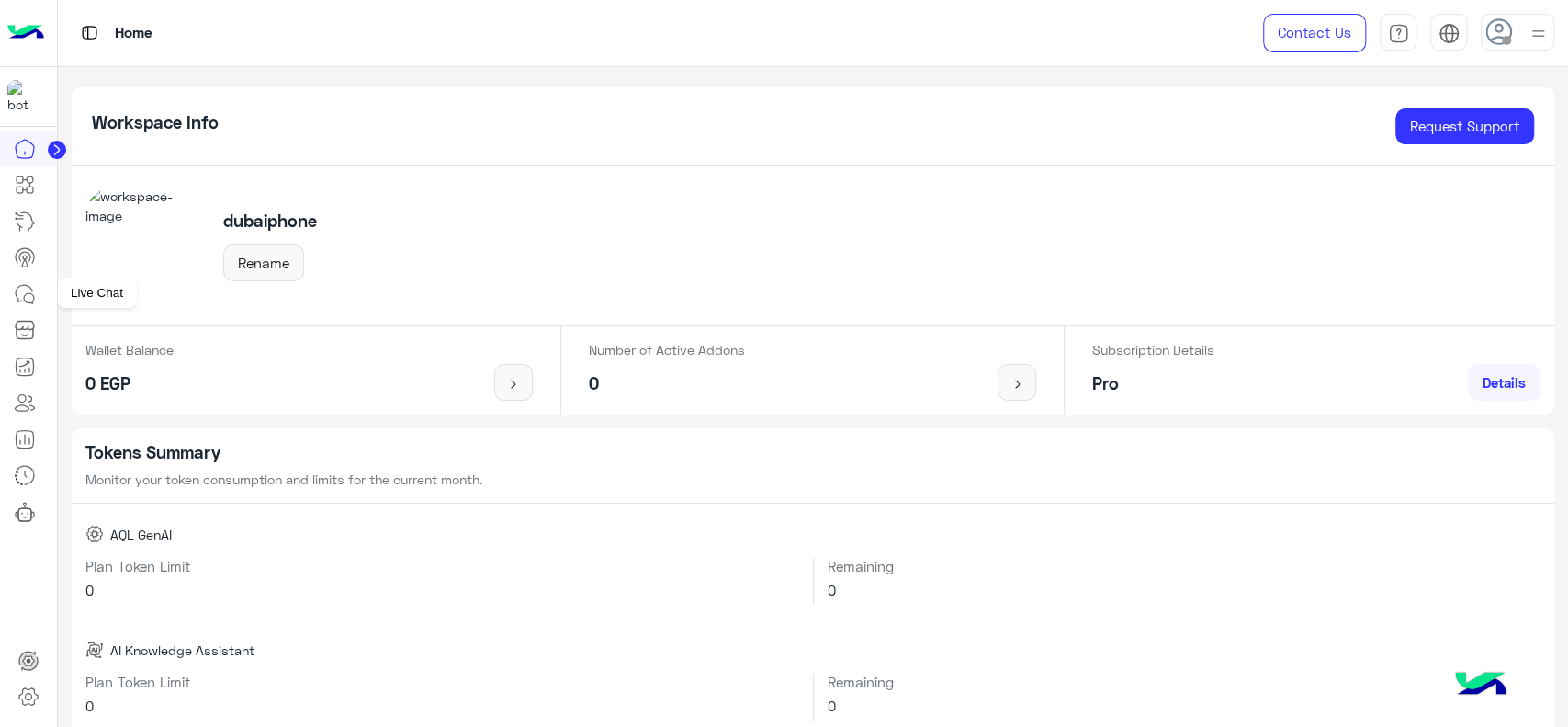
click at [28, 294] on icon at bounding box center [24, 294] width 22 height 22
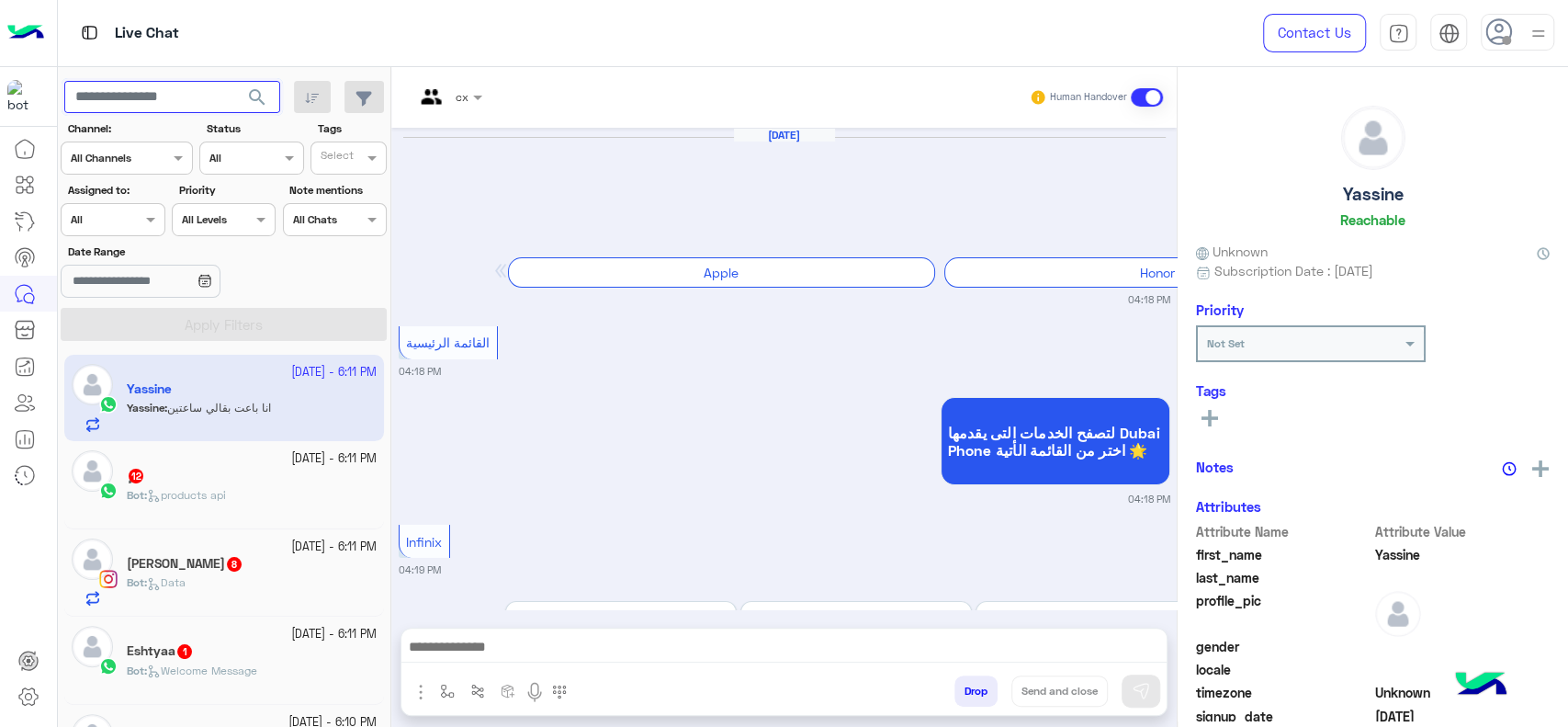
scroll to position [1838, 0]
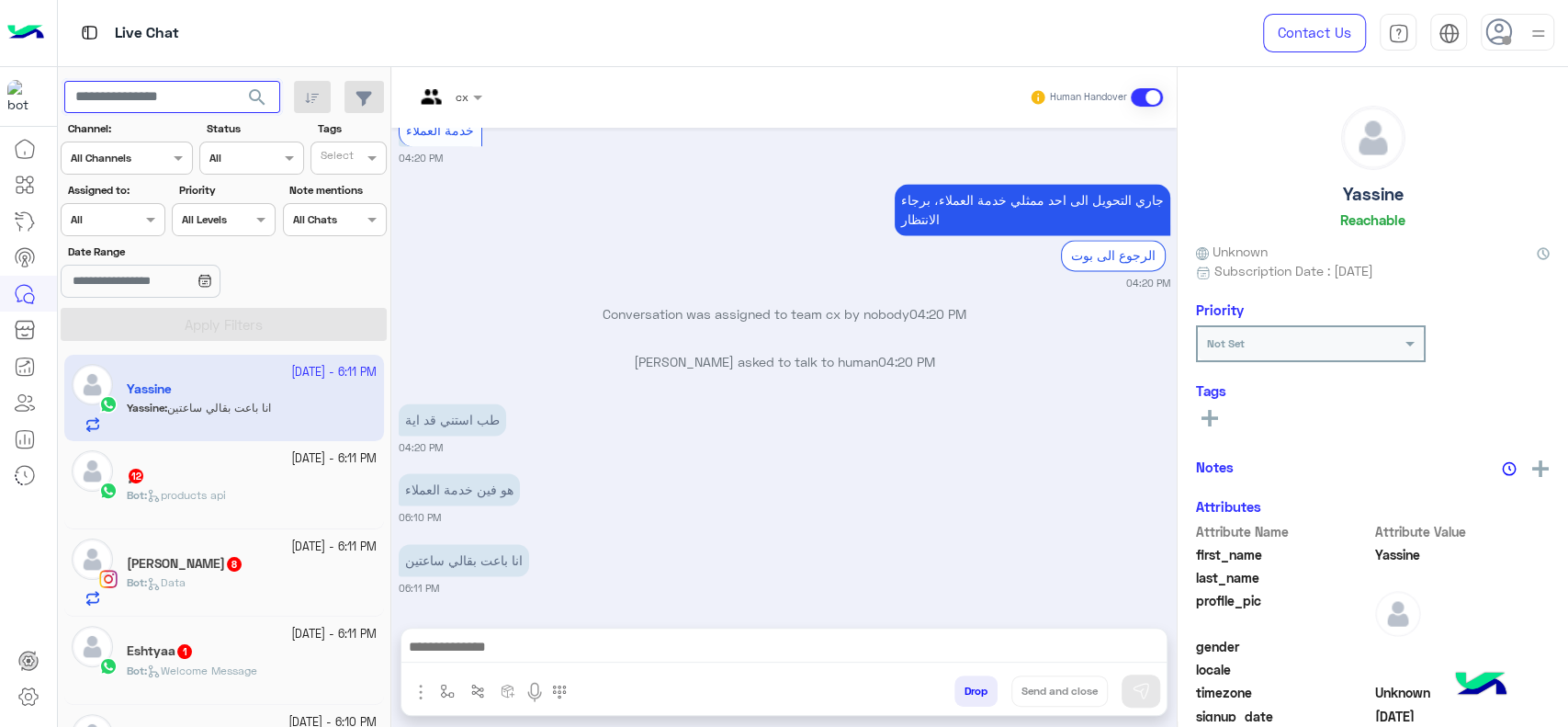
click at [169, 106] on input "text" at bounding box center [172, 97] width 216 height 33
paste input "**********"
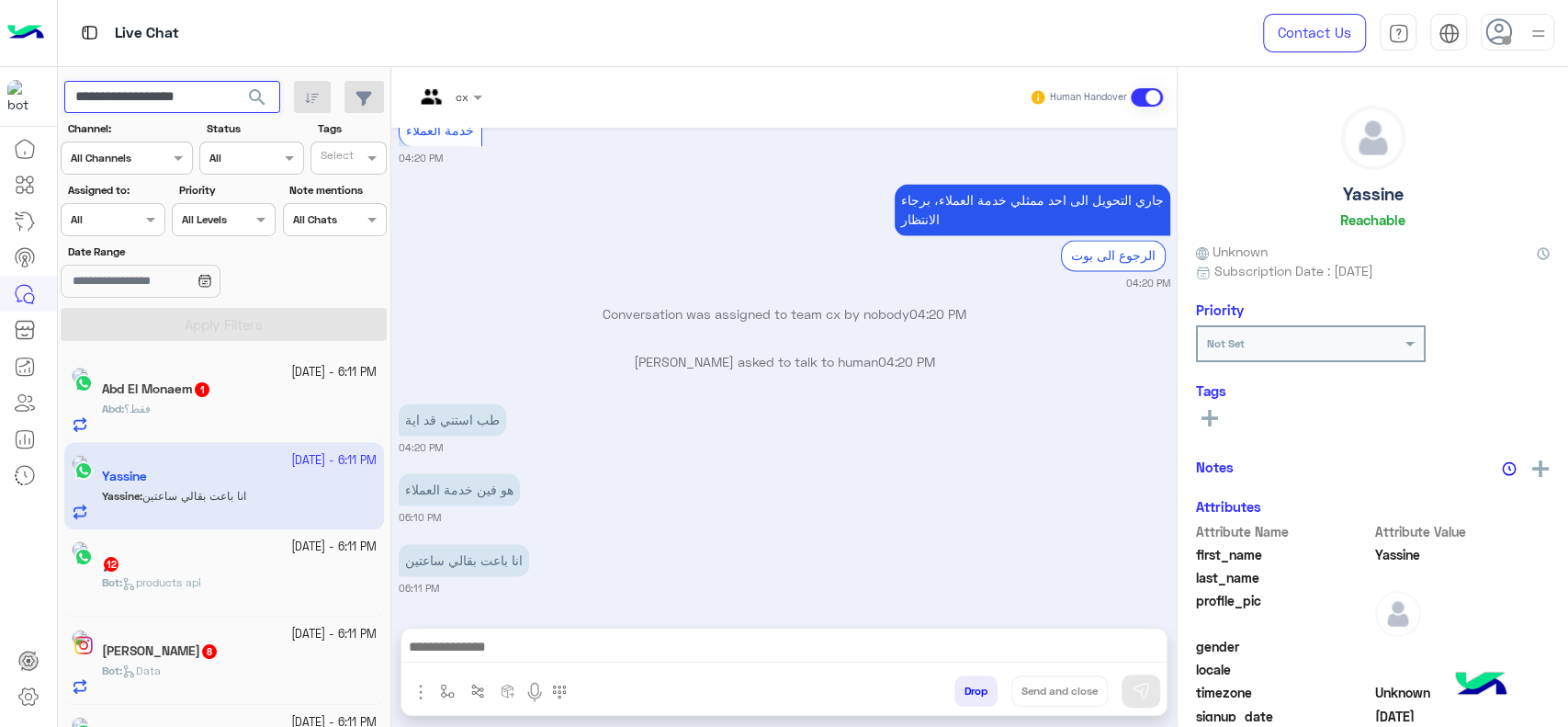
click at [235, 81] on button "search" at bounding box center [258, 100] width 45 height 40
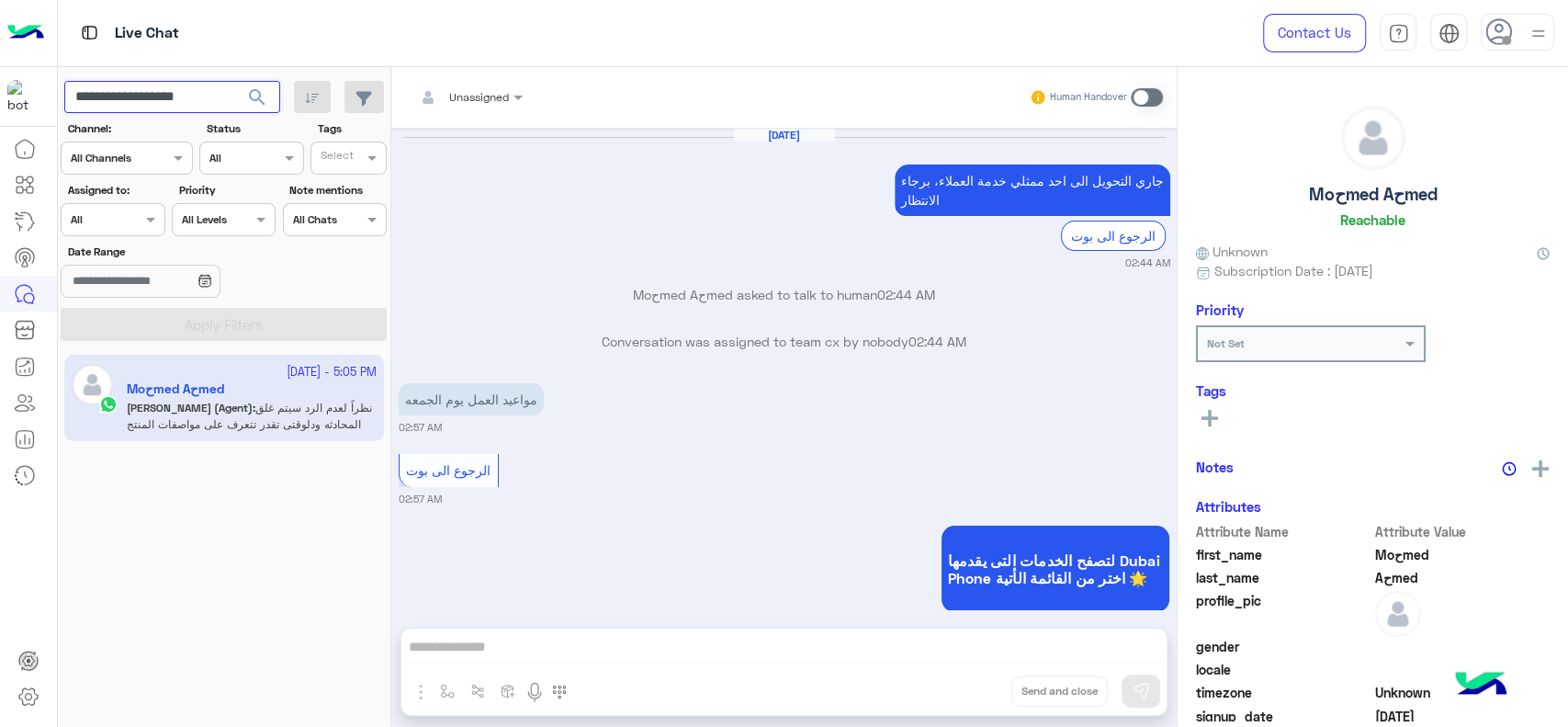
scroll to position [1311, 0]
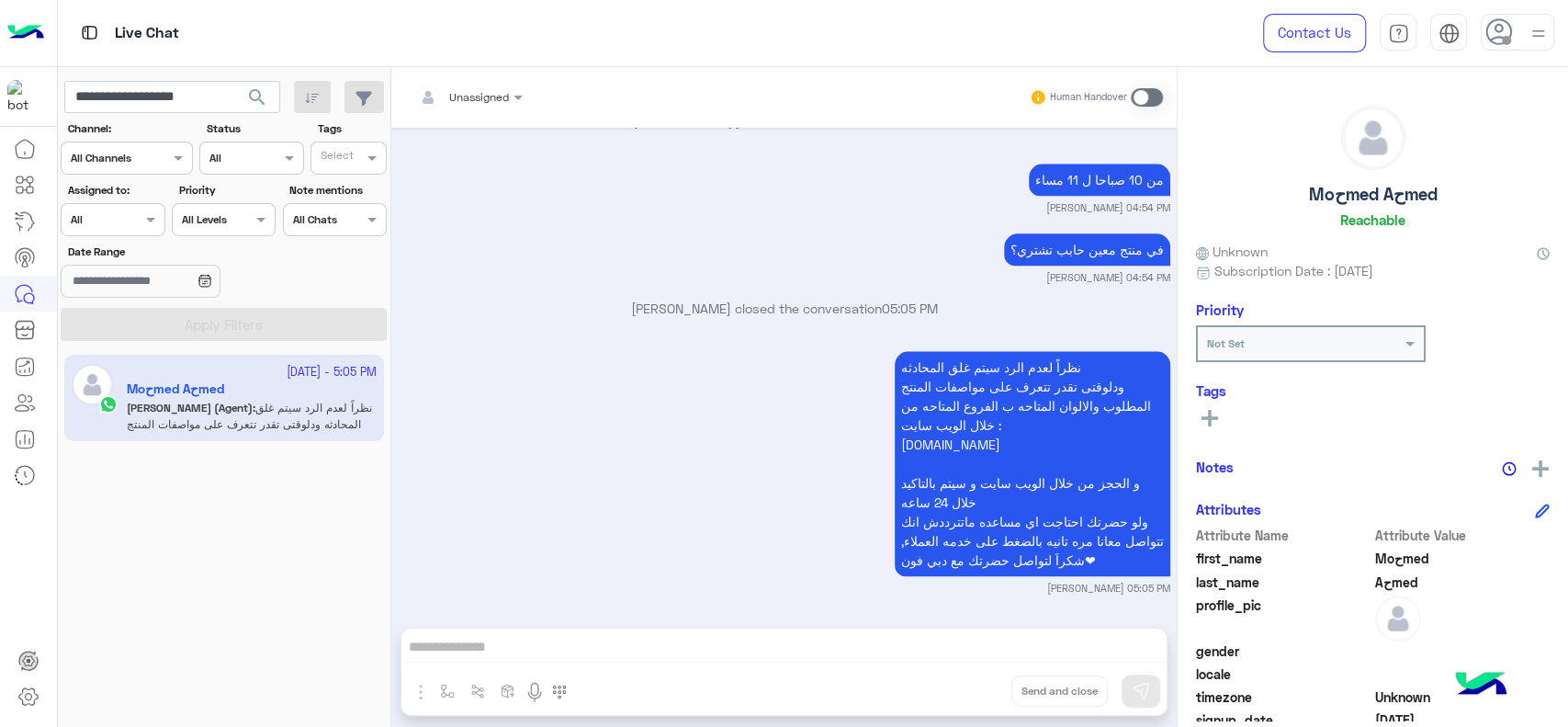
drag, startPoint x: 1297, startPoint y: 201, endPoint x: 1414, endPoint y: 195, distance: 117.2
click at [1453, 197] on div "Moحmed Aحmed Reachable" at bounding box center [1374, 170] width 354 height 129
click at [1414, 195] on h5 "Moحmed Aحmed" at bounding box center [1374, 194] width 128 height 21
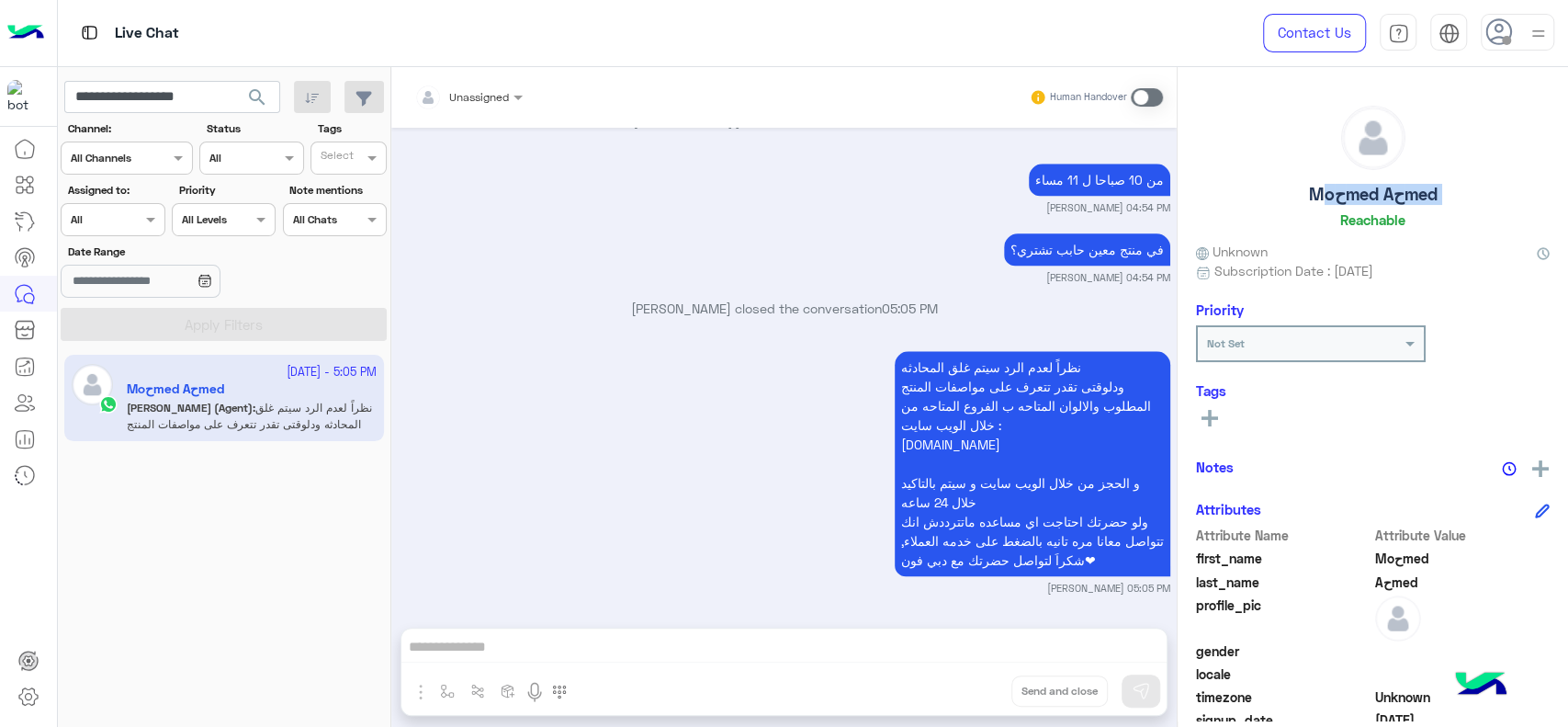
click at [1414, 195] on h5 "Moحmed Aحmed" at bounding box center [1374, 194] width 128 height 21
drag, startPoint x: 1433, startPoint y: 195, endPoint x: 1302, endPoint y: 200, distance: 131.1
click at [1302, 200] on div "Moحmed Aحmed Reachable" at bounding box center [1374, 170] width 354 height 129
copy h5 "Moحmed Aحmed"
click at [121, 547] on div "26 September - 5:05 PM Moحmed Aحmed Omar (Agent) : نظراً لعدم الرد سيتم غلق الم…" at bounding box center [225, 540] width 333 height 386
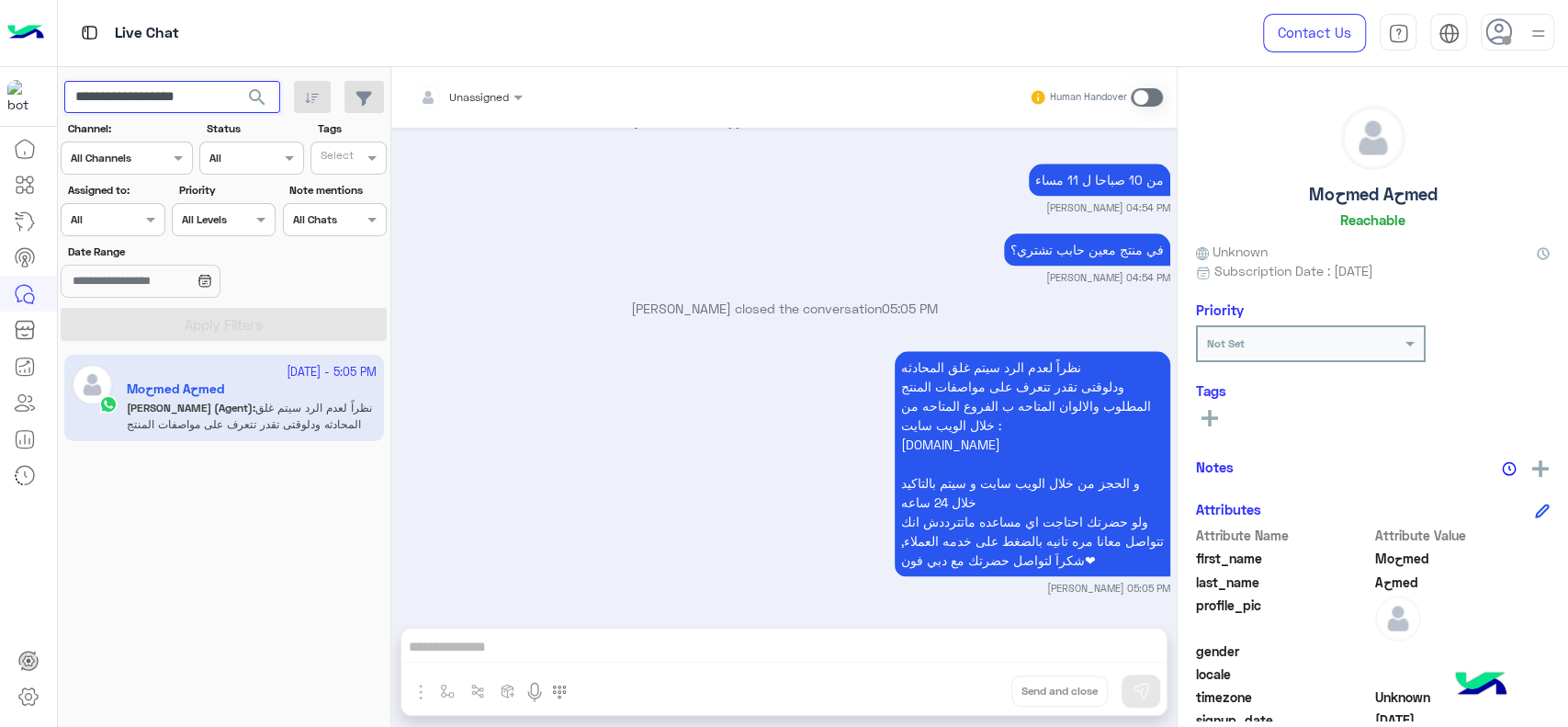
click at [204, 105] on input "**********" at bounding box center [172, 97] width 216 height 33
paste input "text"
click at [204, 105] on input "**********" at bounding box center [172, 97] width 216 height 33
type input "**********"
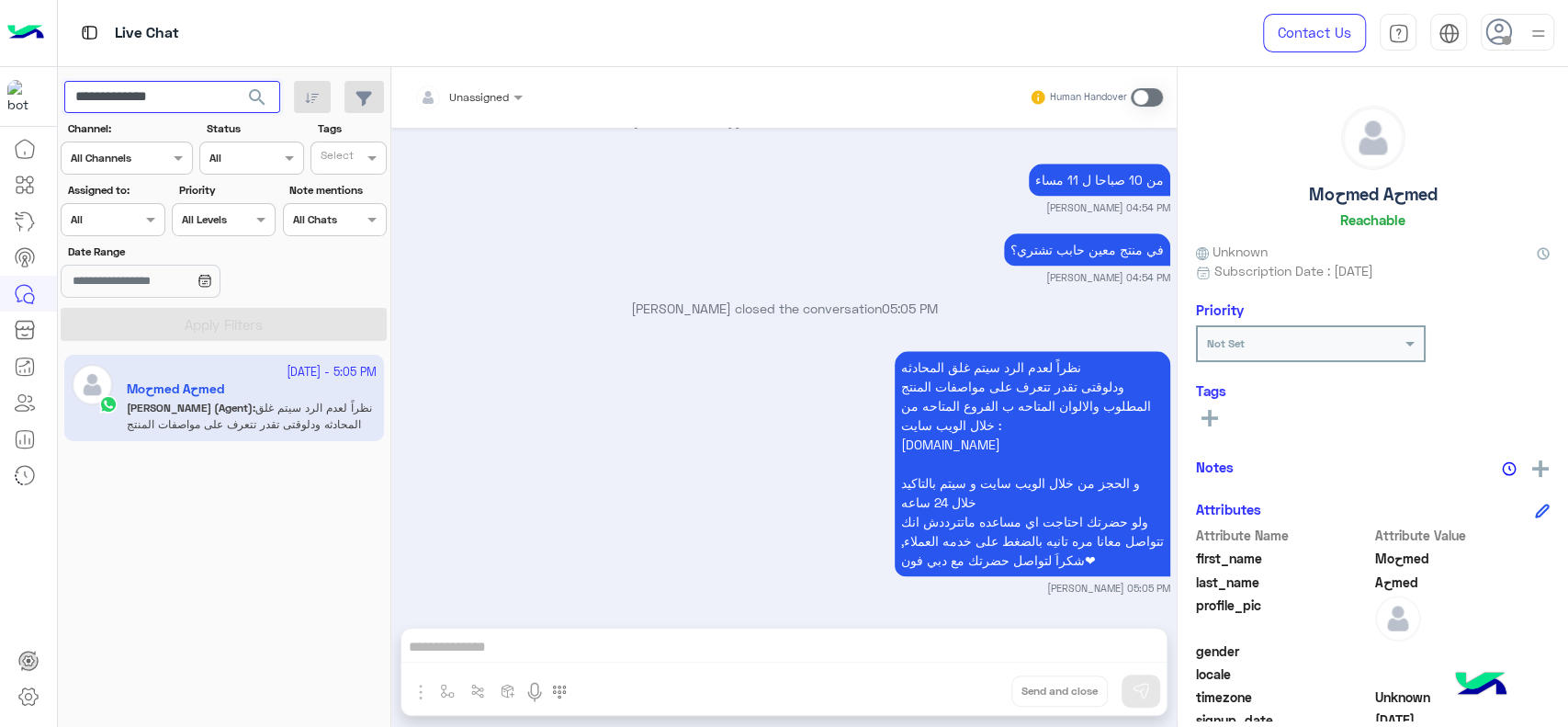
click at [235, 81] on button "search" at bounding box center [258, 100] width 45 height 40
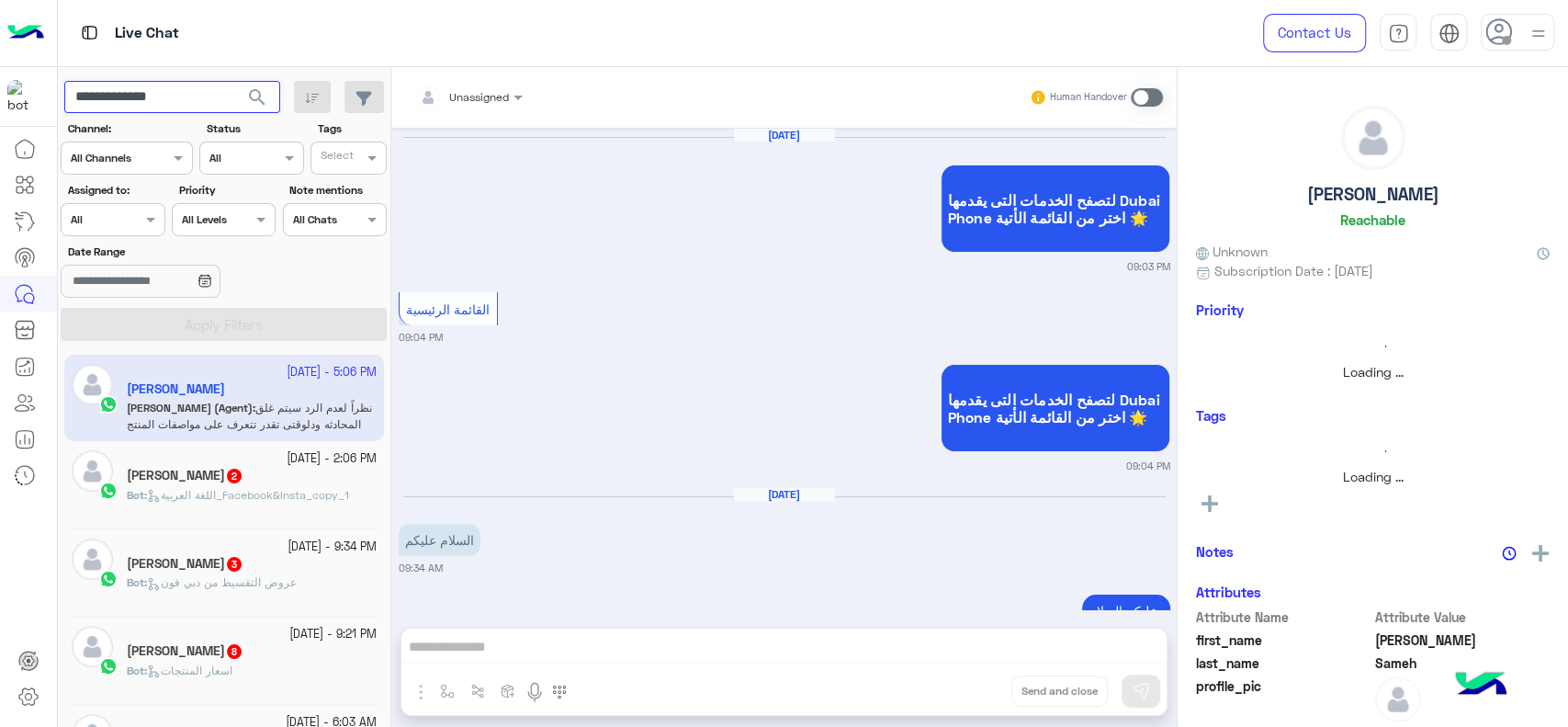
scroll to position [1581, 0]
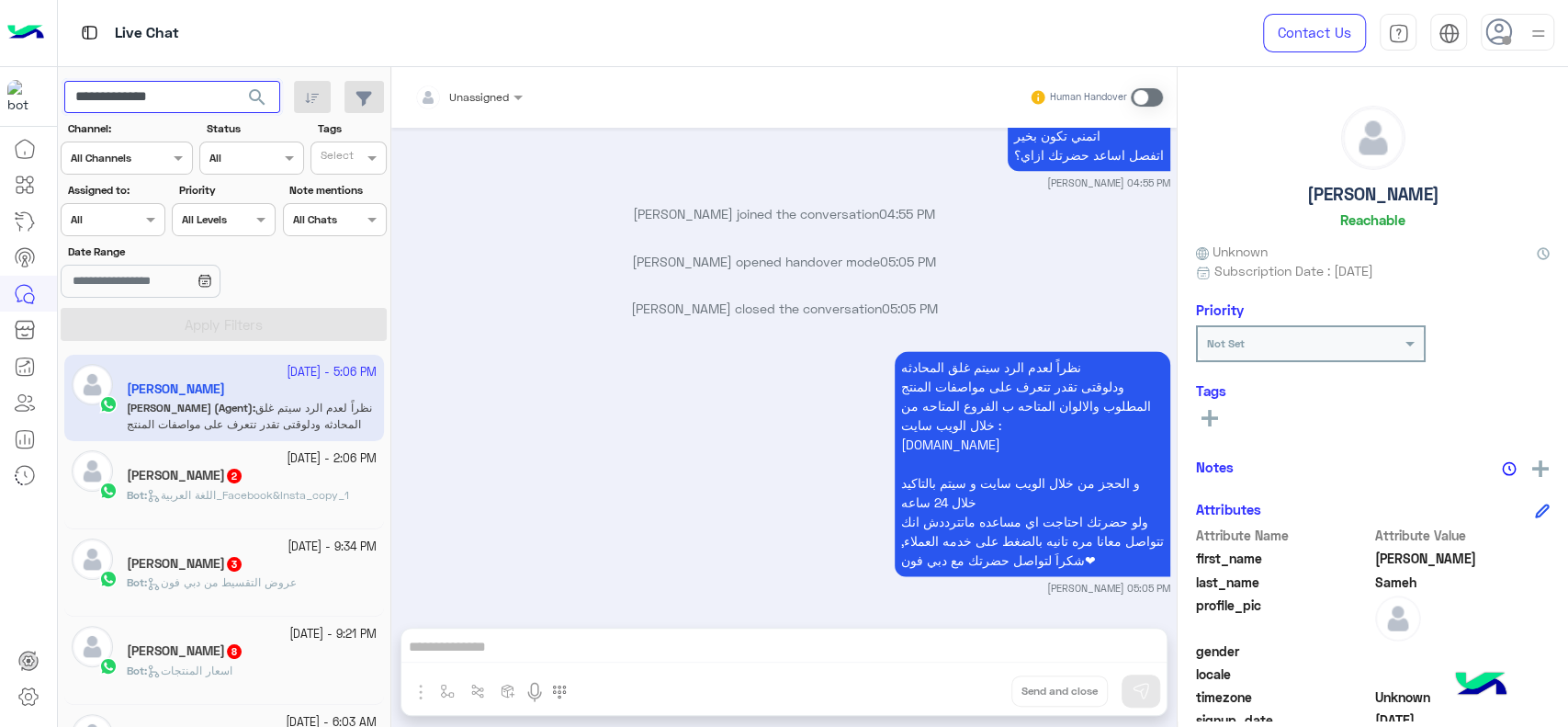
click at [157, 85] on input "**********" at bounding box center [172, 97] width 216 height 33
click at [866, 260] on p "Omar Mohamed Elmahdy opened handover mode 05:05 PM" at bounding box center [784, 261] width 772 height 19
click at [264, 89] on span "search" at bounding box center [257, 97] width 22 height 22
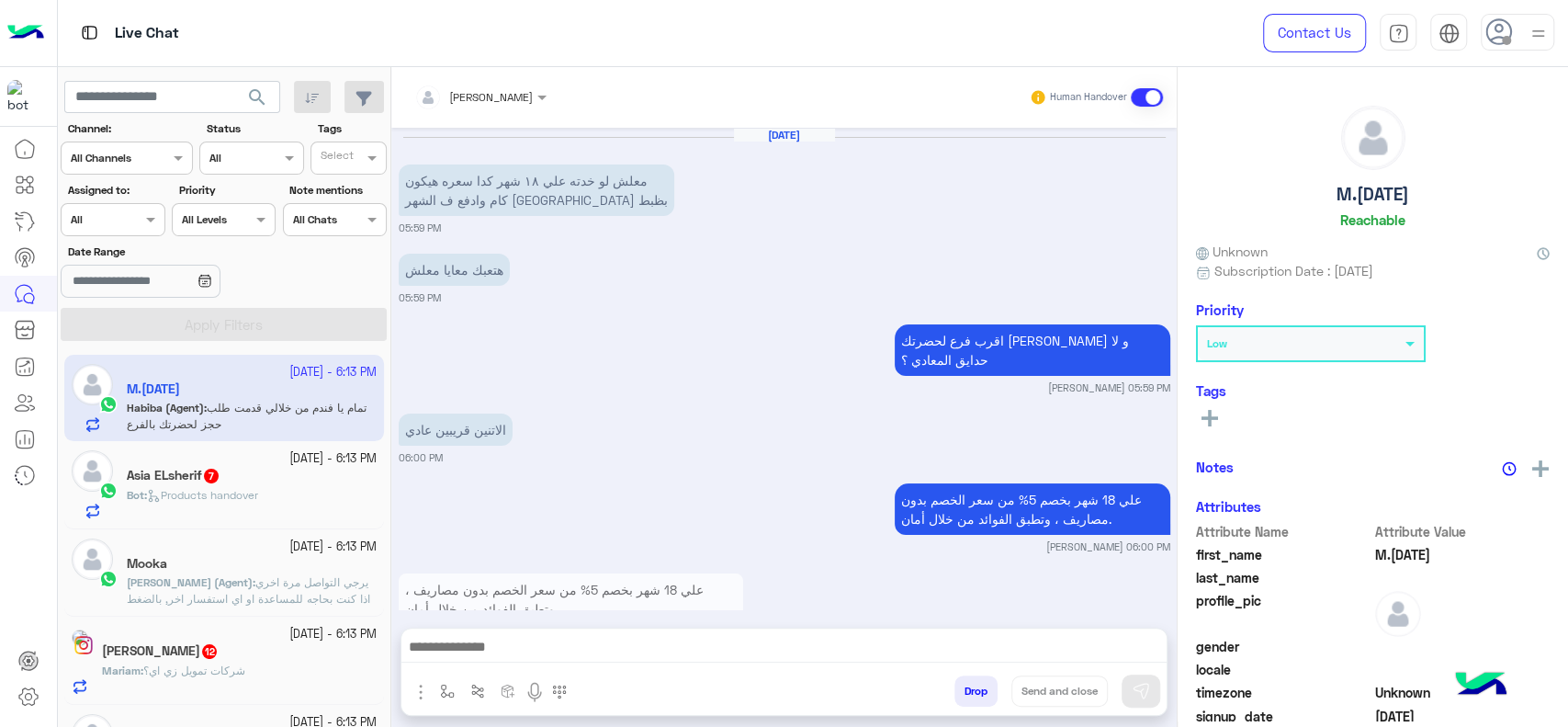
scroll to position [1327, 0]
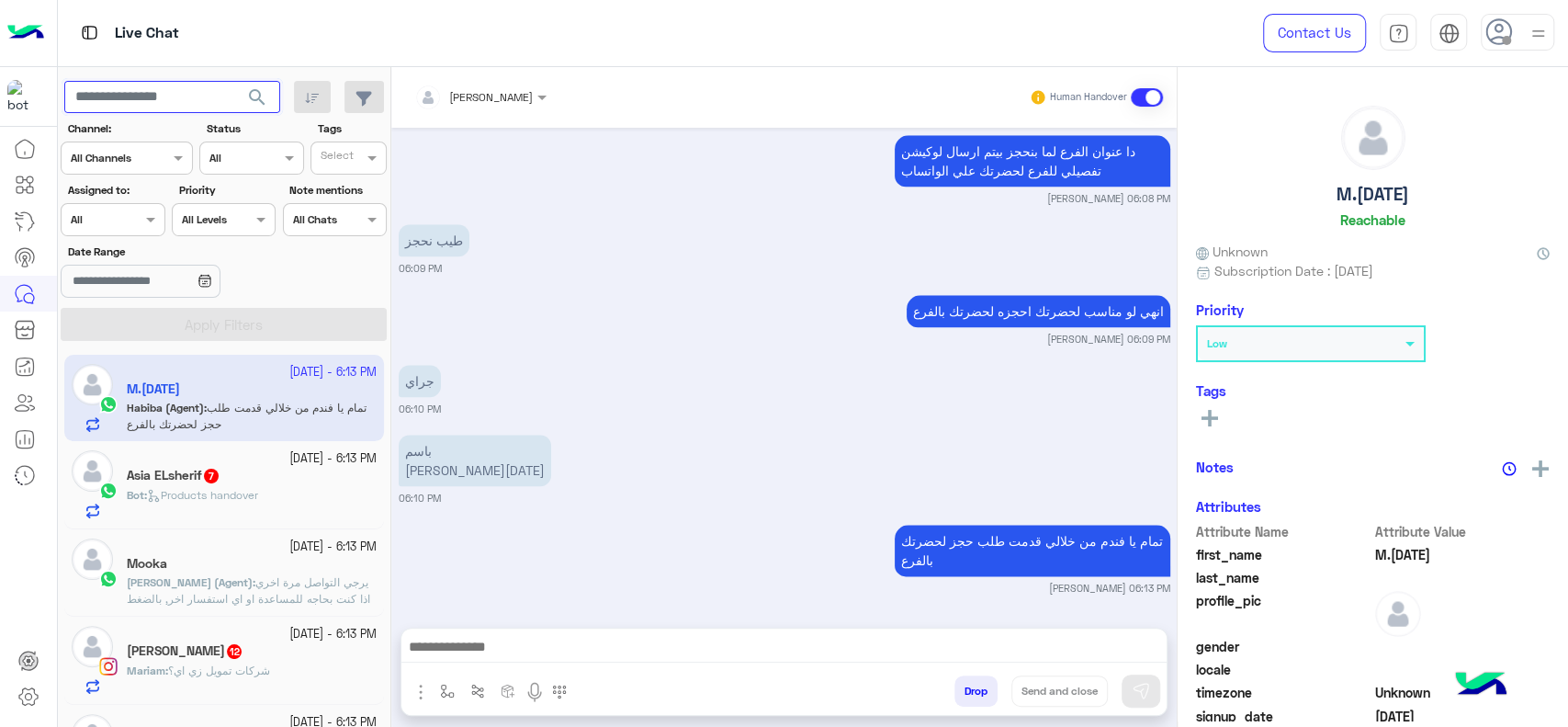
click at [192, 109] on input "text" at bounding box center [172, 97] width 216 height 33
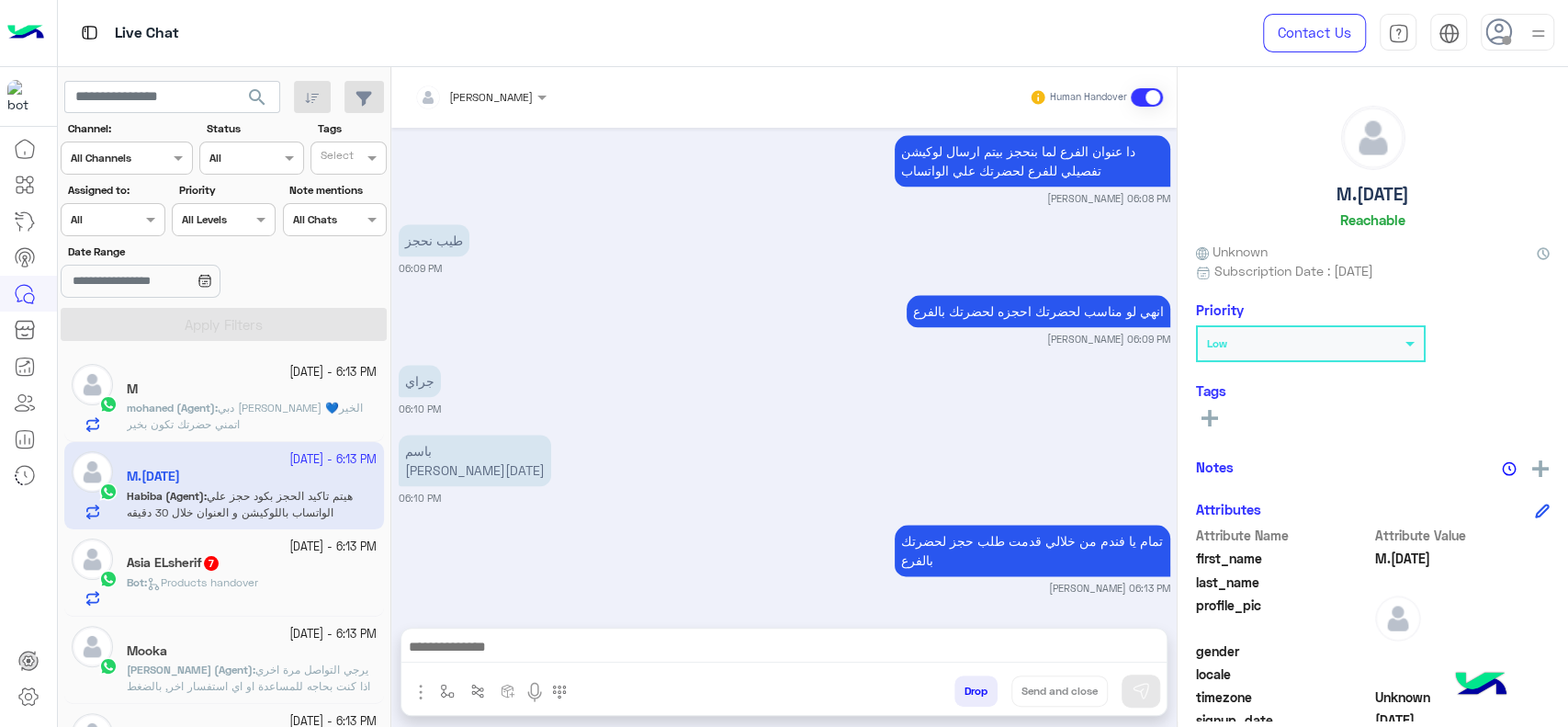
scroll to position [1415, 0]
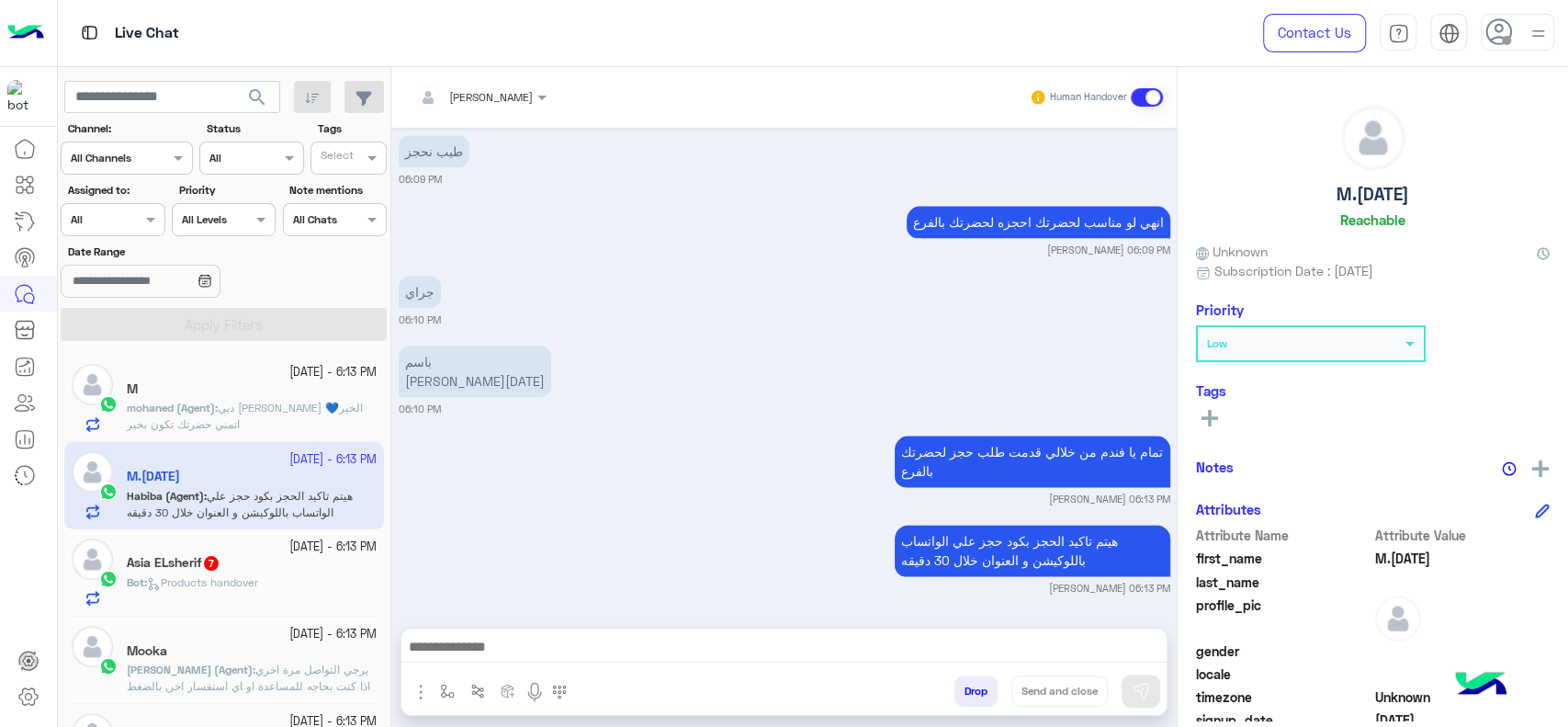
click at [809, 120] on div "Habiba Hany Human Handover" at bounding box center [784, 97] width 785 height 60
click at [222, 98] on input "text" at bounding box center [172, 97] width 216 height 33
paste input "**********"
type input "**********"
click at [235, 81] on button "search" at bounding box center [258, 100] width 45 height 40
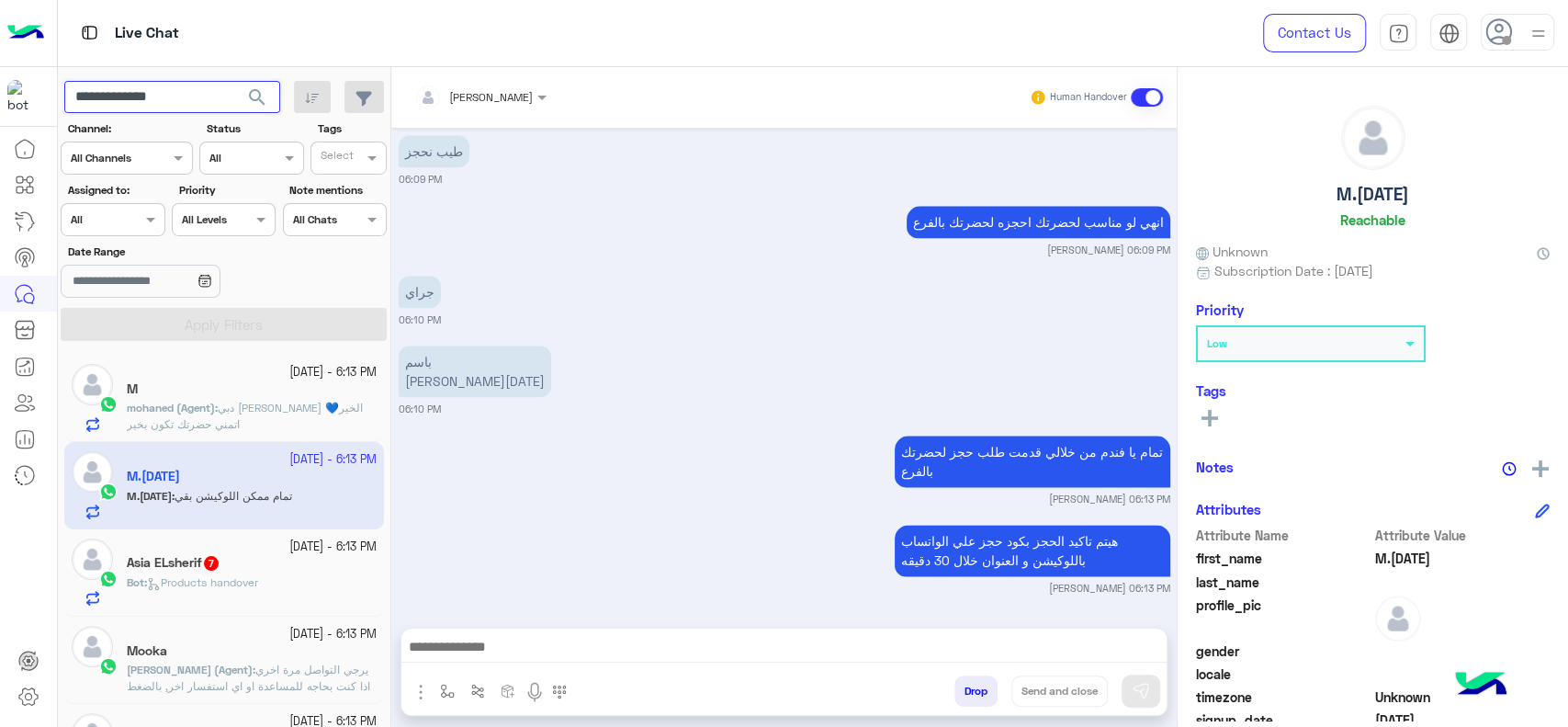
scroll to position [1485, 0]
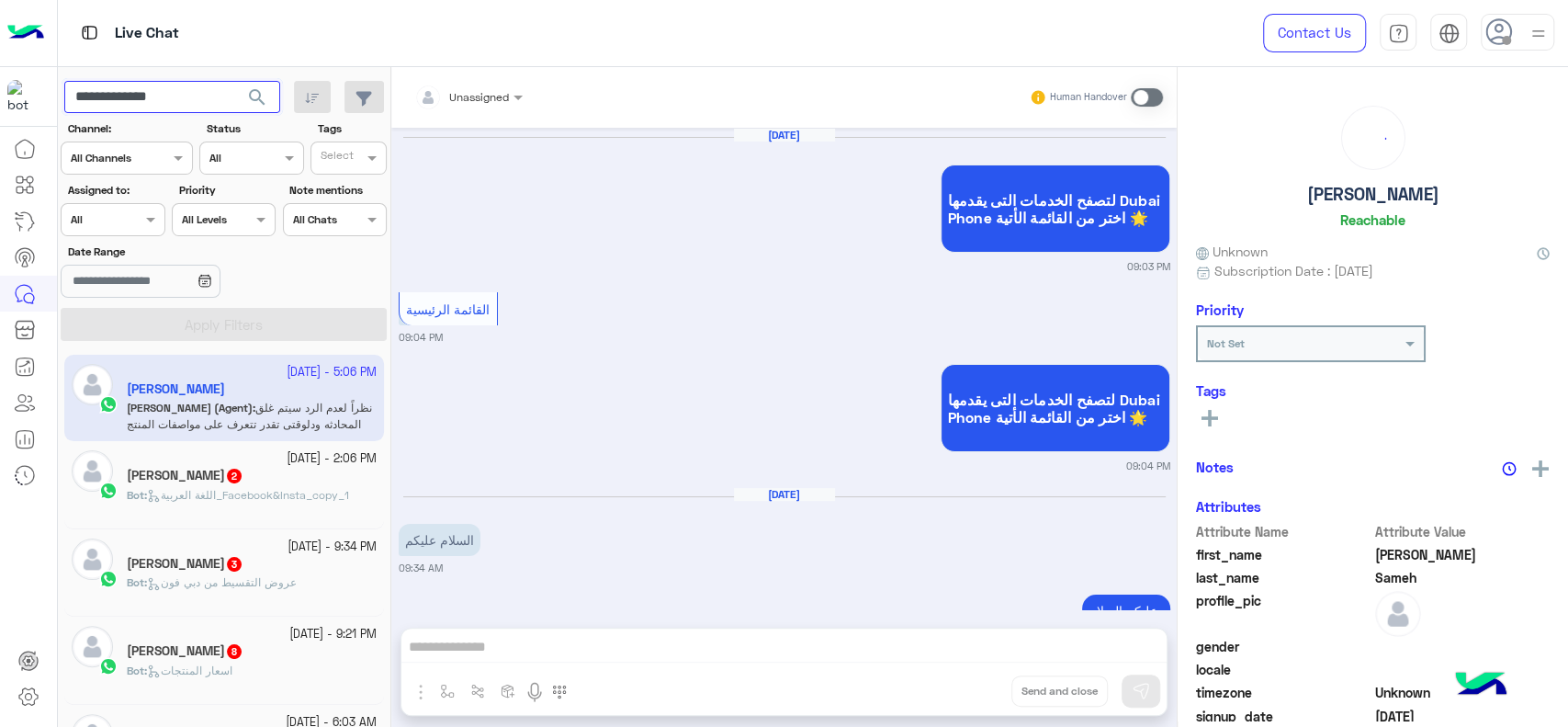
scroll to position [1581, 0]
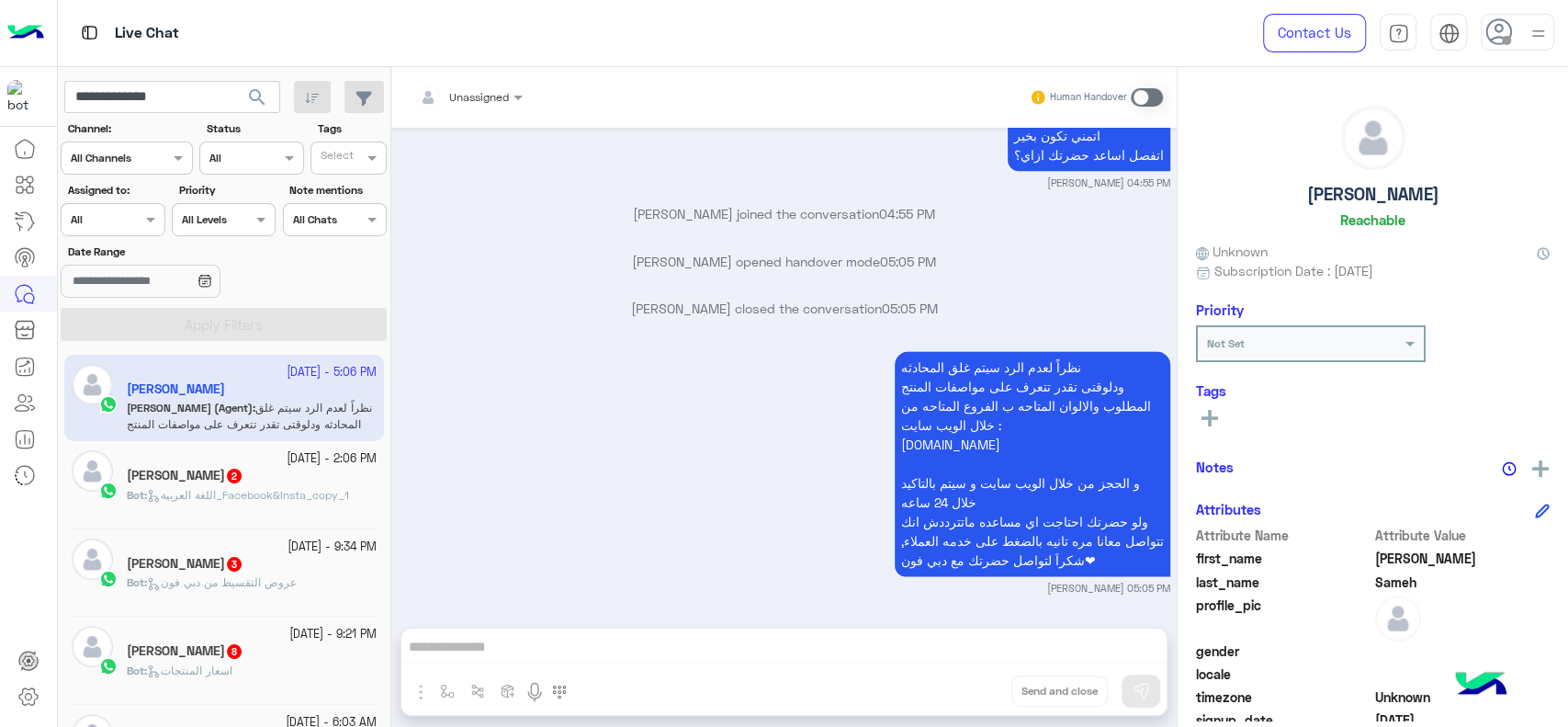
click at [2, 623] on div at bounding box center [28, 429] width 57 height 598
click at [32, 19] on img at bounding box center [26, 33] width 37 height 39
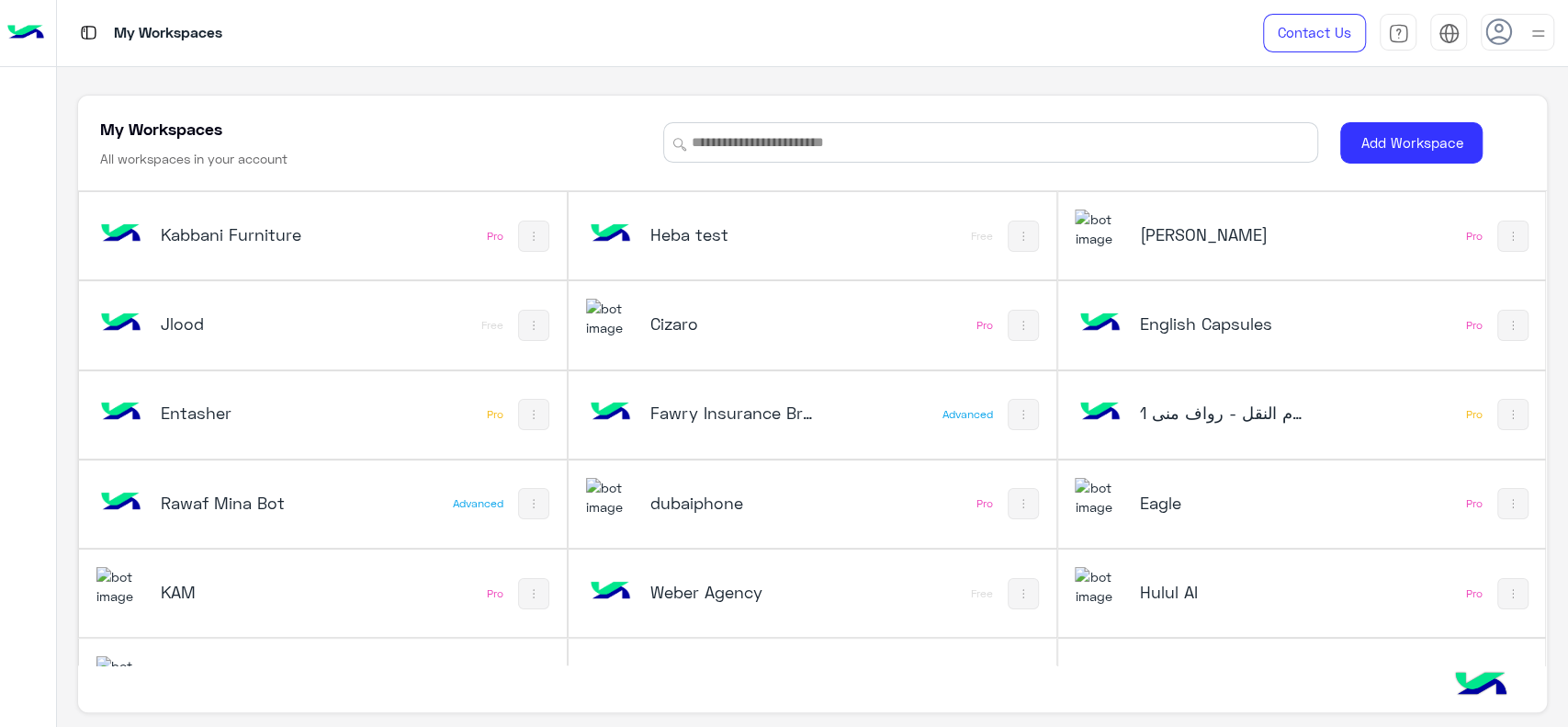
click at [0, 575] on div at bounding box center [28, 390] width 56 height 638
